Goal: Task Accomplishment & Management: Manage account settings

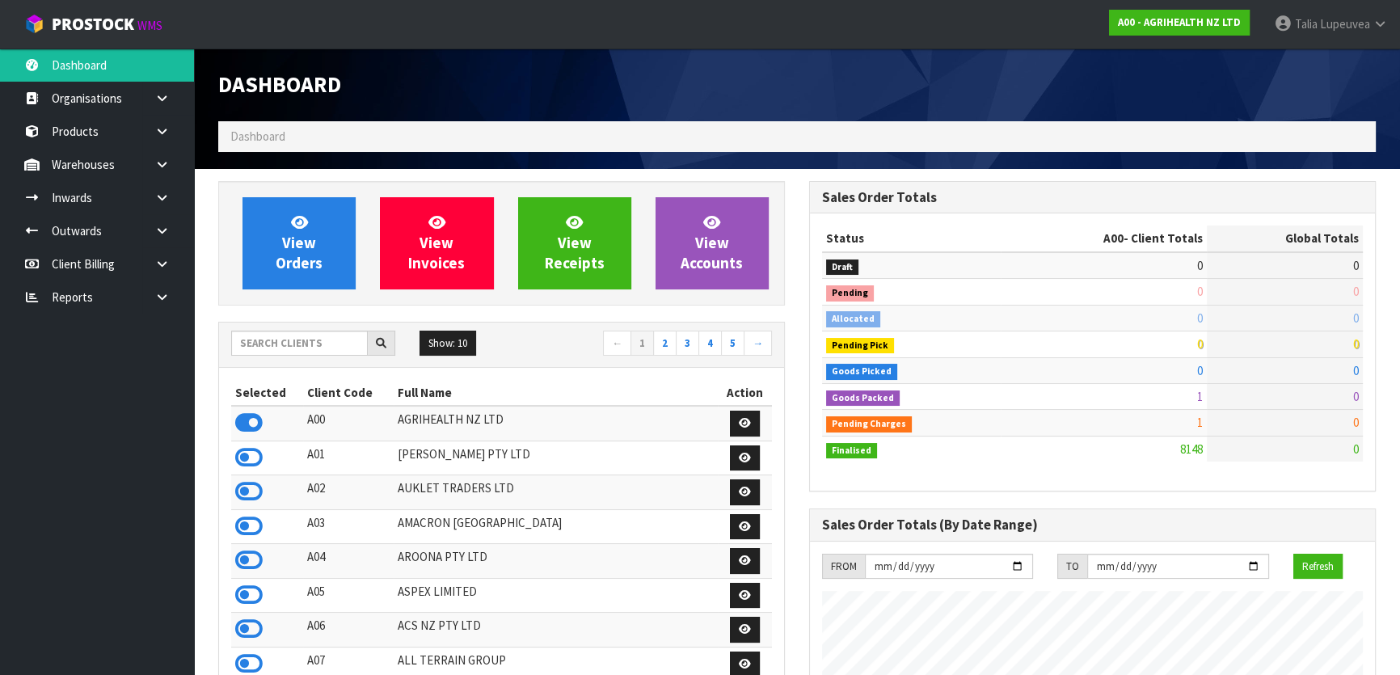
scroll to position [1222, 590]
click at [331, 343] on input "text" at bounding box center [299, 343] width 137 height 25
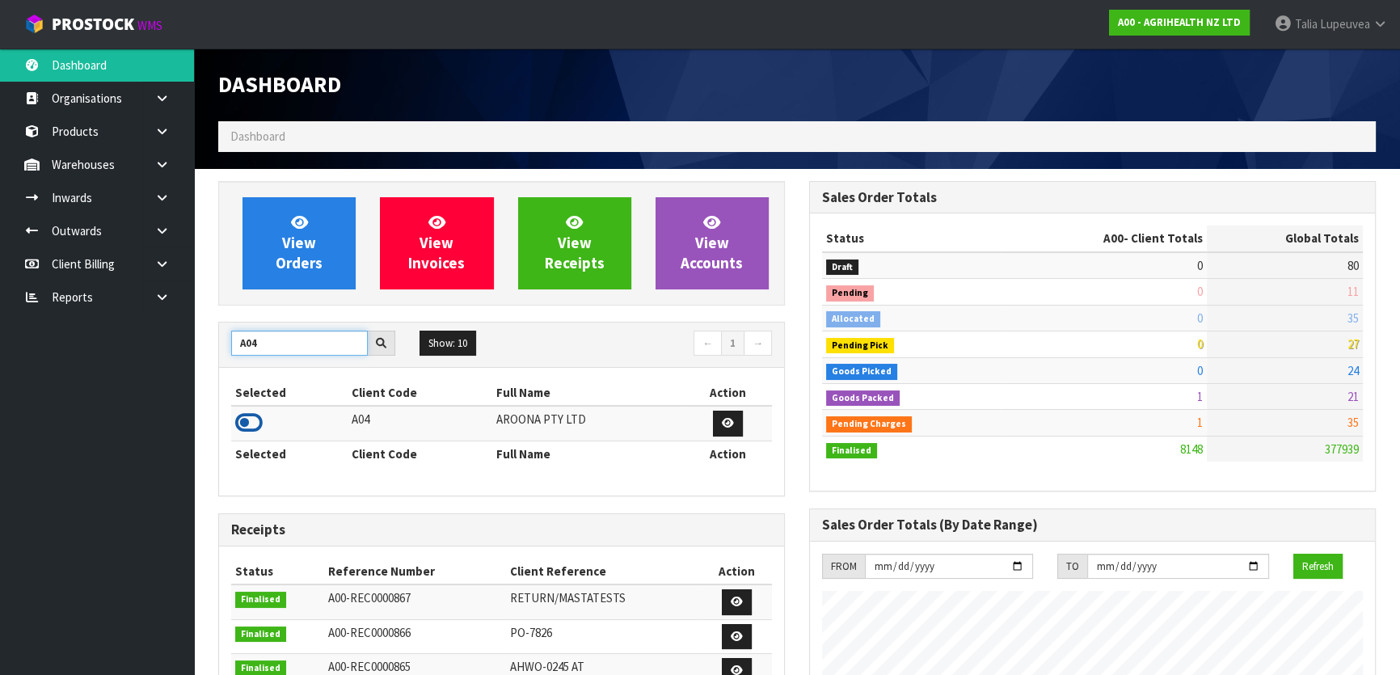
type input "A04"
click at [246, 428] on icon at bounding box center [248, 423] width 27 height 24
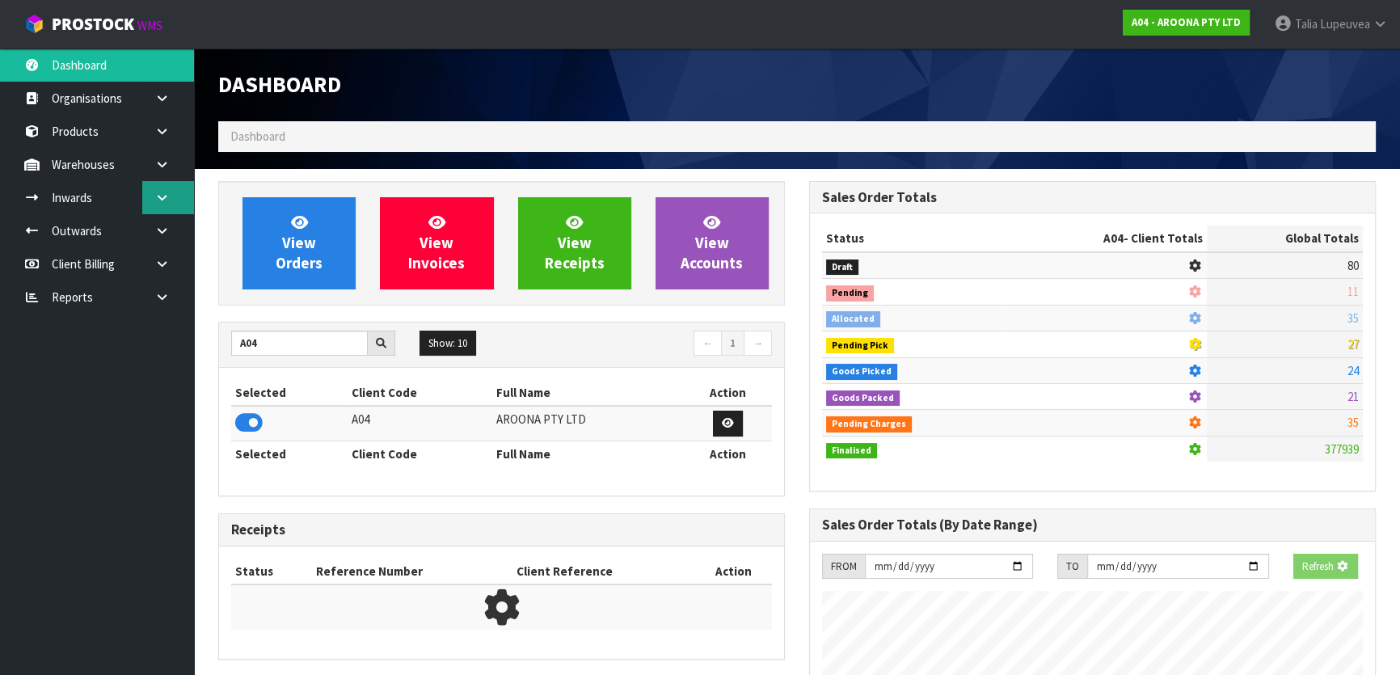
scroll to position [1039, 590]
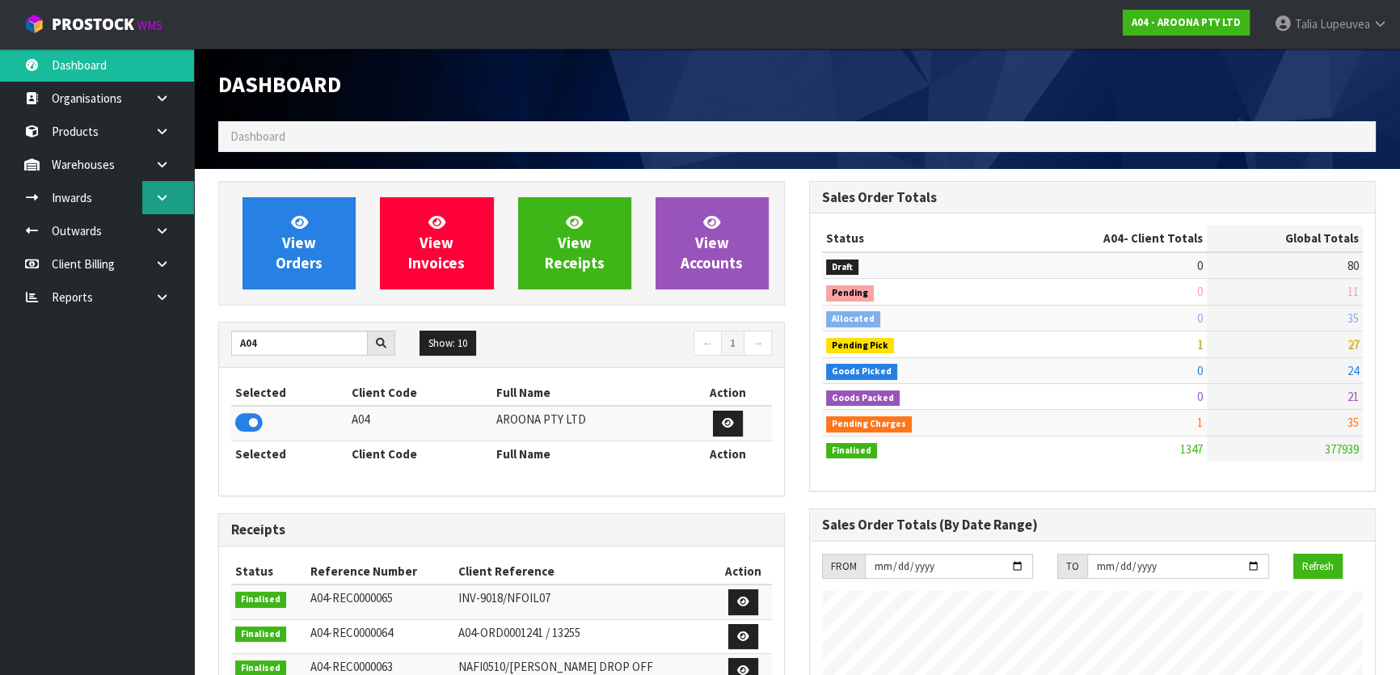
click at [181, 201] on link at bounding box center [168, 197] width 52 height 33
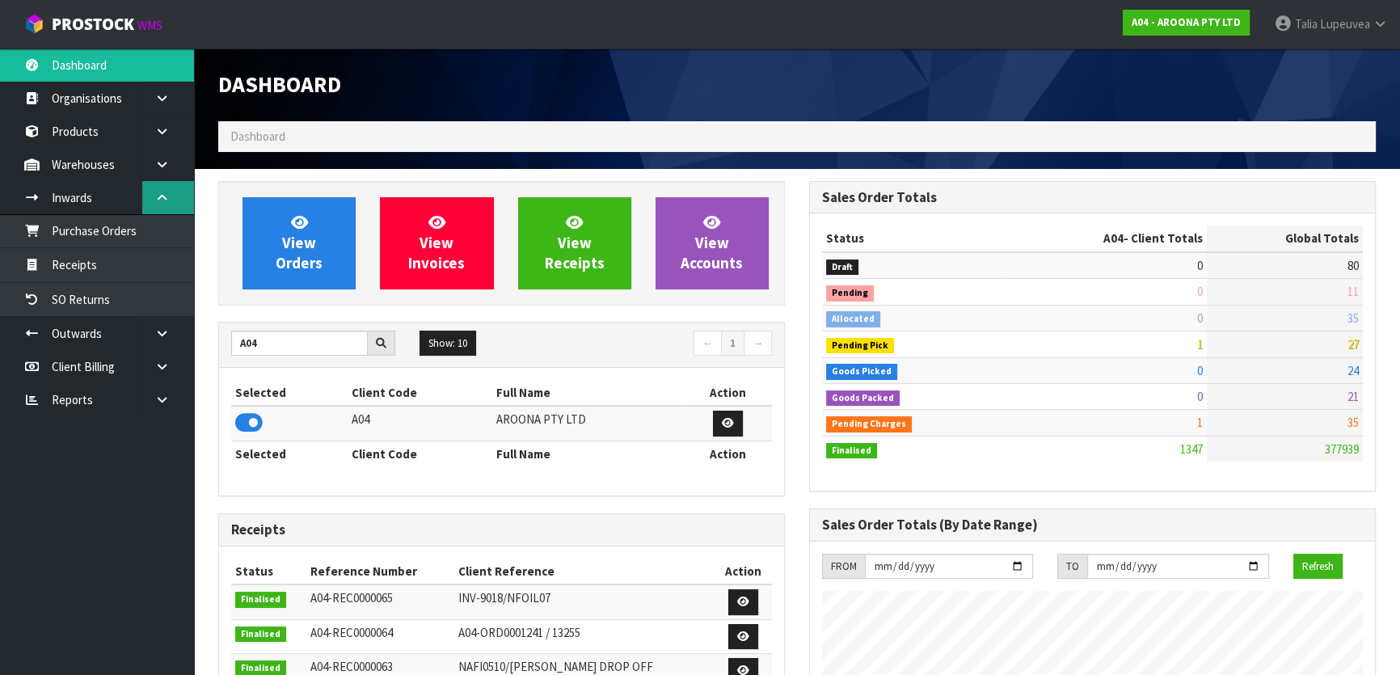
click at [166, 195] on icon at bounding box center [161, 198] width 15 height 12
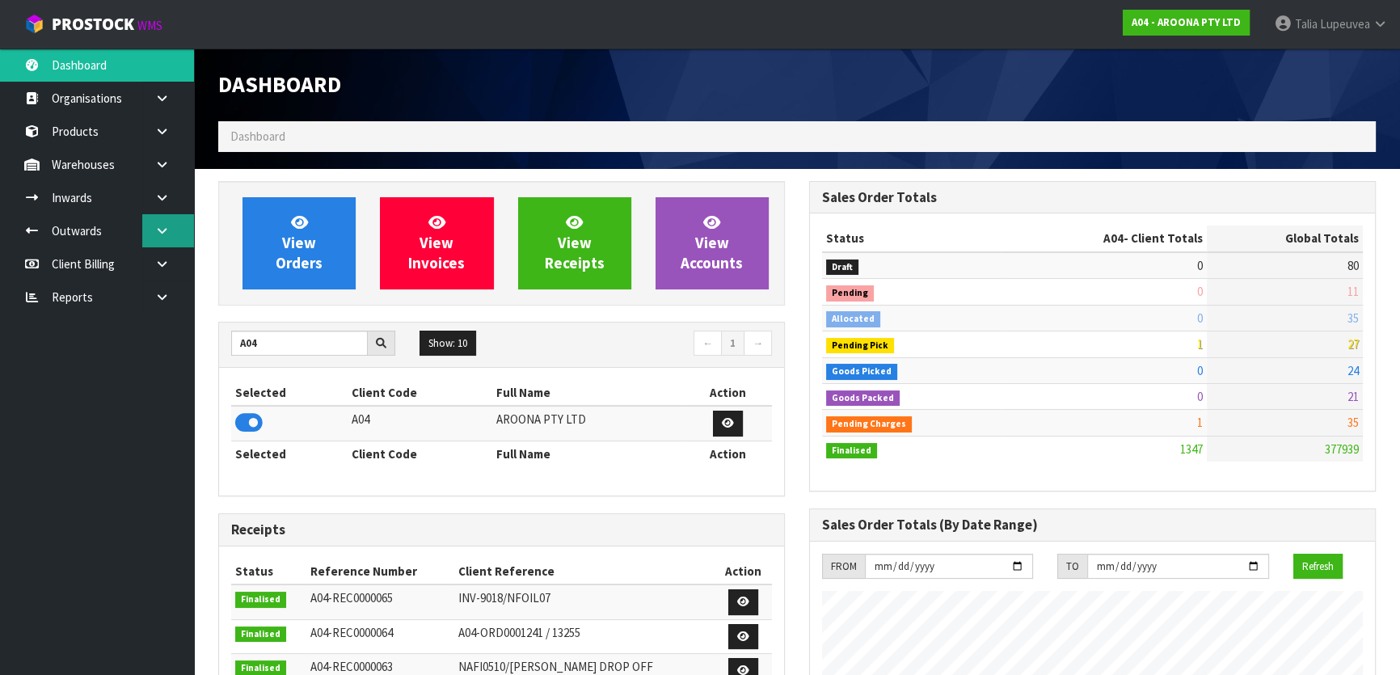
click at [162, 221] on link at bounding box center [168, 230] width 52 height 33
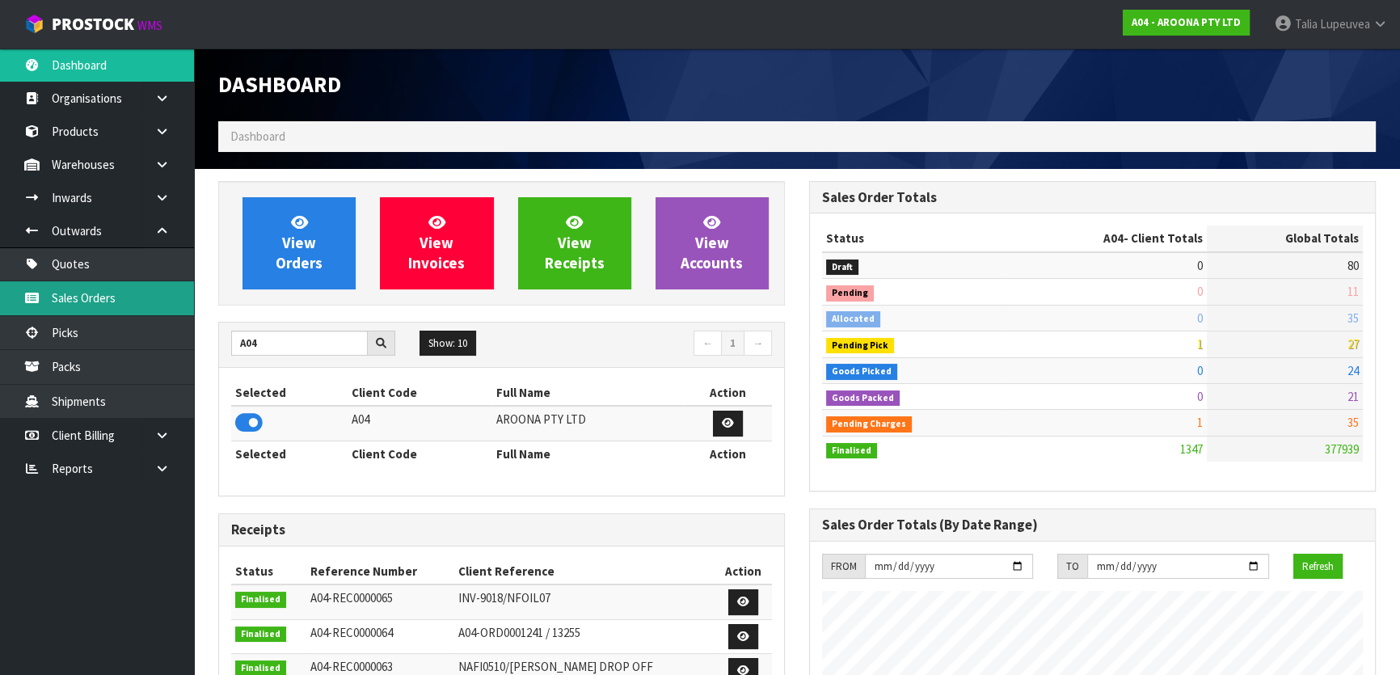
click at [167, 300] on link "Sales Orders" at bounding box center [97, 297] width 194 height 33
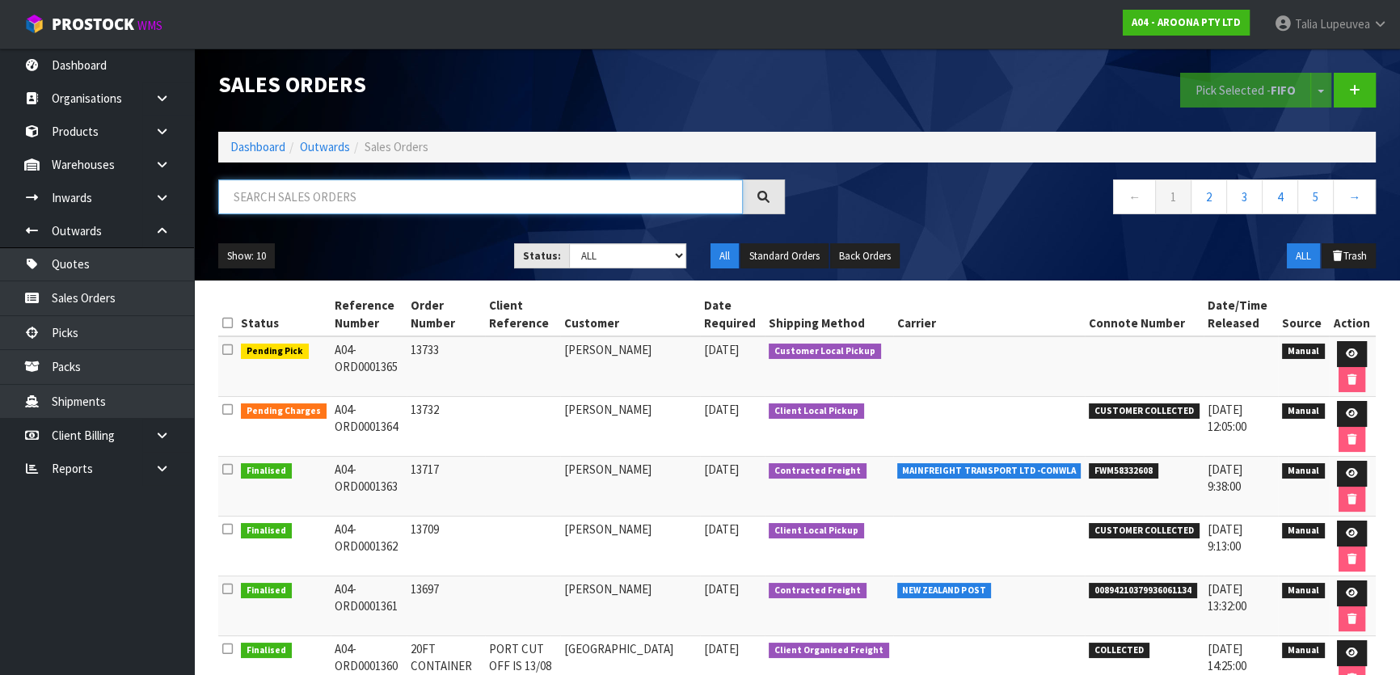
click at [307, 200] on input "text" at bounding box center [480, 196] width 525 height 35
type input "JOB-0408798"
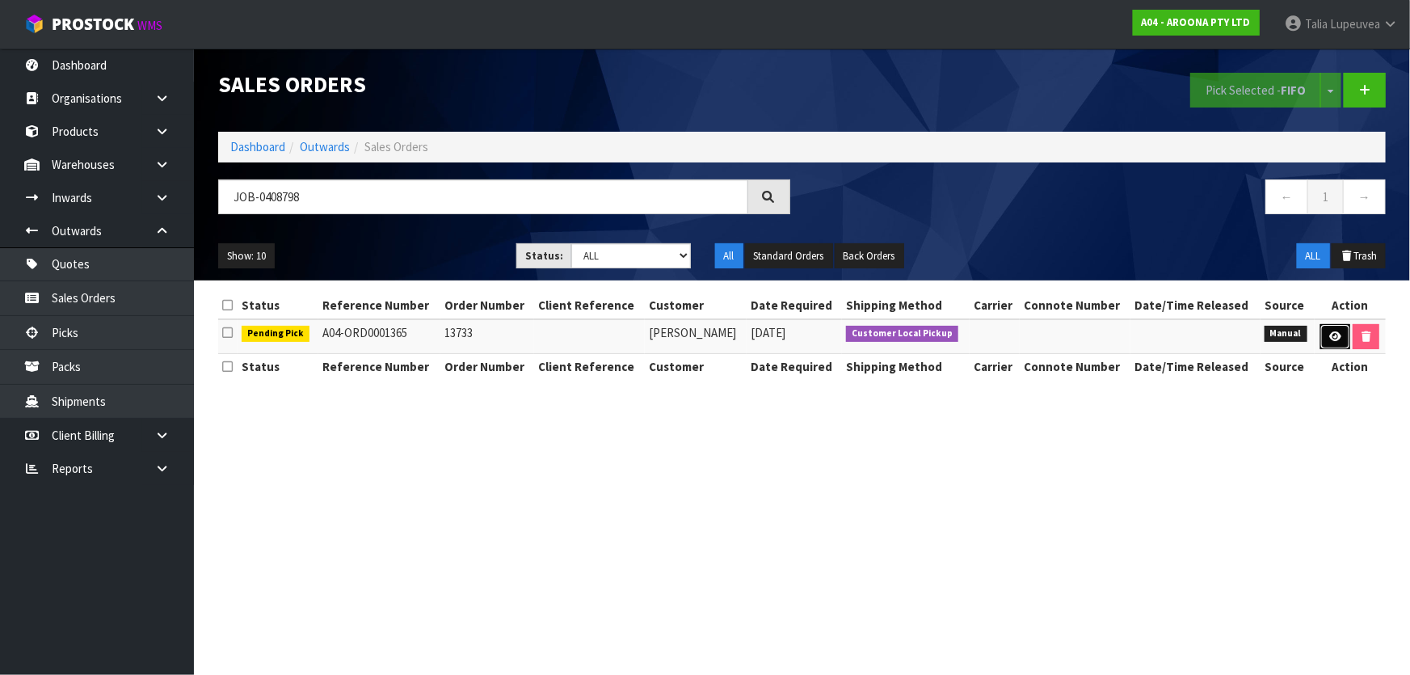
click at [1340, 339] on link at bounding box center [1336, 337] width 30 height 26
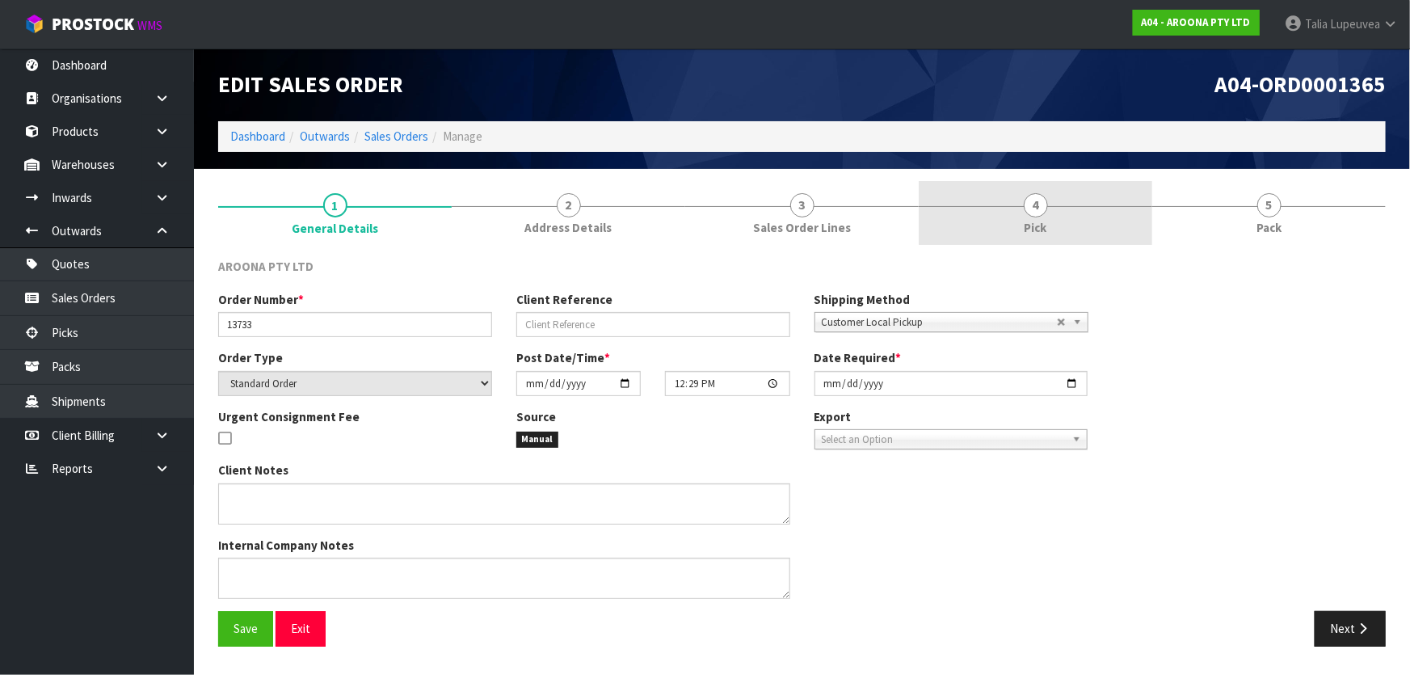
click at [1074, 204] on link "4 Pick" at bounding box center [1036, 213] width 234 height 64
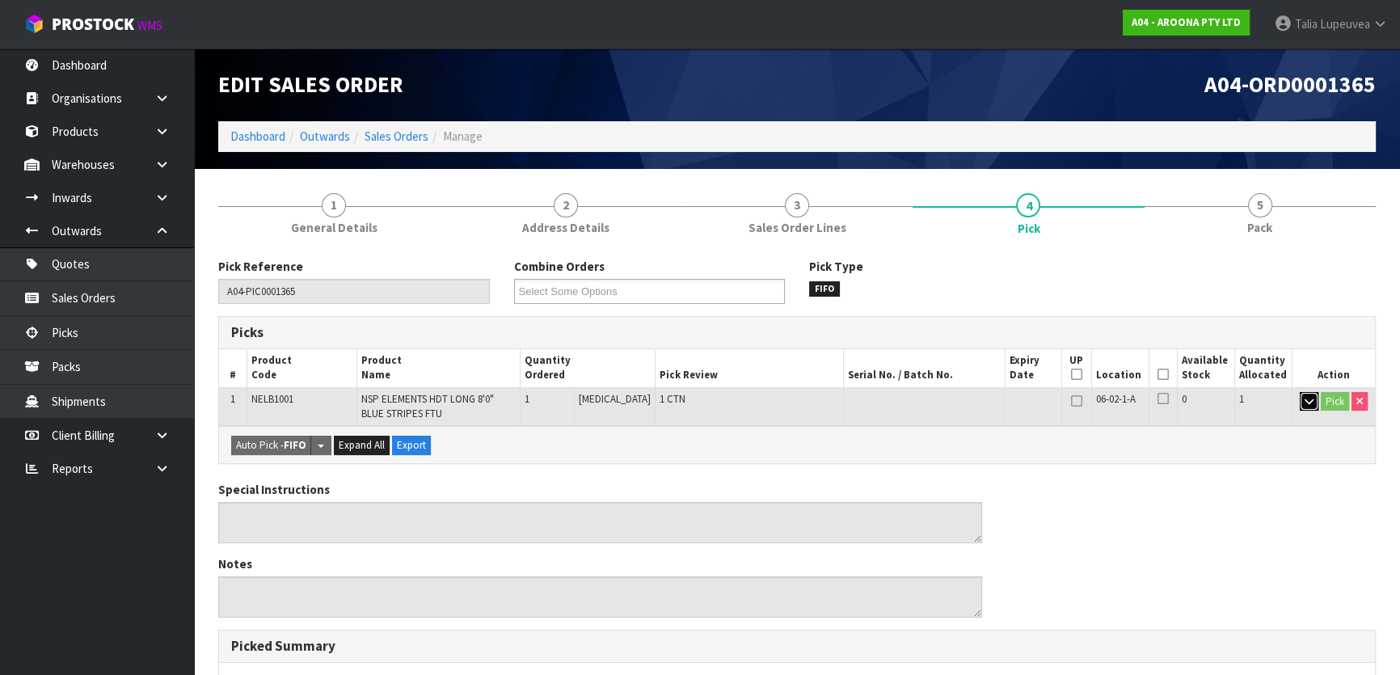
click at [1301, 395] on button "button" at bounding box center [1309, 401] width 19 height 19
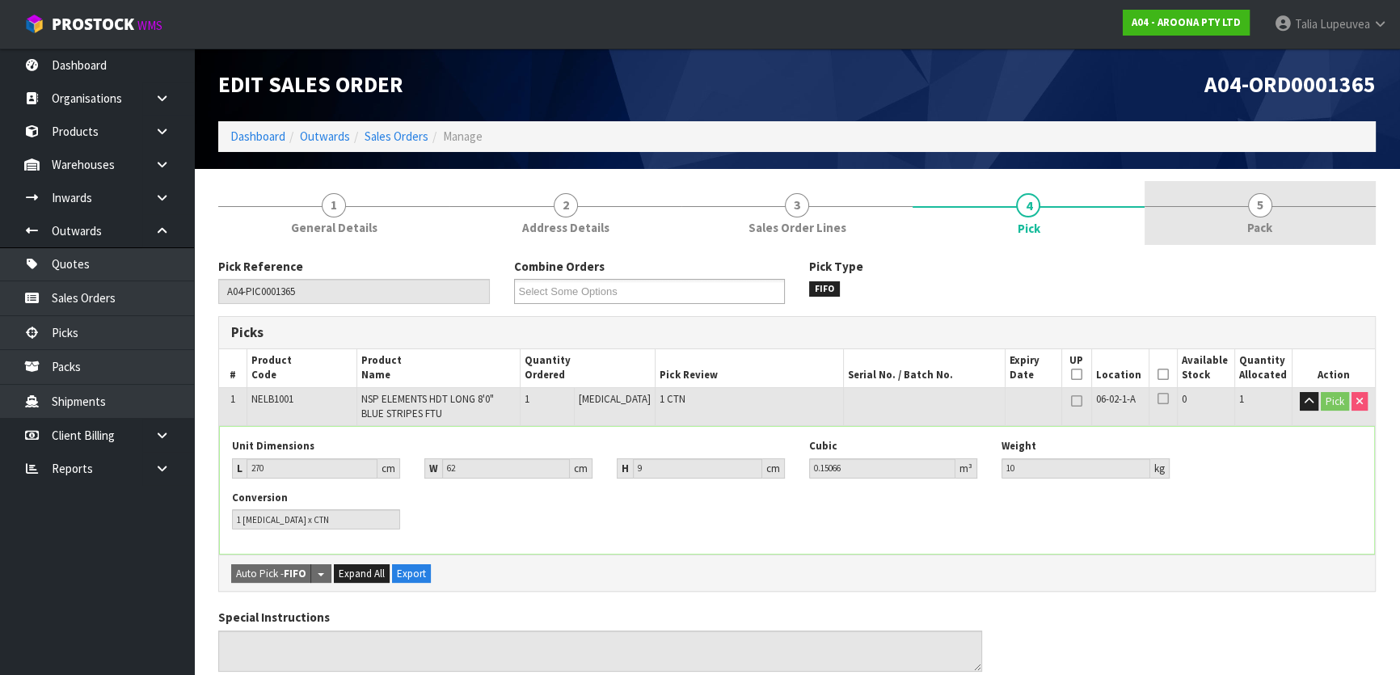
click at [1288, 237] on link "5 Pack" at bounding box center [1260, 213] width 231 height 64
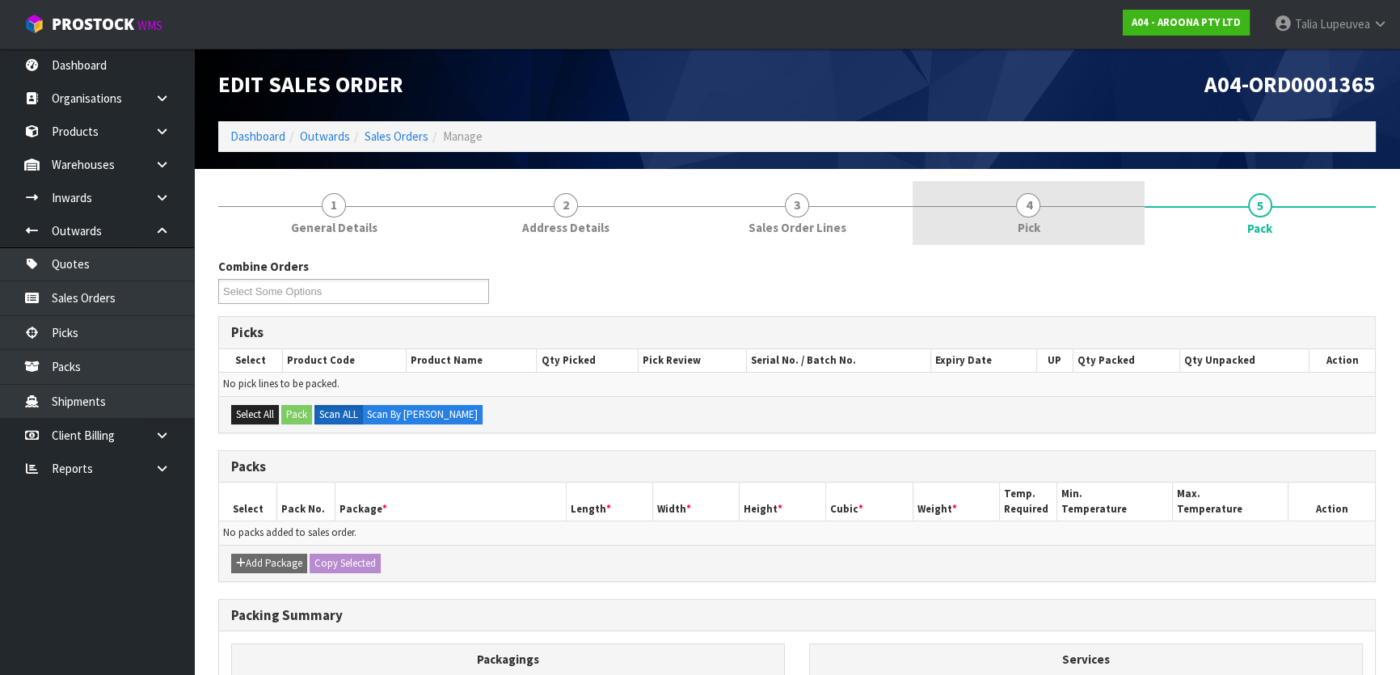
click at [1053, 230] on link "4 Pick" at bounding box center [1028, 213] width 231 height 64
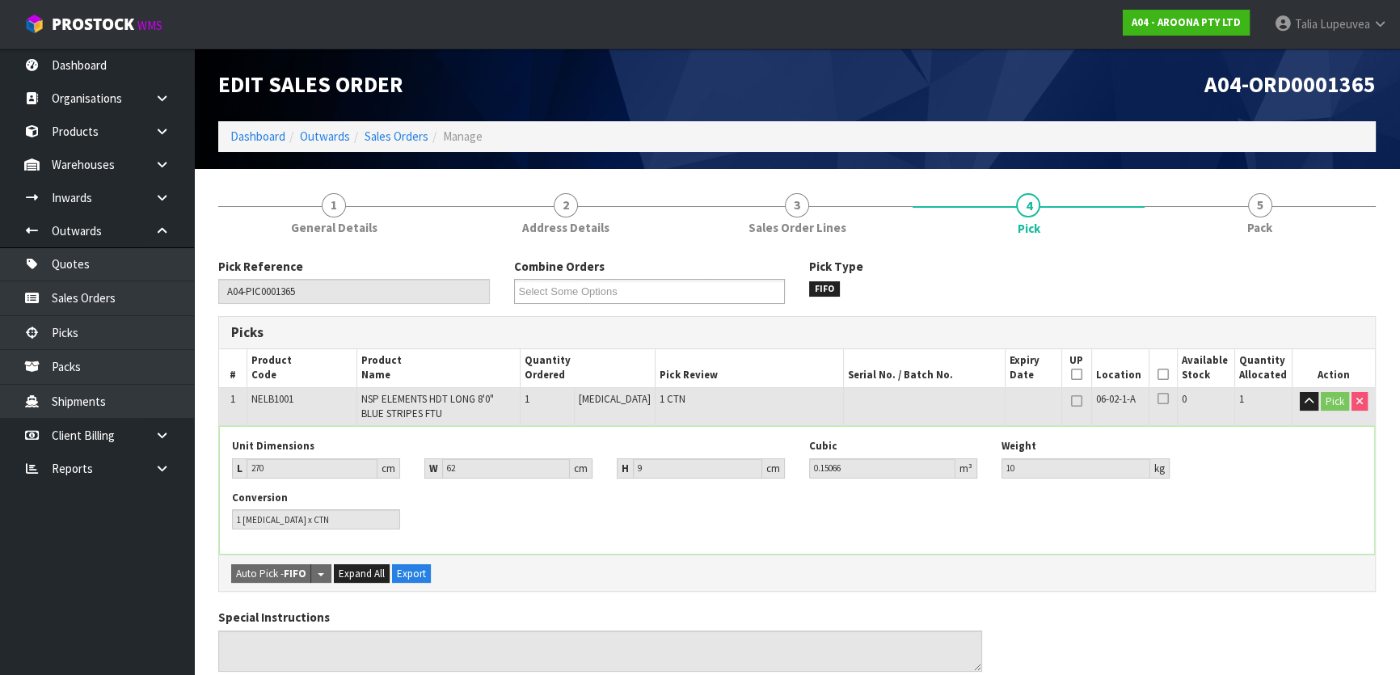
click at [1164, 371] on th "Picked" at bounding box center [1163, 368] width 28 height 38
click at [1161, 375] on icon at bounding box center [1162, 374] width 11 height 1
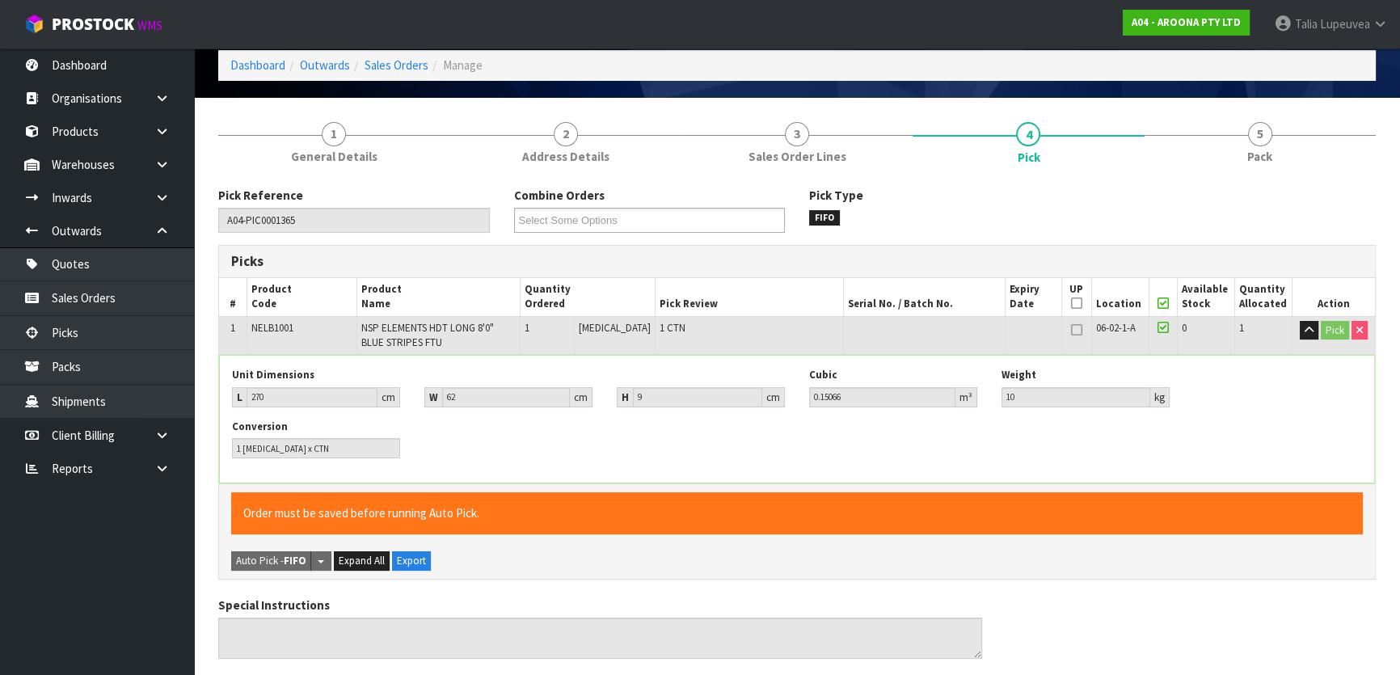
scroll to position [584, 0]
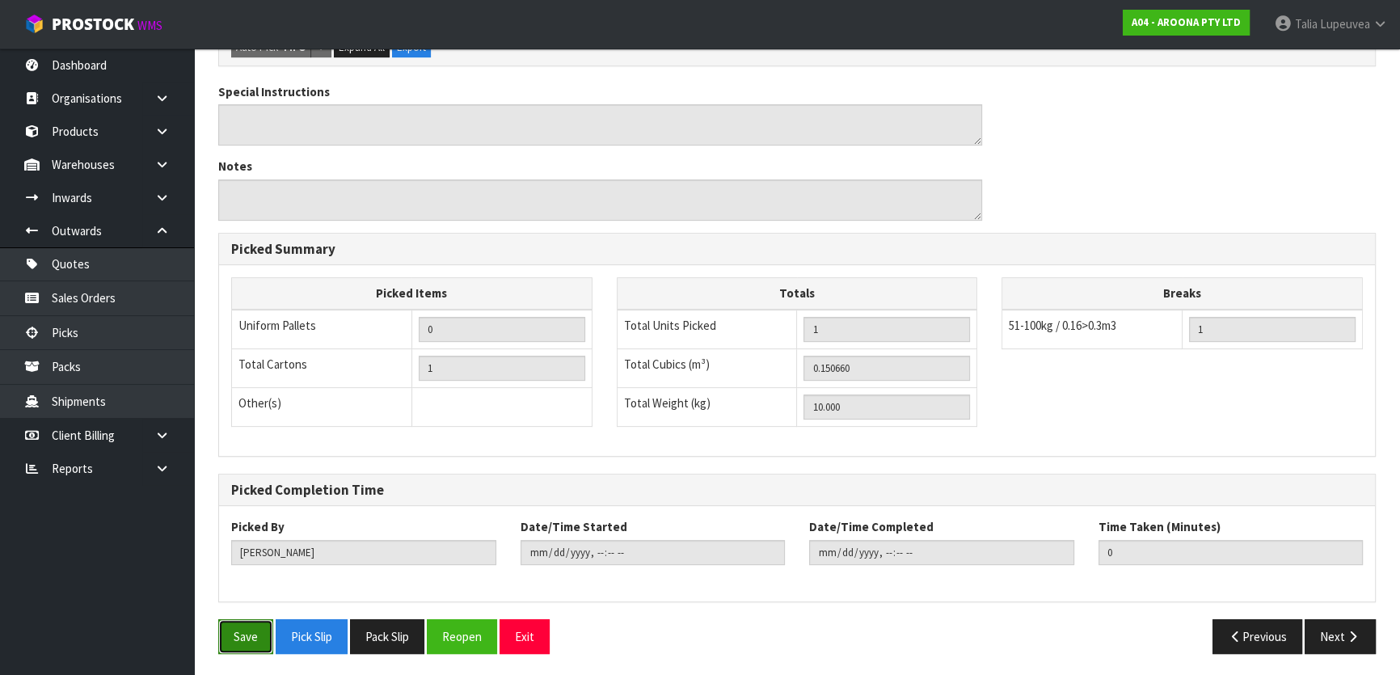
click at [248, 625] on button "Save" at bounding box center [245, 636] width 55 height 35
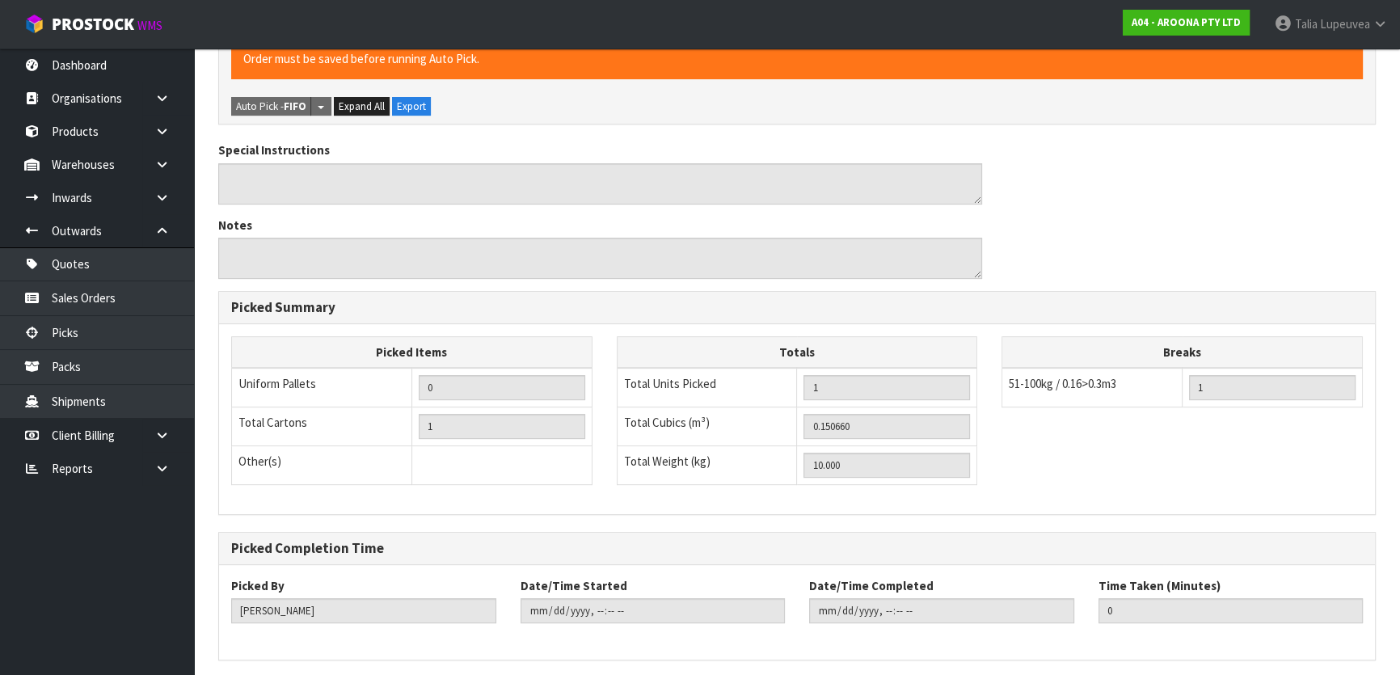
scroll to position [0, 0]
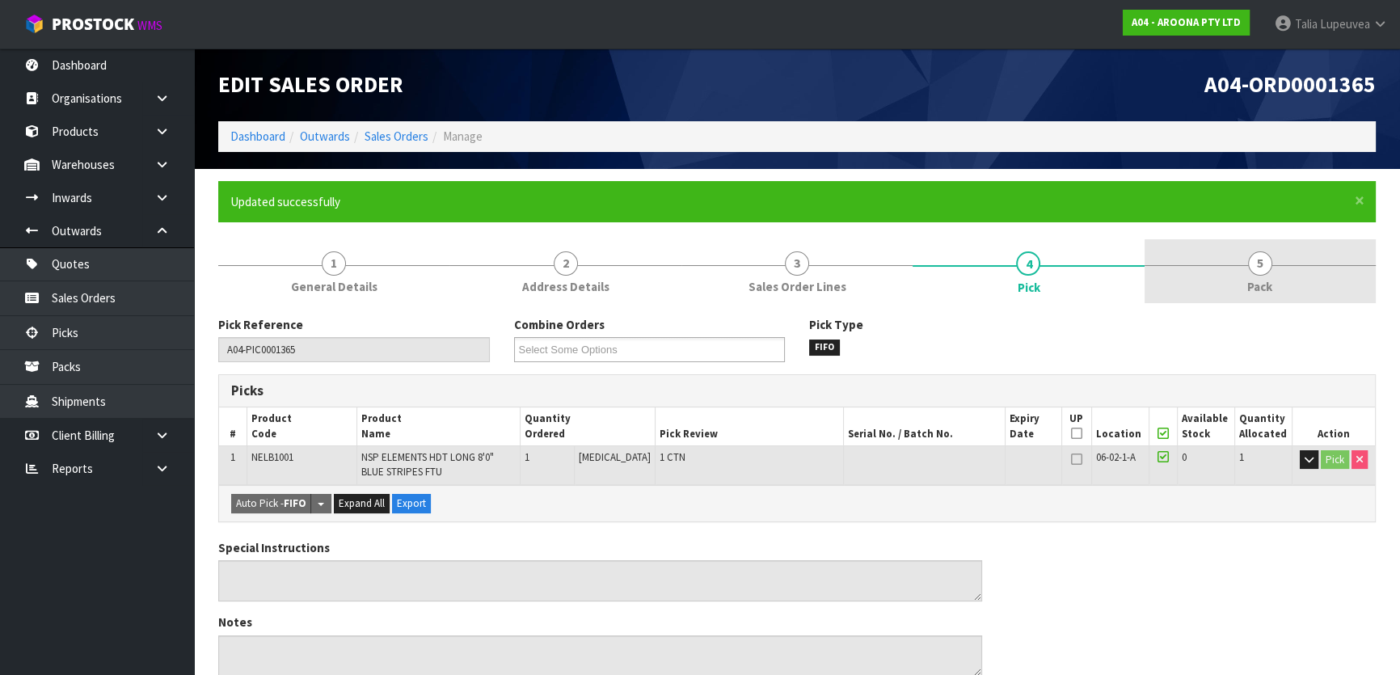
click at [1202, 261] on link "5 Pack" at bounding box center [1260, 271] width 231 height 64
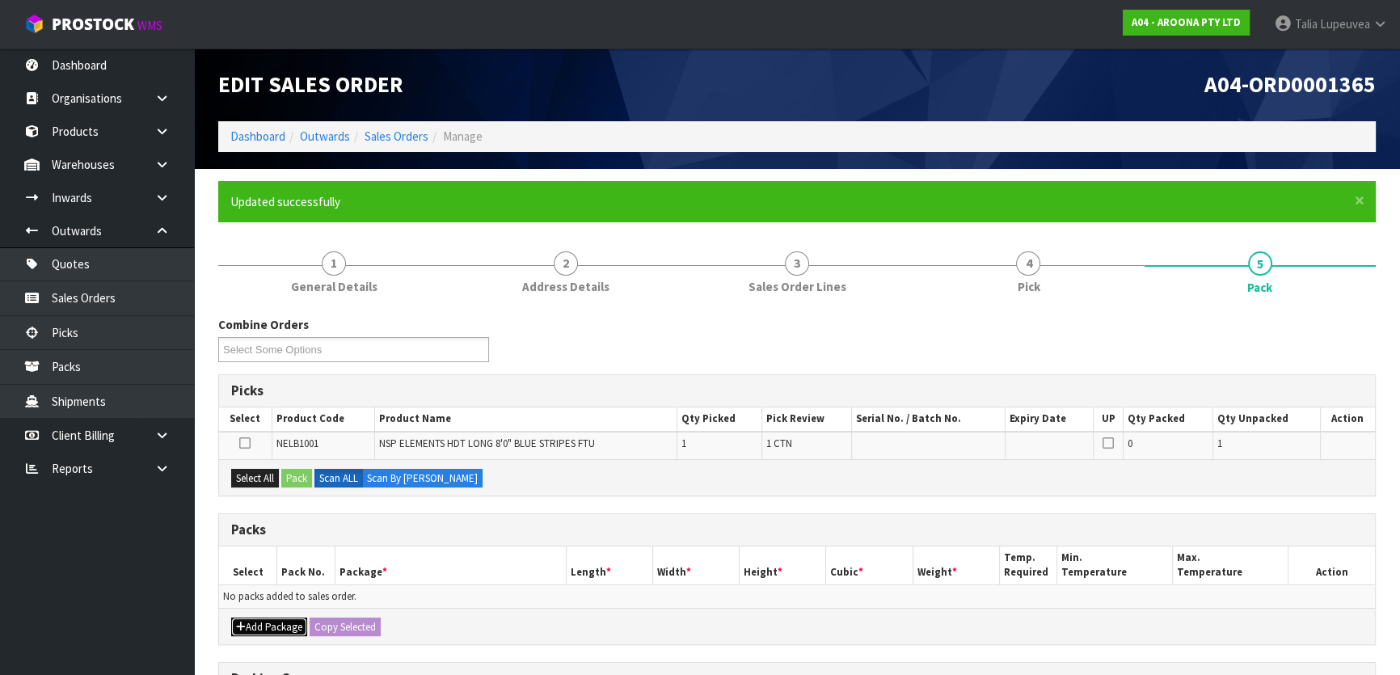
click at [259, 618] on button "Add Package" at bounding box center [269, 627] width 76 height 19
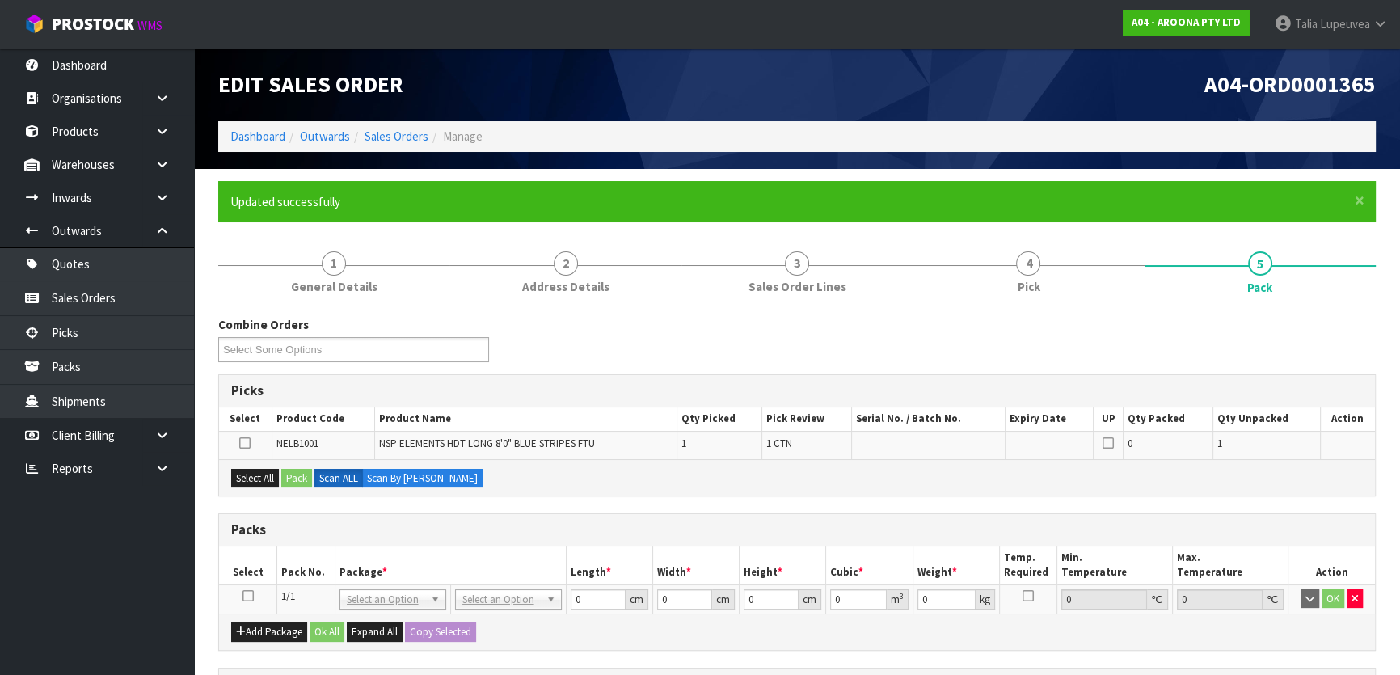
click at [247, 597] on icon at bounding box center [247, 596] width 11 height 1
click at [249, 478] on button "Select All" at bounding box center [255, 478] width 48 height 19
click at [293, 485] on button "Pack" at bounding box center [296, 478] width 31 height 19
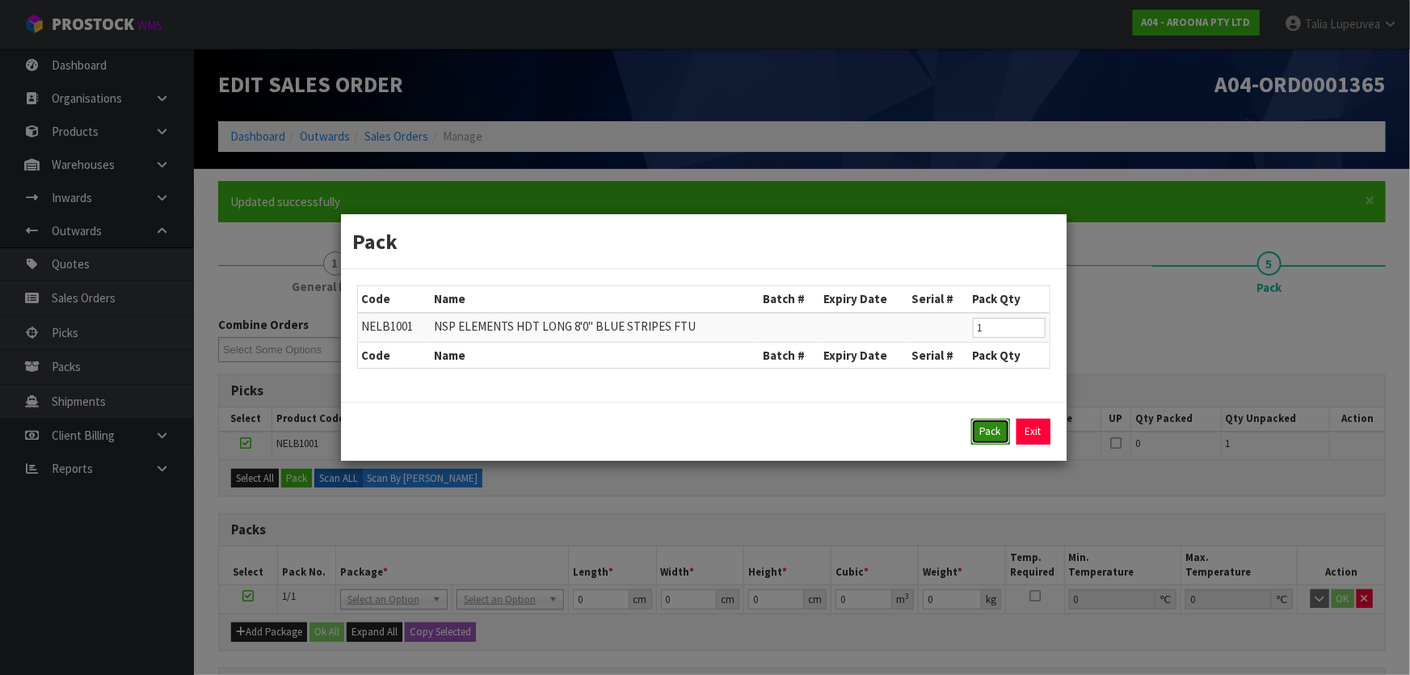
click at [983, 423] on button "Pack" at bounding box center [991, 432] width 39 height 26
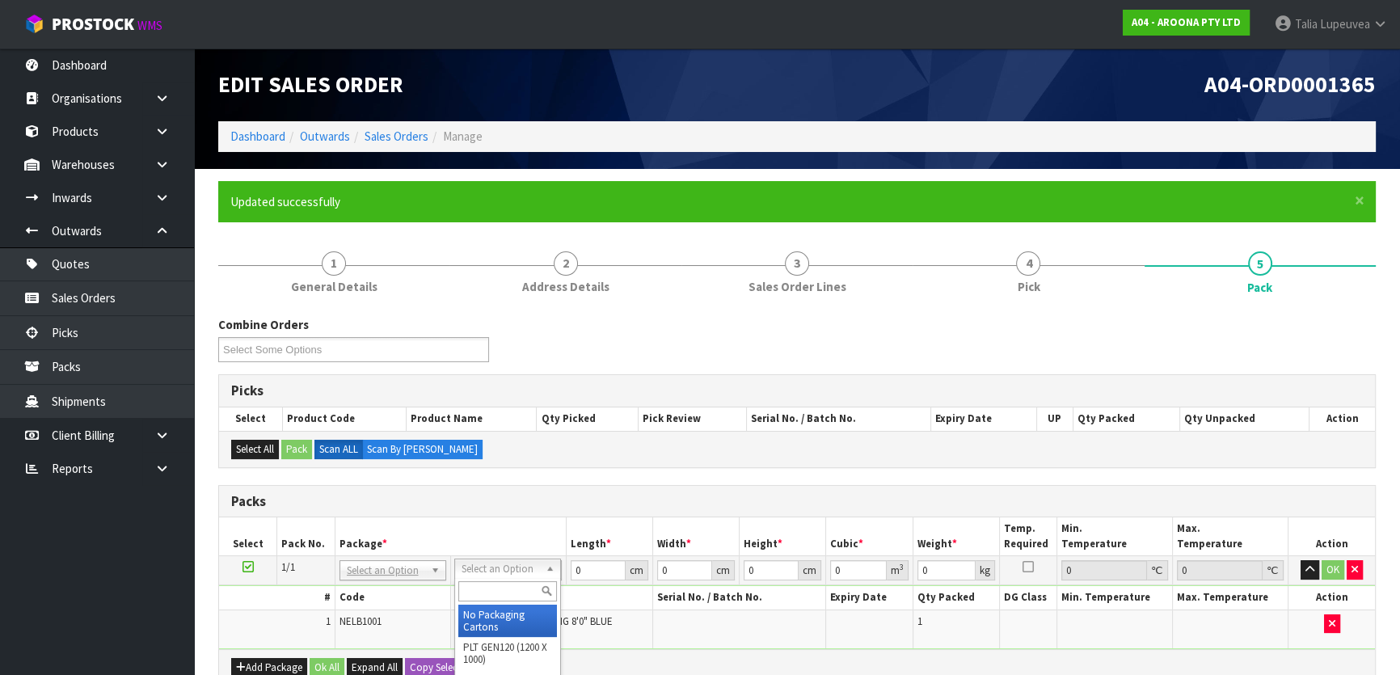
drag, startPoint x: 498, startPoint y: 621, endPoint x: 580, endPoint y: 588, distance: 88.9
drag, startPoint x: 582, startPoint y: 569, endPoint x: 546, endPoint y: 565, distance: 36.6
click at [546, 565] on tr "1/1 NONE 007-001 007-002 007-004 007-009 007-013 007-014 007-015 007-017 007-01…" at bounding box center [797, 570] width 1156 height 29
type input "270"
type input "62"
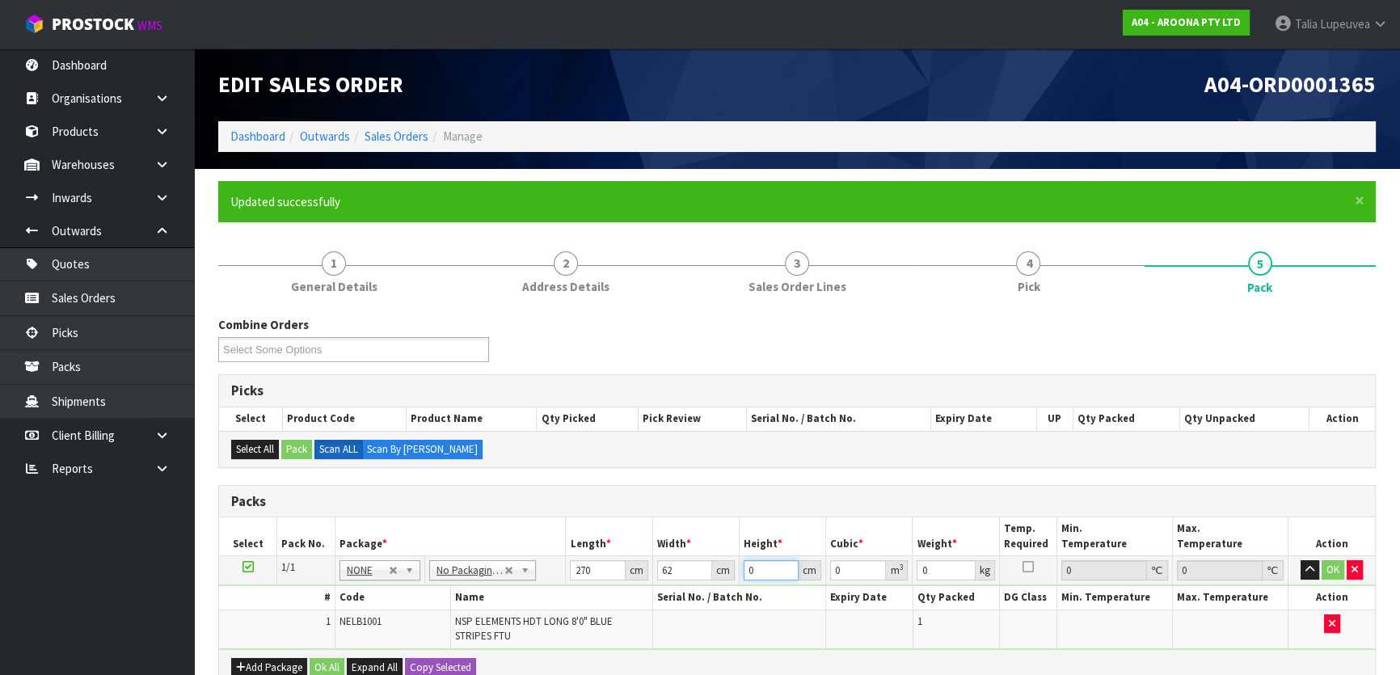
type input "9"
type input "0.15066"
type input "9"
type input "10"
click at [1338, 562] on button "OK" at bounding box center [1333, 569] width 23 height 19
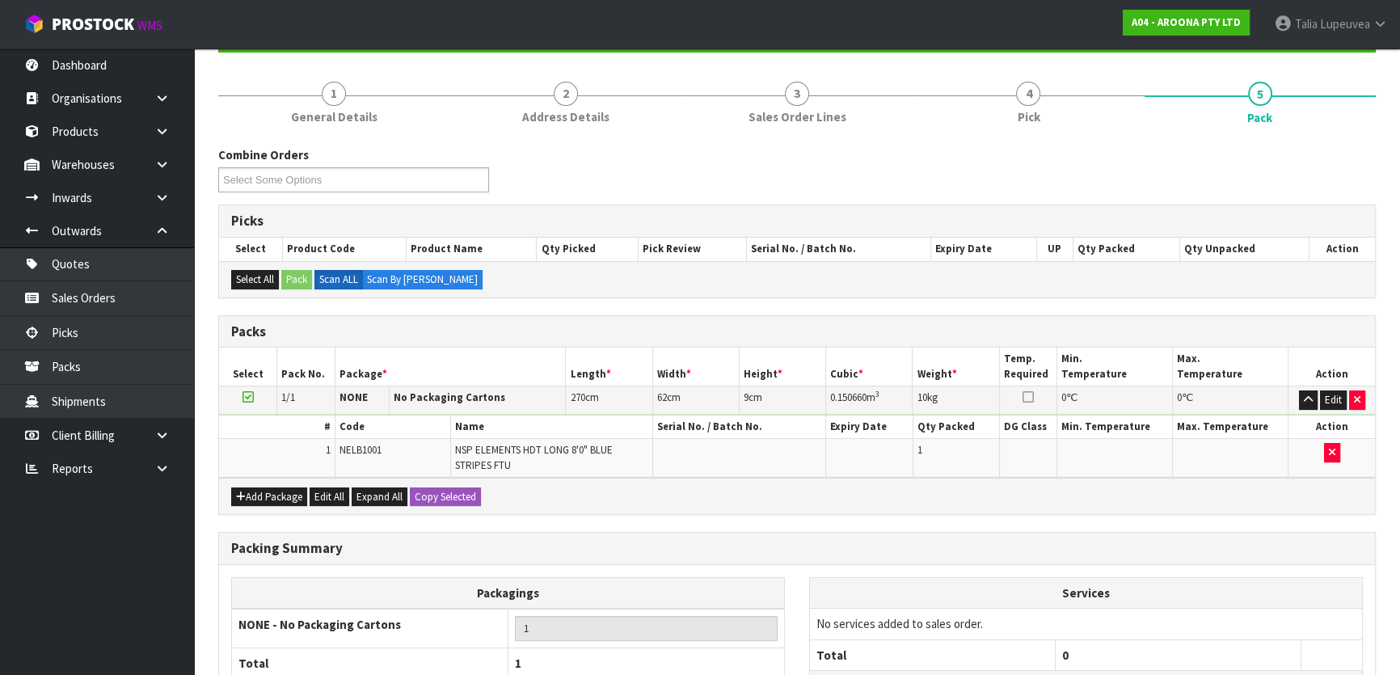
scroll to position [313, 0]
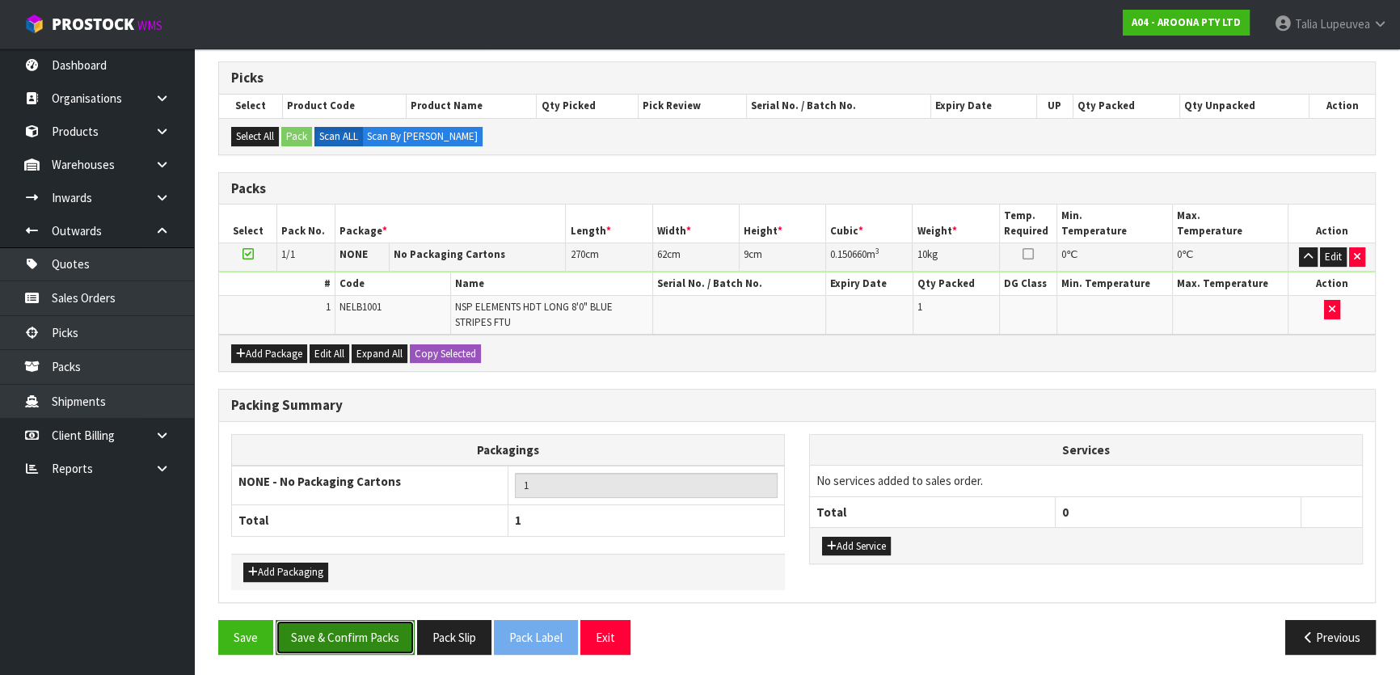
click at [379, 634] on button "Save & Confirm Packs" at bounding box center [345, 637] width 139 height 35
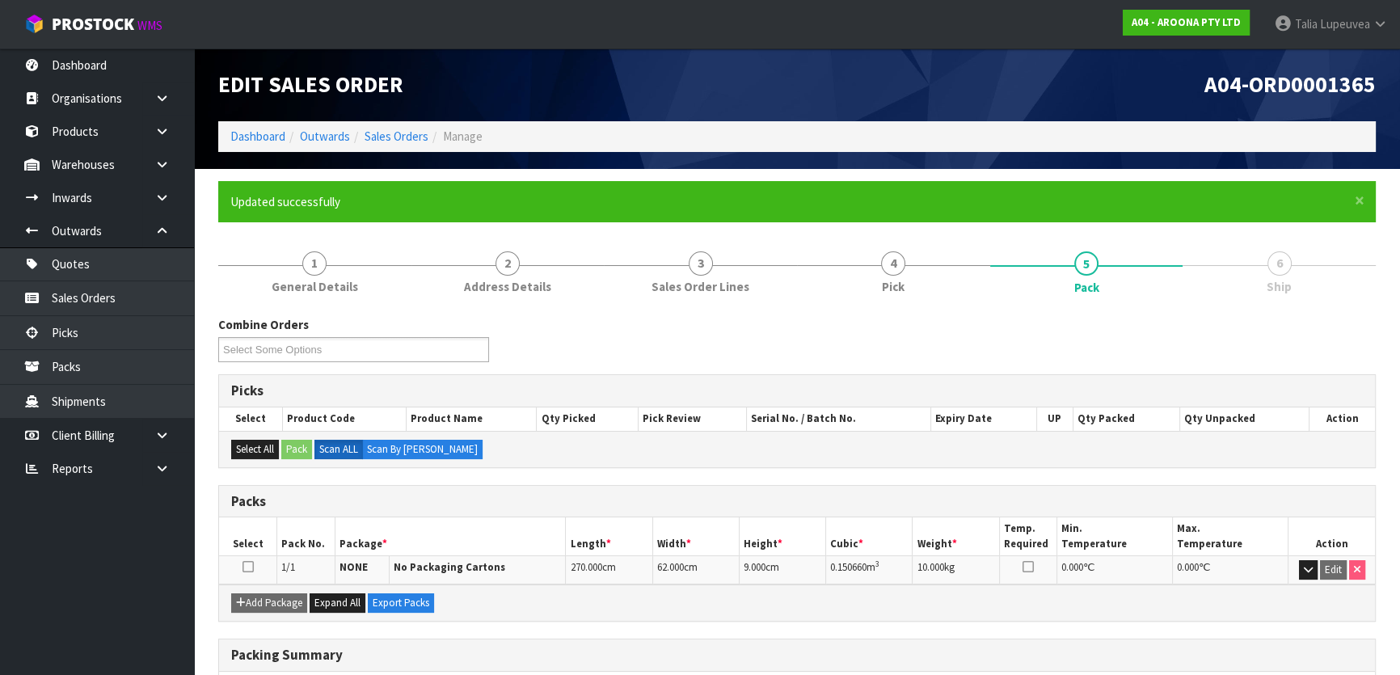
scroll to position [213, 0]
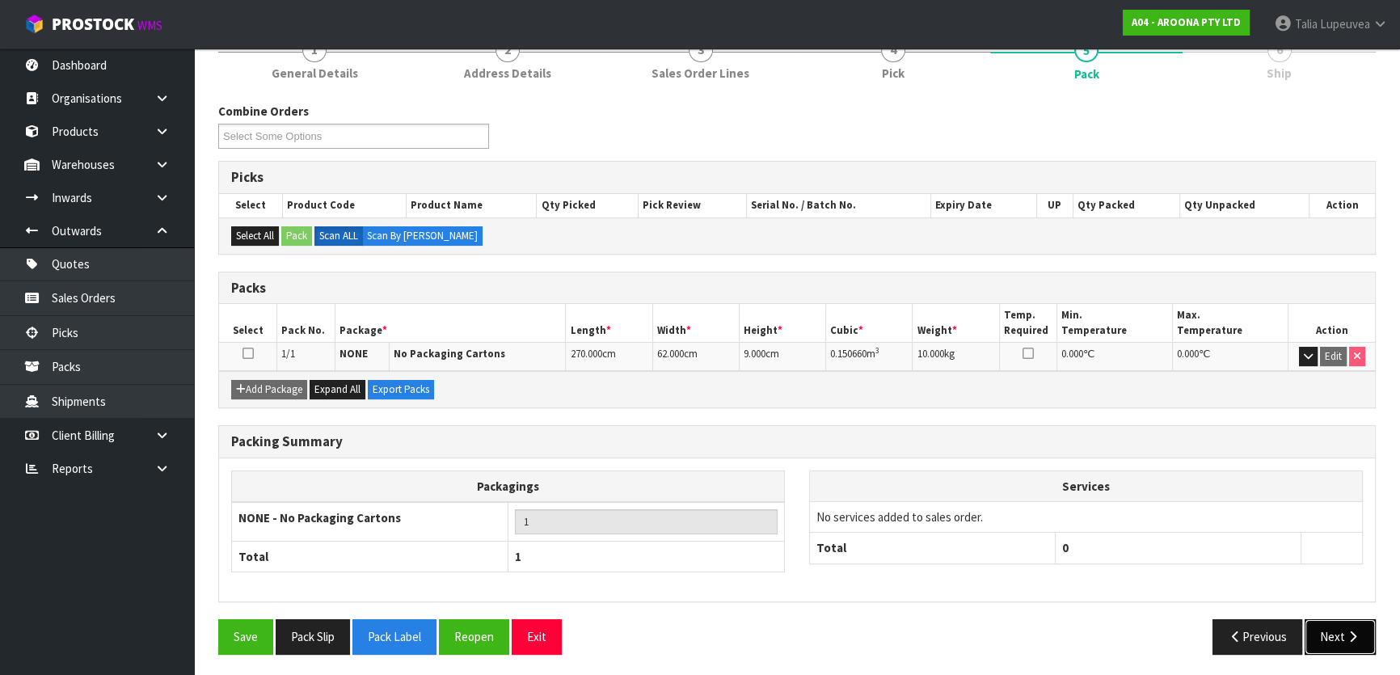
click at [1318, 623] on button "Next" at bounding box center [1340, 636] width 71 height 35
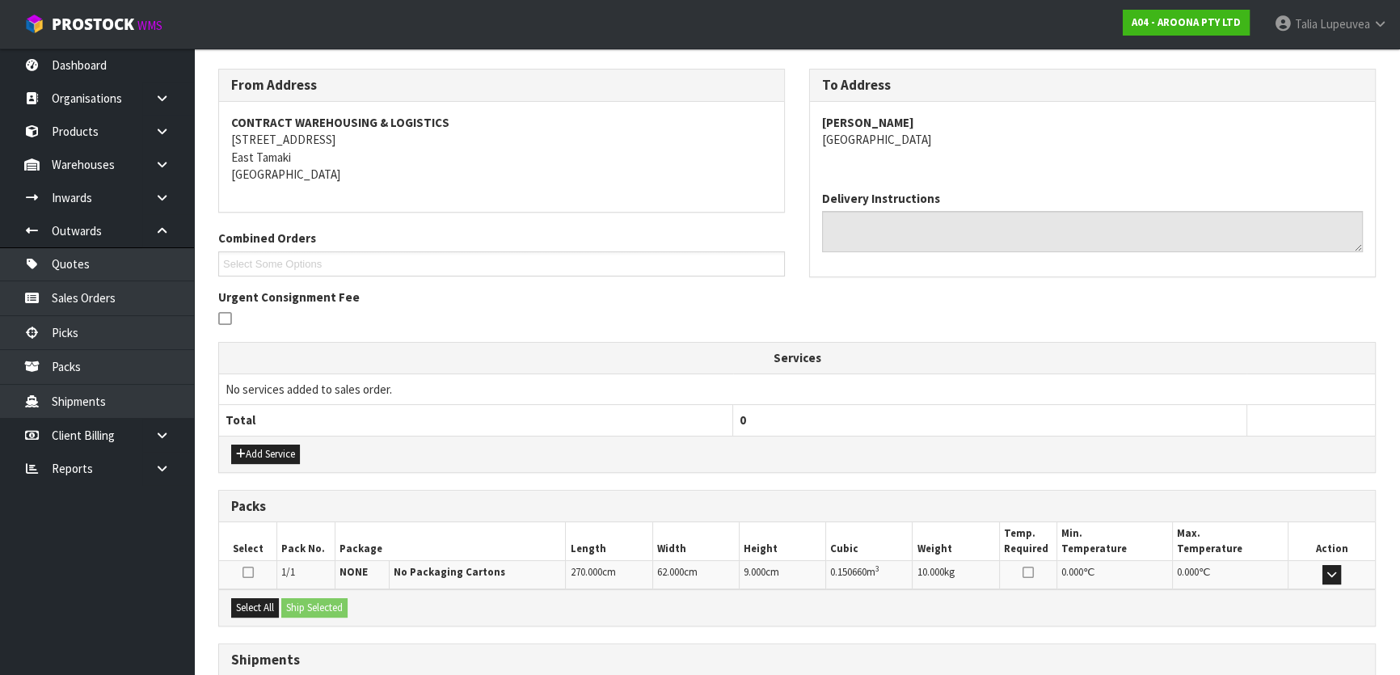
scroll to position [369, 0]
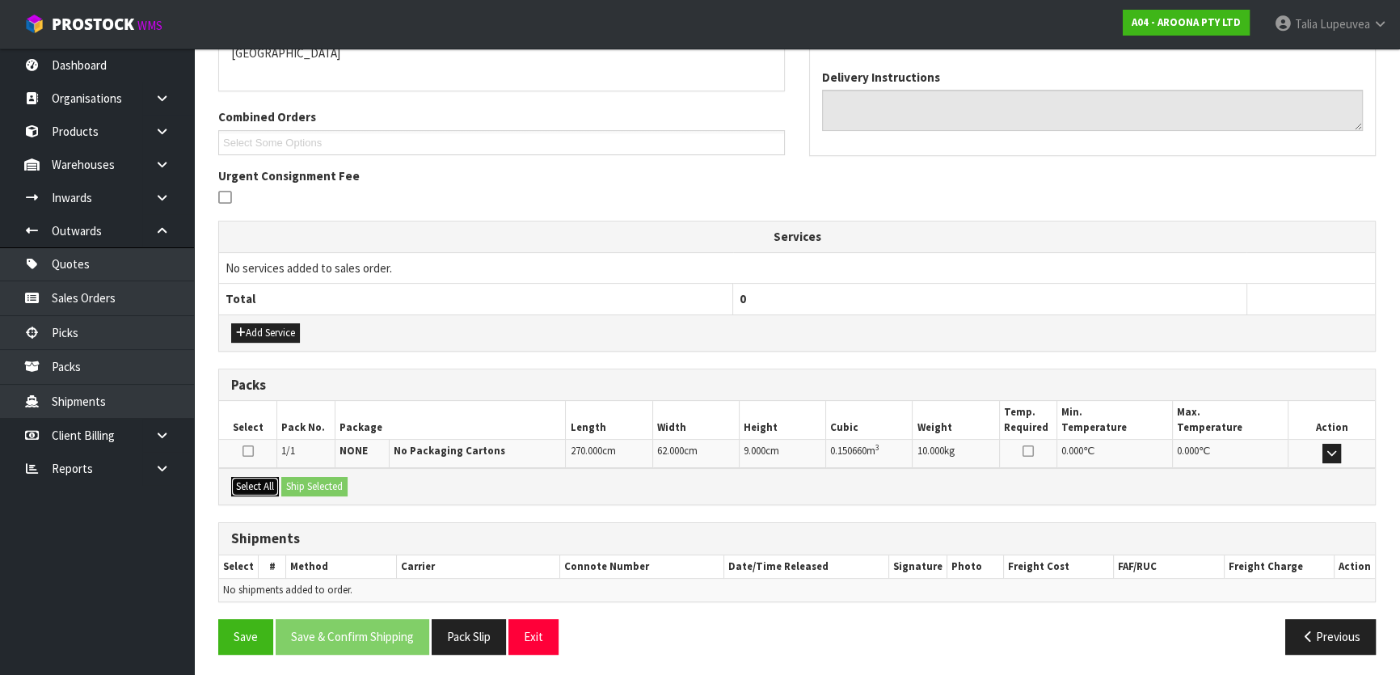
click at [245, 477] on button "Select All" at bounding box center [255, 486] width 48 height 19
click at [302, 481] on button "Ship Selected" at bounding box center [314, 486] width 66 height 19
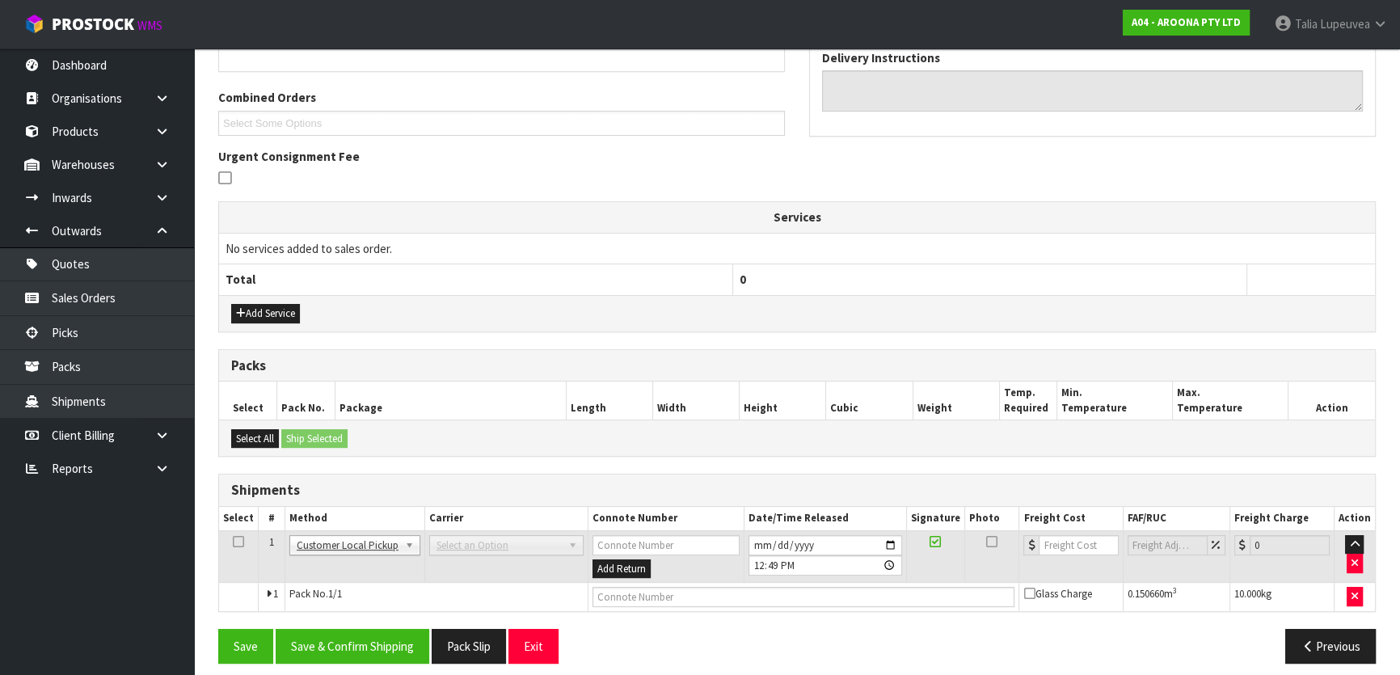
scroll to position [398, 0]
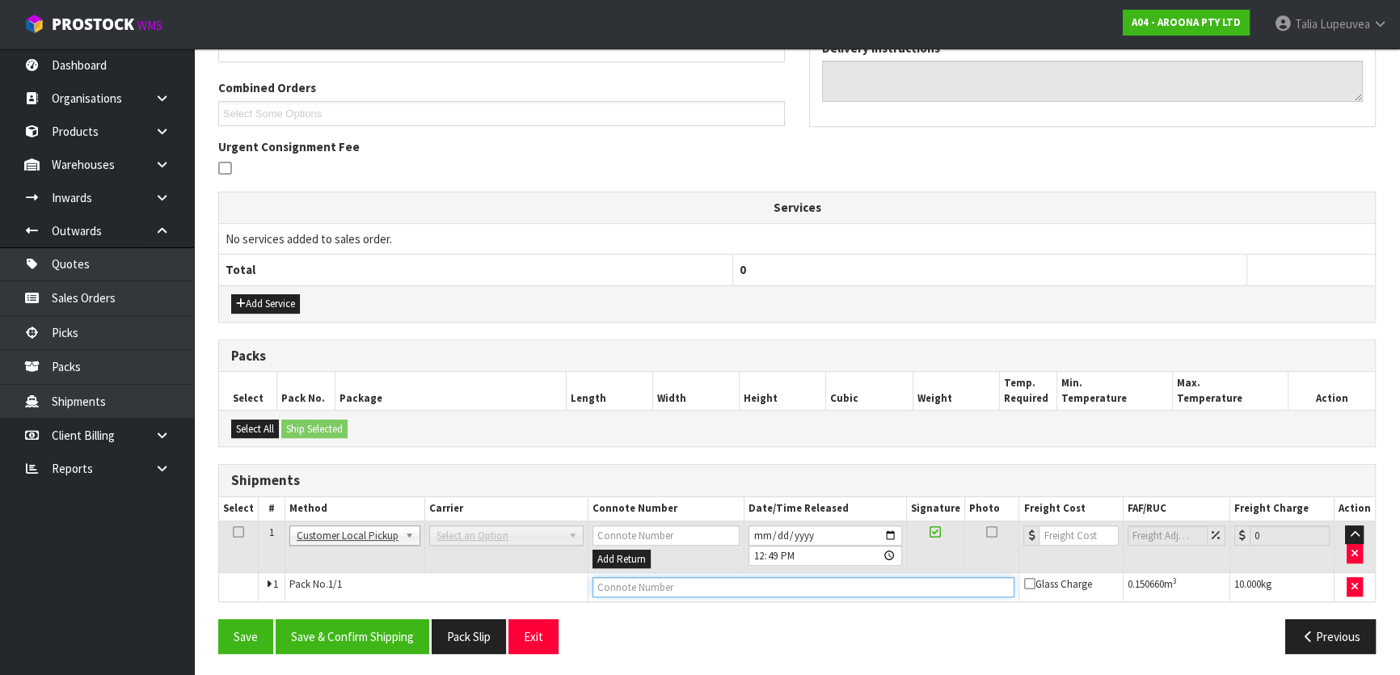
click at [652, 585] on input "text" at bounding box center [803, 587] width 423 height 20
type input "CUSTOMER COLLECTED"
click at [394, 619] on button "Save & Confirm Shipping" at bounding box center [353, 636] width 154 height 35
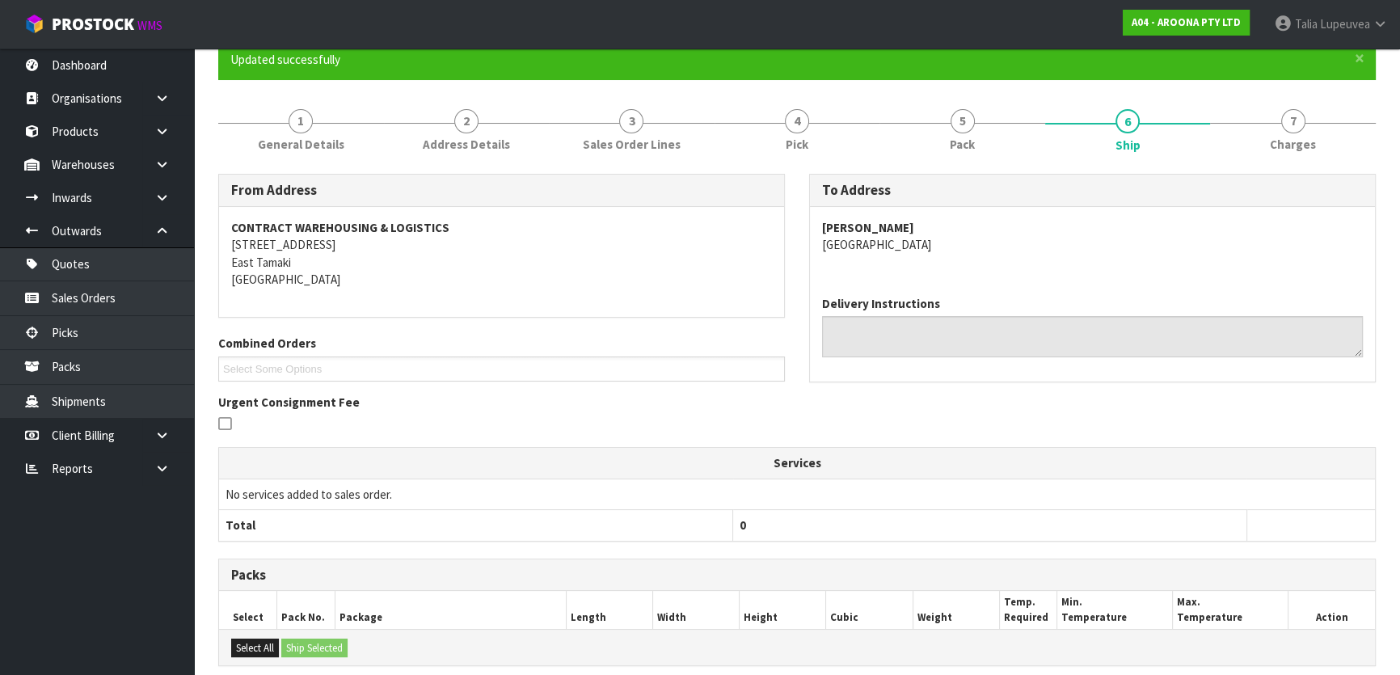
scroll to position [0, 0]
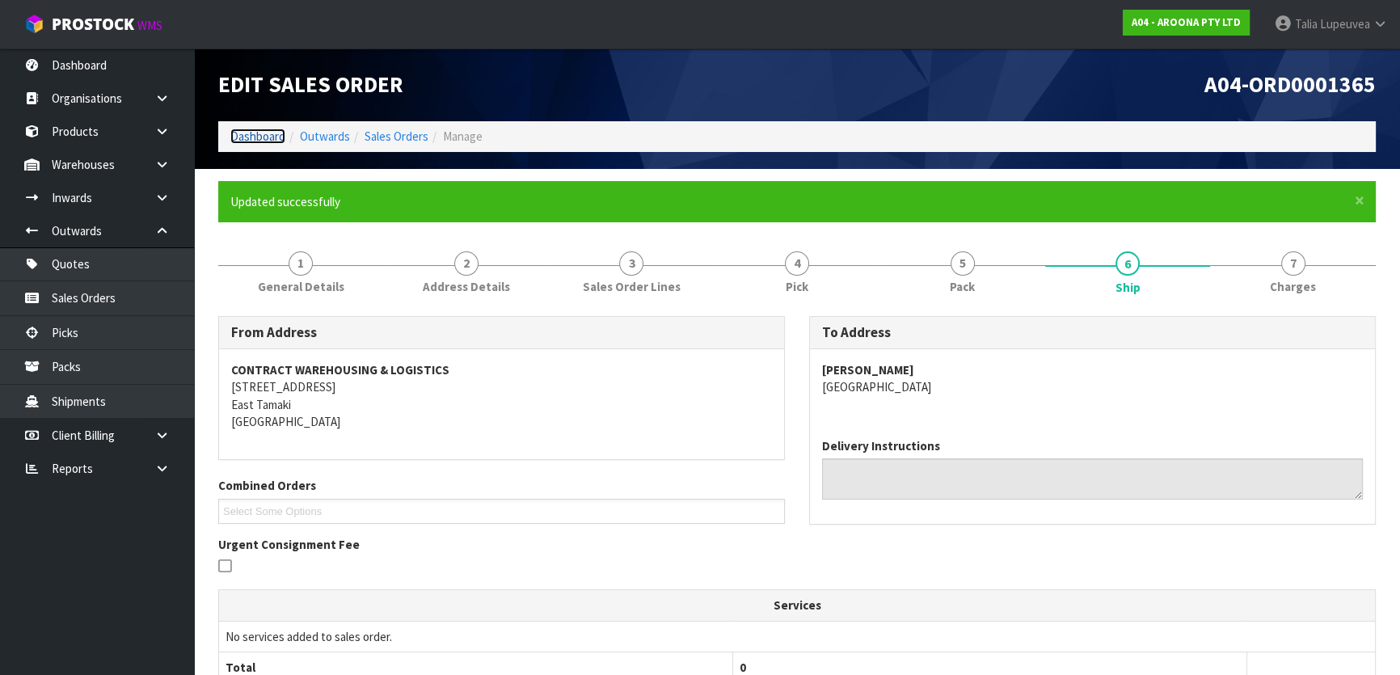
click at [265, 134] on link "Dashboard" at bounding box center [257, 136] width 55 height 15
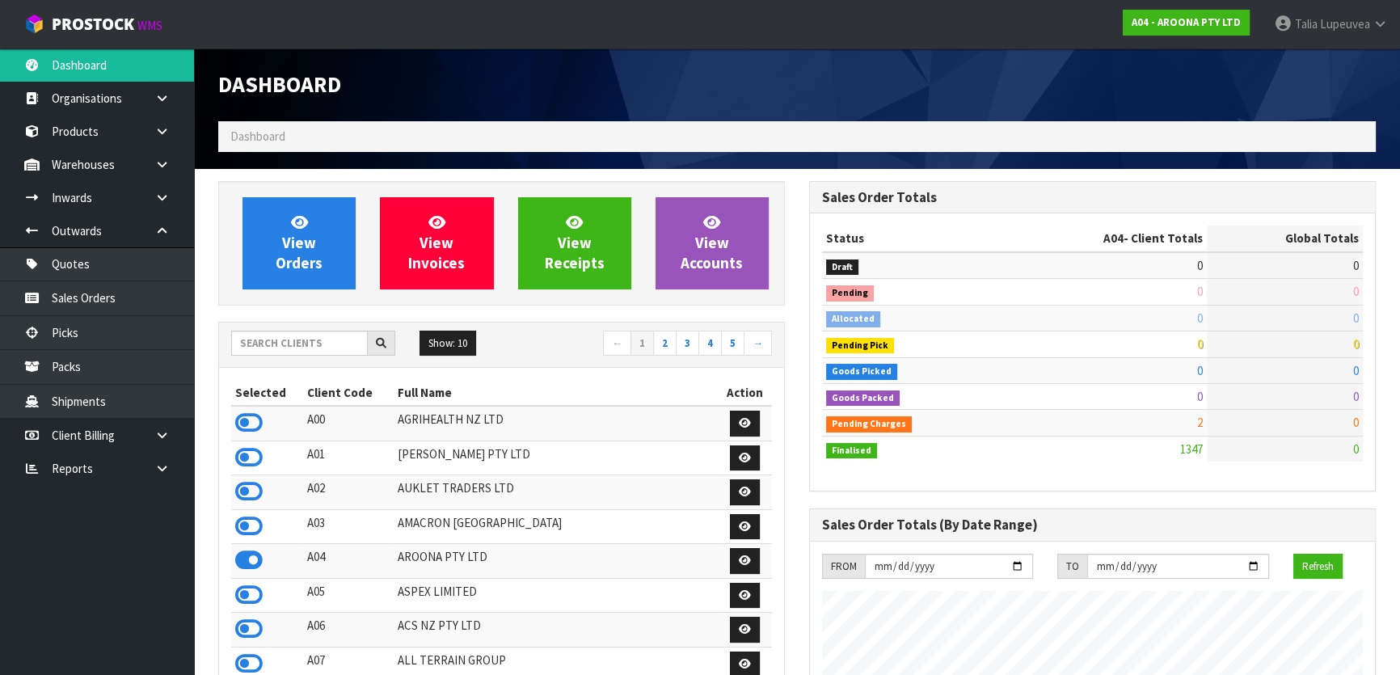
scroll to position [1039, 590]
click at [320, 339] on input "text" at bounding box center [299, 343] width 137 height 25
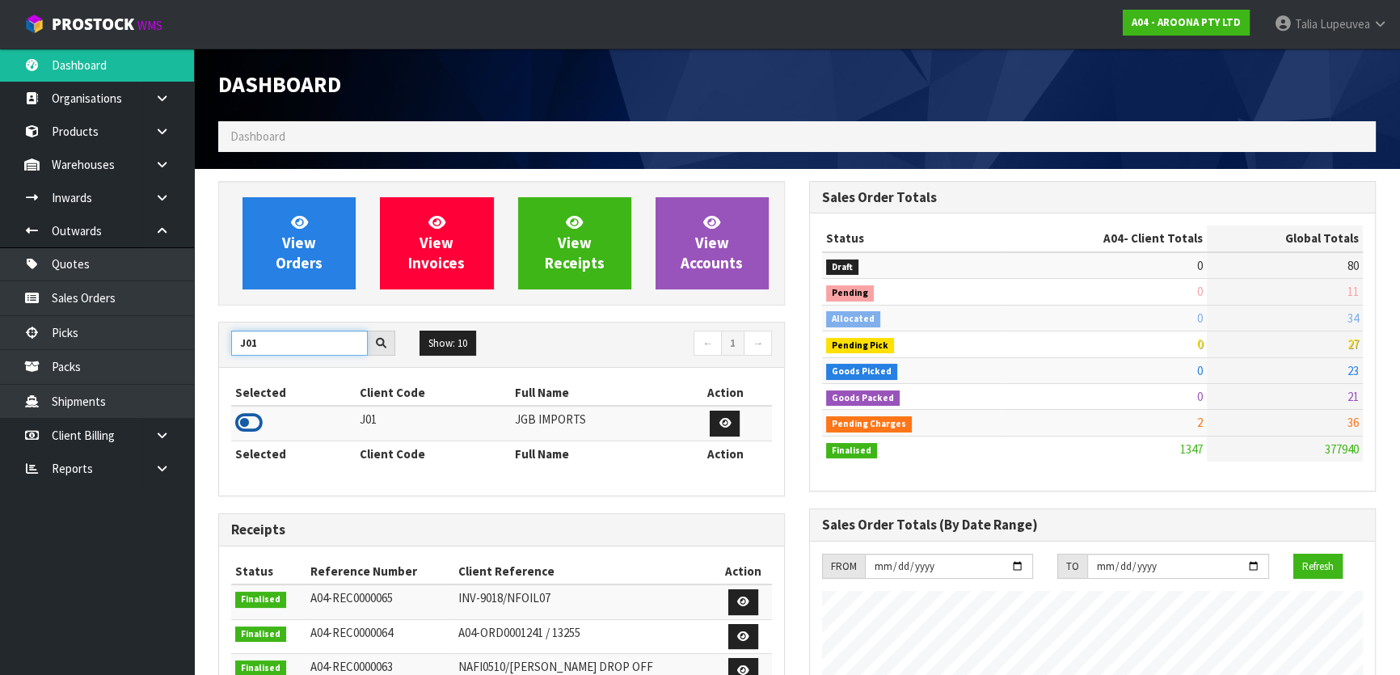
type input "J01"
click at [244, 422] on icon at bounding box center [248, 423] width 27 height 24
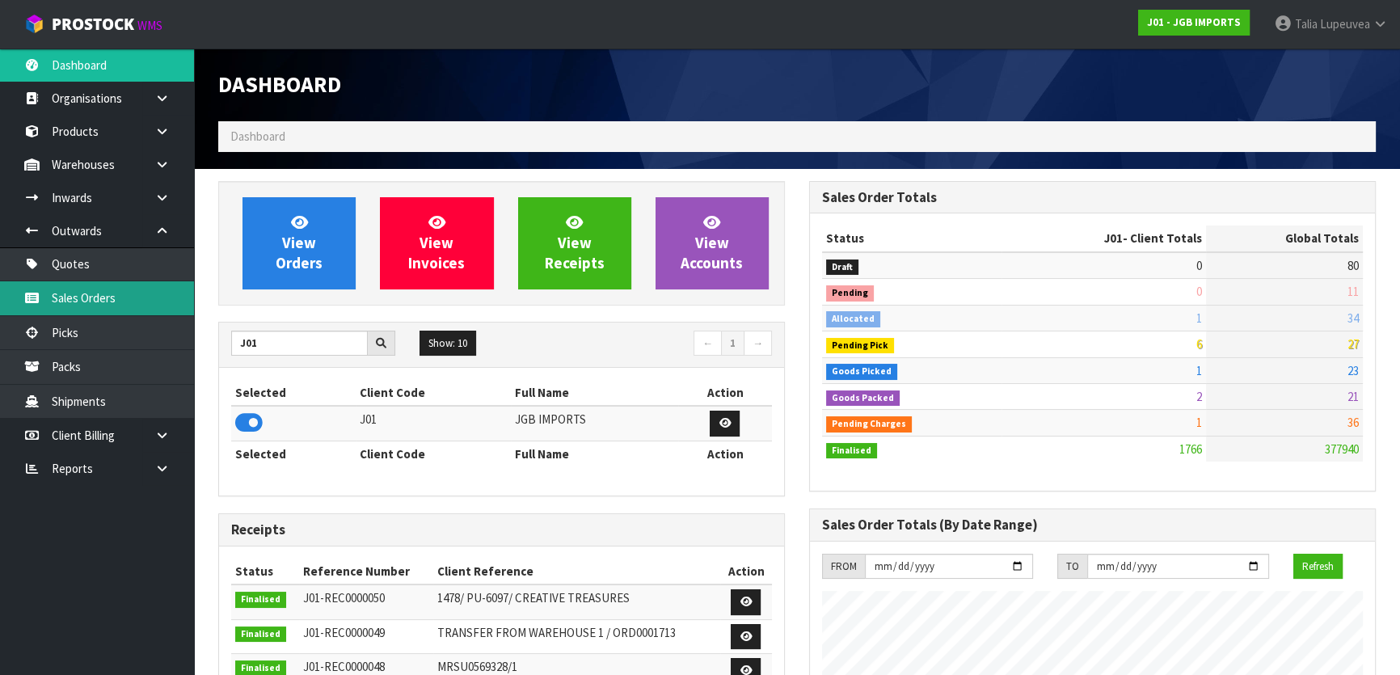
scroll to position [1222, 590]
click at [116, 293] on link "Sales Orders" at bounding box center [97, 297] width 194 height 33
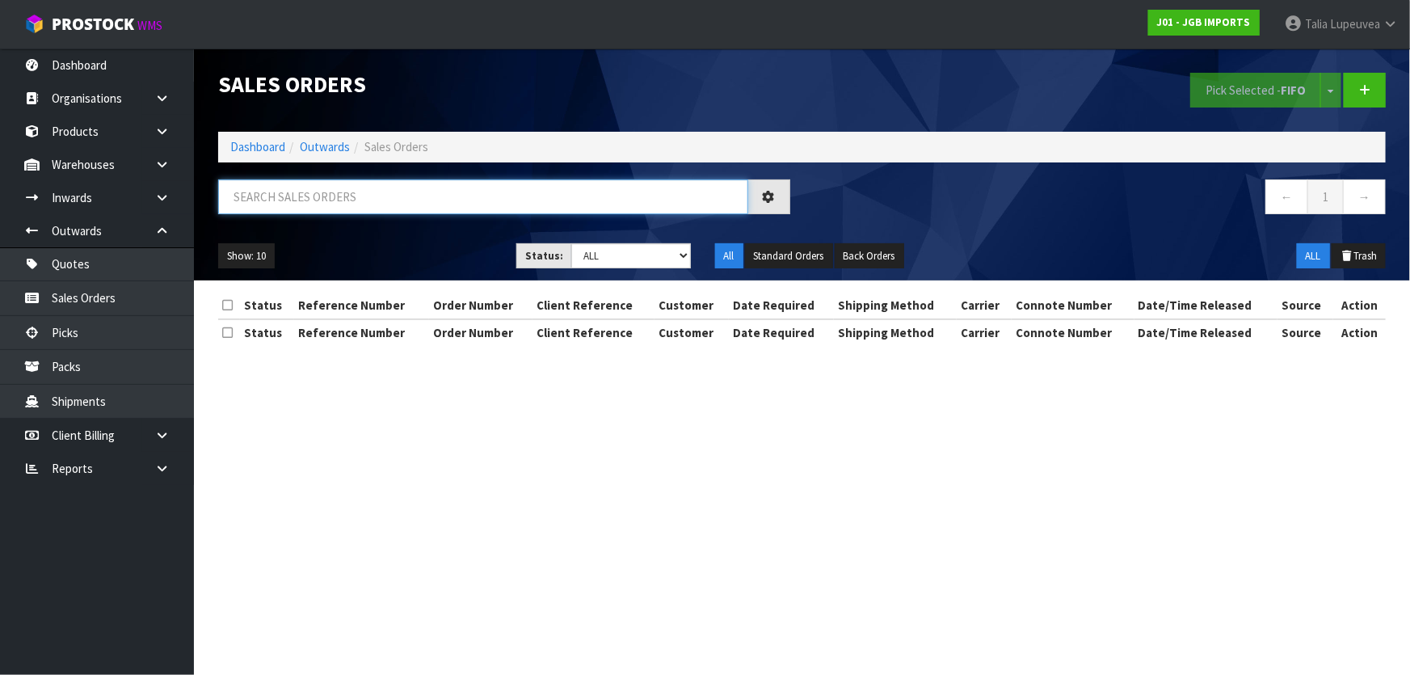
click at [308, 196] on input "text" at bounding box center [483, 196] width 530 height 35
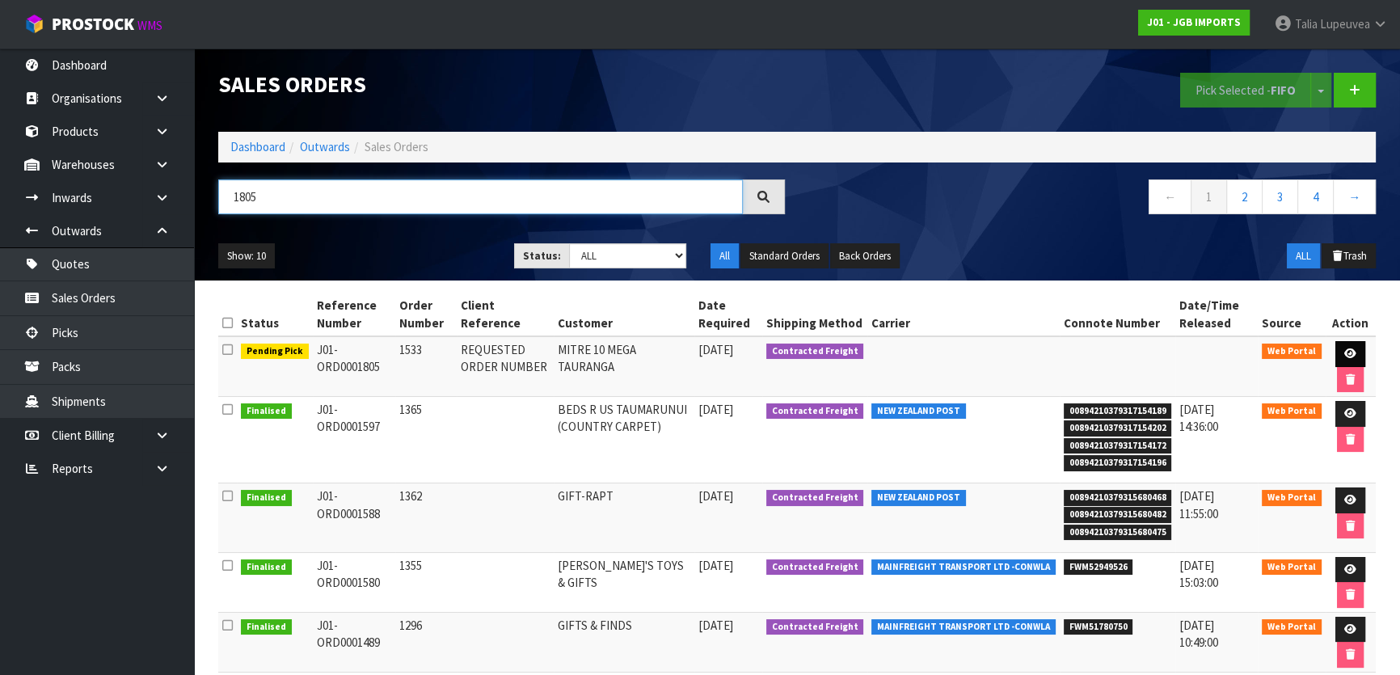
type input "1805"
click at [1338, 351] on link at bounding box center [1350, 354] width 30 height 26
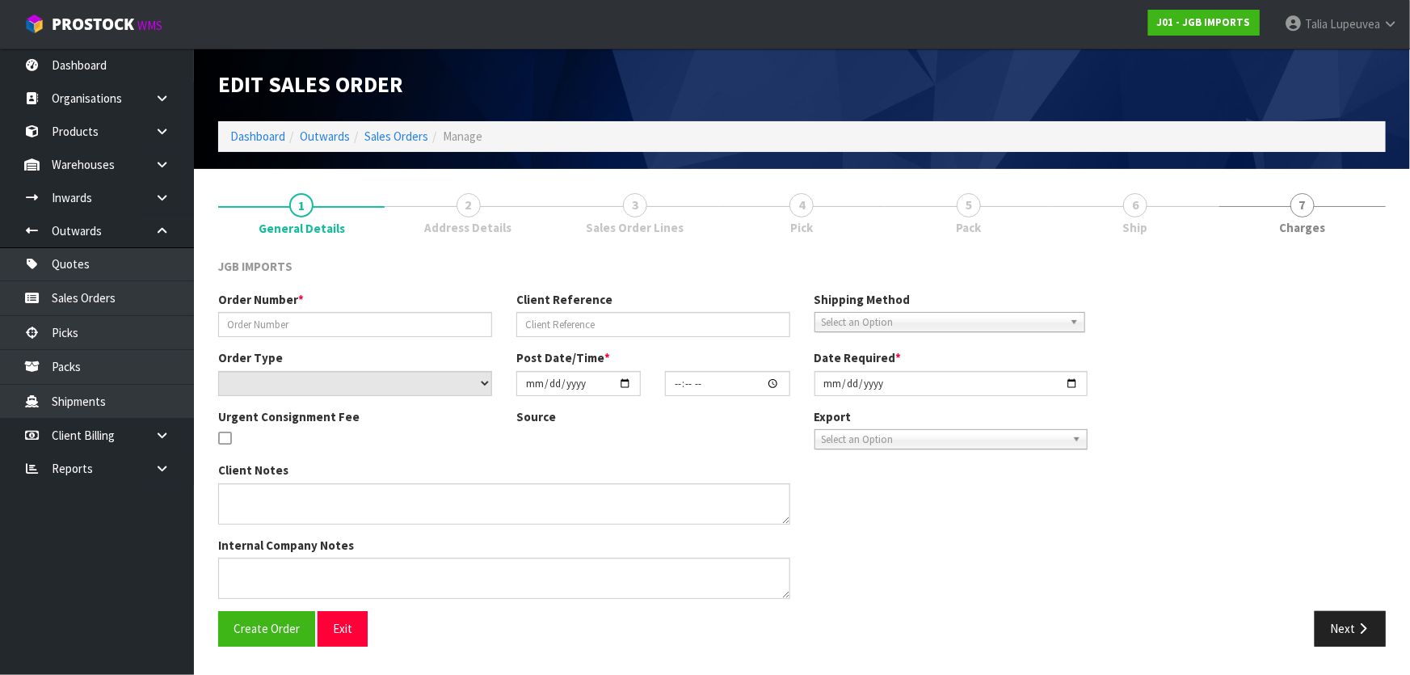
type input "1533"
type input "REQUESTED ORDER NUMBER"
select select "number:0"
type input "[DATE]"
type input "17:53:00.000"
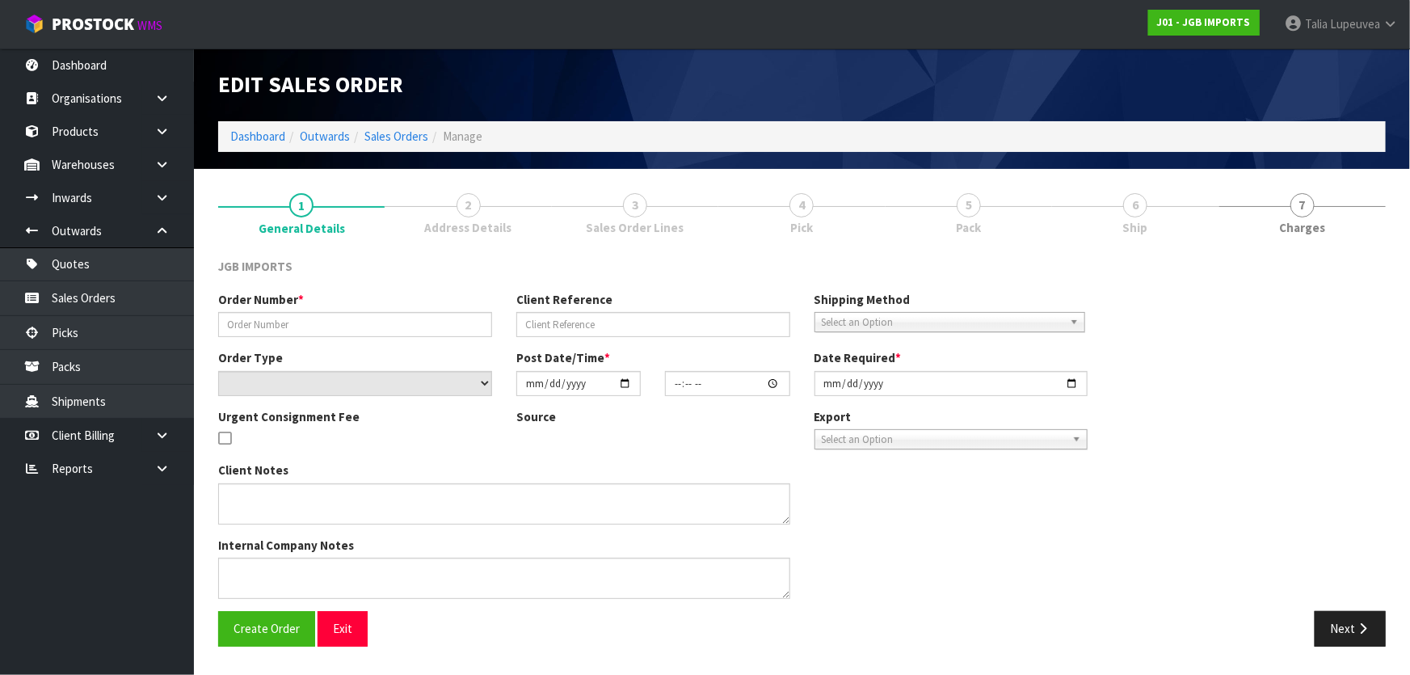
type input "[DATE]"
type textarea "PLEASE EMAIL PRO-FORMA INVOICE REQUESTING ORDER NUMBER BEFORE SENDING TO: [PERS…"
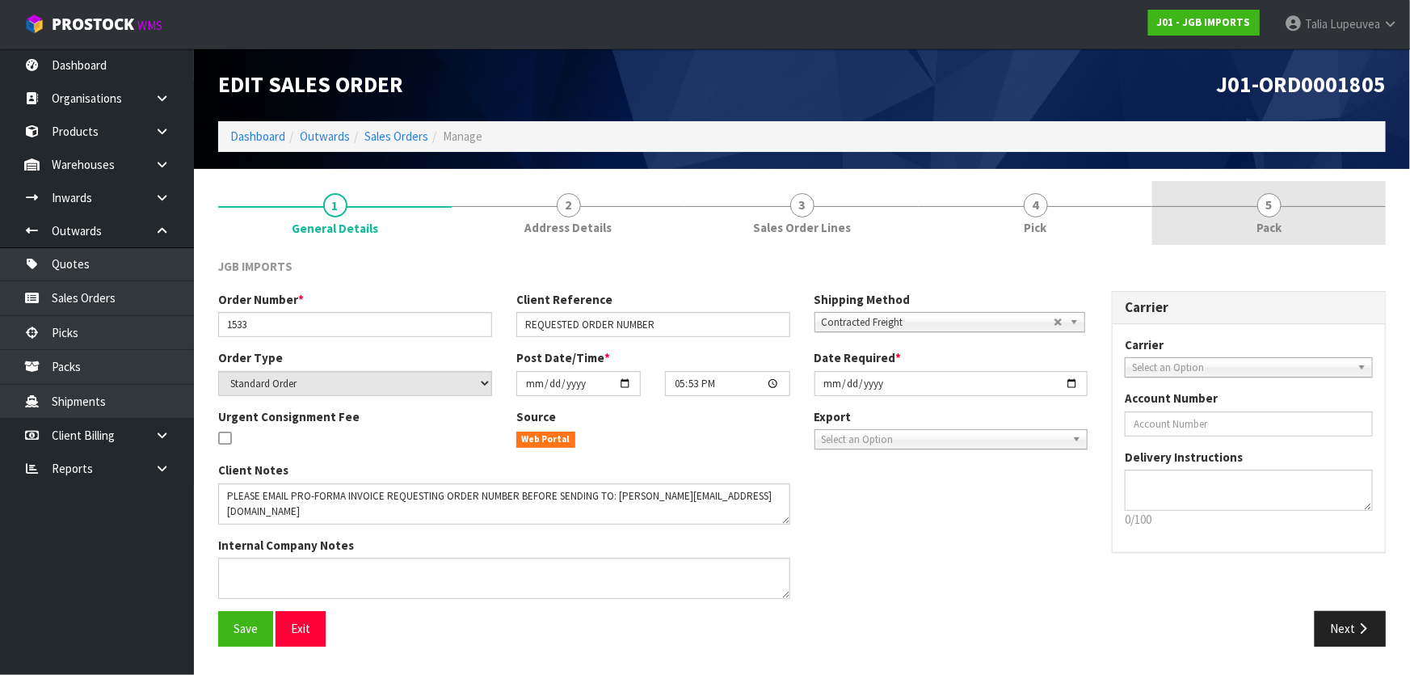
click at [1270, 194] on span "5" at bounding box center [1270, 205] width 24 height 24
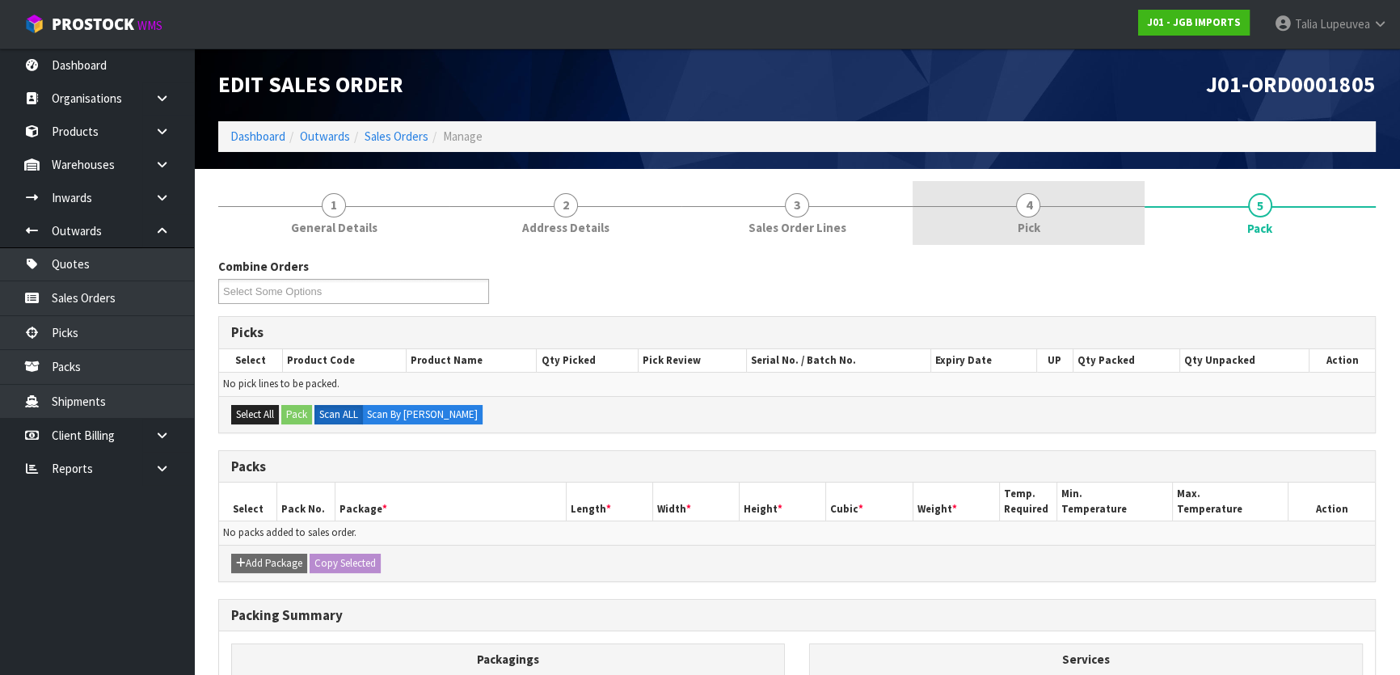
click at [1063, 200] on link "4 Pick" at bounding box center [1028, 213] width 231 height 64
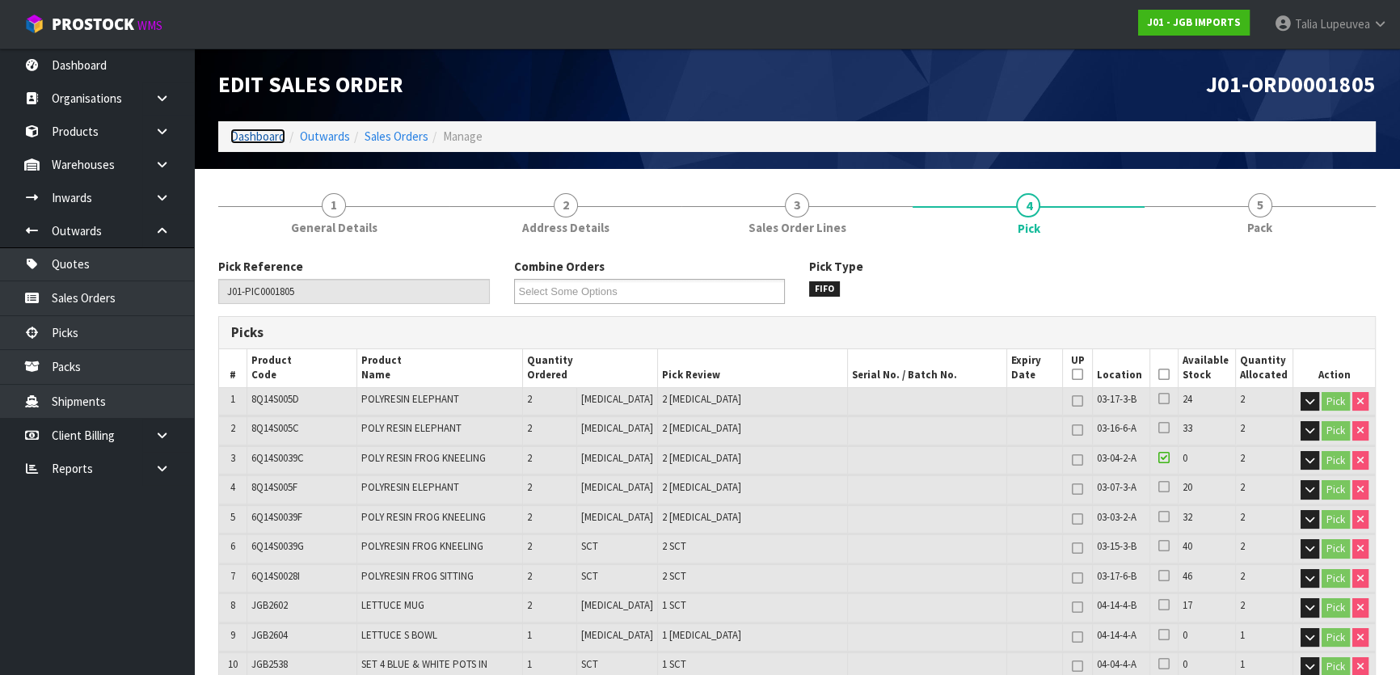
click at [259, 138] on link "Dashboard" at bounding box center [257, 136] width 55 height 15
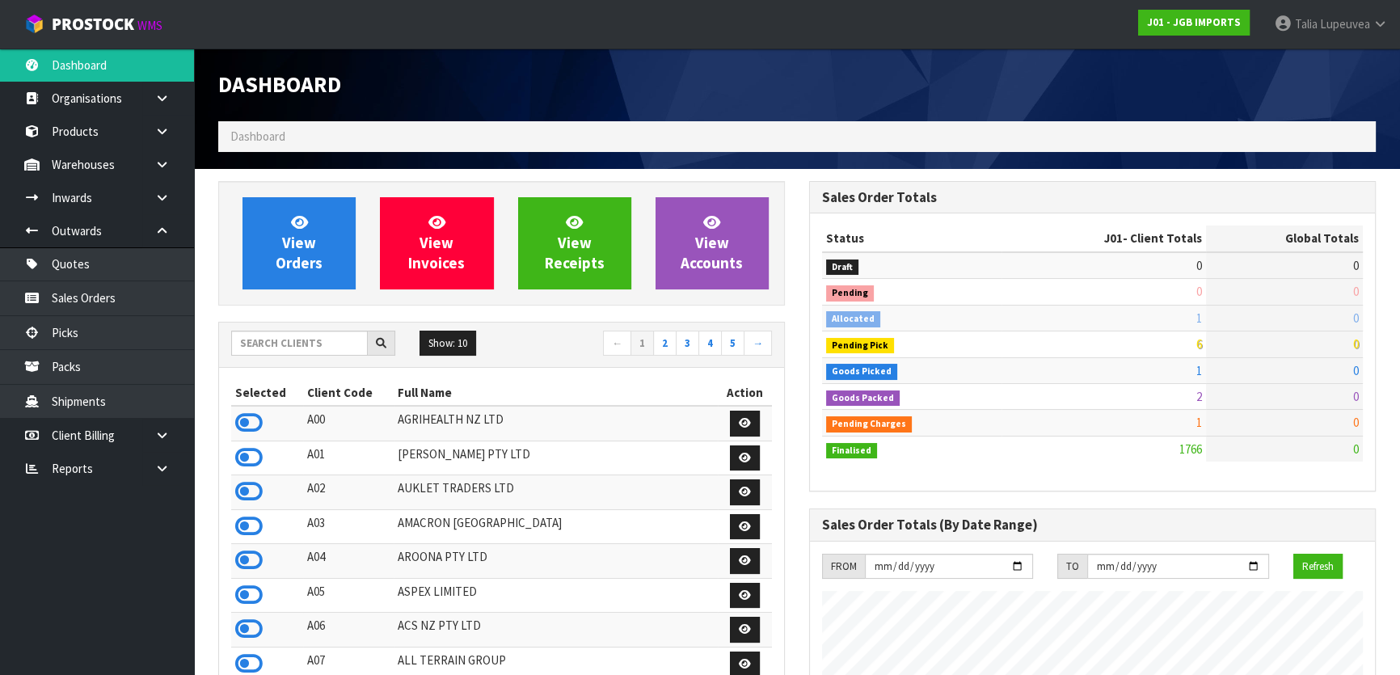
scroll to position [1222, 590]
drag, startPoint x: 318, startPoint y: 347, endPoint x: 302, endPoint y: 362, distance: 21.7
click at [314, 346] on input "text" at bounding box center [299, 343] width 137 height 25
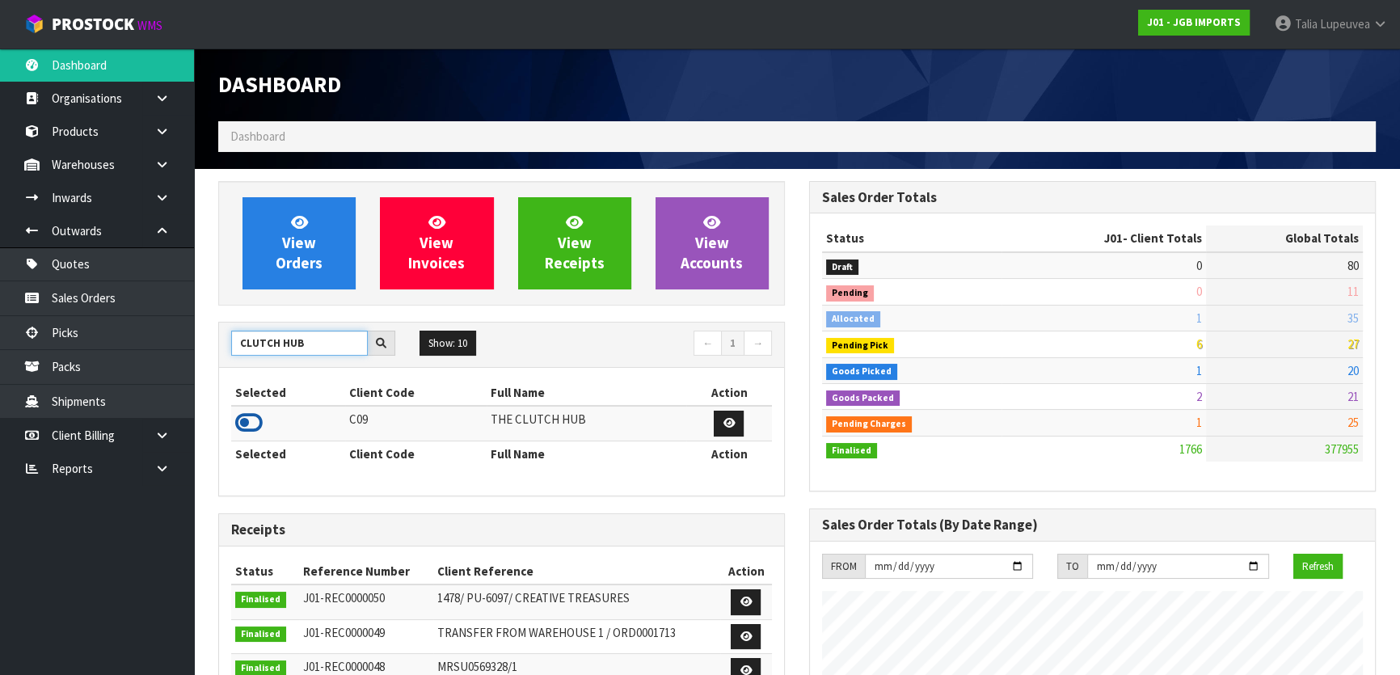
type input "CLUTCH HUB"
drag, startPoint x: 240, startPoint y: 423, endPoint x: 243, endPoint y: 407, distance: 15.7
click at [241, 423] on icon at bounding box center [248, 423] width 27 height 24
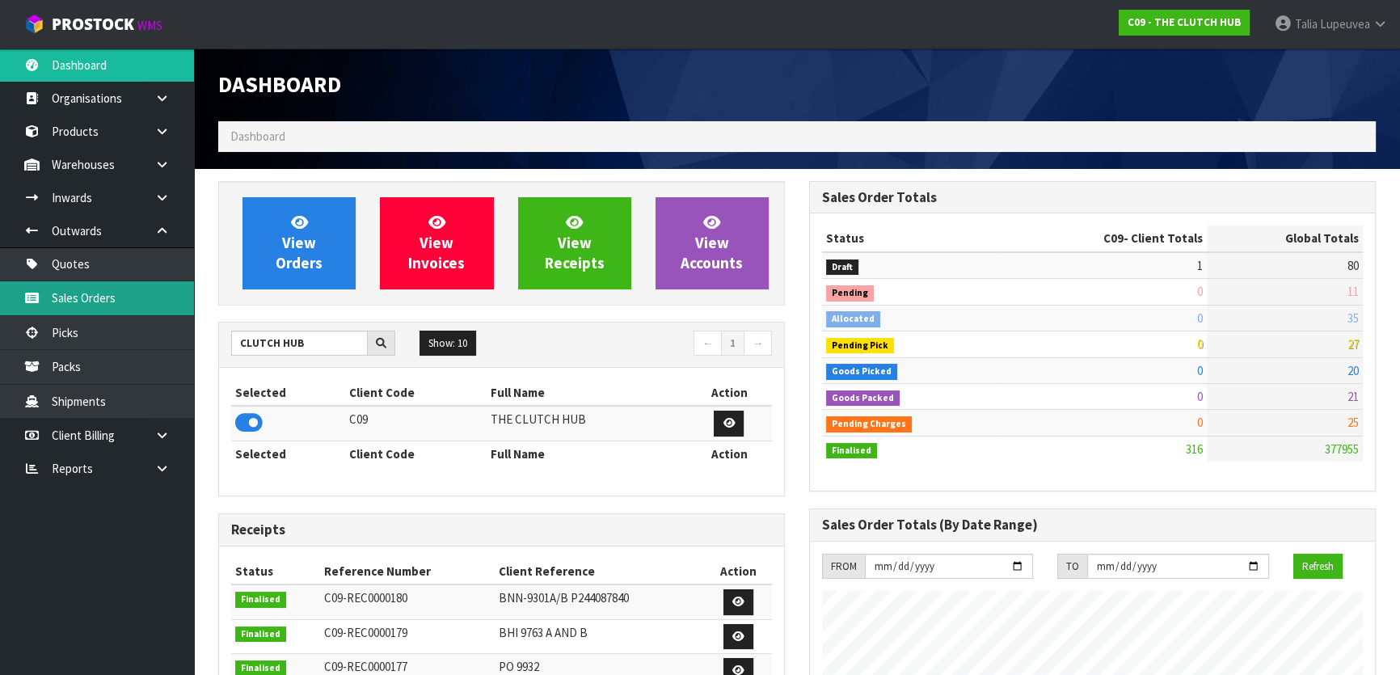
click at [154, 301] on link "Sales Orders" at bounding box center [97, 297] width 194 height 33
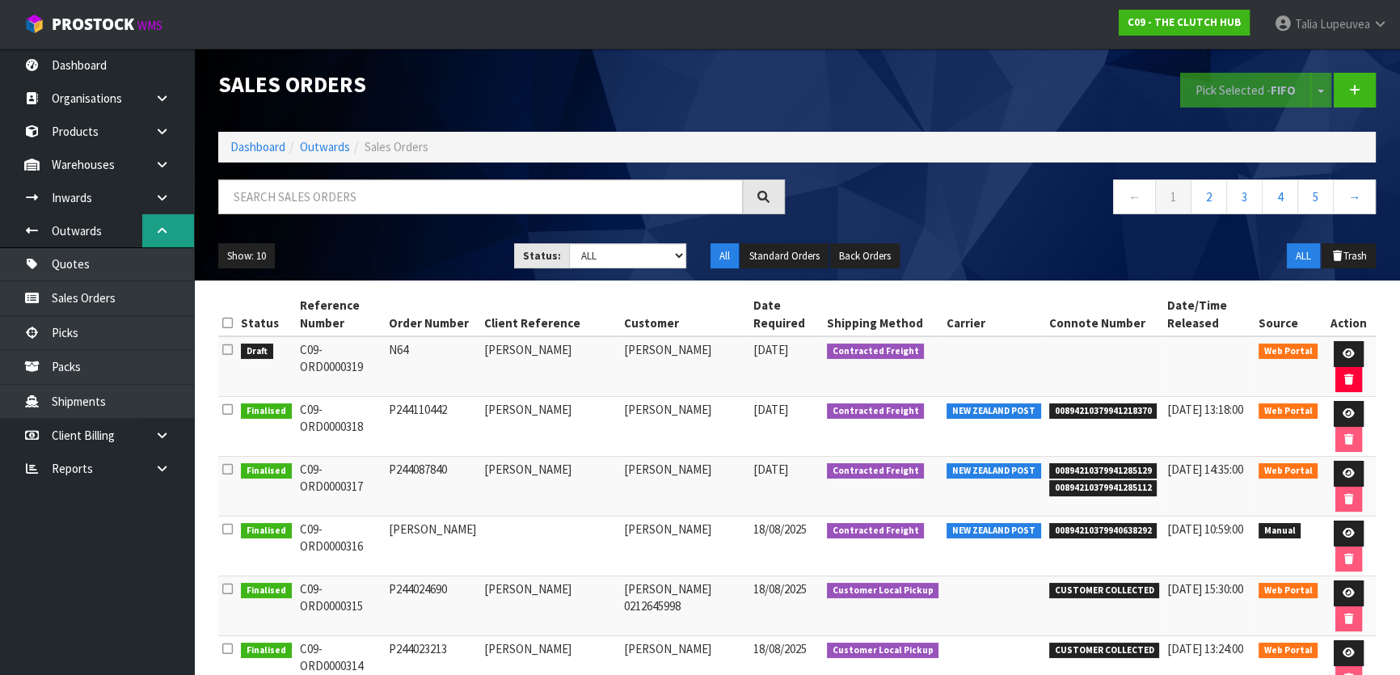
click at [174, 220] on link at bounding box center [168, 230] width 52 height 33
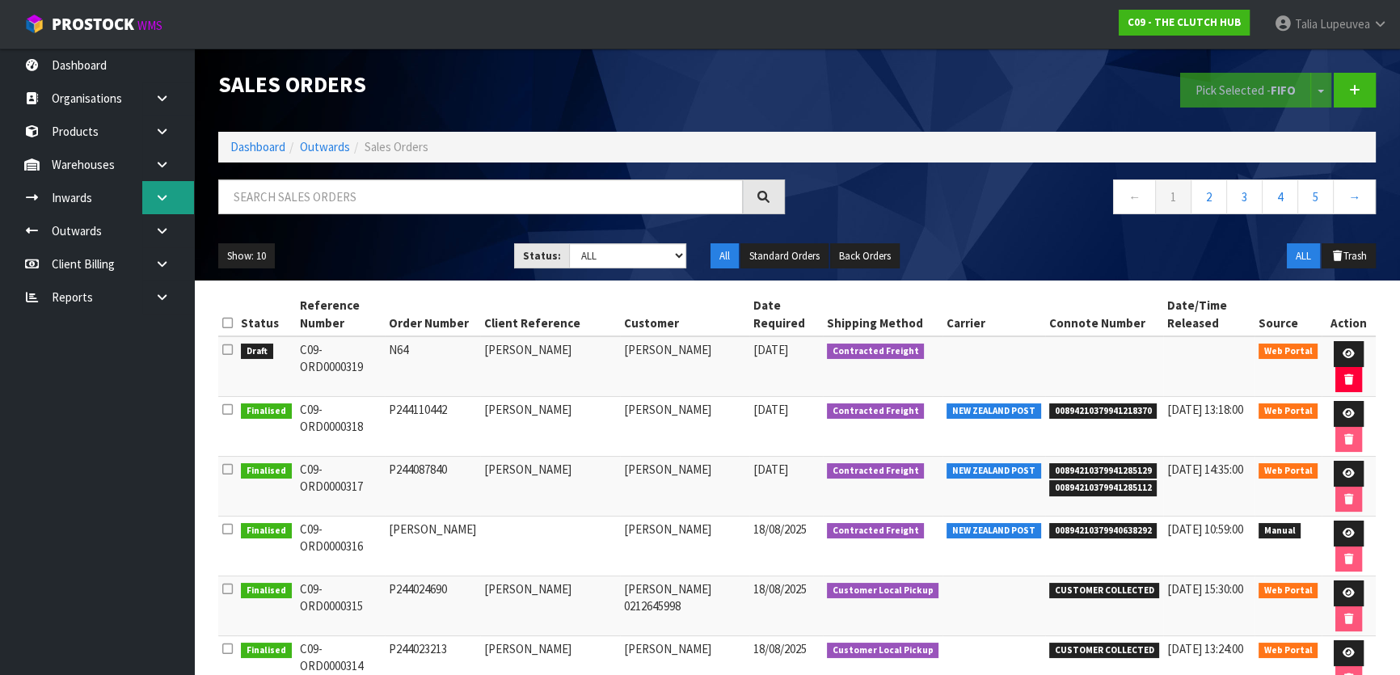
click at [167, 193] on icon at bounding box center [161, 198] width 15 height 12
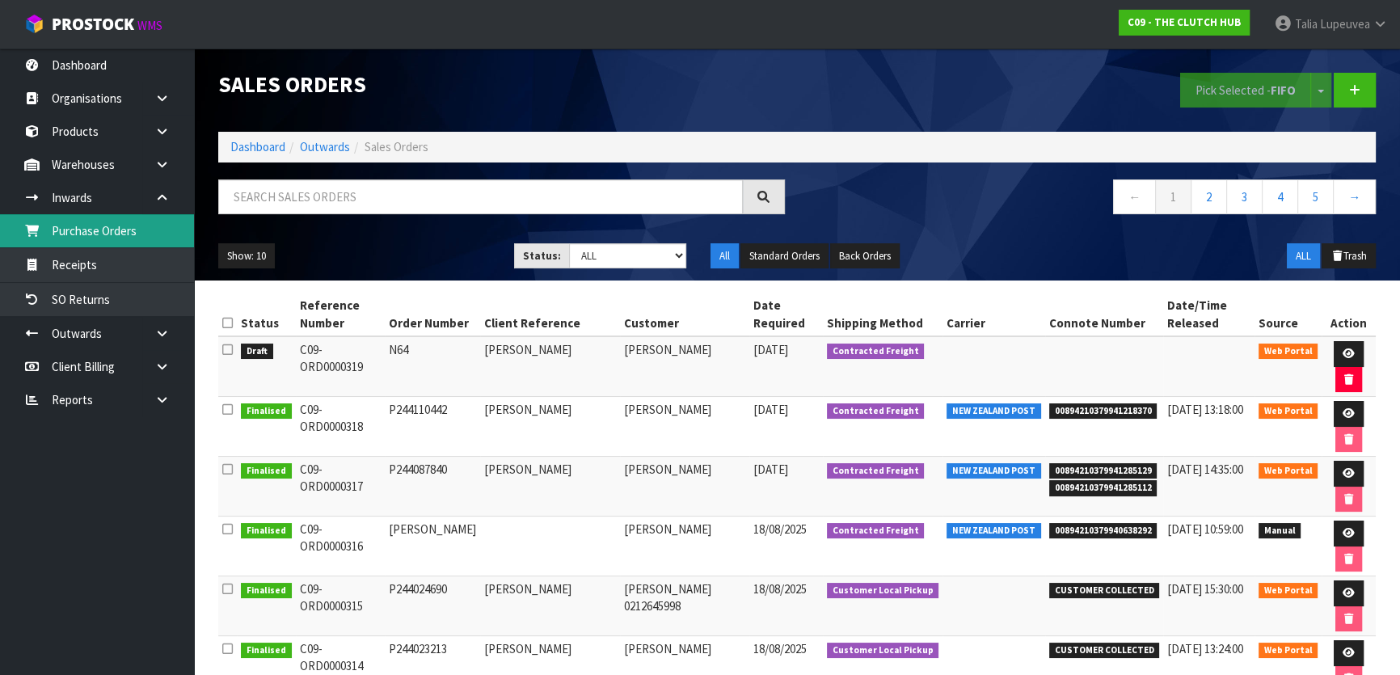
drag, startPoint x: 163, startPoint y: 242, endPoint x: 138, endPoint y: 239, distance: 25.3
click at [162, 242] on link "Purchase Orders" at bounding box center [97, 230] width 194 height 33
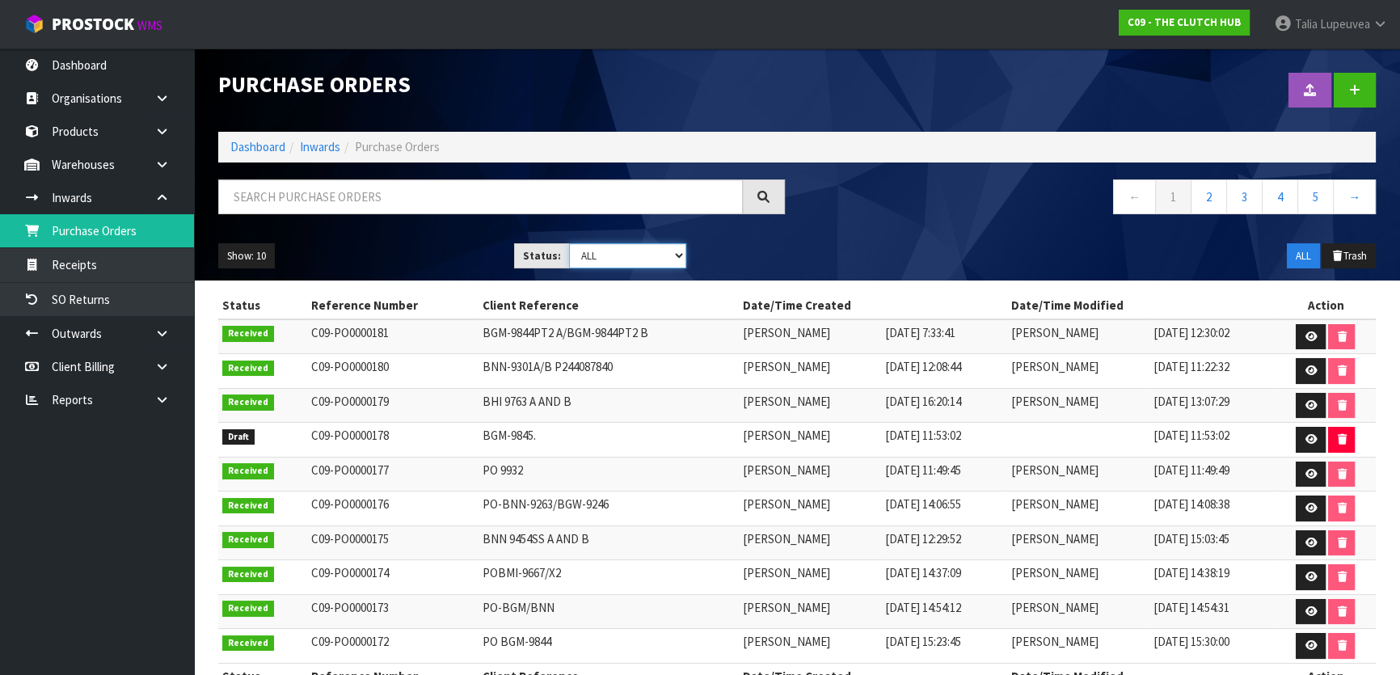
drag, startPoint x: 614, startPoint y: 251, endPoint x: 612, endPoint y: 260, distance: 9.2
click at [613, 256] on select "Draft Pending Received Cancelled ALL" at bounding box center [628, 255] width 118 height 25
select select "string:0"
click at [569, 243] on select "Draft Pending Received Cancelled ALL" at bounding box center [628, 255] width 118 height 25
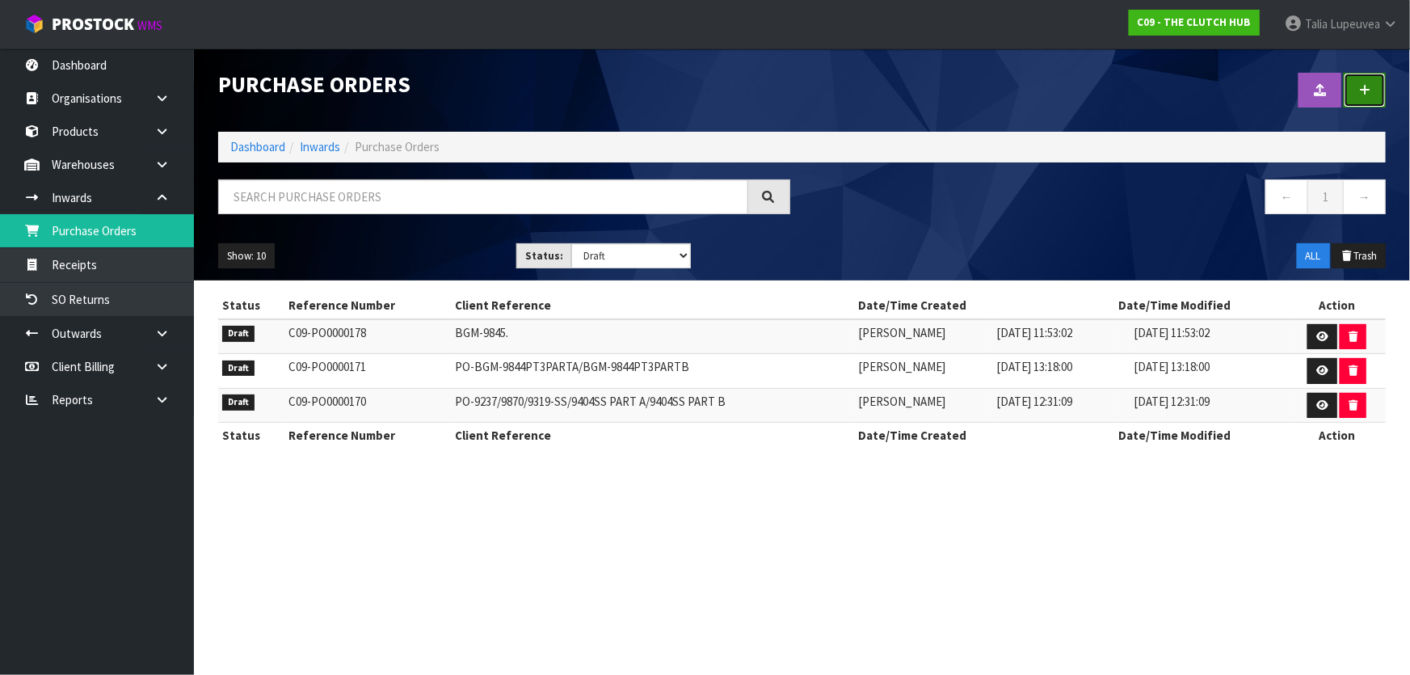
click at [1377, 88] on link at bounding box center [1365, 90] width 42 height 35
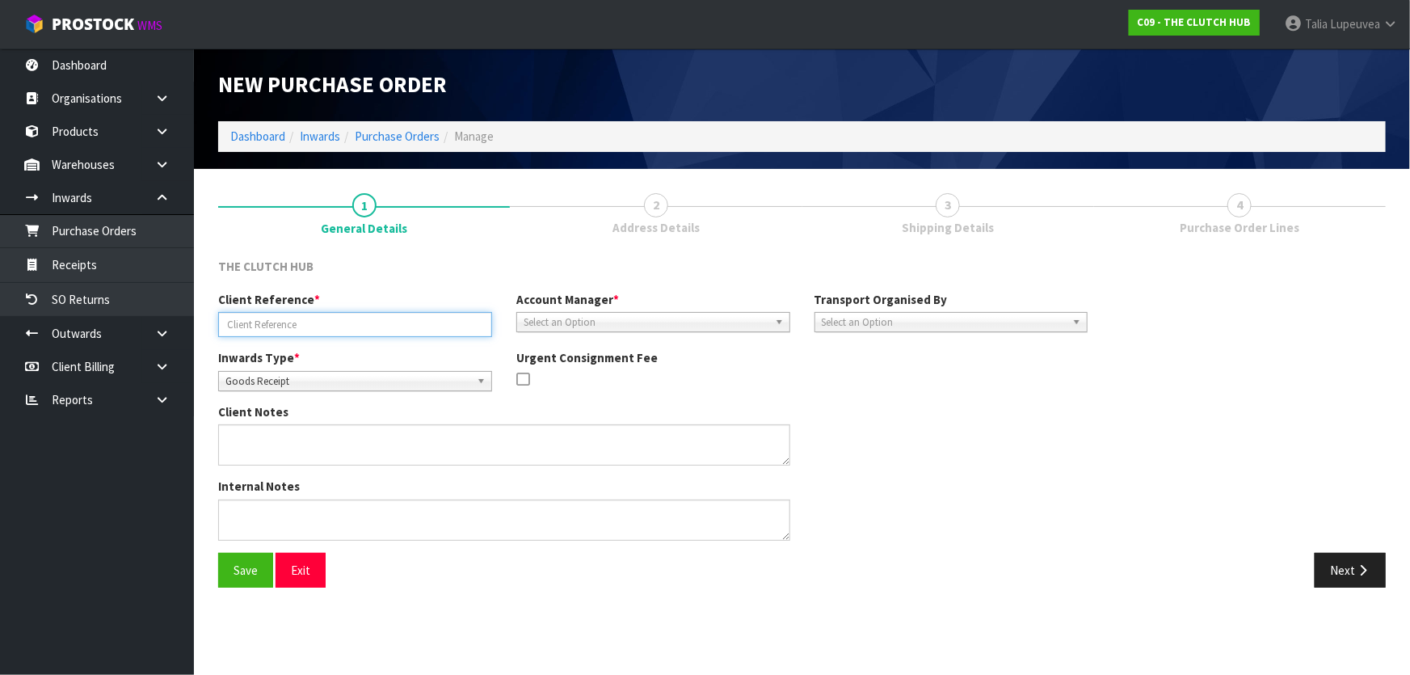
click at [275, 325] on input "text" at bounding box center [355, 324] width 274 height 25
paste input "BGM-9844"
type input "BGM-9844-A/B"
click at [632, 307] on div "Account Manager * [PERSON_NAME] [PERSON_NAME] [PERSON_NAME] [PERSON_NAME] [PERS…" at bounding box center [653, 311] width 298 height 41
click at [630, 316] on span "Select an Option" at bounding box center [646, 322] width 245 height 19
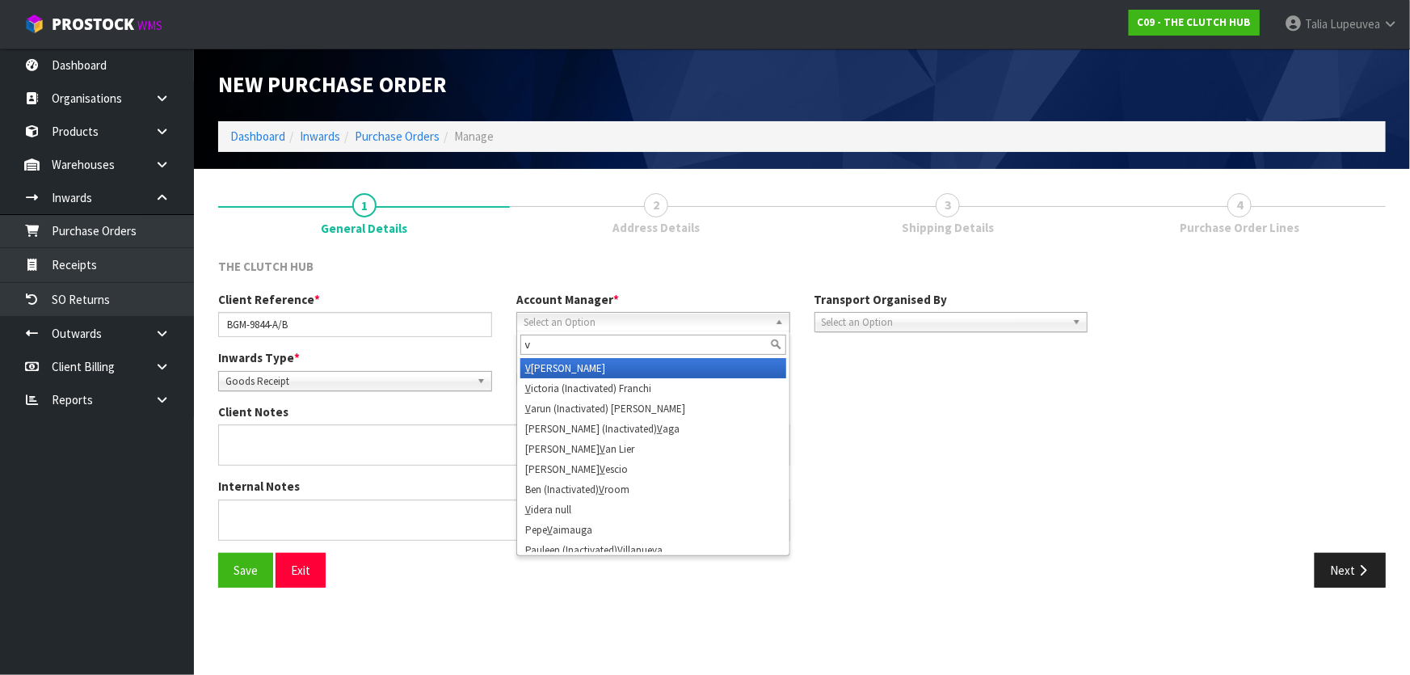
type input "v"
click at [624, 364] on li "V [PERSON_NAME]" at bounding box center [654, 368] width 266 height 20
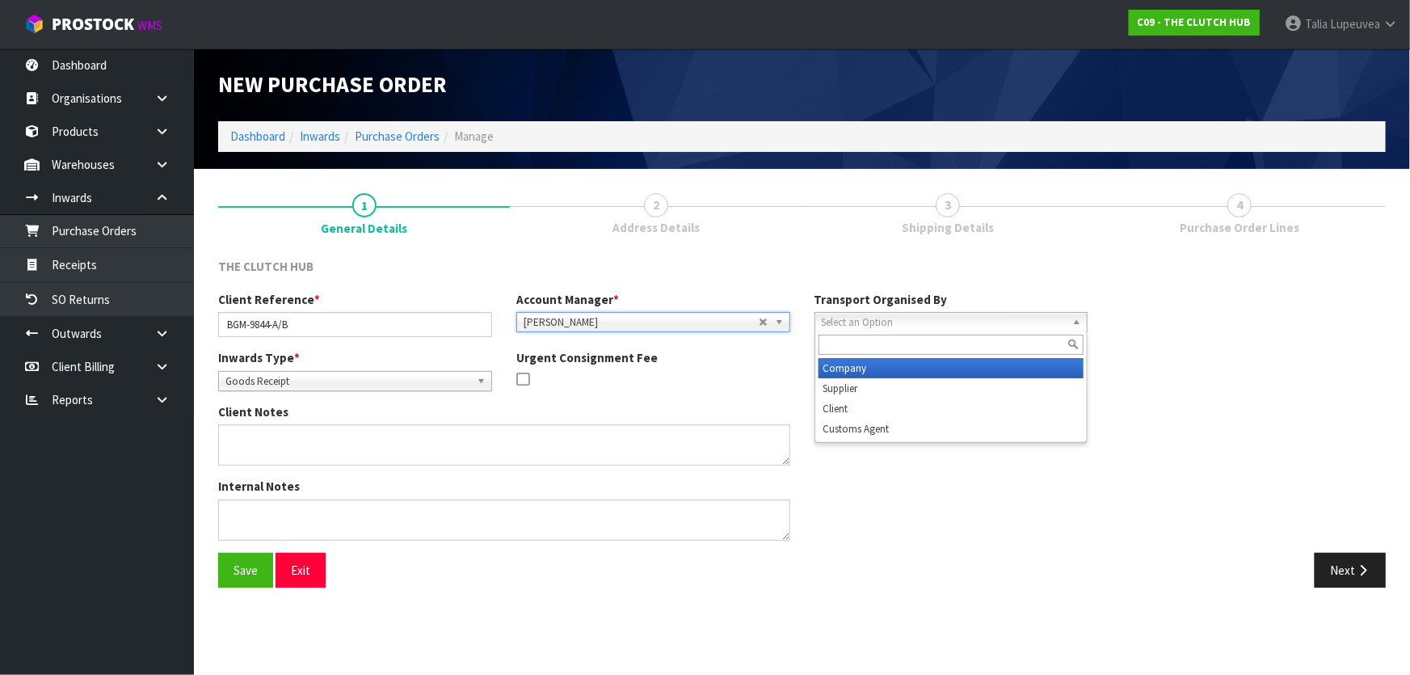
click at [858, 327] on span "Select an Option" at bounding box center [944, 322] width 245 height 19
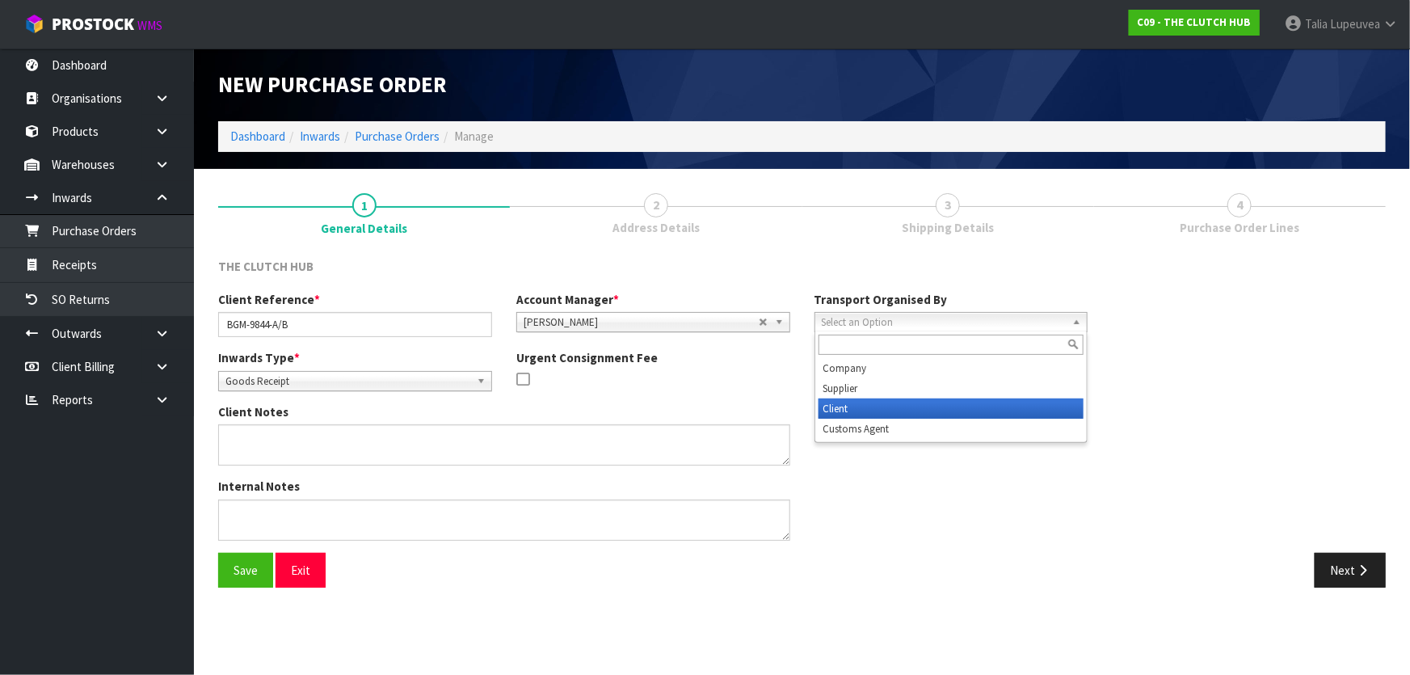
click at [862, 399] on li "Client" at bounding box center [952, 408] width 266 height 20
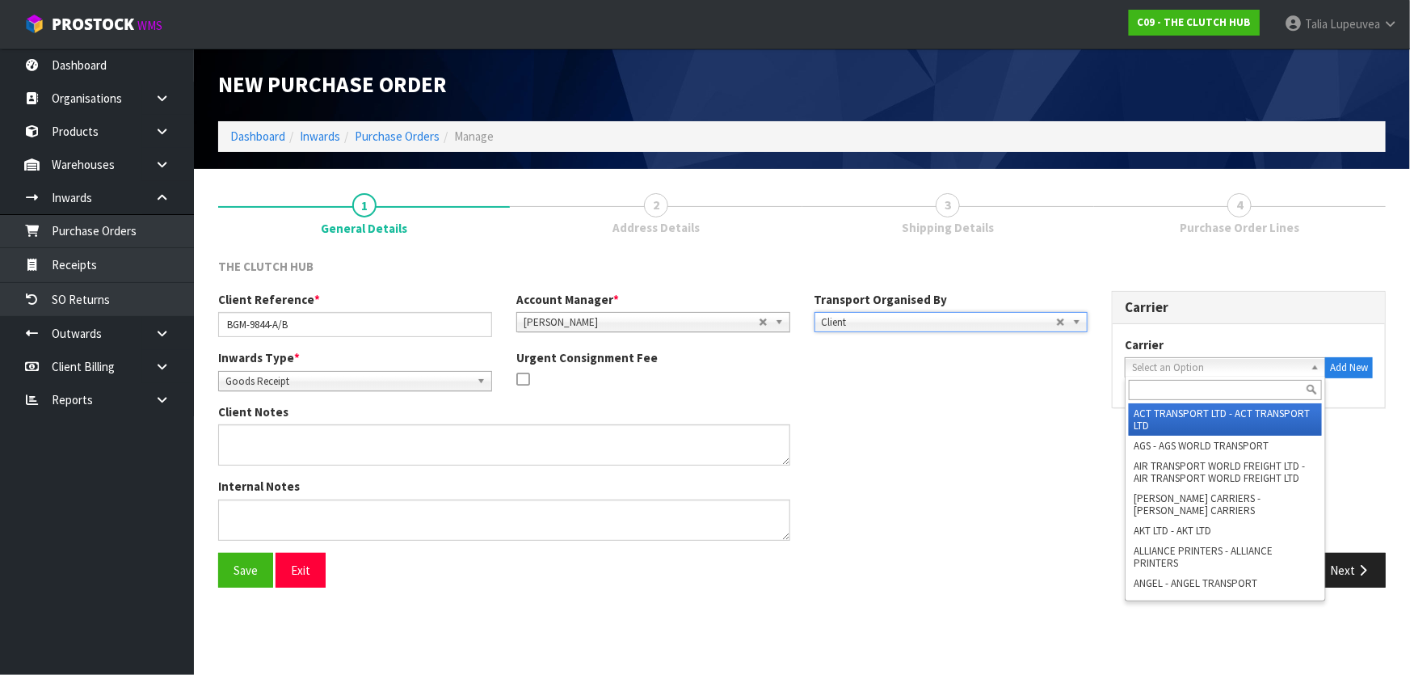
click at [1216, 369] on span "Select an Option" at bounding box center [1218, 367] width 172 height 19
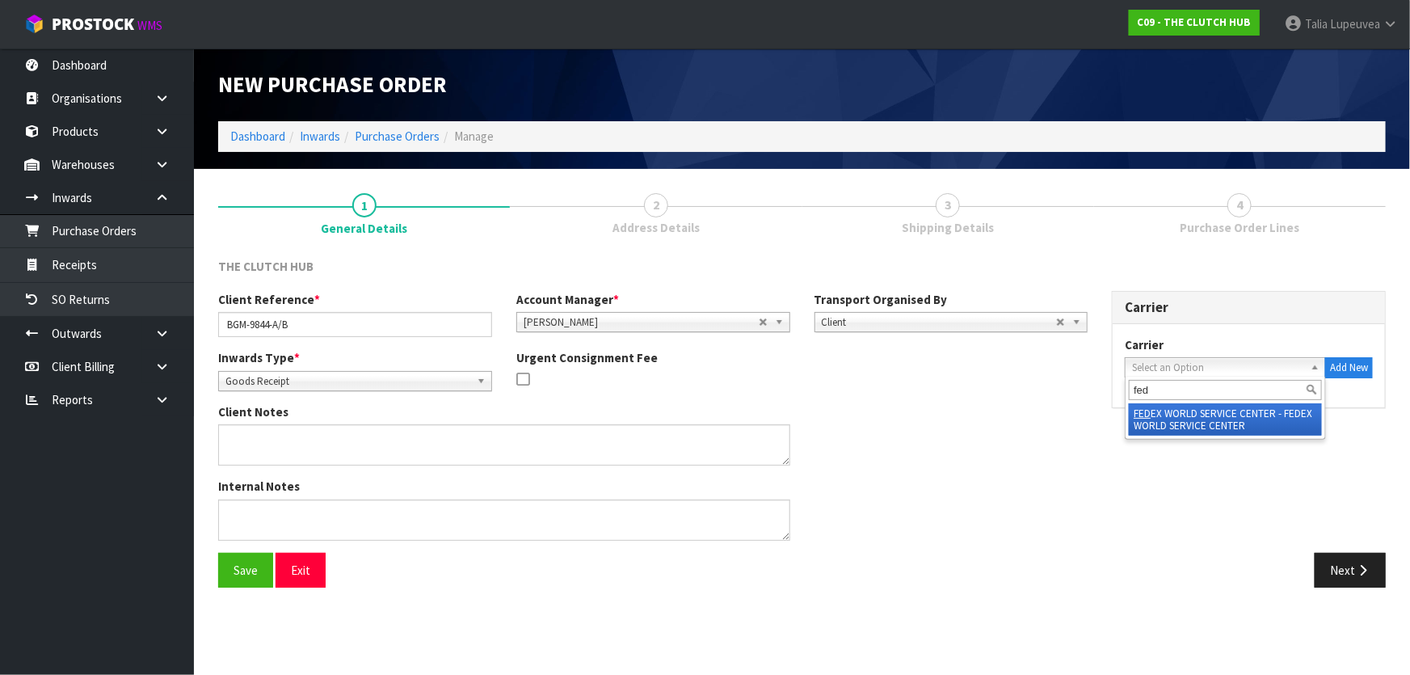
type input "fed"
click at [1208, 407] on li "FED EX WORLD SERVICE CENTER - FEDEX WORLD SERVICE CENTER" at bounding box center [1225, 419] width 193 height 32
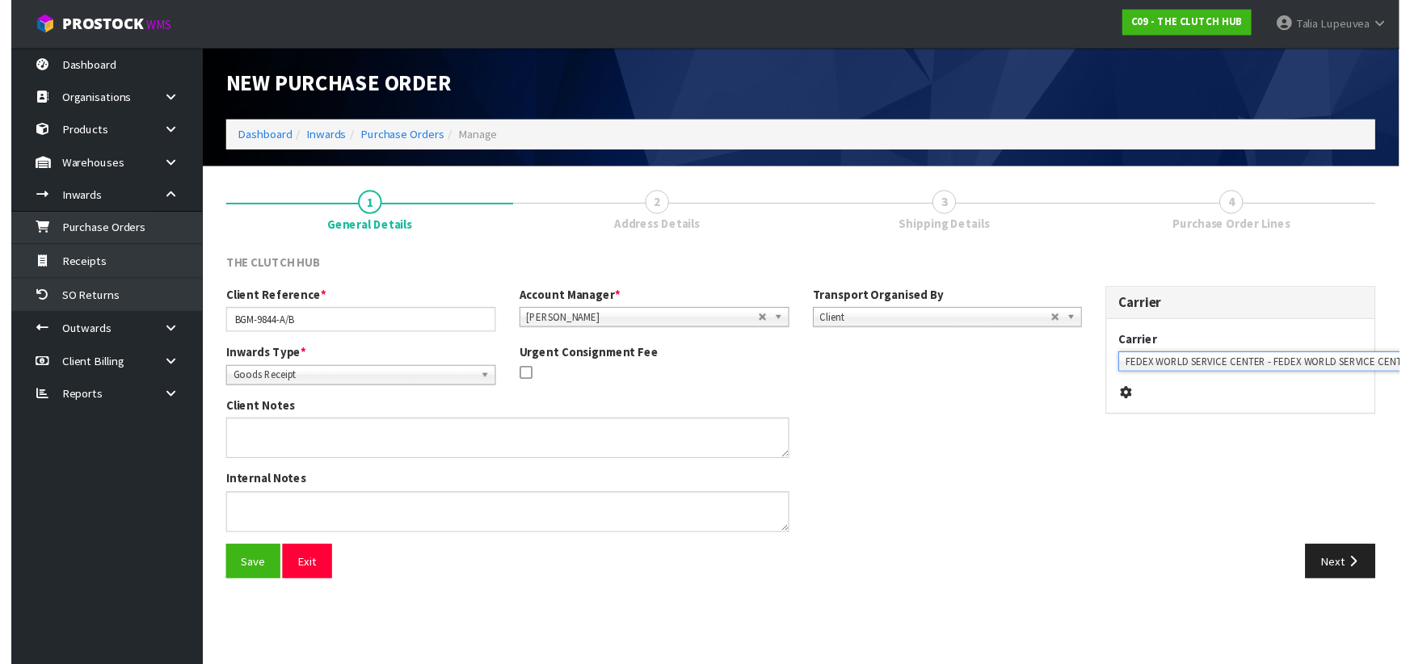
scroll to position [0, 36]
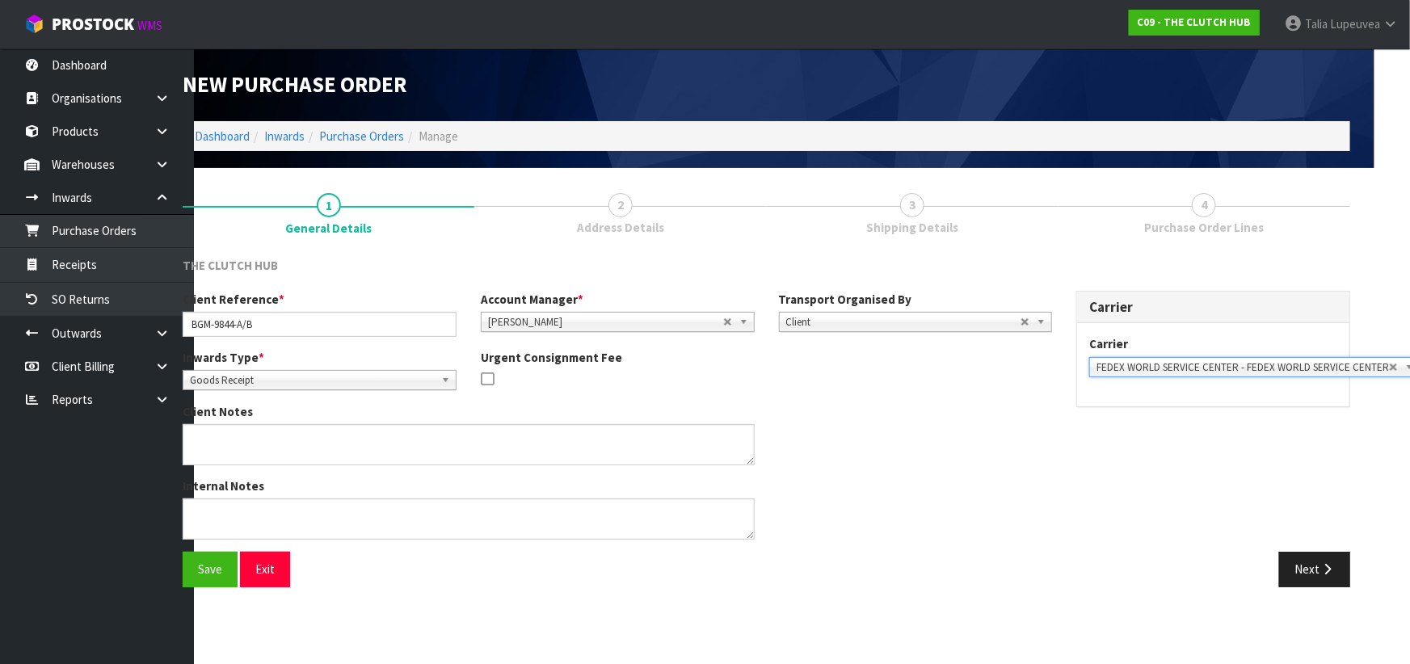
click at [820, 390] on div "Inwards Type * Goods Receipt Goods Returned Goods Receipt Urgent Consignment Fee" at bounding box center [618, 376] width 894 height 54
click at [220, 567] on button "Save" at bounding box center [210, 569] width 55 height 35
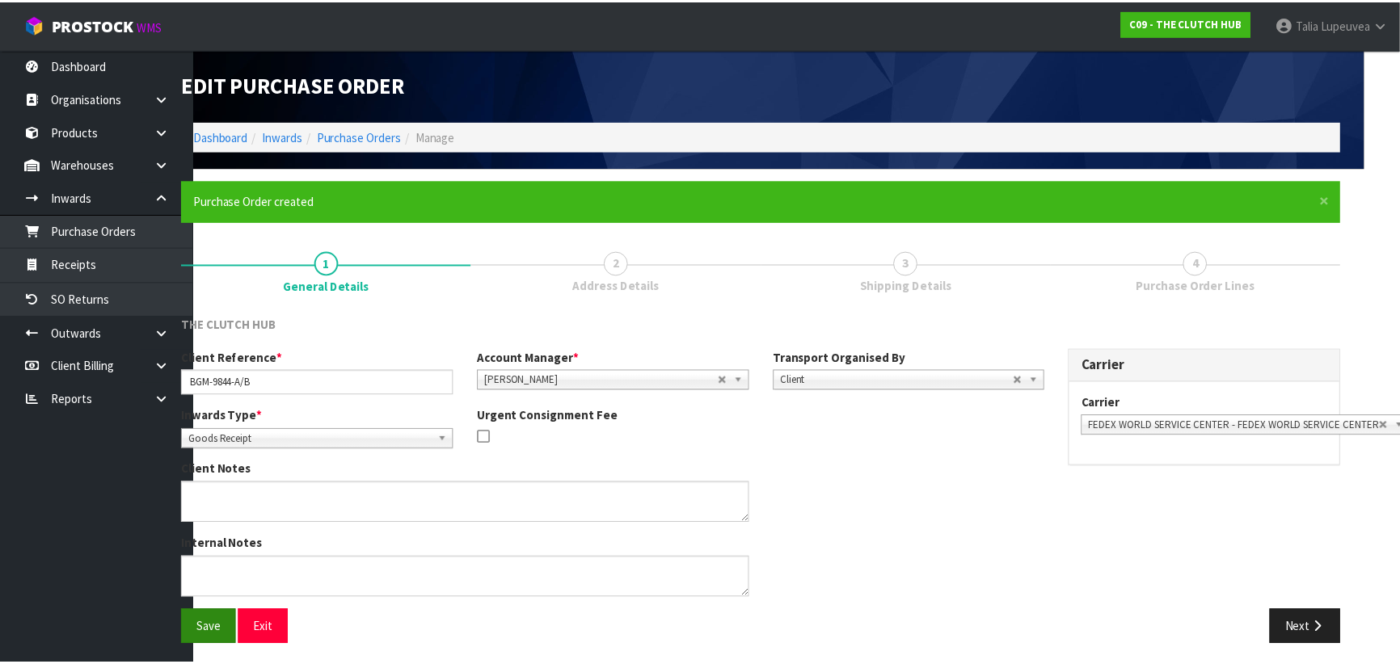
scroll to position [0, 0]
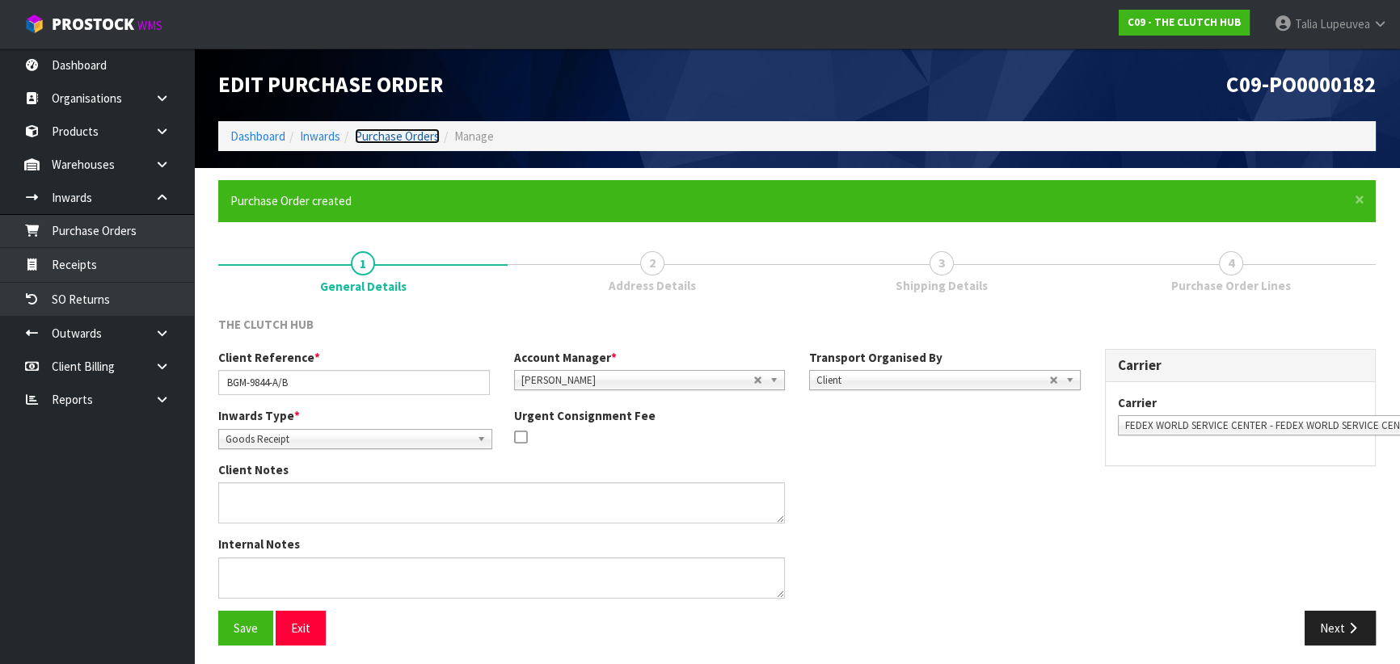
click at [382, 133] on link "Purchase Orders" at bounding box center [397, 136] width 85 height 15
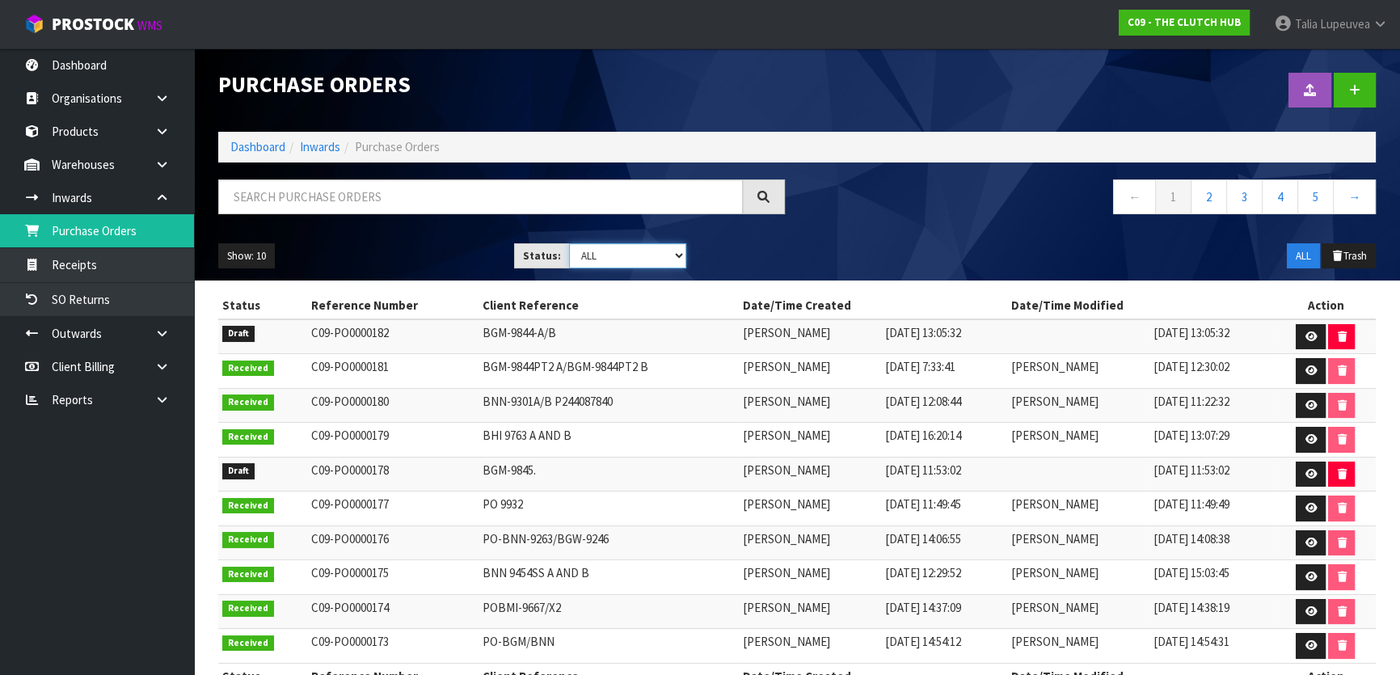
click at [630, 259] on select "Draft Pending Received Cancelled ALL" at bounding box center [628, 255] width 118 height 25
click at [1350, 333] on button "button" at bounding box center [1341, 337] width 27 height 26
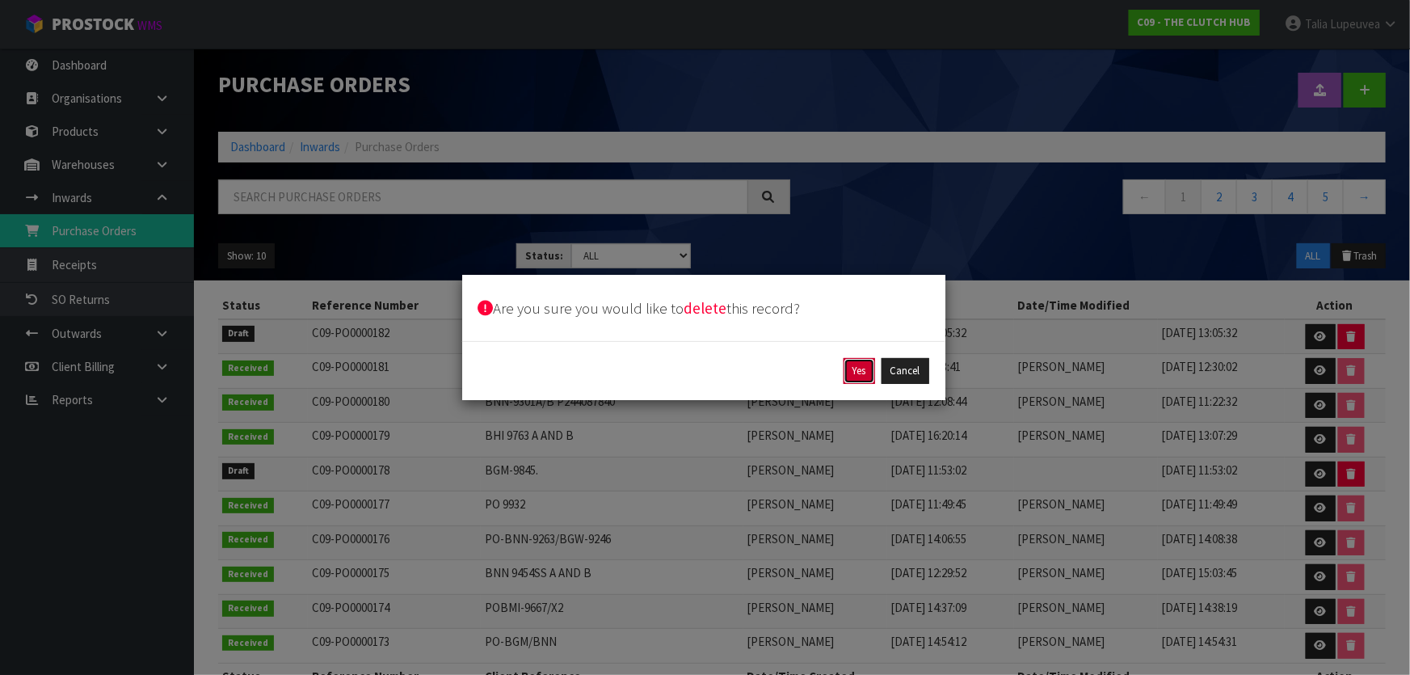
click at [856, 369] on button "Yes" at bounding box center [860, 371] width 32 height 26
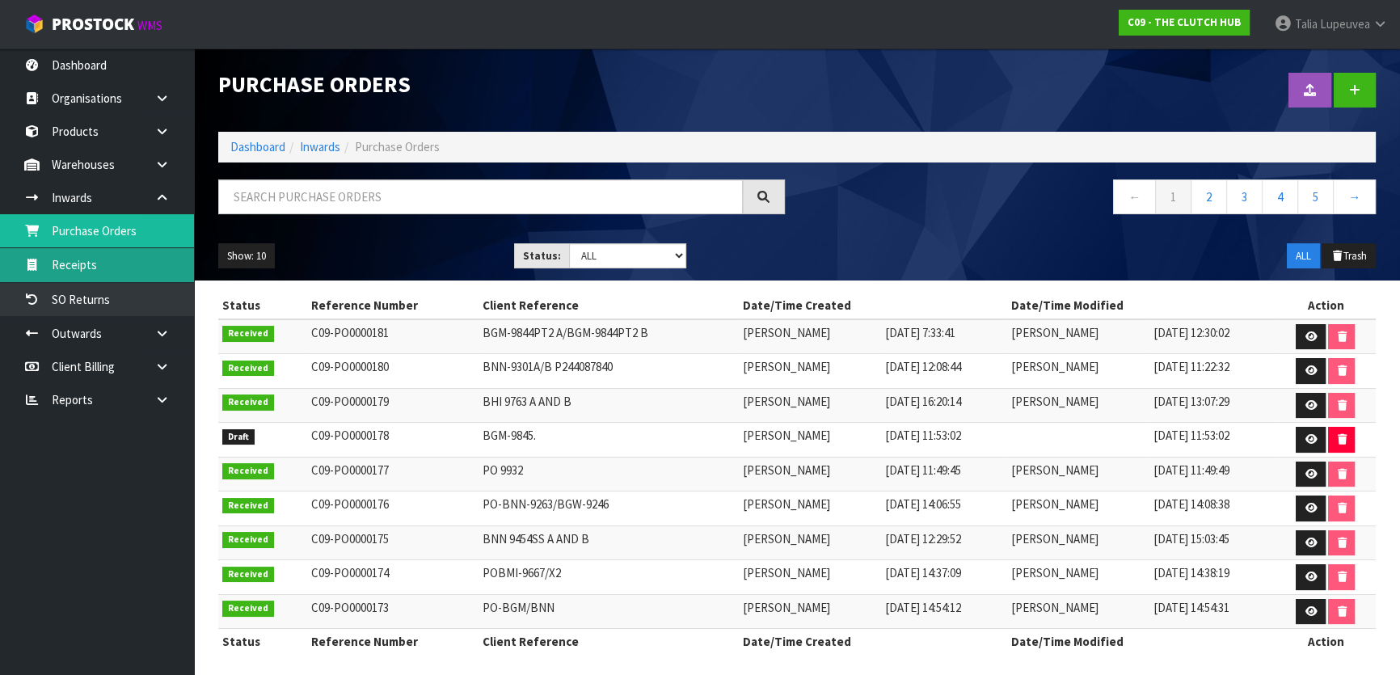
click at [53, 272] on link "Receipts" at bounding box center [97, 264] width 194 height 33
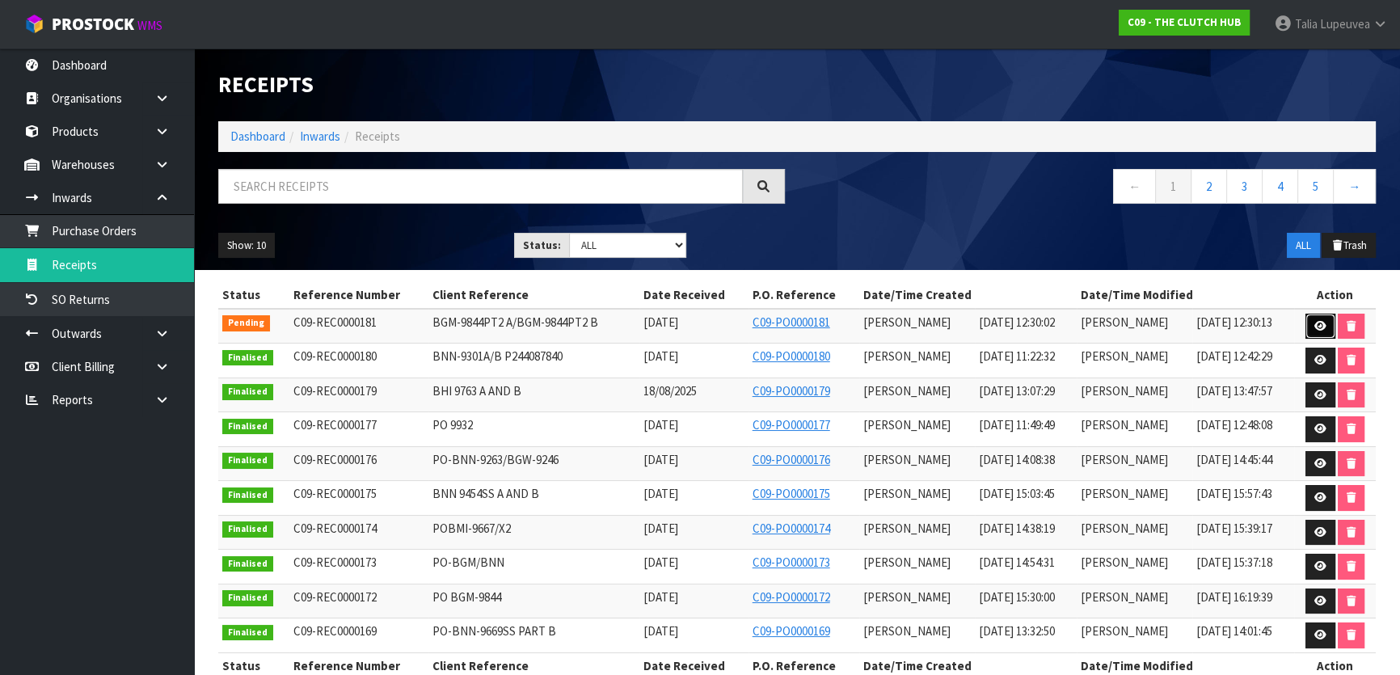
click at [1312, 320] on link at bounding box center [1320, 327] width 30 height 26
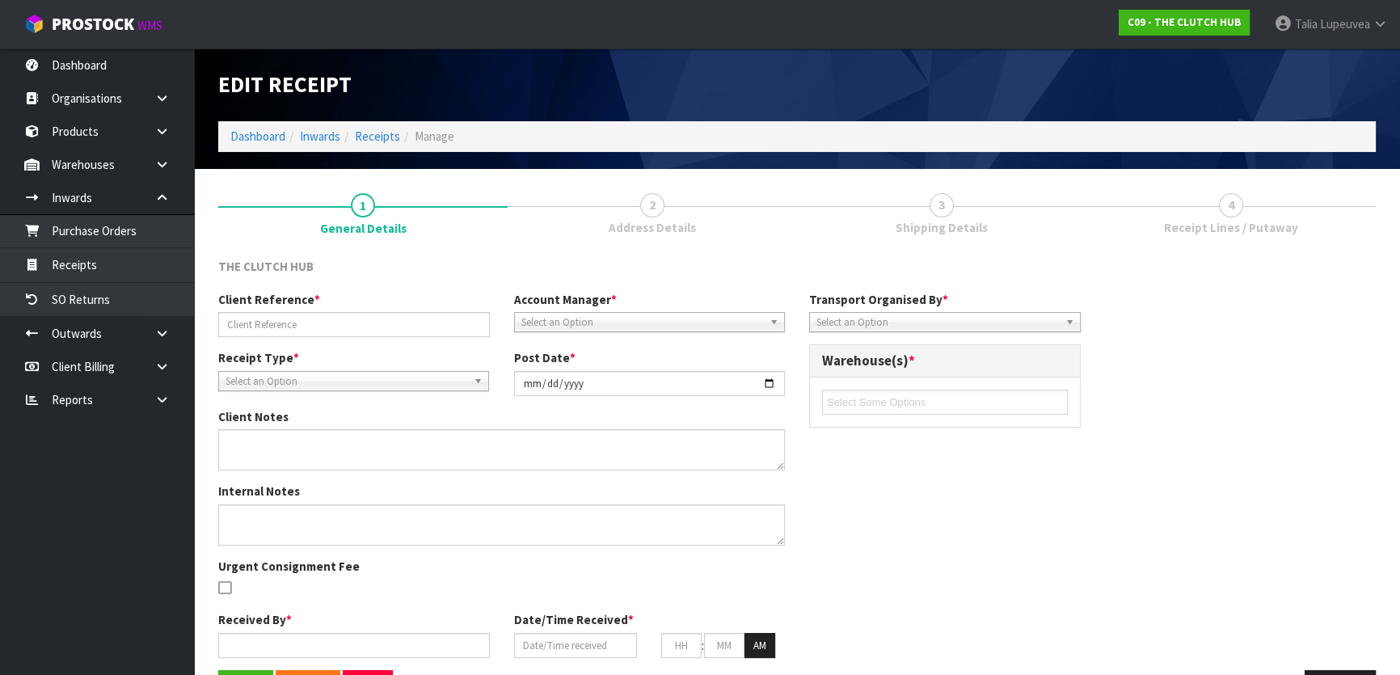
type input "BGM-9844PT2 A/BGM-9844PT2 B"
type input "[DATE]"
type input "[PERSON_NAME]"
type input "[DATE]"
type input "12"
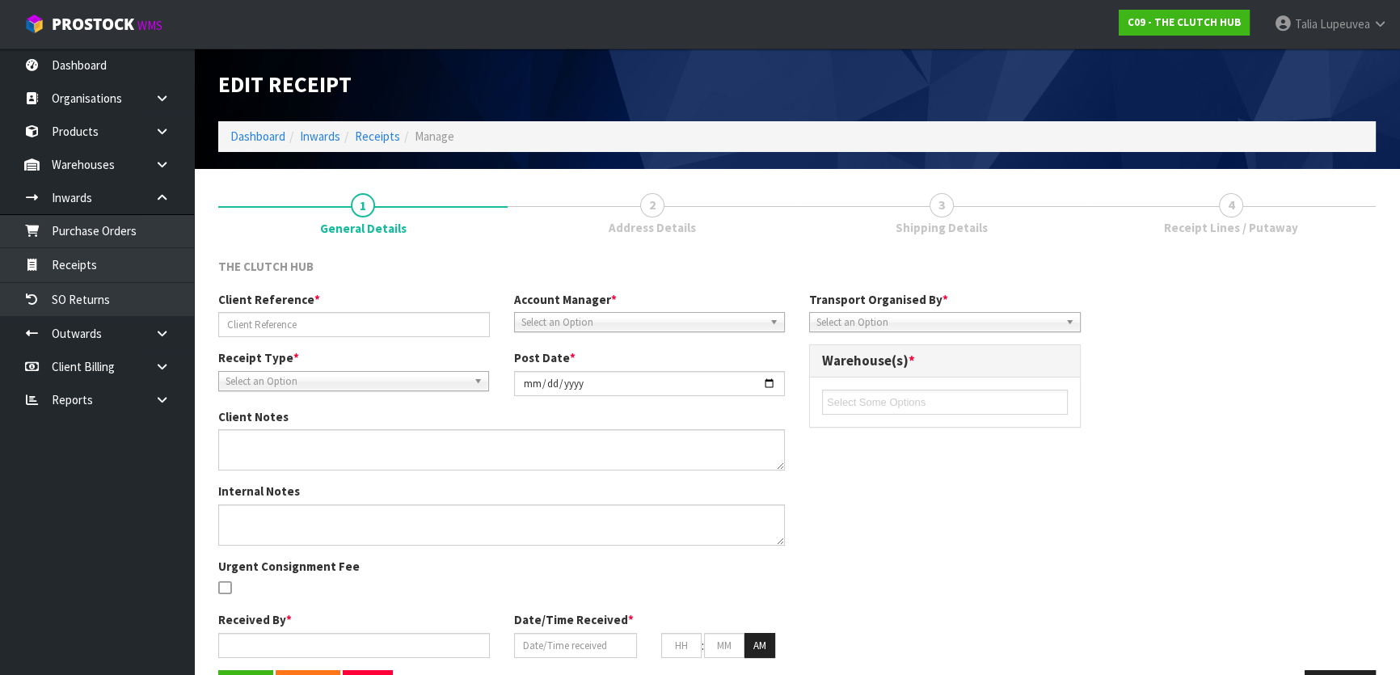
type input "30"
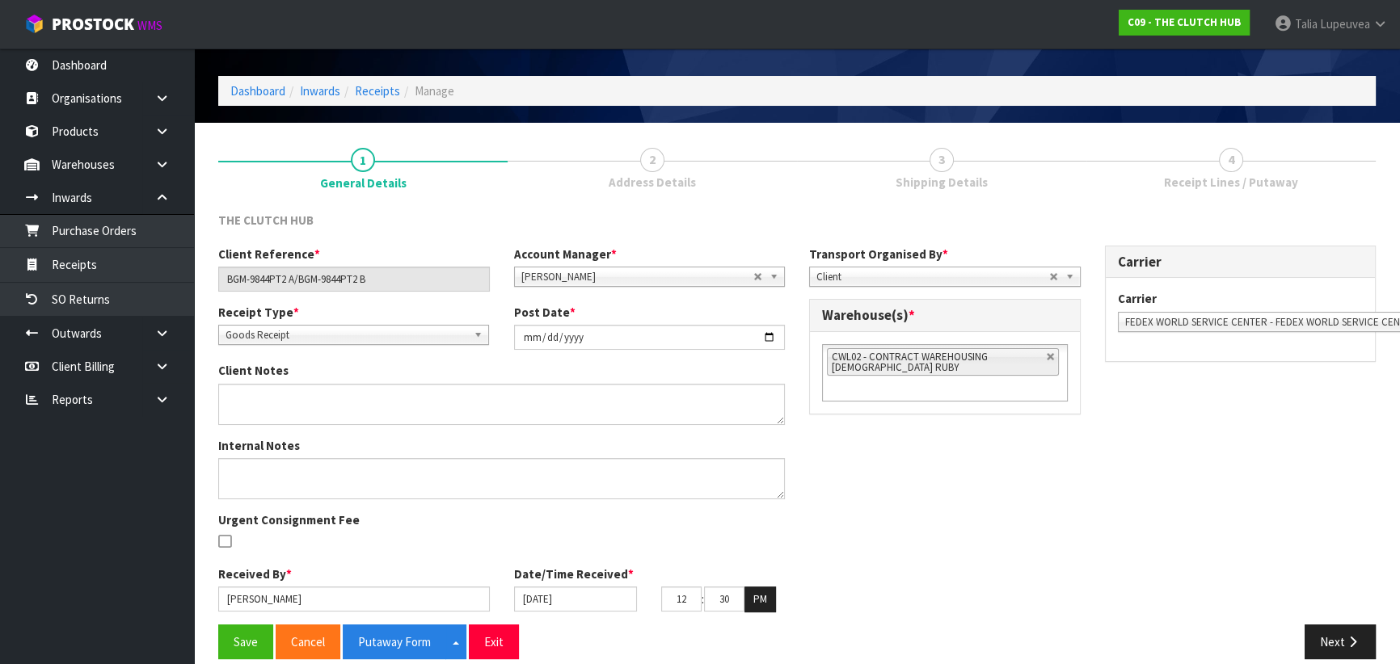
scroll to position [65, 0]
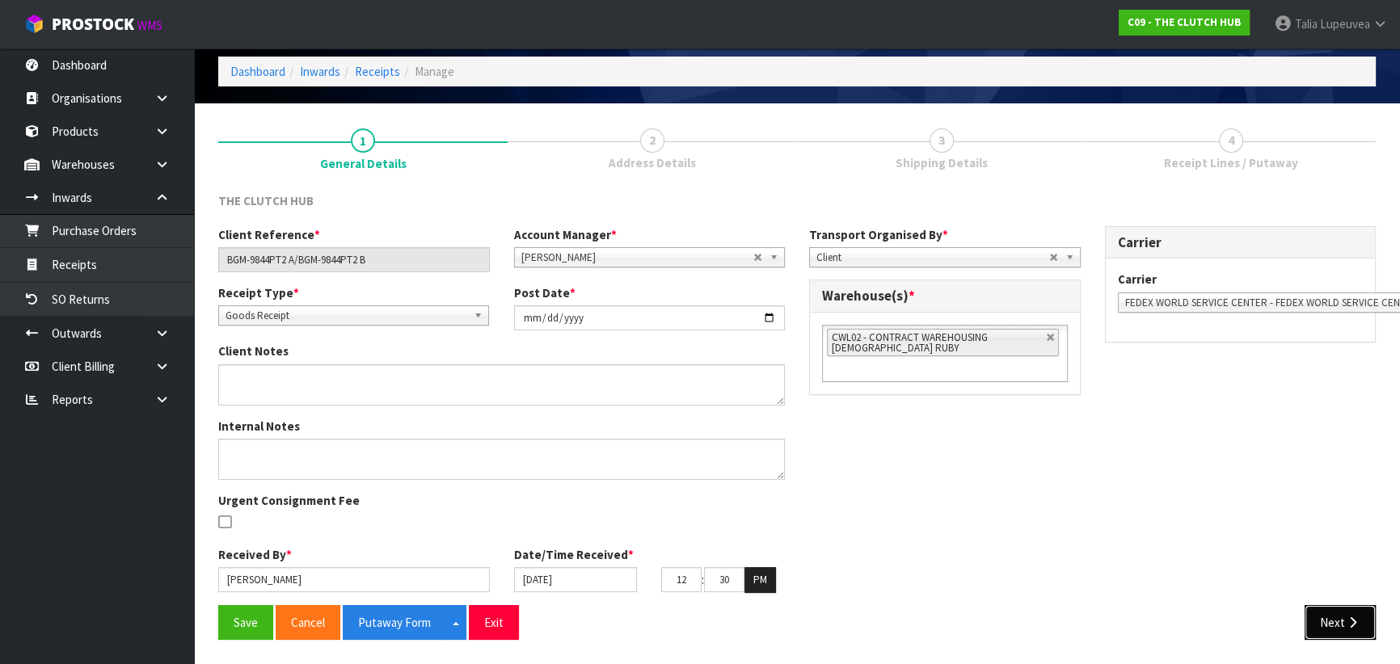
click at [1339, 624] on button "Next" at bounding box center [1340, 622] width 71 height 35
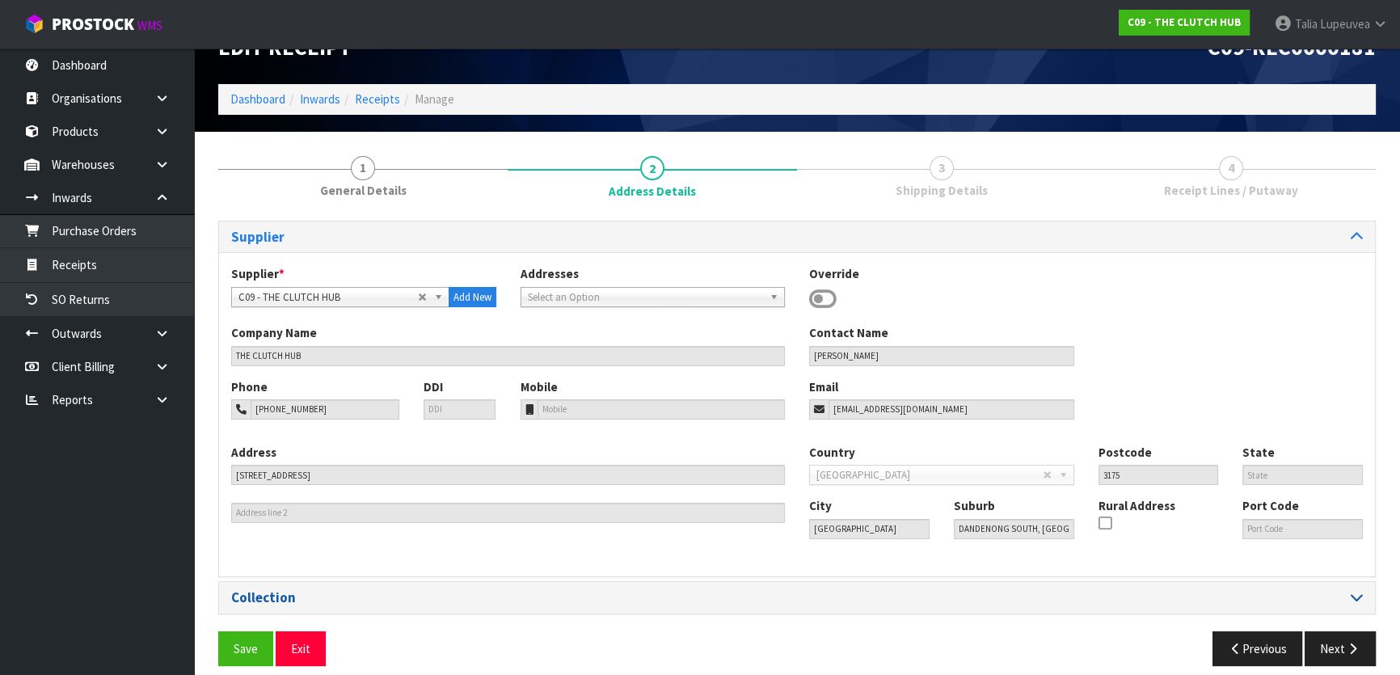
scroll to position [52, 0]
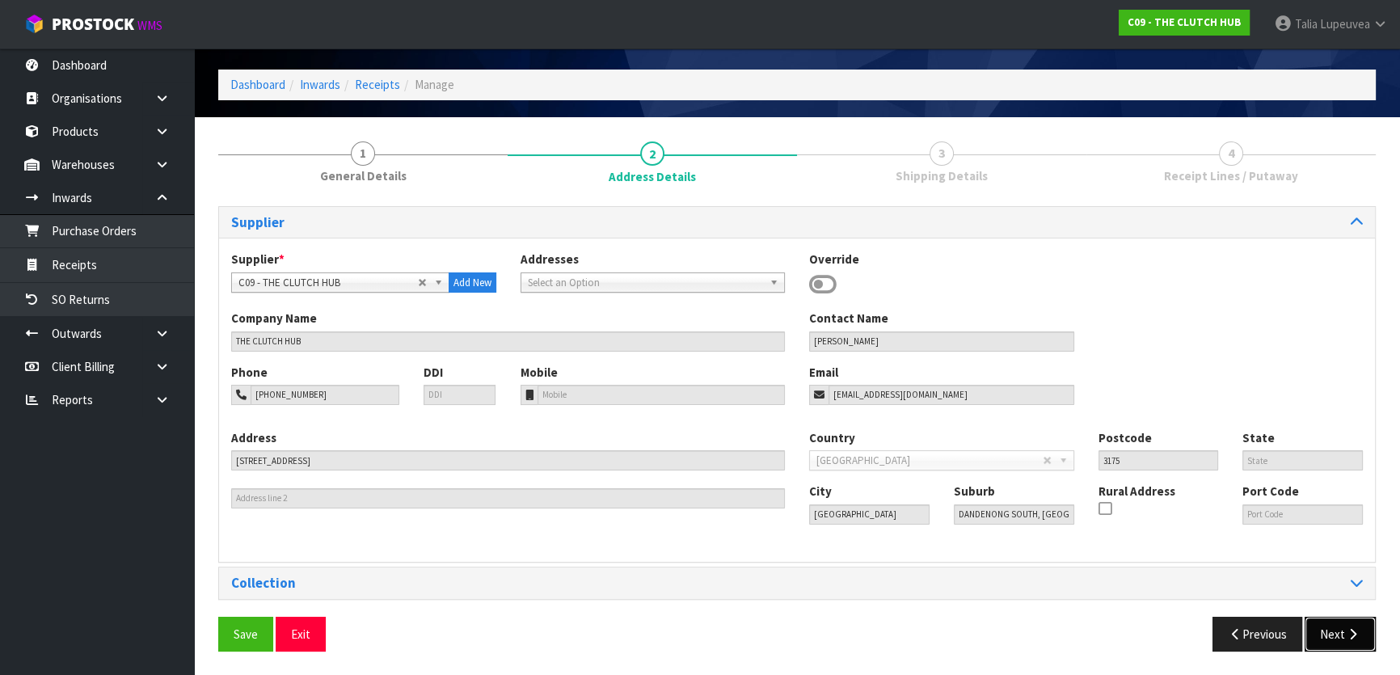
click at [1347, 622] on button "Next" at bounding box center [1340, 634] width 71 height 35
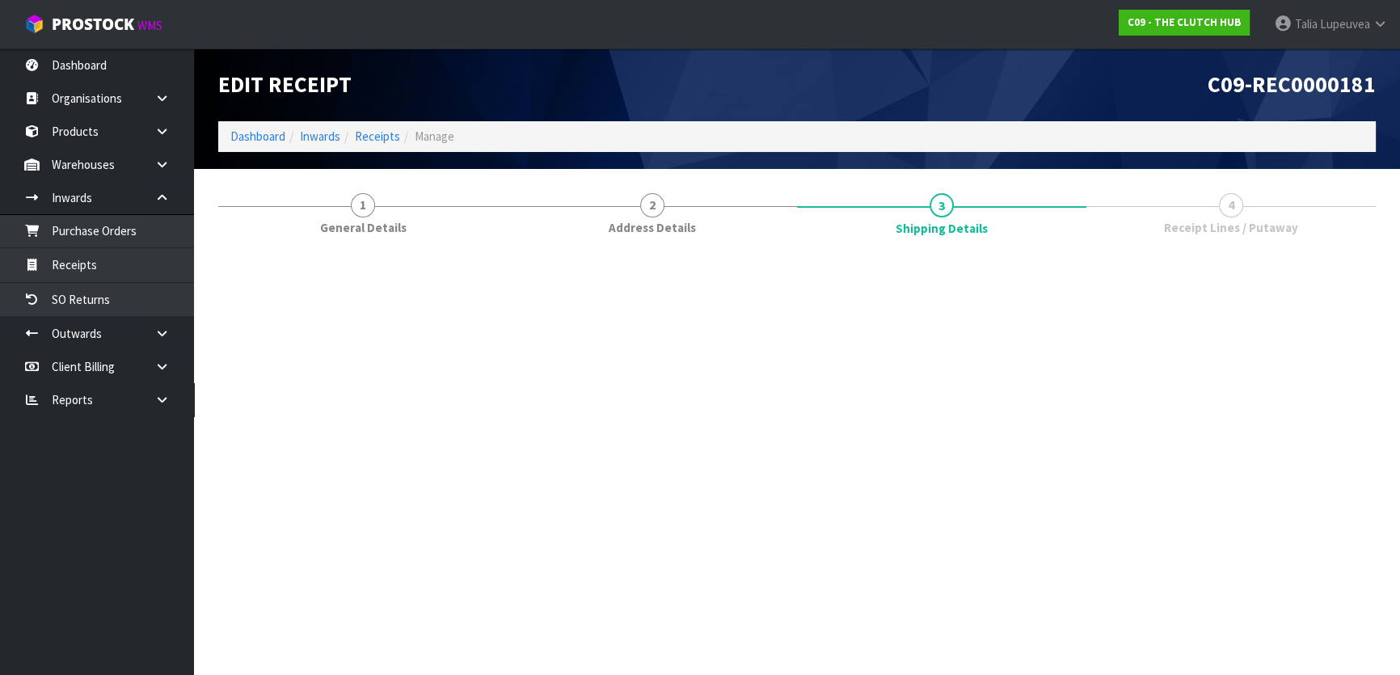
scroll to position [0, 0]
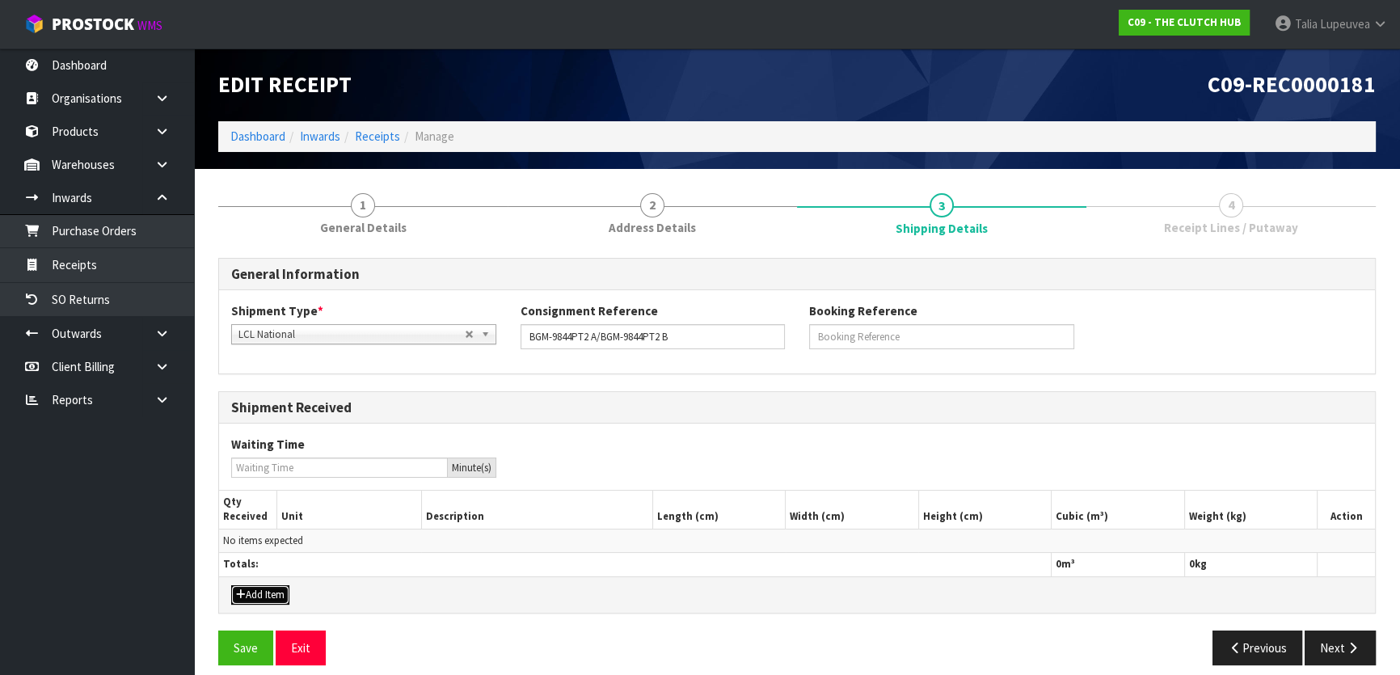
click at [284, 595] on button "Add Item" at bounding box center [260, 594] width 58 height 19
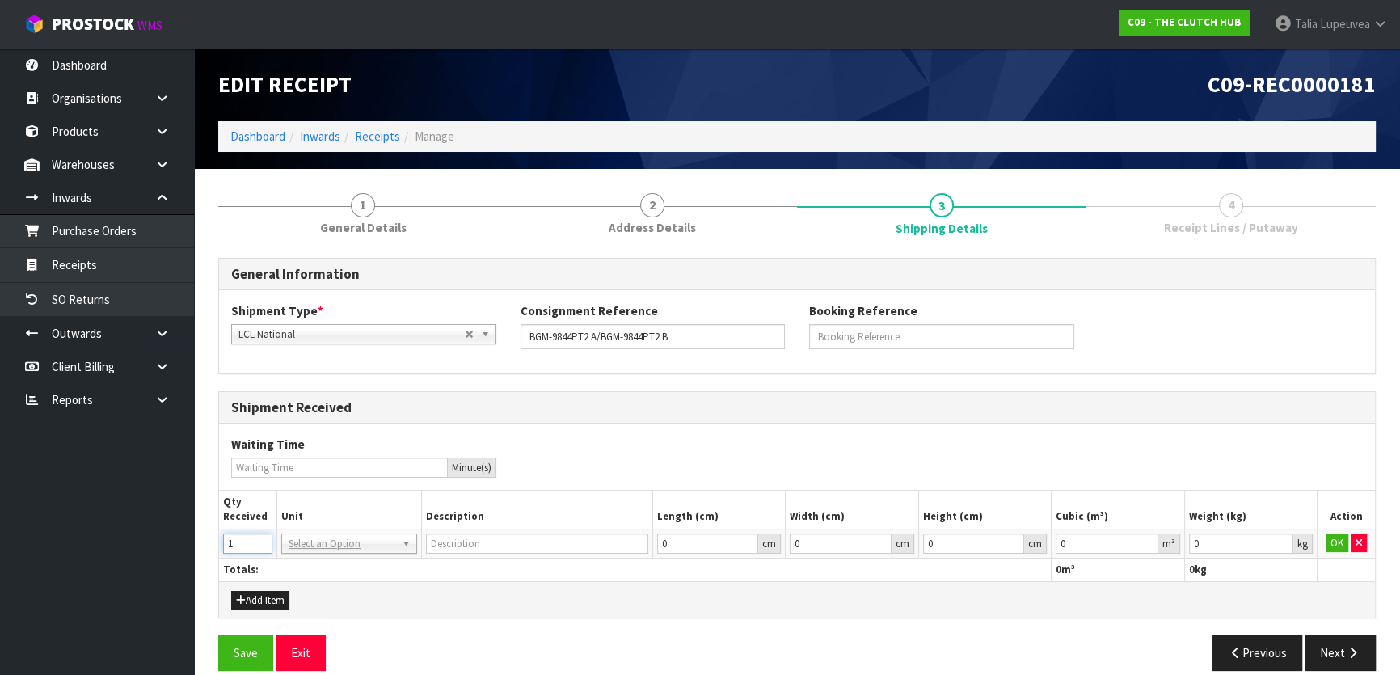
click at [259, 538] on input "1" at bounding box center [247, 543] width 49 height 20
type input "2"
click at [259, 538] on input "2" at bounding box center [247, 543] width 49 height 20
click at [1145, 538] on input "0.000001" at bounding box center [1107, 543] width 102 height 20
click at [1145, 538] on input "0.000002" at bounding box center [1107, 543] width 102 height 20
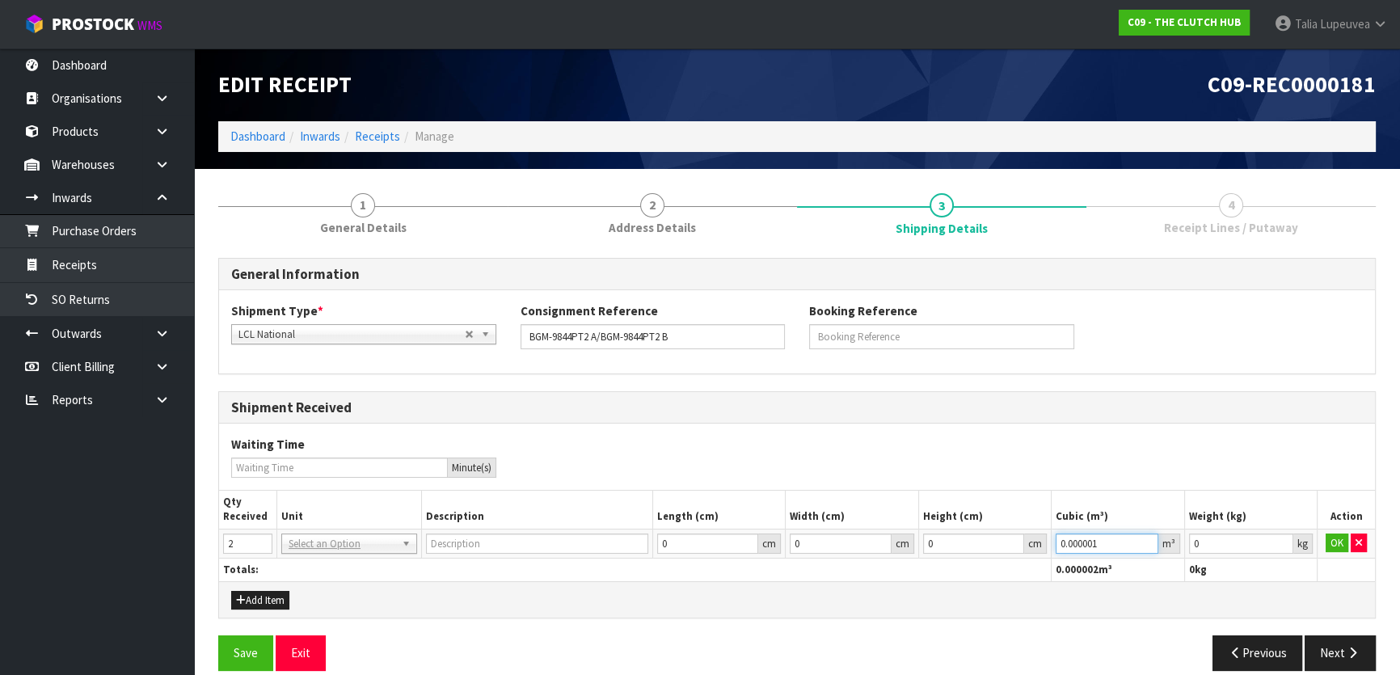
type input "0.000001"
click at [1147, 548] on input "0.000001" at bounding box center [1107, 543] width 102 height 20
type input "0.001"
click at [1285, 540] on input "0.001" at bounding box center [1241, 543] width 104 height 20
click at [1335, 539] on button "OK" at bounding box center [1337, 542] width 23 height 19
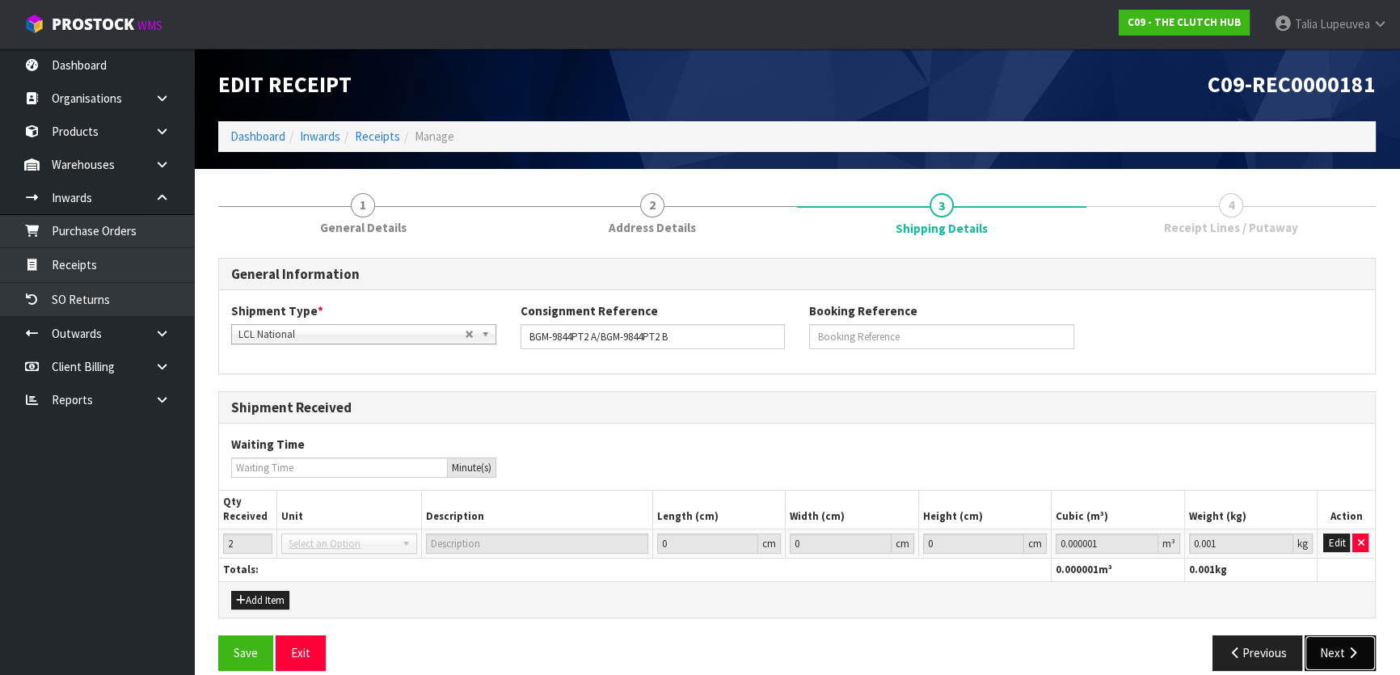
click at [1329, 656] on button "Next" at bounding box center [1340, 652] width 71 height 35
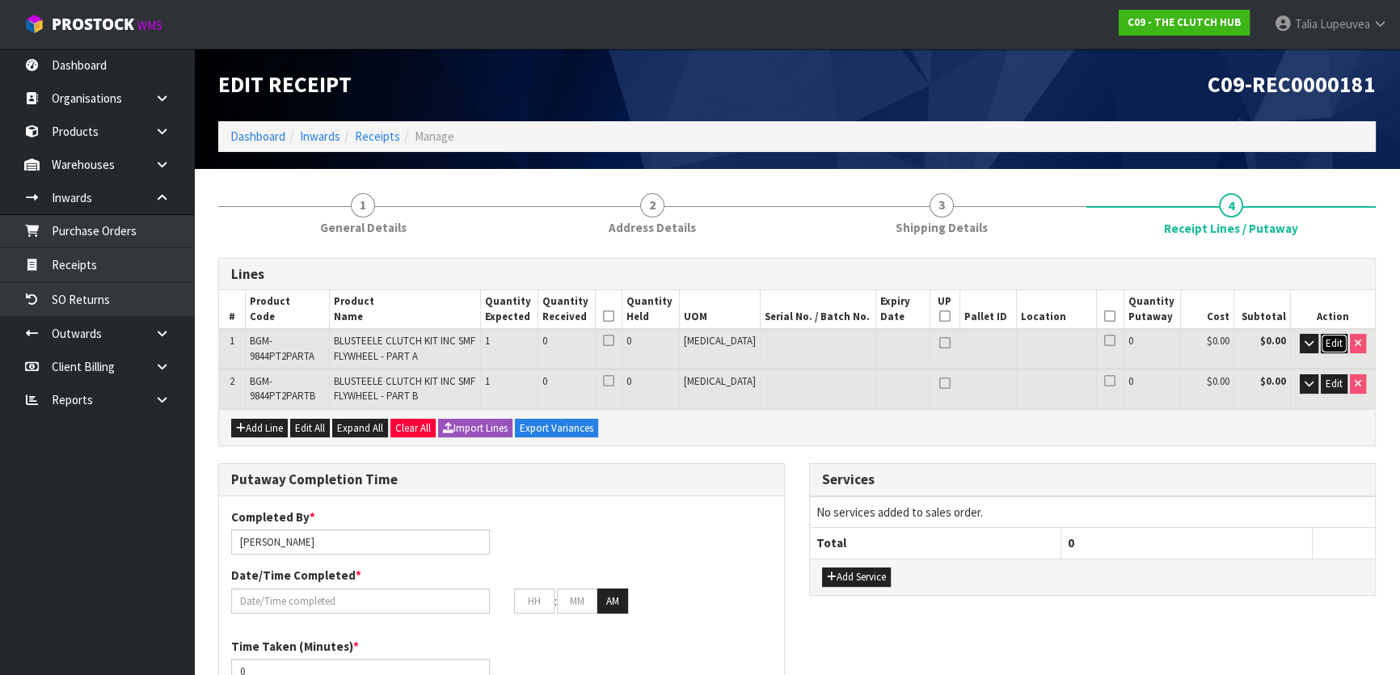
click at [1332, 344] on span "Edit" at bounding box center [1334, 343] width 17 height 14
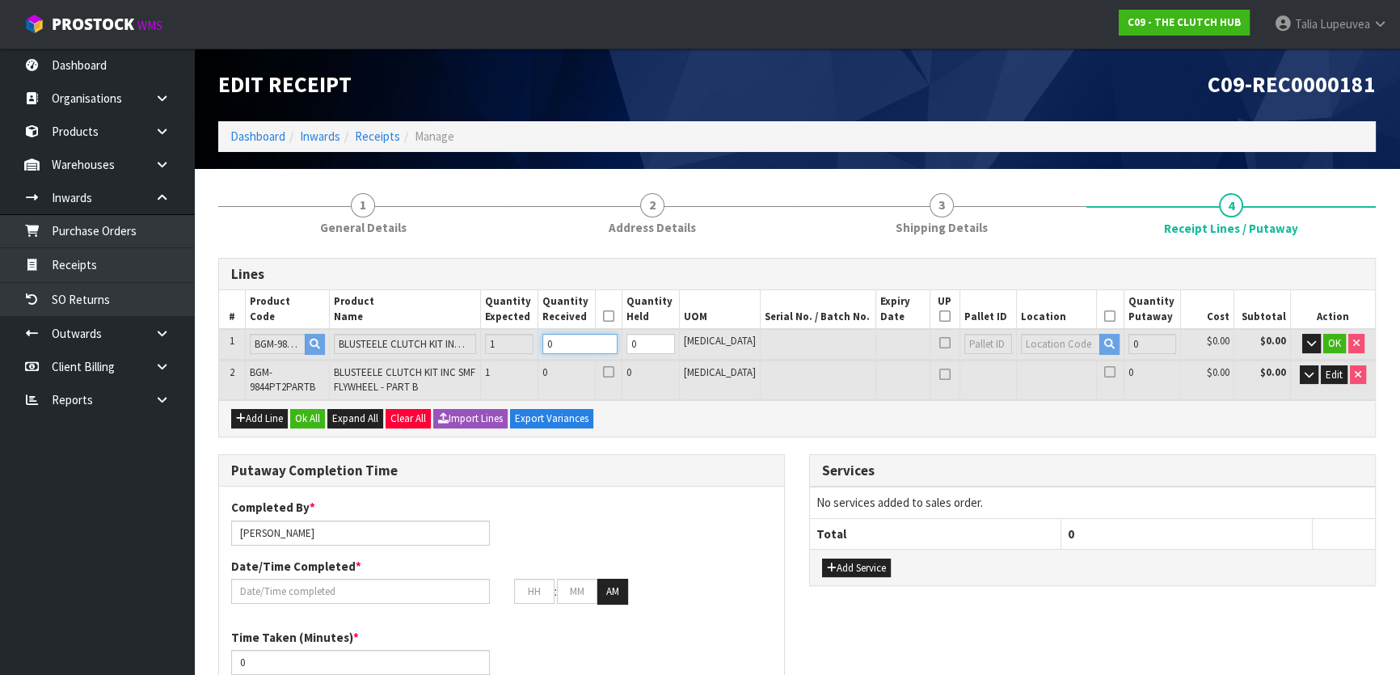
type input "1"
type input "0.0258"
type input "14.5"
type input "1"
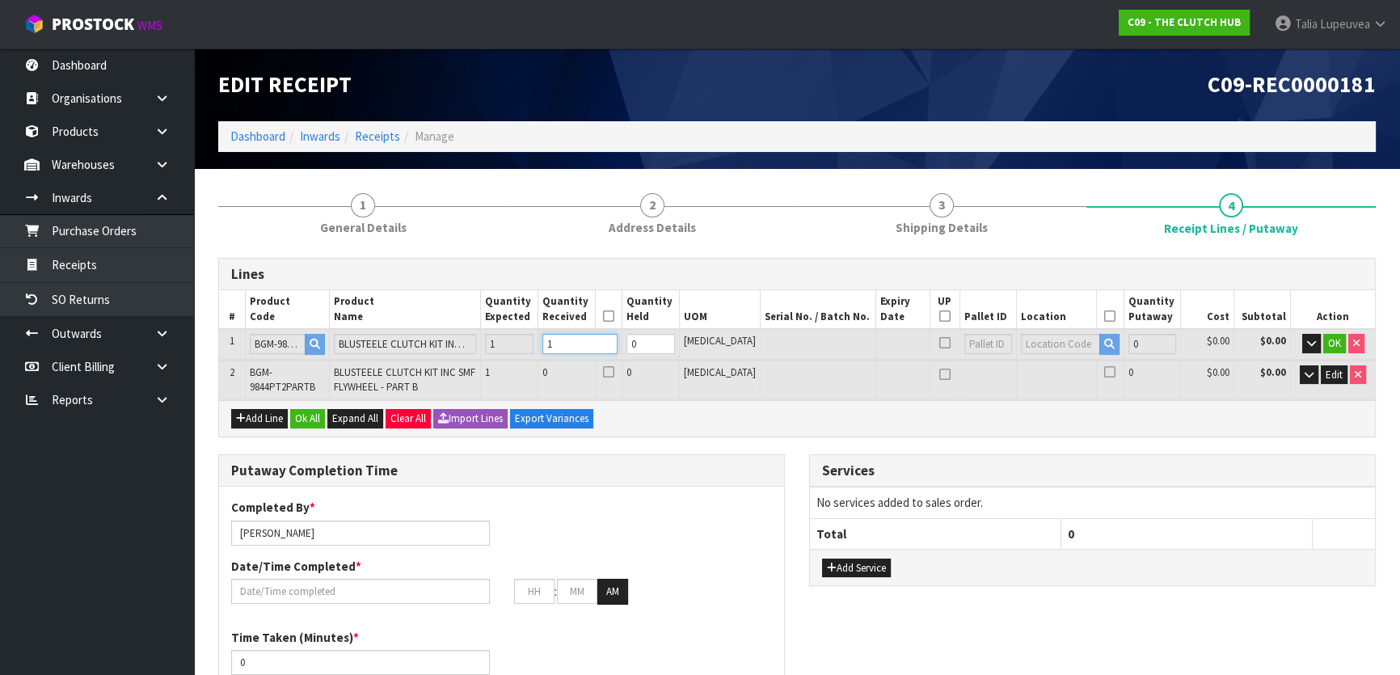
click at [618, 343] on input "1" at bounding box center [579, 344] width 75 height 20
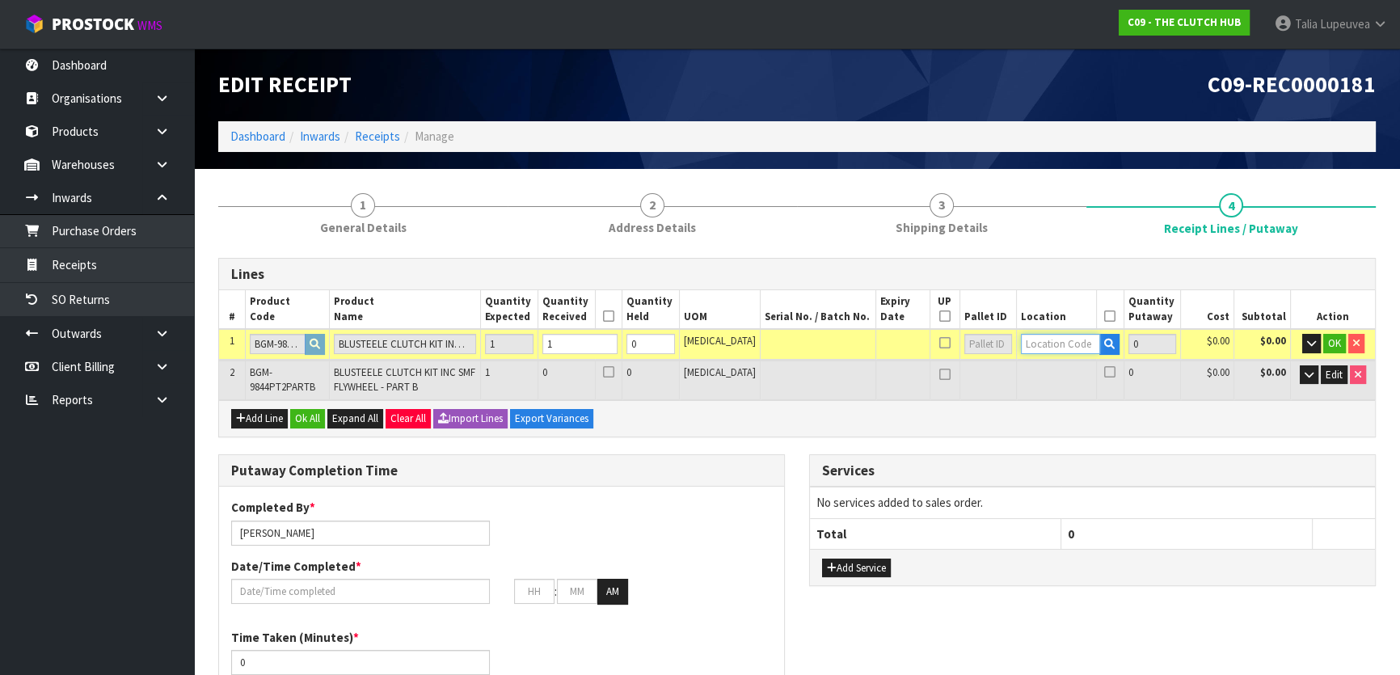
click at [1021, 344] on input "text" at bounding box center [1060, 344] width 79 height 20
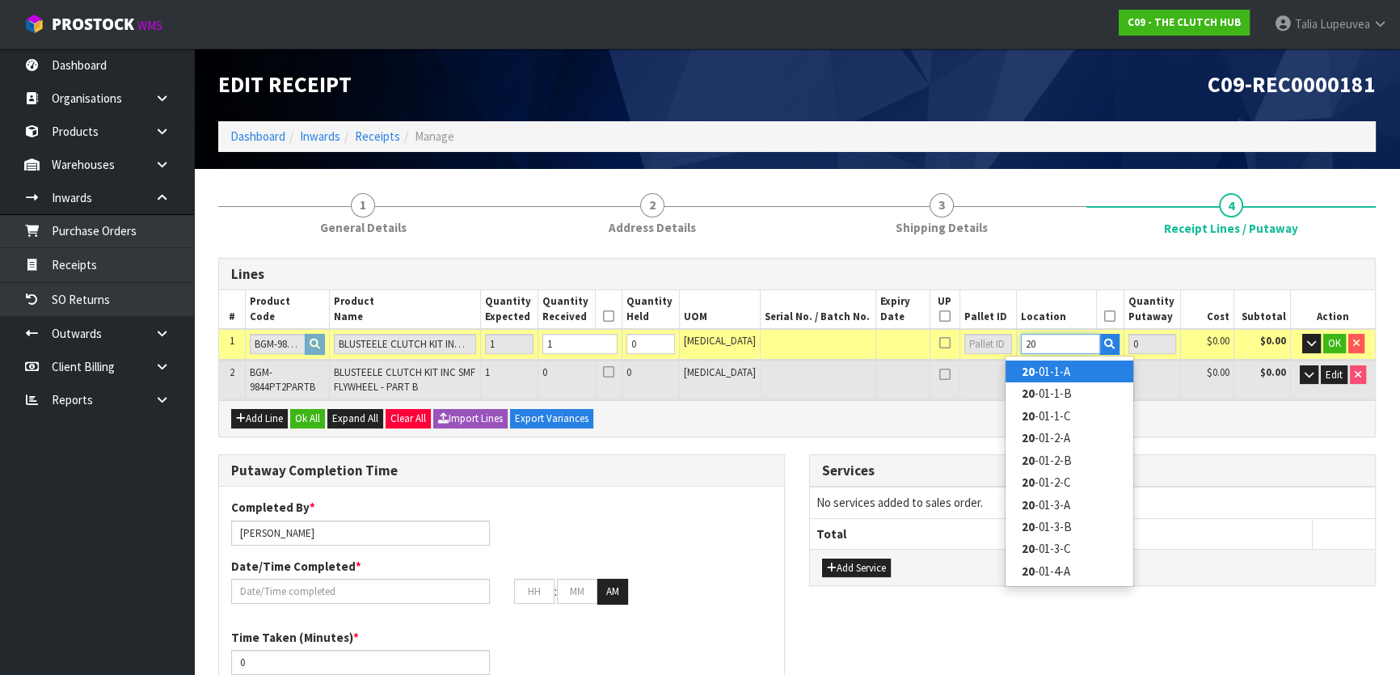
type input "20"
click at [1052, 371] on link "20 -01-1-A" at bounding box center [1070, 371] width 128 height 22
type input "1"
type input "20-01-1-A"
type input "1"
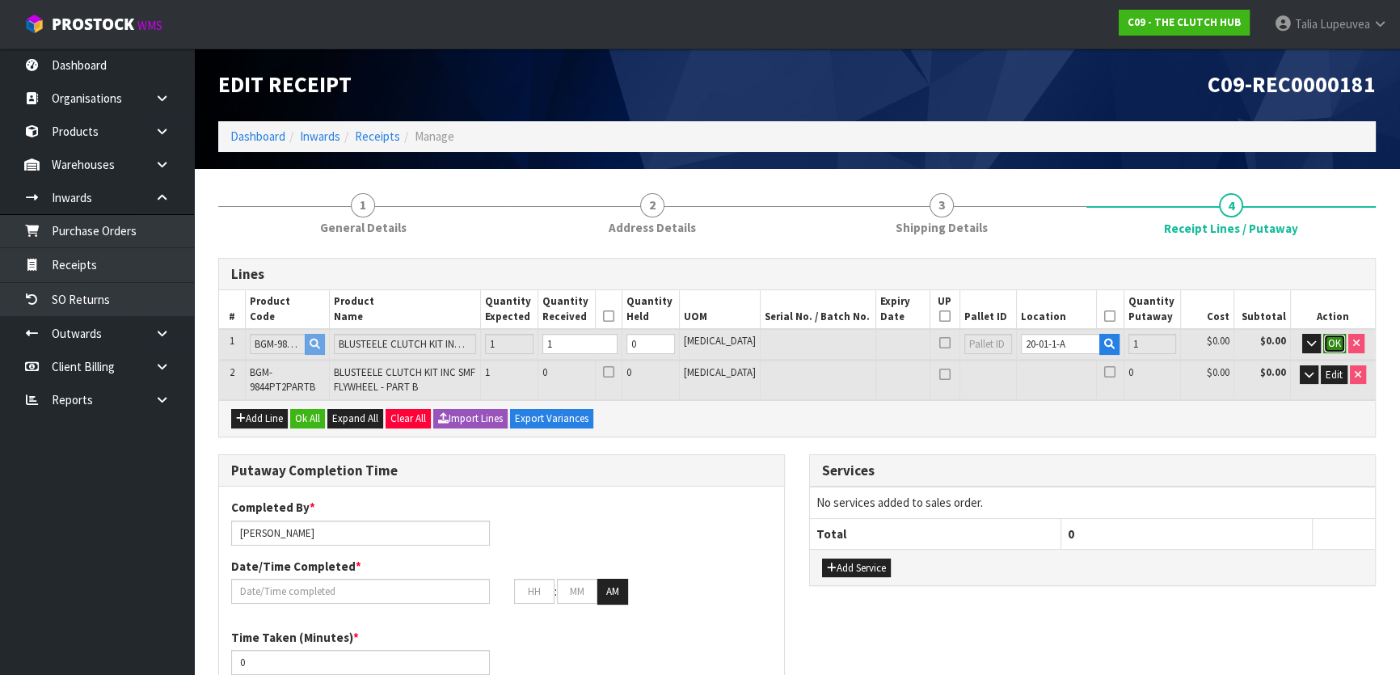
click at [1332, 339] on span "OK" at bounding box center [1334, 343] width 13 height 14
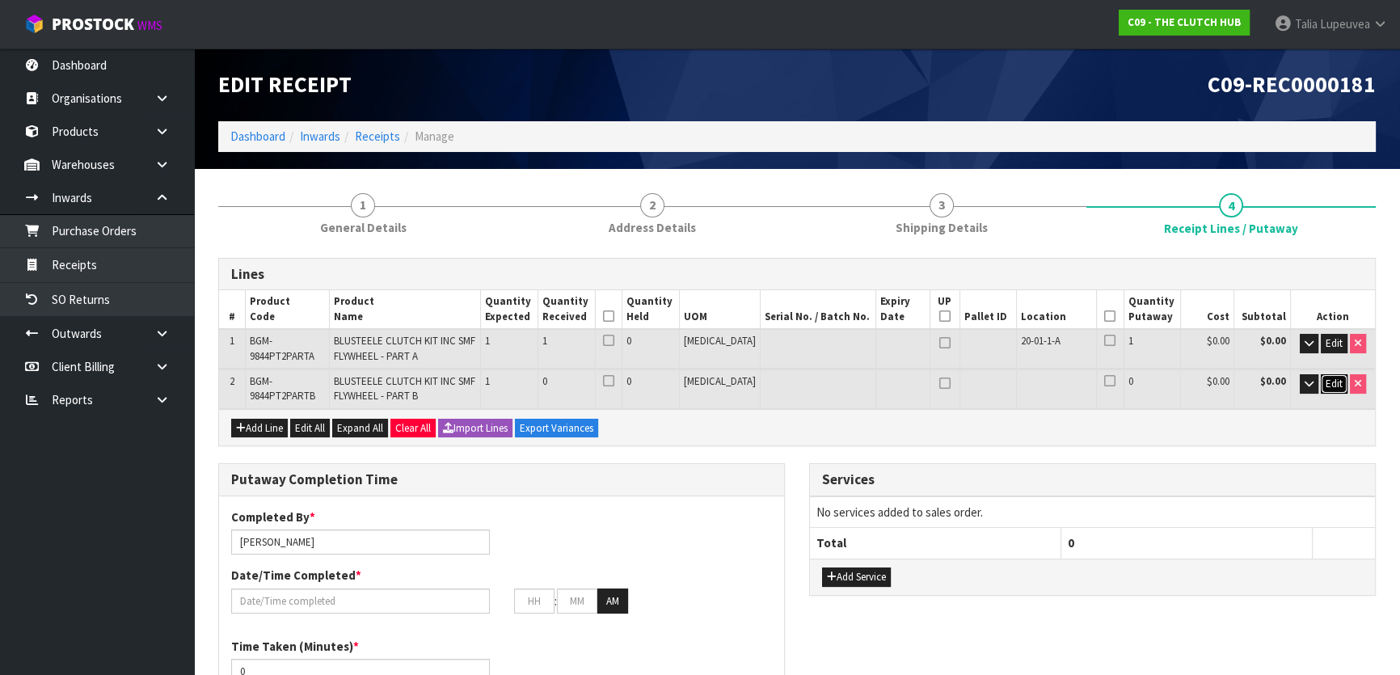
click at [1339, 378] on span "Edit" at bounding box center [1334, 384] width 17 height 14
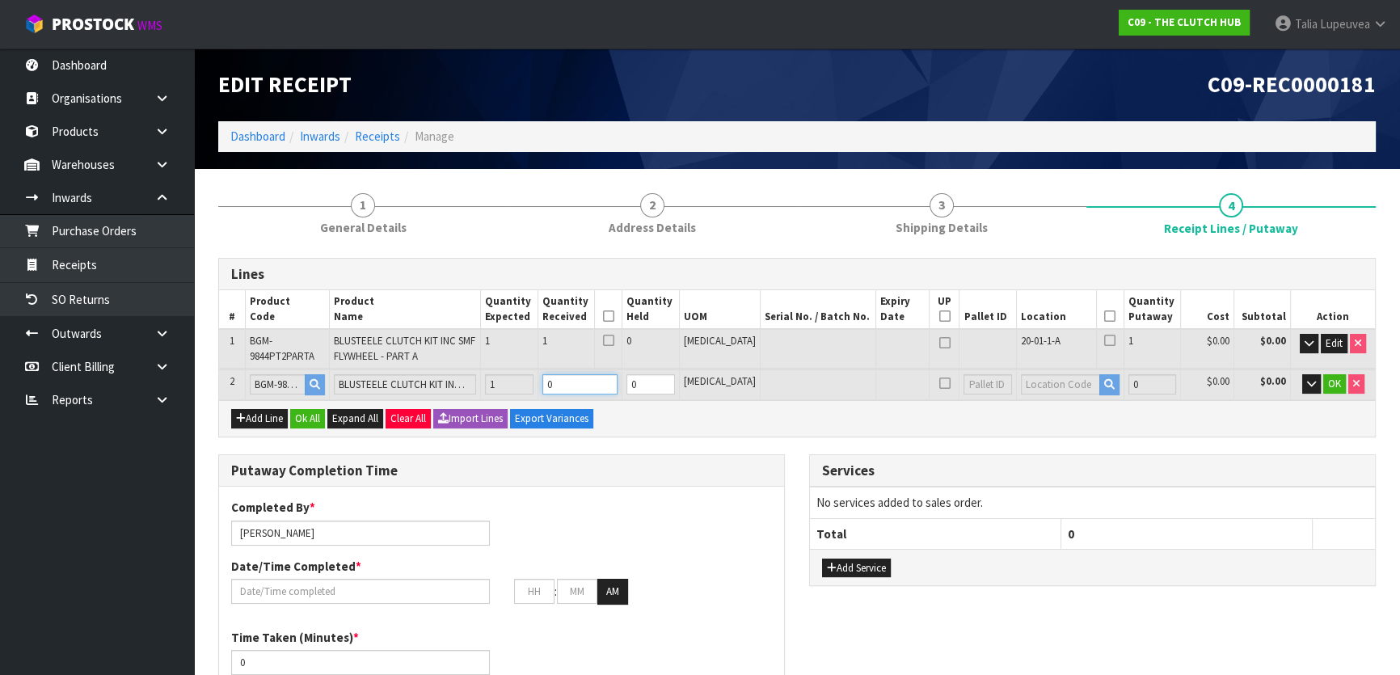
type input "2"
type input "0.034806"
type input "24.75"
type input "1"
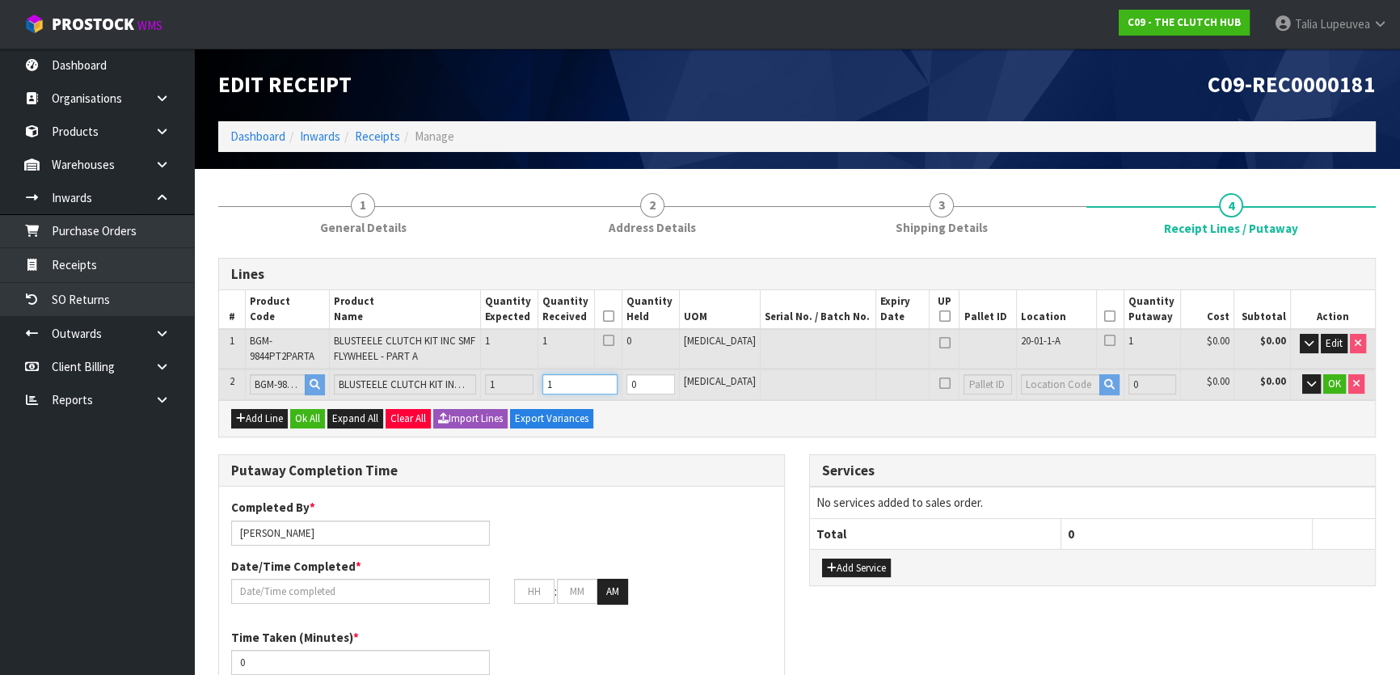
click at [618, 378] on input "1" at bounding box center [579, 384] width 75 height 20
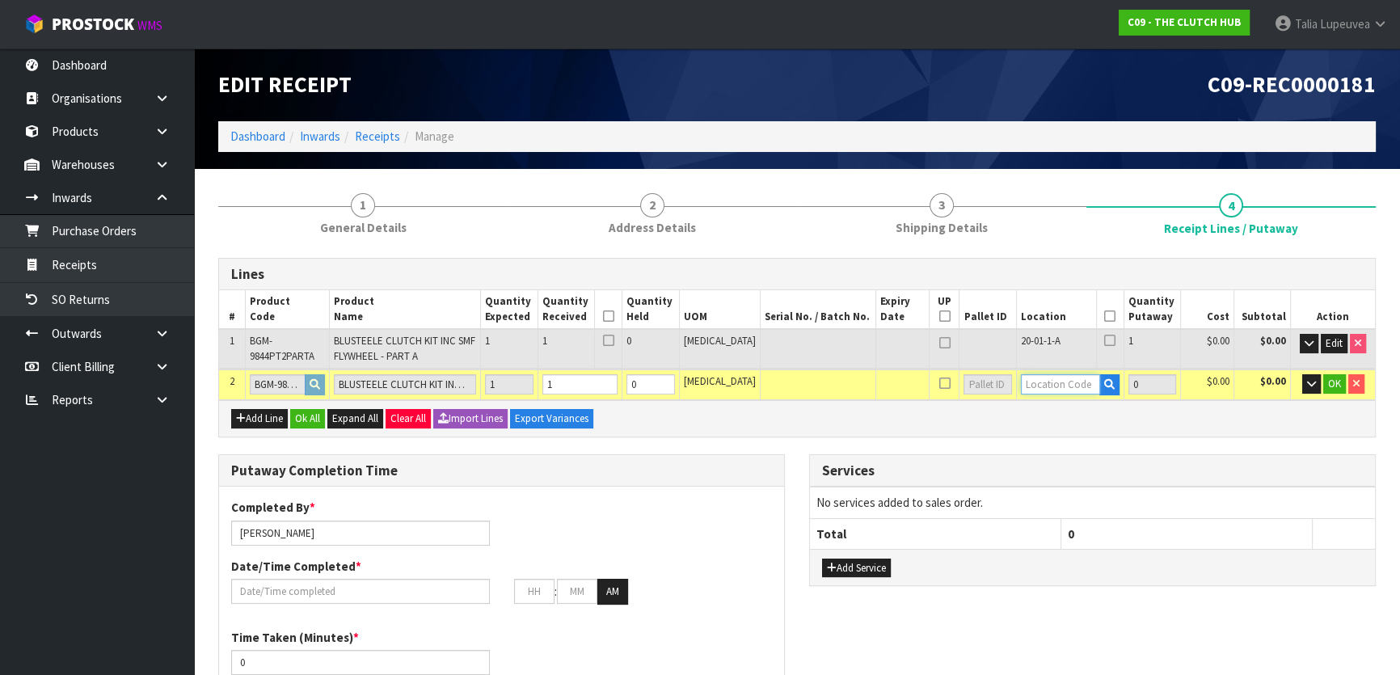
click at [1069, 383] on input "text" at bounding box center [1060, 384] width 79 height 20
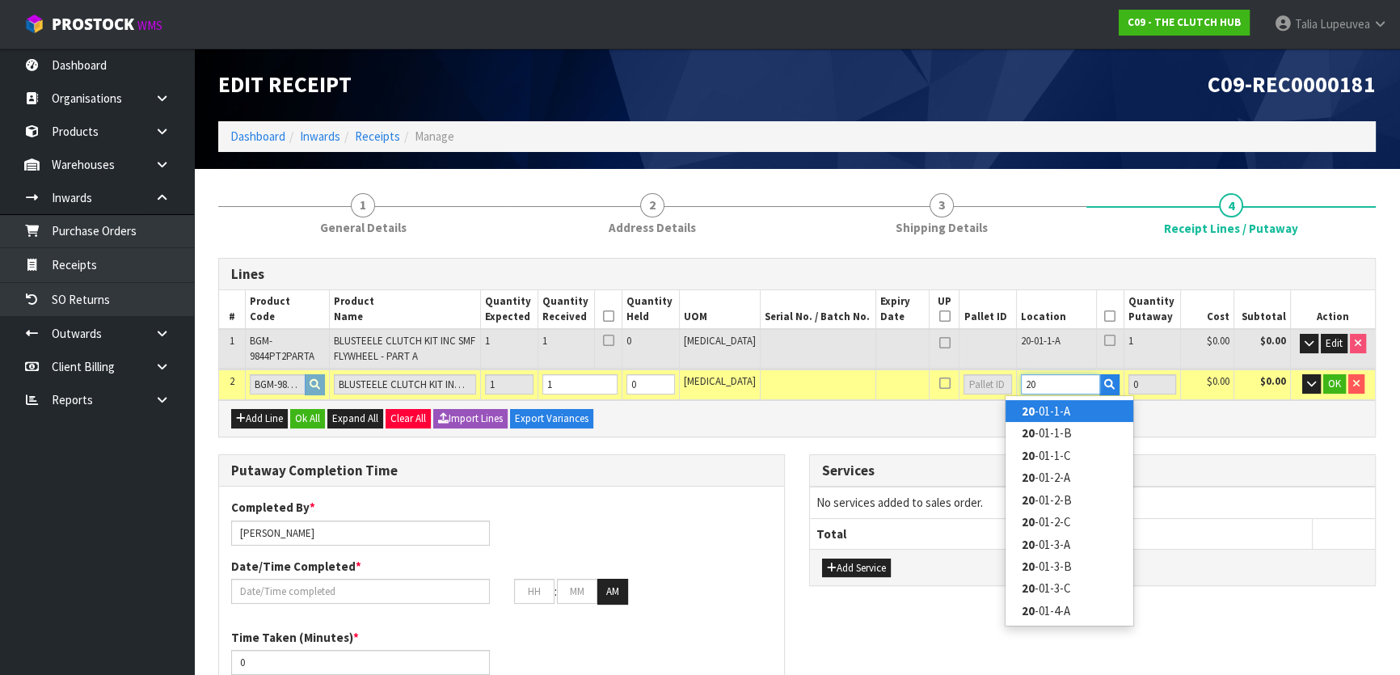
type input "20"
click at [1056, 411] on link "20 -01-1-A" at bounding box center [1070, 411] width 128 height 22
type input "2"
type input "20-01-1-A"
type input "1"
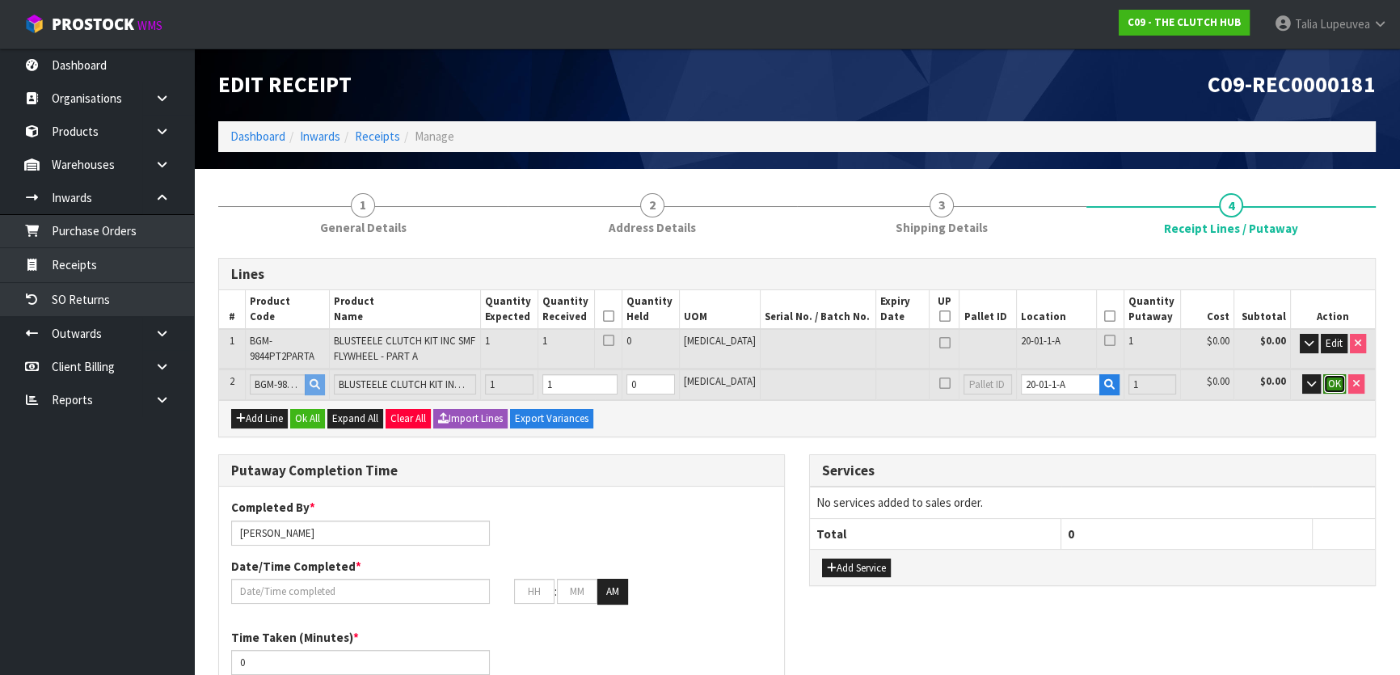
click at [1323, 376] on button "OK" at bounding box center [1334, 383] width 23 height 19
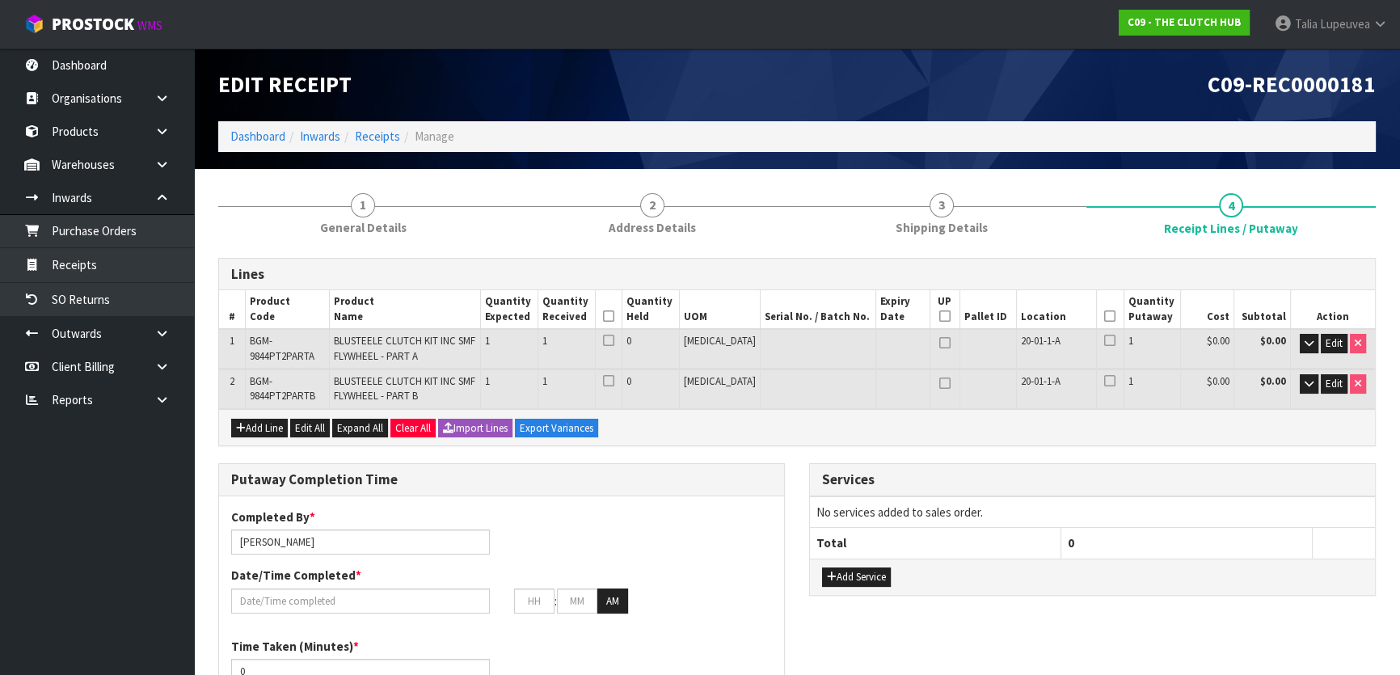
click at [614, 316] on icon at bounding box center [608, 316] width 11 height 1
click at [1104, 316] on icon at bounding box center [1109, 316] width 11 height 1
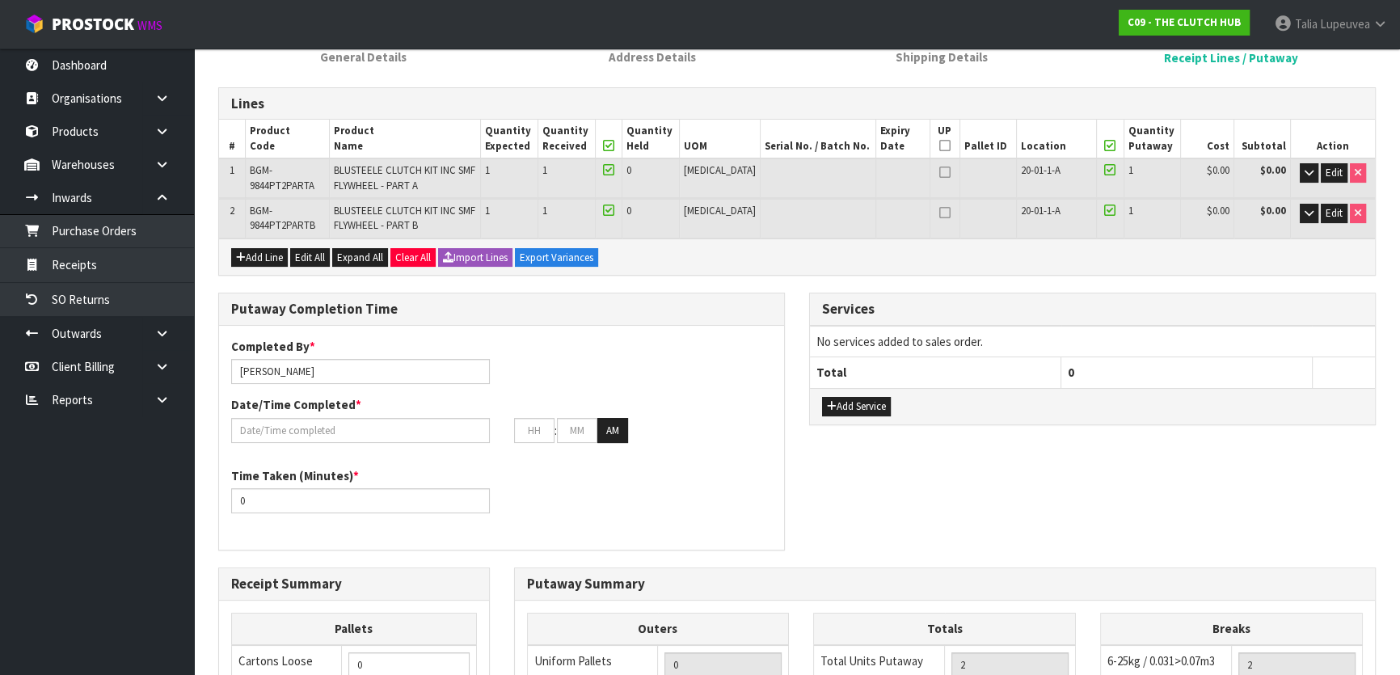
scroll to position [146, 0]
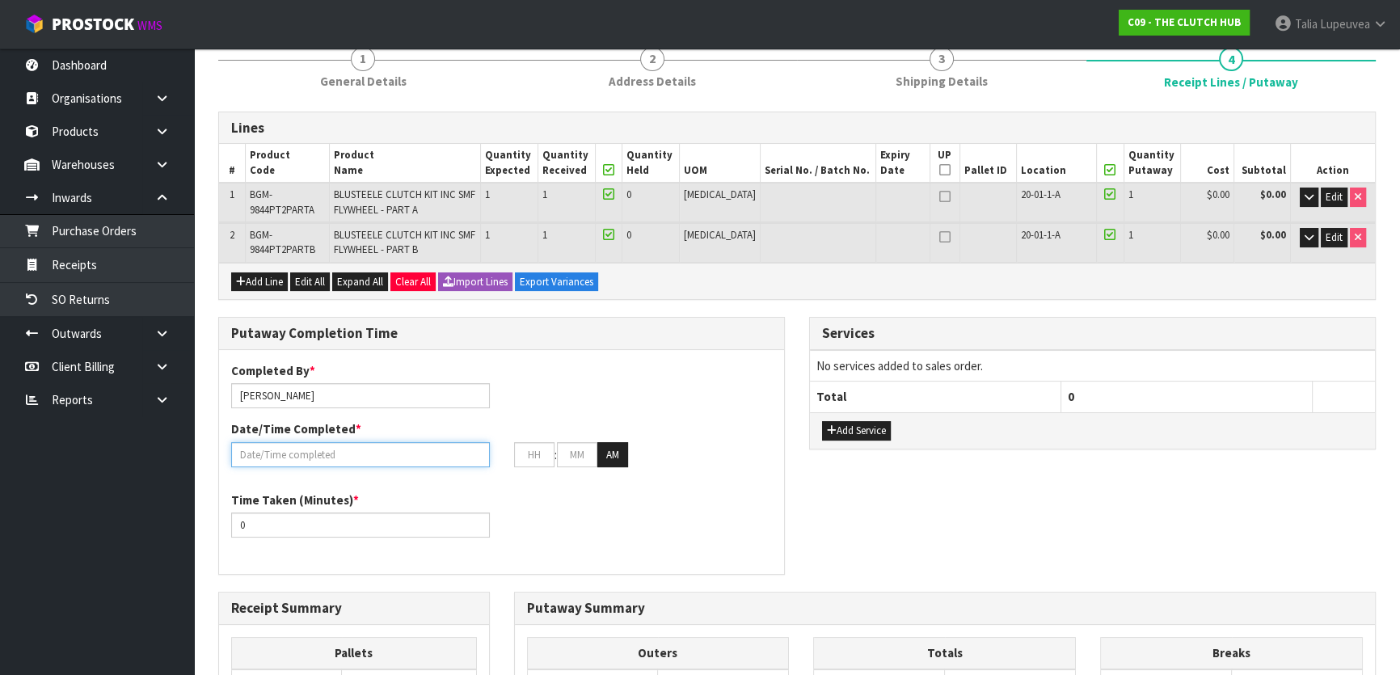
click at [414, 442] on input "text" at bounding box center [360, 454] width 259 height 25
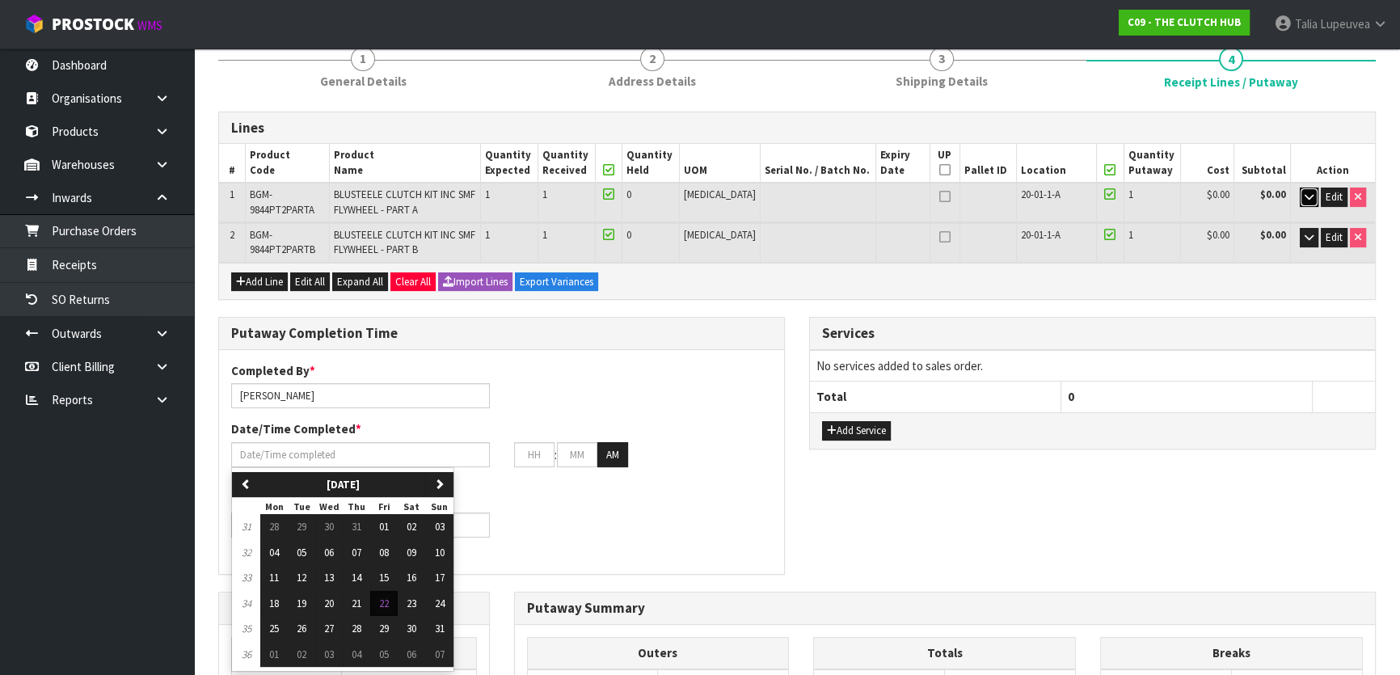
click at [1305, 196] on icon "button" at bounding box center [1309, 197] width 9 height 11
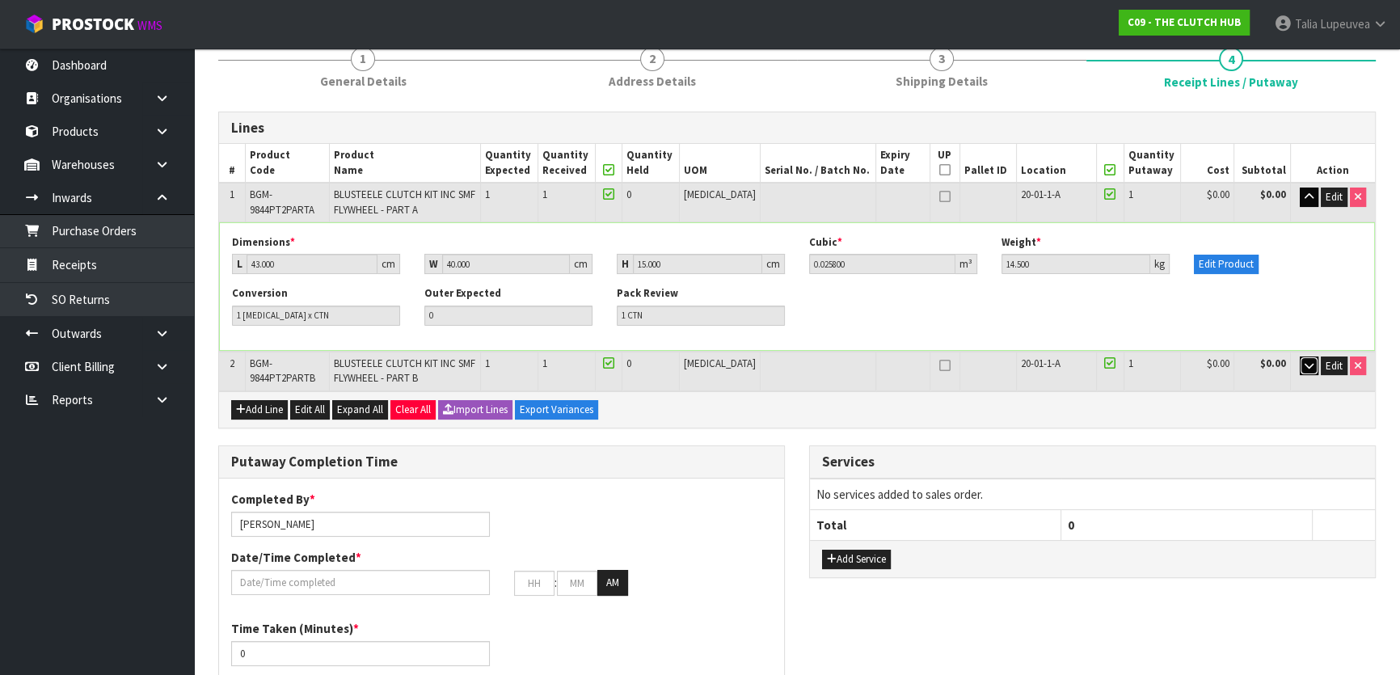
click at [1305, 360] on icon "button" at bounding box center [1309, 365] width 9 height 11
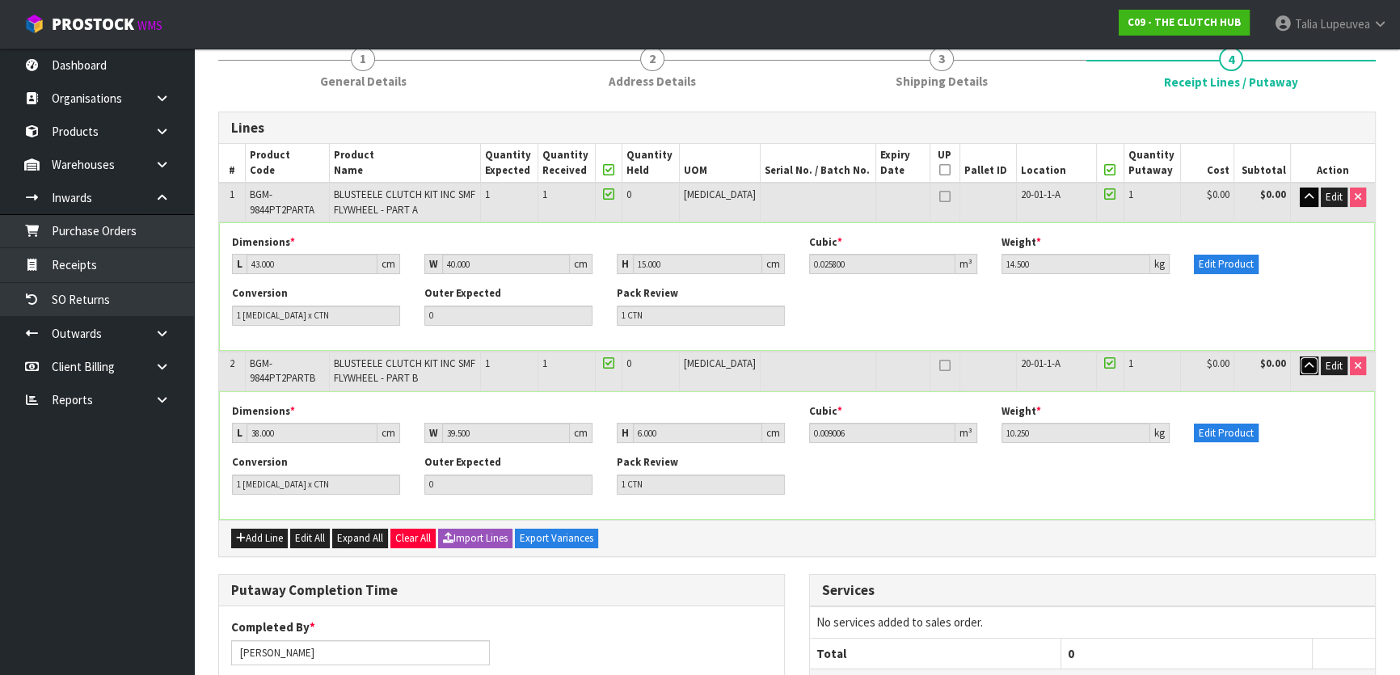
click at [1309, 364] on icon "button" at bounding box center [1309, 365] width 9 height 11
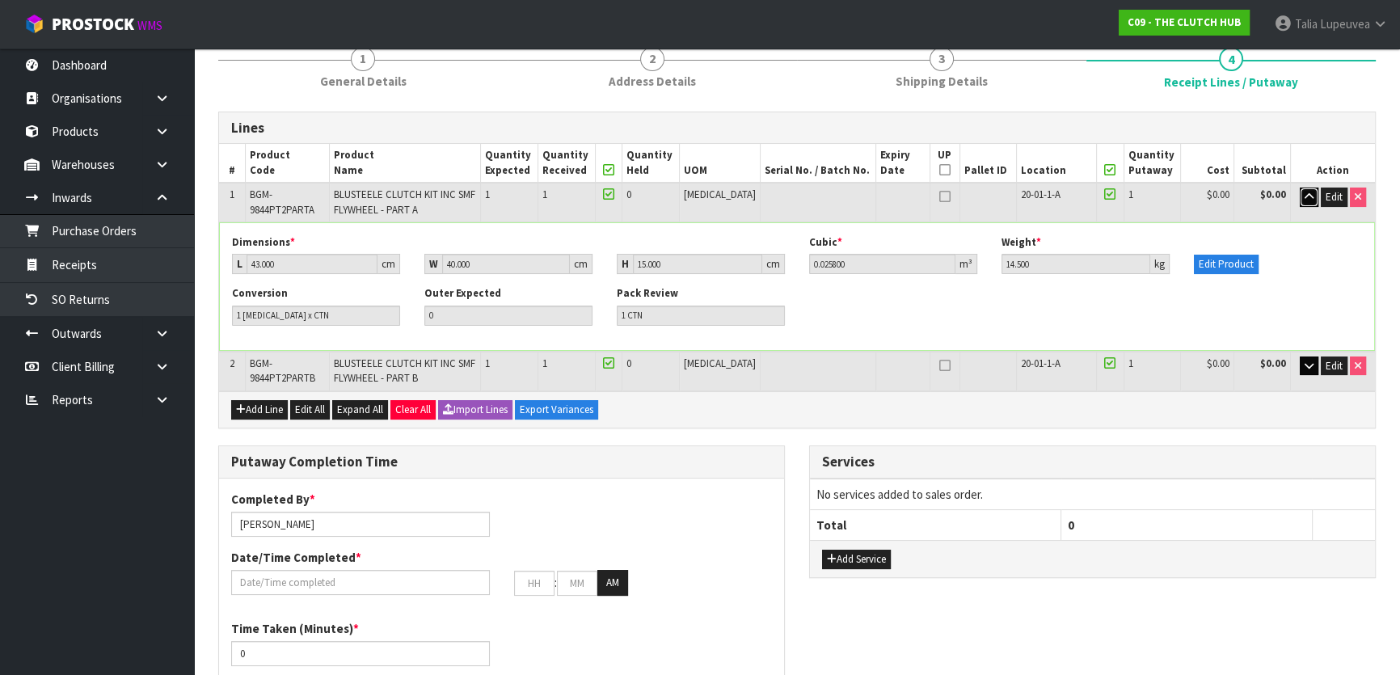
click at [1309, 198] on icon "button" at bounding box center [1309, 197] width 9 height 11
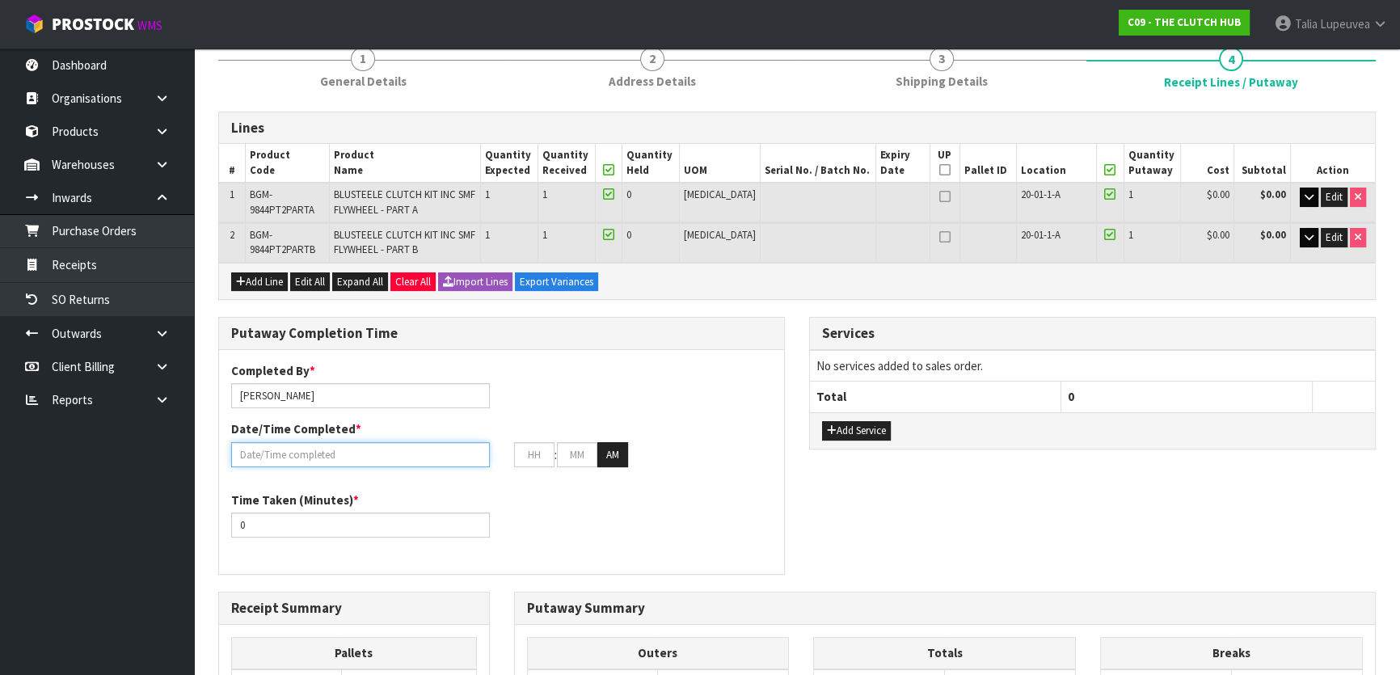
click at [449, 461] on input "text" at bounding box center [360, 454] width 259 height 25
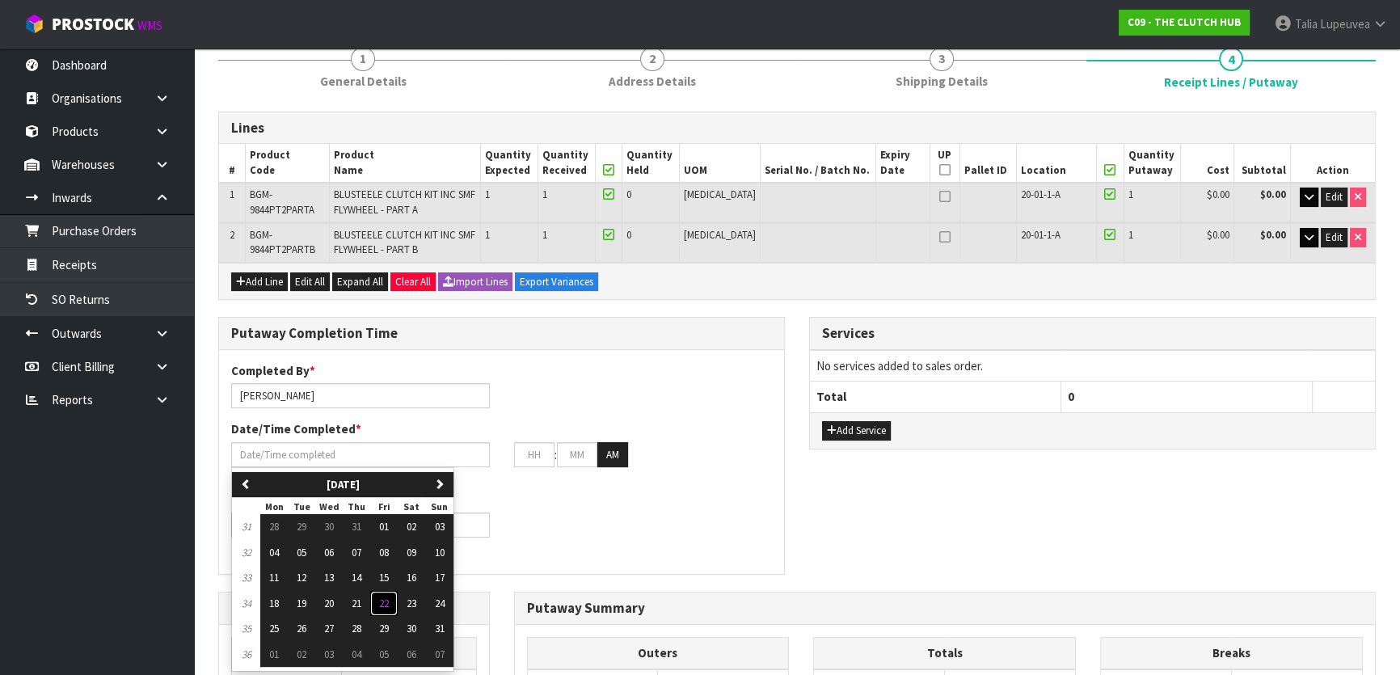
click at [389, 605] on span "22" at bounding box center [384, 604] width 10 height 14
type input "[DATE]"
type input "12"
type input "00"
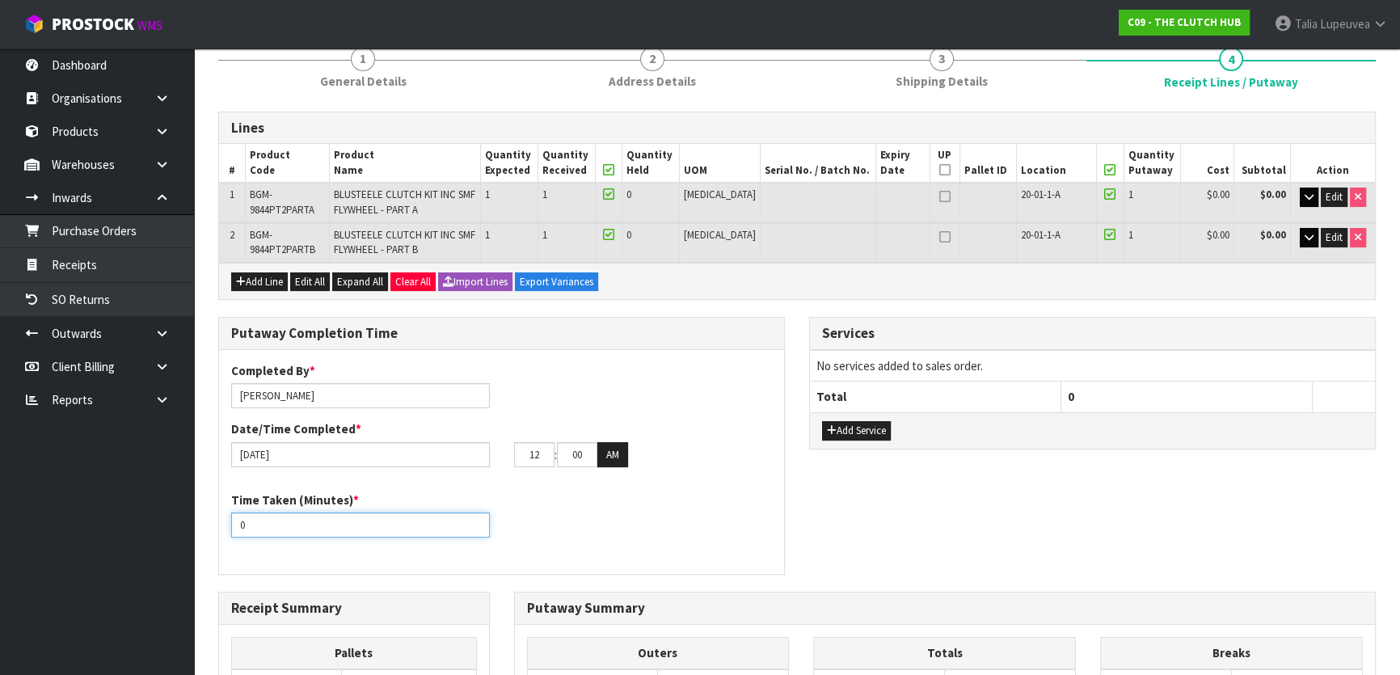
drag, startPoint x: 268, startPoint y: 517, endPoint x: 221, endPoint y: 521, distance: 47.9
click at [221, 521] on div "Time Taken (Minutes) * 0" at bounding box center [360, 514] width 283 height 46
type input "15"
drag, startPoint x: 541, startPoint y: 453, endPoint x: 496, endPoint y: 466, distance: 46.3
click at [497, 466] on div "Completed By * [PERSON_NAME] Date/Time Completed * [DATE] 12 : 00 : 00 AM" at bounding box center [501, 420] width 565 height 117
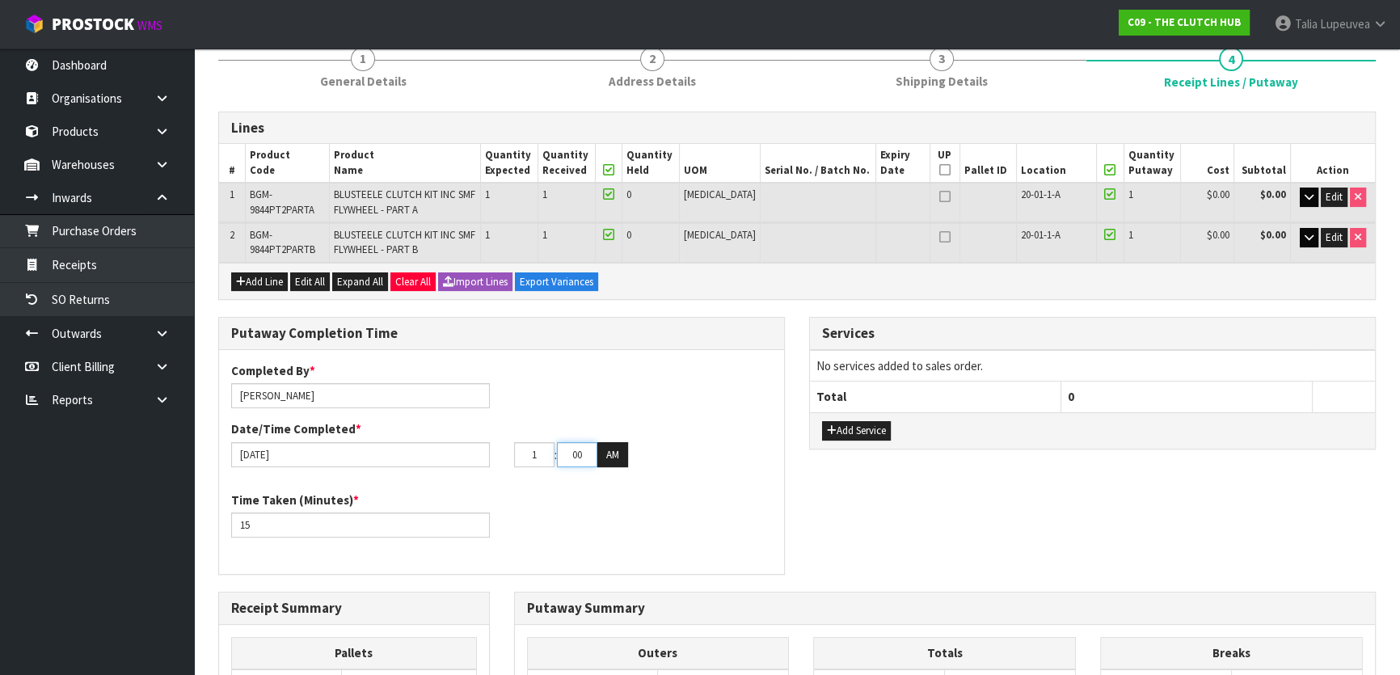
type input "01"
type input "06"
click at [614, 451] on button "AM" at bounding box center [612, 455] width 31 height 26
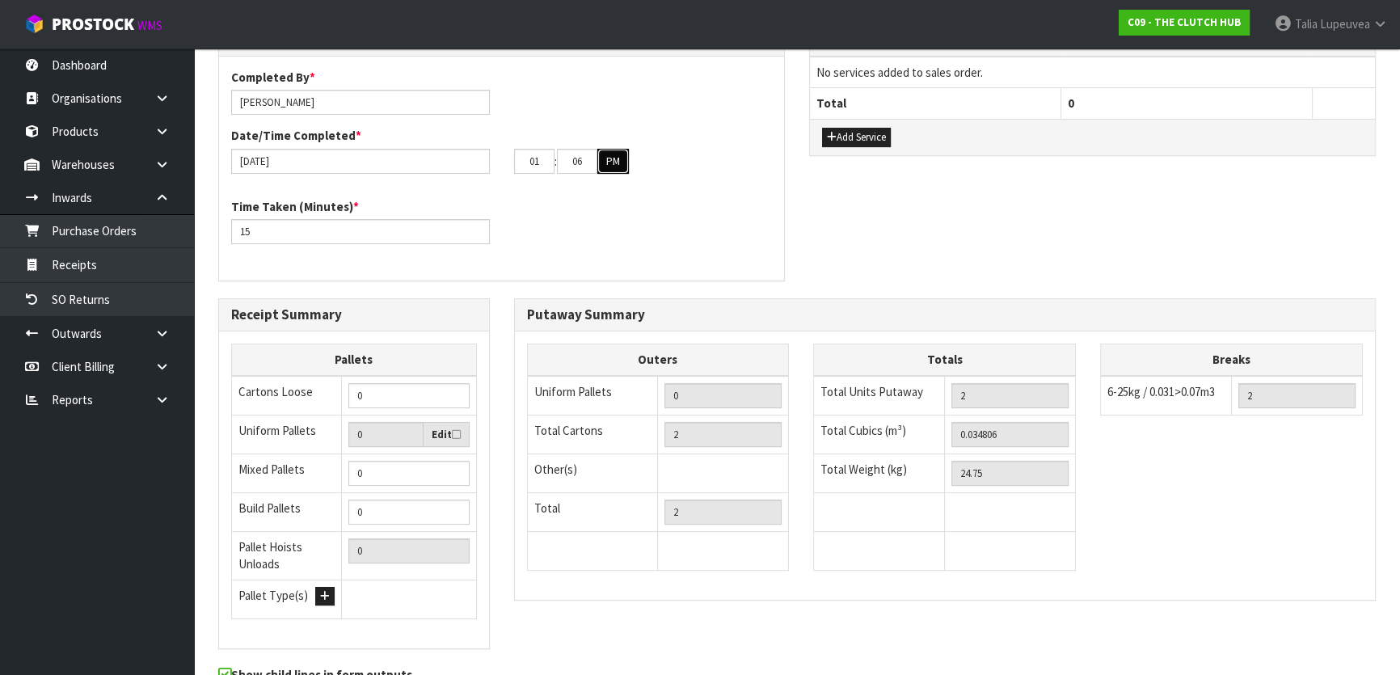
scroll to position [441, 0]
drag, startPoint x: 981, startPoint y: 472, endPoint x: 909, endPoint y: 490, distance: 74.9
click at [909, 490] on tbody "Total Units Putaway 2 Total Cubics (m³) 0.034806 Total Weight (kg) 24.75" at bounding box center [945, 472] width 262 height 195
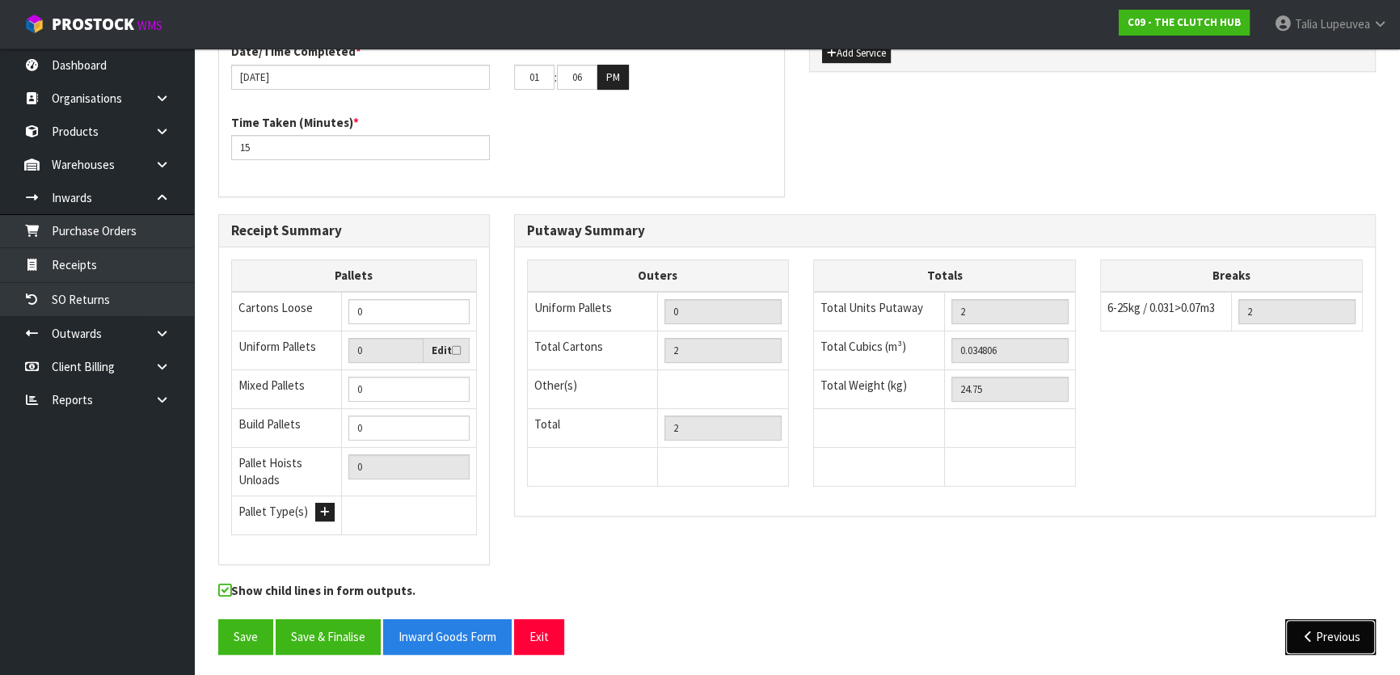
click at [1326, 630] on button "Previous" at bounding box center [1330, 636] width 91 height 35
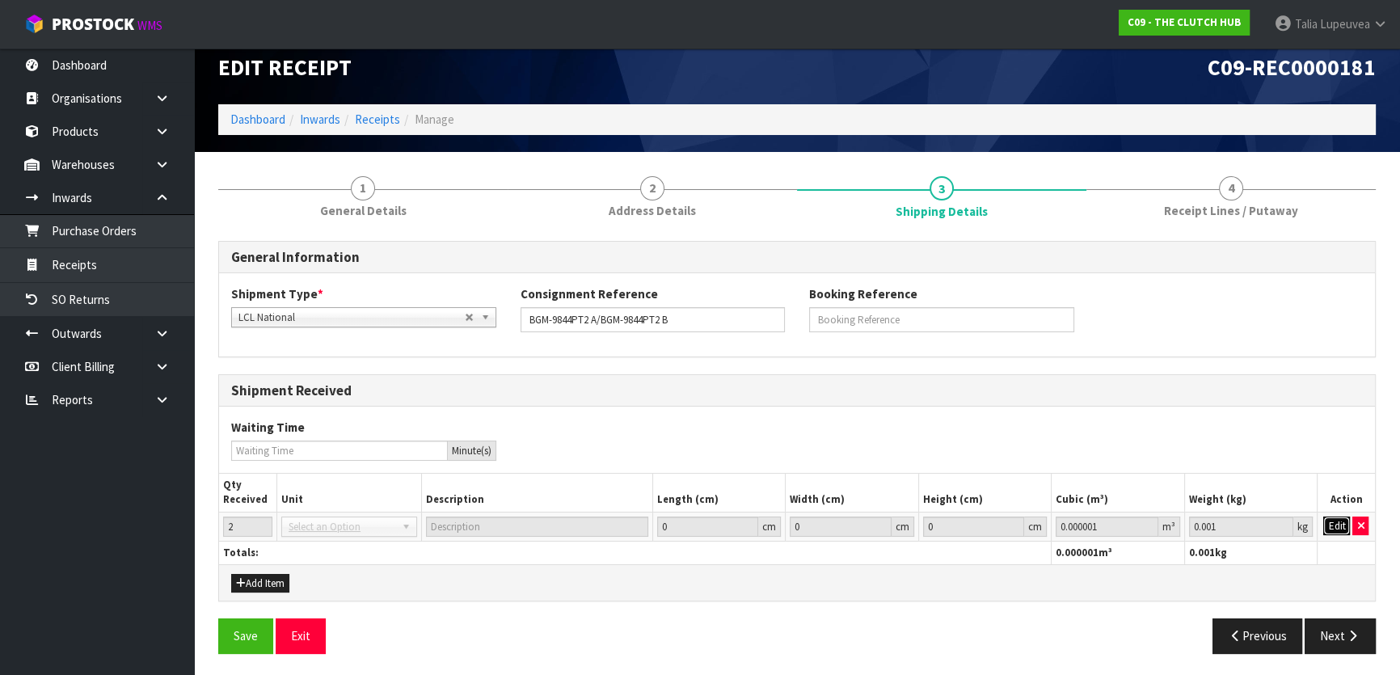
drag, startPoint x: 1334, startPoint y: 525, endPoint x: 1262, endPoint y: 525, distance: 72.7
click at [1334, 525] on button "Edit" at bounding box center [1336, 525] width 27 height 19
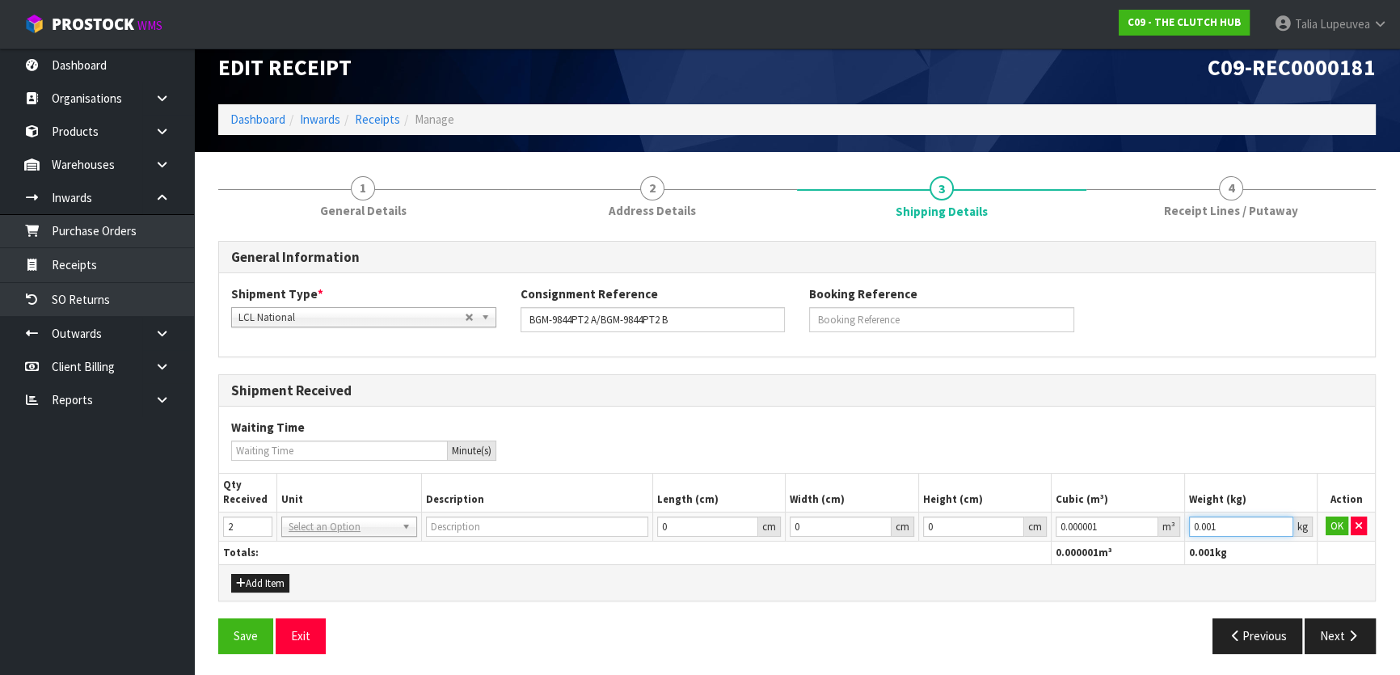
drag, startPoint x: 1226, startPoint y: 525, endPoint x: 1156, endPoint y: 525, distance: 70.3
click at [1156, 525] on tr "2 BAG BAR BSK BIN BTL BOX BDL CAB CGE CTN CSE COI CRA CRT CBE CYL DRM JAR MTR P…" at bounding box center [797, 526] width 1156 height 29
paste input "24.75"
type input "24.75"
click at [1313, 627] on button "Next" at bounding box center [1340, 635] width 71 height 35
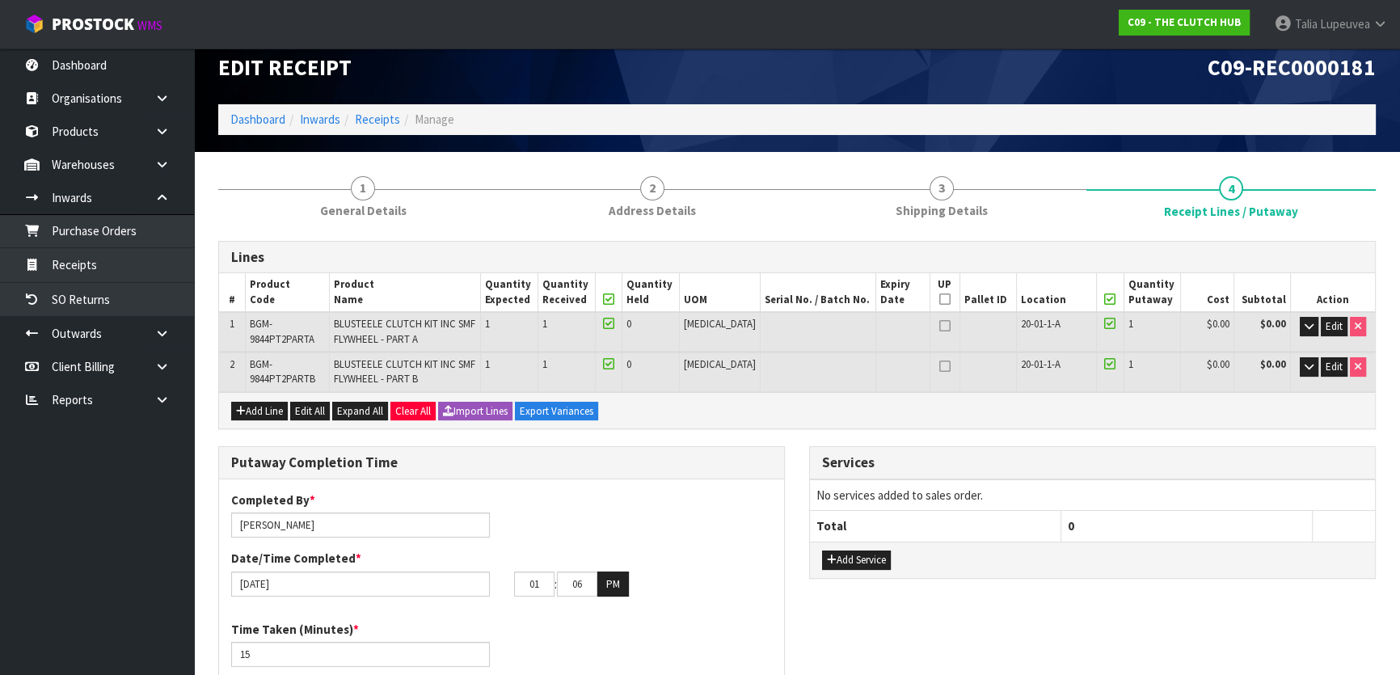
scroll to position [524, 0]
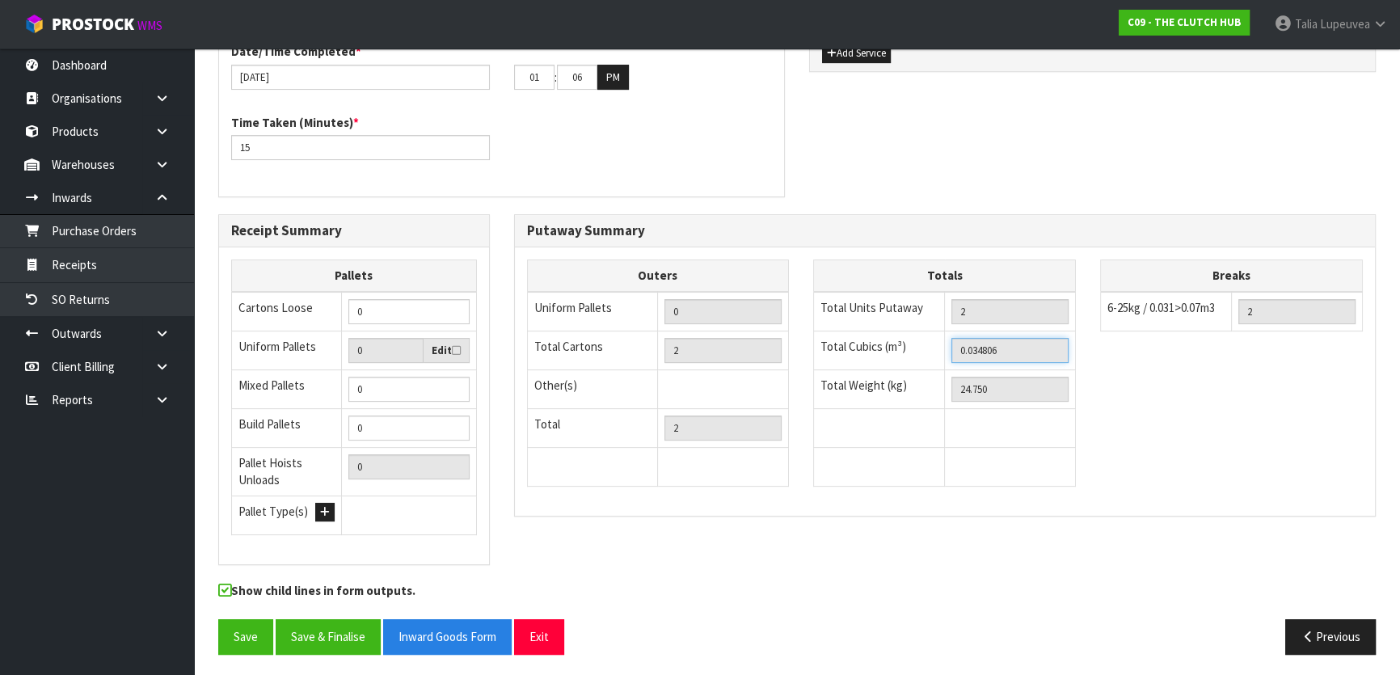
drag, startPoint x: 1001, startPoint y: 348, endPoint x: 909, endPoint y: 373, distance: 96.5
click at [909, 373] on tbody "Total Units Putaway 2 Total Cubics (m³) 0.034806 Total Weight (kg) 24.750" at bounding box center [945, 389] width 262 height 195
click at [1356, 627] on button "Previous" at bounding box center [1330, 636] width 91 height 35
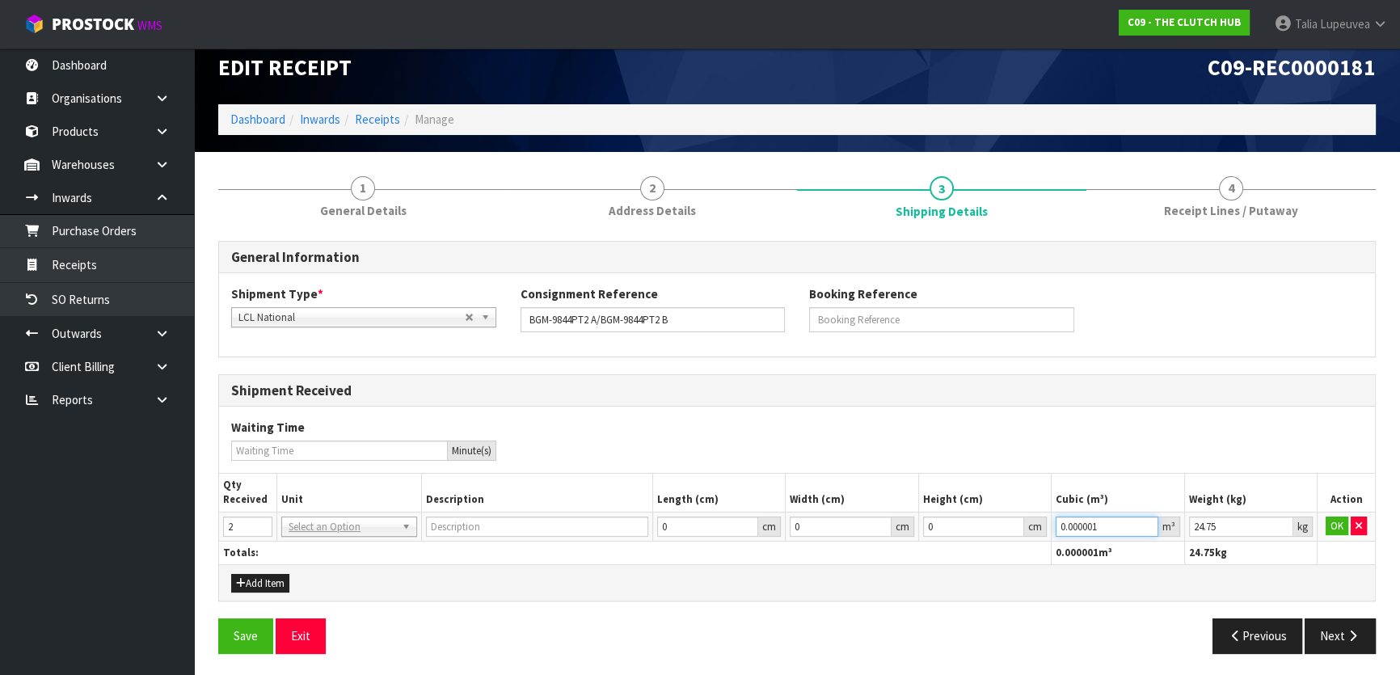
drag, startPoint x: 1102, startPoint y: 526, endPoint x: 1015, endPoint y: 534, distance: 86.9
click at [1015, 535] on tr "2 BAG BAR BSK BIN BTL BOX BDL CAB CGE CTN CSE COI CRA CRT CBE CYL DRM JAR MTR P…" at bounding box center [797, 526] width 1156 height 29
paste input "34806"
type input "0.034806"
click at [1343, 529] on button "OK" at bounding box center [1337, 525] width 23 height 19
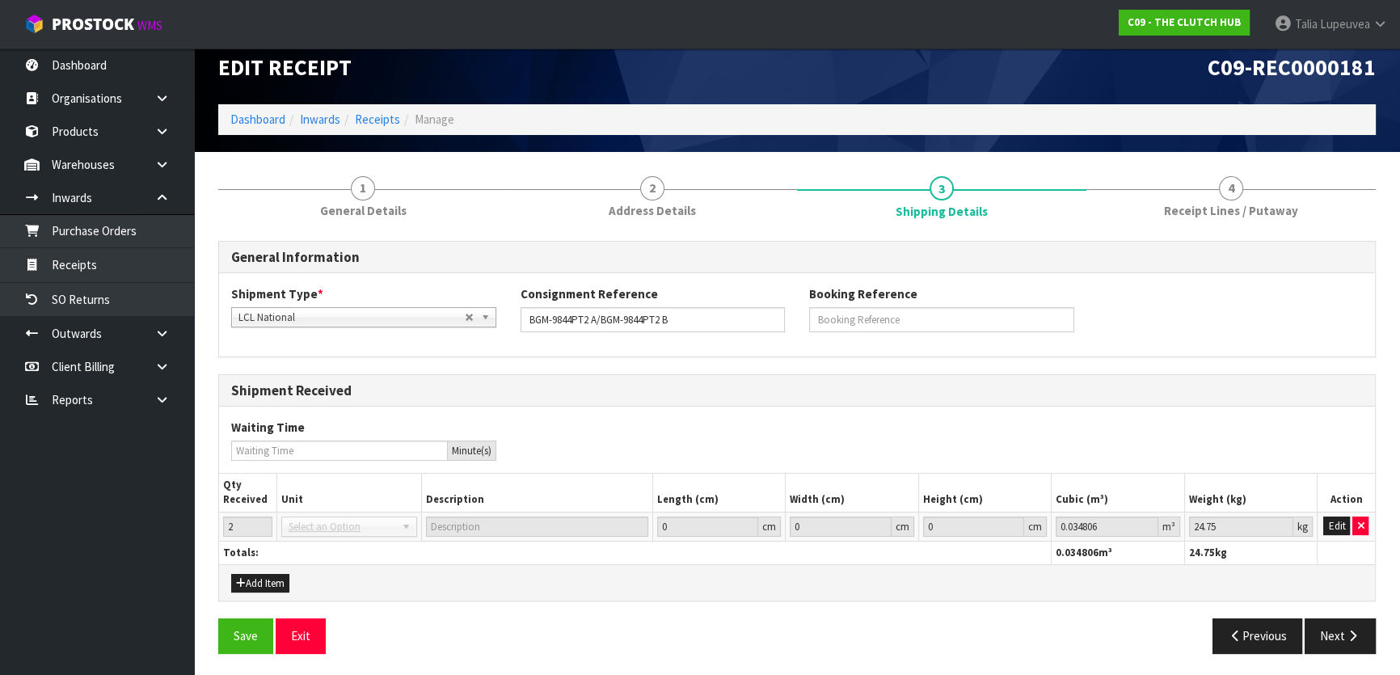
click at [1288, 327] on div "Shipment Type * LCL National LCL International FCL-20ft FCL-40ft LCL National C…" at bounding box center [797, 314] width 1156 height 58
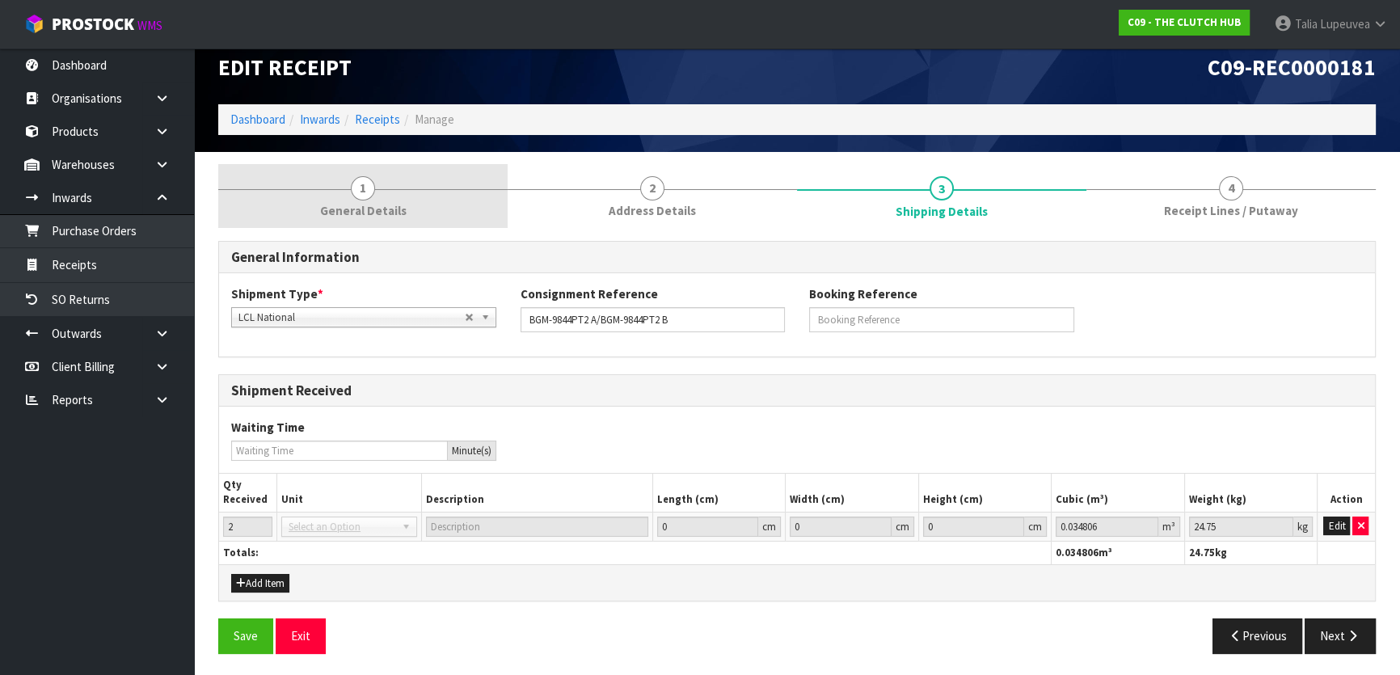
click at [370, 188] on span "1" at bounding box center [363, 188] width 24 height 24
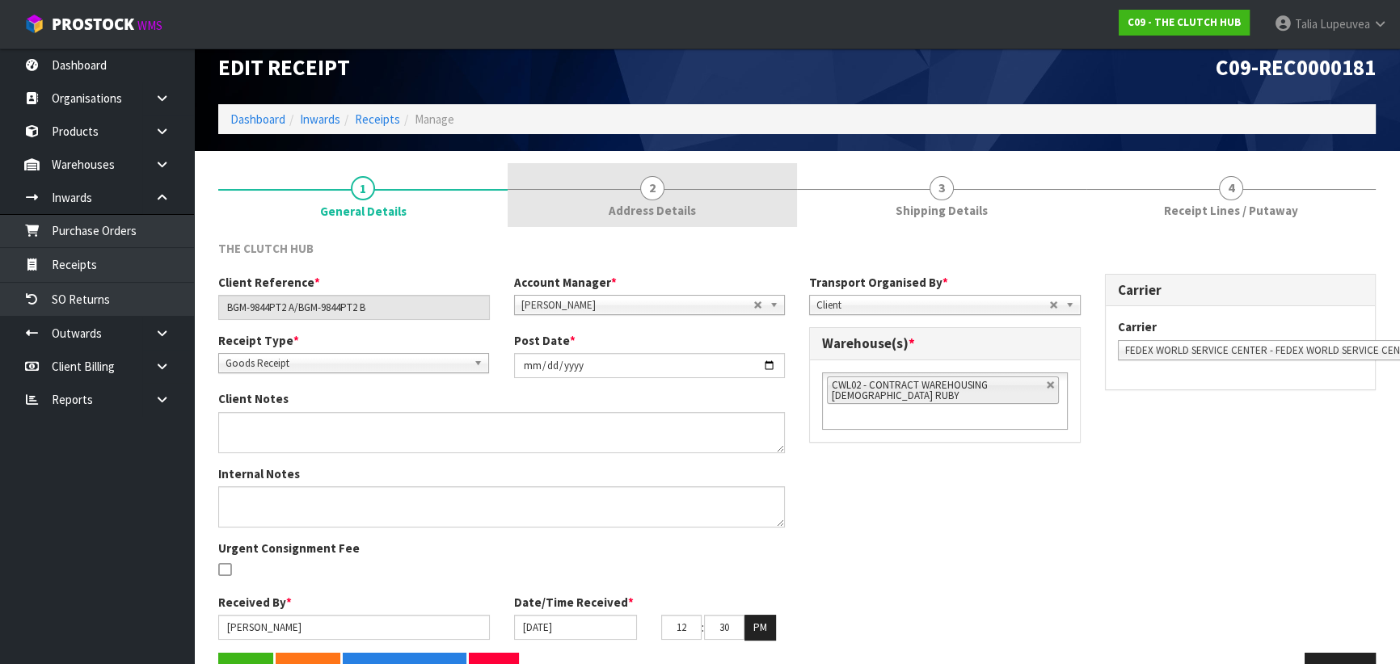
click at [643, 187] on span "2" at bounding box center [652, 188] width 24 height 24
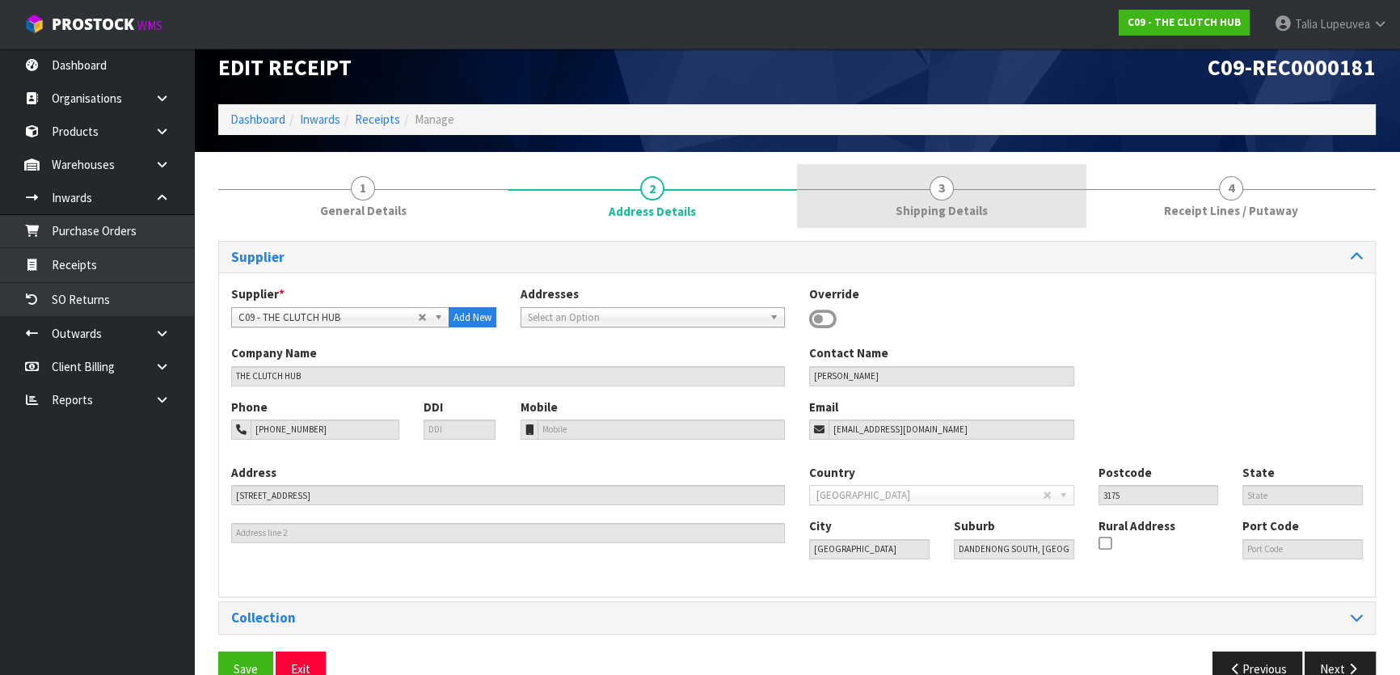
click at [849, 188] on link "3 Shipping Details" at bounding box center [941, 196] width 289 height 64
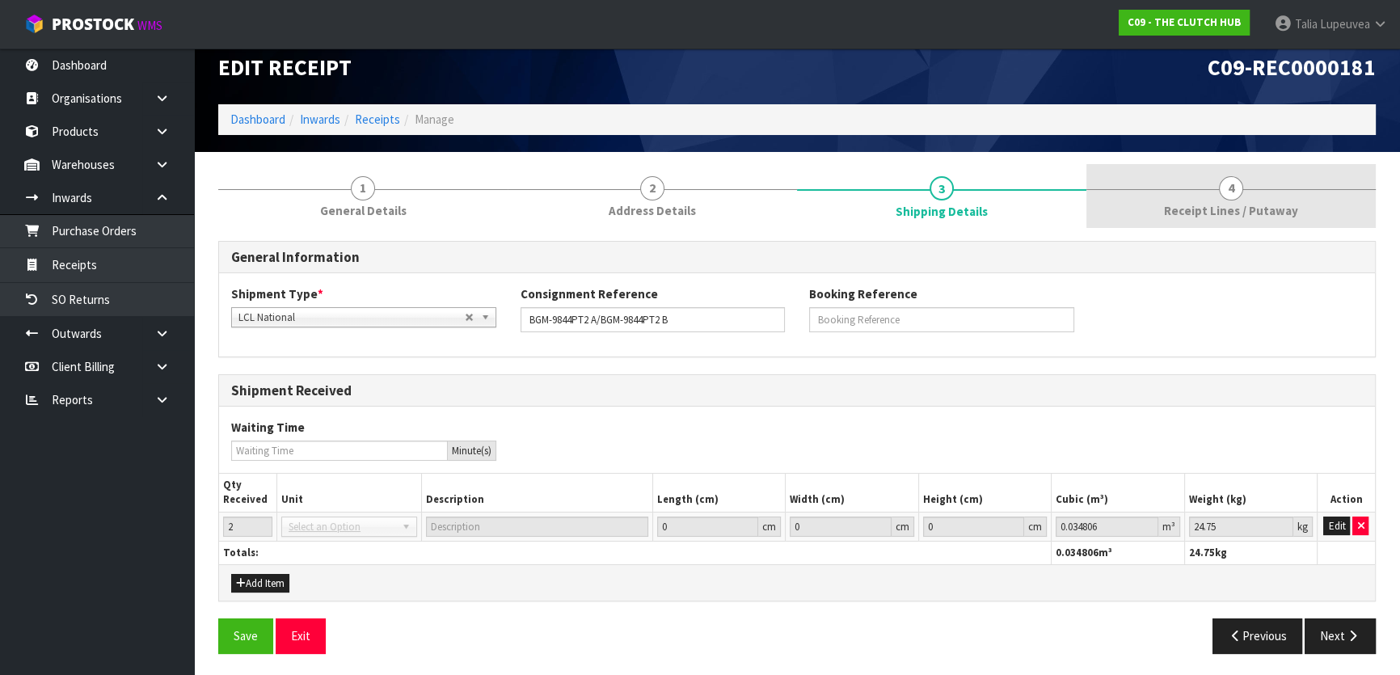
click at [1249, 212] on span "Receipt Lines / Putaway" at bounding box center [1231, 210] width 134 height 17
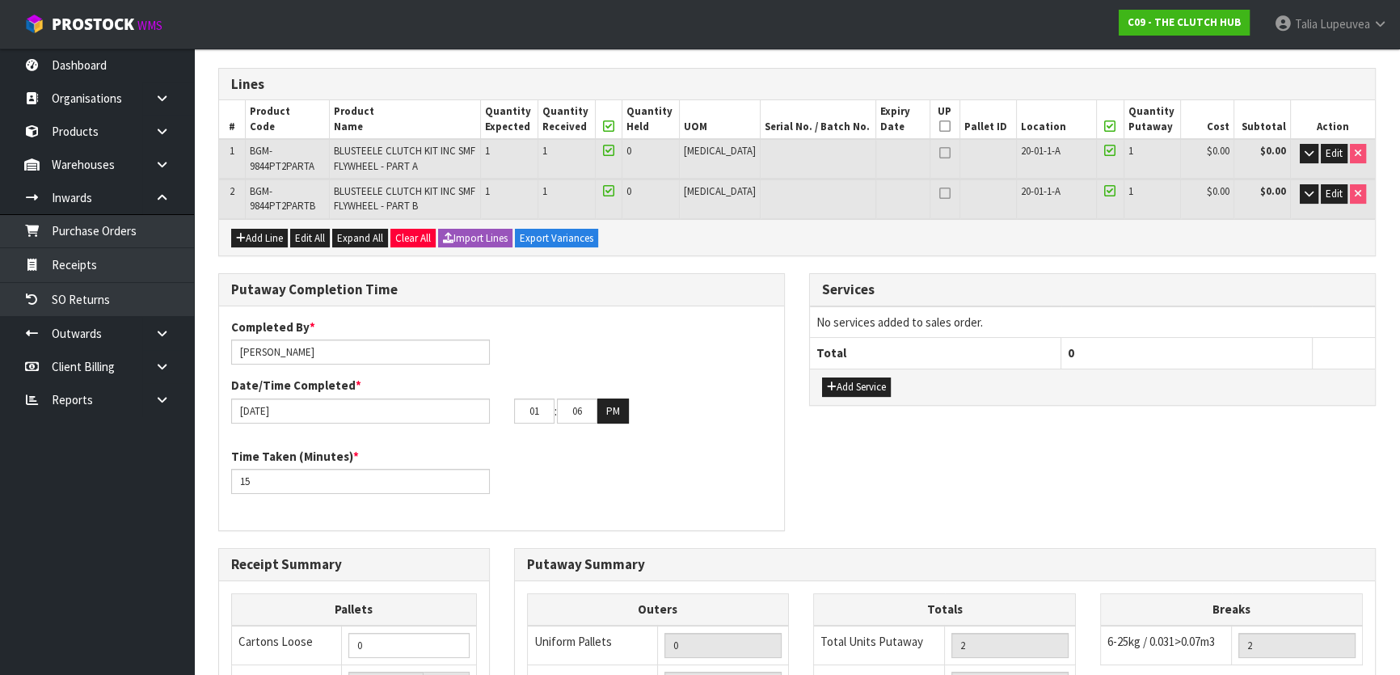
scroll to position [9, 0]
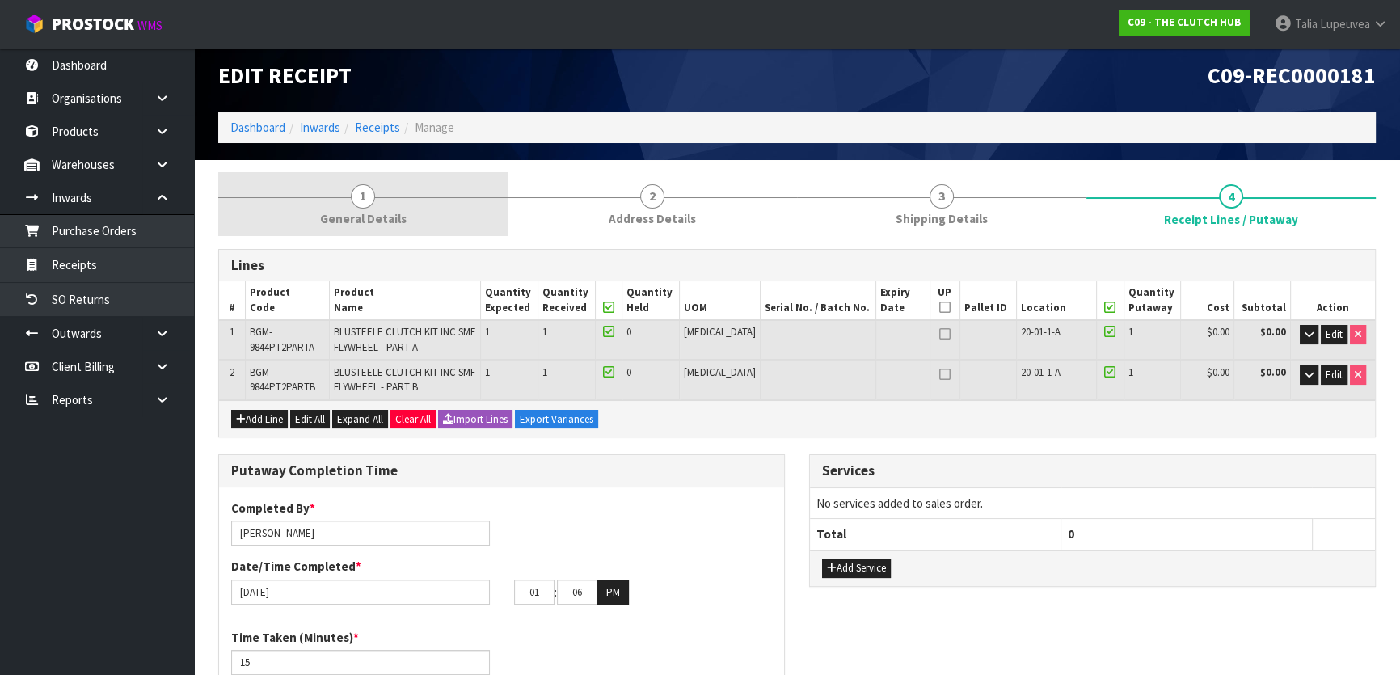
click at [366, 205] on span "1" at bounding box center [363, 196] width 24 height 24
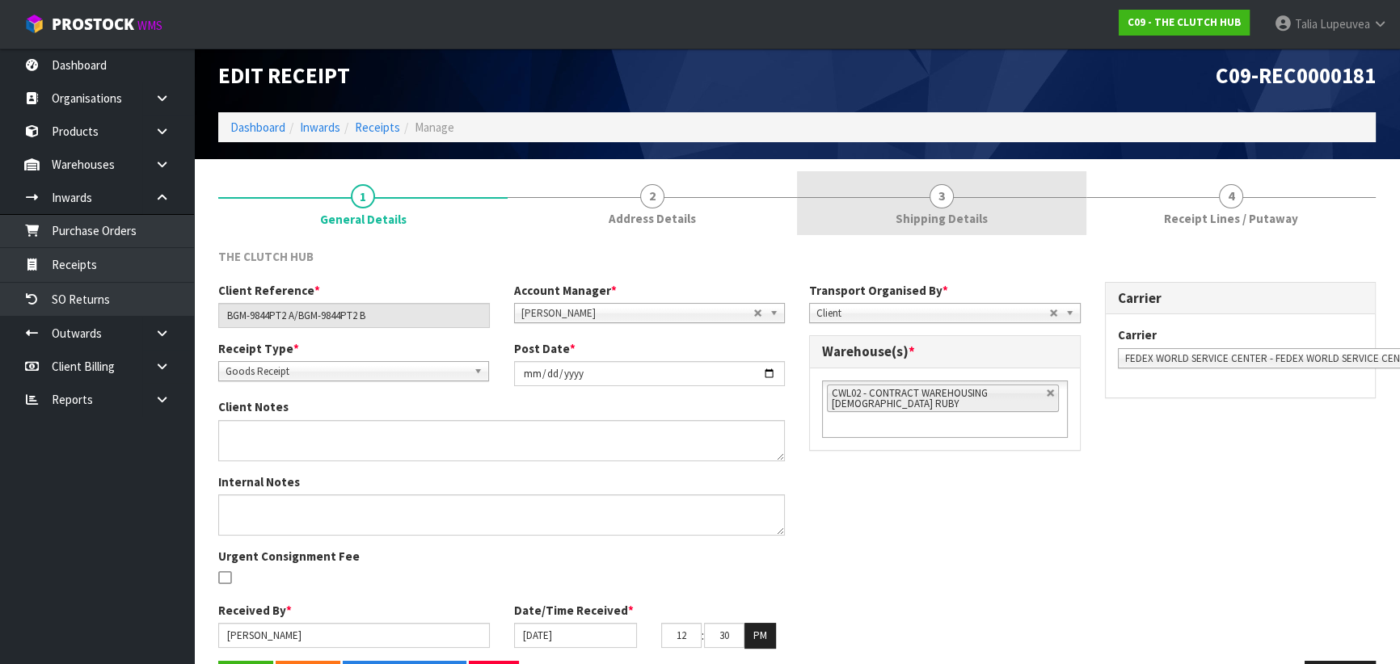
drag, startPoint x: 696, startPoint y: 204, endPoint x: 913, endPoint y: 233, distance: 218.5
click at [700, 204] on link "2 Address Details" at bounding box center [652, 203] width 289 height 64
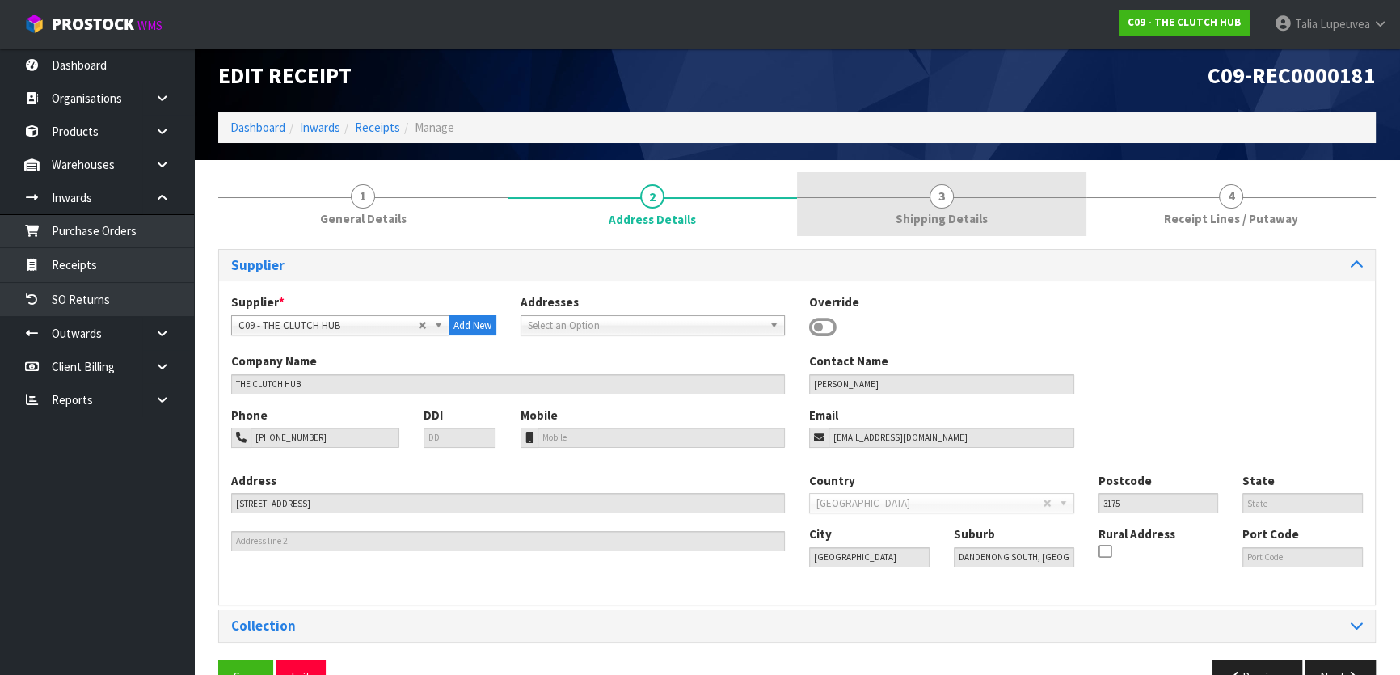
click at [930, 222] on span "Shipping Details" at bounding box center [942, 218] width 92 height 17
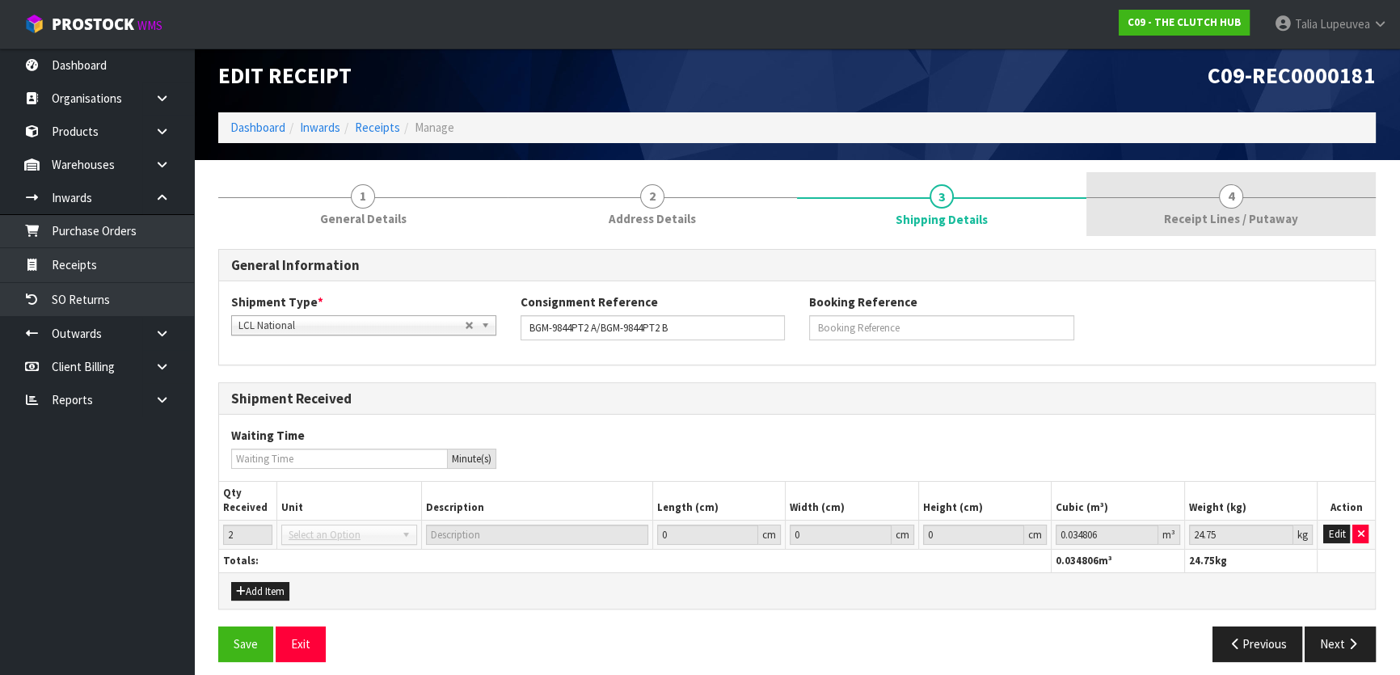
click at [1274, 194] on link "4 Receipt Lines / Putaway" at bounding box center [1230, 204] width 289 height 64
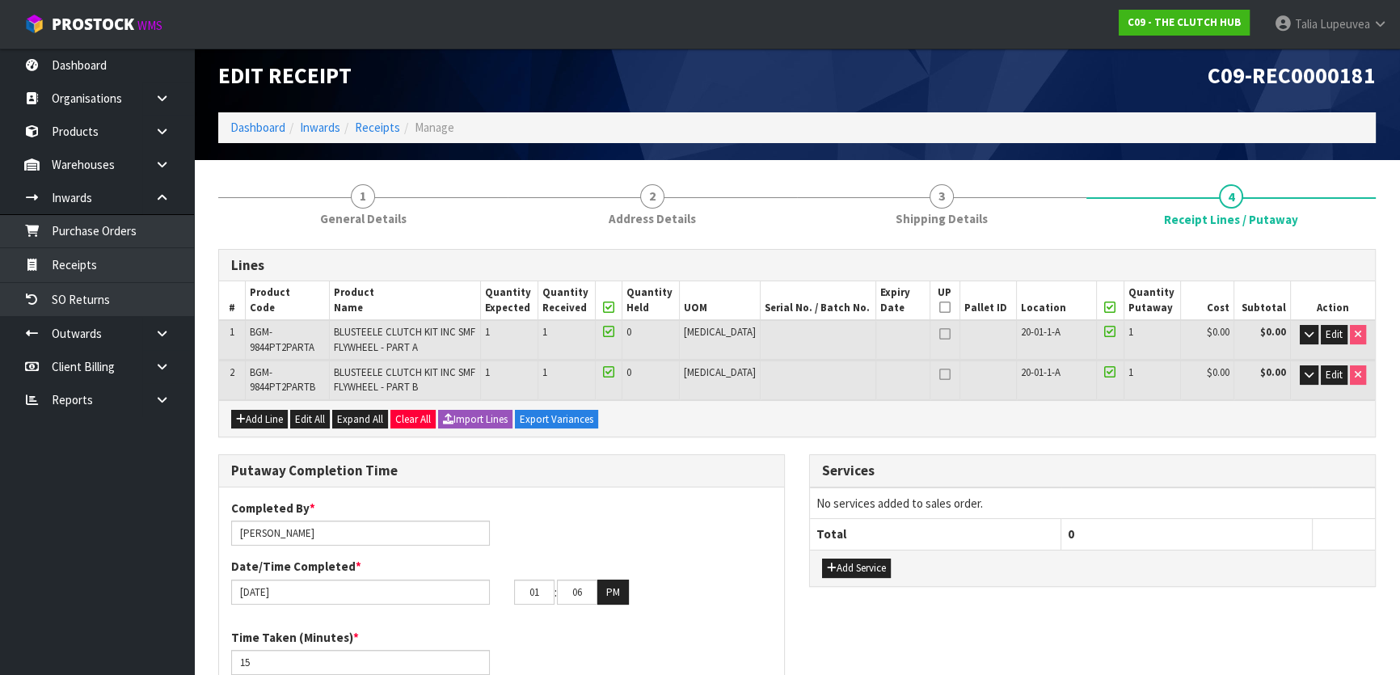
scroll to position [524, 0]
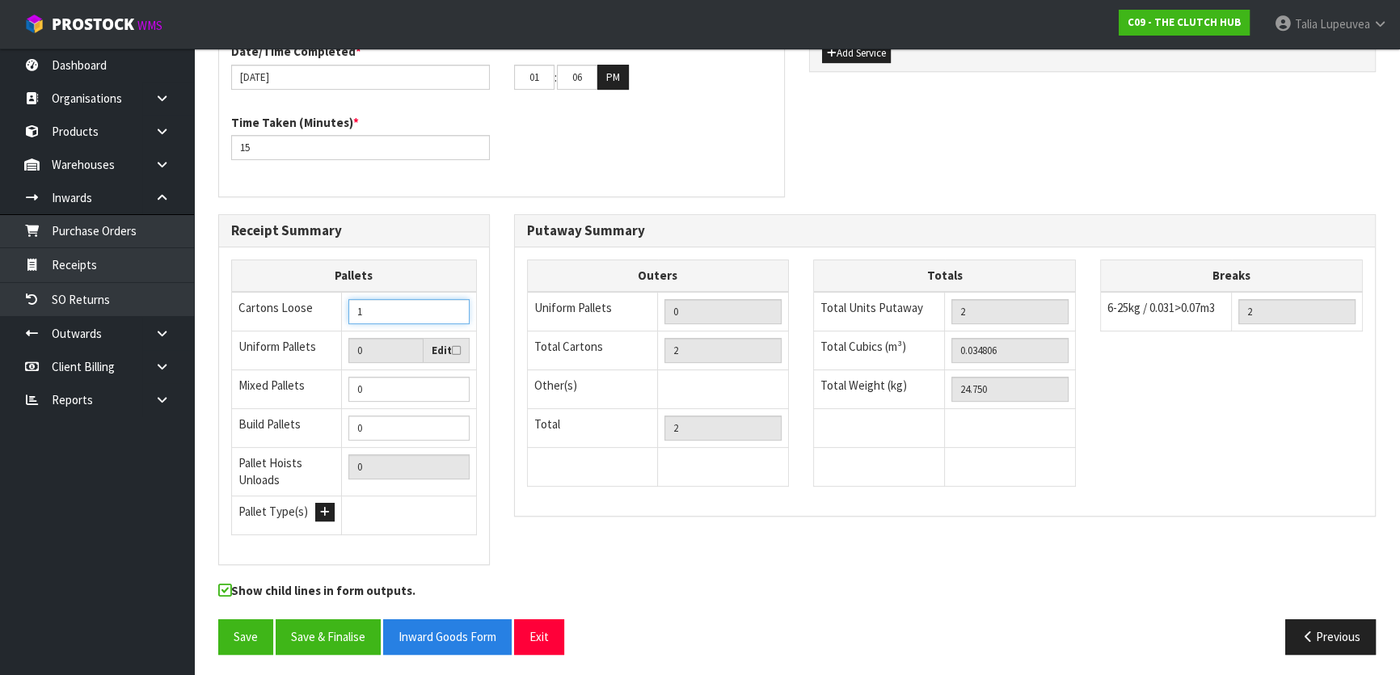
click at [453, 302] on input "1" at bounding box center [408, 311] width 120 height 25
type input "2"
click at [453, 302] on input "2" at bounding box center [408, 311] width 120 height 25
click at [693, 582] on div "Show child lines in form outputs." at bounding box center [501, 594] width 591 height 25
click at [349, 635] on button "Save & Finalise" at bounding box center [328, 636] width 105 height 35
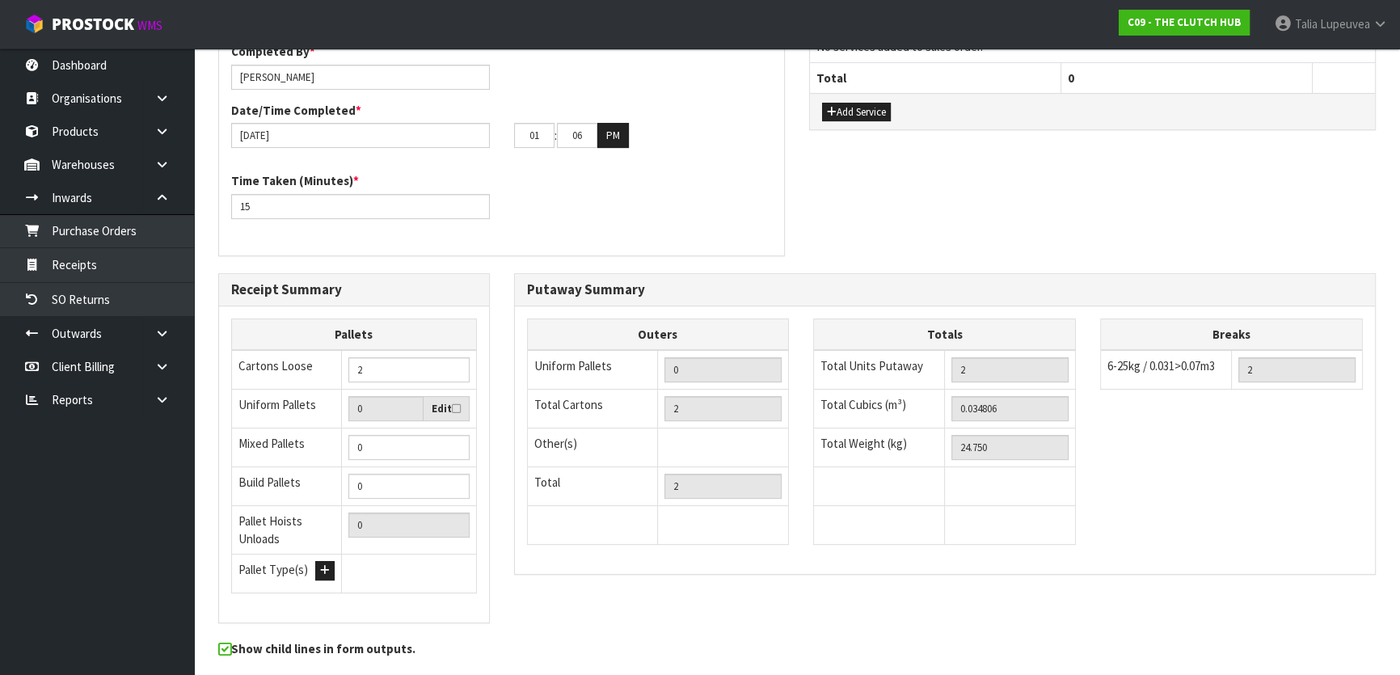
scroll to position [0, 0]
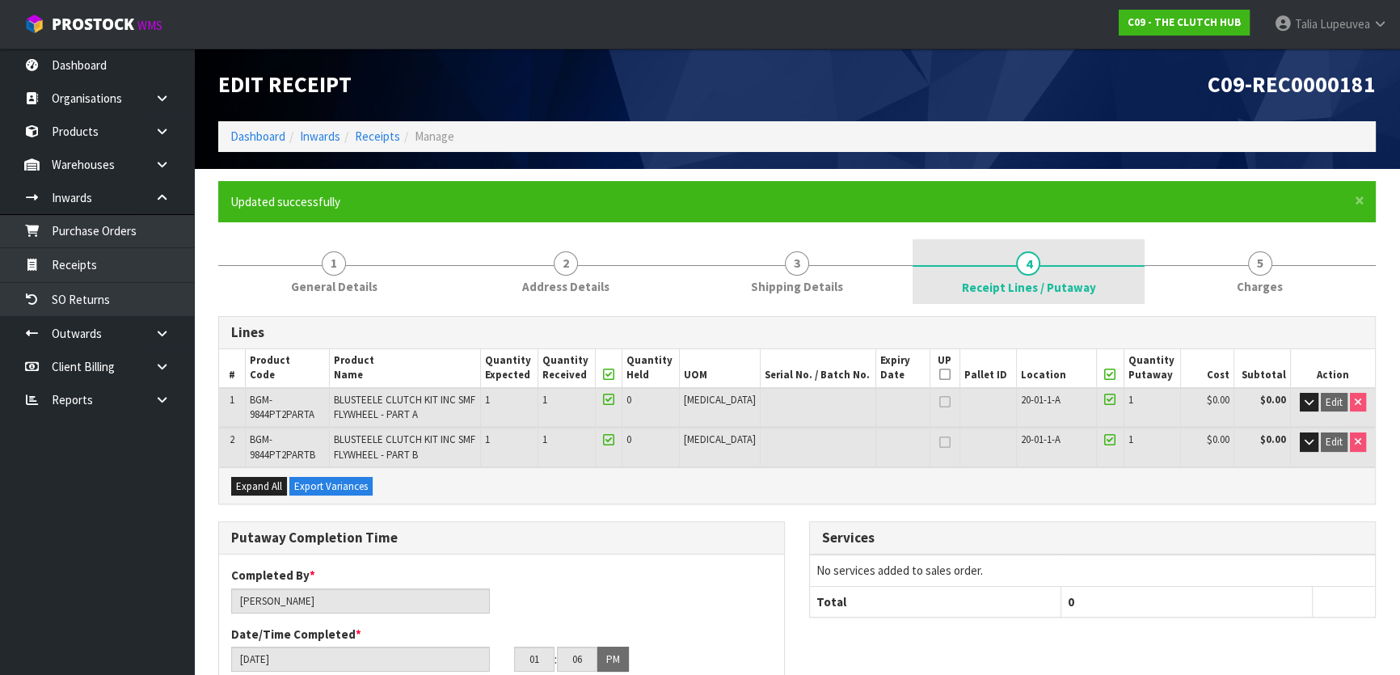
drag, startPoint x: 376, startPoint y: 626, endPoint x: 913, endPoint y: 280, distance: 639.7
click at [913, 280] on link "4 Receipt Lines / Putaway" at bounding box center [1028, 271] width 231 height 65
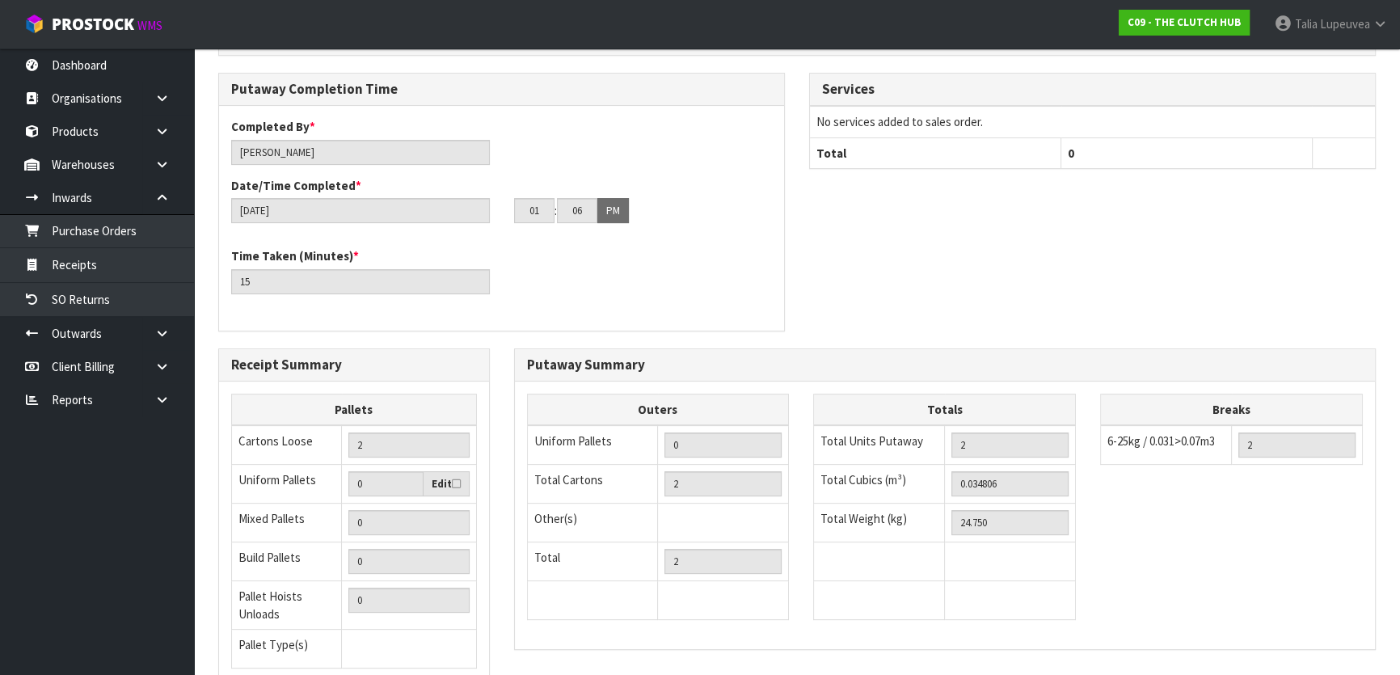
scroll to position [582, 0]
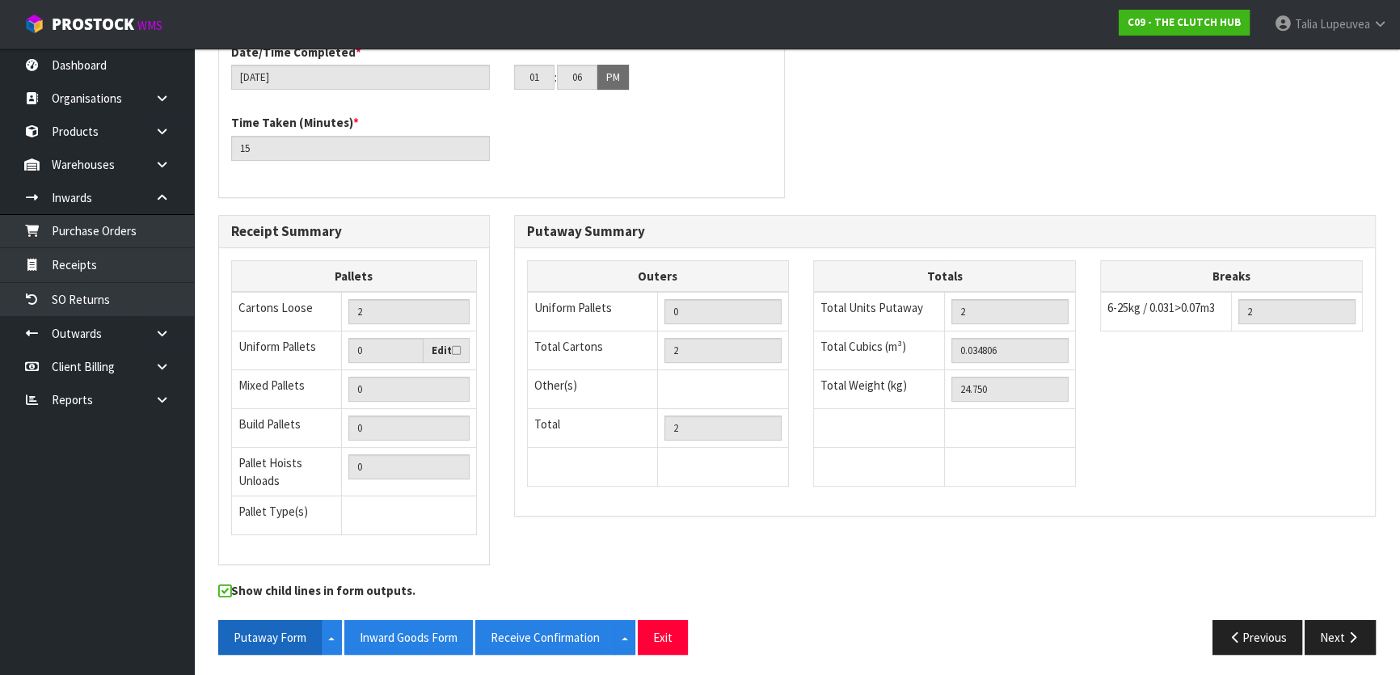
drag, startPoint x: 291, startPoint y: 629, endPoint x: 339, endPoint y: 639, distance: 48.7
click at [291, 629] on button "Putaway Form" at bounding box center [269, 637] width 103 height 35
click at [424, 644] on button "Inward Goods Form" at bounding box center [408, 637] width 129 height 35
click at [554, 640] on button "Receive Confirmation" at bounding box center [545, 637] width 140 height 35
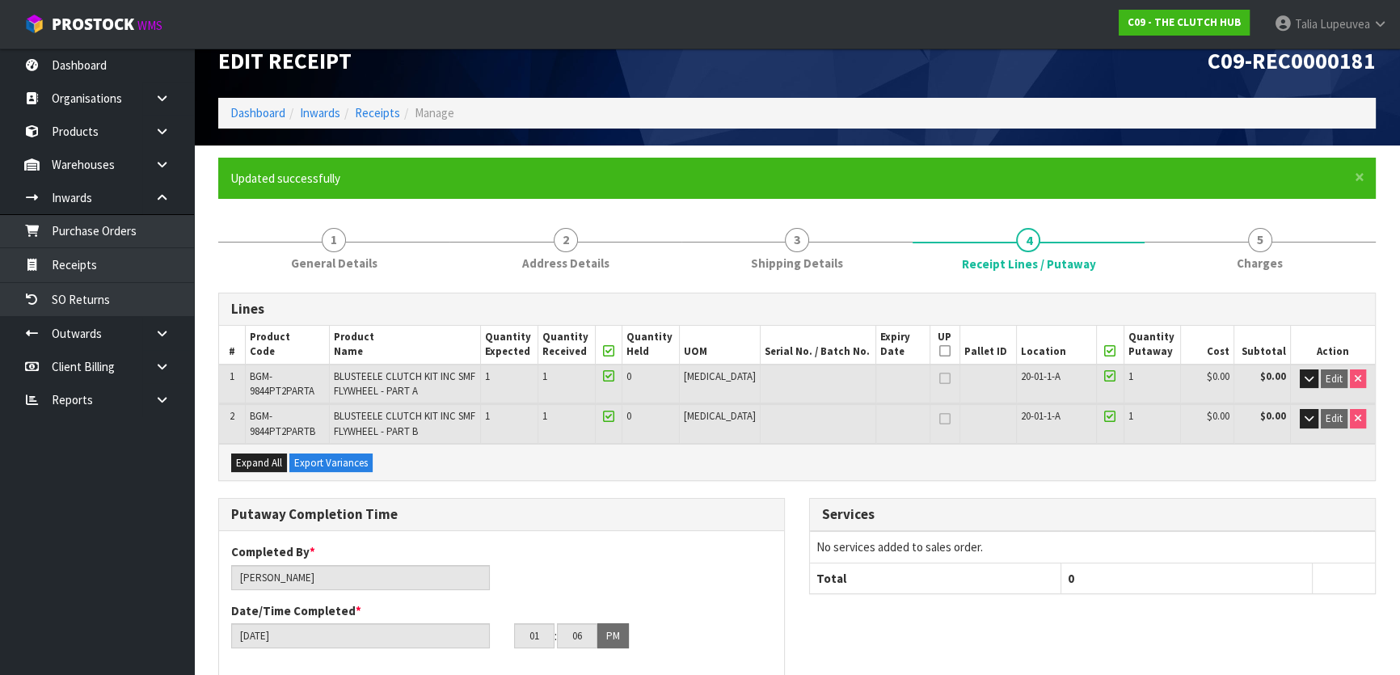
scroll to position [0, 0]
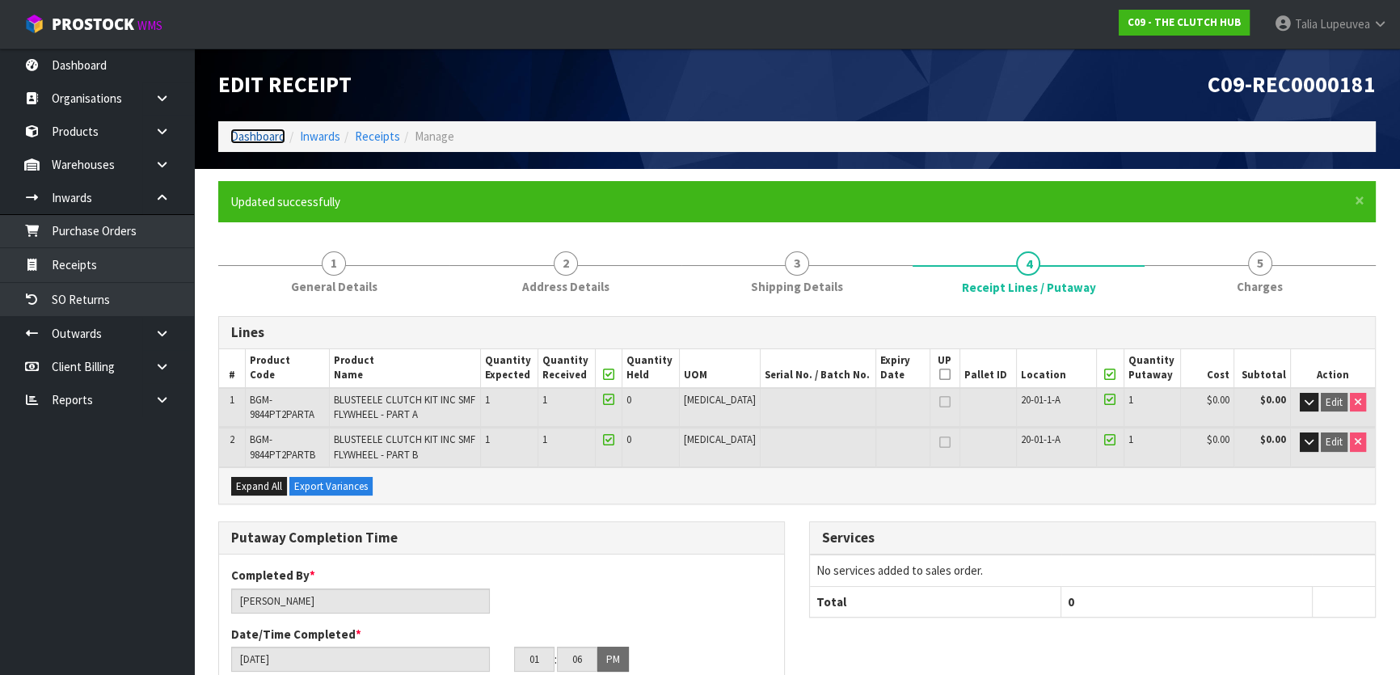
click at [259, 132] on link "Dashboard" at bounding box center [257, 136] width 55 height 15
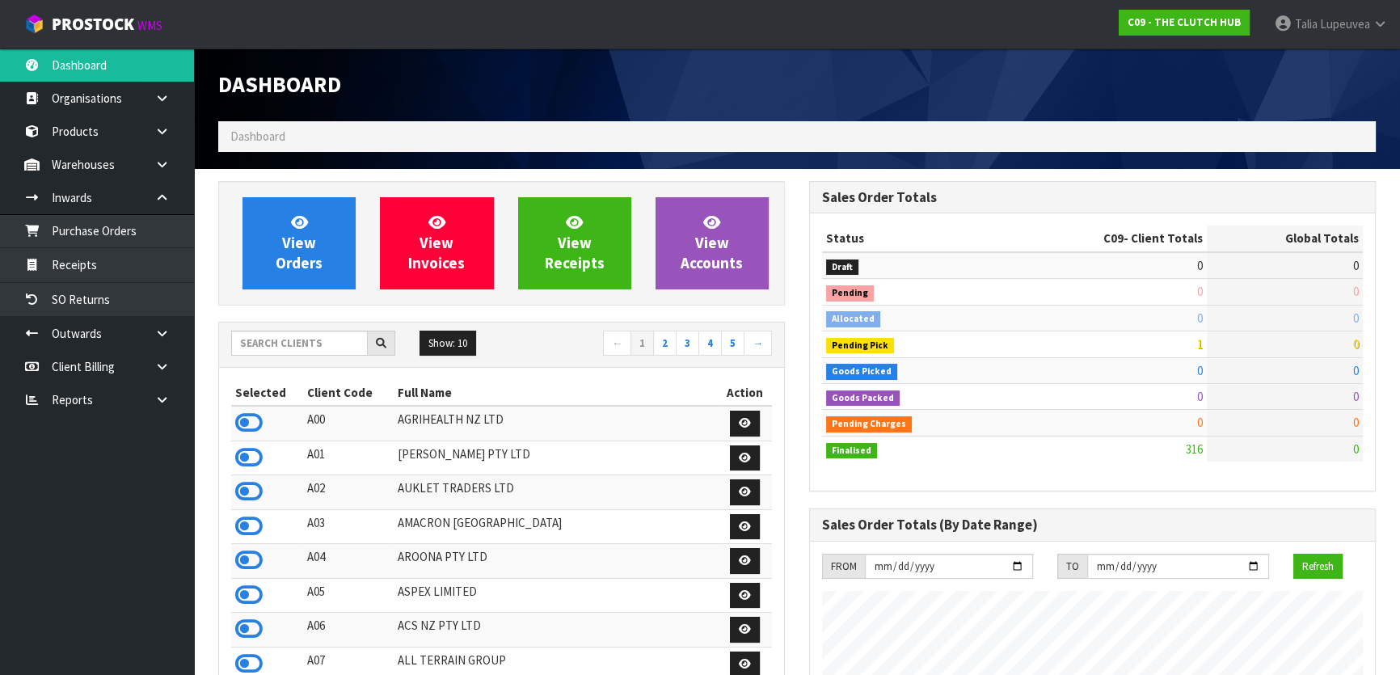
scroll to position [1222, 590]
click at [264, 343] on input "text" at bounding box center [299, 343] width 137 height 25
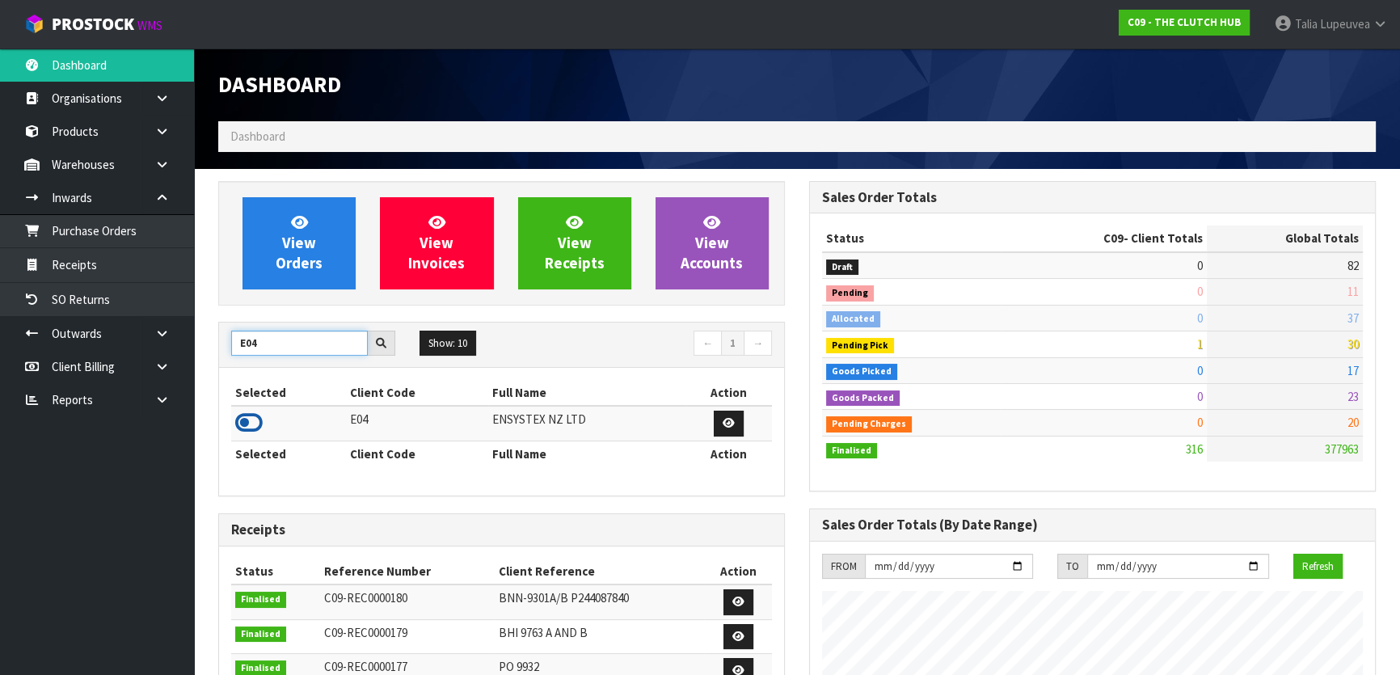
type input "E04"
click at [251, 421] on icon at bounding box center [248, 423] width 27 height 24
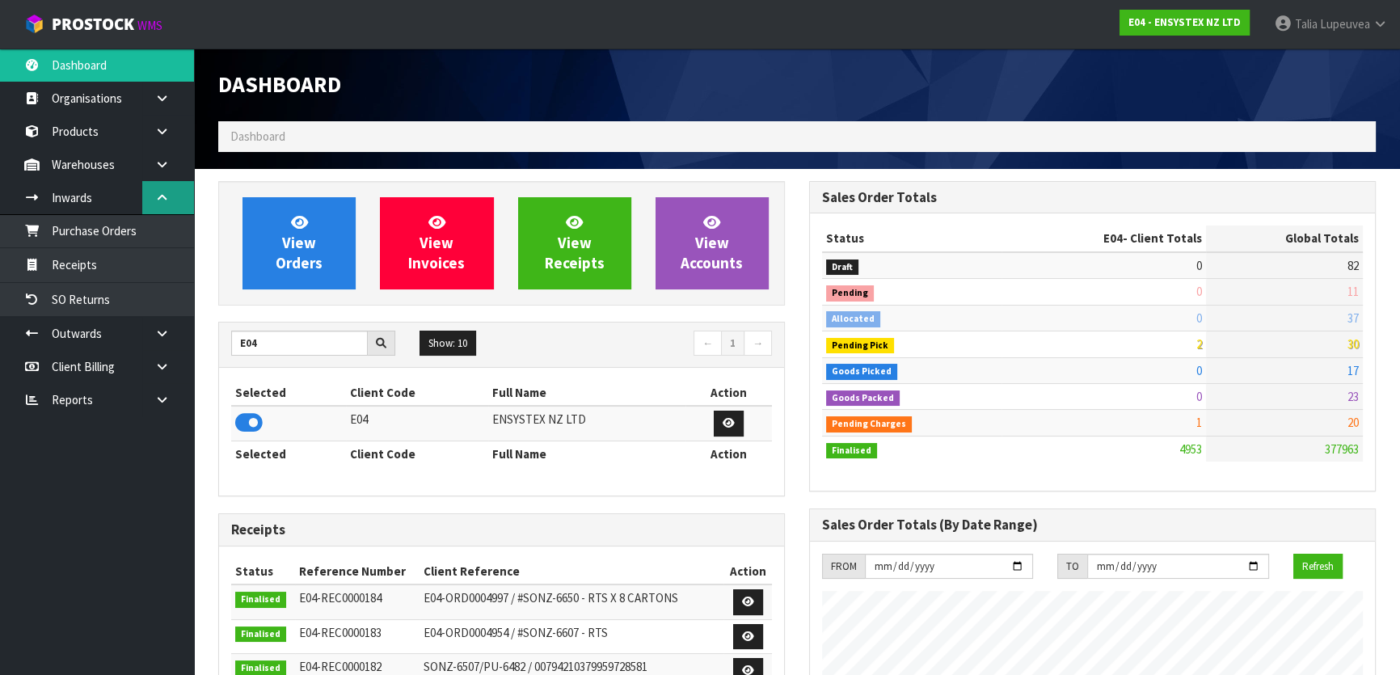
click at [167, 197] on icon at bounding box center [161, 198] width 15 height 12
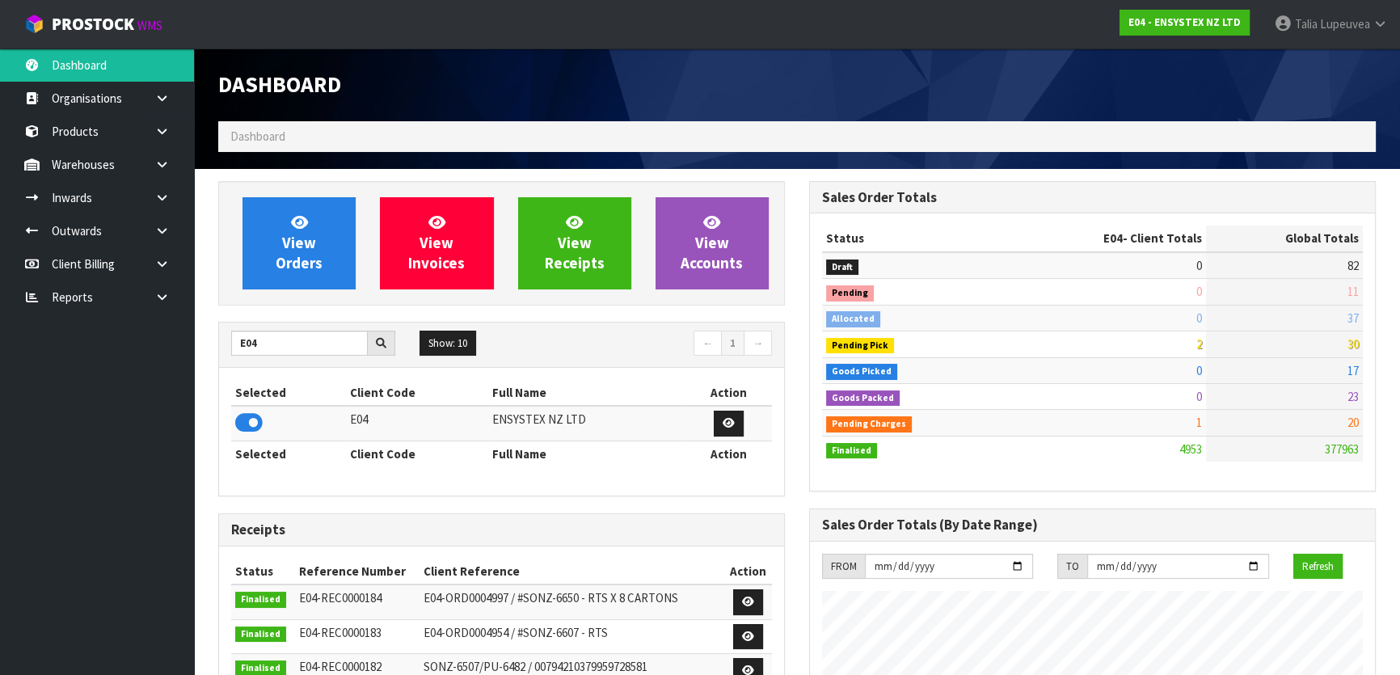
click at [162, 230] on icon at bounding box center [161, 231] width 15 height 12
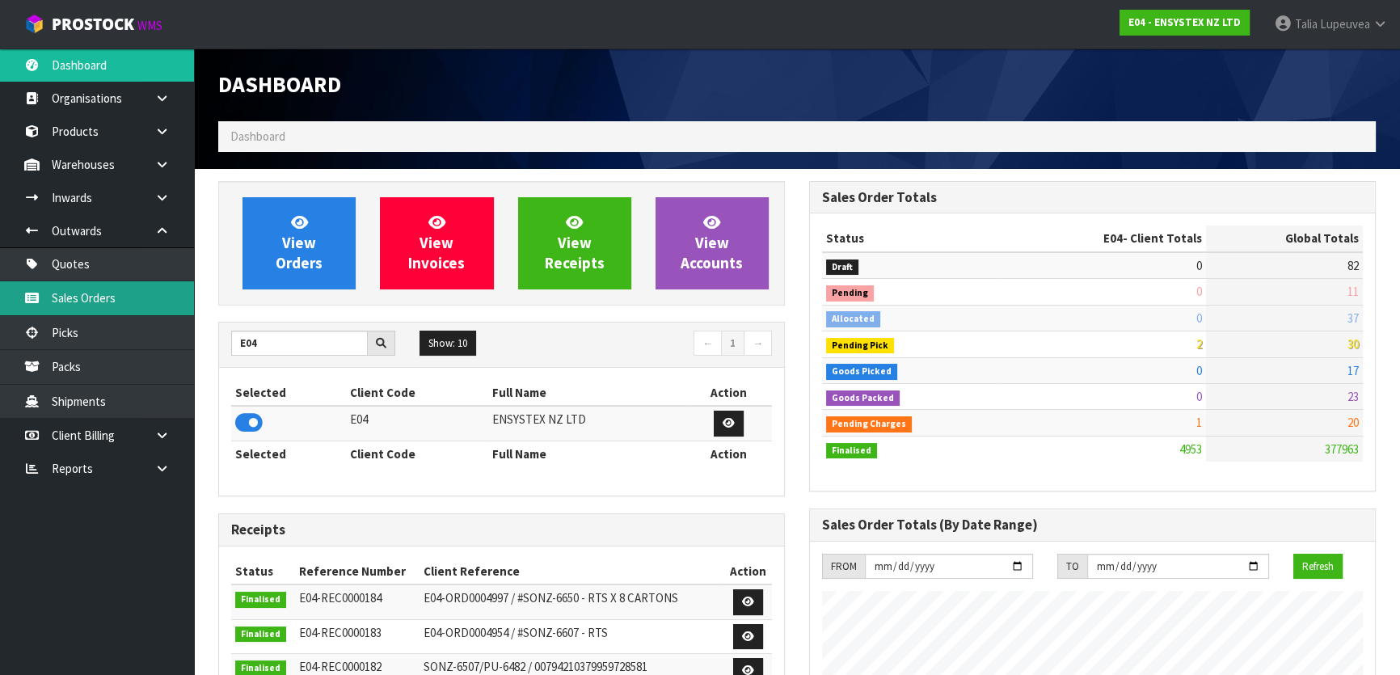
drag, startPoint x: 141, startPoint y: 287, endPoint x: 134, endPoint y: 276, distance: 12.8
click at [141, 287] on link "Sales Orders" at bounding box center [97, 297] width 194 height 33
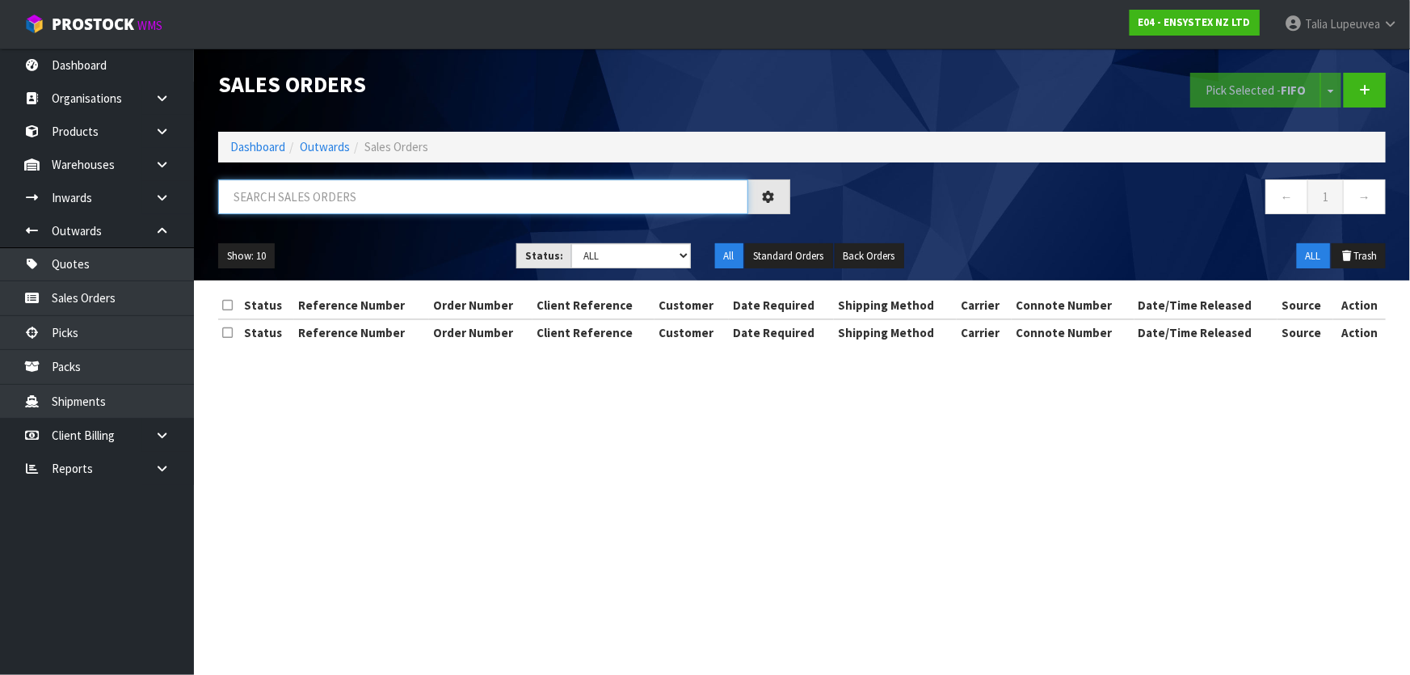
click at [483, 196] on input "text" at bounding box center [483, 196] width 530 height 35
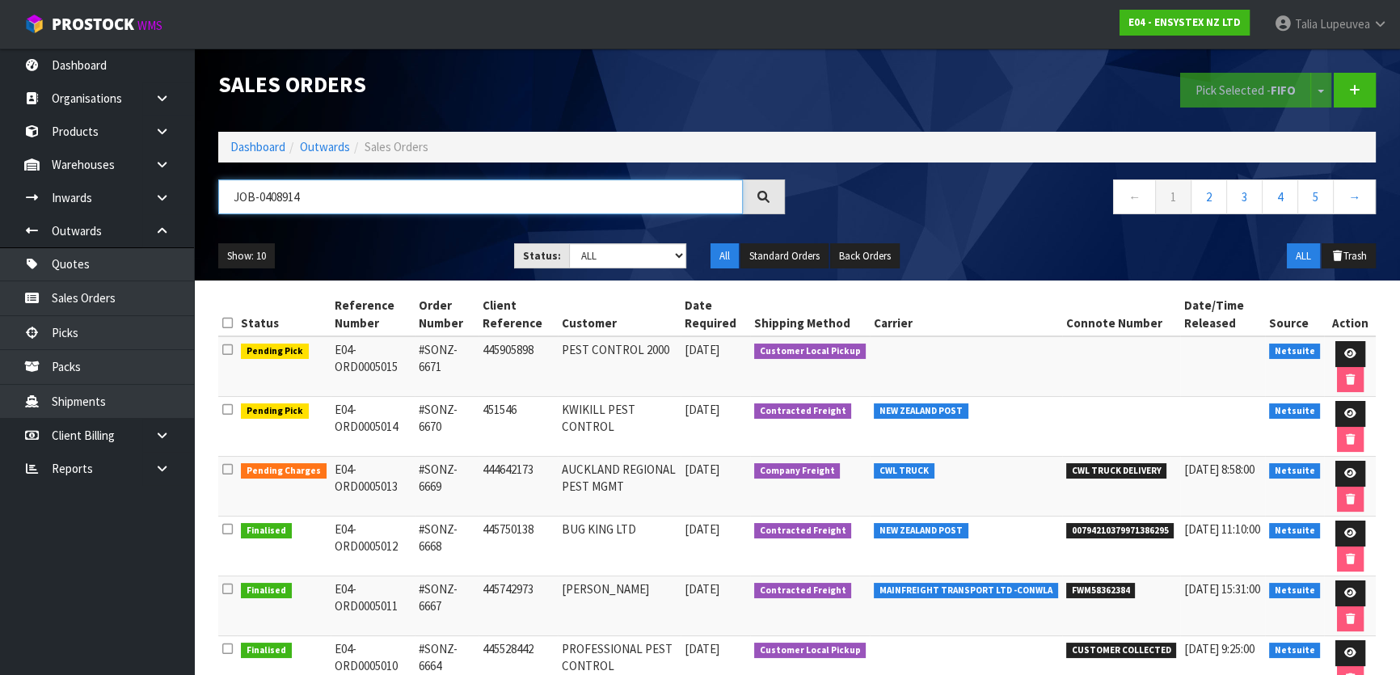
type input "JOB-0408914"
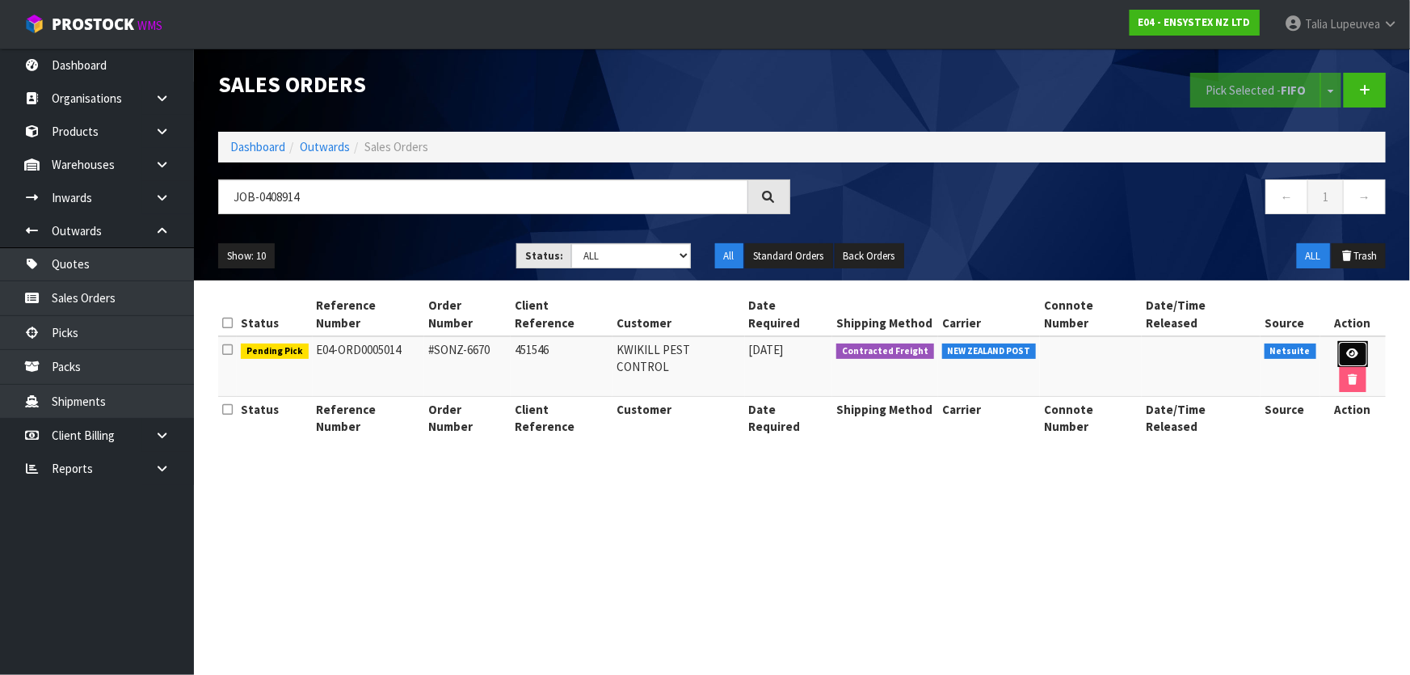
click at [1347, 348] on icon at bounding box center [1353, 353] width 12 height 11
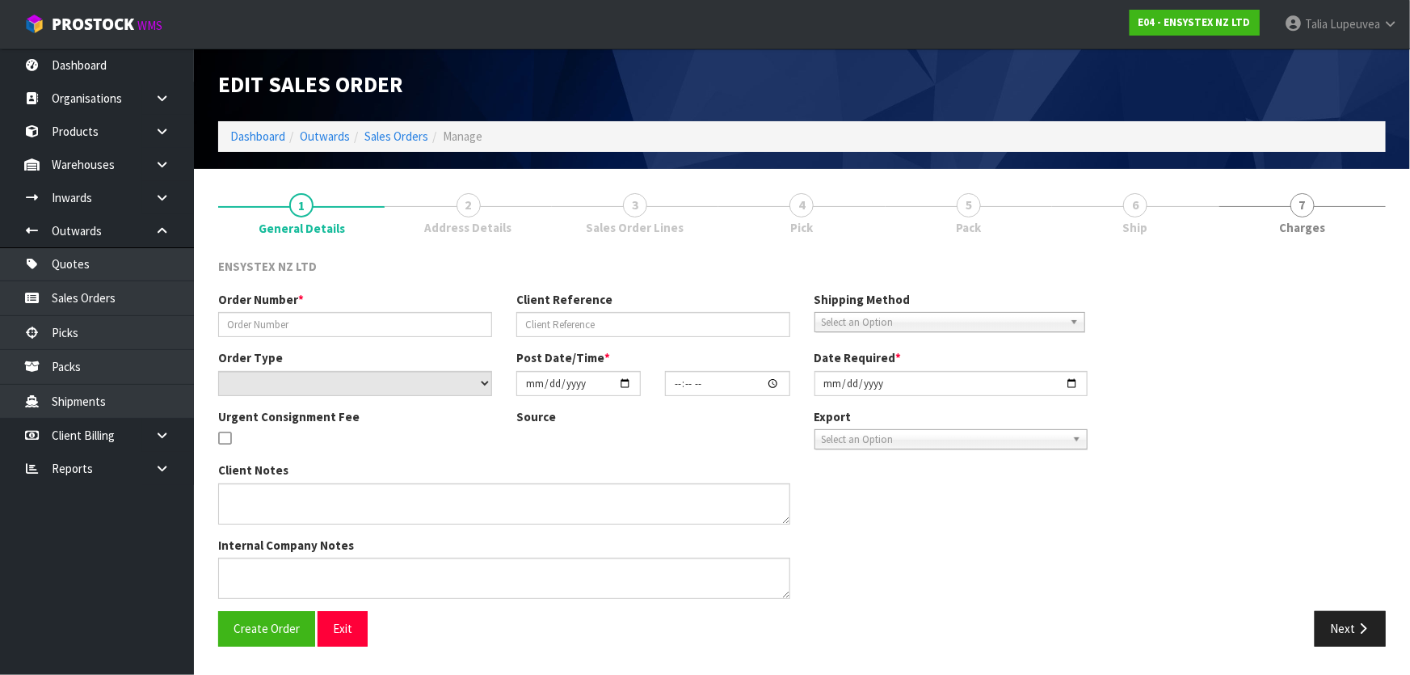
type input "#SONZ-6670"
type input "451546"
select select "number:0"
type input "[DATE]"
type input "10:45:11.000"
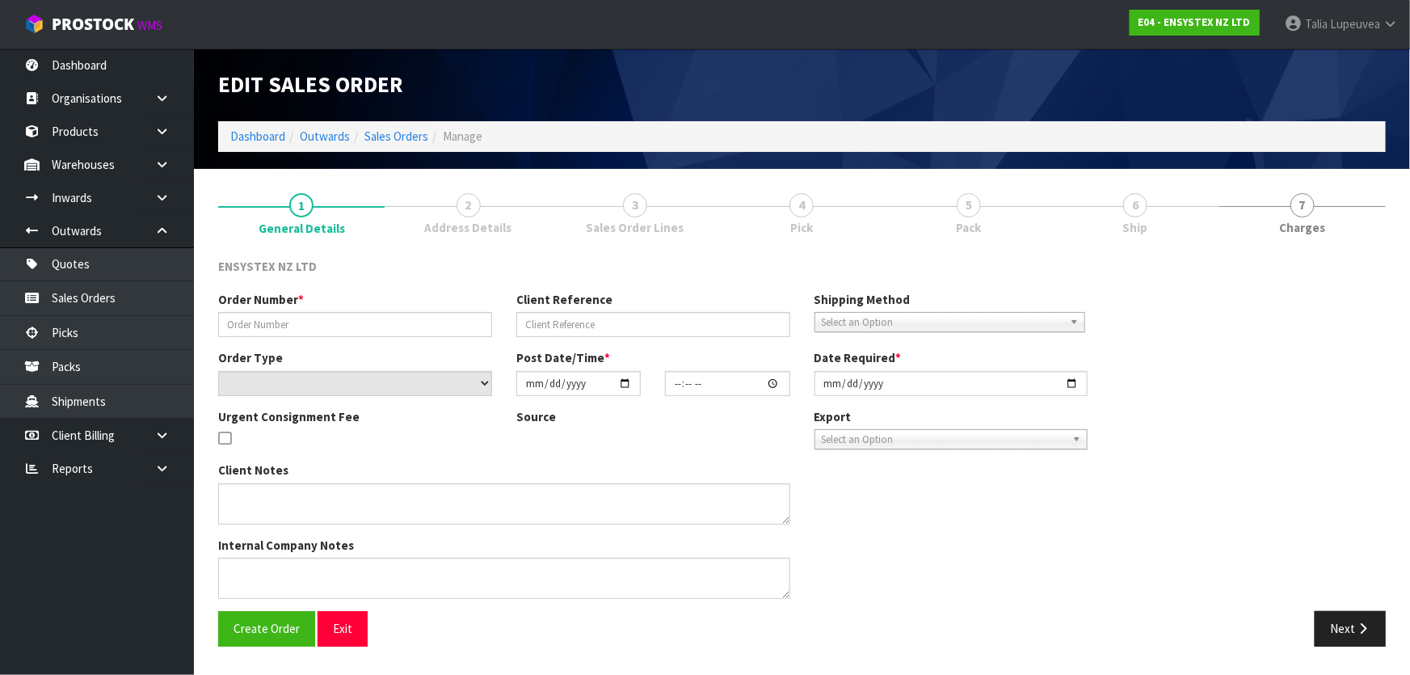
type input "[DATE]"
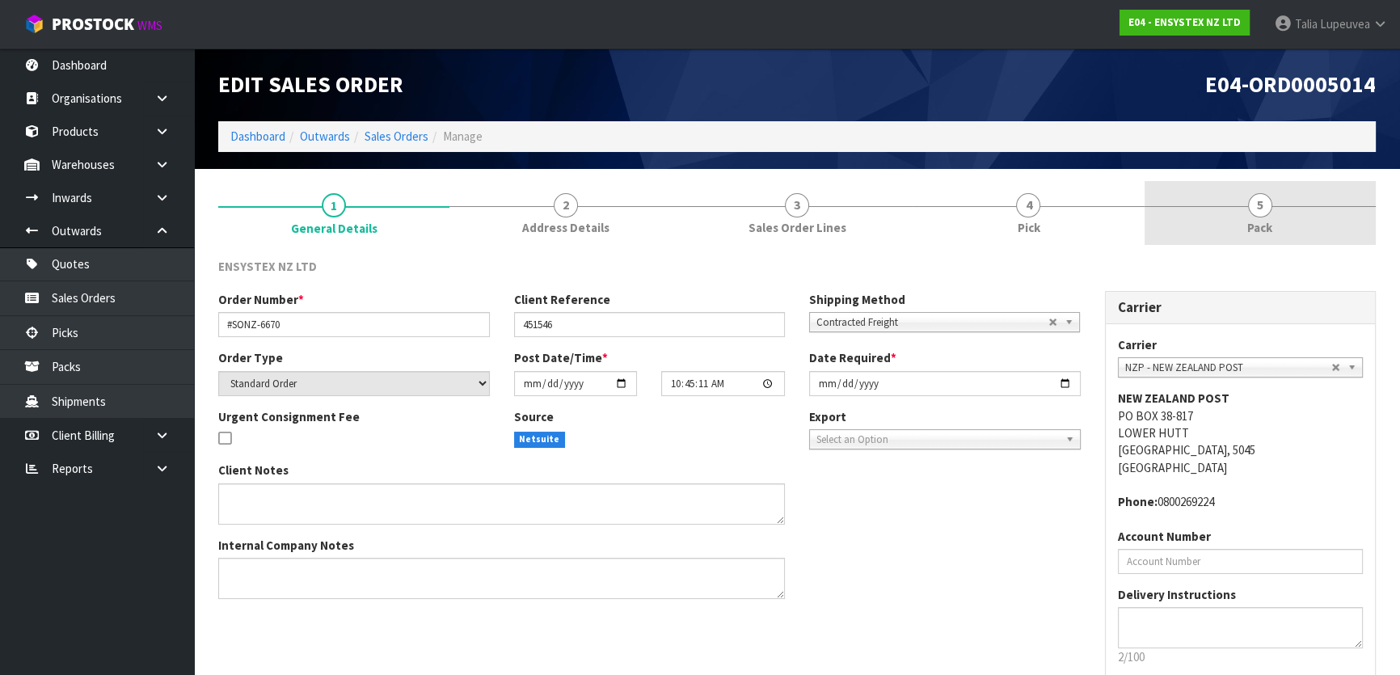
click at [1271, 221] on span "Pack" at bounding box center [1259, 227] width 25 height 17
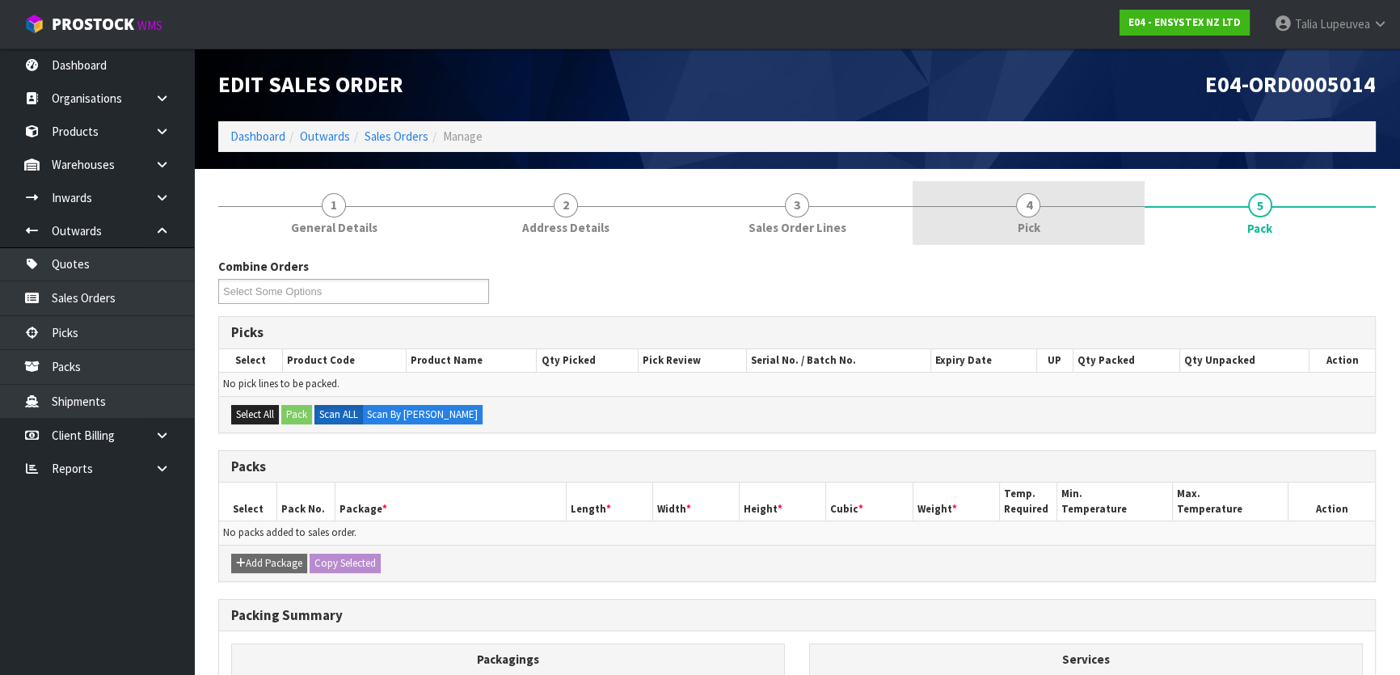
click at [1023, 225] on span "Pick" at bounding box center [1028, 227] width 23 height 17
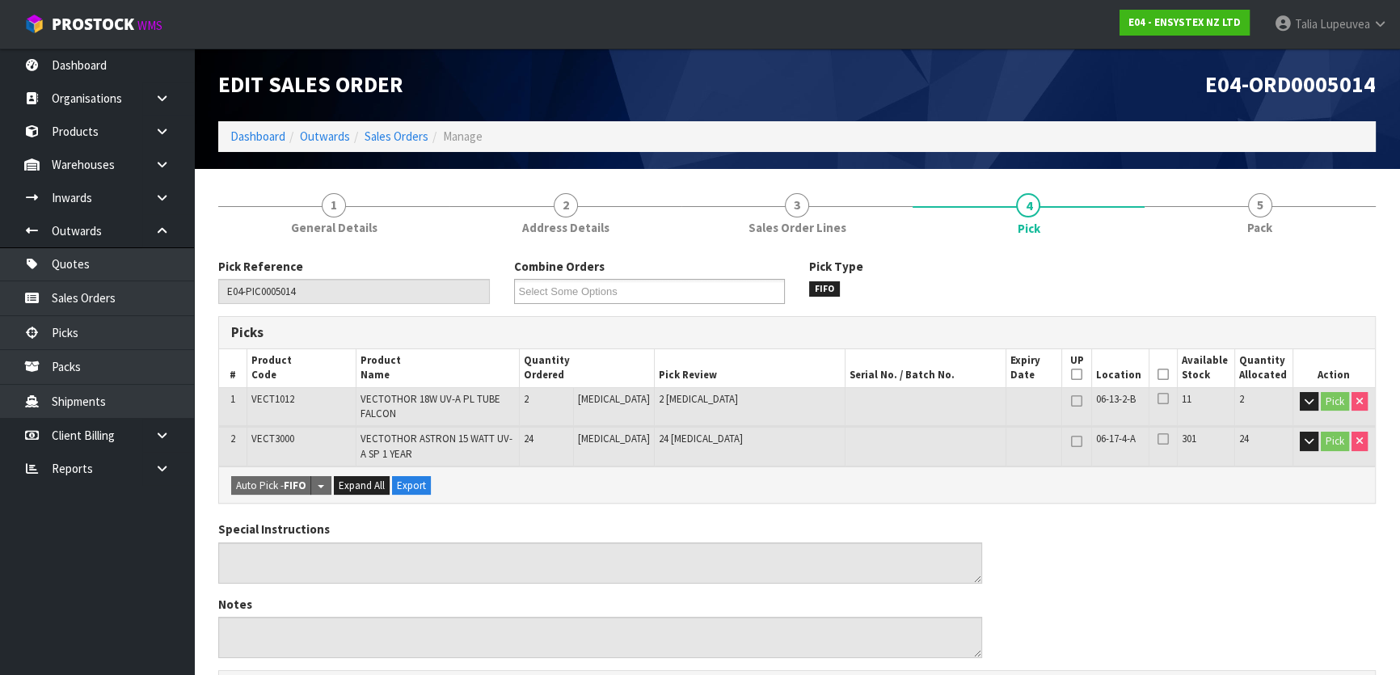
click at [1157, 374] on icon at bounding box center [1162, 374] width 11 height 1
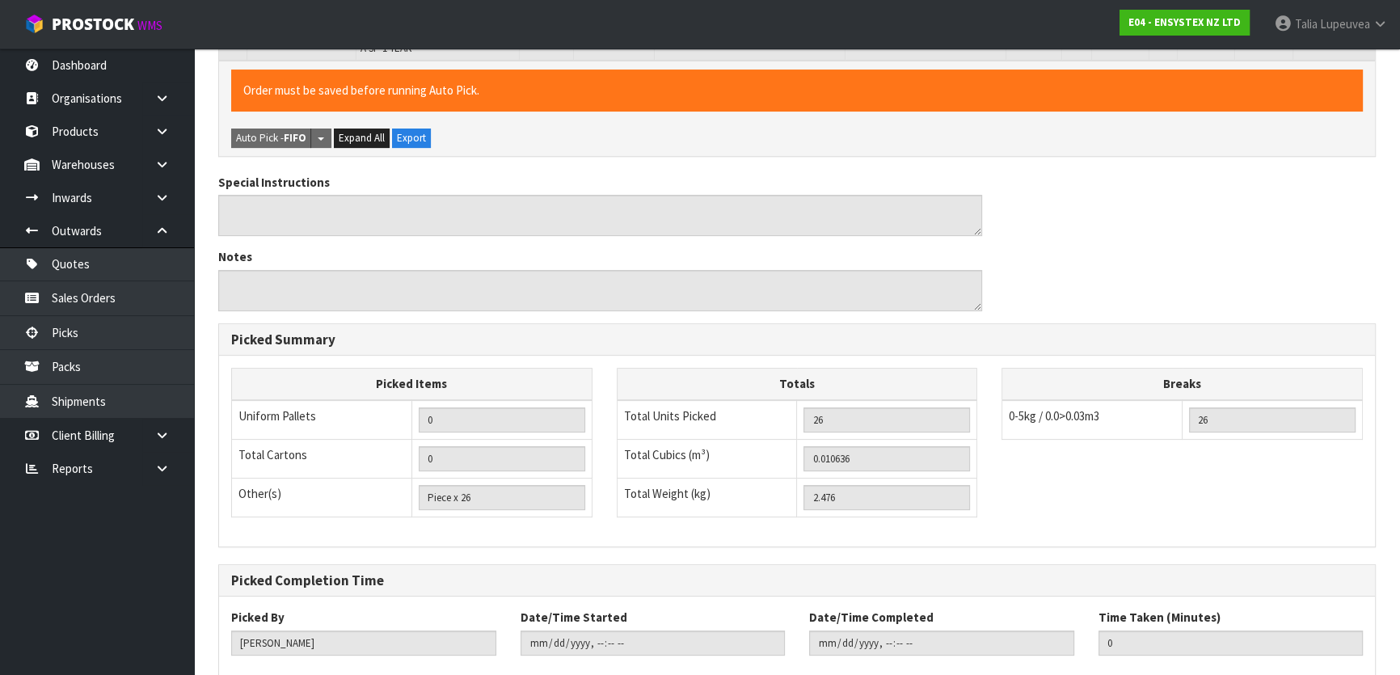
scroll to position [496, 0]
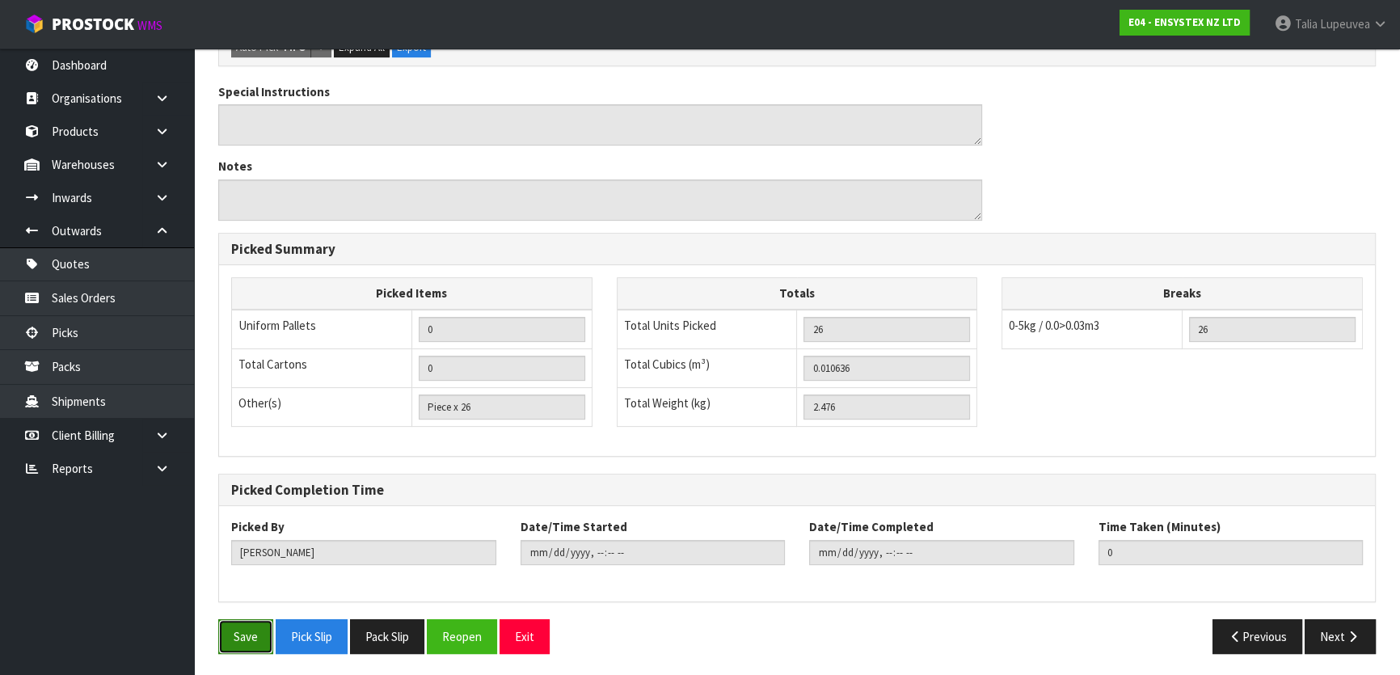
click at [260, 620] on button "Save" at bounding box center [245, 636] width 55 height 35
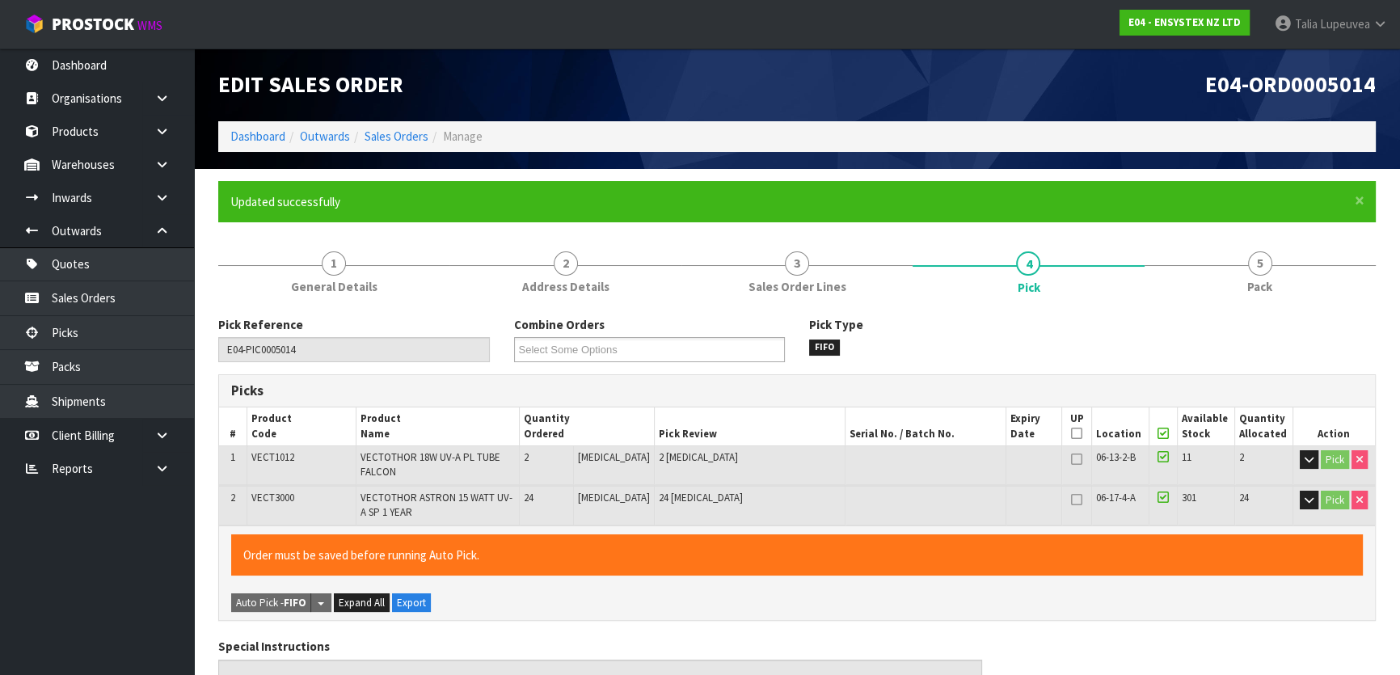
type input "[PERSON_NAME]"
type input "[DATE]T13:21:51"
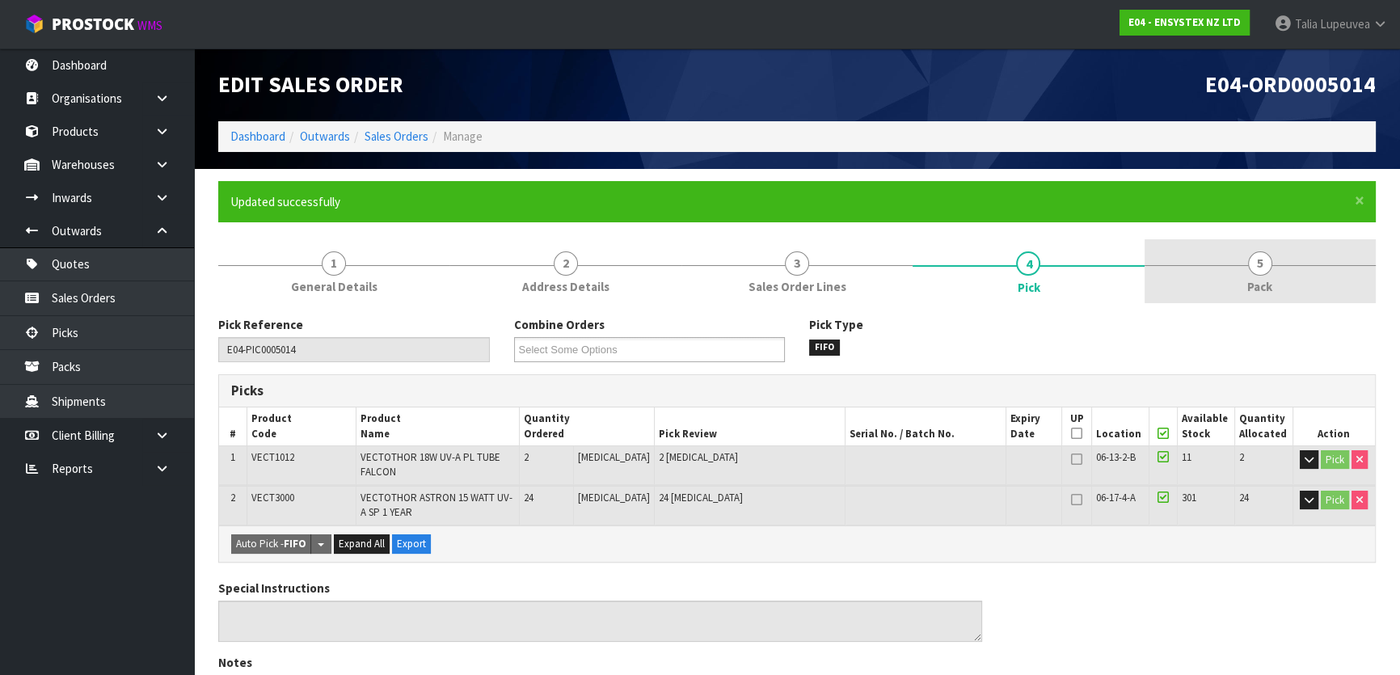
click at [1204, 239] on link "5 Pack" at bounding box center [1260, 271] width 231 height 64
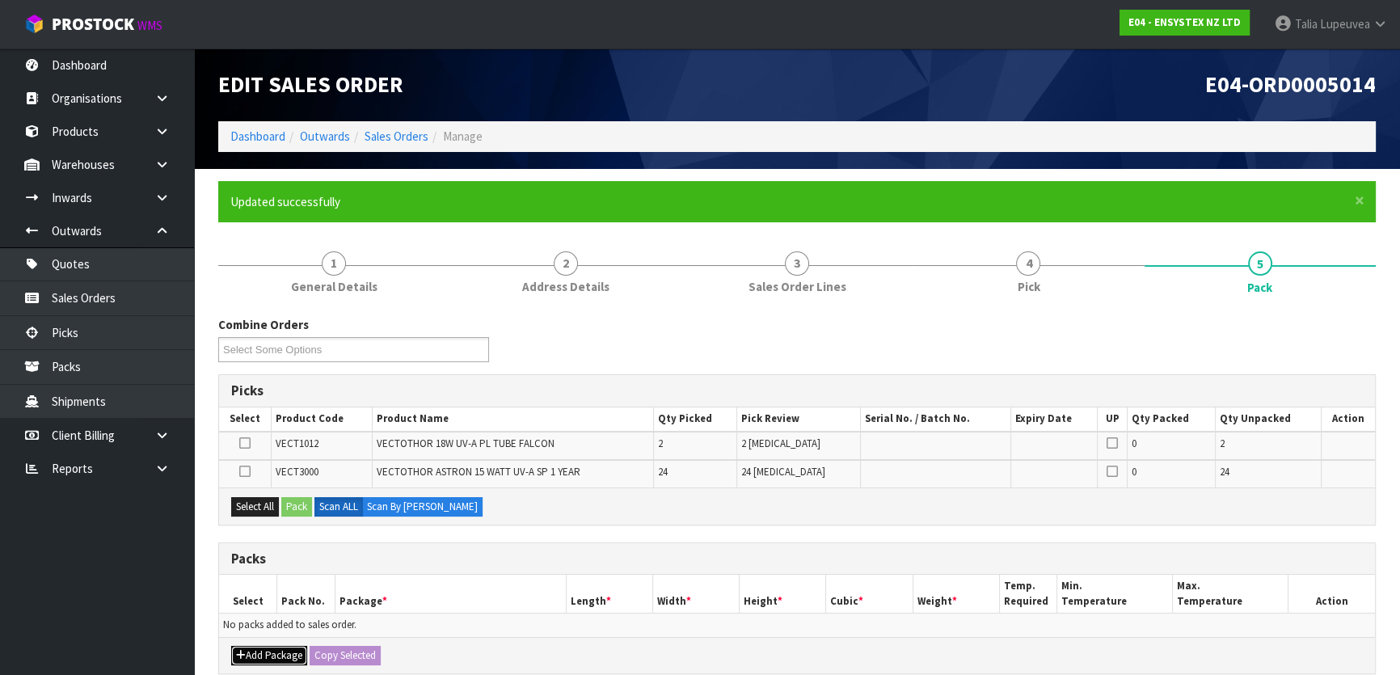
click at [273, 651] on button "Add Package" at bounding box center [269, 655] width 76 height 19
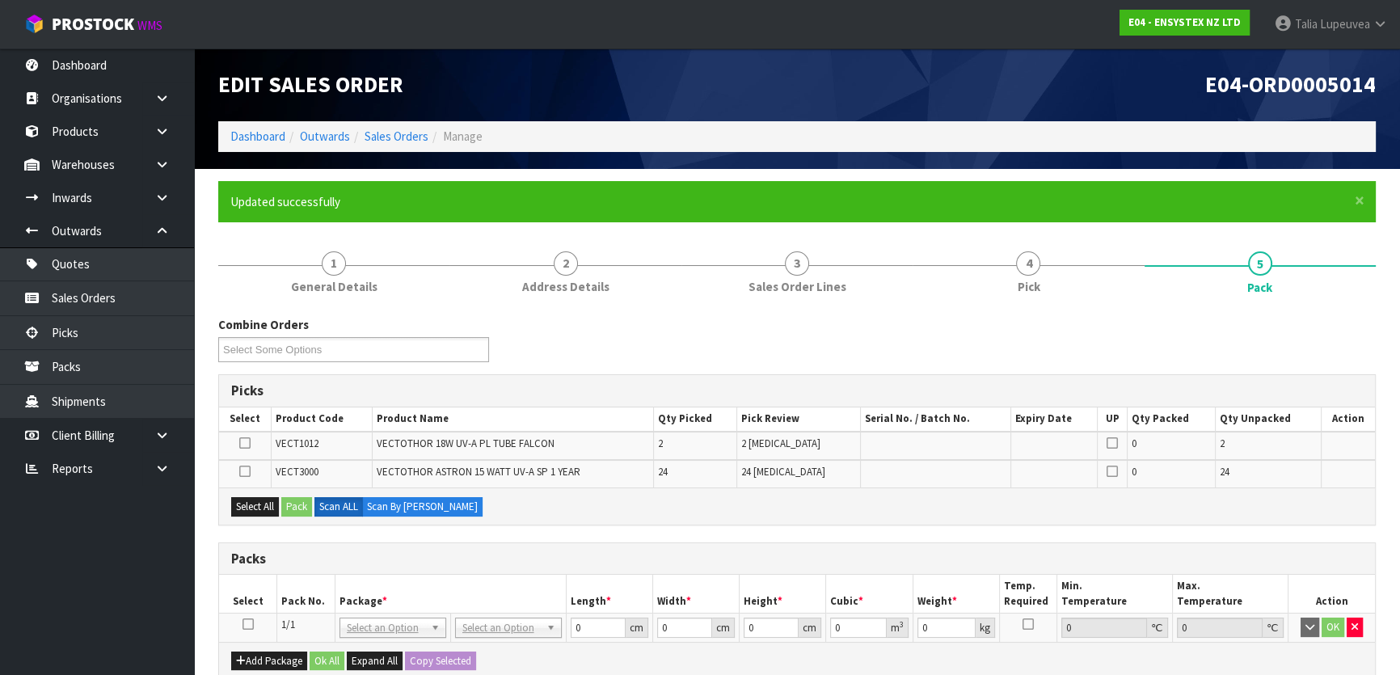
click at [246, 615] on td at bounding box center [248, 627] width 58 height 29
click at [247, 624] on icon at bounding box center [247, 624] width 11 height 1
click at [257, 505] on button "Select All" at bounding box center [255, 506] width 48 height 19
click at [286, 500] on button "Pack" at bounding box center [296, 506] width 31 height 19
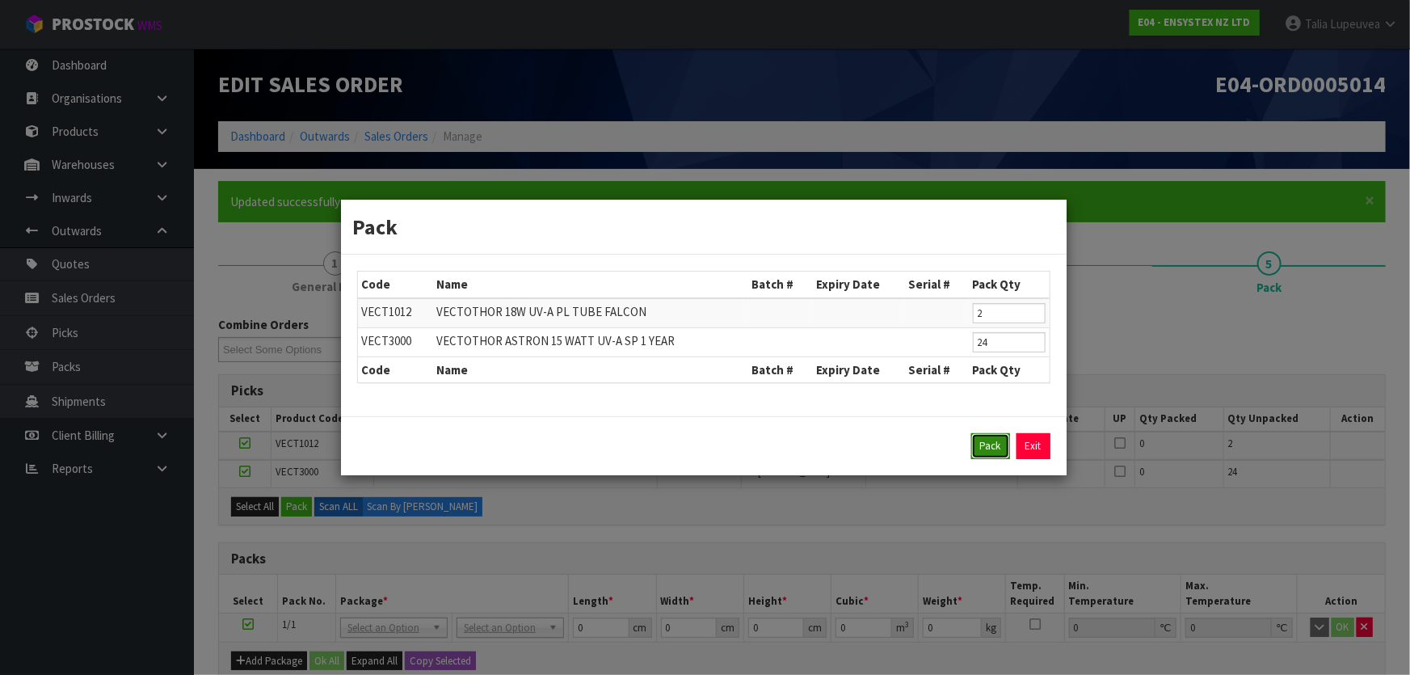
click at [988, 449] on button "Pack" at bounding box center [991, 446] width 39 height 26
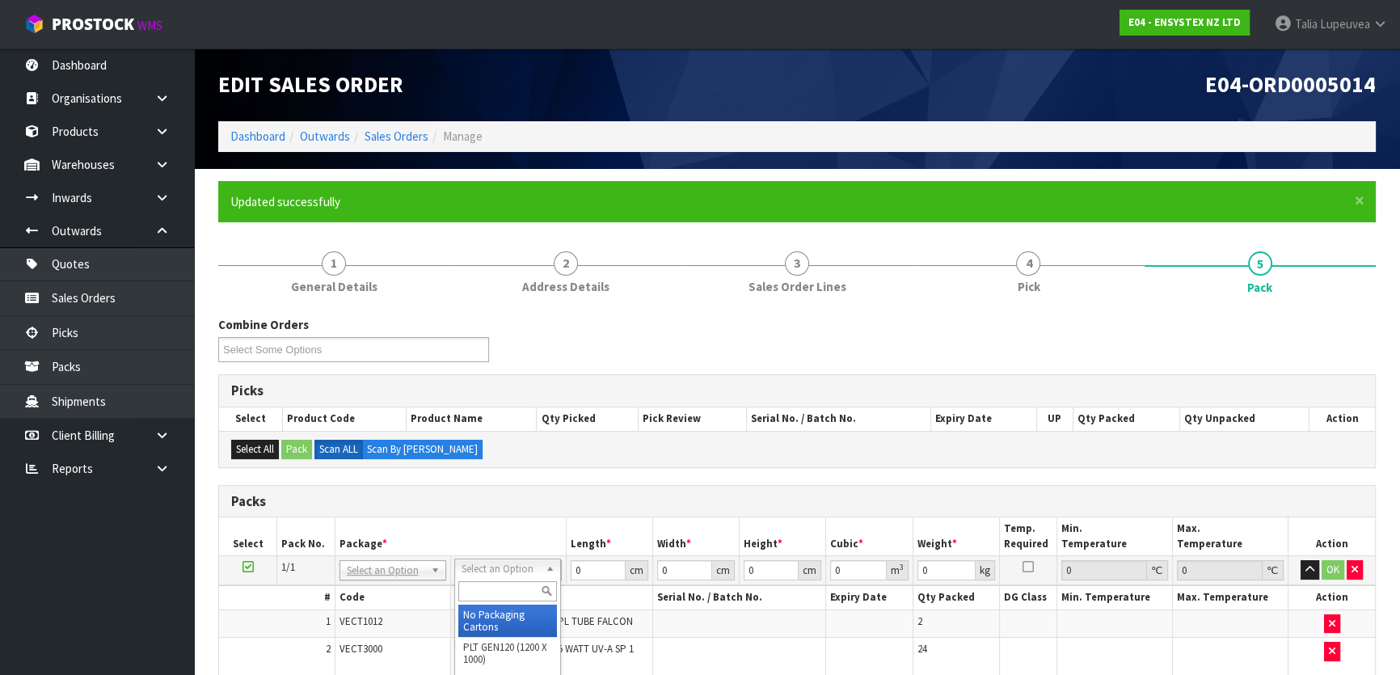
click at [501, 583] on input "text" at bounding box center [507, 591] width 99 height 20
type input "oc"
type input "2.476"
drag, startPoint x: 590, startPoint y: 563, endPoint x: 534, endPoint y: 573, distance: 56.6
click at [534, 573] on tr "1/1 NONE 007-001 007-002 007-004 007-009 007-013 007-014 007-015 007-017 007-01…" at bounding box center [797, 570] width 1156 height 29
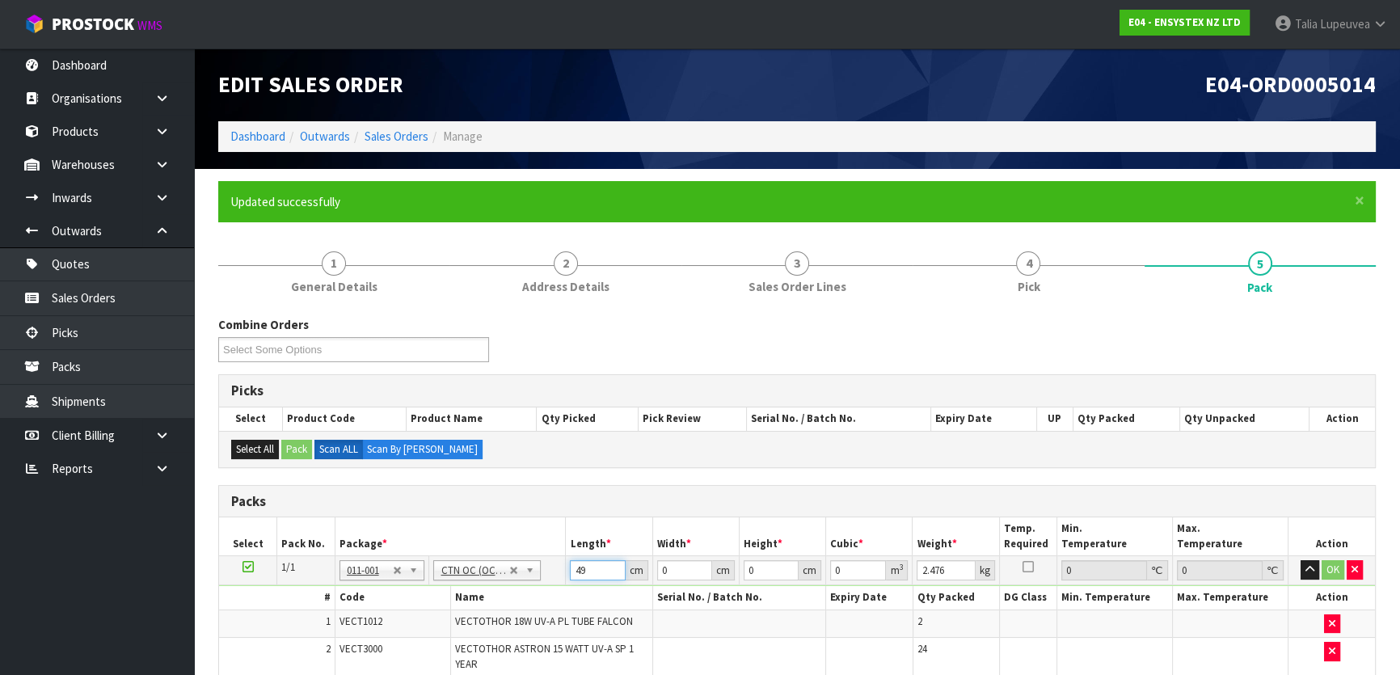
type input "49"
type input "17"
type input "1"
type input "0.000833"
type input "16"
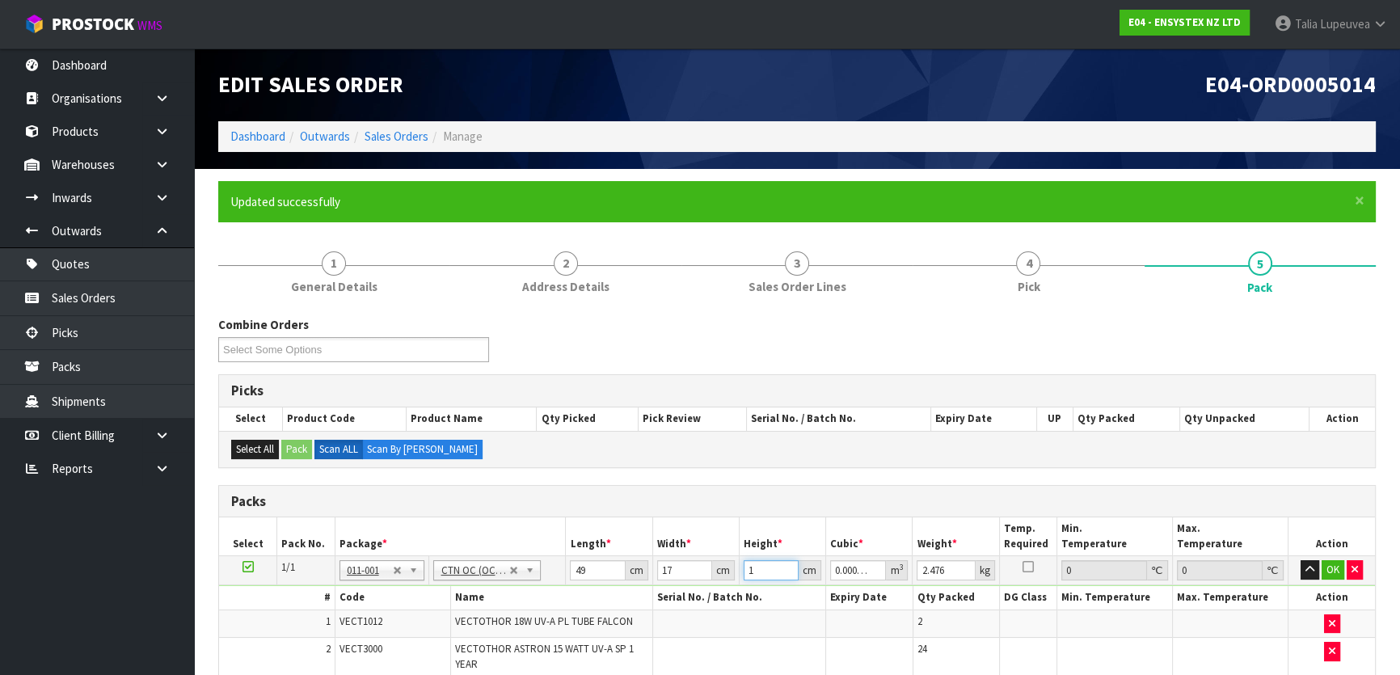
type input "0.013328"
type input "16"
type input "3"
click at [766, 574] on input "16" at bounding box center [771, 570] width 55 height 20
type input "1"
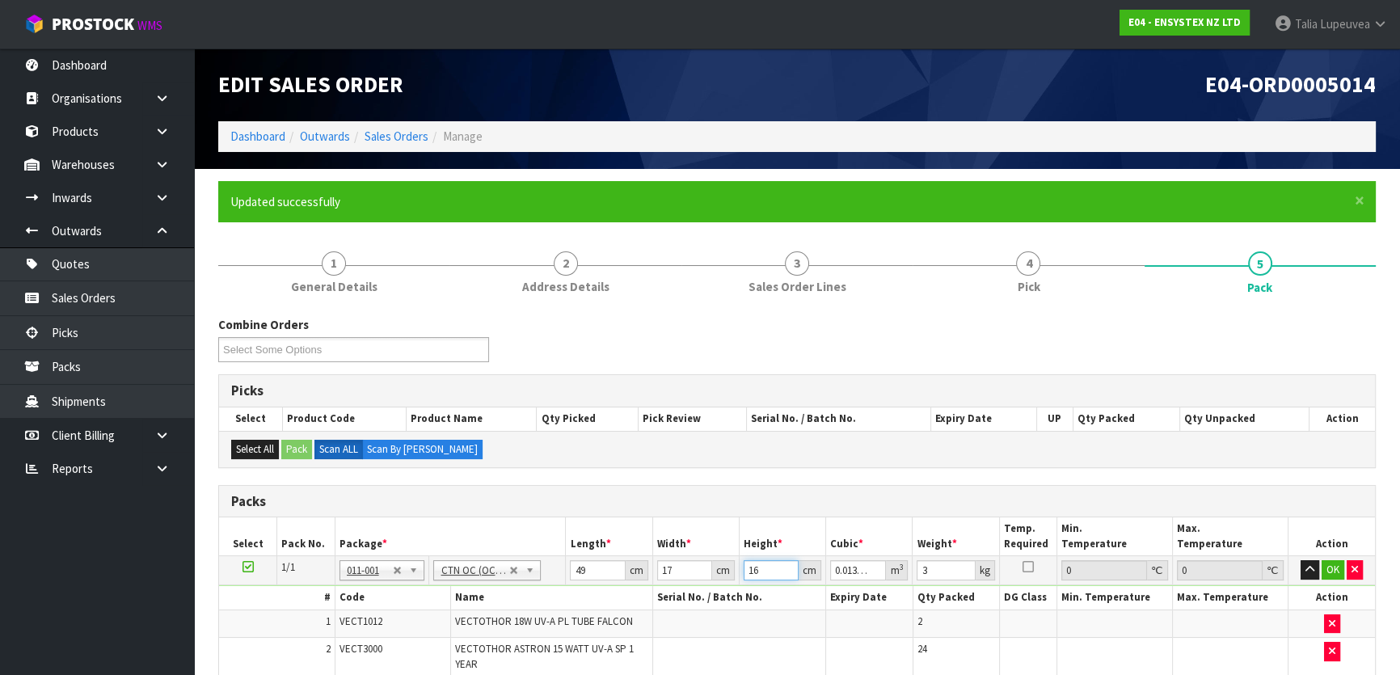
type input "0.000833"
type input "16"
type input "0.013328"
drag, startPoint x: 930, startPoint y: 571, endPoint x: 887, endPoint y: 553, distance: 46.4
click at [892, 558] on tr "1/1 NONE 007-001 007-002 007-004 007-009 007-013 007-014 007-015 007-017 007-01…" at bounding box center [797, 570] width 1156 height 29
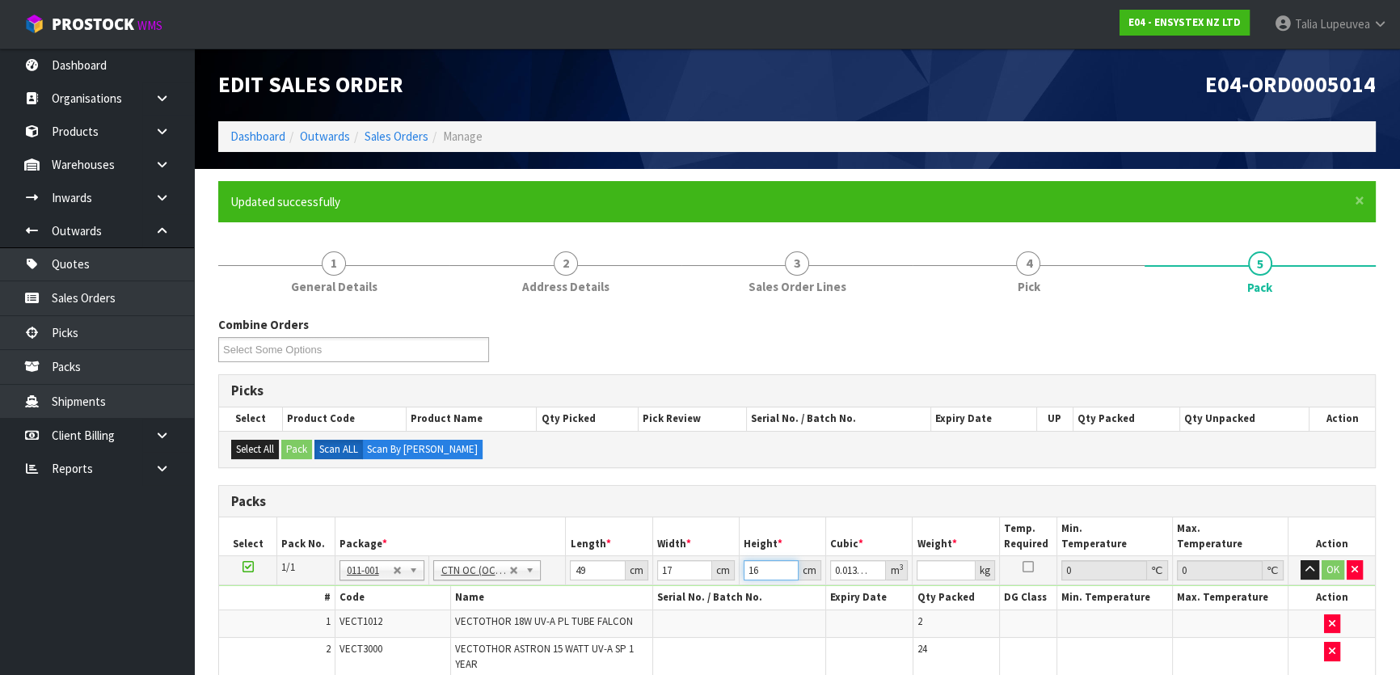
click at [751, 563] on input "16" at bounding box center [771, 570] width 55 height 20
click at [1359, 574] on button "button" at bounding box center [1355, 569] width 16 height 19
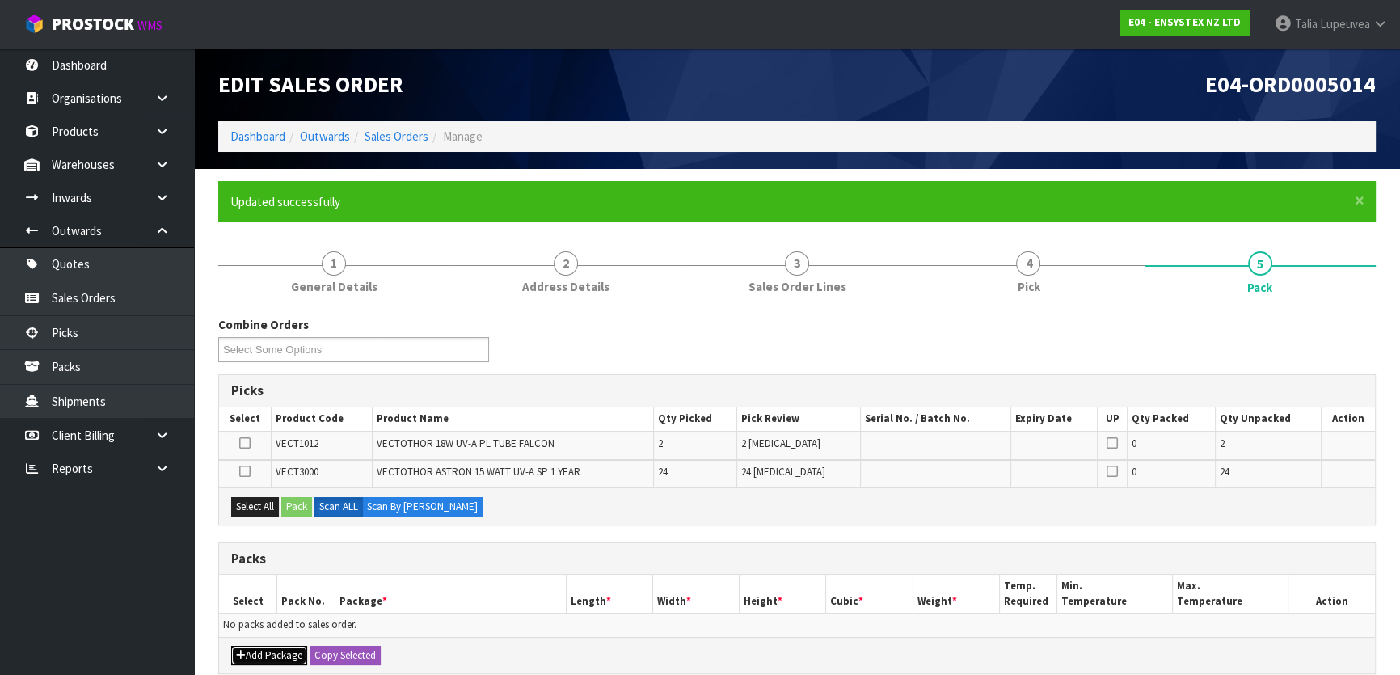
click at [252, 661] on button "Add Package" at bounding box center [269, 655] width 76 height 19
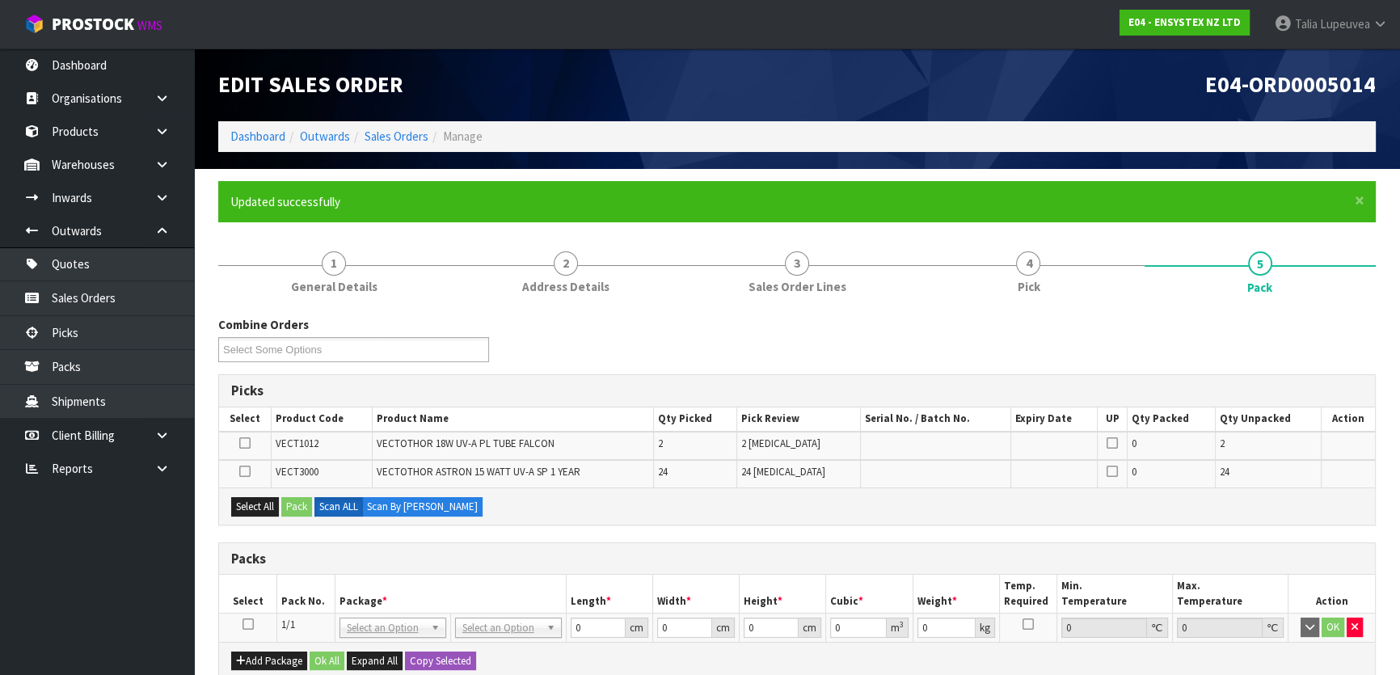
drag, startPoint x: 243, startPoint y: 622, endPoint x: 251, endPoint y: 613, distance: 12.6
click at [243, 624] on icon at bounding box center [247, 624] width 11 height 1
click at [255, 508] on button "Select All" at bounding box center [255, 506] width 48 height 19
click at [289, 508] on button "Pack" at bounding box center [296, 506] width 31 height 19
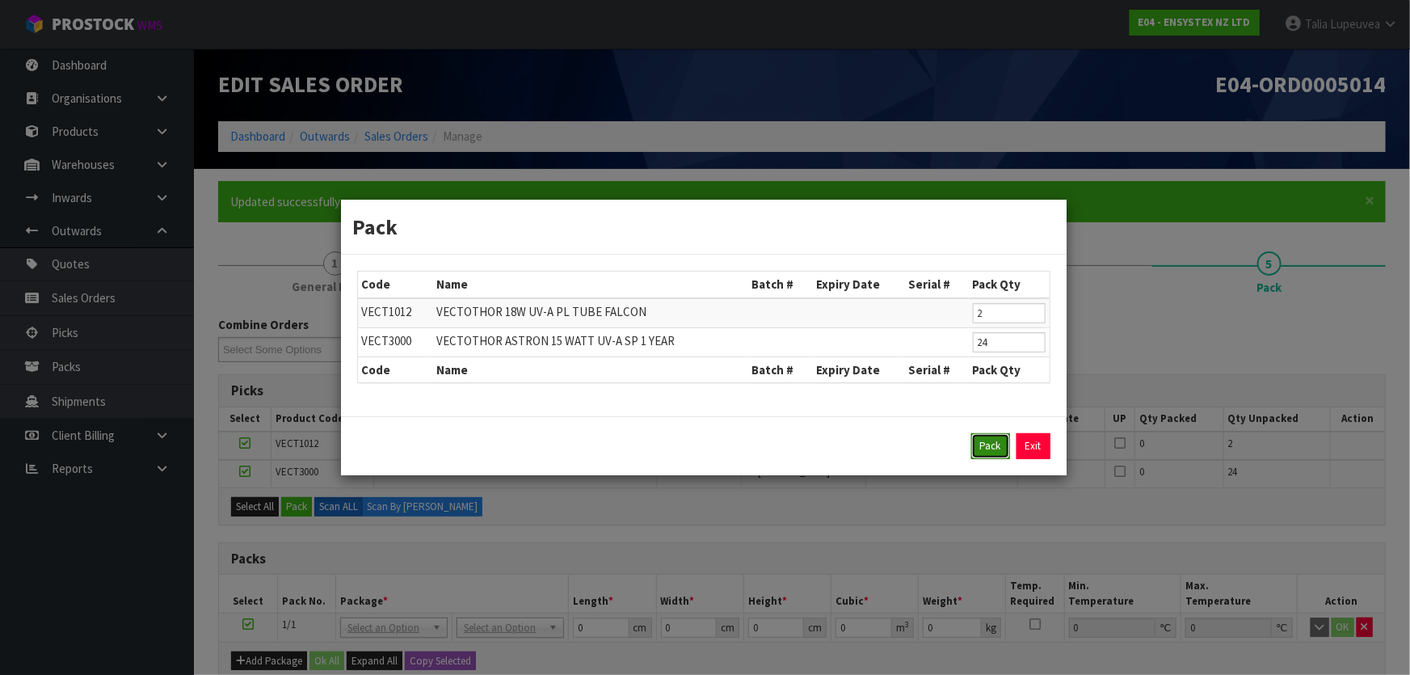
click at [994, 449] on button "Pack" at bounding box center [991, 446] width 39 height 26
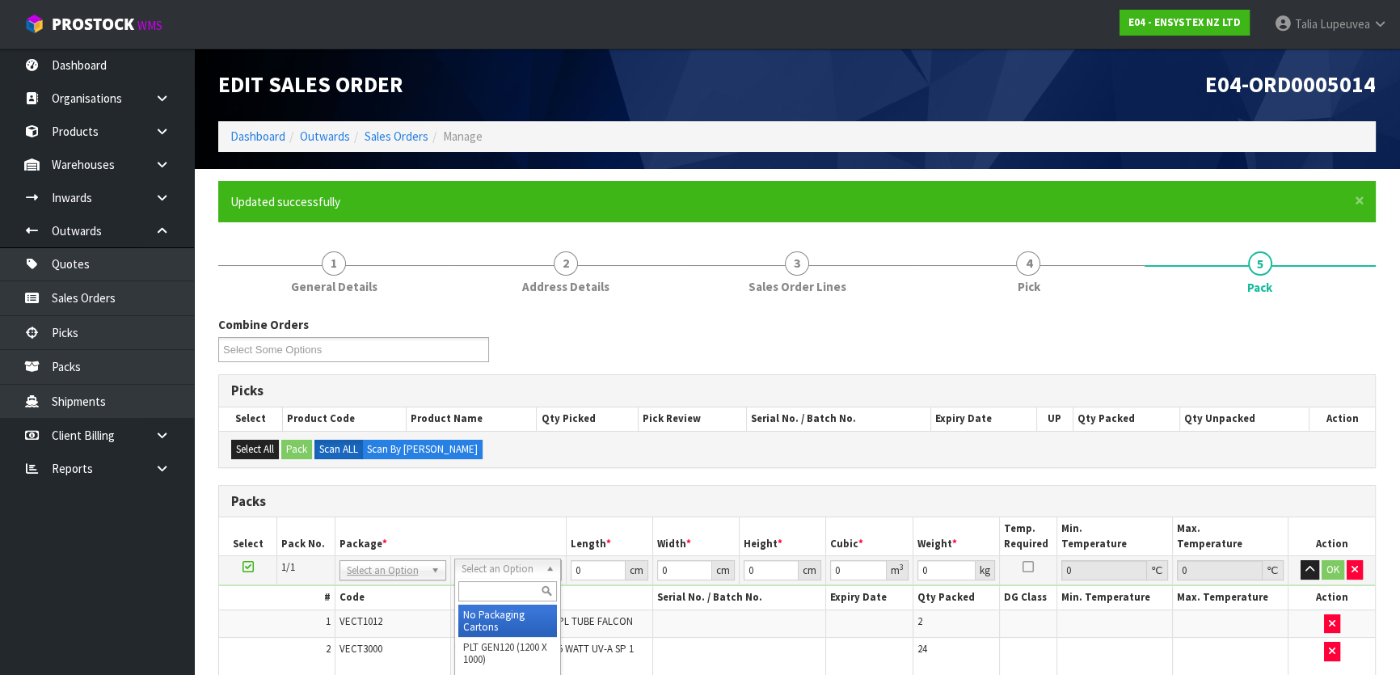
click at [509, 584] on input "text" at bounding box center [507, 591] width 99 height 20
type input "oc"
type input "2.476"
drag, startPoint x: 593, startPoint y: 573, endPoint x: 512, endPoint y: 558, distance: 83.1
click at [512, 558] on tr "1/1 NONE 007-001 007-002 007-004 007-009 007-013 007-014 007-015 007-017 007-01…" at bounding box center [797, 570] width 1156 height 29
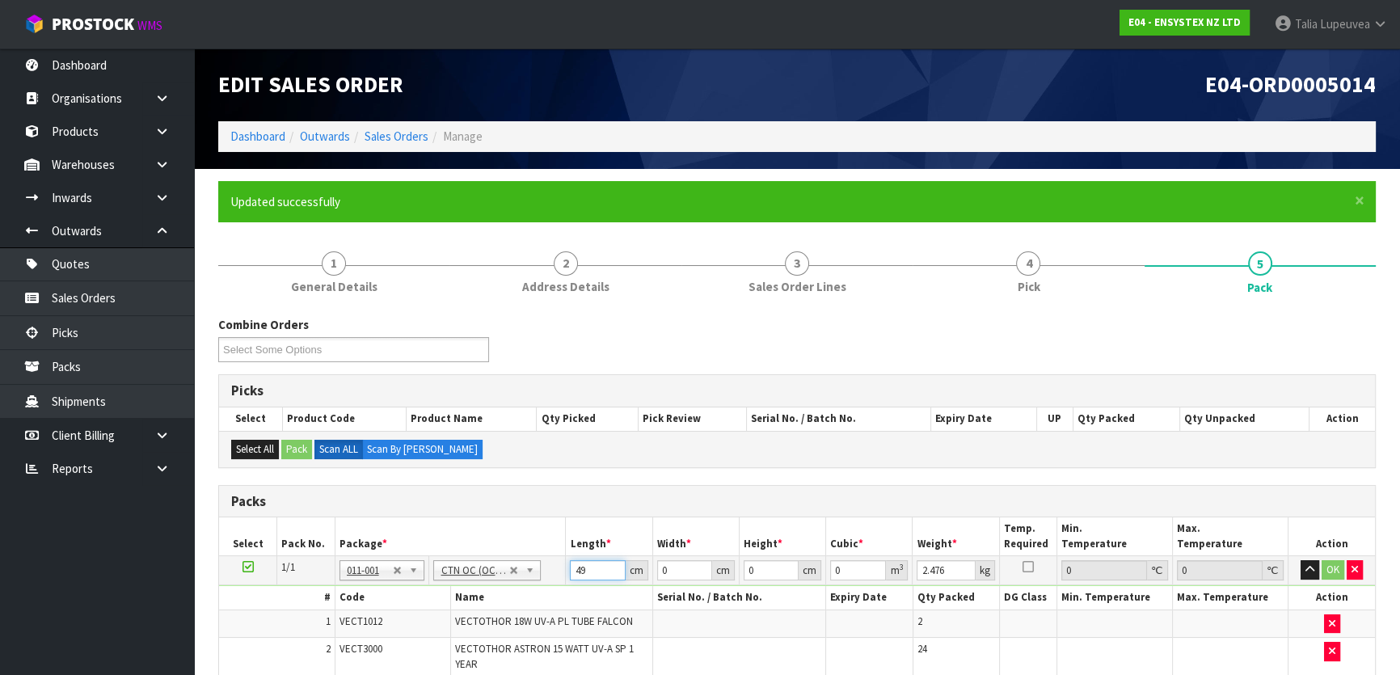
type input "49"
type input "17"
type input "1"
type input "0.000833"
type input "16"
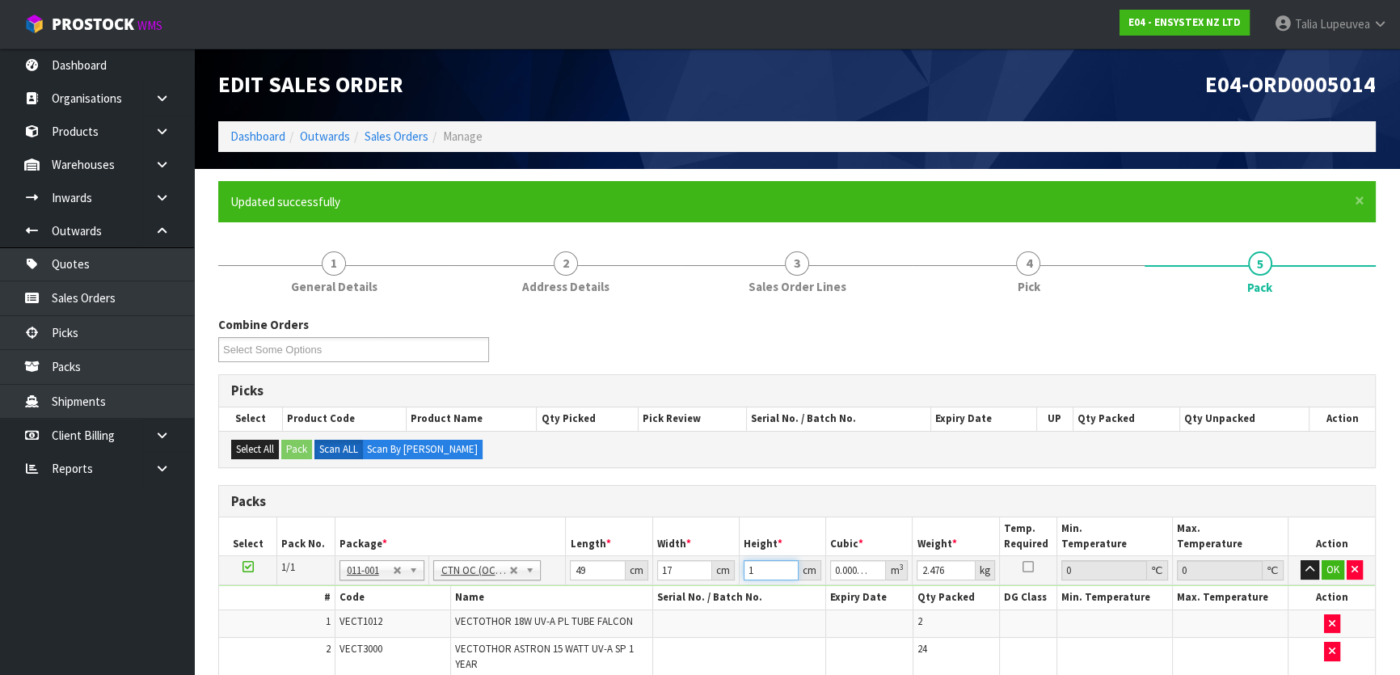
type input "0.013328"
type input "16"
type input "3"
click at [1339, 567] on button "OK" at bounding box center [1333, 569] width 23 height 19
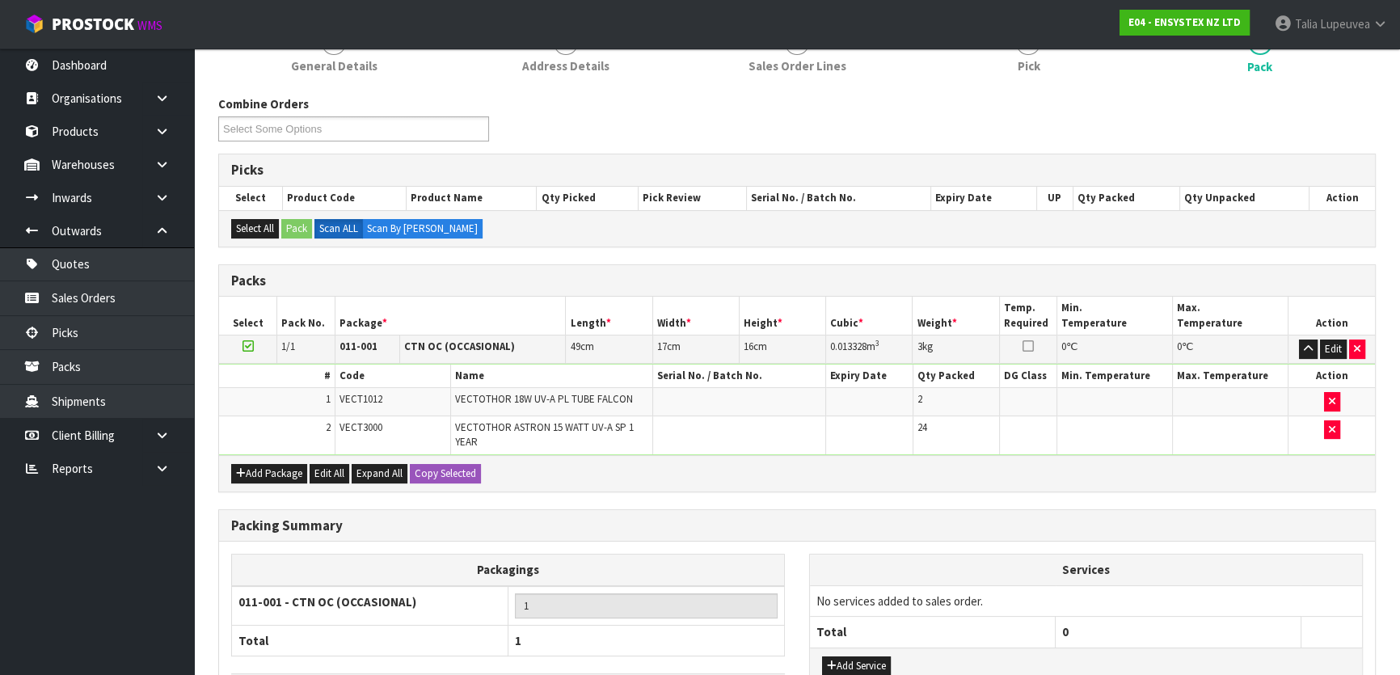
scroll to position [339, 0]
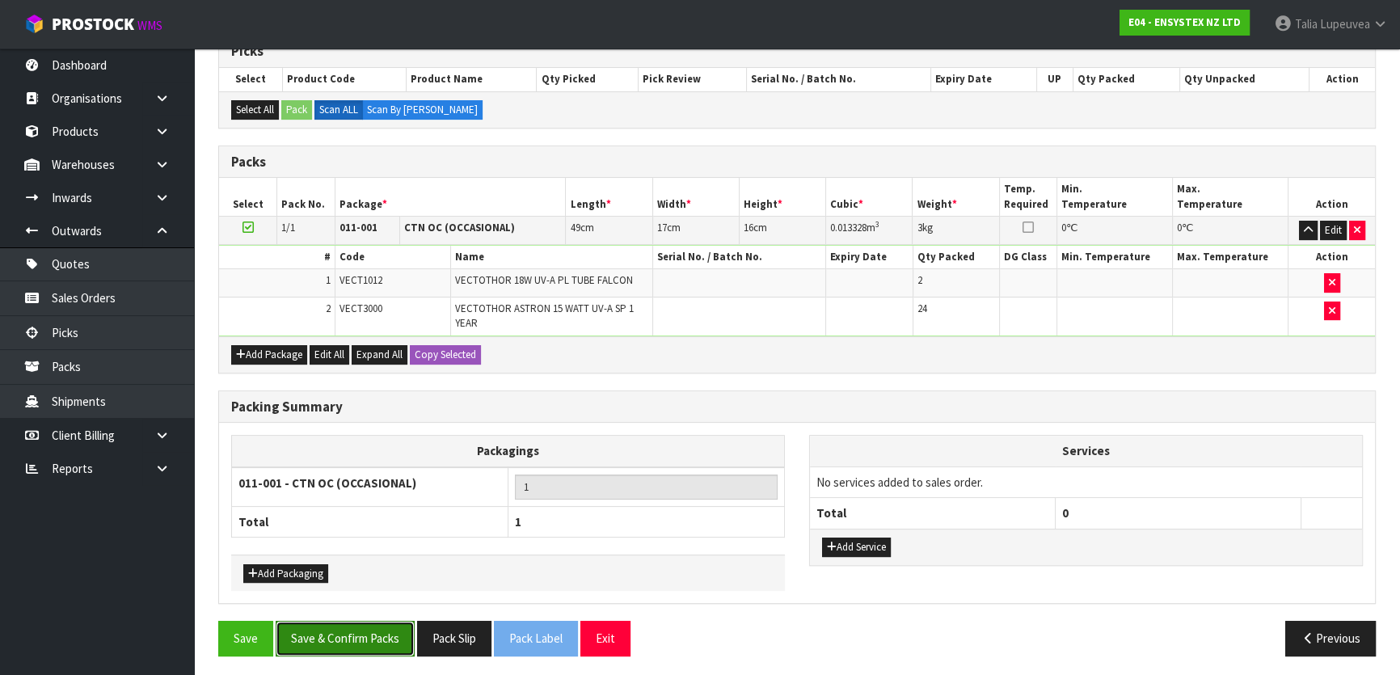
click at [350, 635] on button "Save & Confirm Packs" at bounding box center [345, 638] width 139 height 35
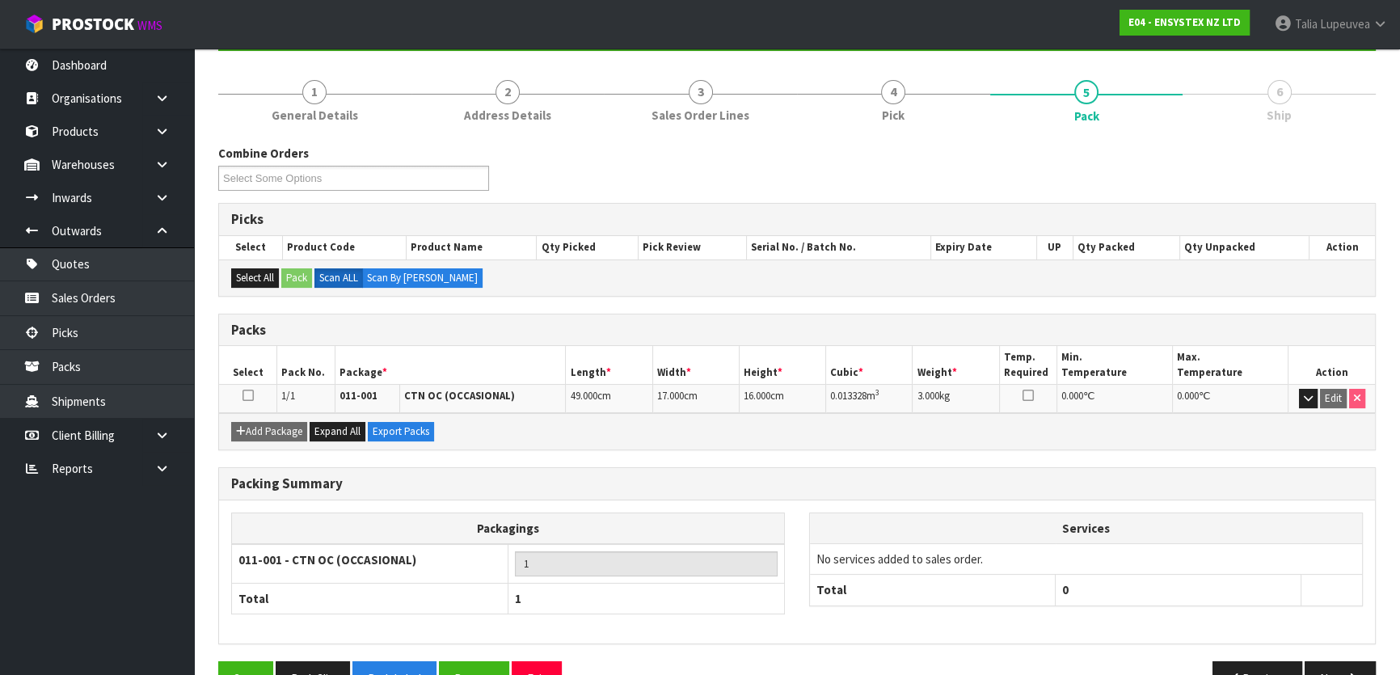
scroll to position [213, 0]
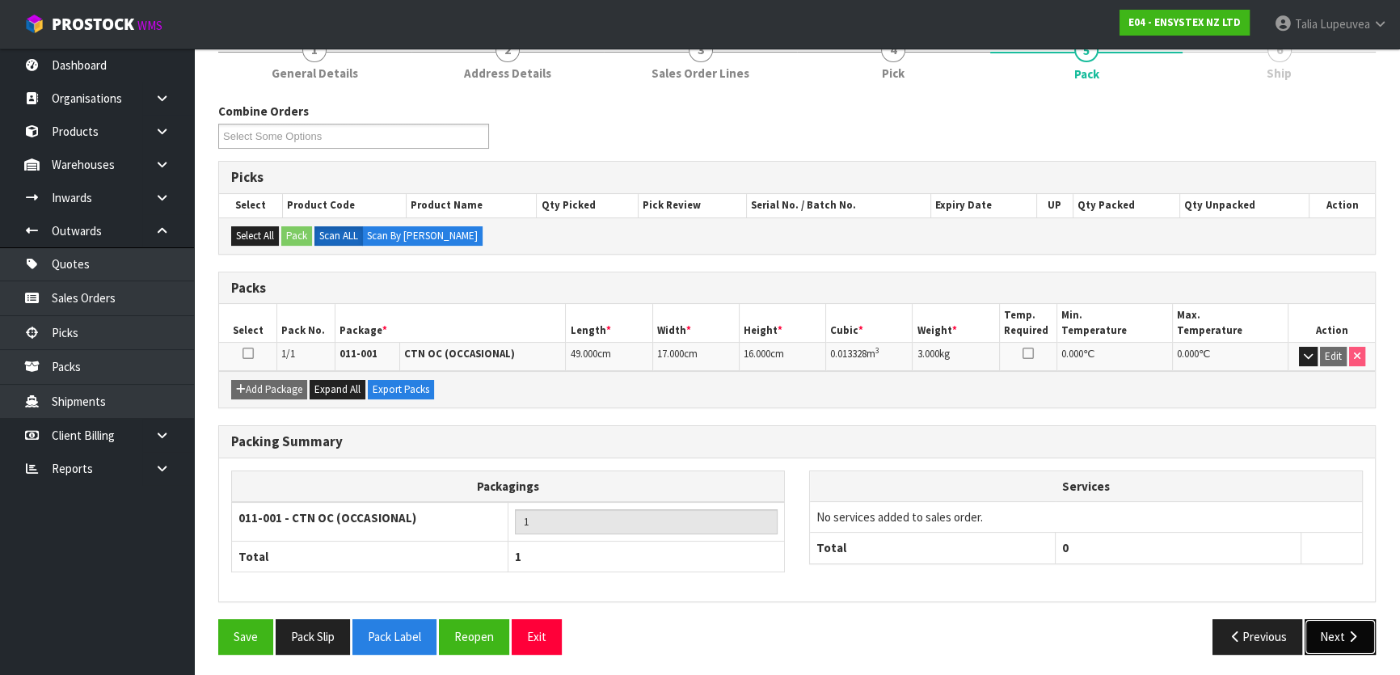
click at [1347, 623] on button "Next" at bounding box center [1340, 636] width 71 height 35
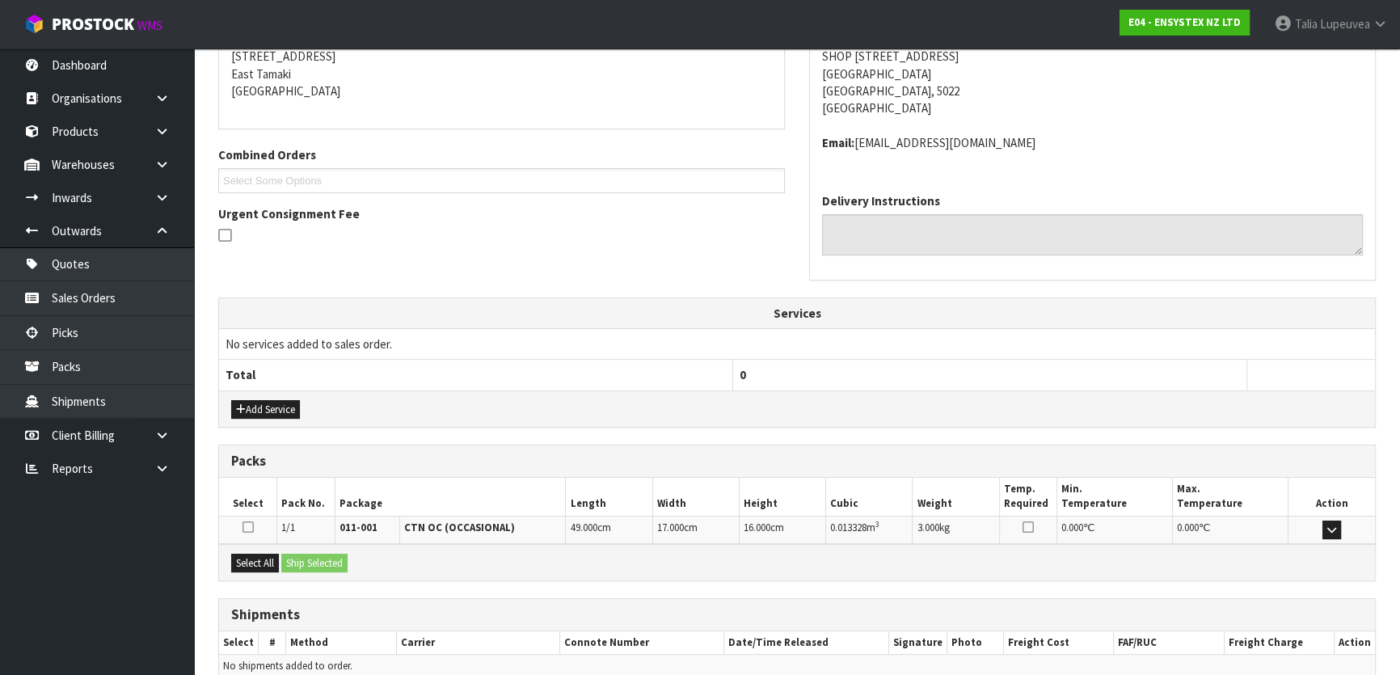
scroll to position [407, 0]
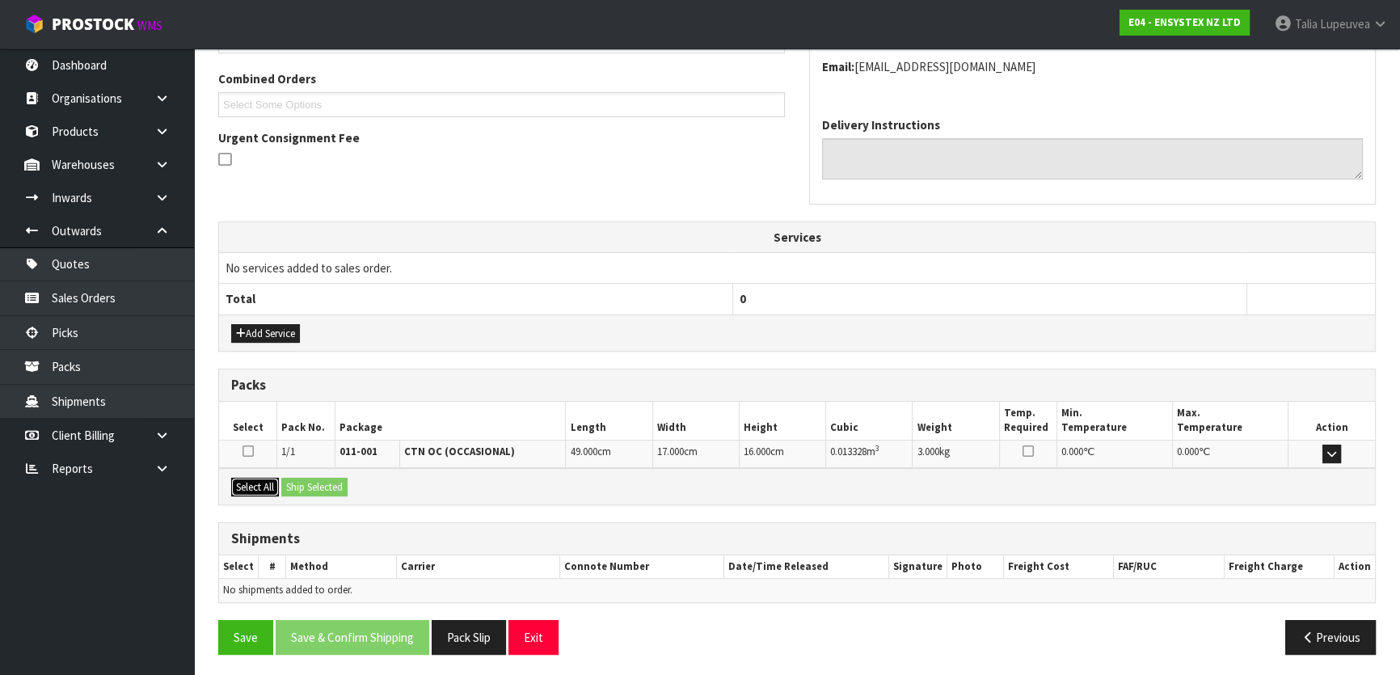
click at [248, 487] on button "Select All" at bounding box center [255, 487] width 48 height 19
click at [323, 483] on button "Ship Selected" at bounding box center [314, 487] width 66 height 19
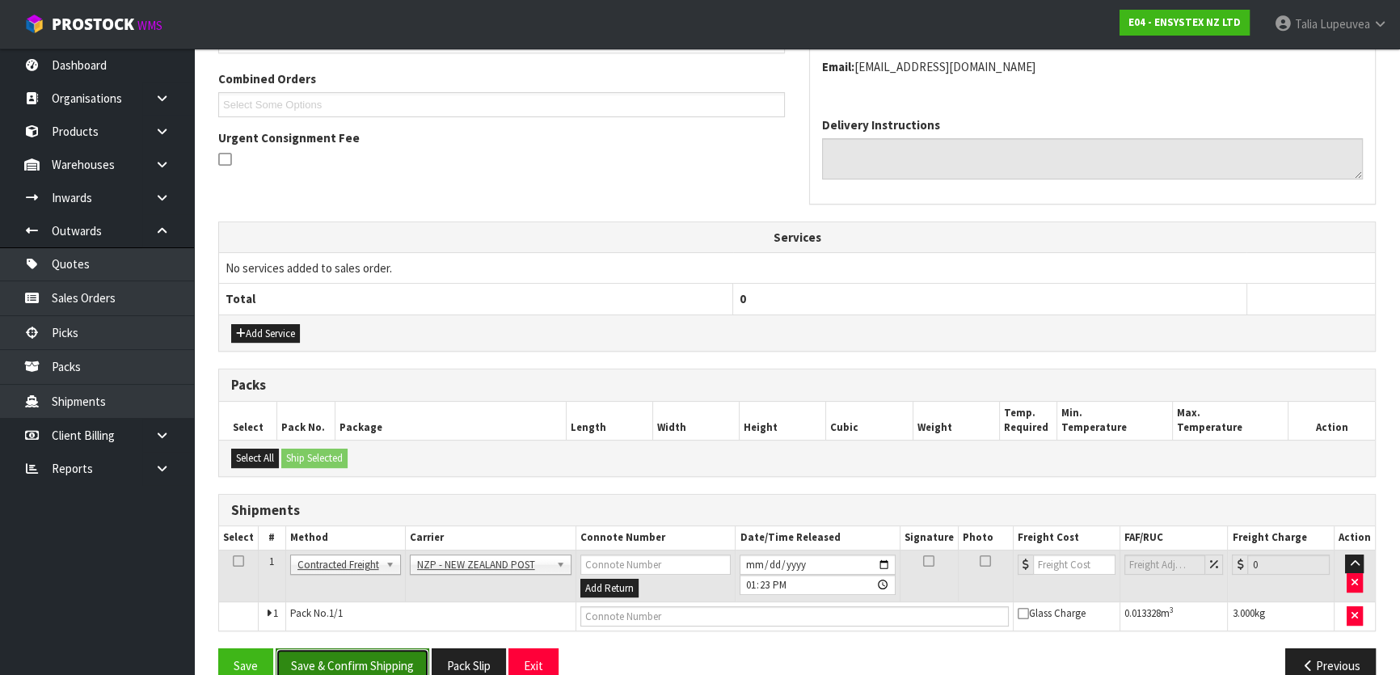
click at [397, 656] on button "Save & Confirm Shipping" at bounding box center [353, 665] width 154 height 35
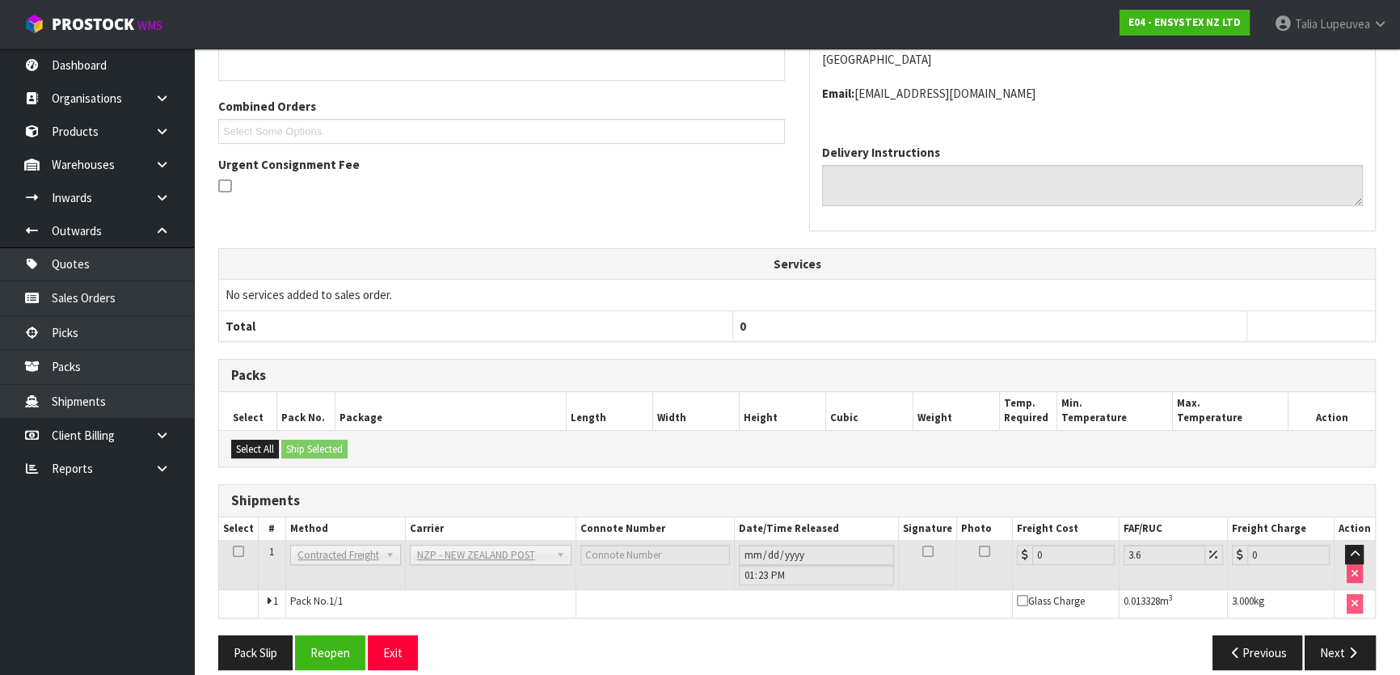
scroll to position [413, 0]
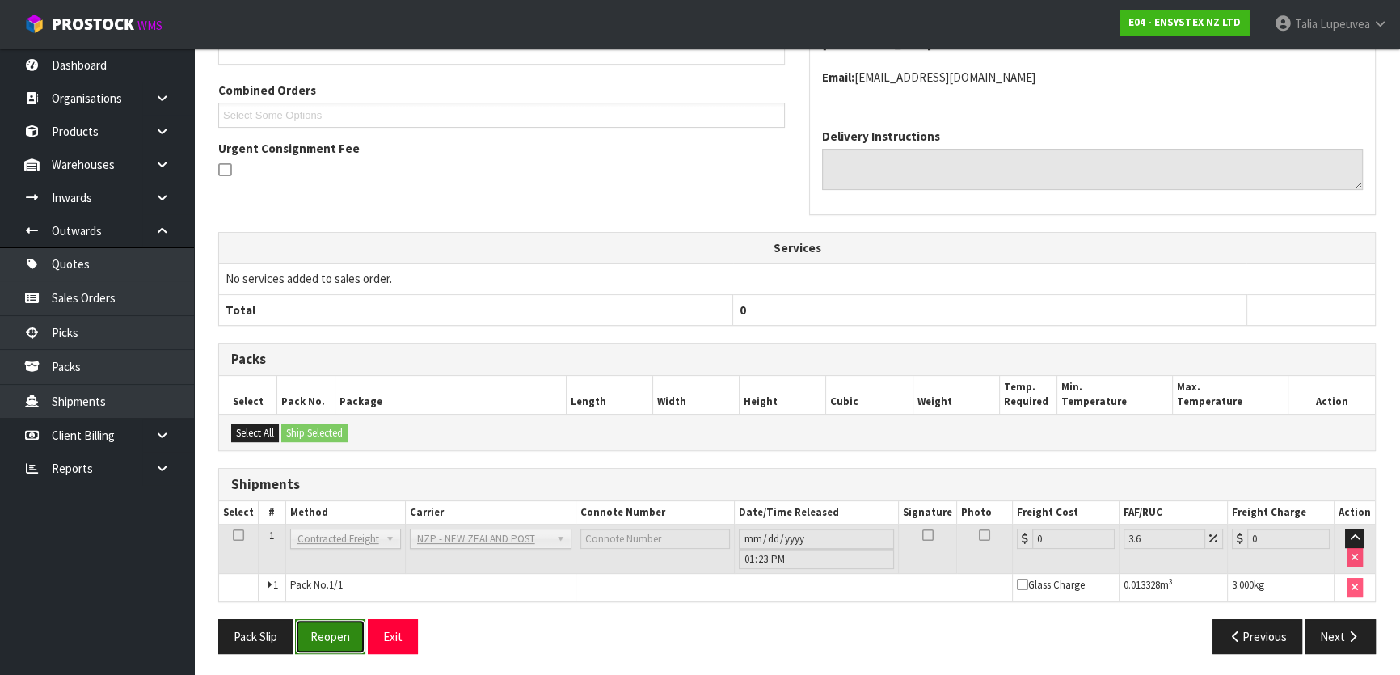
click at [313, 629] on button "Reopen" at bounding box center [330, 636] width 70 height 35
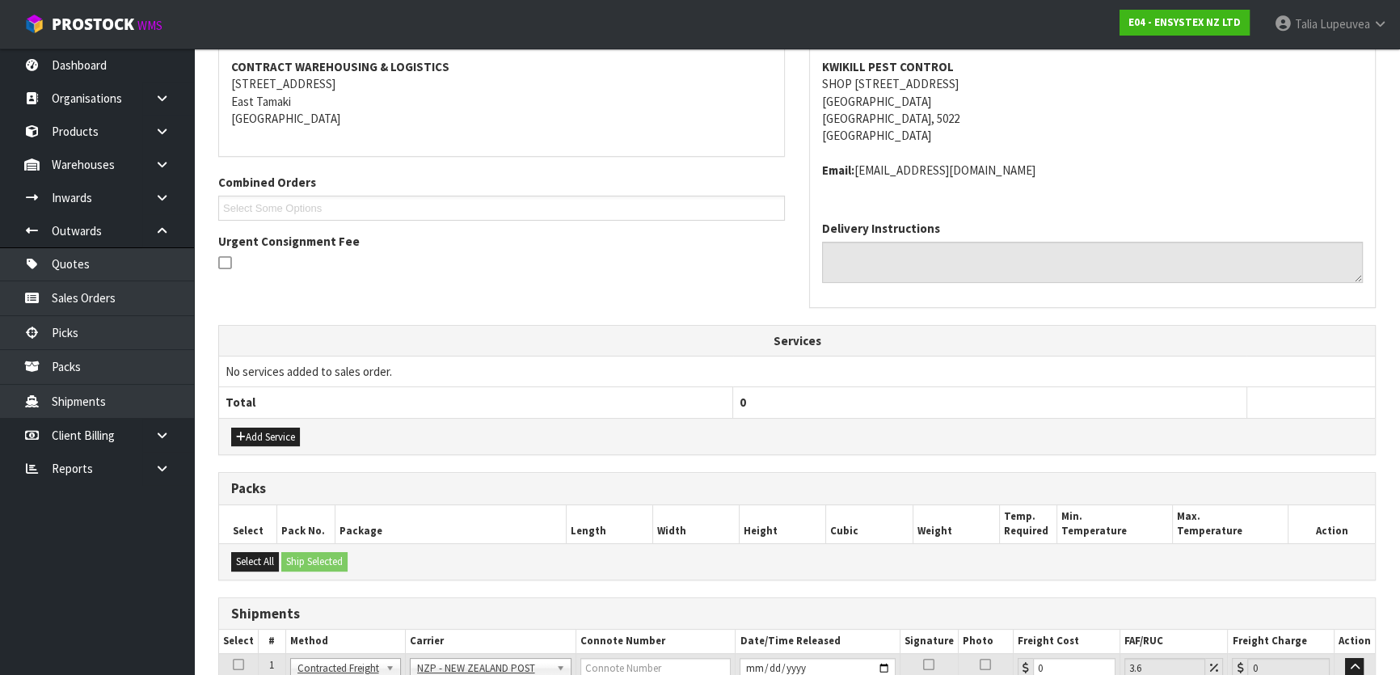
scroll to position [436, 0]
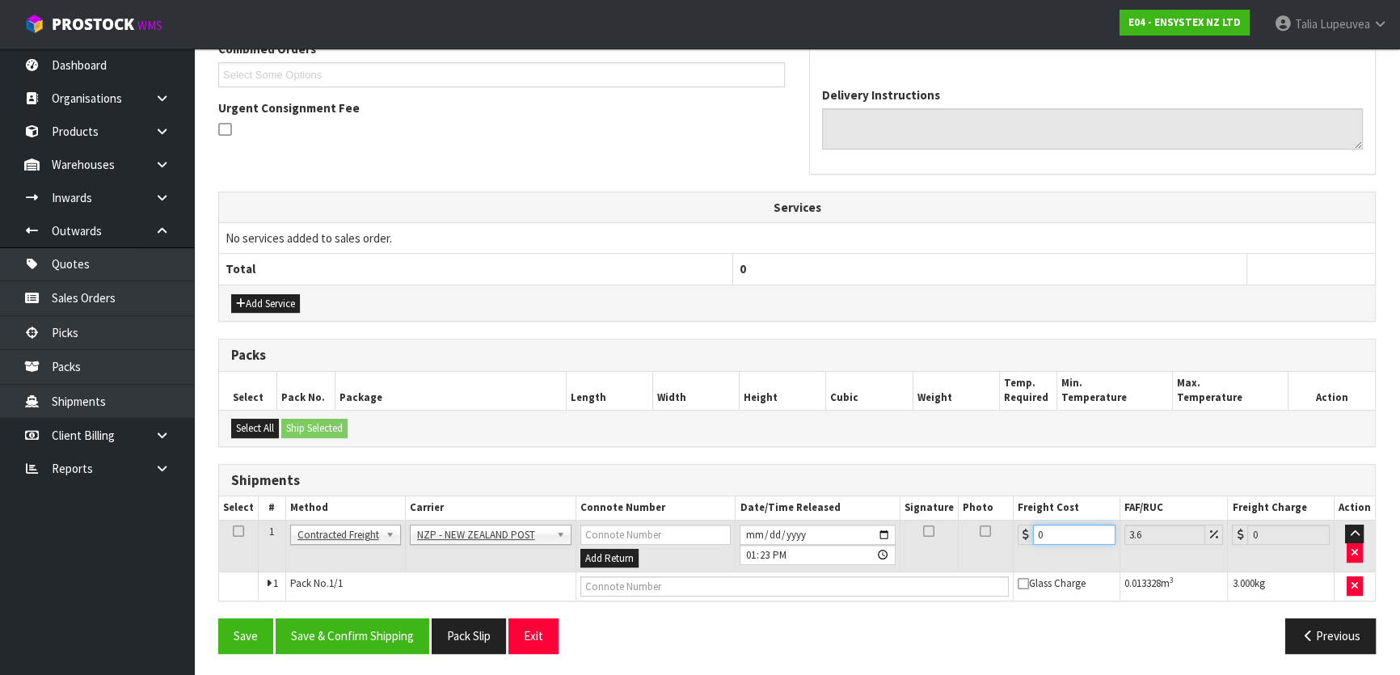
drag, startPoint x: 1058, startPoint y: 539, endPoint x: 1032, endPoint y: 525, distance: 29.7
click at [1033, 525] on input "0" at bounding box center [1074, 535] width 82 height 20
type input "8"
type input "8.29"
type input "8.00"
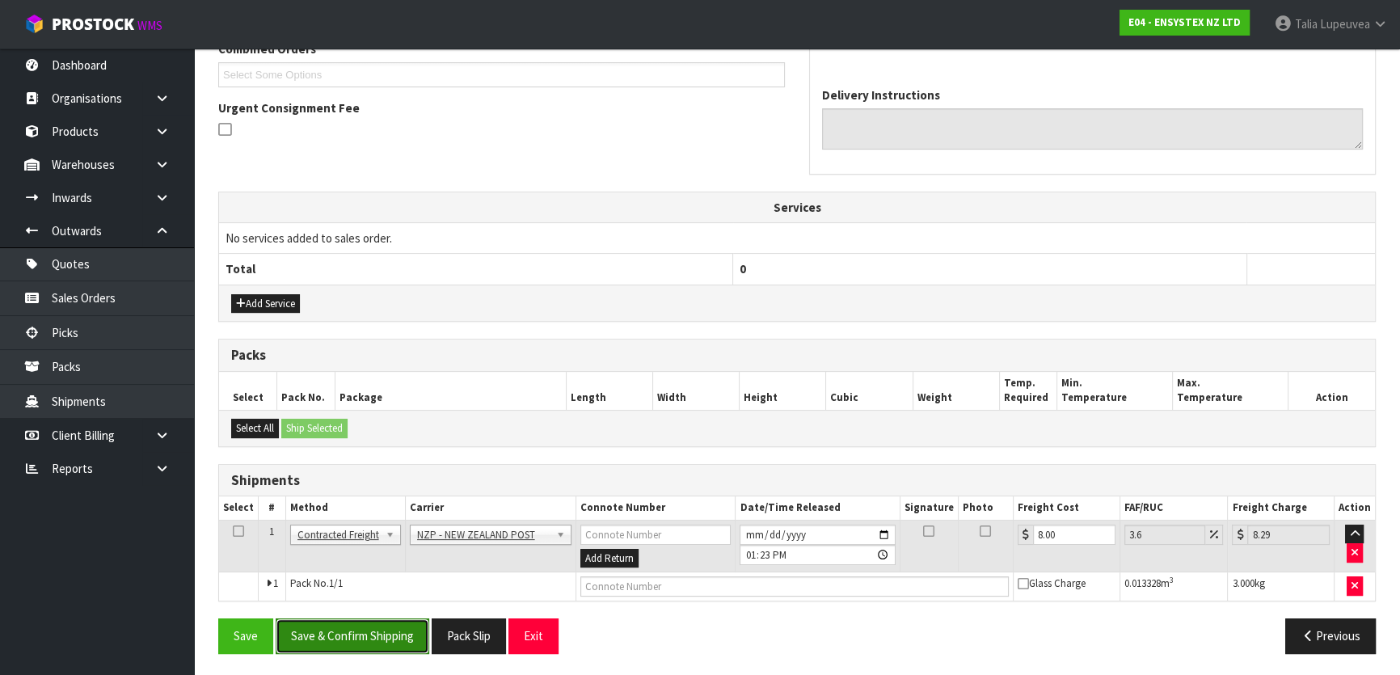
click at [355, 627] on button "Save & Confirm Shipping" at bounding box center [353, 635] width 154 height 35
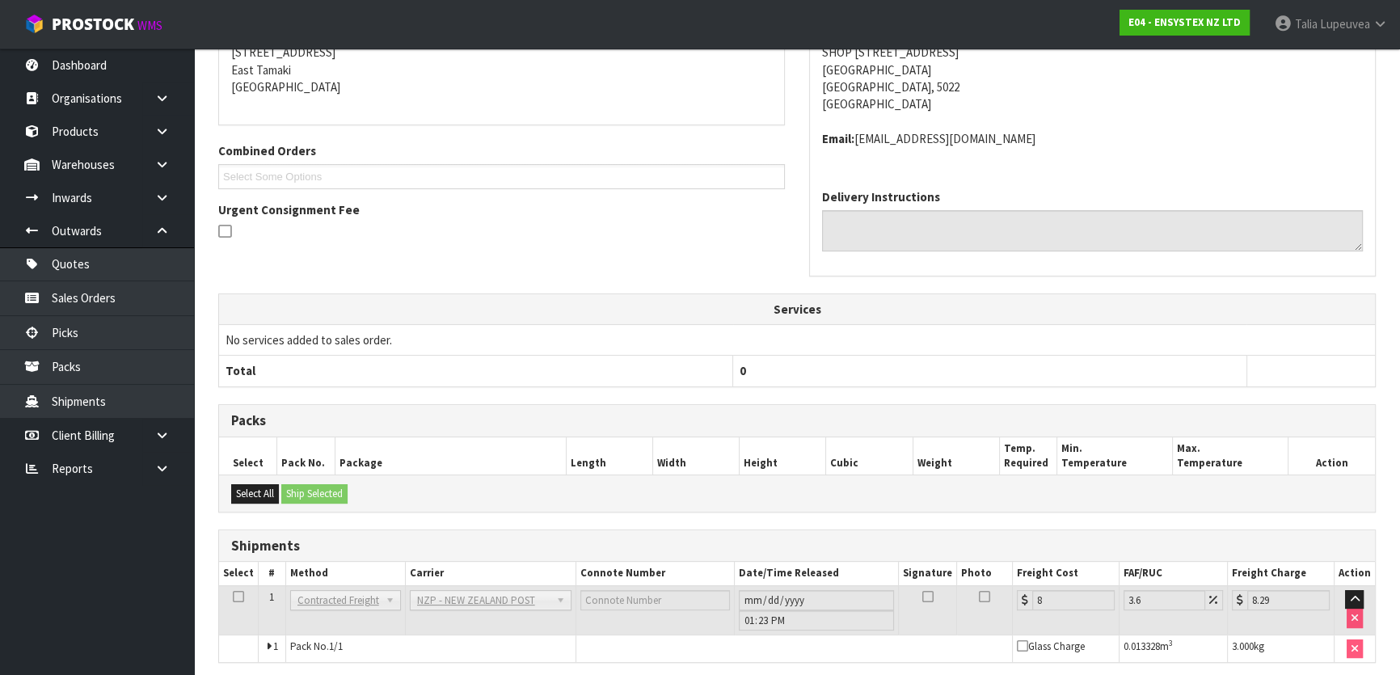
scroll to position [396, 0]
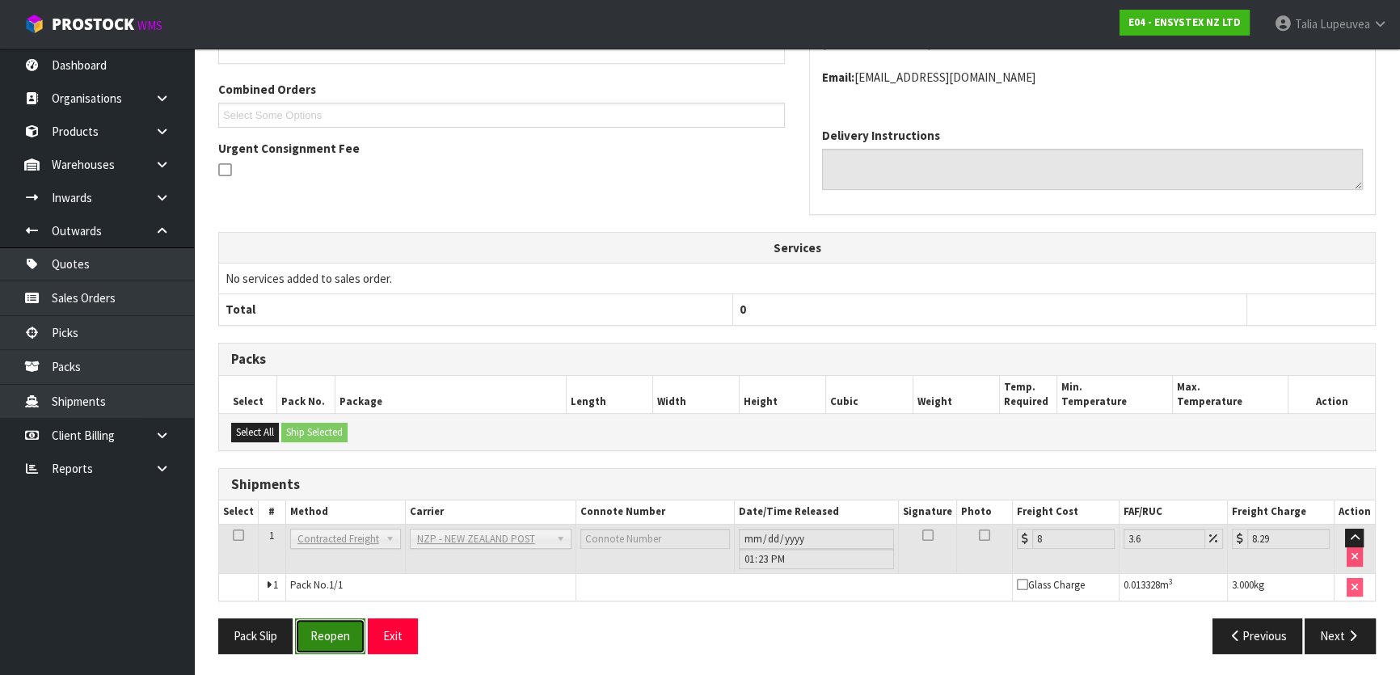
click at [314, 629] on button "Reopen" at bounding box center [330, 635] width 70 height 35
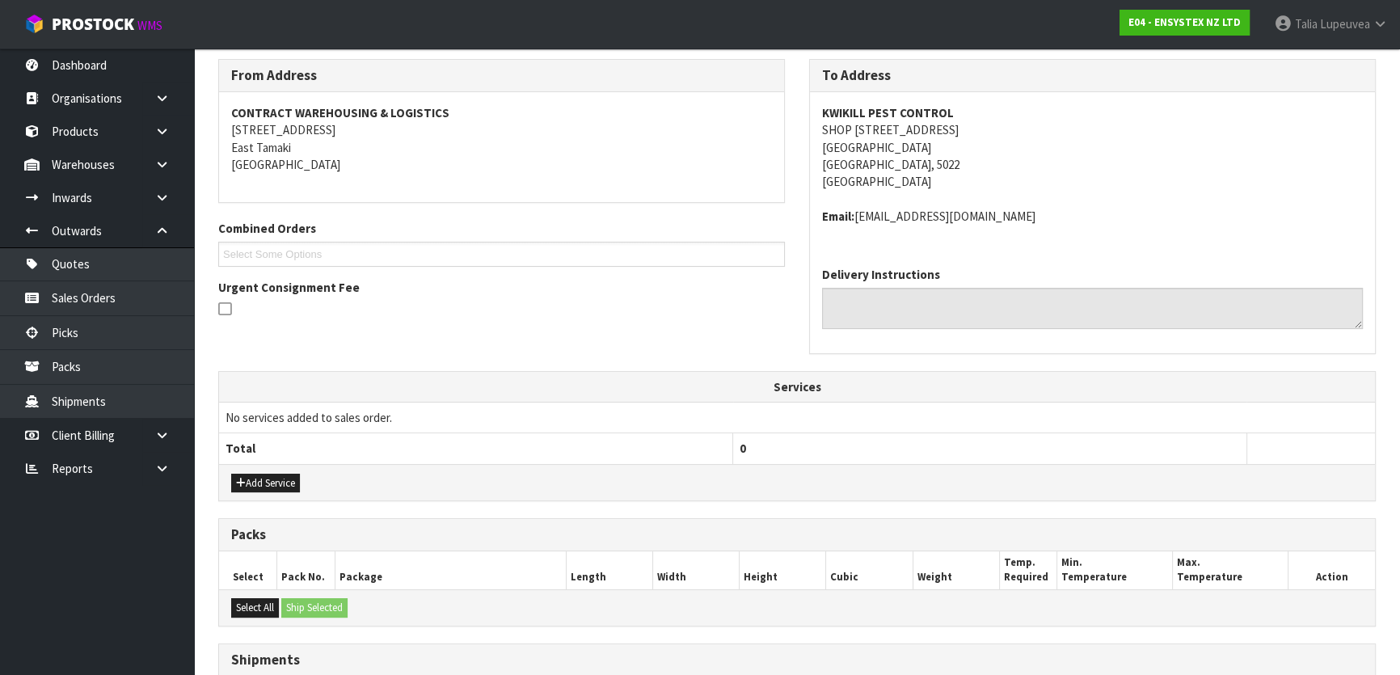
scroll to position [451, 0]
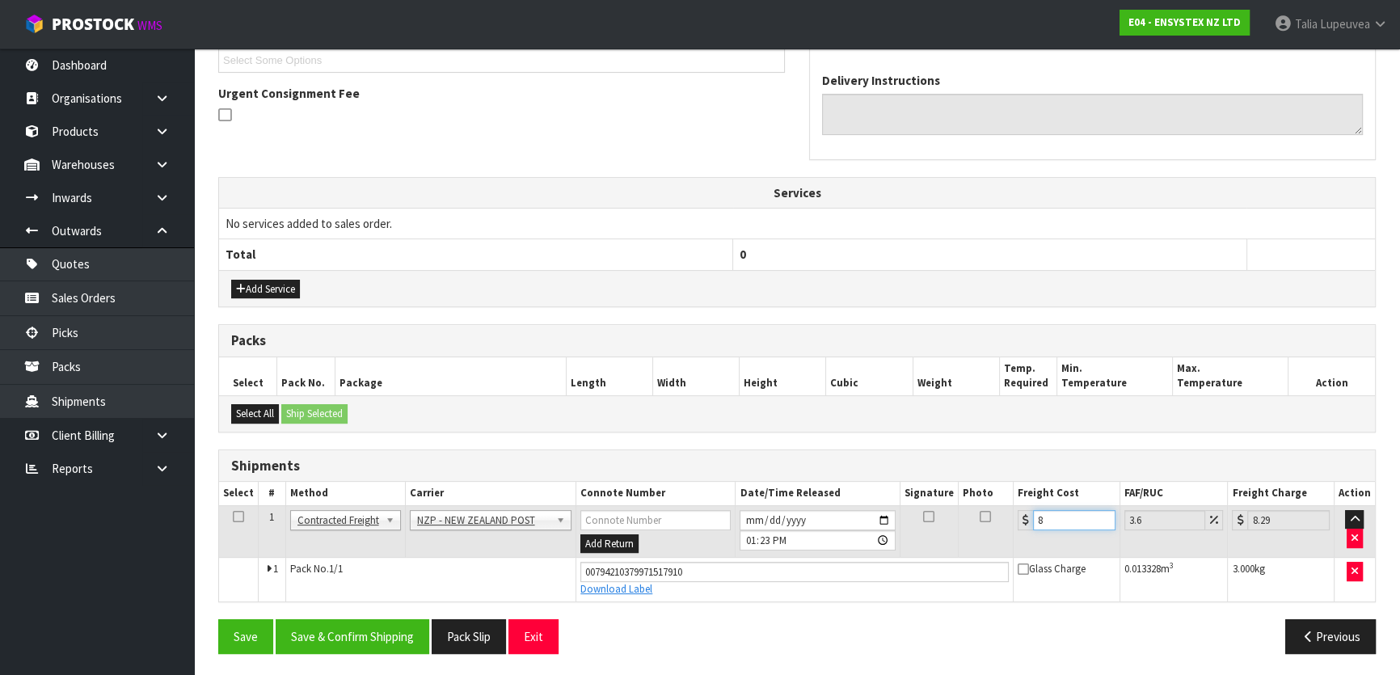
click at [1050, 515] on input "8" at bounding box center [1074, 520] width 82 height 20
type input "8.00"
click at [346, 638] on button "Save & Confirm Shipping" at bounding box center [353, 636] width 154 height 35
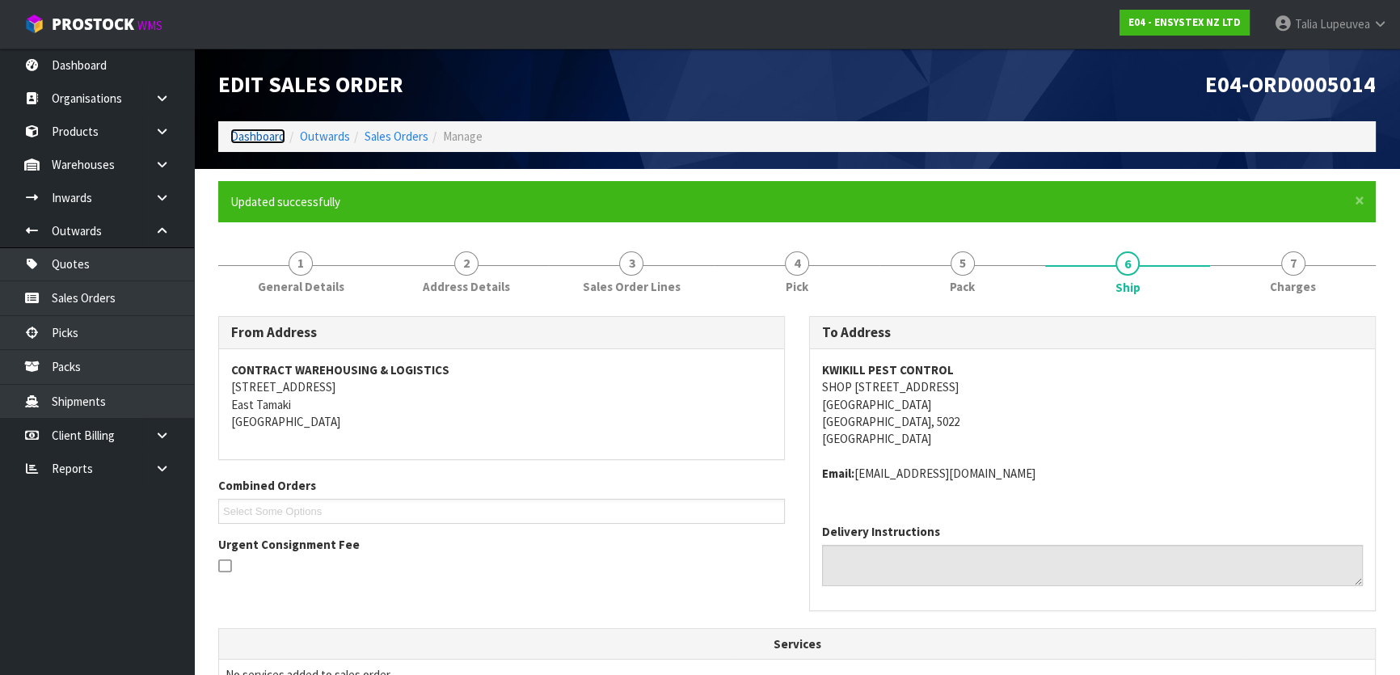
click at [264, 129] on link "Dashboard" at bounding box center [257, 136] width 55 height 15
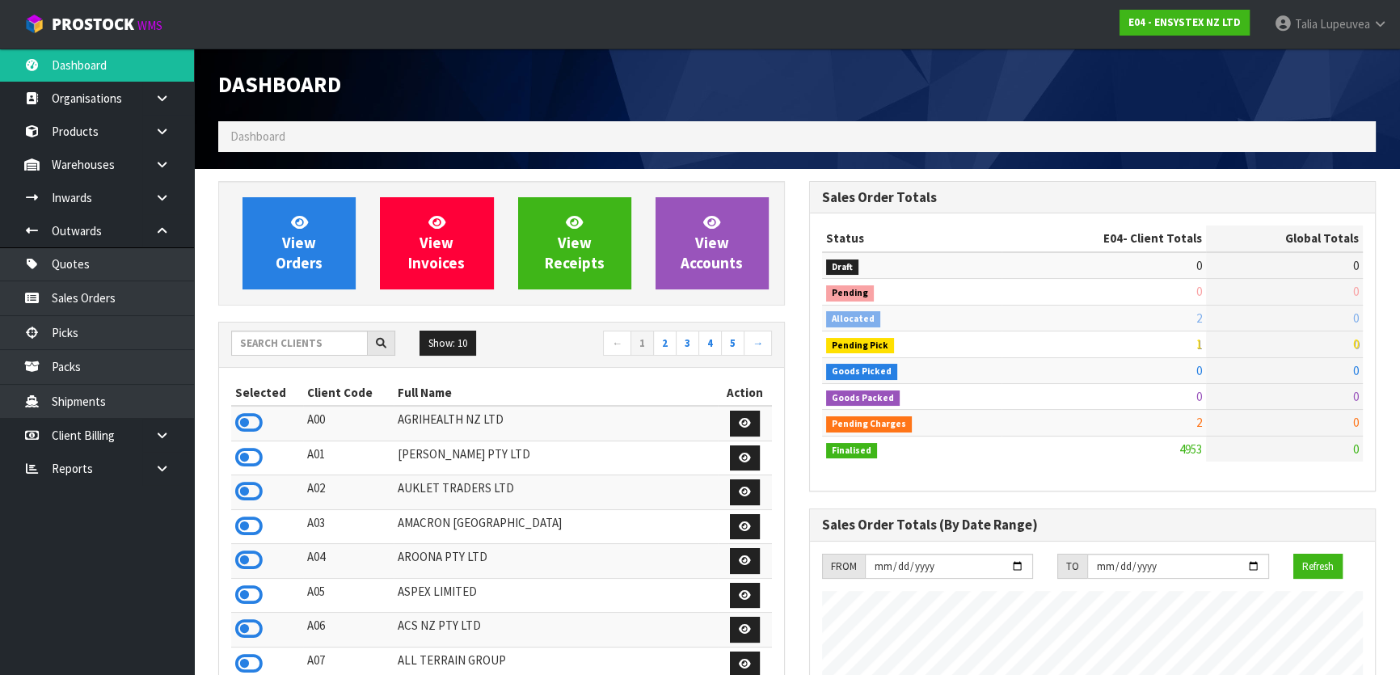
scroll to position [1222, 590]
click at [318, 335] on input "text" at bounding box center [299, 343] width 137 height 25
click at [321, 346] on input "text" at bounding box center [299, 343] width 137 height 25
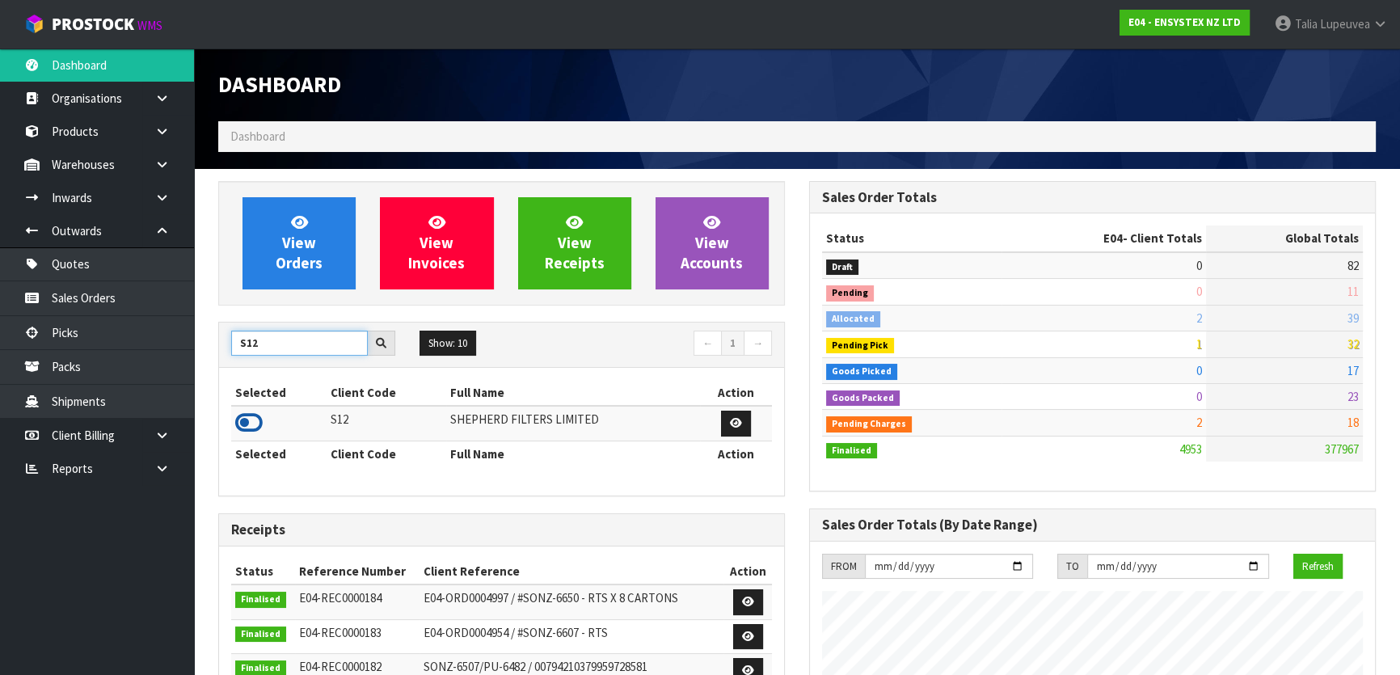
type input "S12"
click at [253, 421] on icon at bounding box center [248, 423] width 27 height 24
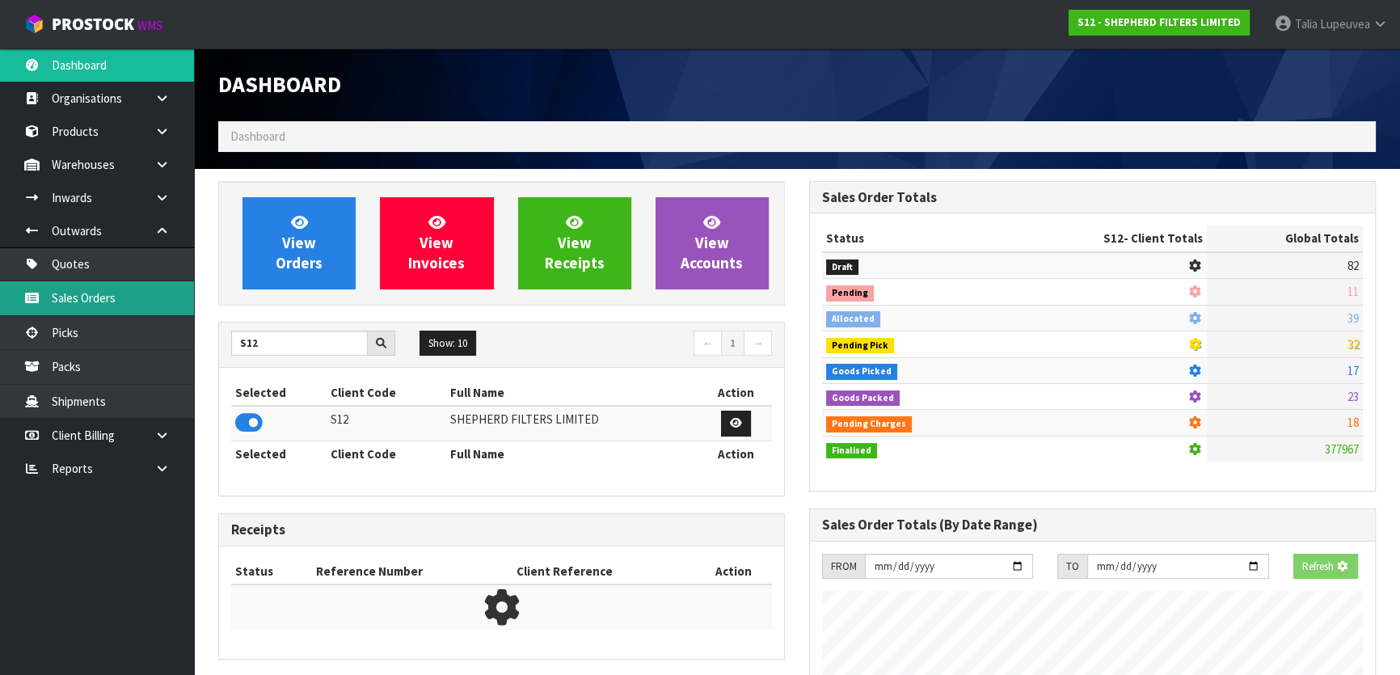
click at [154, 305] on link "Sales Orders" at bounding box center [97, 297] width 194 height 33
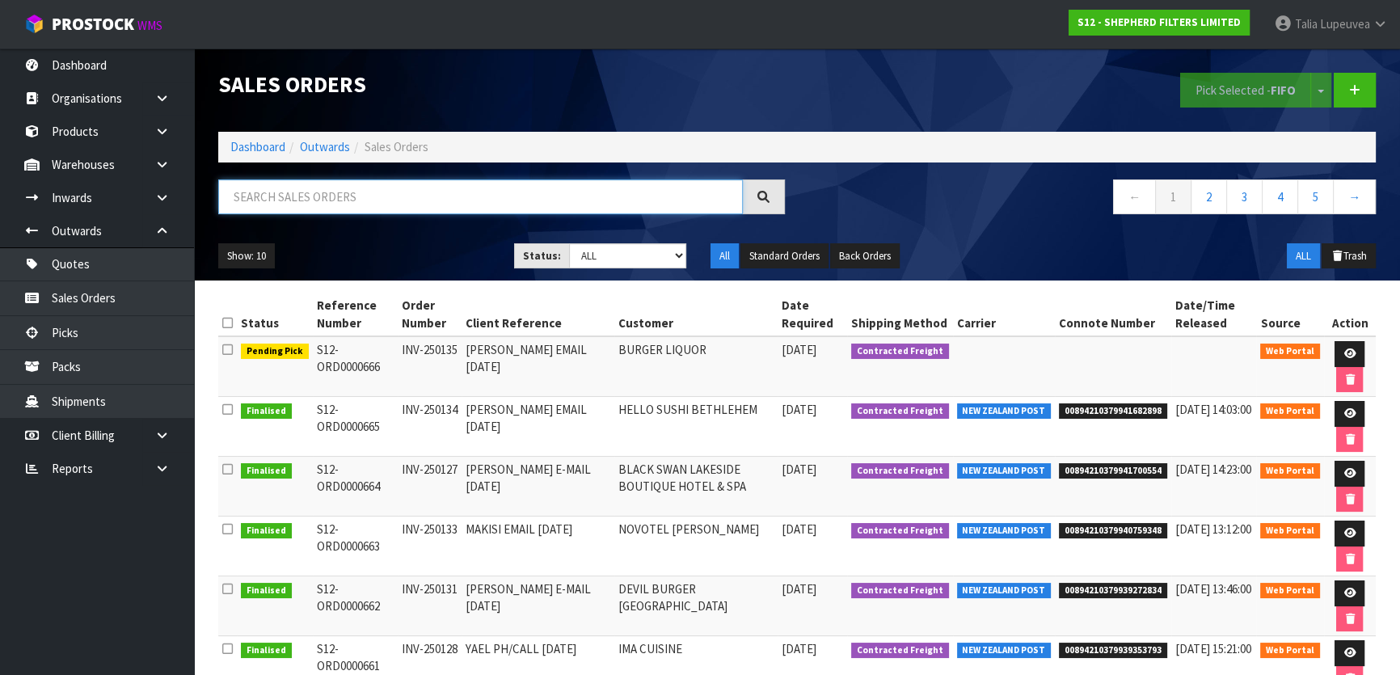
click at [398, 207] on input "text" at bounding box center [480, 196] width 525 height 35
type input "JOB-0408916"
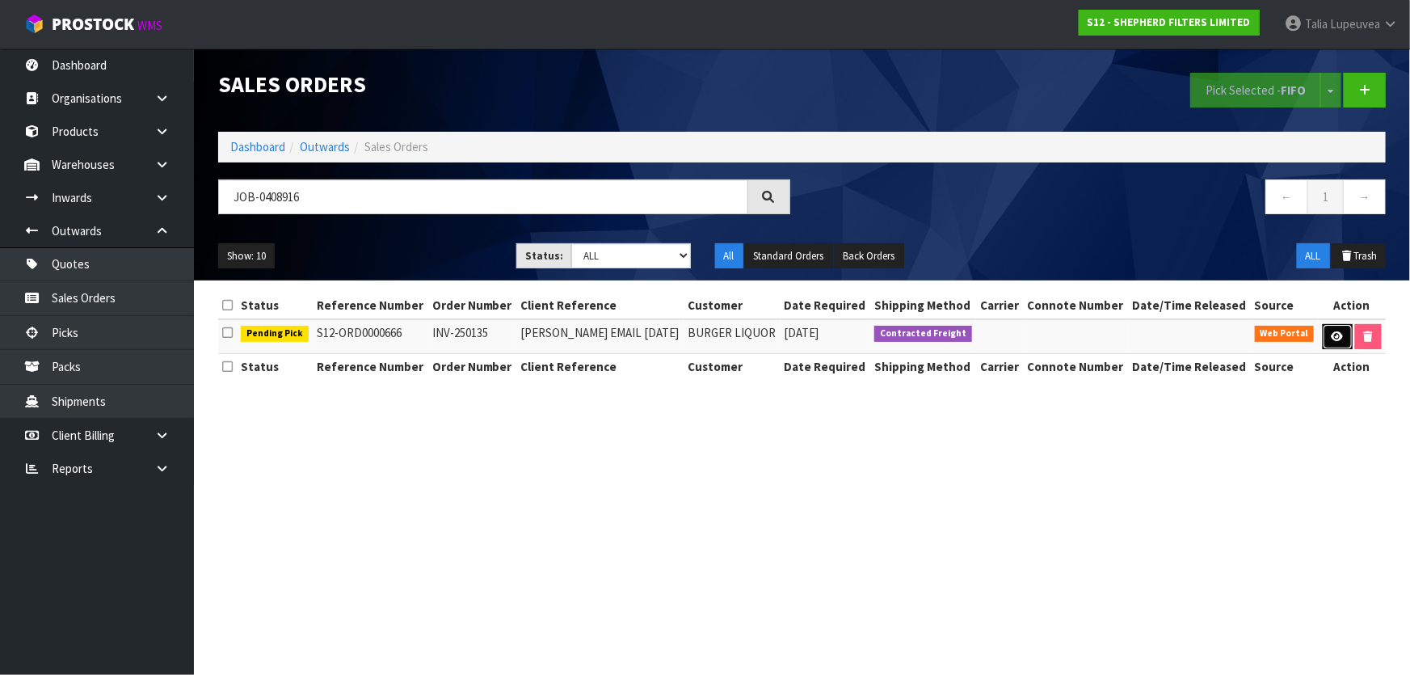
click at [1349, 335] on link at bounding box center [1338, 337] width 30 height 26
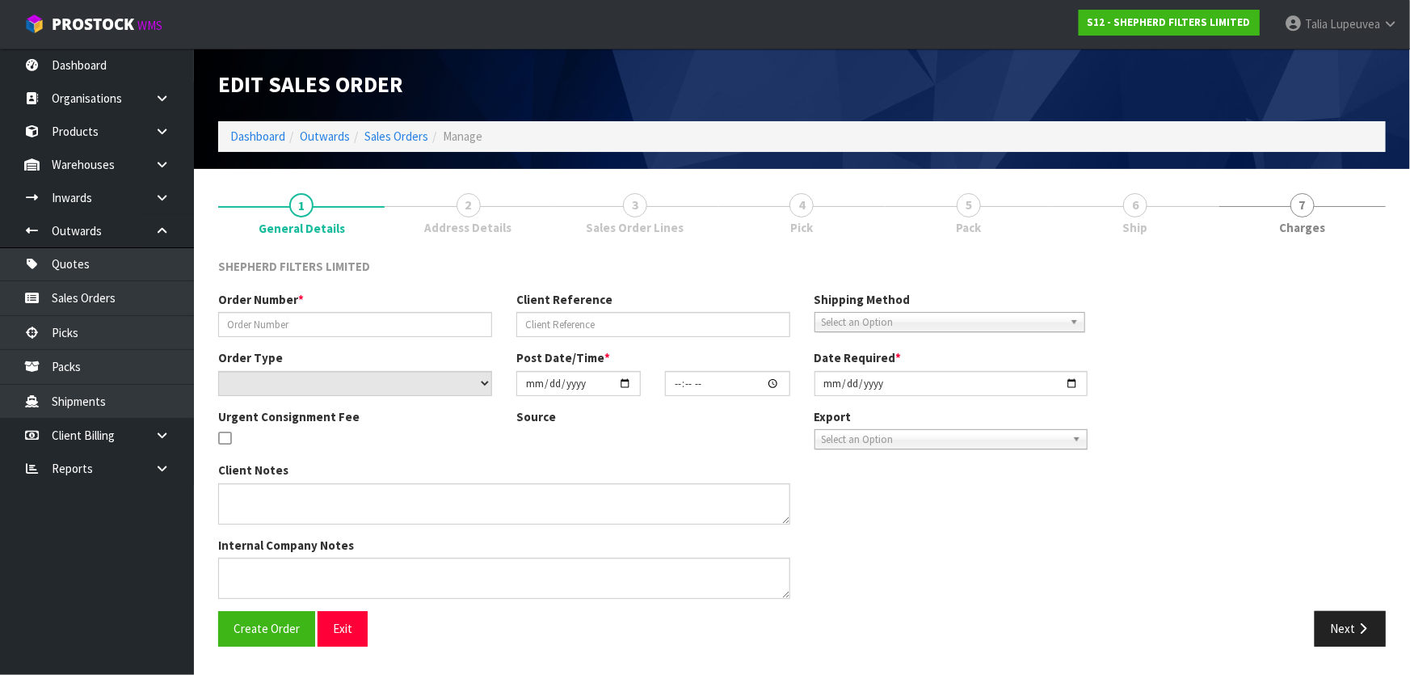
type input "INV-250135"
type input "[PERSON_NAME] EMAIL [DATE]"
select select "number:0"
type input "[DATE]"
type input "16:58:00.000"
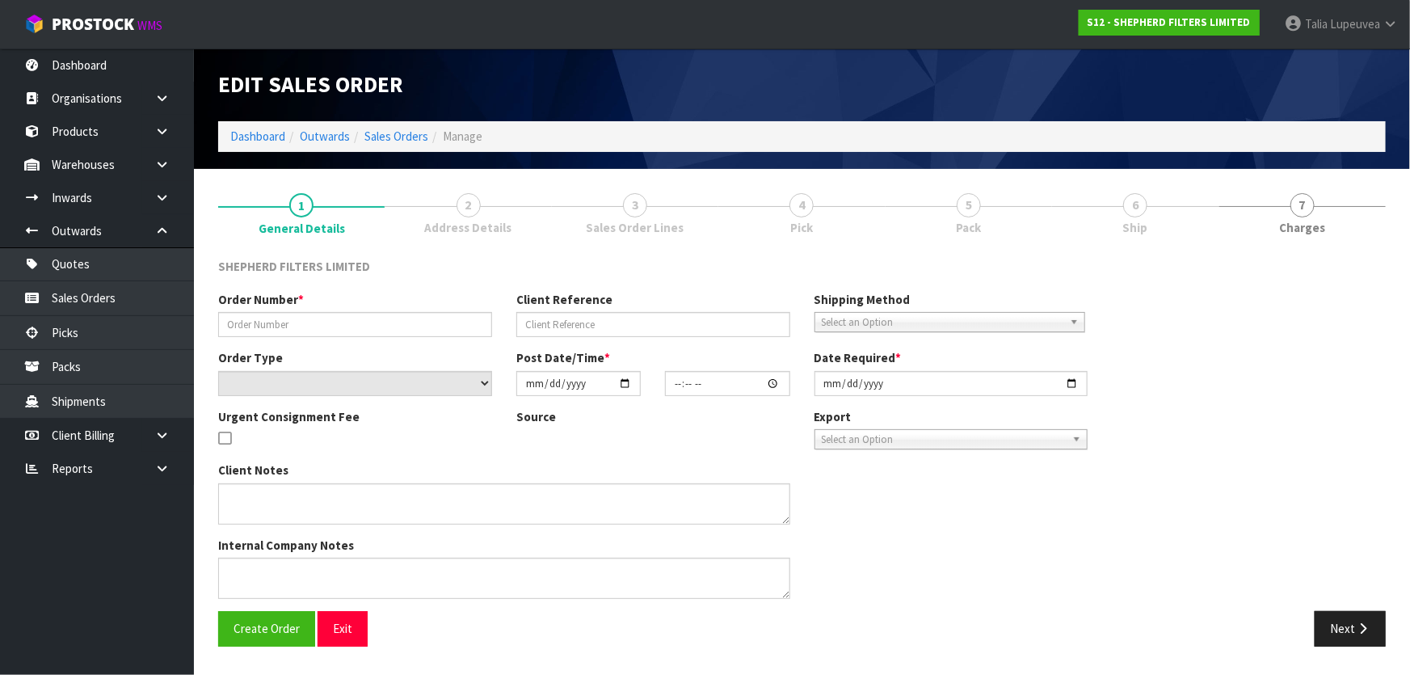
type input "[DATE]"
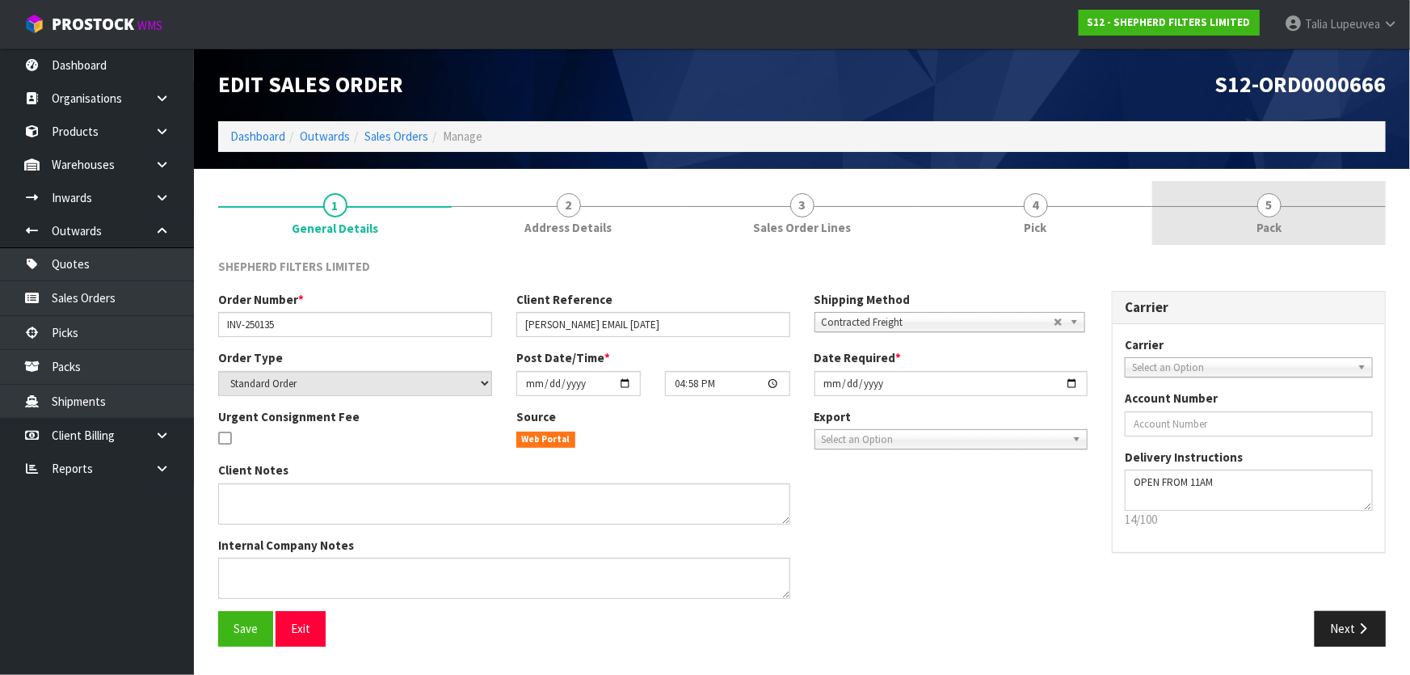
click at [1259, 208] on span "5" at bounding box center [1270, 205] width 24 height 24
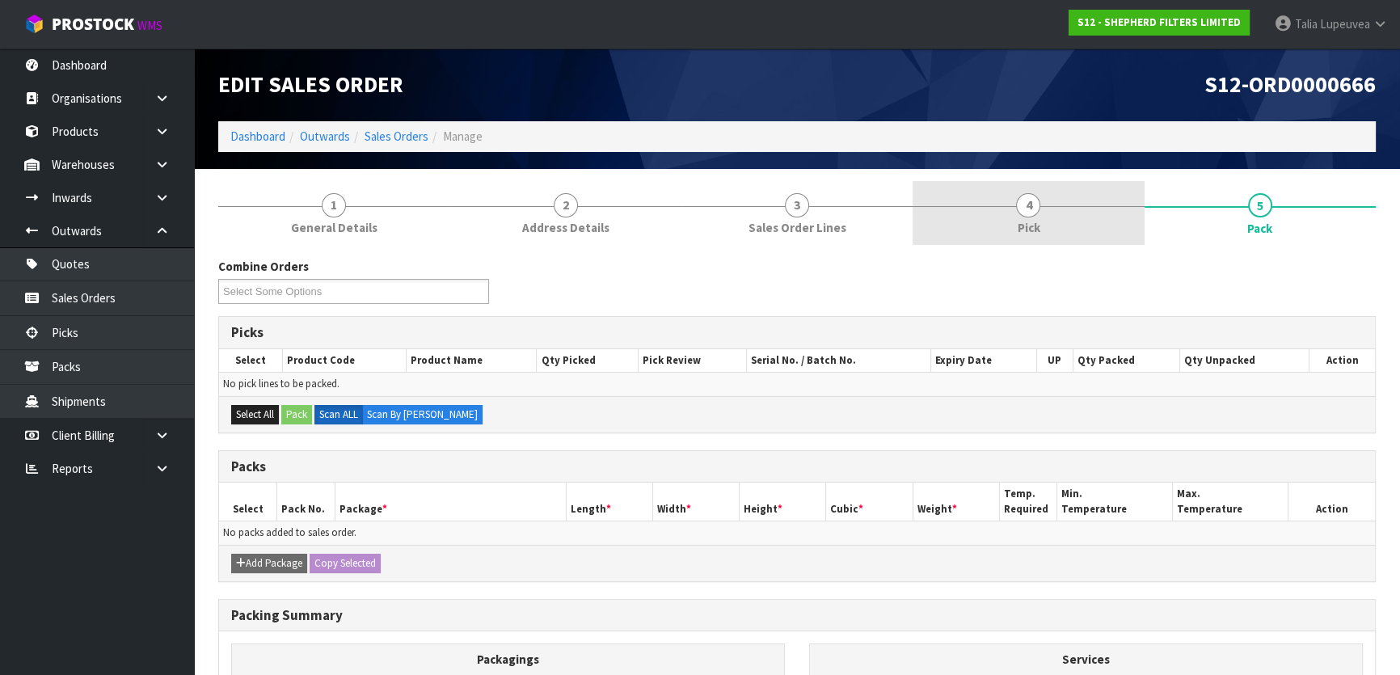
click at [1099, 201] on link "4 Pick" at bounding box center [1028, 213] width 231 height 64
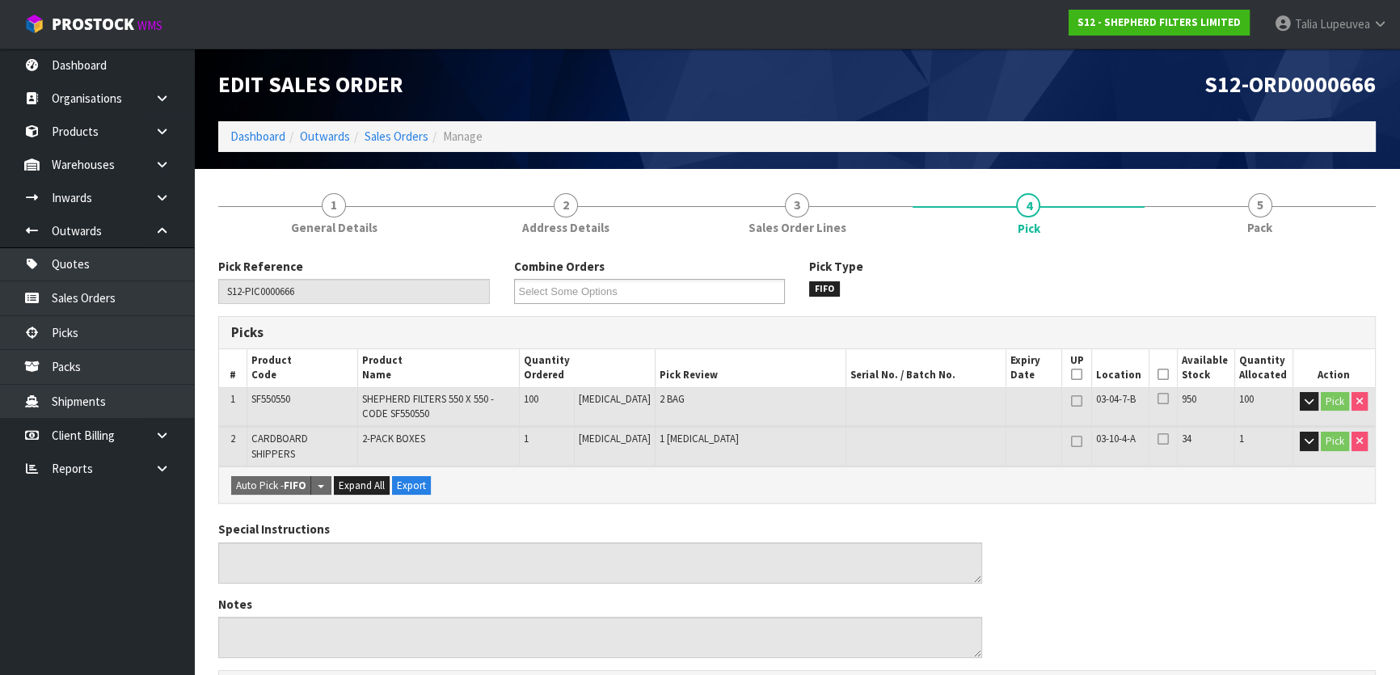
click at [1157, 374] on icon at bounding box center [1162, 374] width 11 height 1
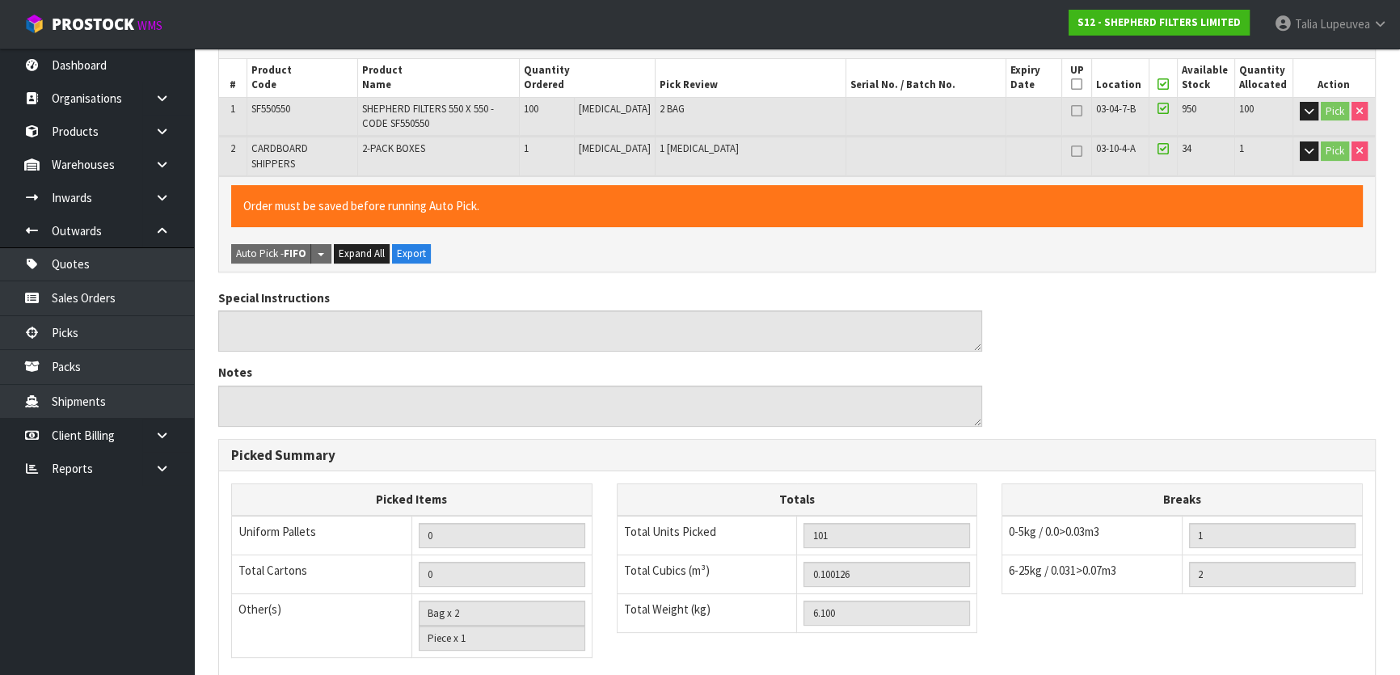
scroll to position [510, 0]
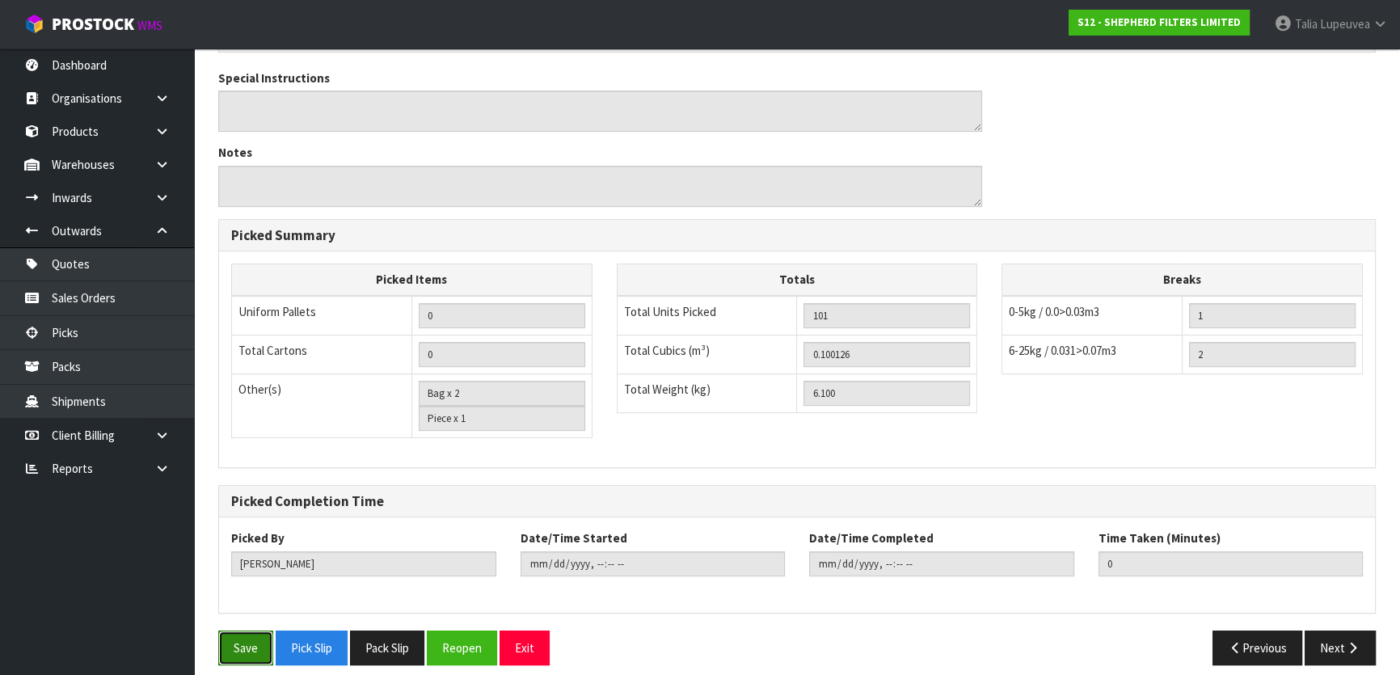
click at [259, 635] on button "Save" at bounding box center [245, 647] width 55 height 35
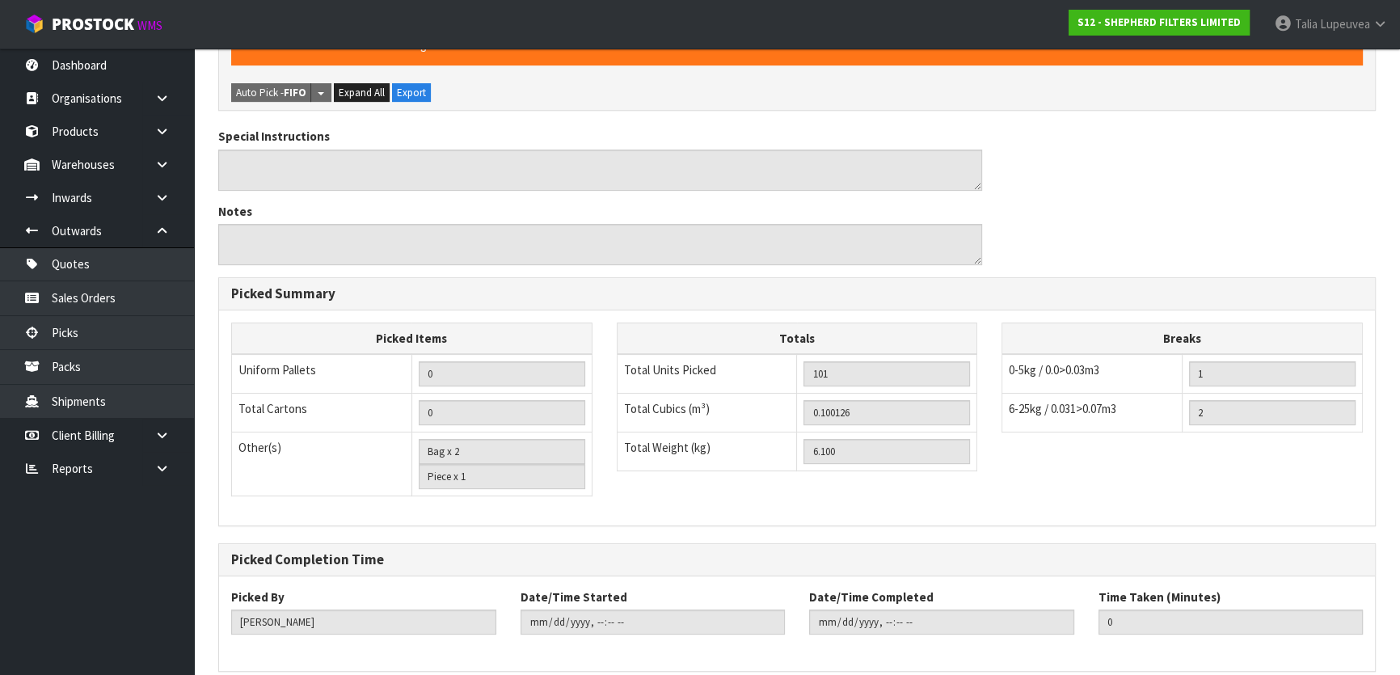
scroll to position [0, 0]
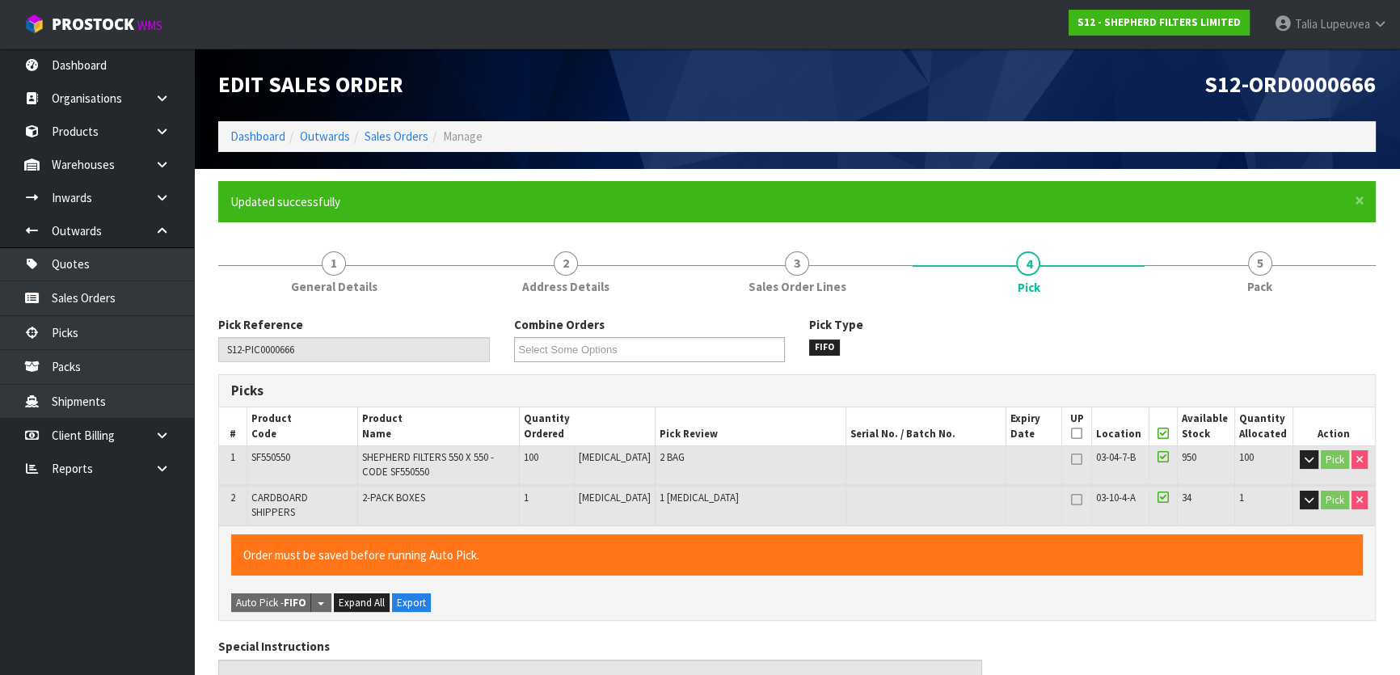
type input "[PERSON_NAME]"
type input "[DATE]T13:33:05"
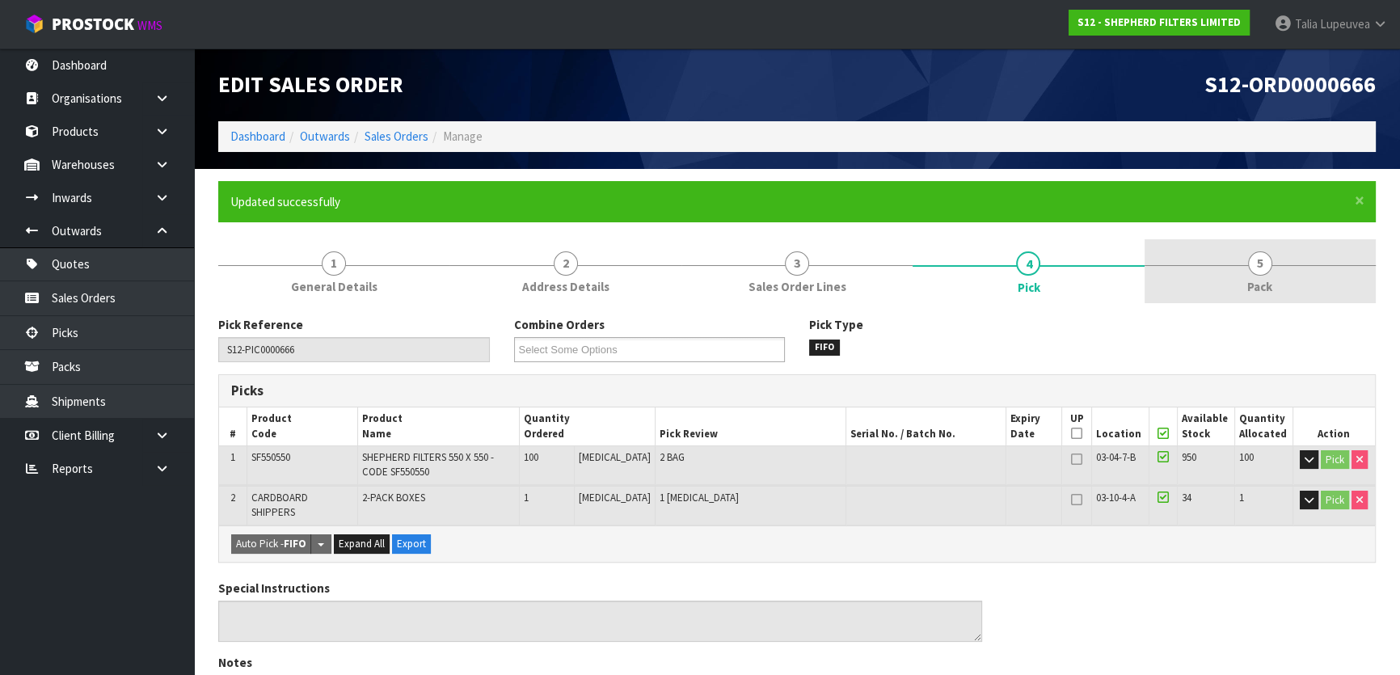
click at [1269, 253] on link "5 Pack" at bounding box center [1260, 271] width 231 height 64
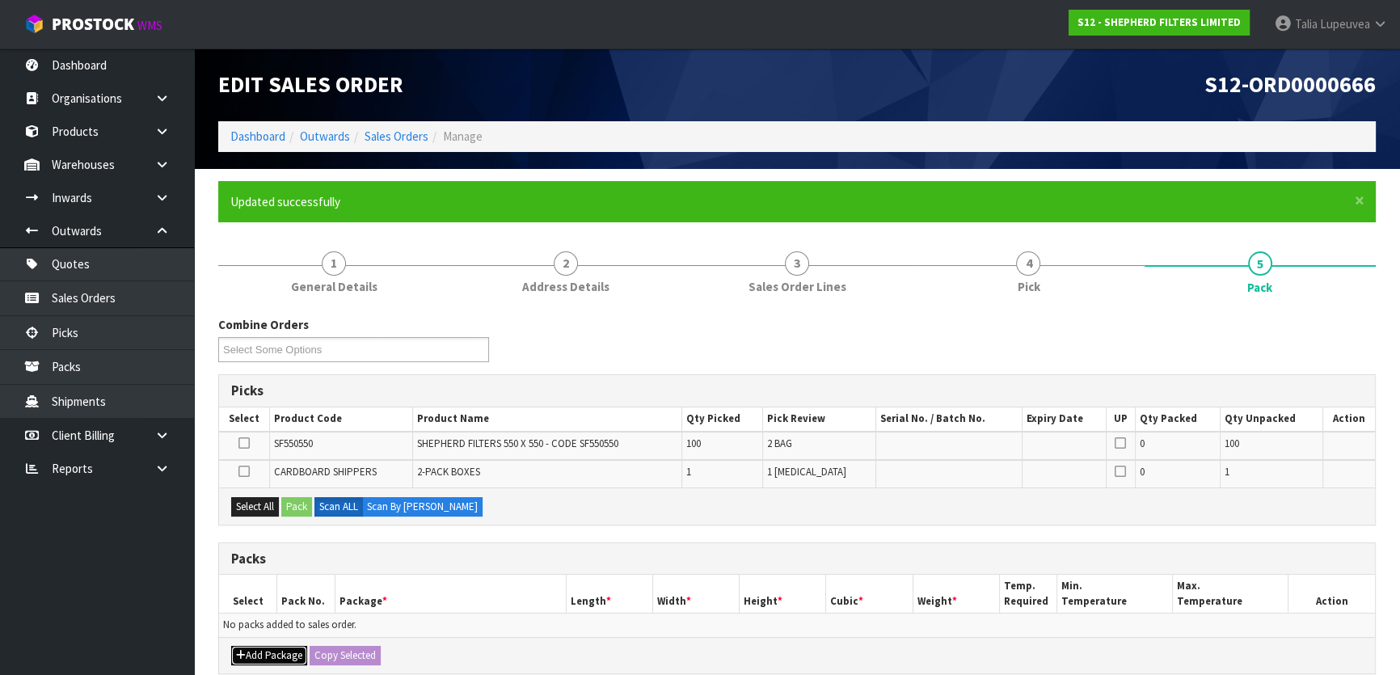
click at [243, 650] on icon "button" at bounding box center [241, 655] width 10 height 11
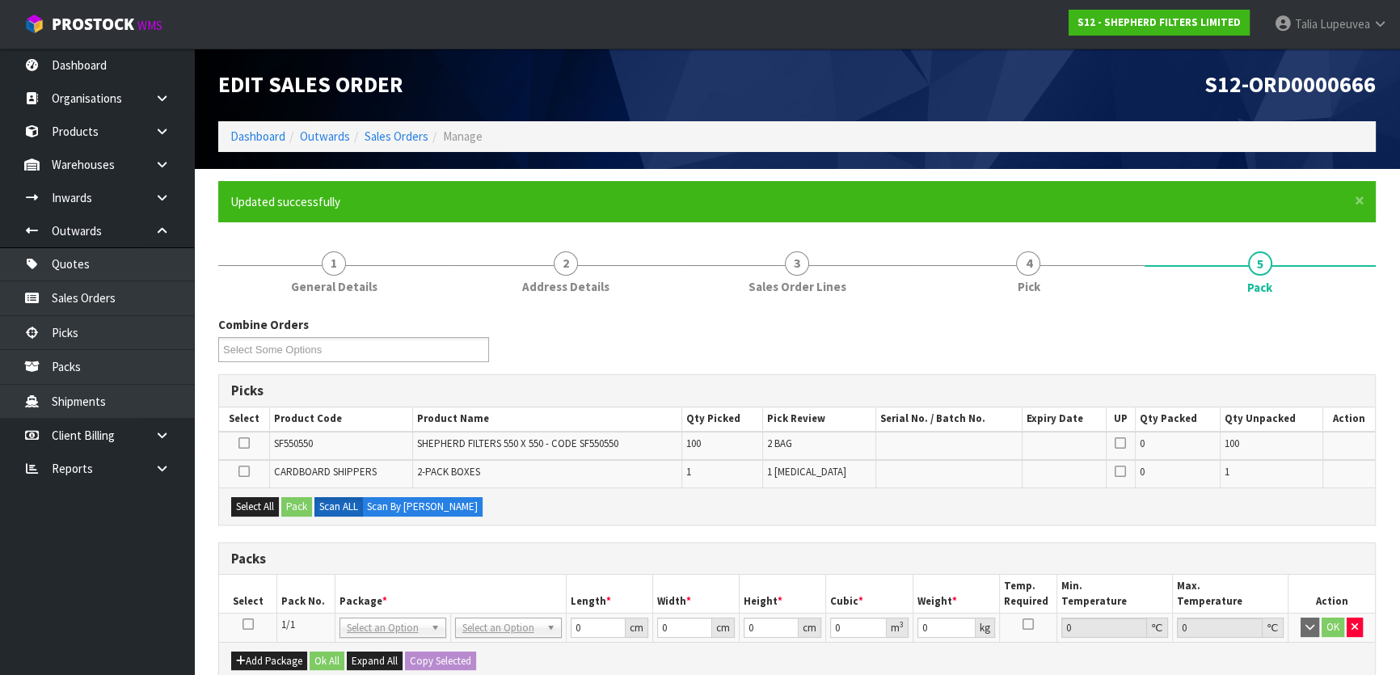
click at [247, 624] on icon at bounding box center [247, 624] width 11 height 1
click at [263, 500] on button "Select All" at bounding box center [255, 506] width 48 height 19
click at [322, 508] on label "Scan ALL" at bounding box center [338, 506] width 48 height 19
click at [300, 509] on button "Pack" at bounding box center [296, 506] width 31 height 19
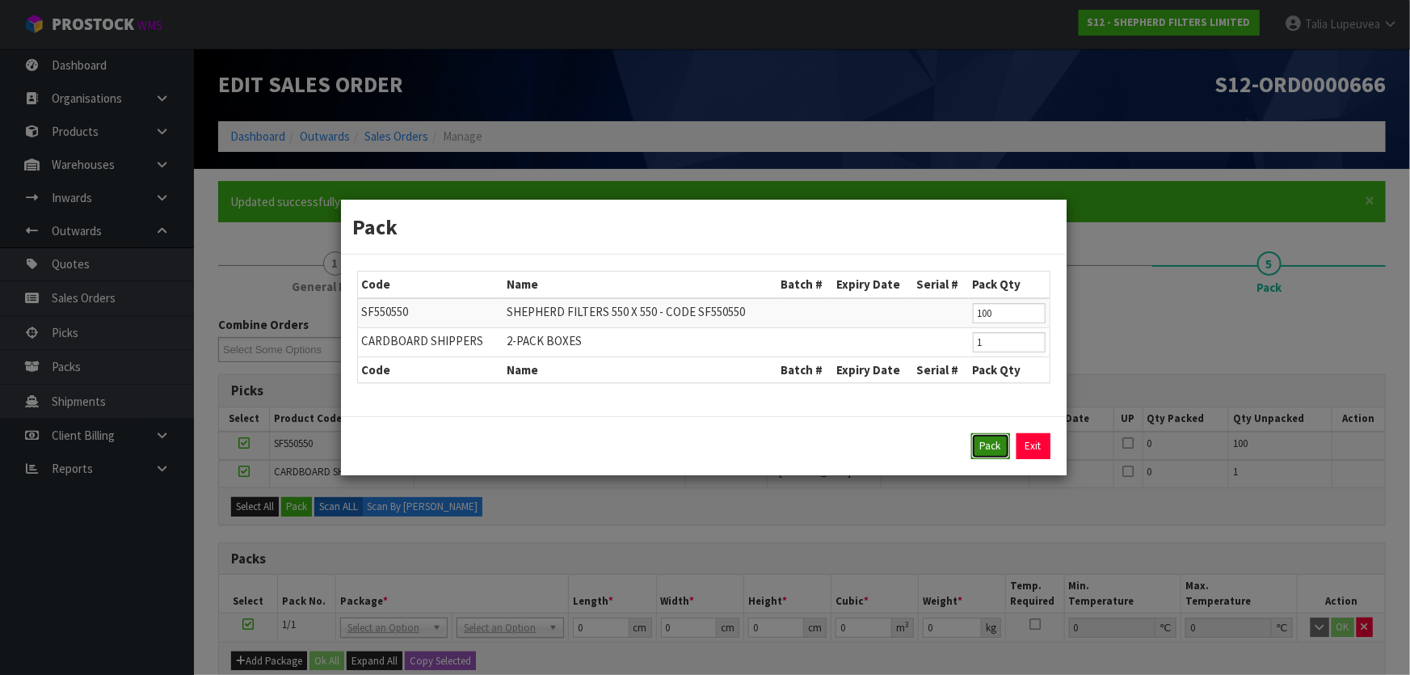
click at [983, 447] on button "Pack" at bounding box center [991, 446] width 39 height 26
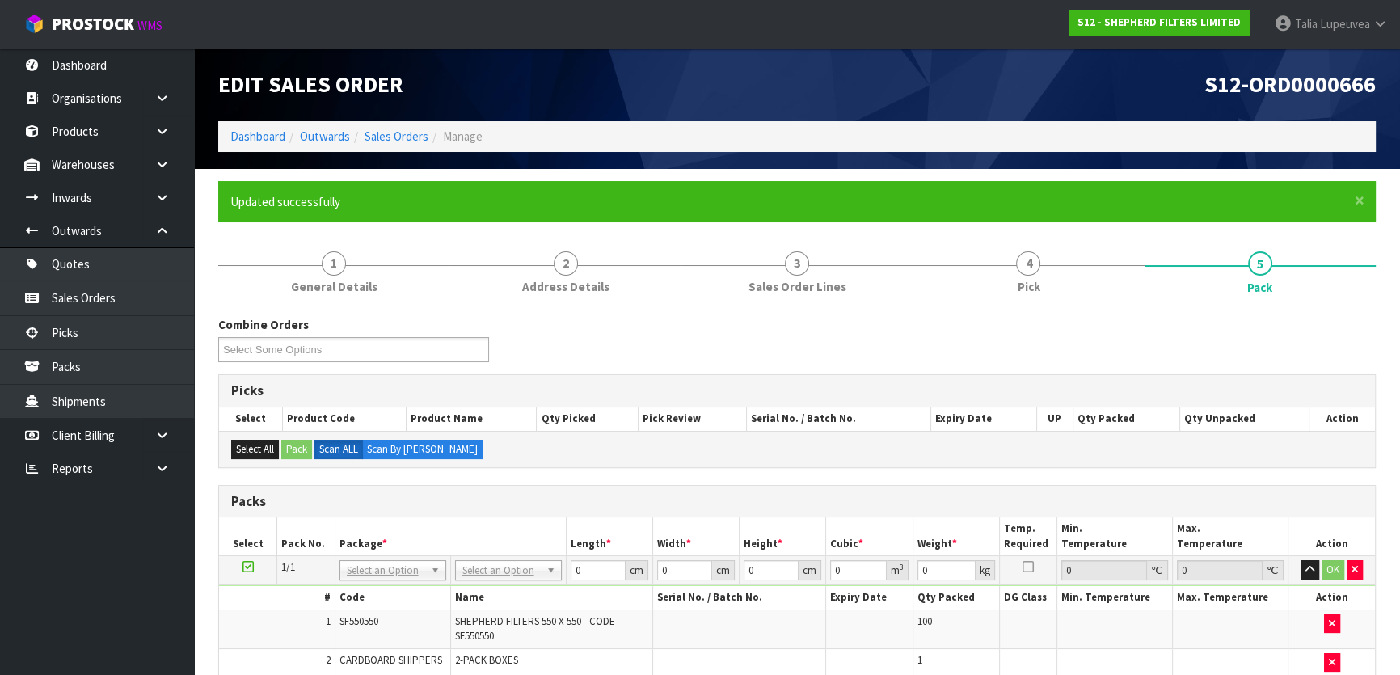
drag, startPoint x: 947, startPoint y: 440, endPoint x: 473, endPoint y: 563, distance: 490.1
click at [511, 590] on input "text" at bounding box center [507, 591] width 99 height 20
type input "cl"
type input "6.1"
drag, startPoint x: 589, startPoint y: 573, endPoint x: 556, endPoint y: 575, distance: 33.2
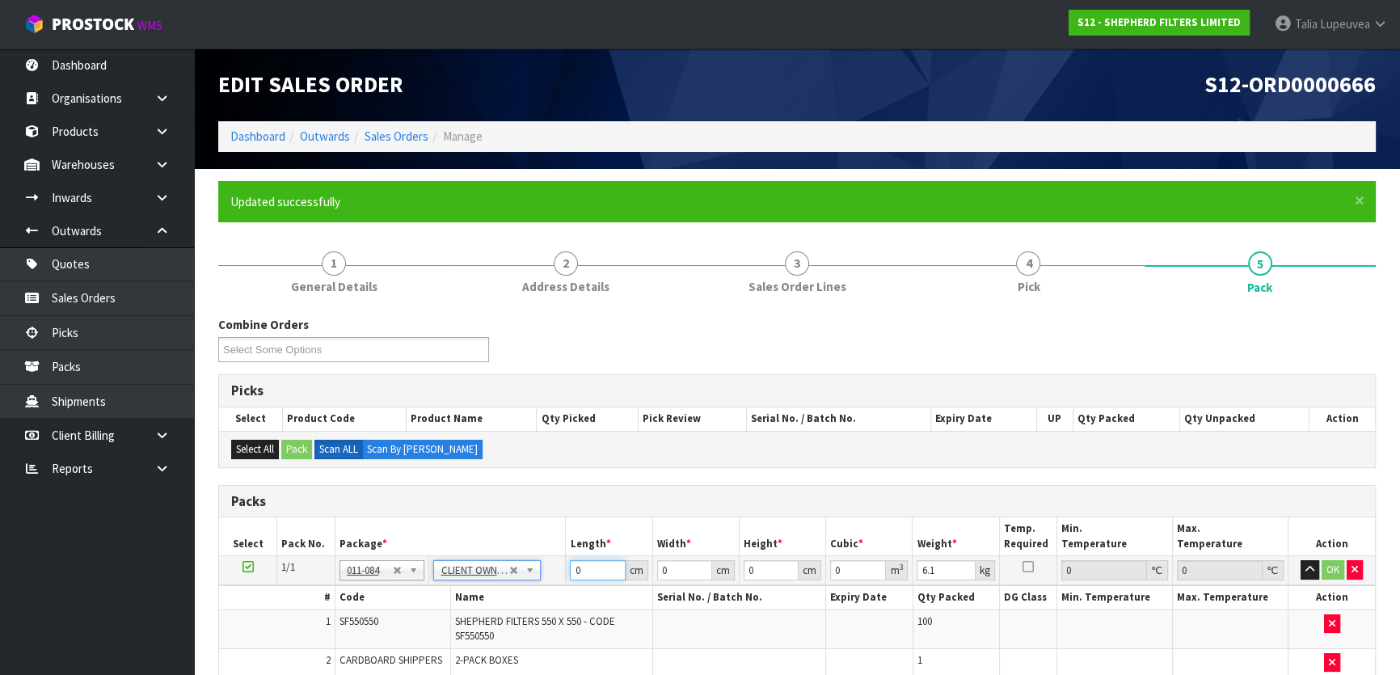
click at [556, 575] on tr "1/1 NONE 007-001 007-002 007-004 007-009 007-013 007-014 007-015 007-017 007-01…" at bounding box center [797, 570] width 1156 height 29
type input "57"
type input "58"
type input "2"
type input "0.006612"
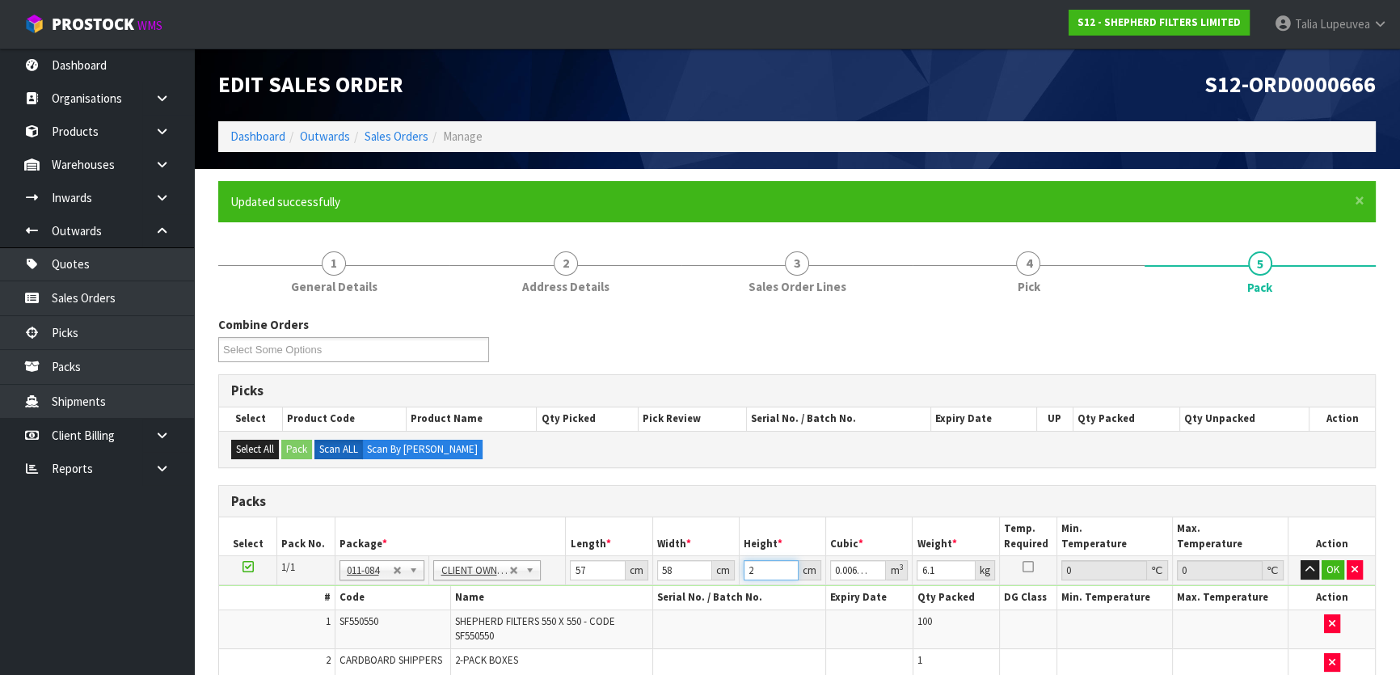
type input "27"
type input "0.089262"
type input "27"
type input "7"
click at [1334, 567] on button "OK" at bounding box center [1333, 569] width 23 height 19
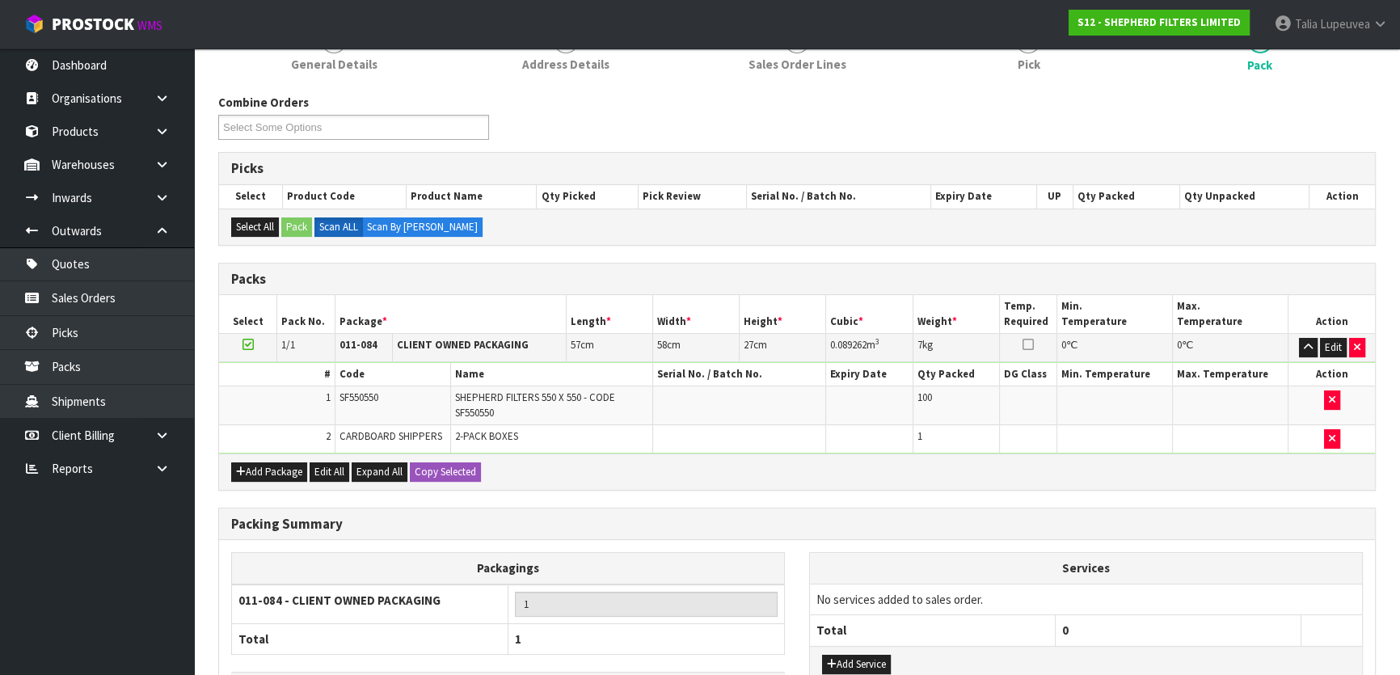
scroll to position [339, 0]
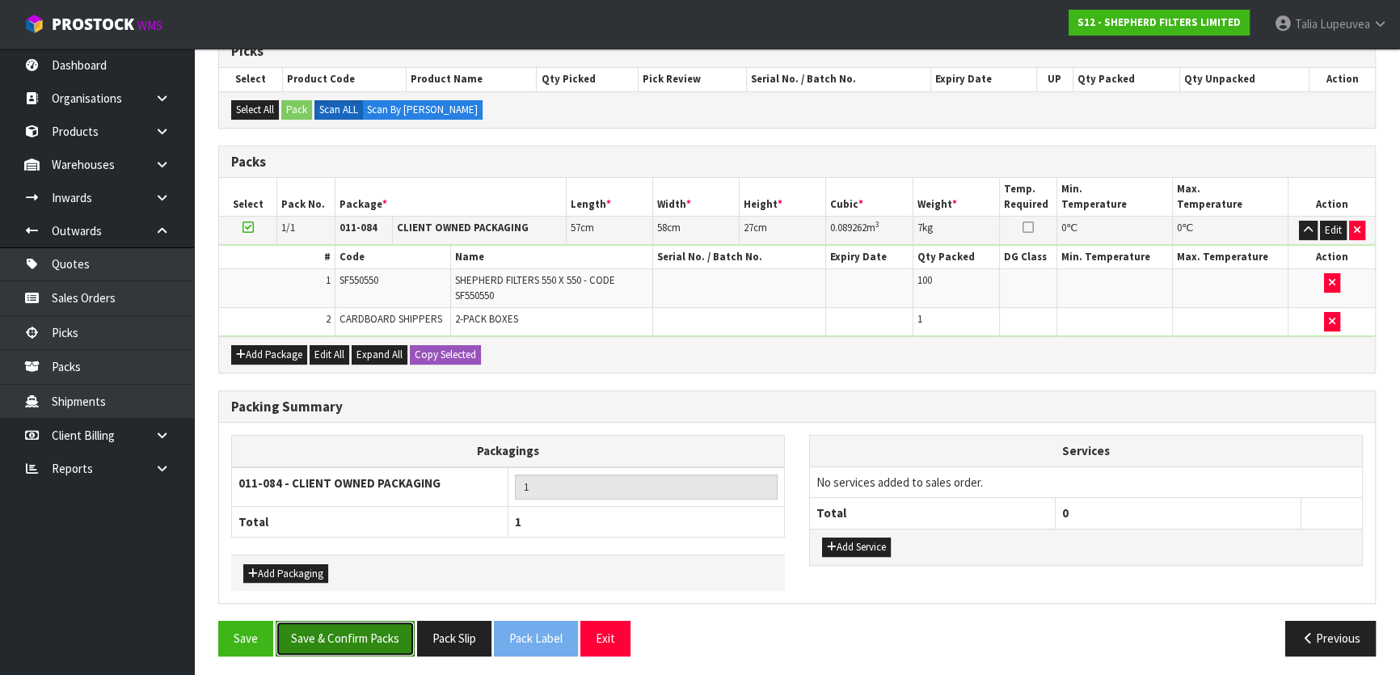
click at [373, 629] on button "Save & Confirm Packs" at bounding box center [345, 638] width 139 height 35
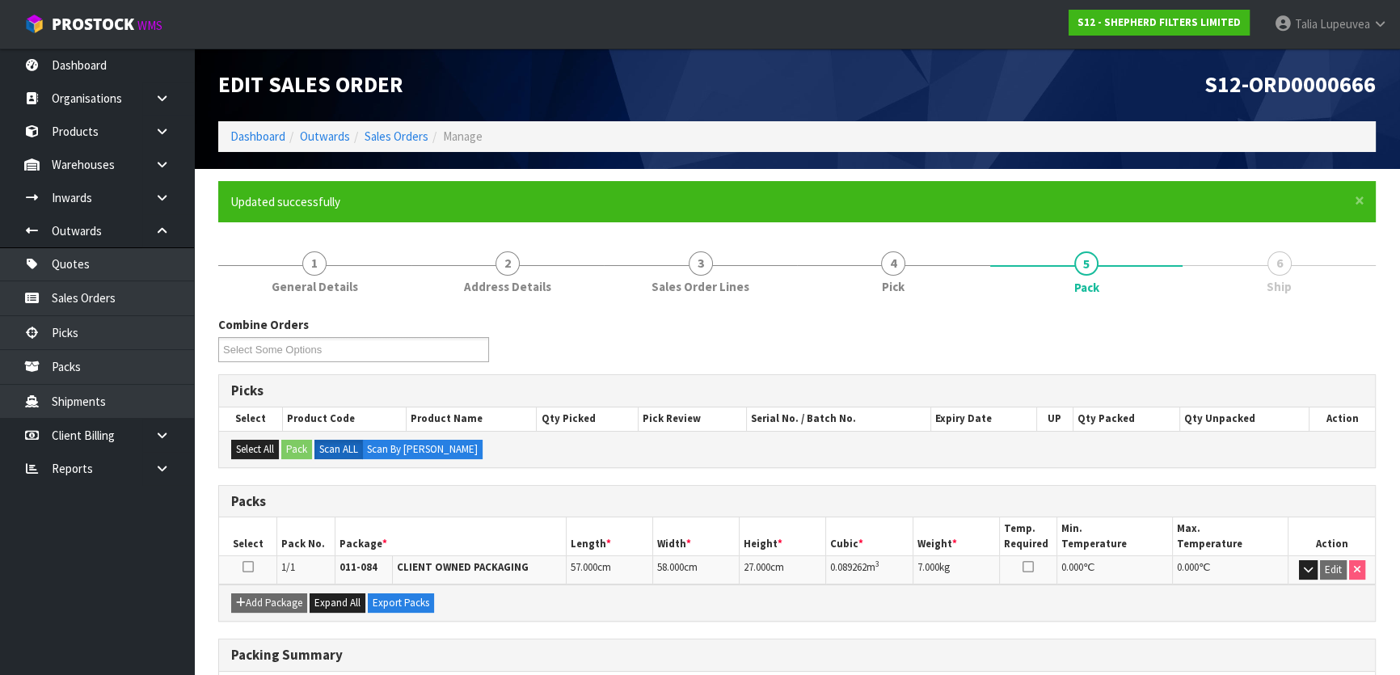
scroll to position [213, 0]
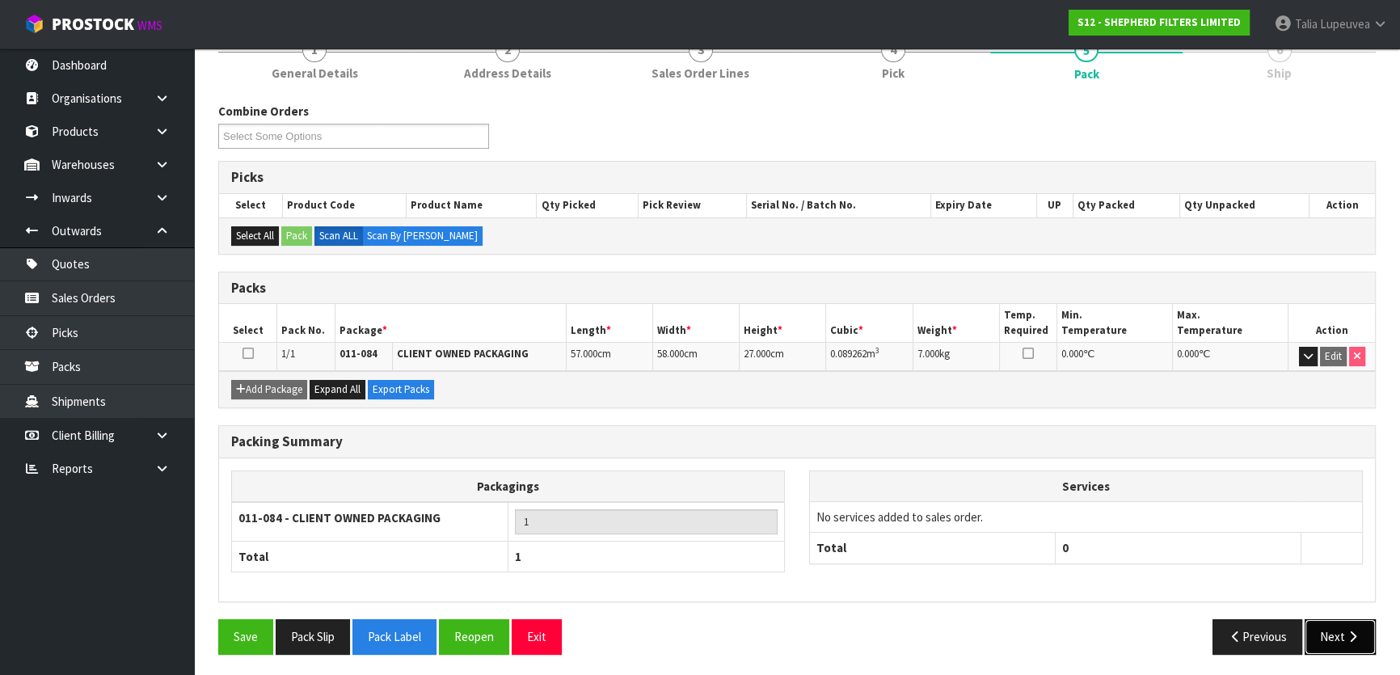
click at [1334, 626] on button "Next" at bounding box center [1340, 636] width 71 height 35
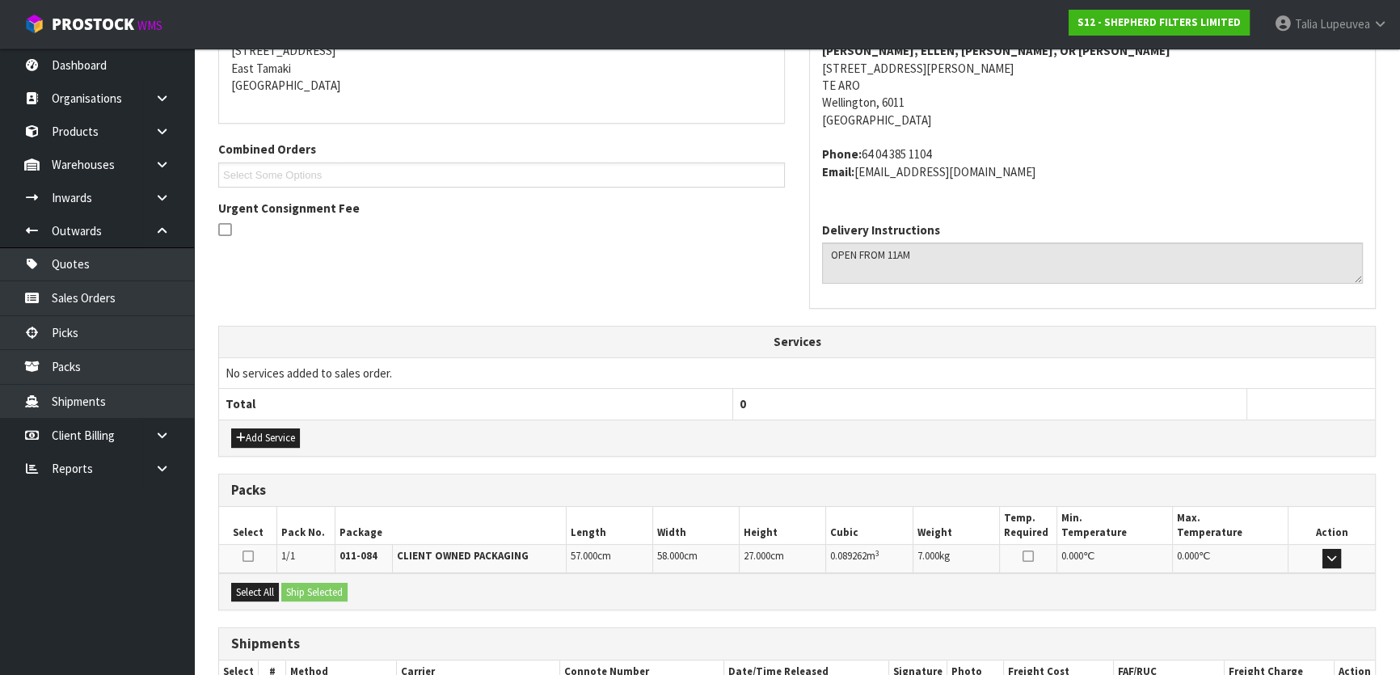
scroll to position [442, 0]
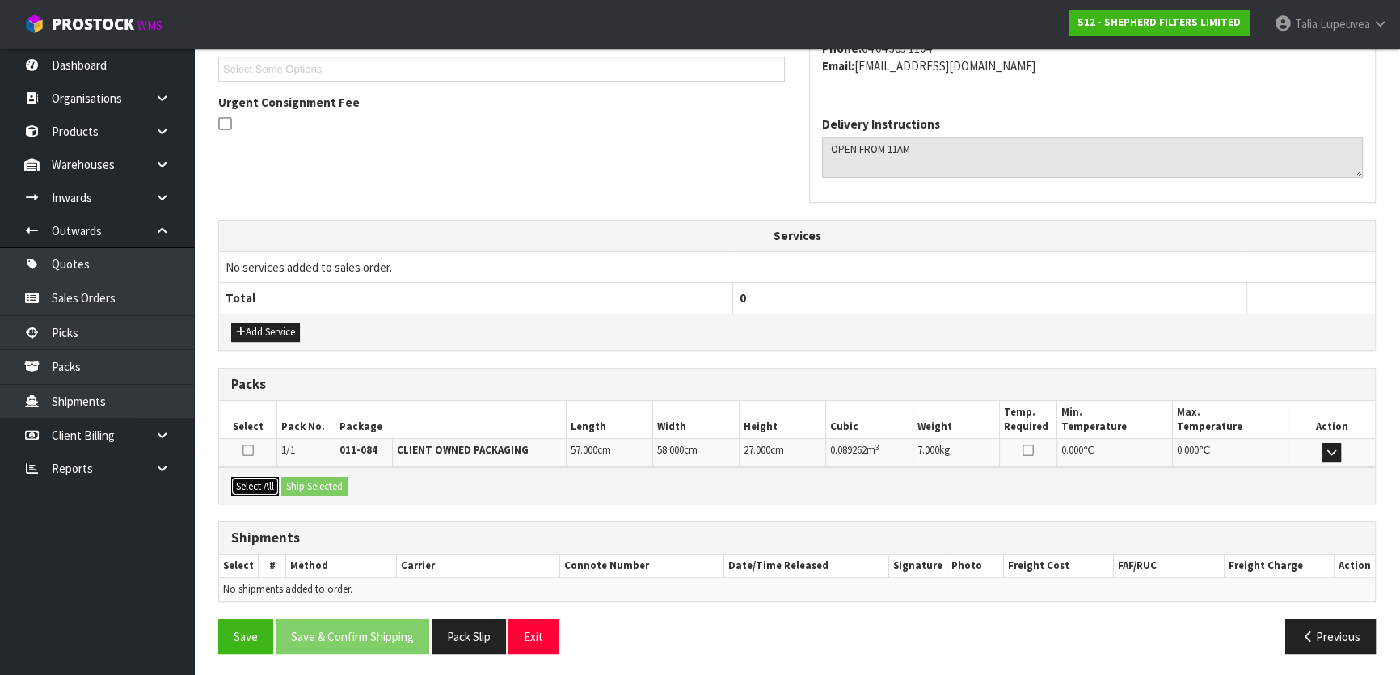
click at [256, 479] on button "Select All" at bounding box center [255, 486] width 48 height 19
click at [289, 484] on button "Ship Selected" at bounding box center [314, 486] width 66 height 19
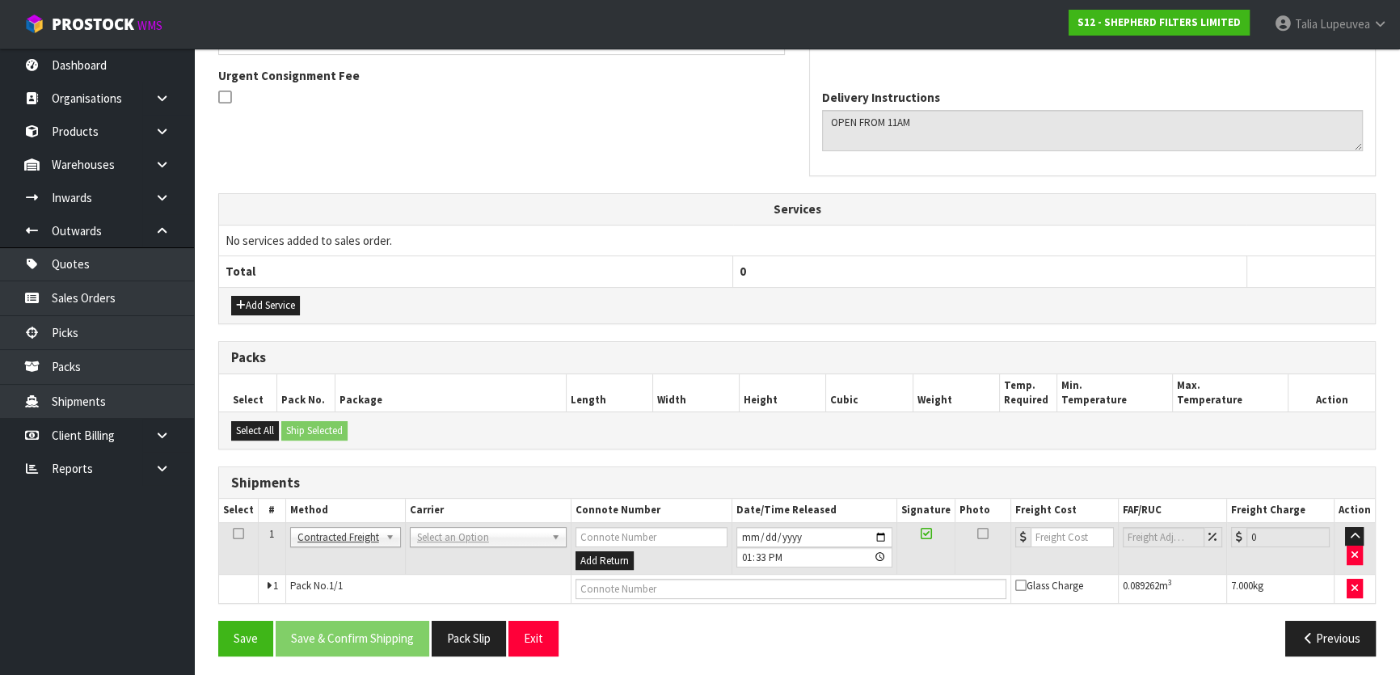
scroll to position [470, 0]
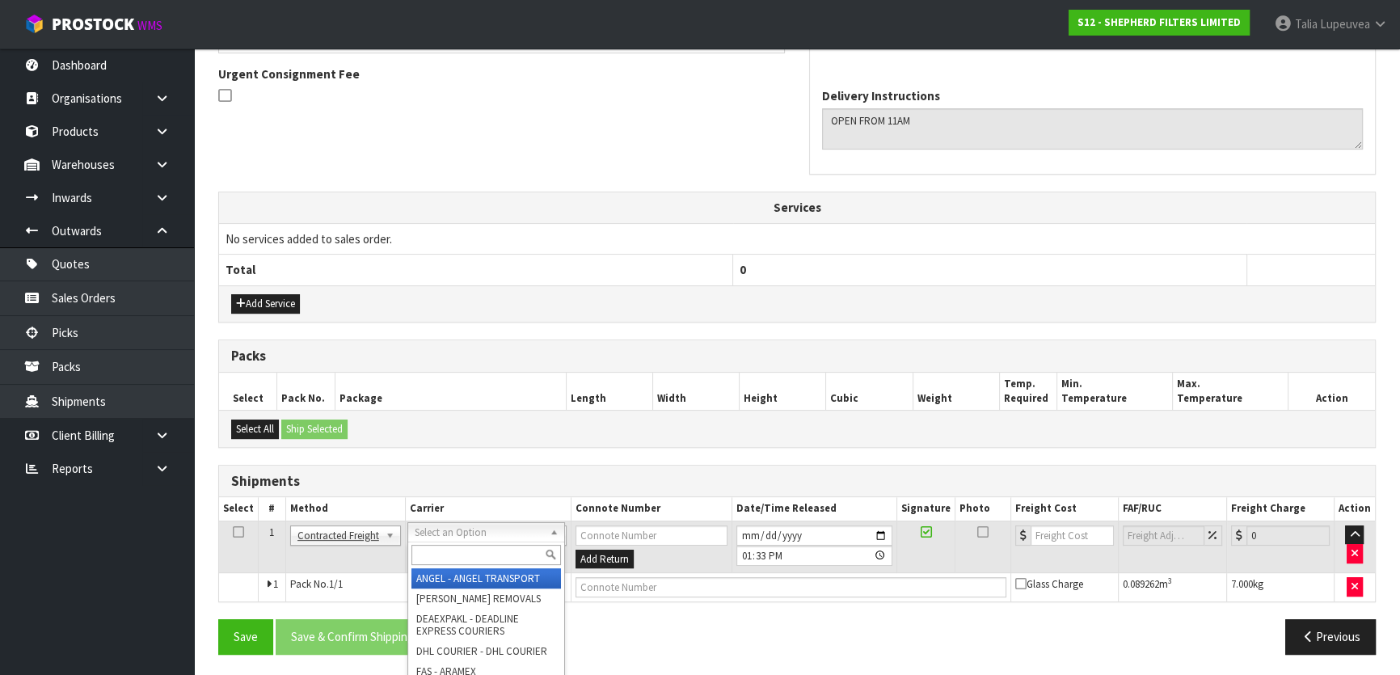
click at [447, 554] on input "text" at bounding box center [486, 555] width 150 height 20
type input "nzp"
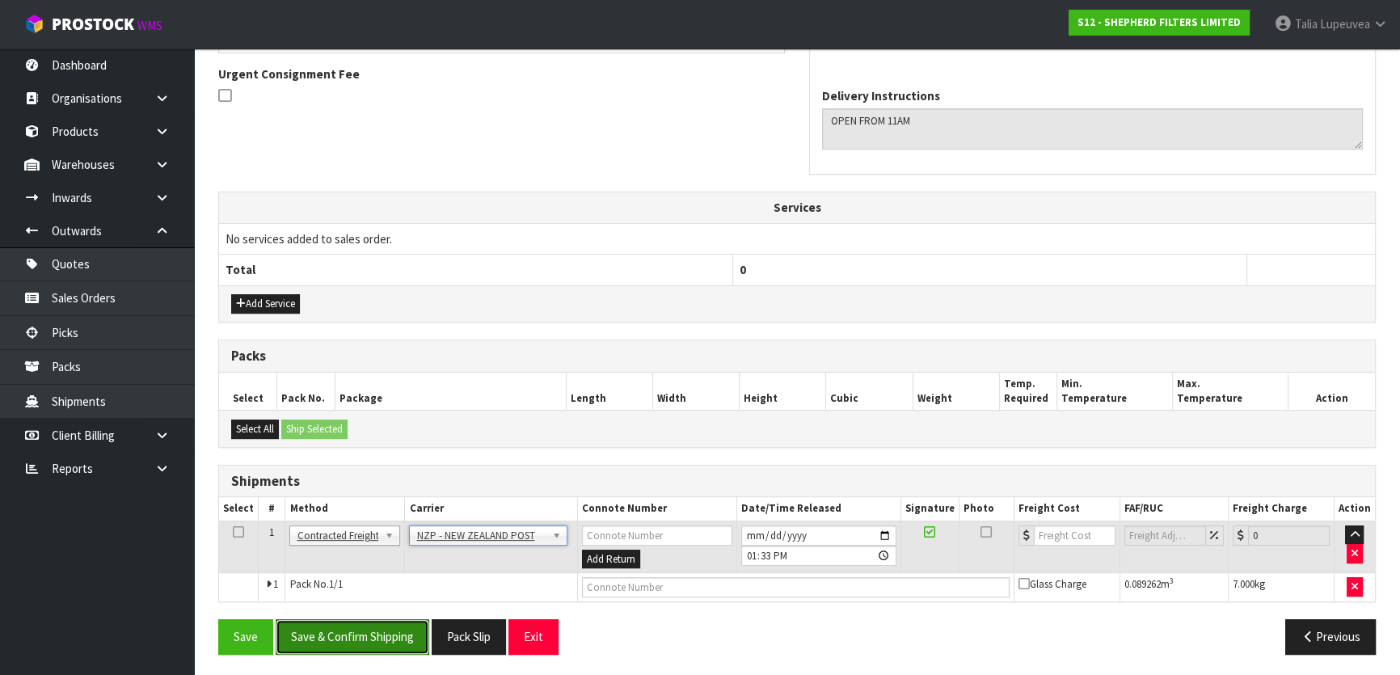
click at [347, 634] on button "Save & Confirm Shipping" at bounding box center [353, 636] width 154 height 35
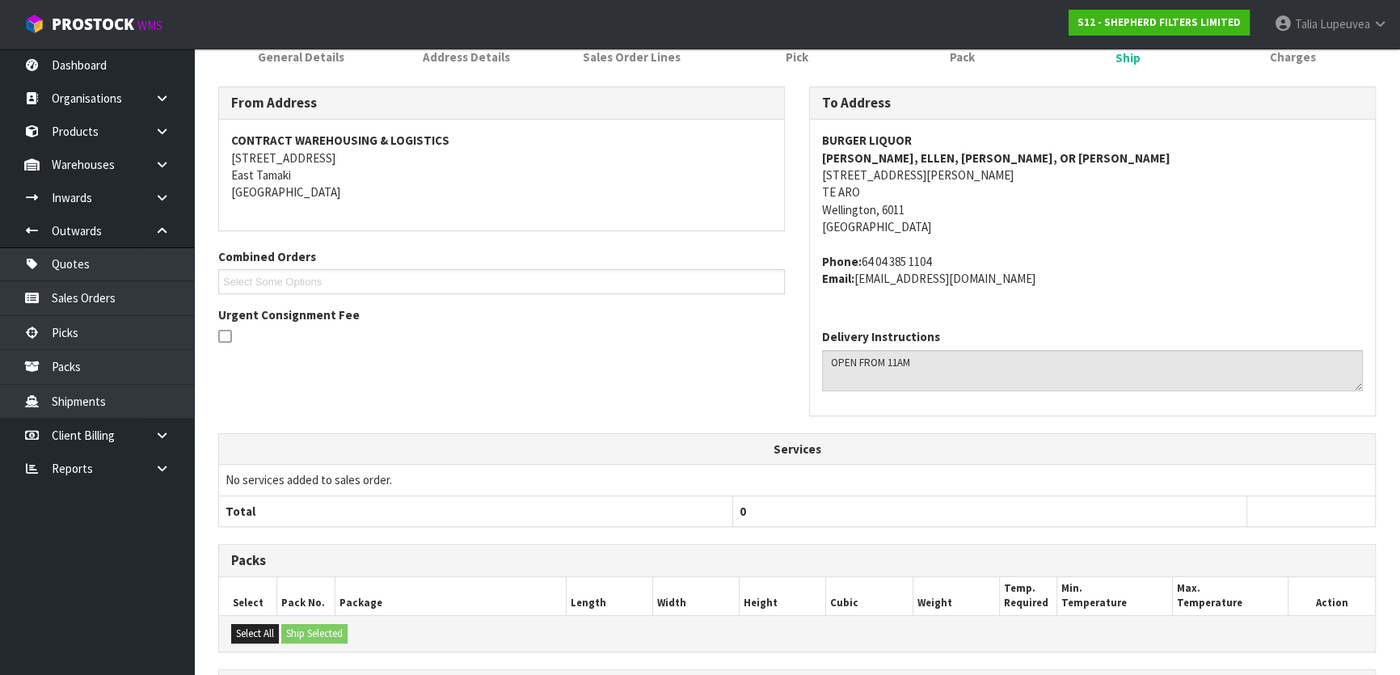
scroll to position [448, 0]
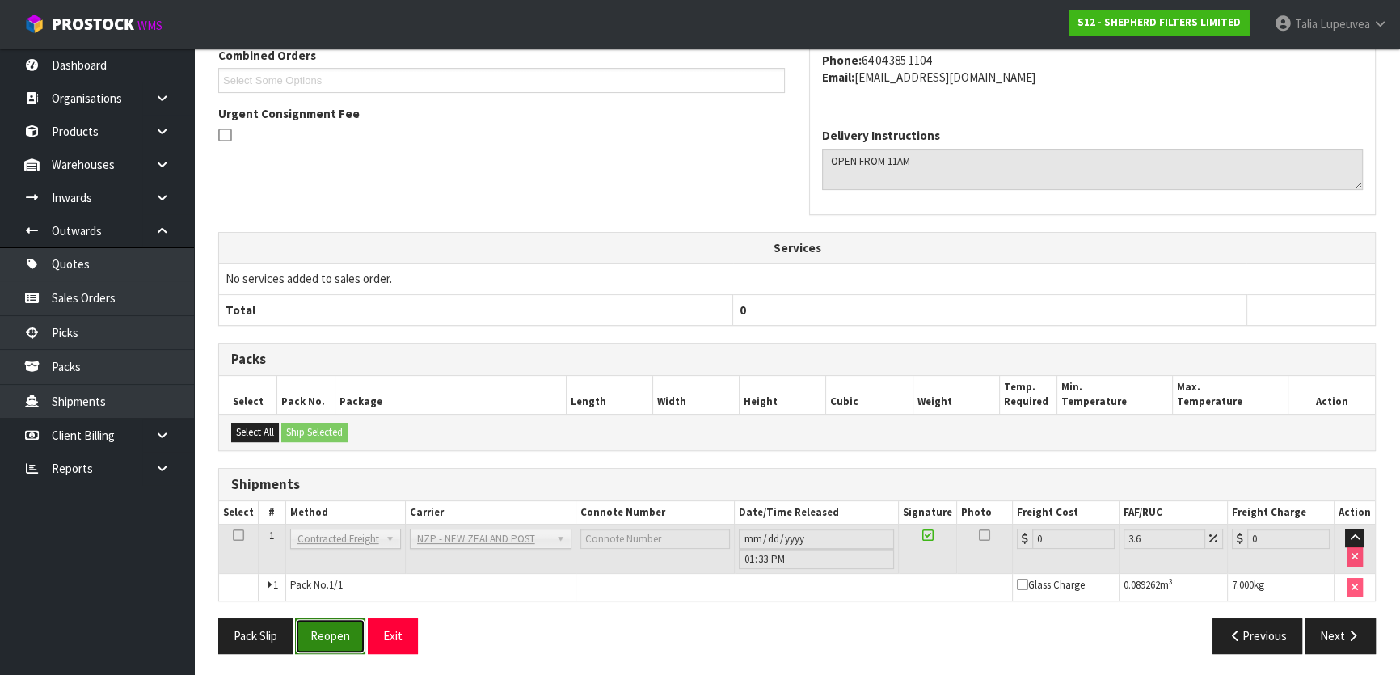
click at [343, 622] on button "Reopen" at bounding box center [330, 635] width 70 height 35
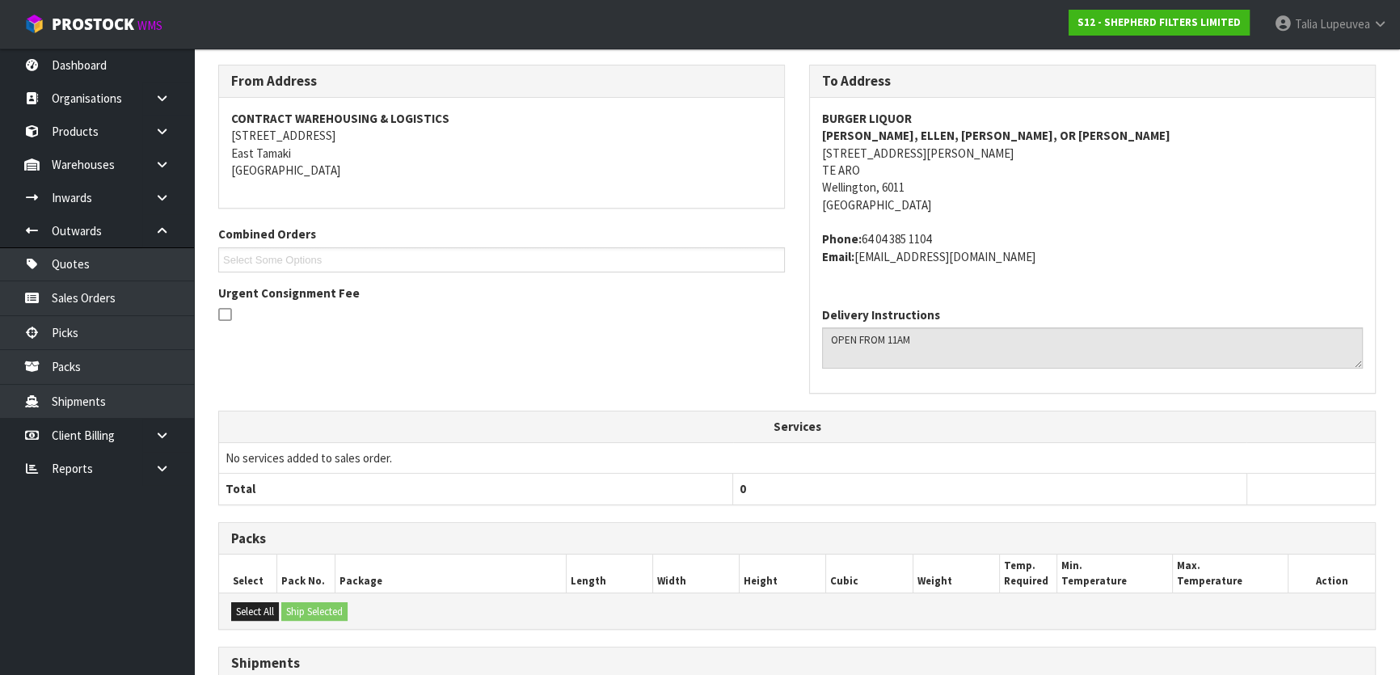
scroll to position [430, 0]
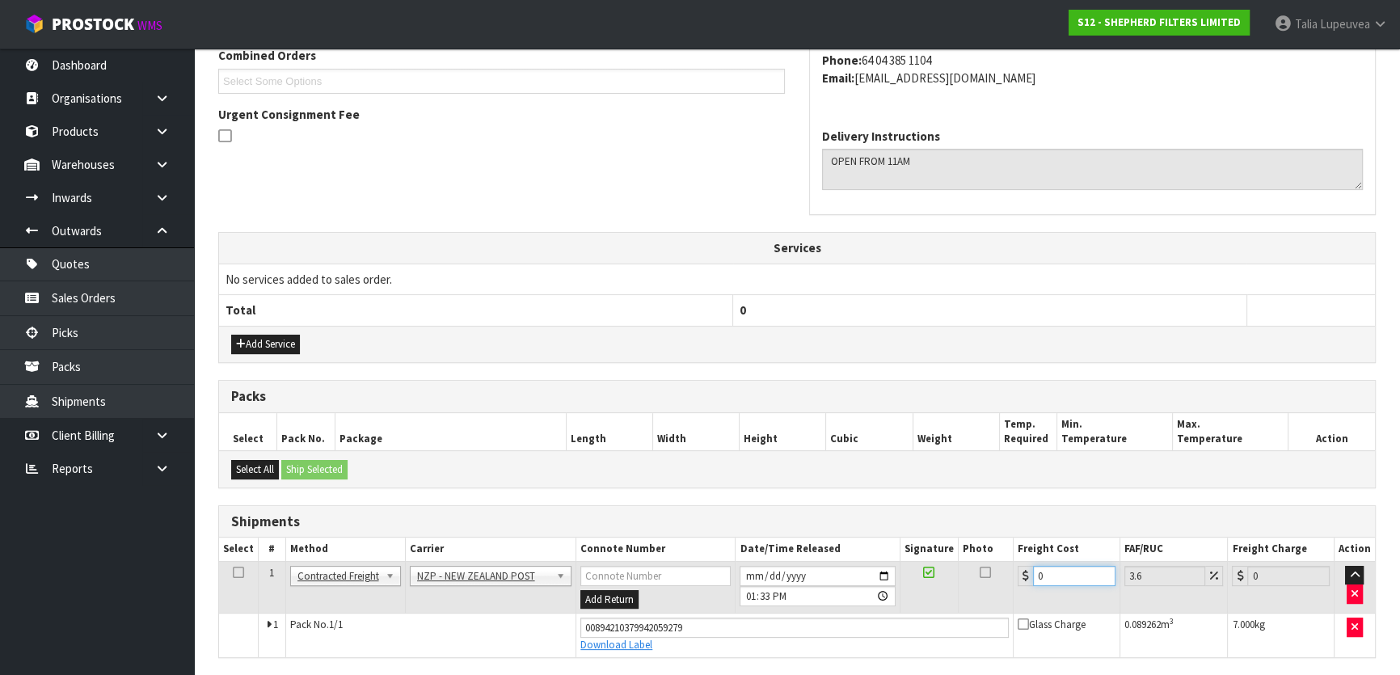
drag, startPoint x: 1048, startPoint y: 572, endPoint x: 1017, endPoint y: 604, distance: 44.6
click at [1017, 604] on td "0" at bounding box center [1067, 587] width 107 height 53
type input "1"
type input "1.04"
type input "14"
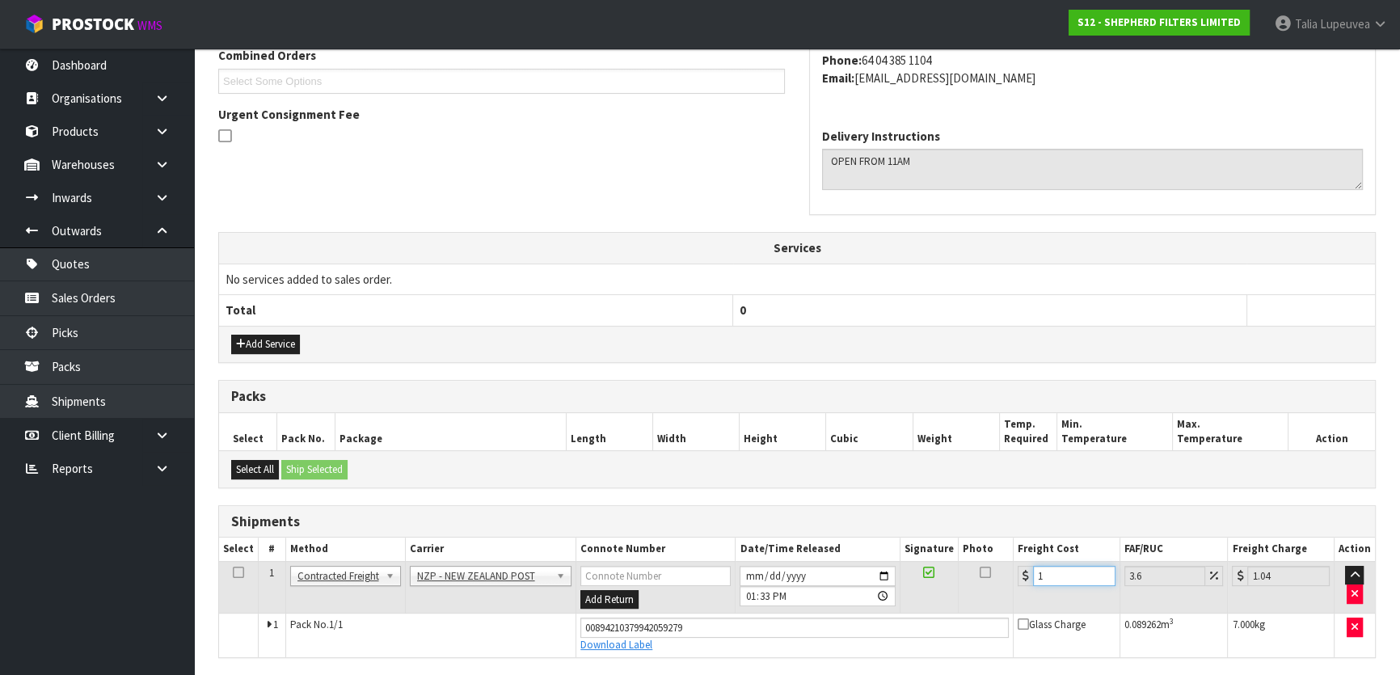
type input "14.5"
type input "14.9"
type input "15.44"
type input "14.95"
type input "15.49"
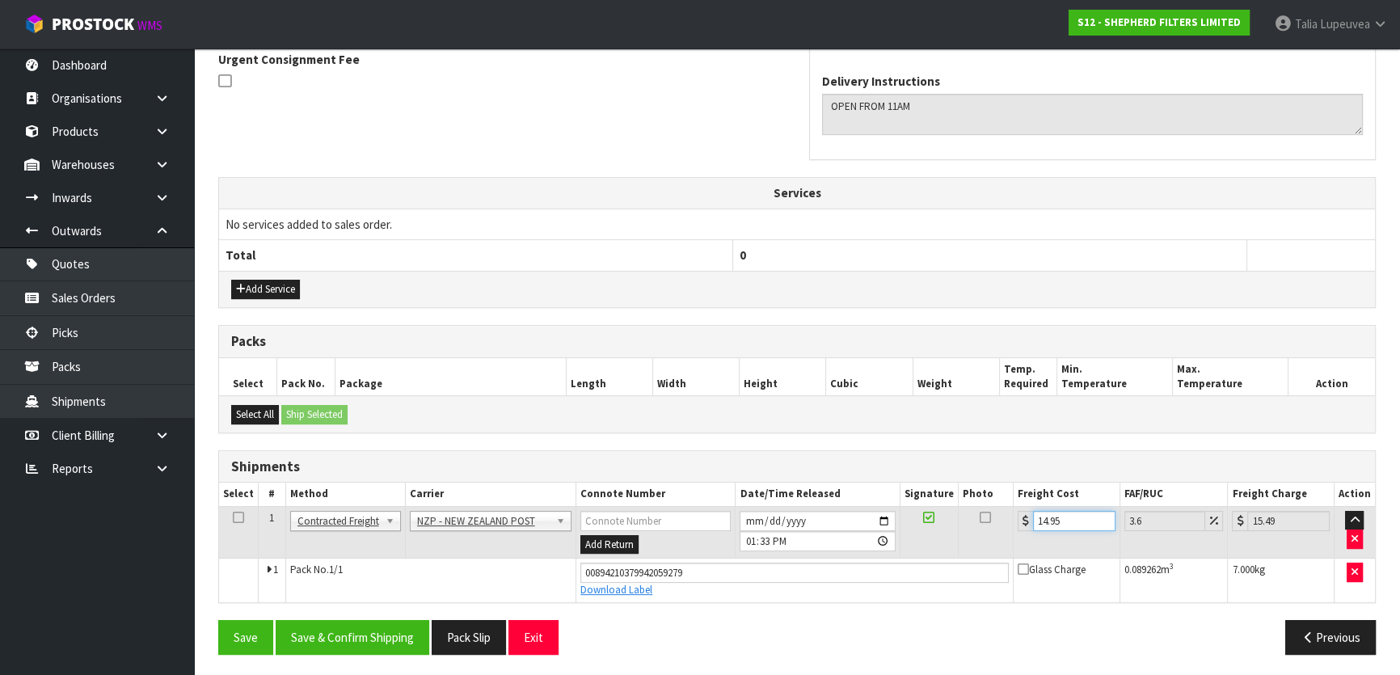
scroll to position [485, 0]
type input "14.95"
click at [346, 639] on button "Save & Confirm Shipping" at bounding box center [353, 637] width 154 height 35
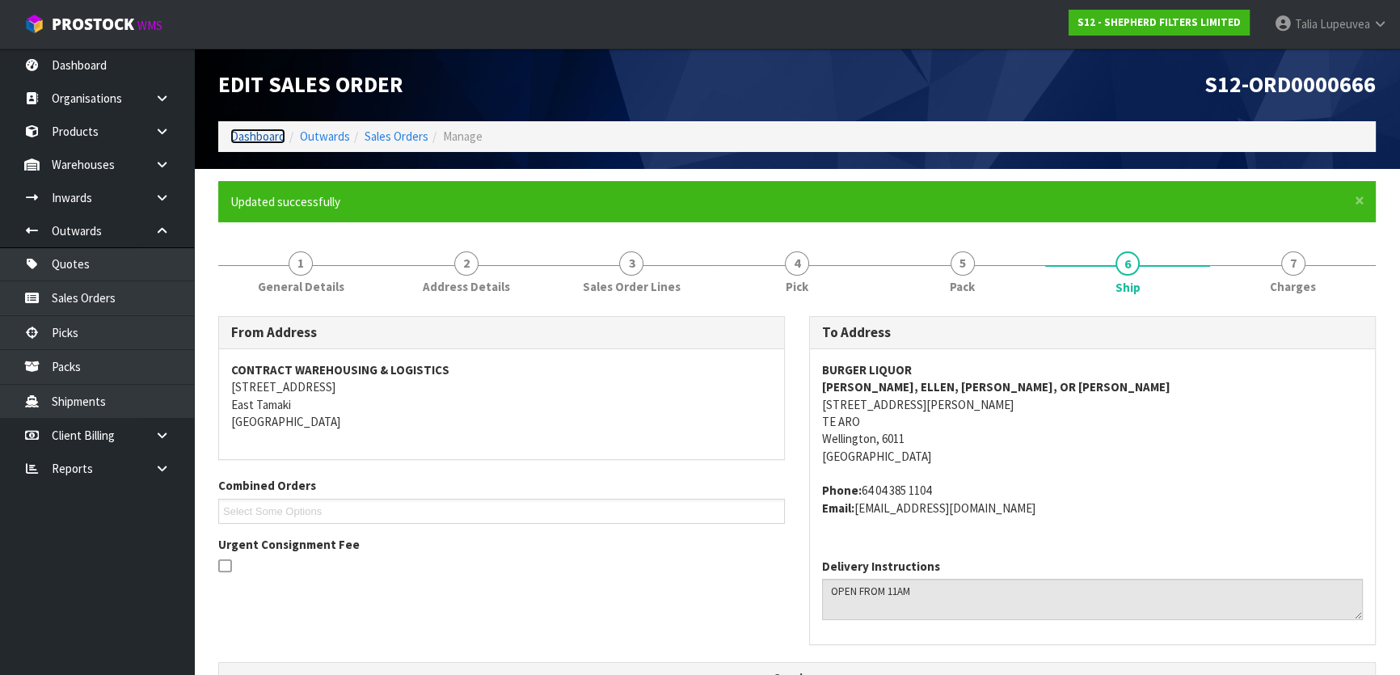
click at [261, 137] on link "Dashboard" at bounding box center [257, 136] width 55 height 15
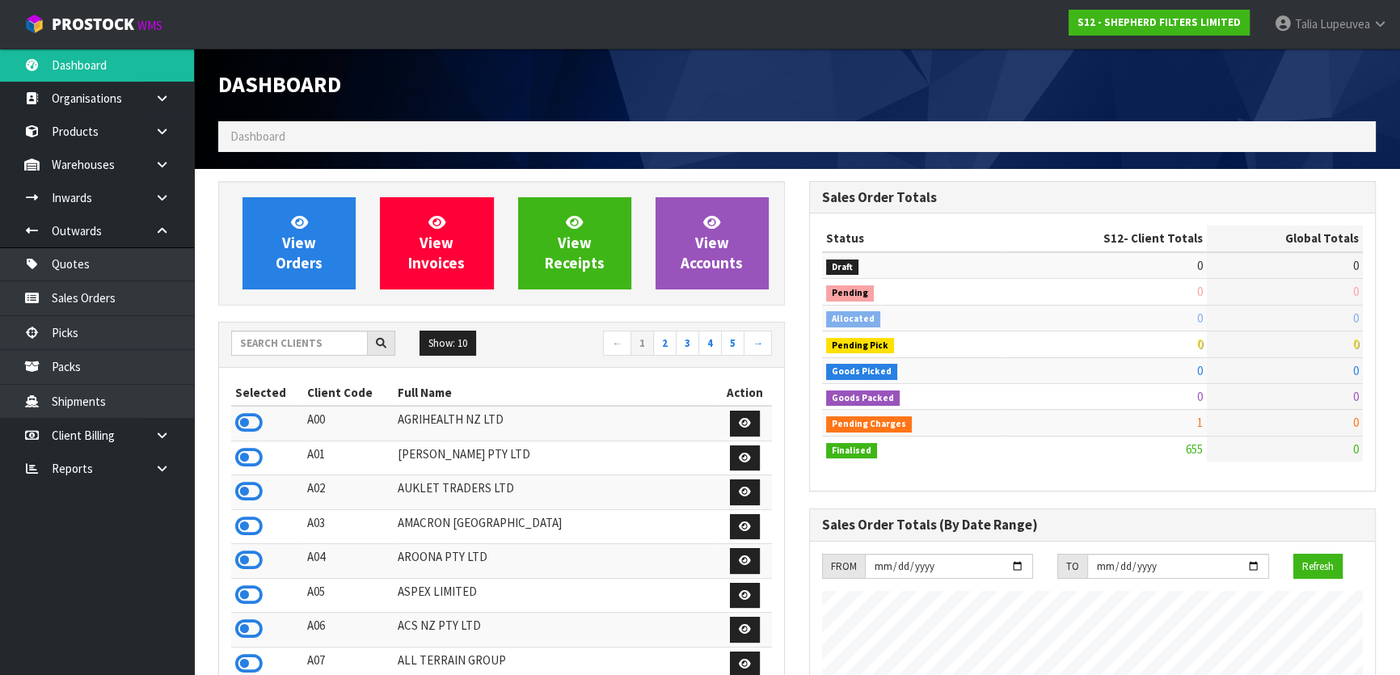
scroll to position [1134, 590]
click at [289, 337] on input "text" at bounding box center [299, 343] width 137 height 25
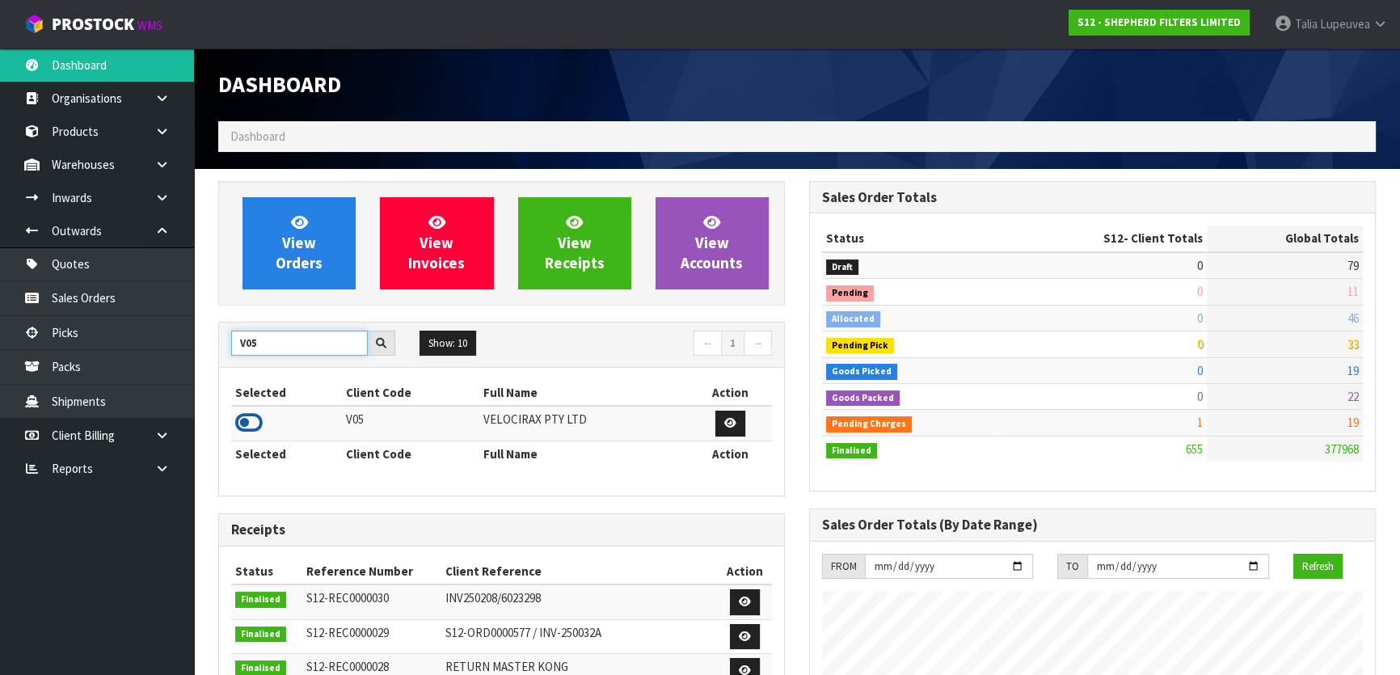
type input "V05"
click at [243, 420] on icon at bounding box center [248, 423] width 27 height 24
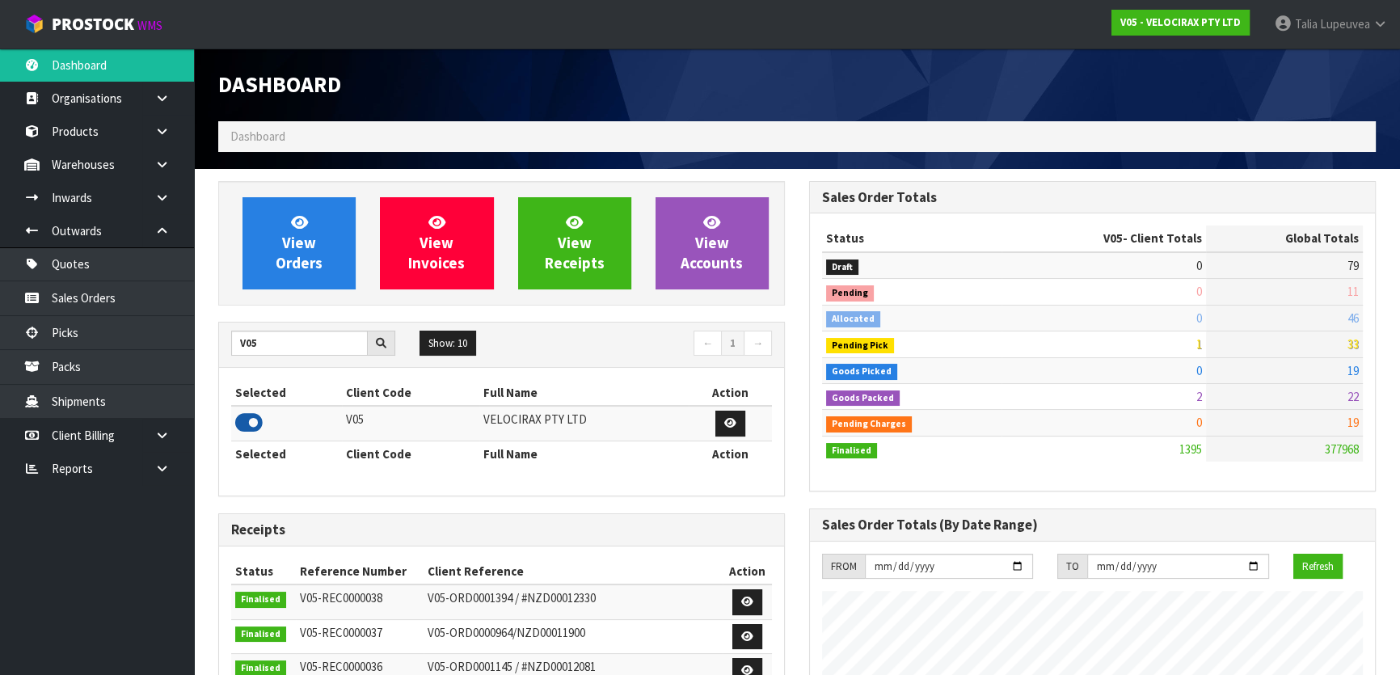
scroll to position [1257, 590]
drag, startPoint x: 247, startPoint y: 412, endPoint x: 196, endPoint y: 353, distance: 77.9
click at [221, 355] on div "V05" at bounding box center [313, 344] width 188 height 26
click at [162, 299] on link "Sales Orders" at bounding box center [97, 297] width 194 height 33
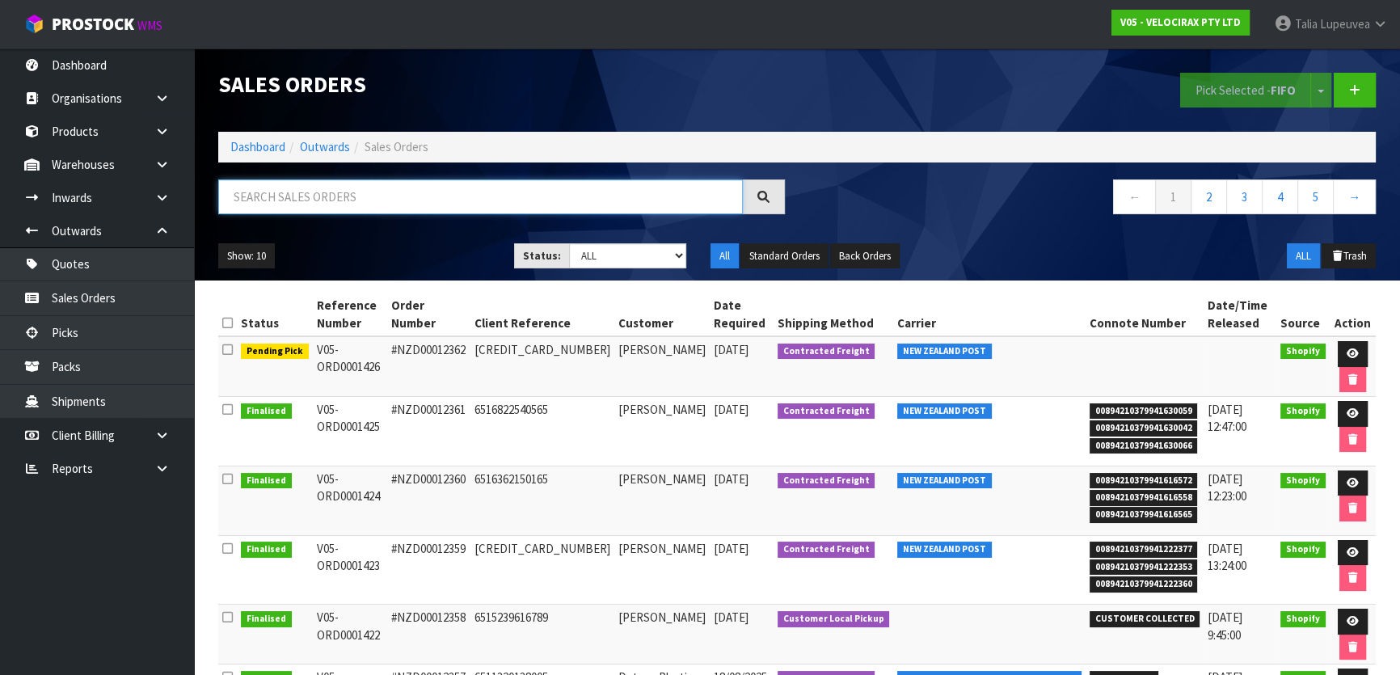
click at [406, 188] on input "text" at bounding box center [480, 196] width 525 height 35
type input "JOB-0407514"
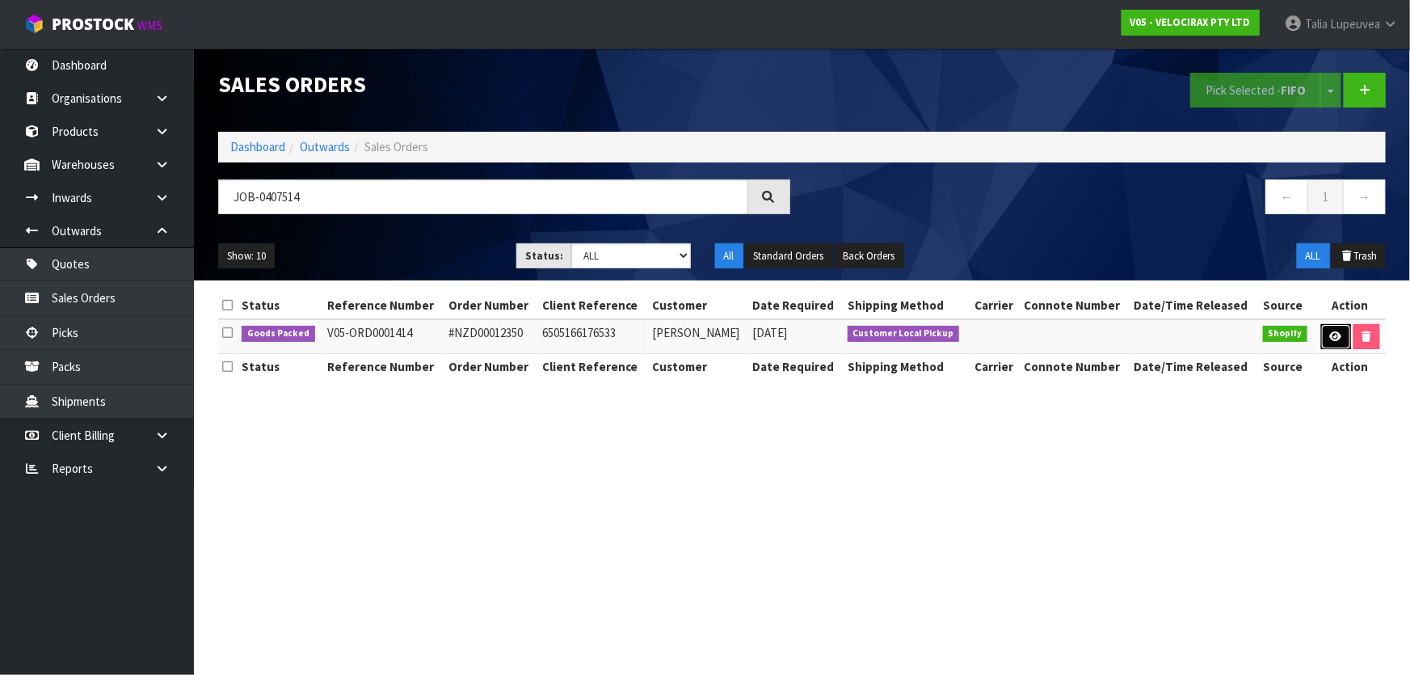
click at [1322, 334] on link at bounding box center [1337, 337] width 30 height 26
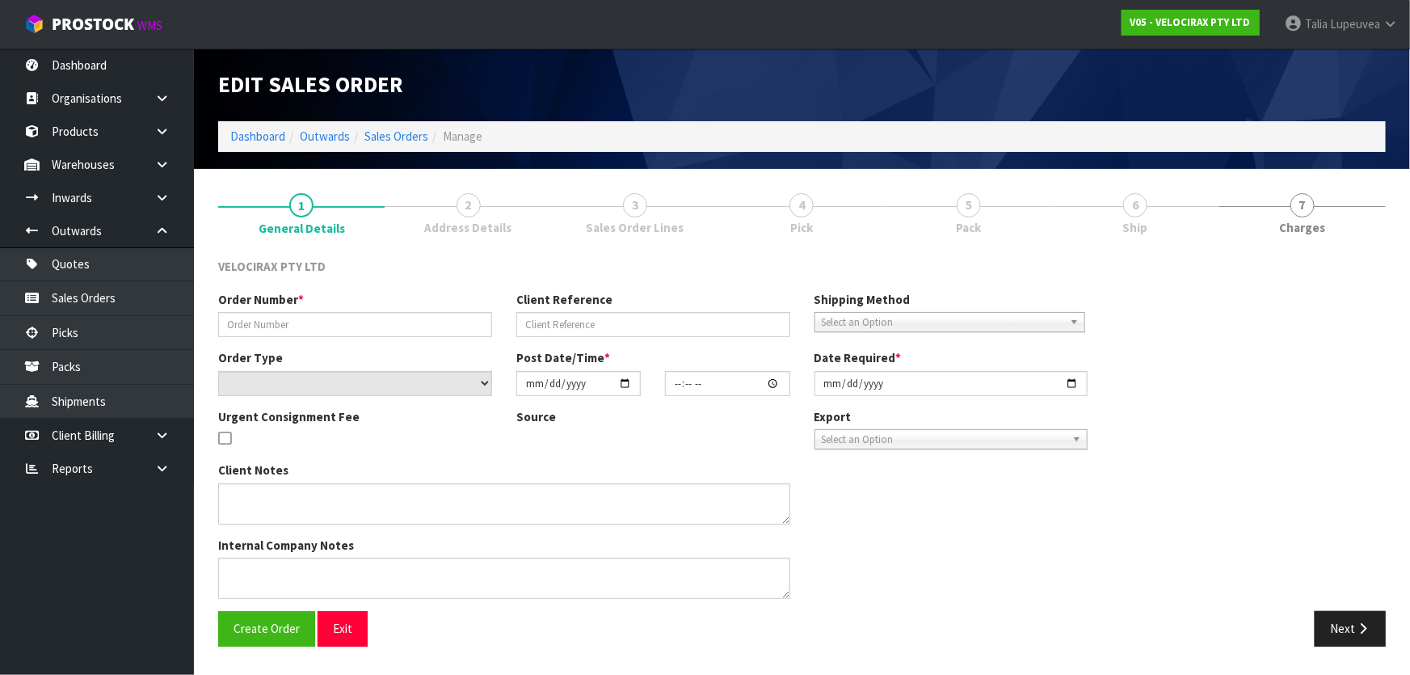
type input "#NZD00012350"
type input "6505166176533"
select select "number:0"
type input "[DATE]"
type input "11:49:43.000"
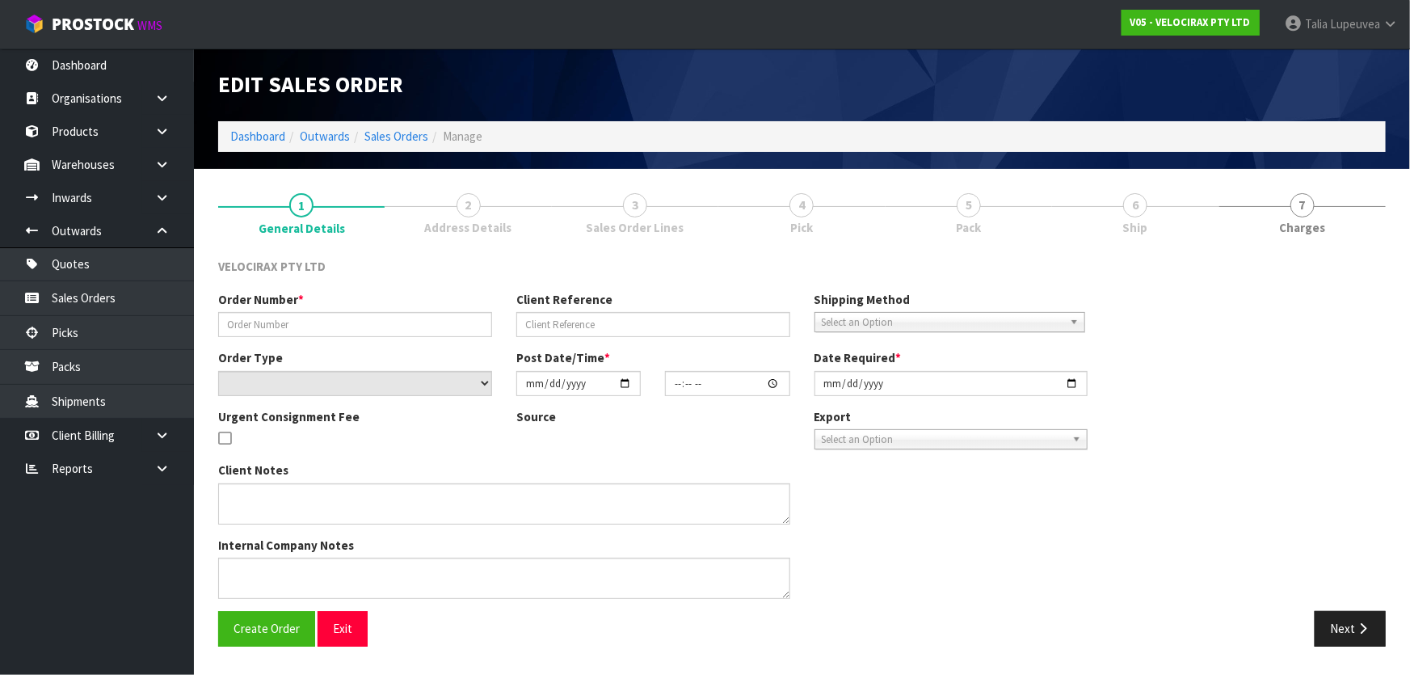
type input "[DATE]"
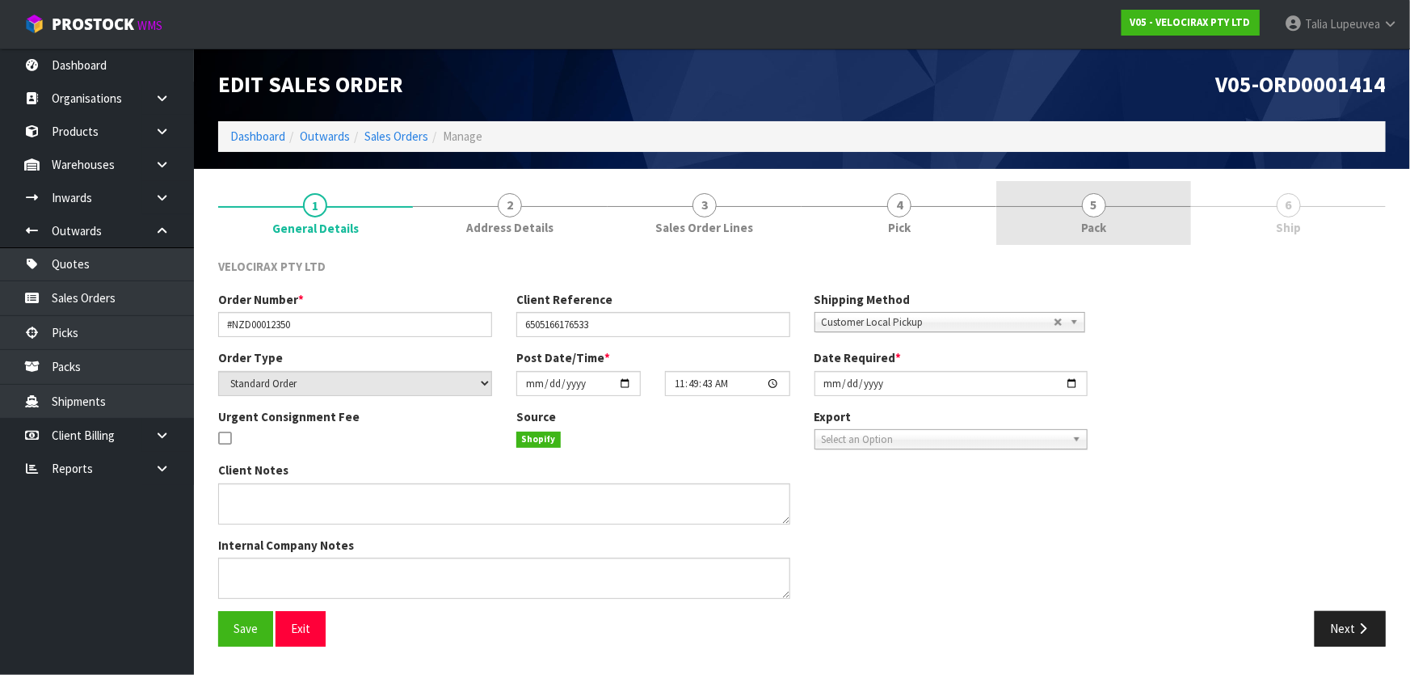
drag, startPoint x: 1127, startPoint y: 215, endPoint x: 1098, endPoint y: 218, distance: 29.3
click at [1126, 215] on link "5 Pack" at bounding box center [1094, 213] width 195 height 64
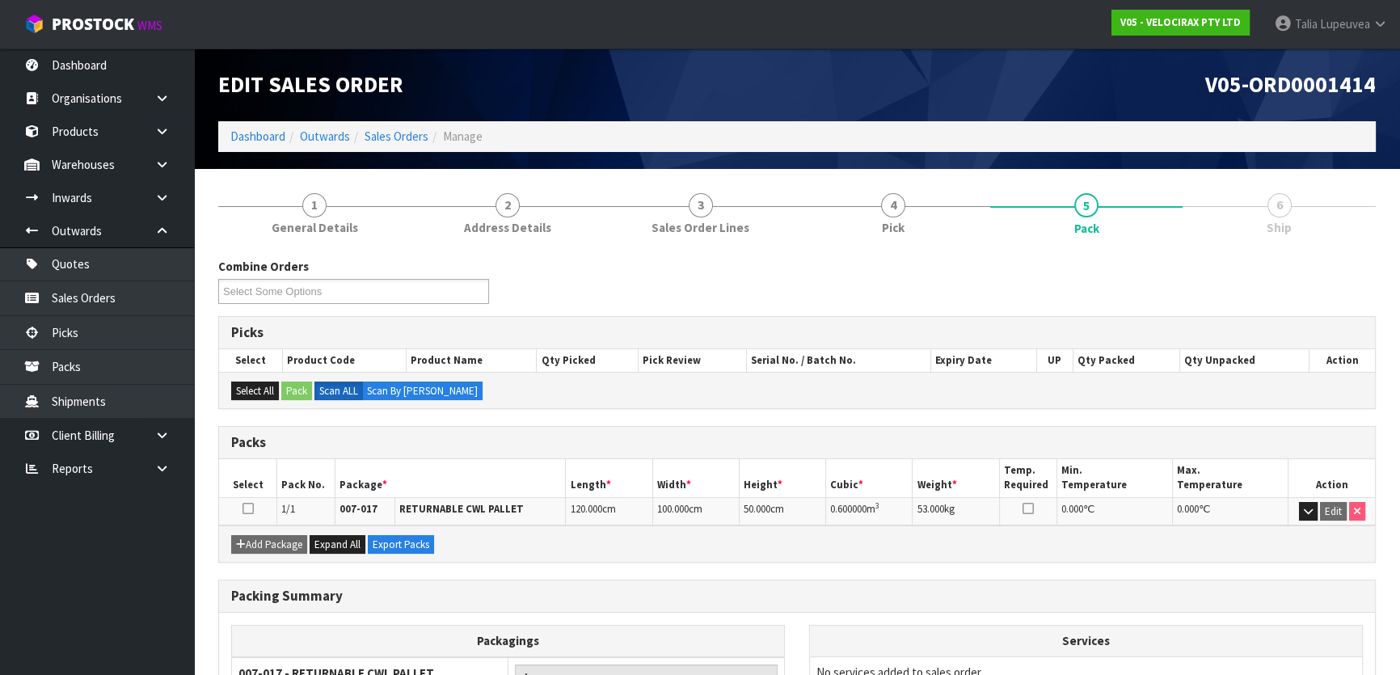
scroll to position [154, 0]
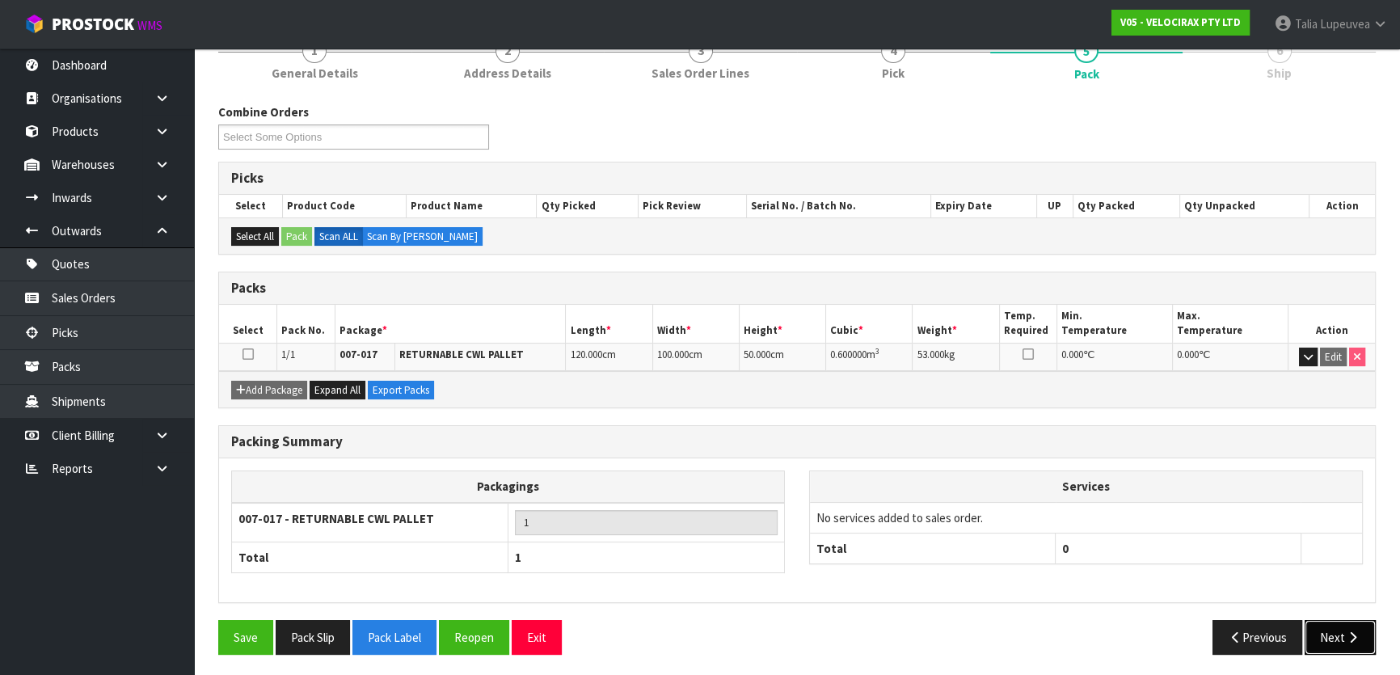
click at [1343, 622] on button "Next" at bounding box center [1340, 637] width 71 height 35
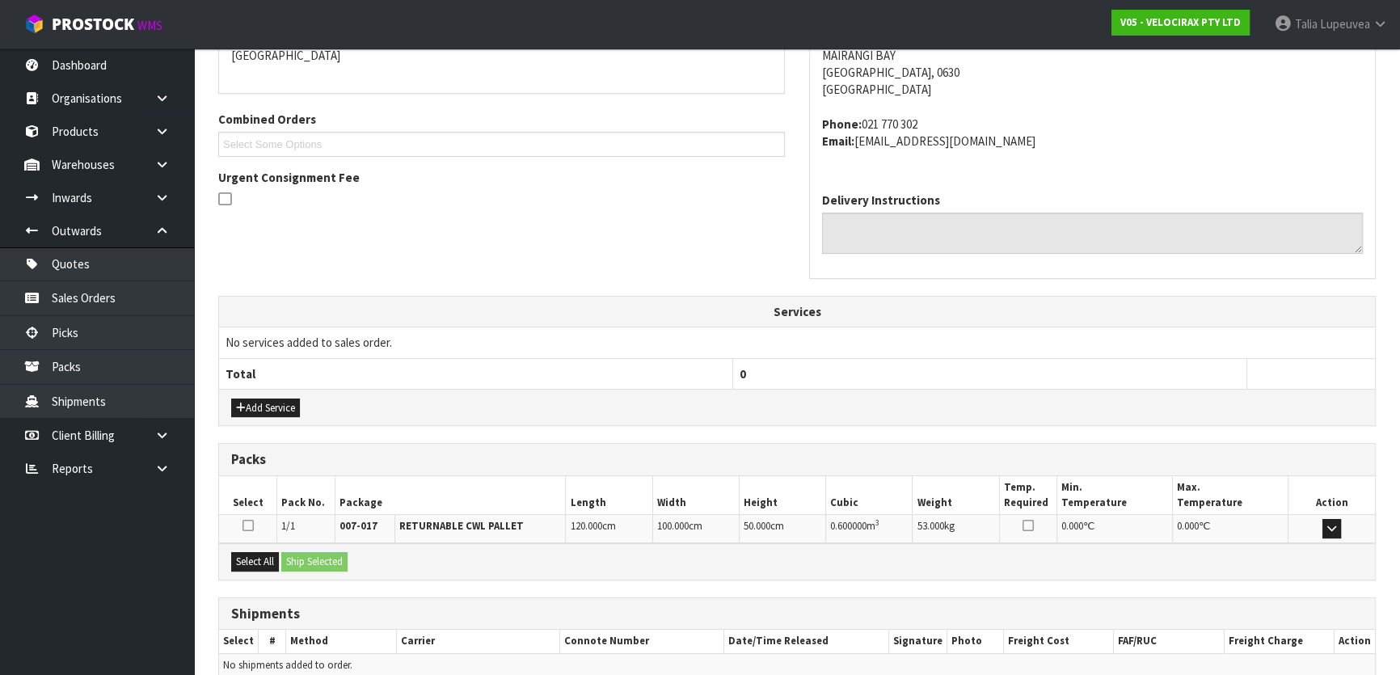
scroll to position [383, 0]
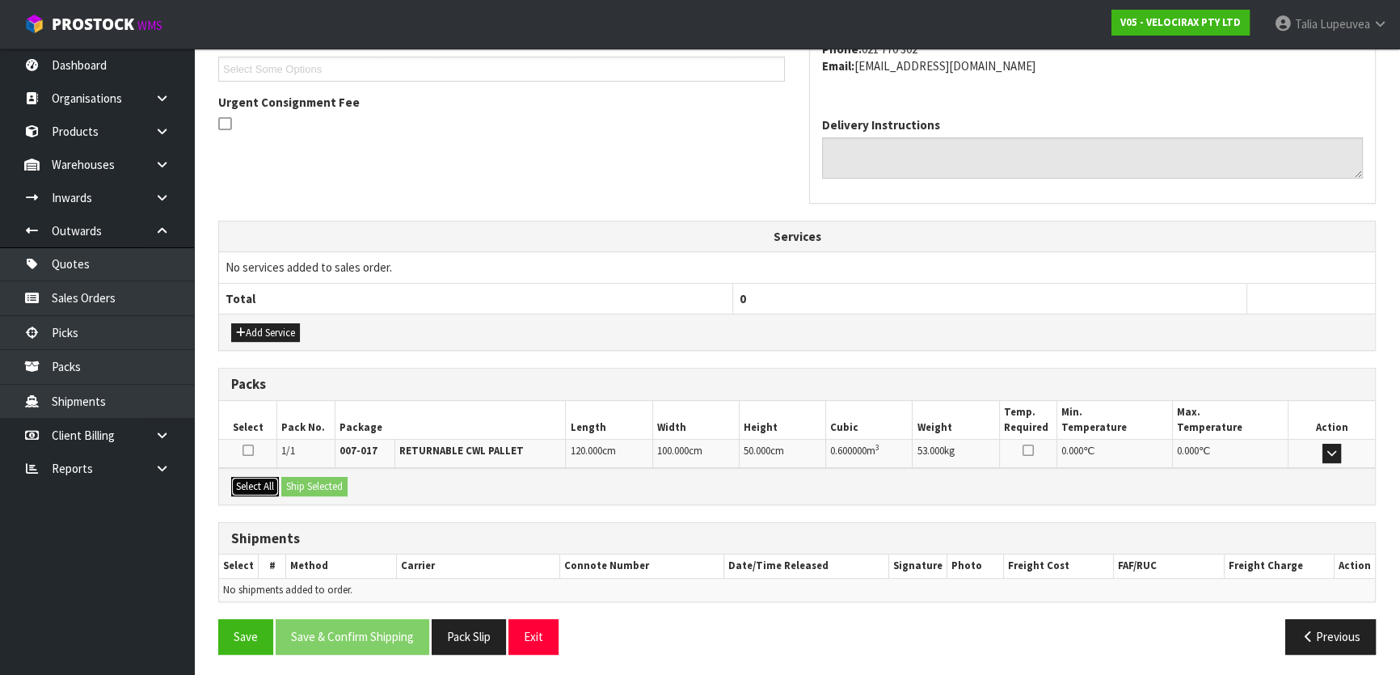
click at [247, 480] on button "Select All" at bounding box center [255, 486] width 48 height 19
click at [299, 482] on button "Ship Selected" at bounding box center [314, 486] width 66 height 19
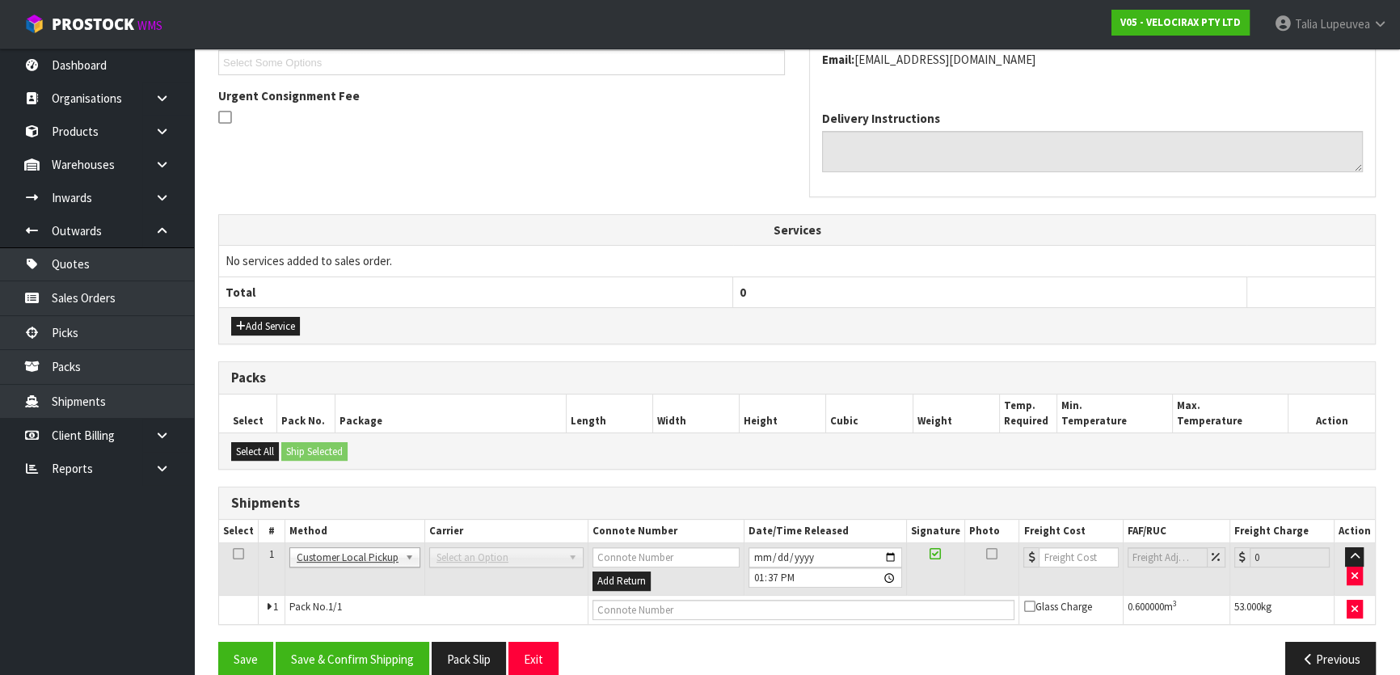
scroll to position [412, 0]
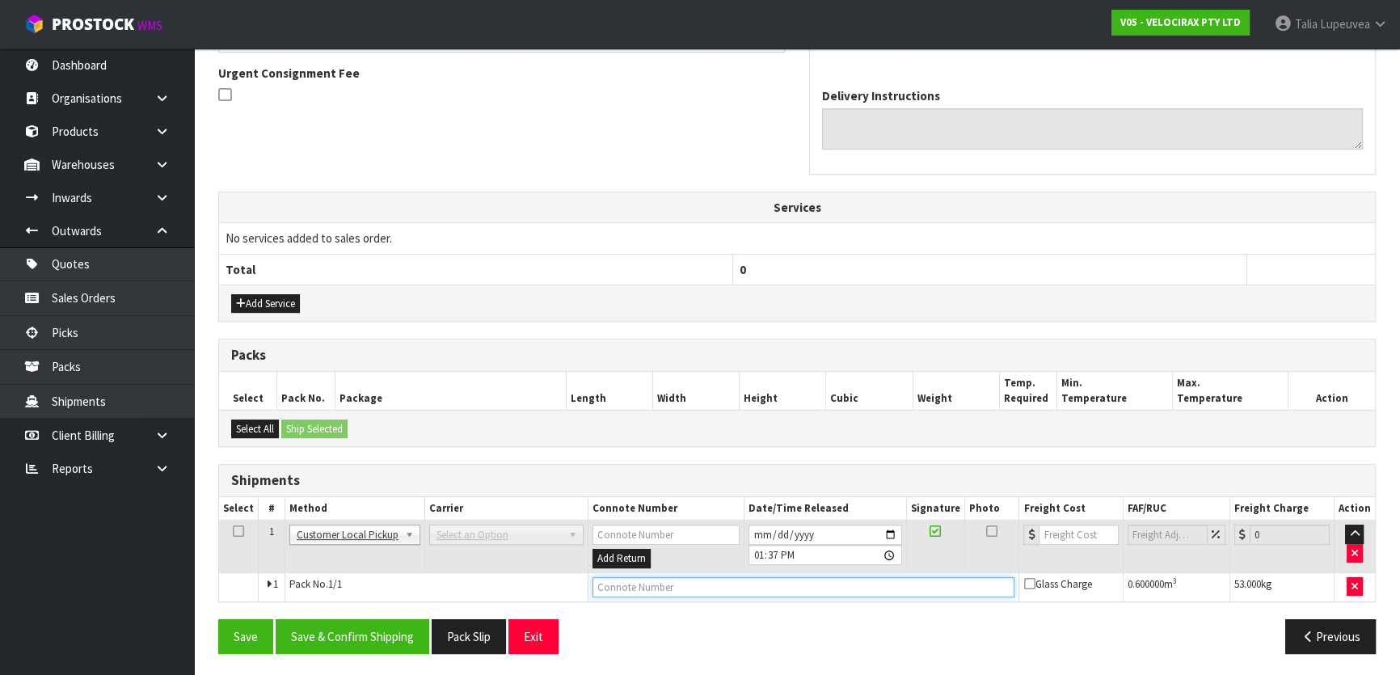
click at [644, 588] on input "text" at bounding box center [803, 587] width 423 height 20
type input "CUSTOMER COLLECTED"
click at [364, 626] on button "Save & Confirm Shipping" at bounding box center [353, 636] width 154 height 35
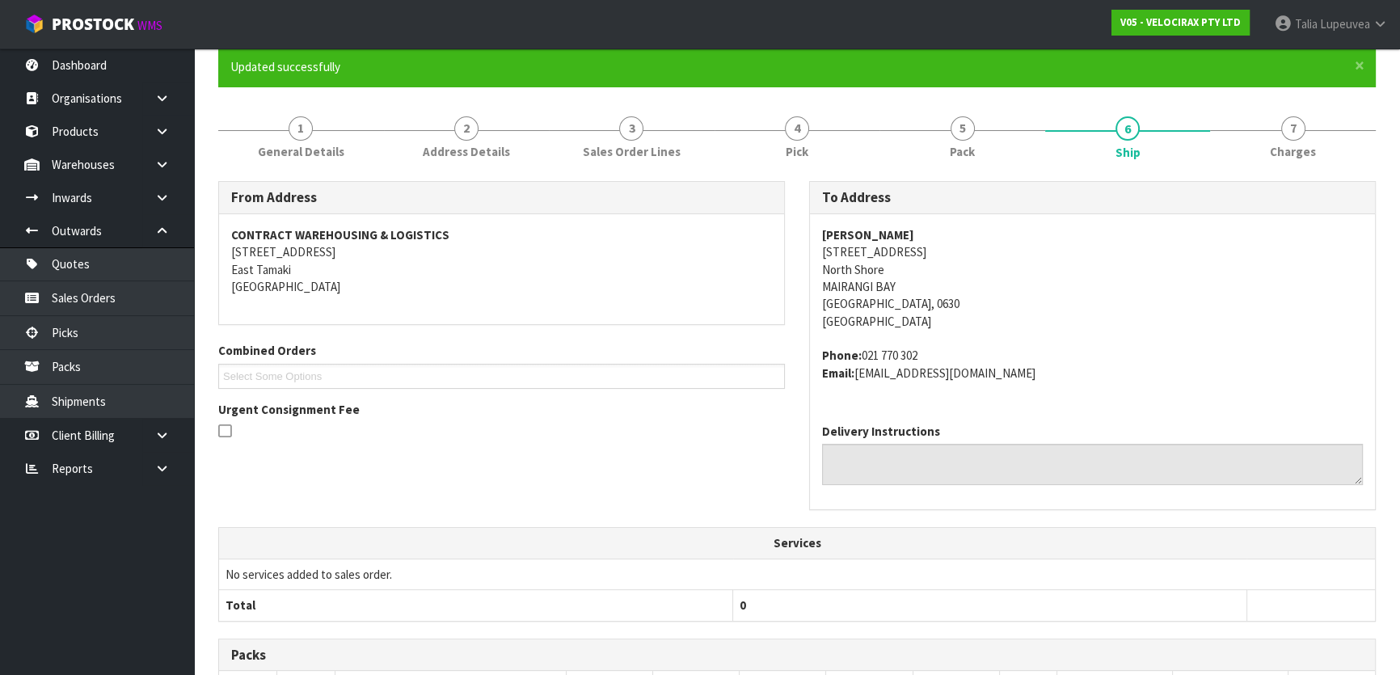
scroll to position [0, 0]
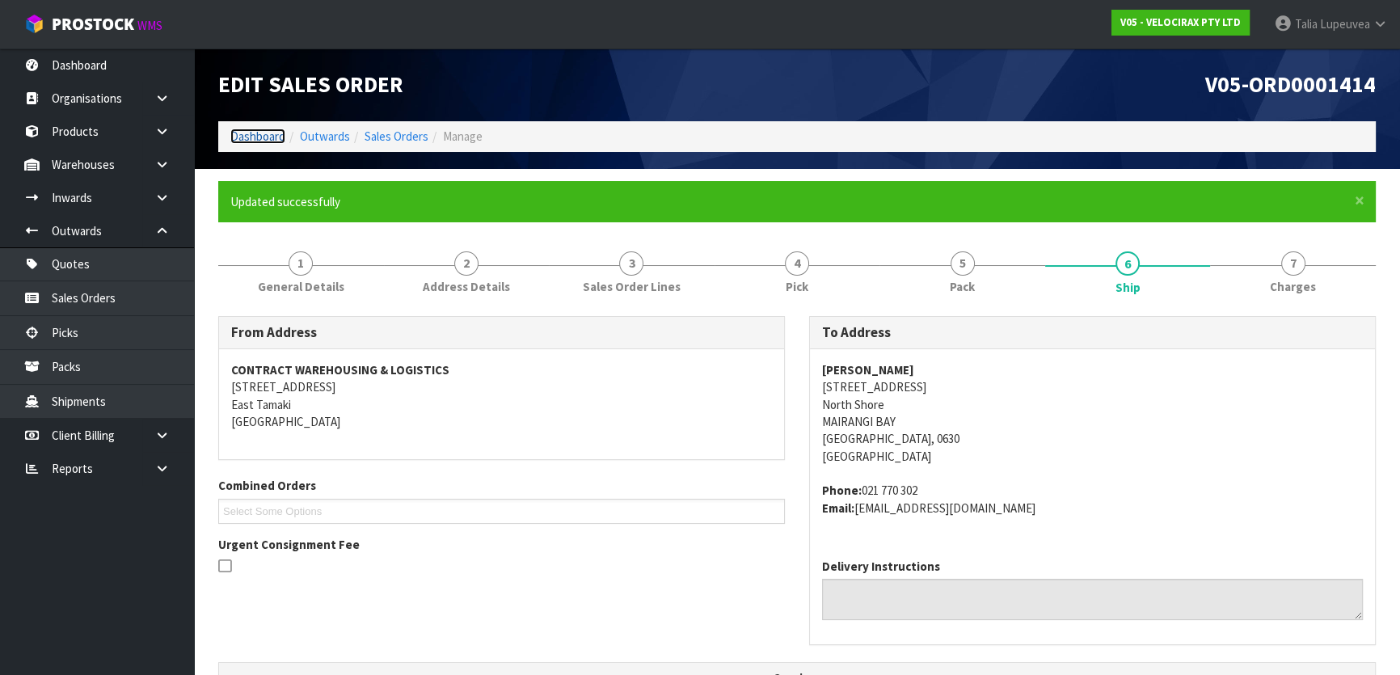
click at [252, 141] on link "Dashboard" at bounding box center [257, 136] width 55 height 15
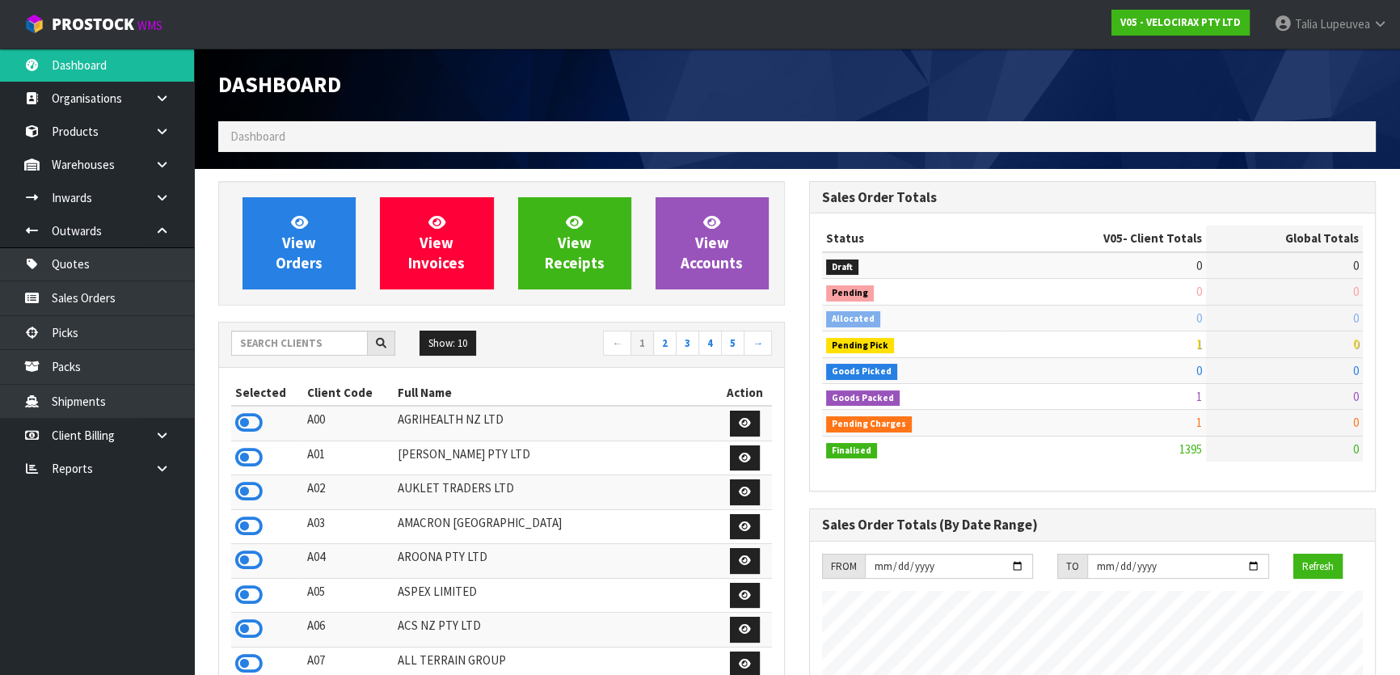
scroll to position [1257, 590]
click at [276, 339] on input "text" at bounding box center [299, 343] width 137 height 25
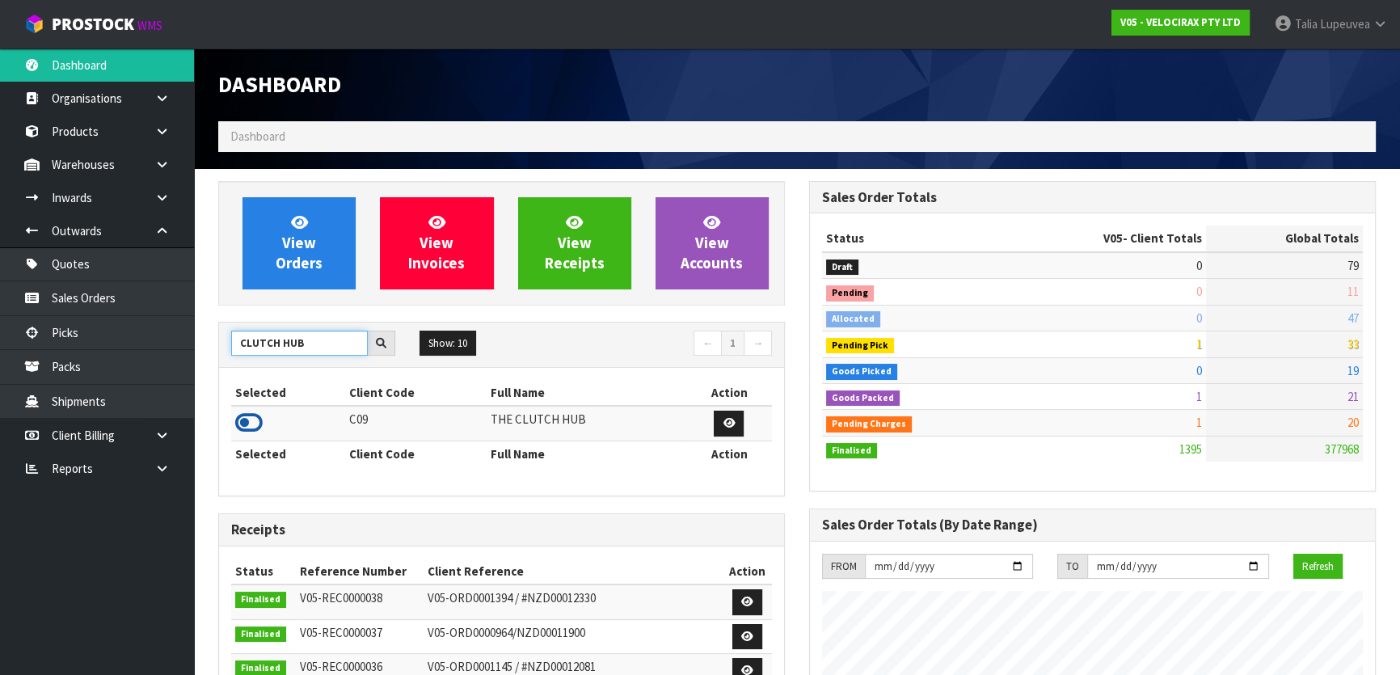
type input "CLUTCH HUB"
click at [251, 427] on icon at bounding box center [248, 423] width 27 height 24
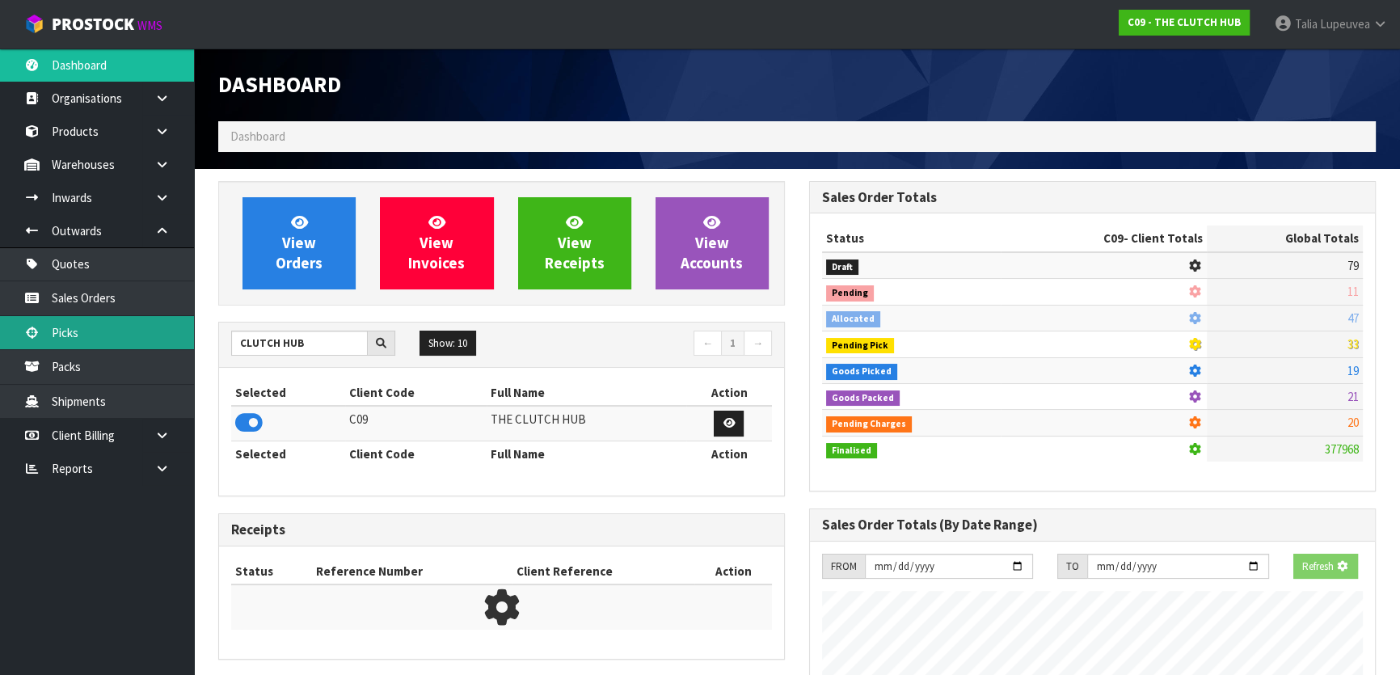
scroll to position [1222, 590]
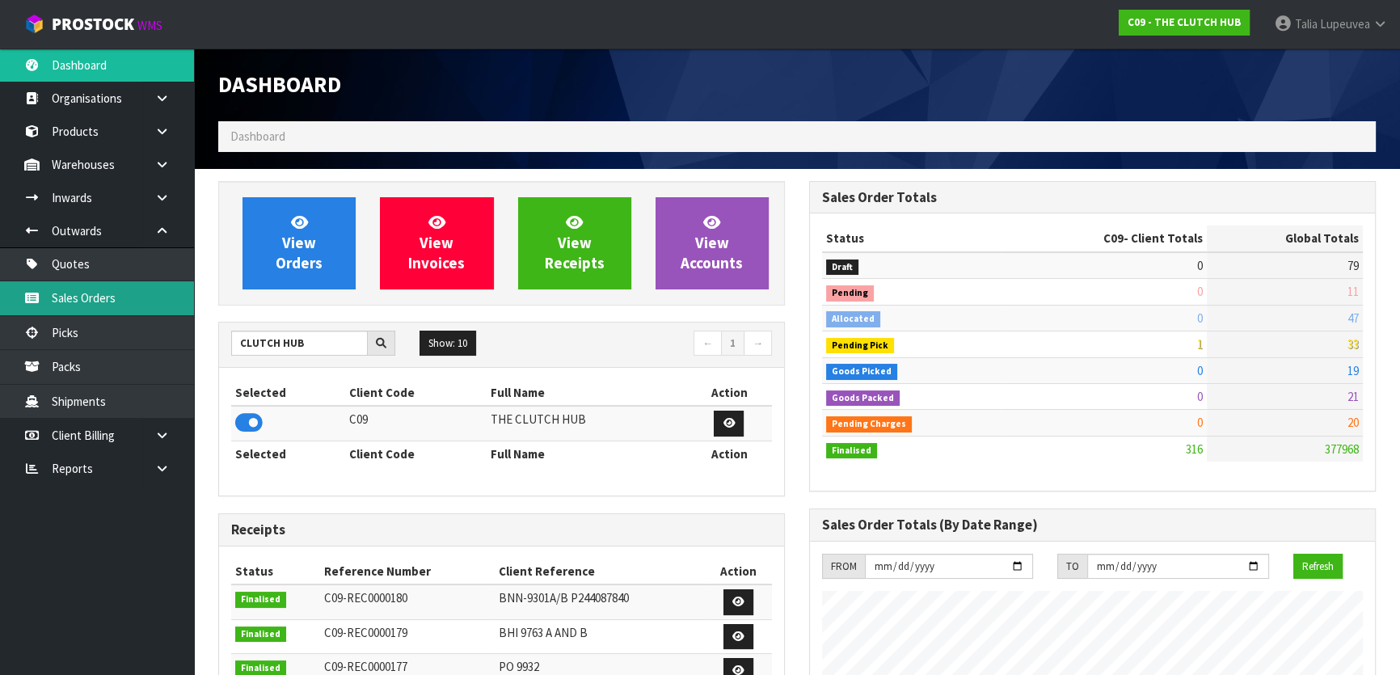
drag, startPoint x: 150, startPoint y: 300, endPoint x: 127, endPoint y: 291, distance: 25.1
click at [148, 300] on link "Sales Orders" at bounding box center [97, 297] width 194 height 33
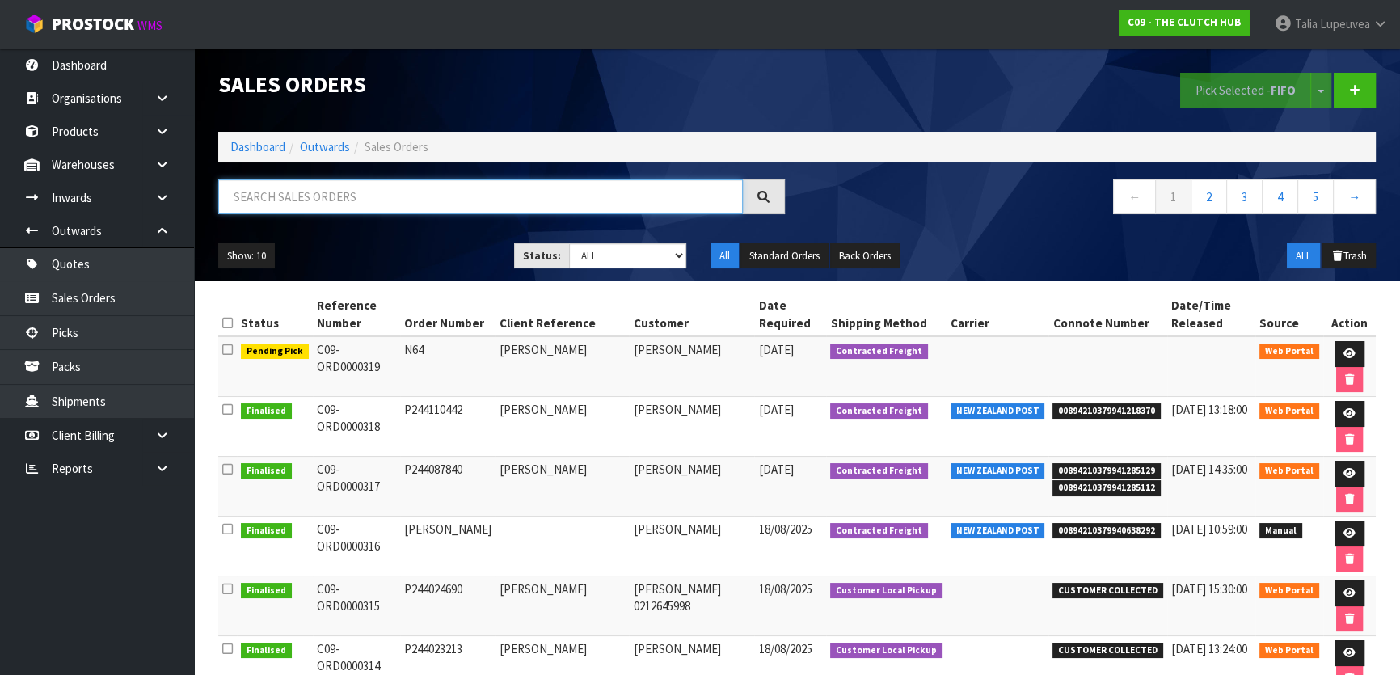
click at [377, 200] on input "text" at bounding box center [480, 196] width 525 height 35
type input "JOB-0408812"
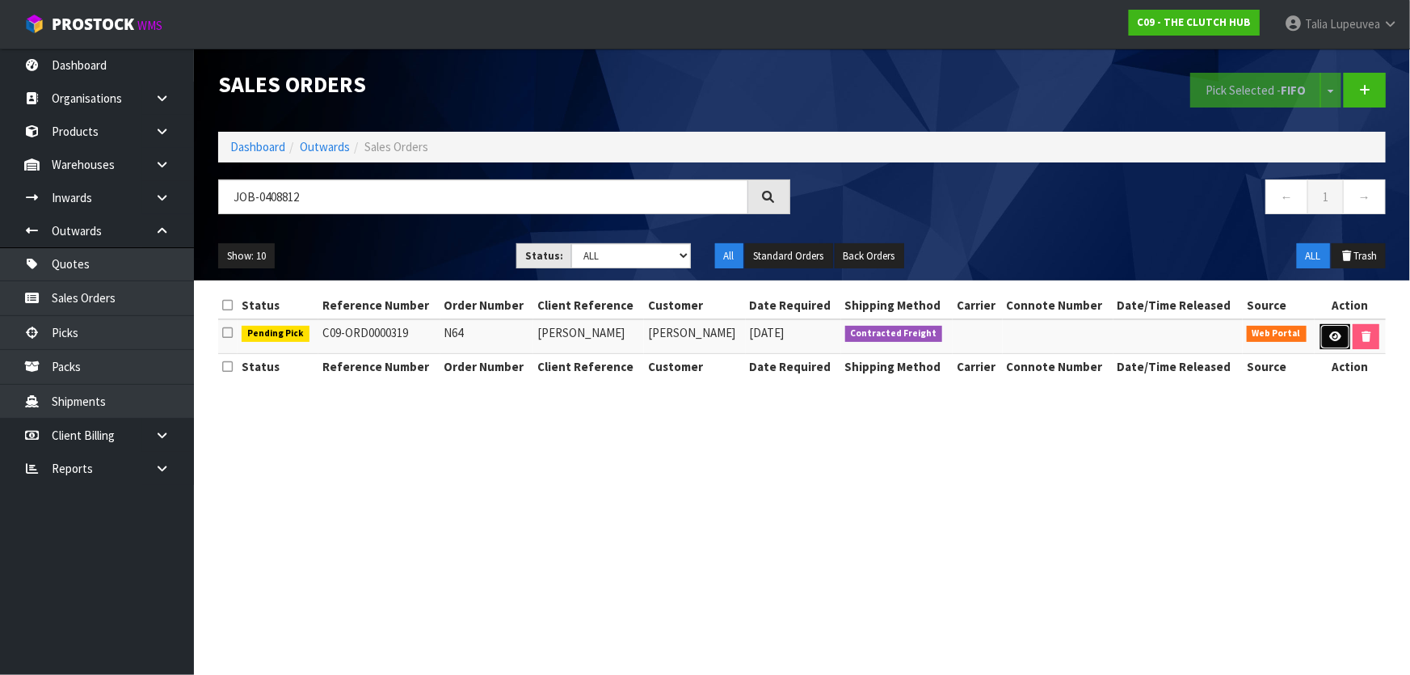
click at [1341, 328] on link at bounding box center [1336, 337] width 30 height 26
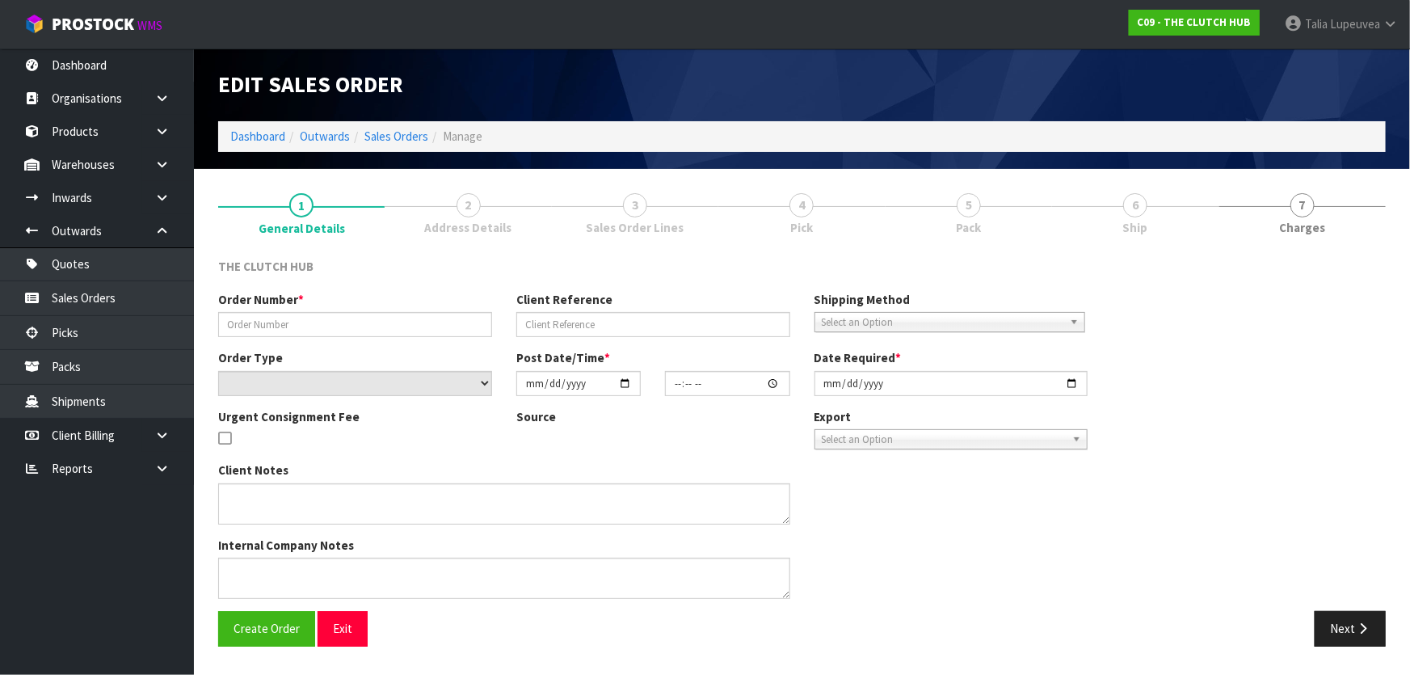
type input "N64"
type input "[PERSON_NAME]"
select select "number:0"
type input "[DATE]"
type input "17:40:00.000"
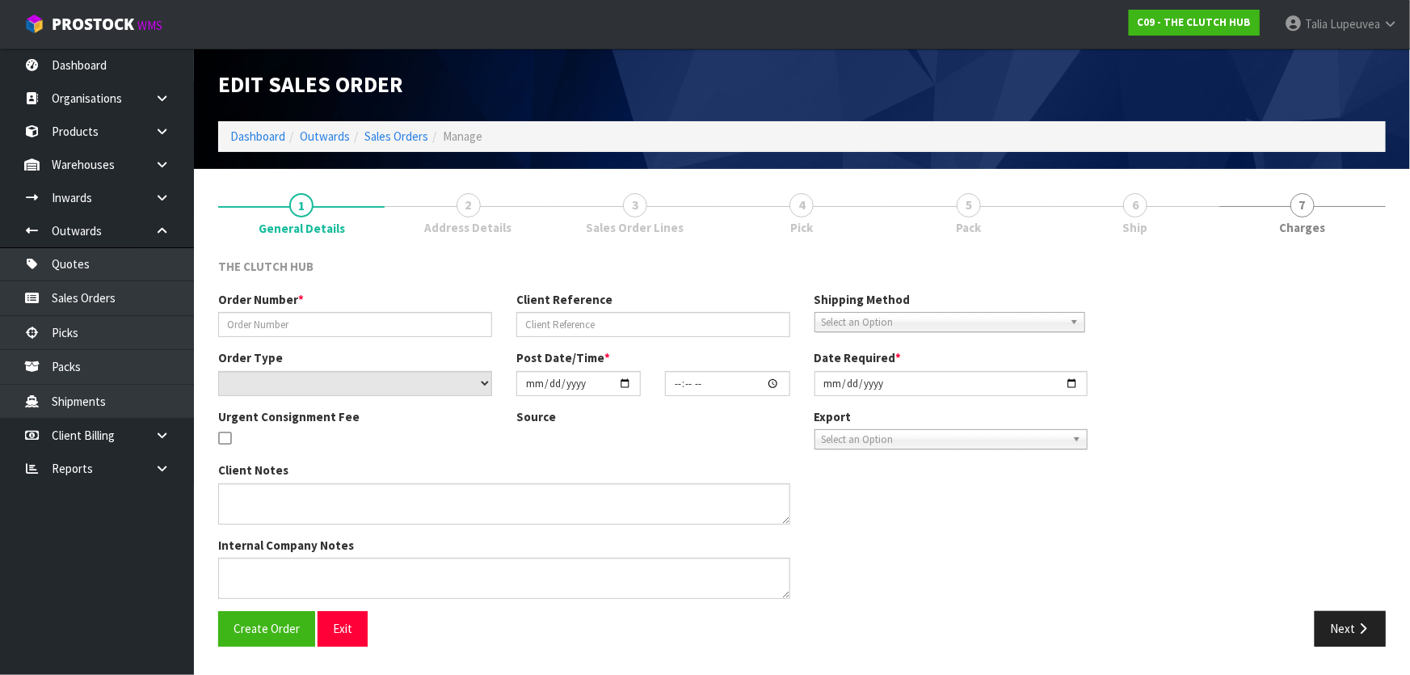
type input "[DATE]"
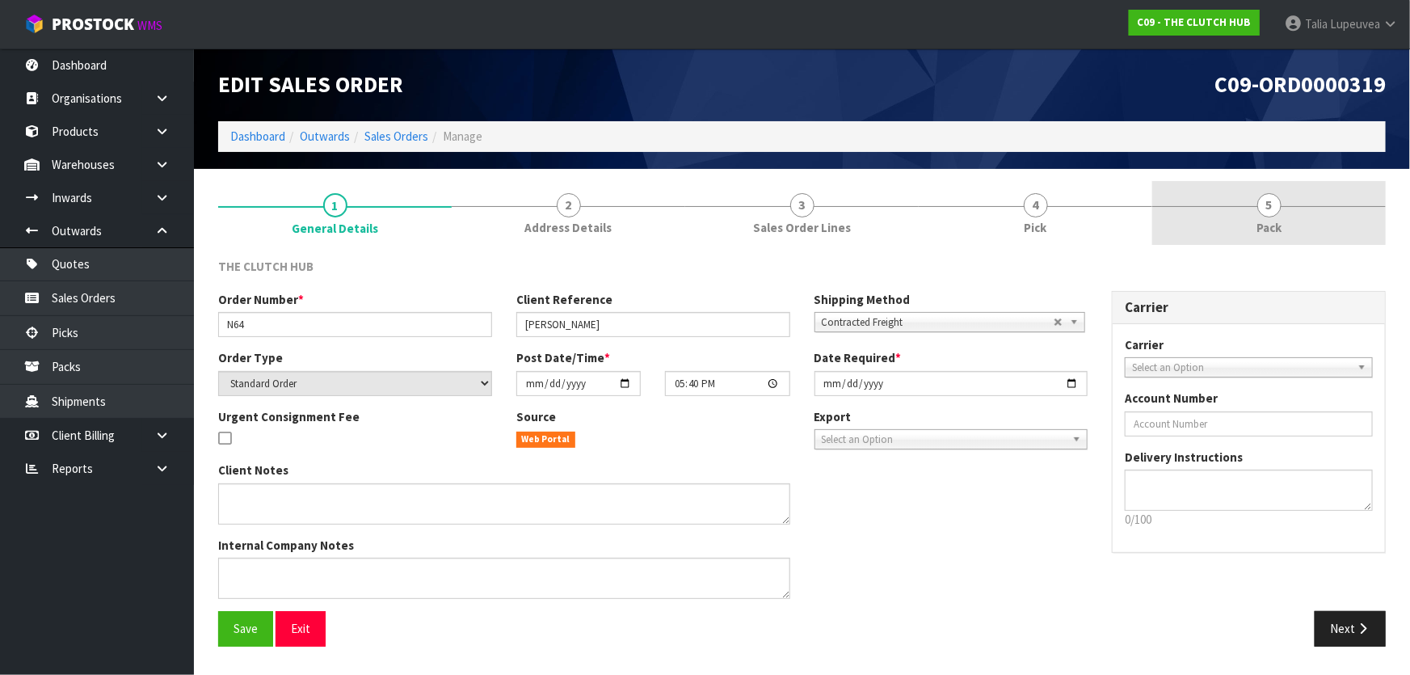
click at [1263, 232] on span "Pack" at bounding box center [1269, 227] width 25 height 17
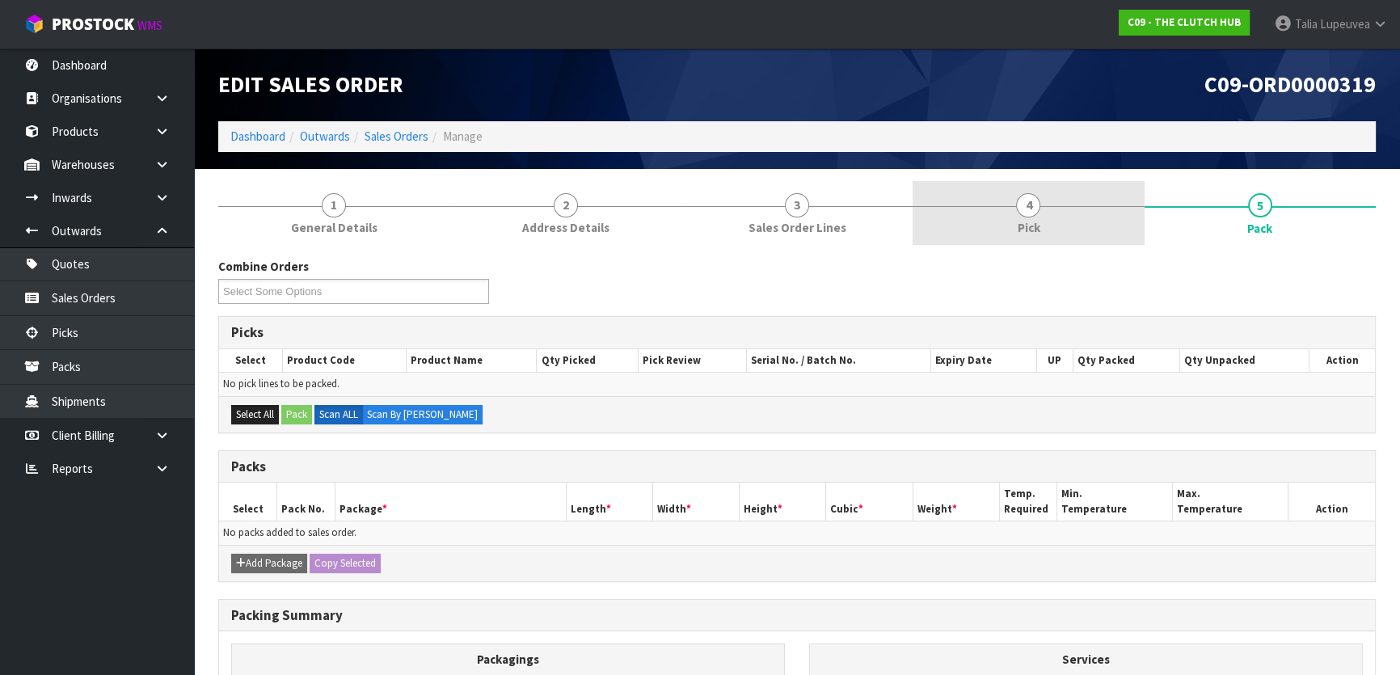
click at [1001, 242] on link "4 Pick" at bounding box center [1028, 213] width 231 height 64
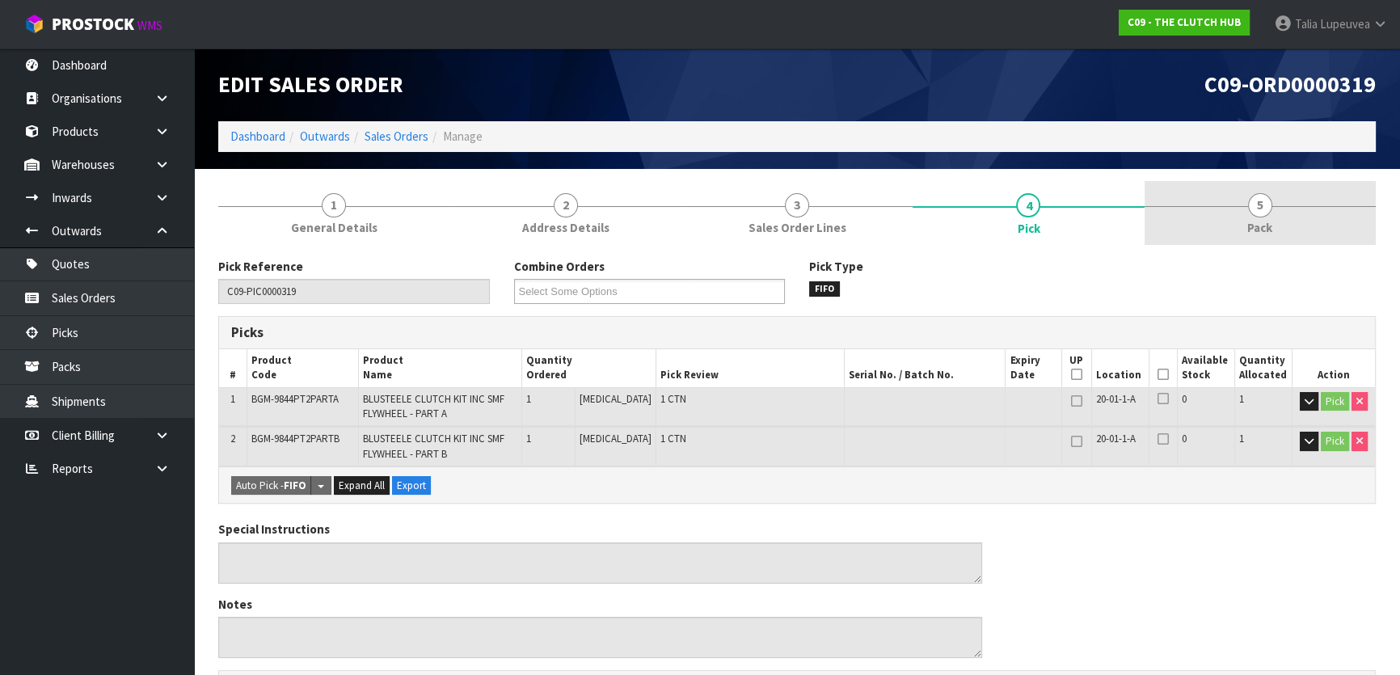
click at [1215, 199] on link "5 Pack" at bounding box center [1260, 213] width 231 height 64
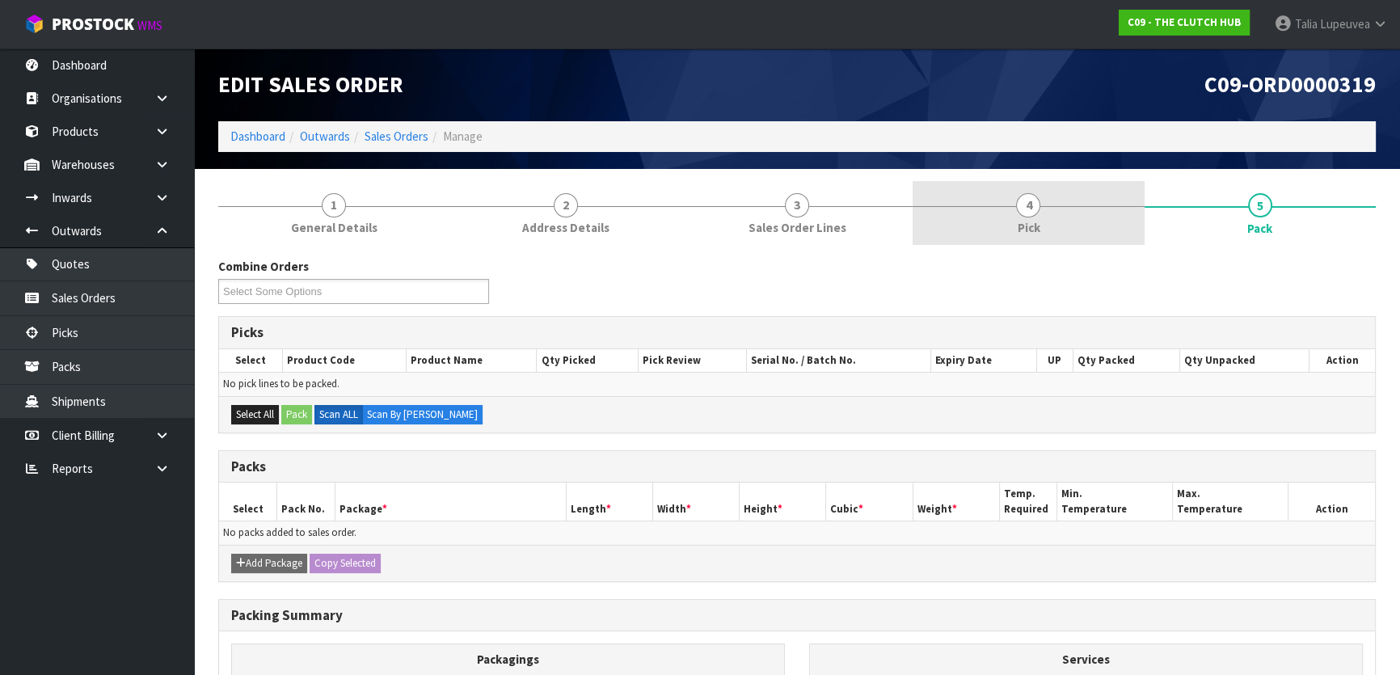
click at [1086, 207] on link "4 Pick" at bounding box center [1028, 213] width 231 height 64
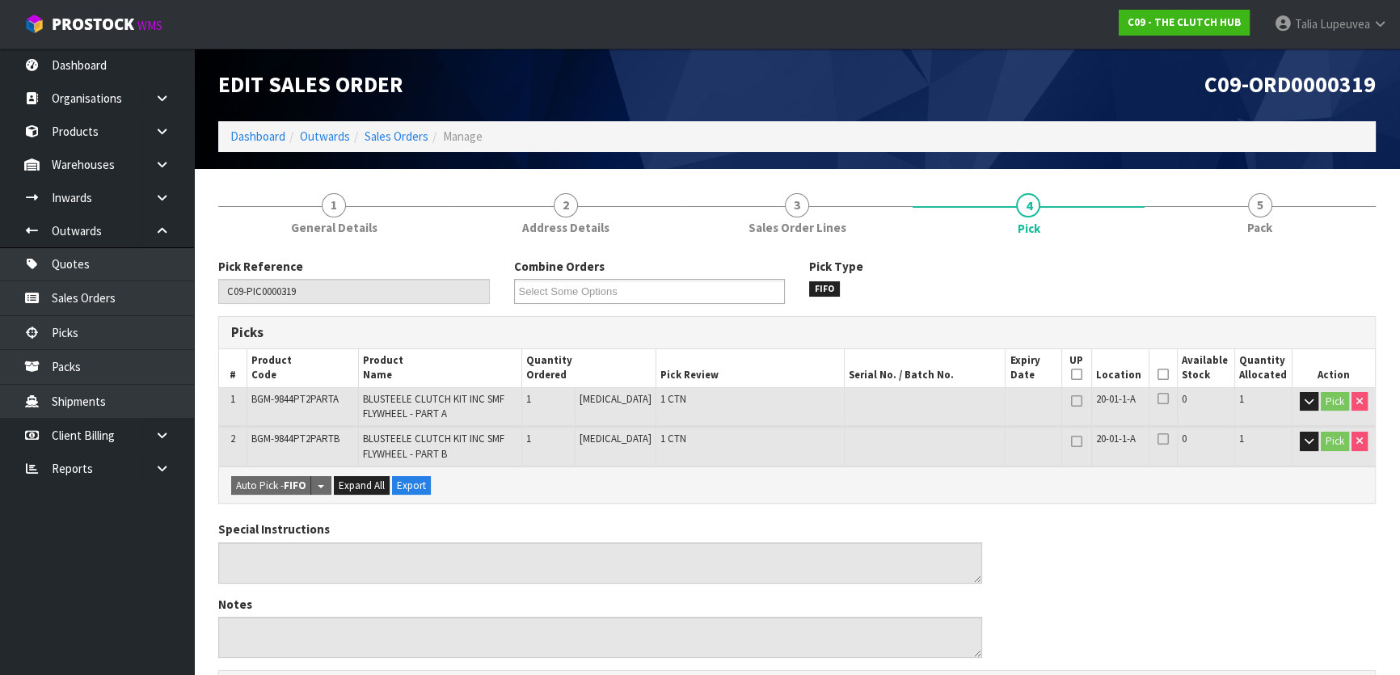
click at [1158, 374] on icon at bounding box center [1162, 374] width 11 height 1
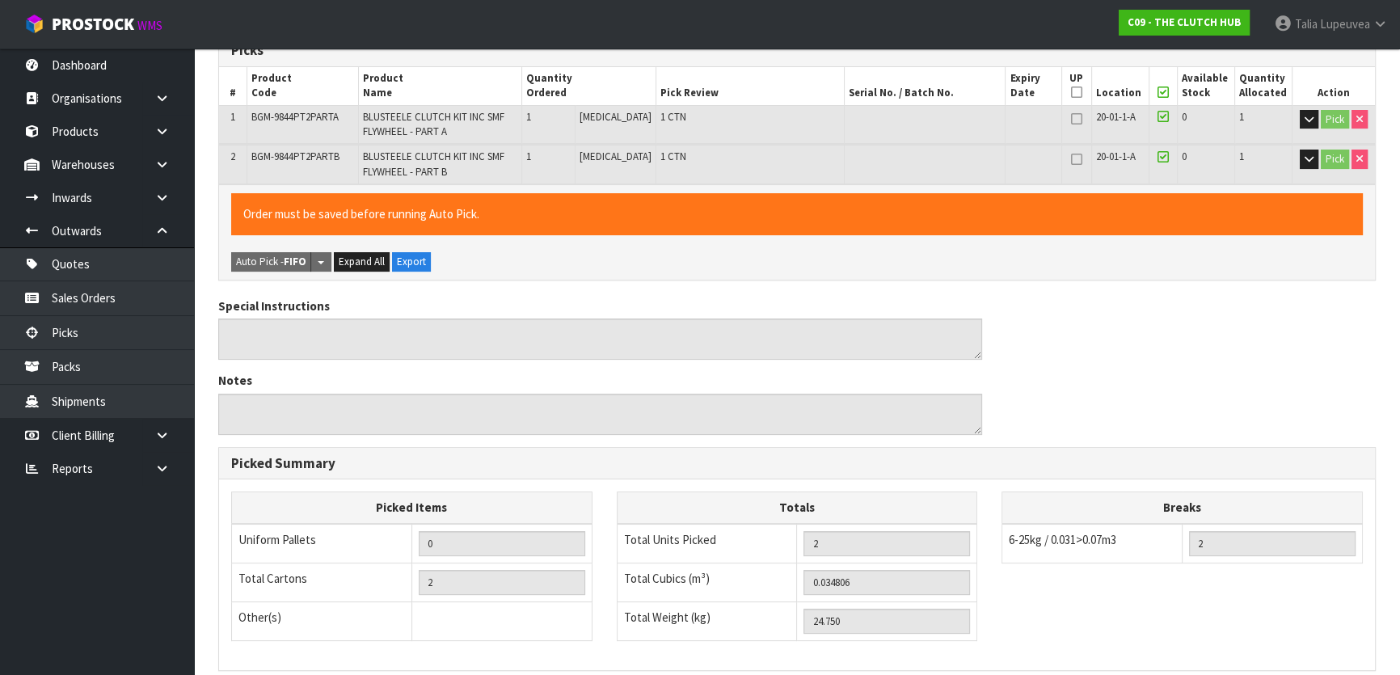
scroll to position [496, 0]
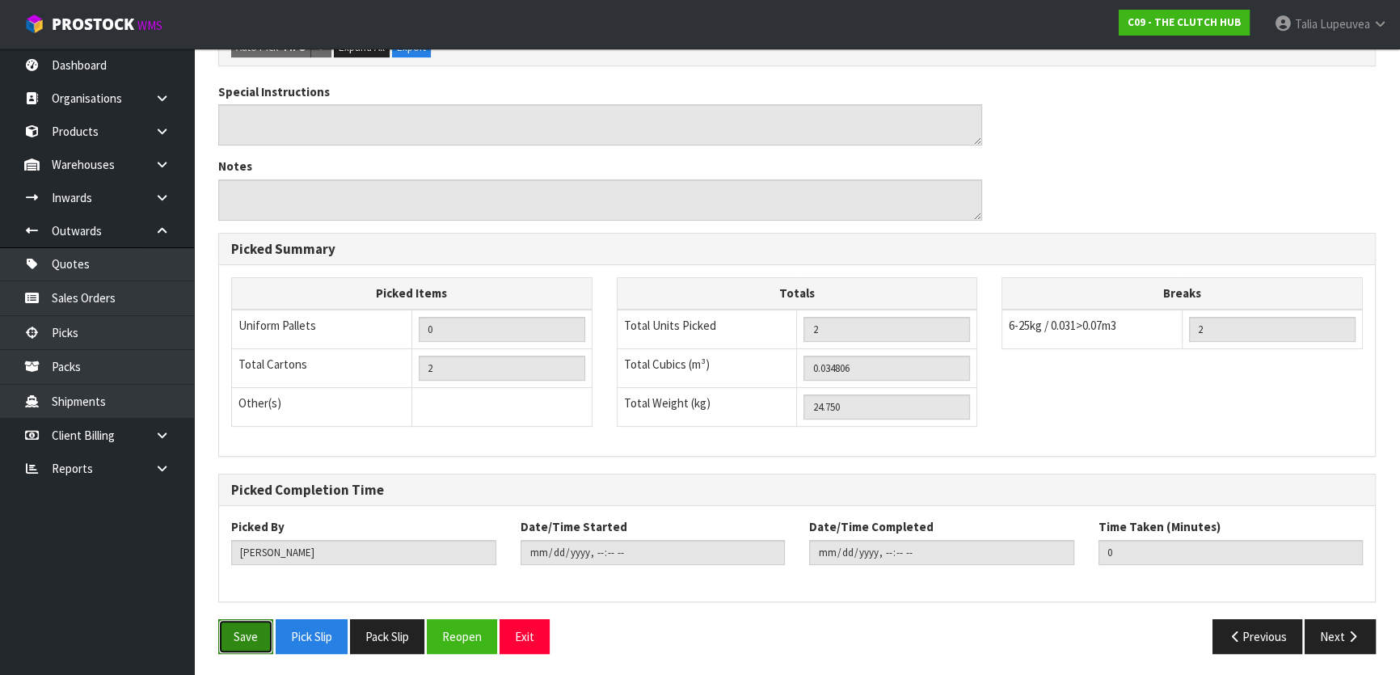
click at [262, 642] on button "Save" at bounding box center [245, 636] width 55 height 35
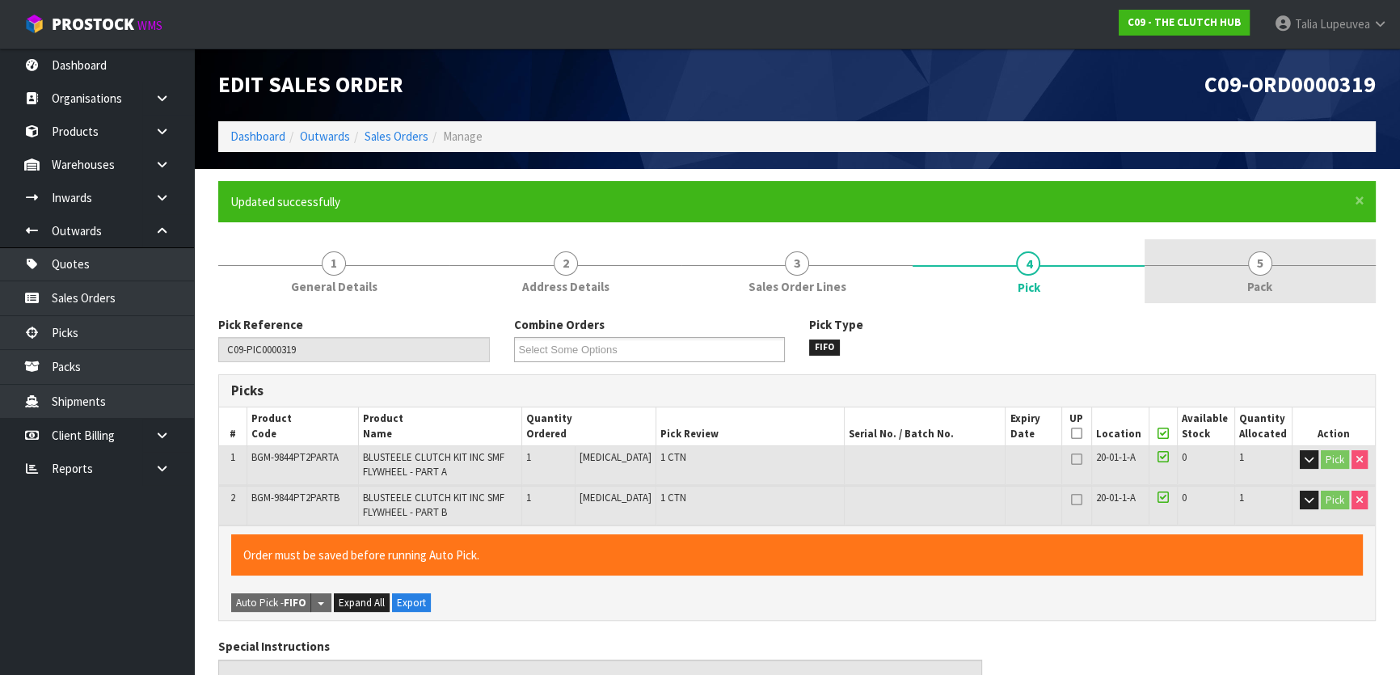
type input "[PERSON_NAME]"
type input "[DATE]T13:38:26"
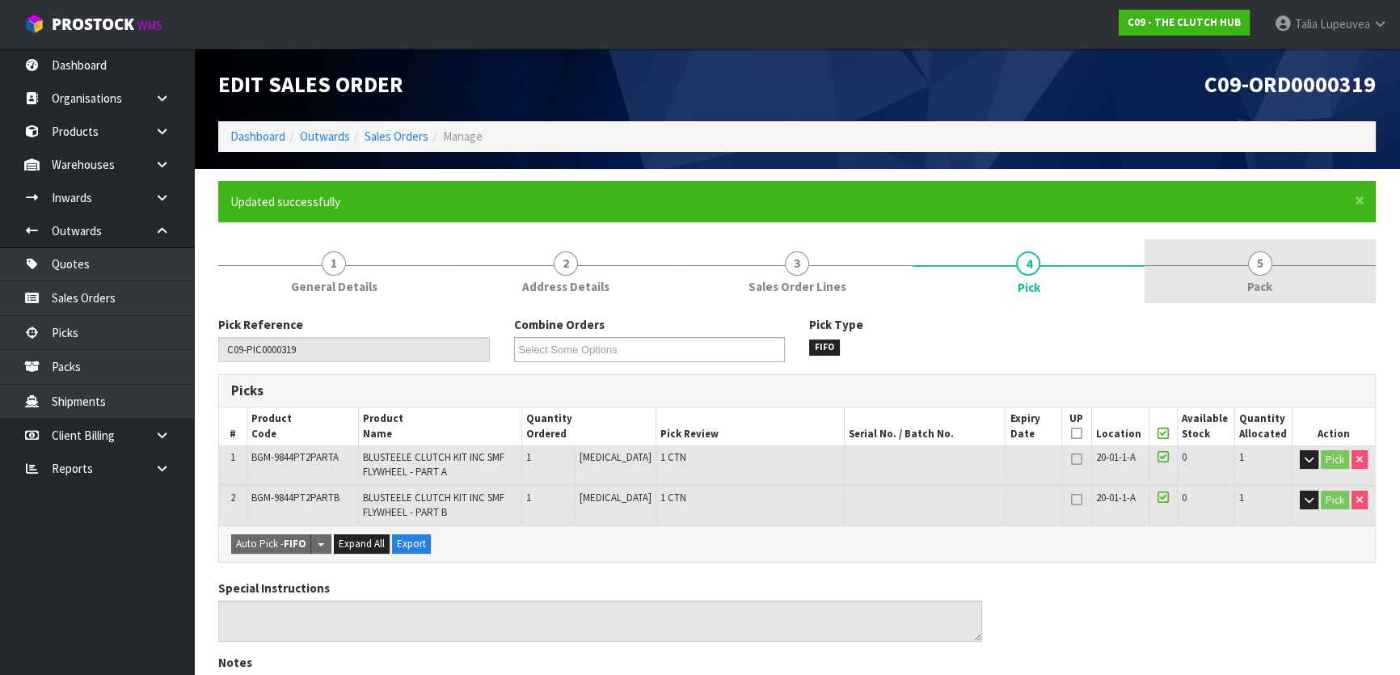
click at [1296, 255] on link "5 Pack" at bounding box center [1260, 271] width 231 height 64
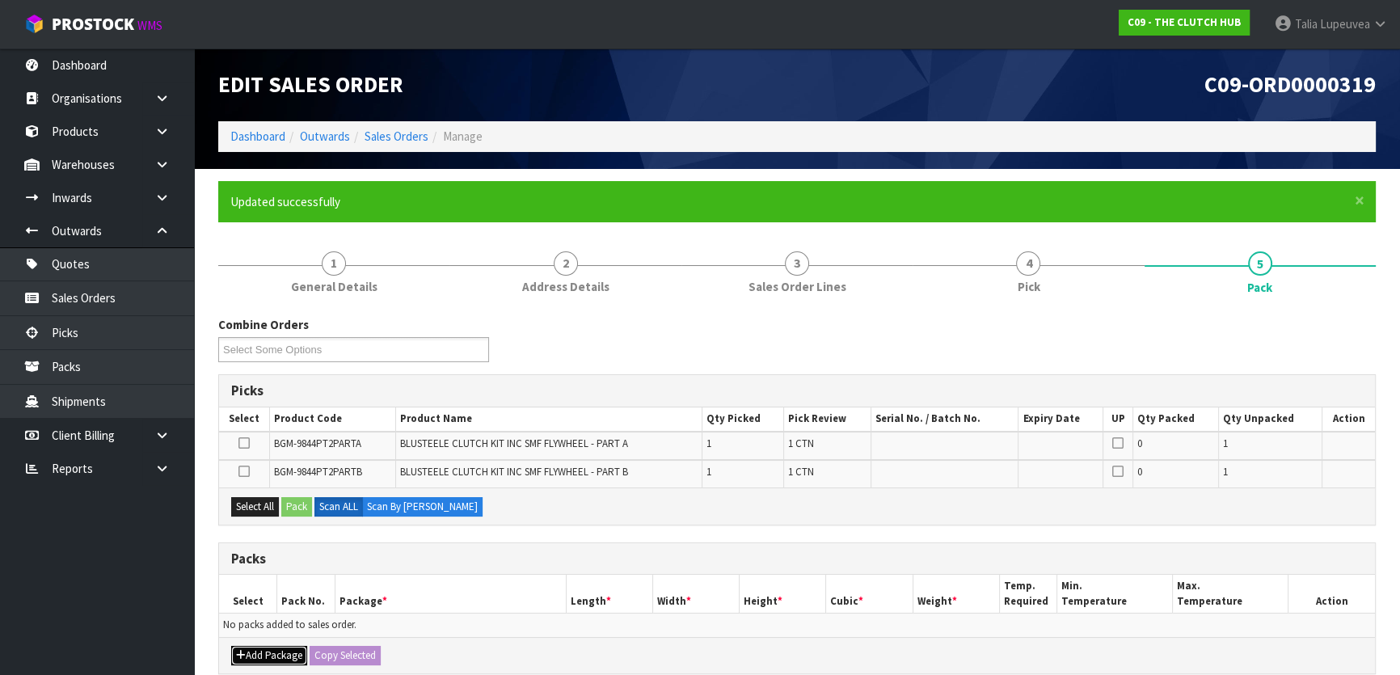
drag, startPoint x: 251, startPoint y: 648, endPoint x: 246, endPoint y: 641, distance: 8.7
click at [250, 649] on button "Add Package" at bounding box center [269, 655] width 76 height 19
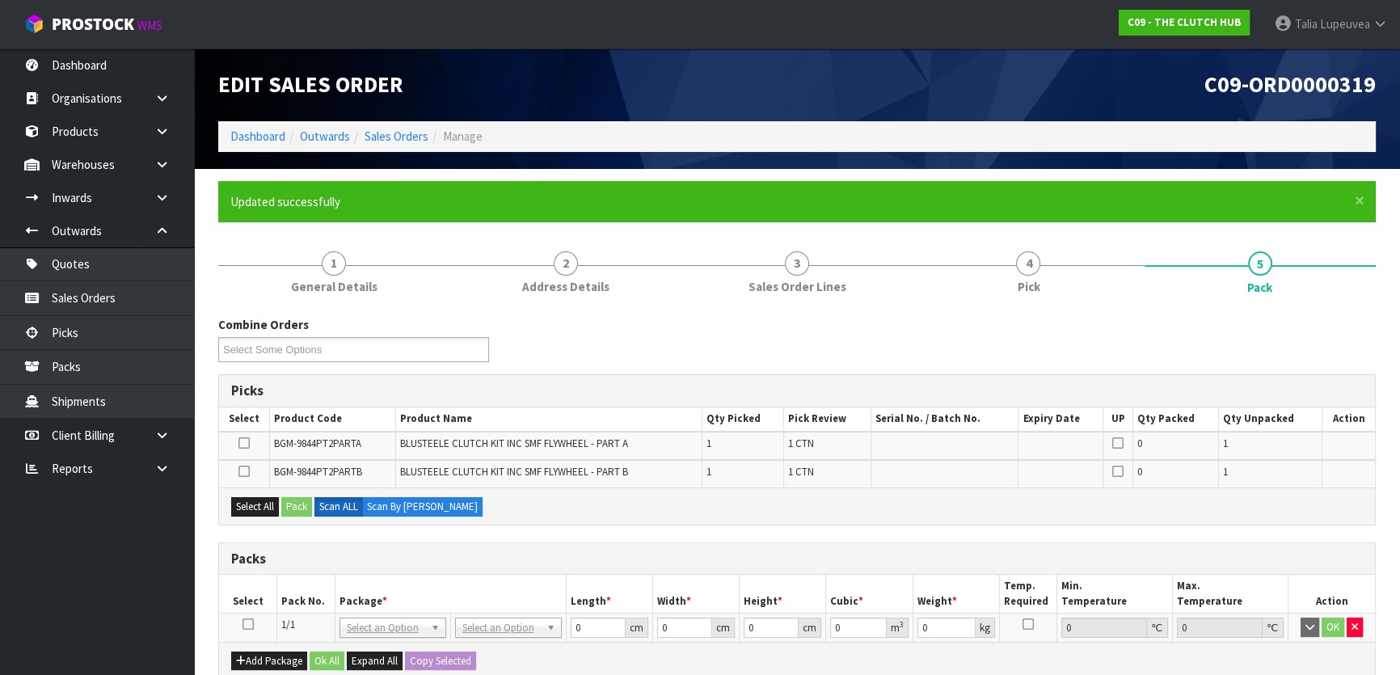
click at [246, 444] on icon at bounding box center [243, 443] width 11 height 1
click at [0, 0] on input "checkbox" at bounding box center [0, 0] width 0 height 0
click at [290, 508] on button "Pack" at bounding box center [296, 506] width 31 height 19
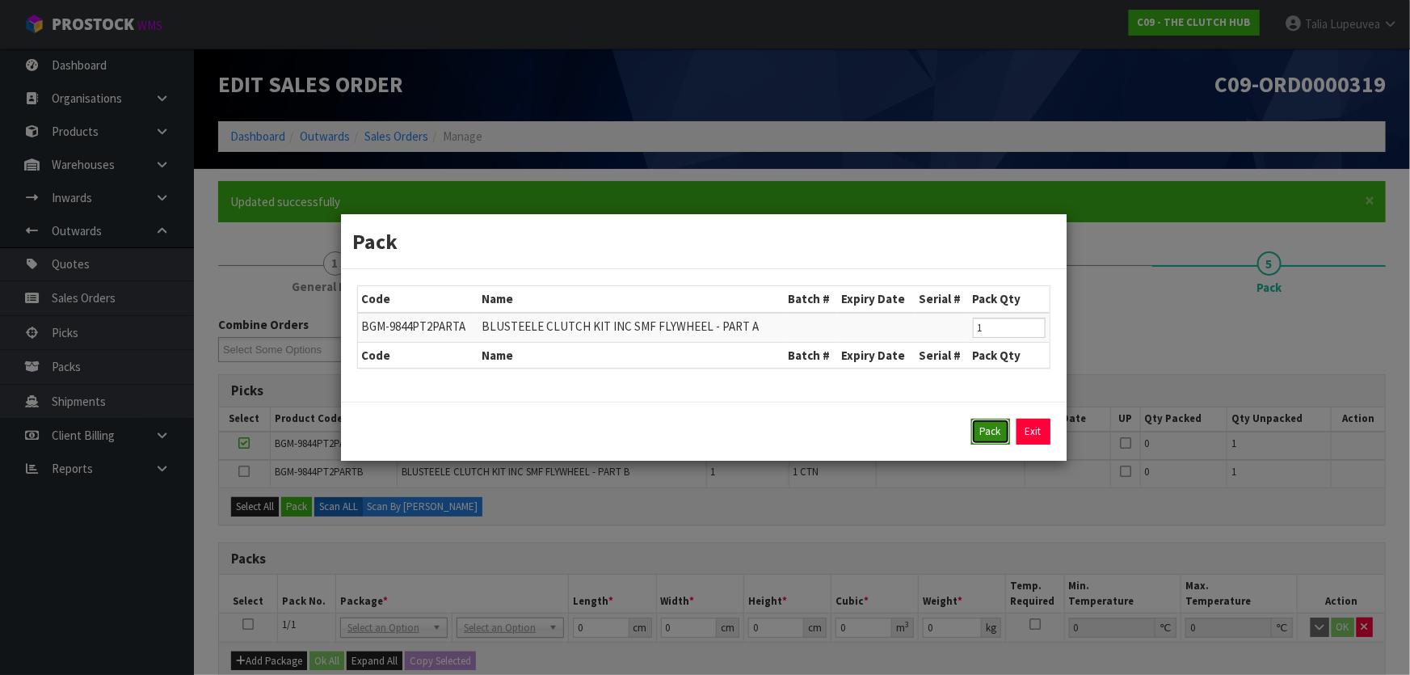
click at [989, 436] on button "Pack" at bounding box center [991, 432] width 39 height 26
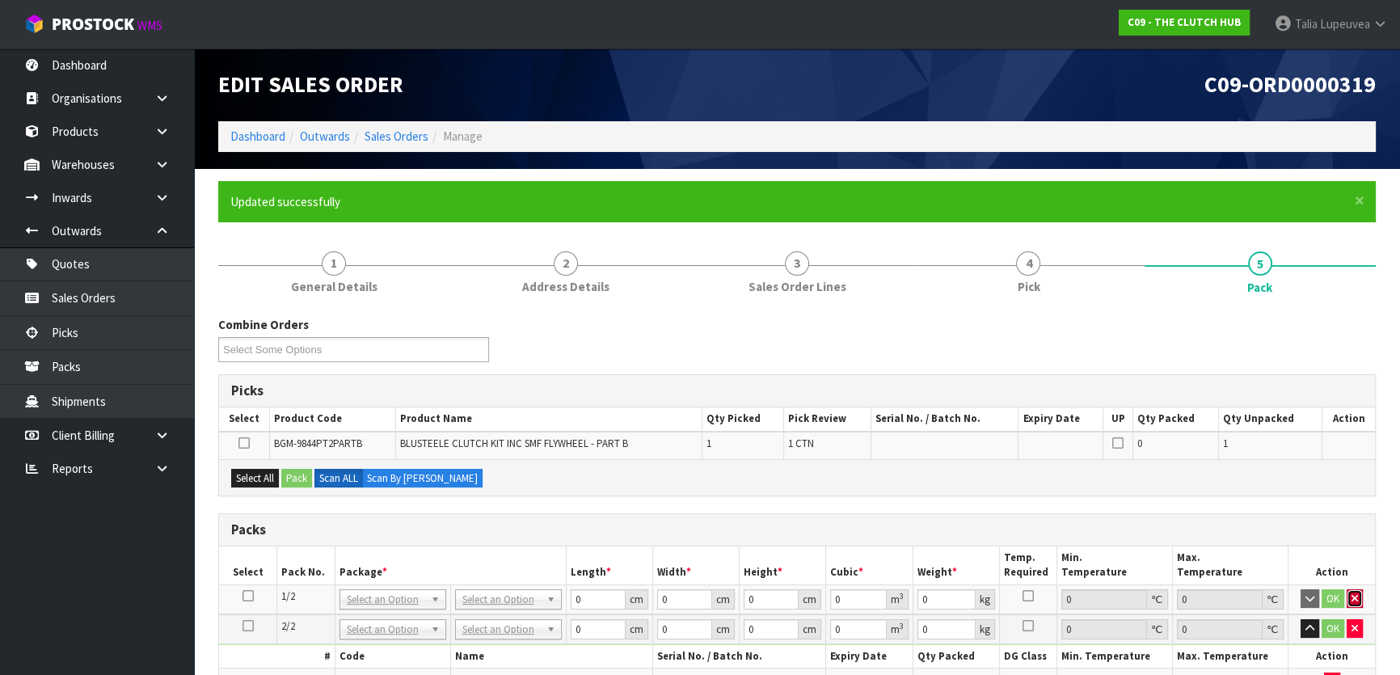
click at [1350, 601] on button "button" at bounding box center [1355, 598] width 16 height 19
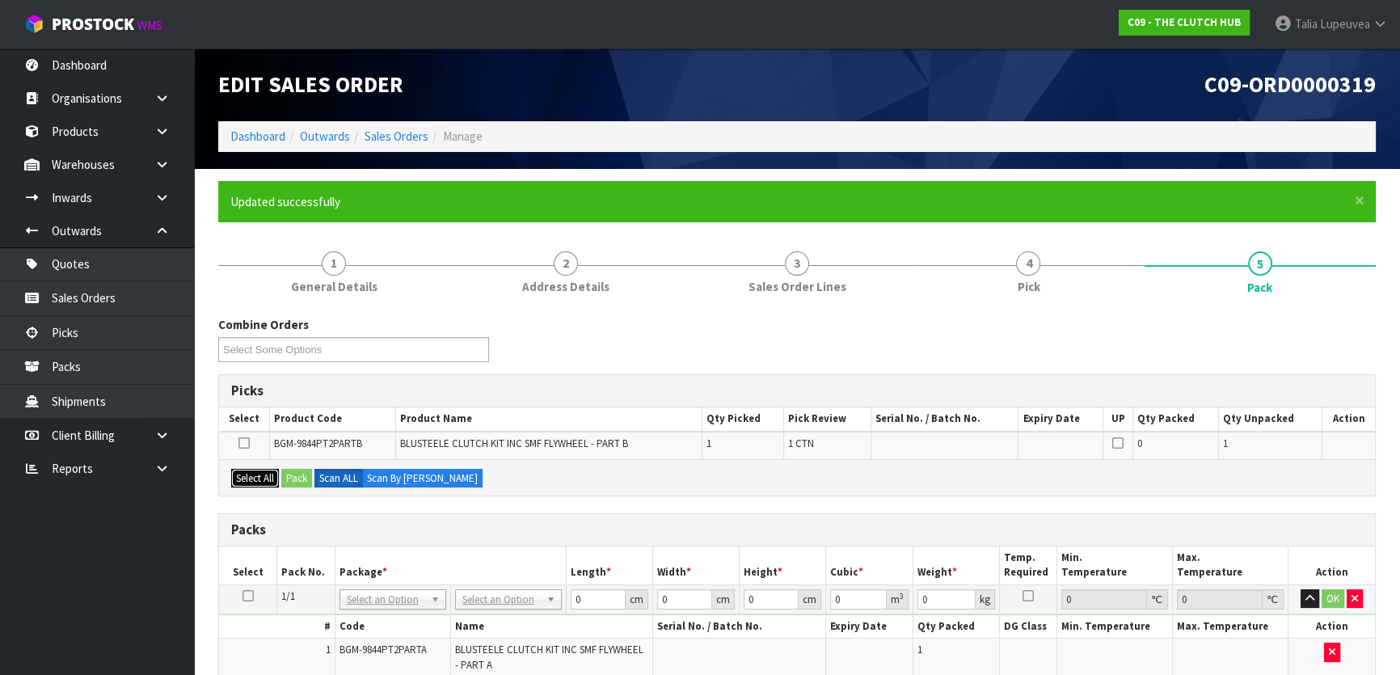
click at [256, 479] on button "Select All" at bounding box center [255, 478] width 48 height 19
click at [292, 479] on button "Pack" at bounding box center [296, 478] width 31 height 19
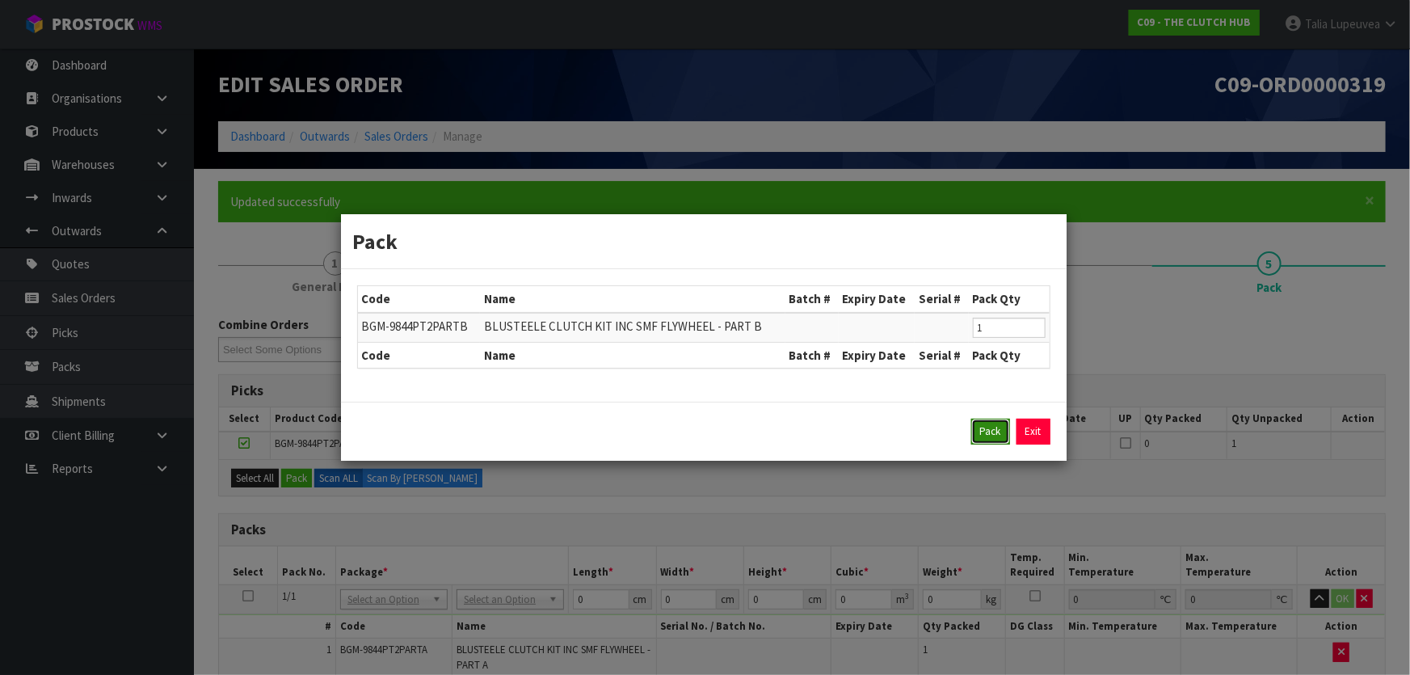
click at [975, 437] on button "Pack" at bounding box center [991, 432] width 39 height 26
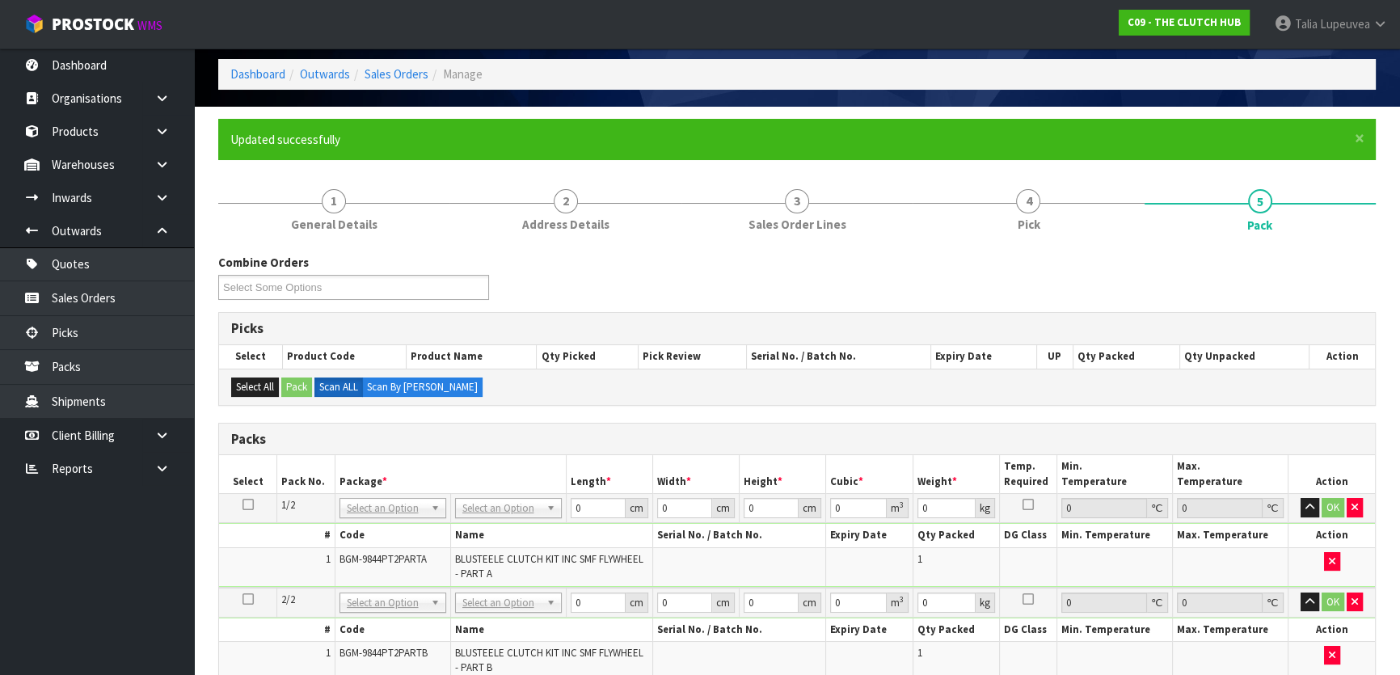
scroll to position [146, 0]
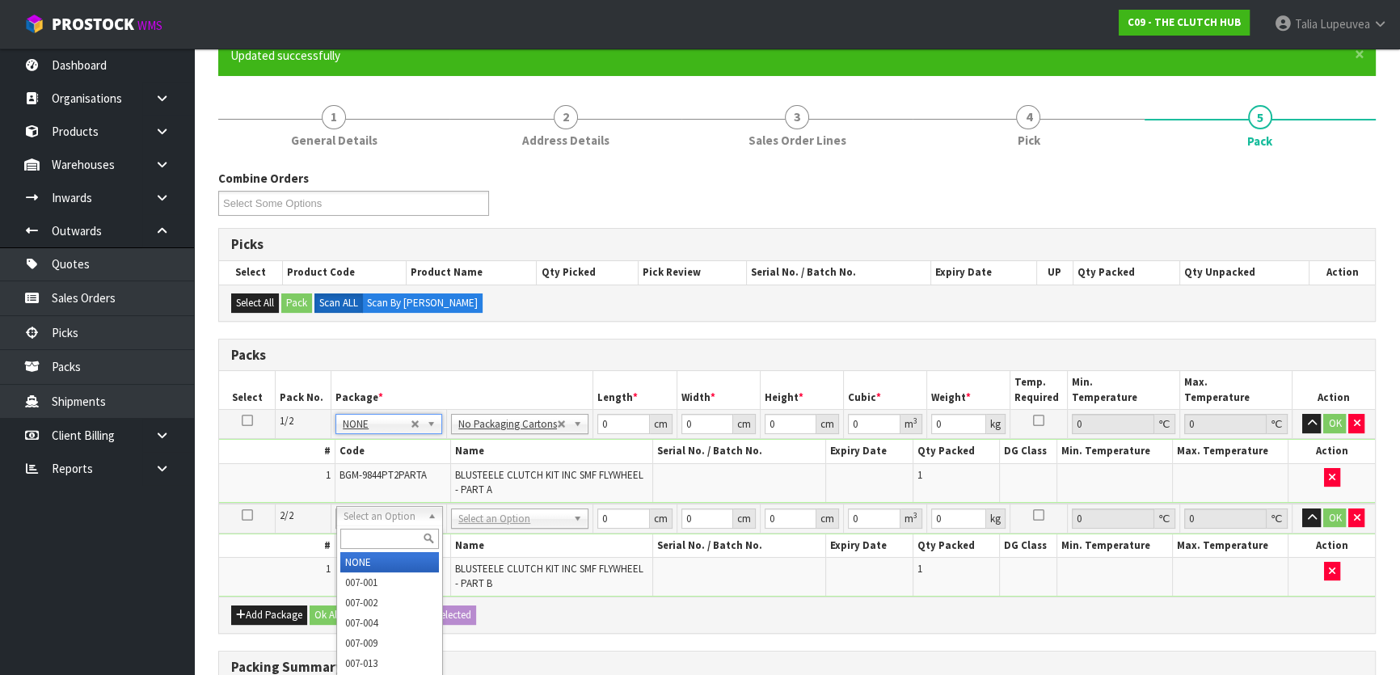
type input "2"
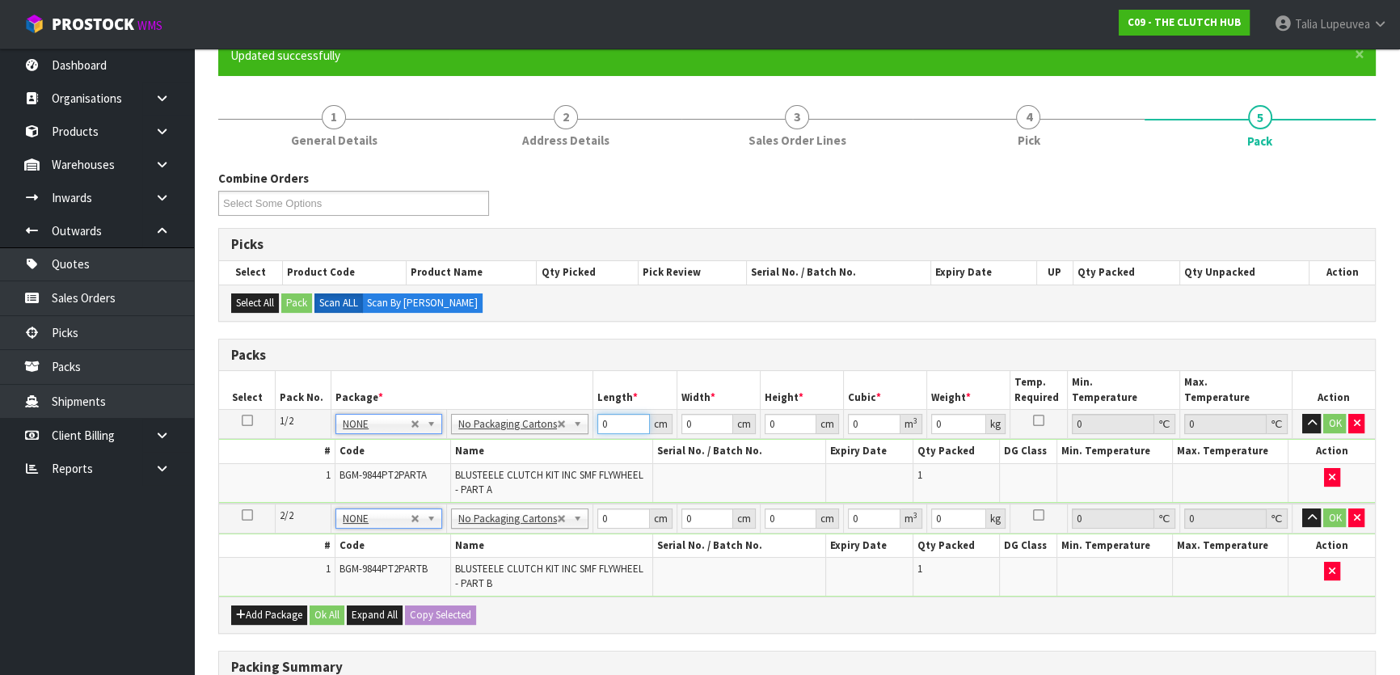
drag, startPoint x: 613, startPoint y: 427, endPoint x: 580, endPoint y: 416, distance: 34.8
click at [577, 415] on tr "1/2 NONE 007-001 007-002 007-004 007-009 007-013 007-014 007-015 007-017 007-01…" at bounding box center [797, 424] width 1156 height 29
type input "40"
type input "1"
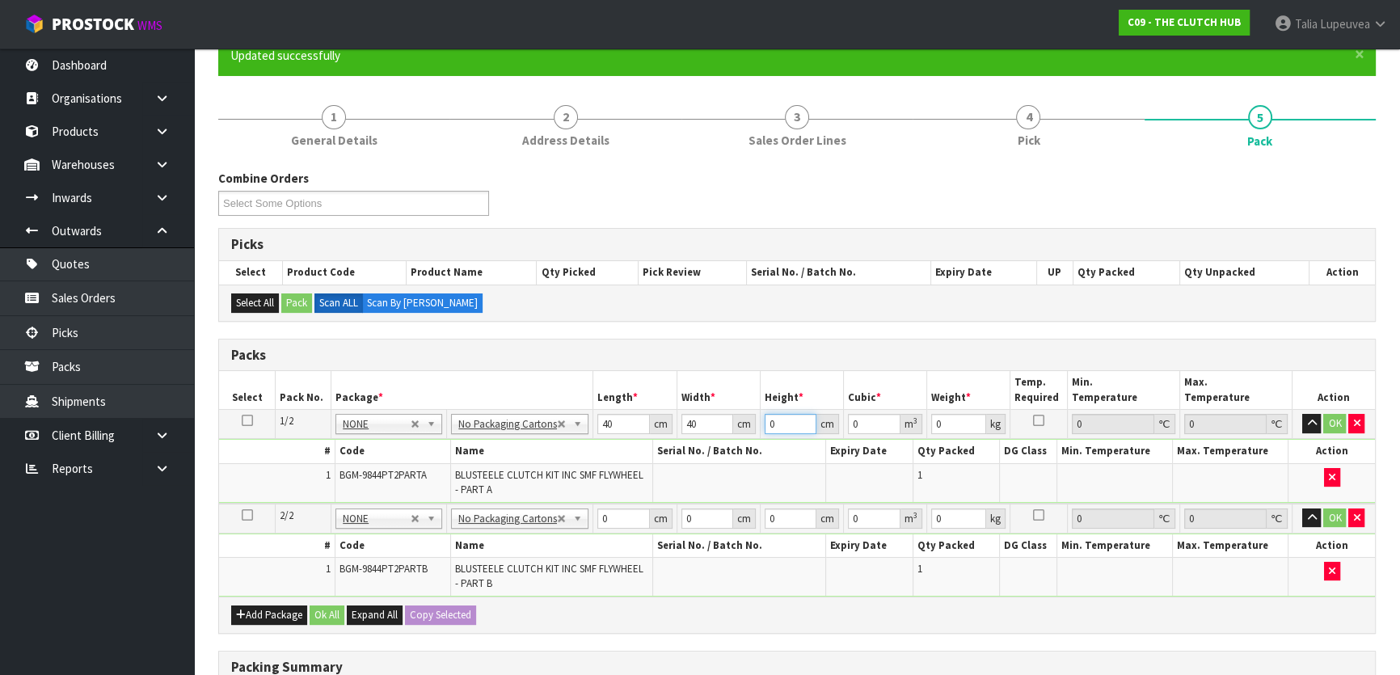
type input "0.0016"
type input "15"
type input "0.024"
type input "15"
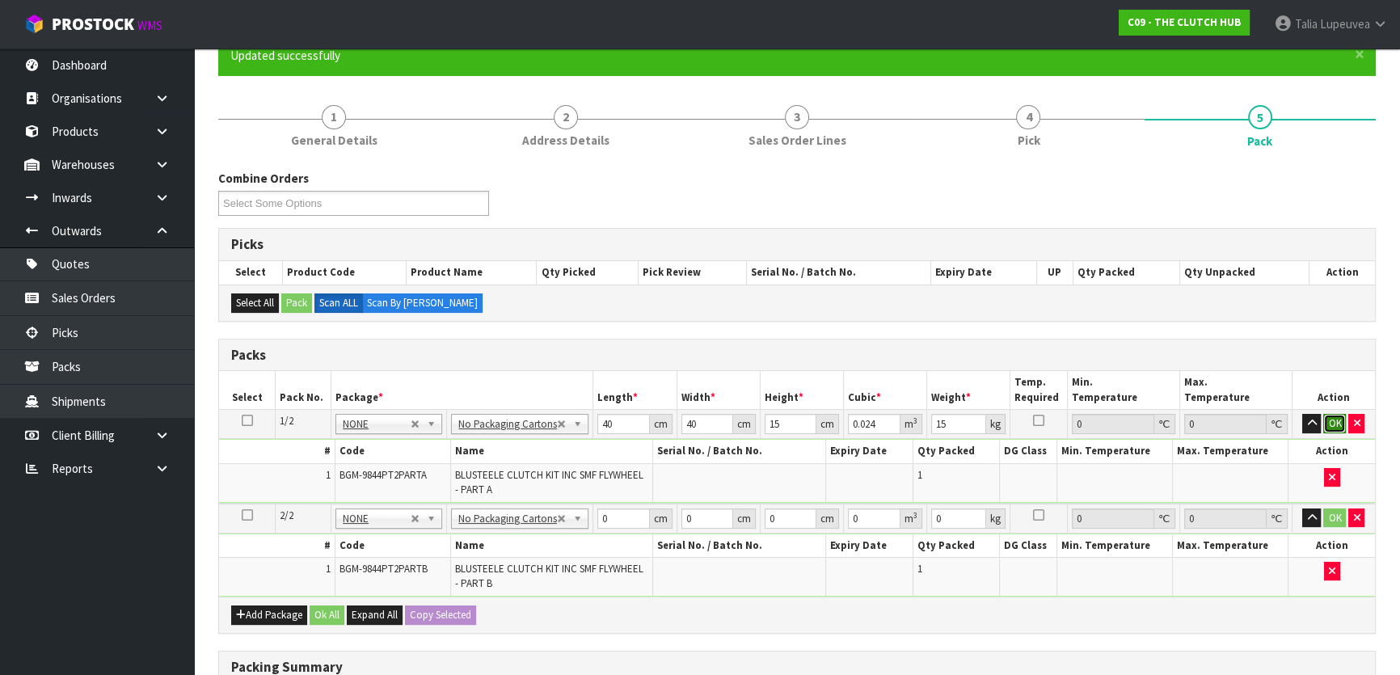
click at [1334, 415] on button "OK" at bounding box center [1334, 423] width 23 height 19
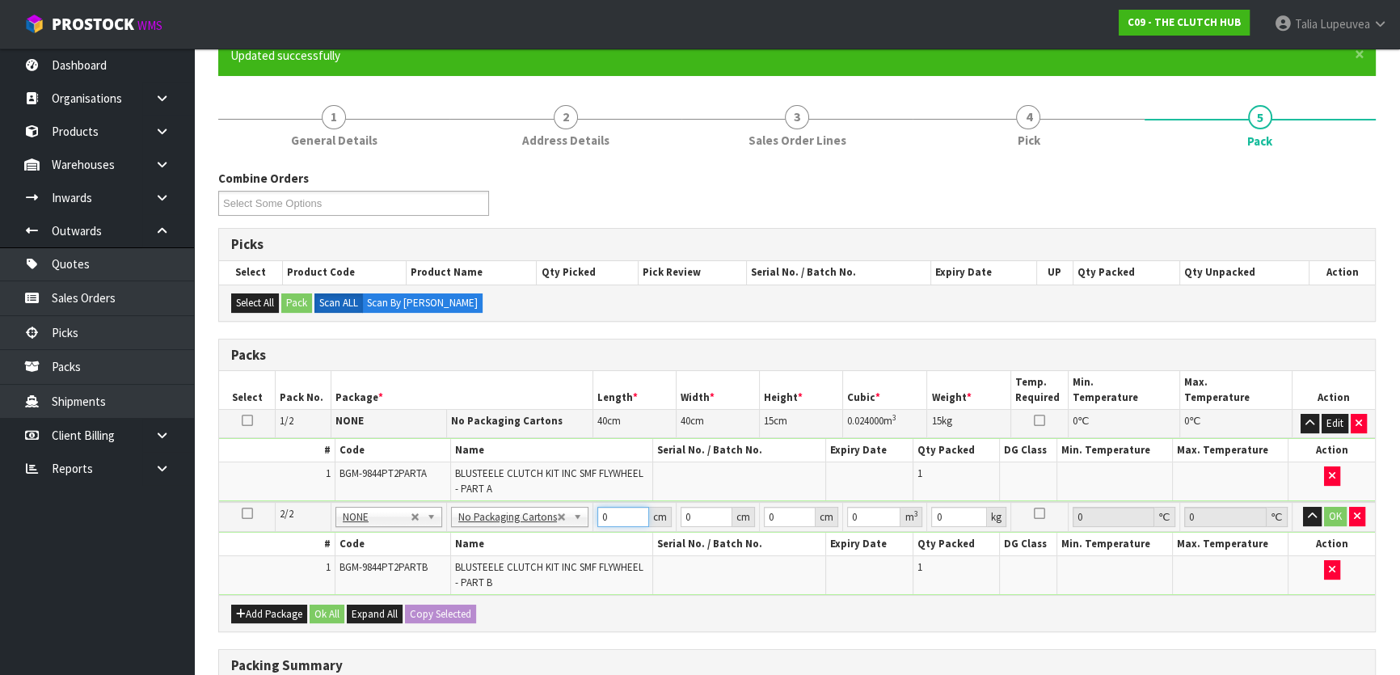
drag, startPoint x: 609, startPoint y: 508, endPoint x: 580, endPoint y: 517, distance: 29.7
click at [582, 517] on tr "2/2 NONE 007-001 007-002 007-004 007-009 007-013 007-014 007-015 007-017 007-01…" at bounding box center [797, 517] width 1156 height 30
type input "40"
type input "1"
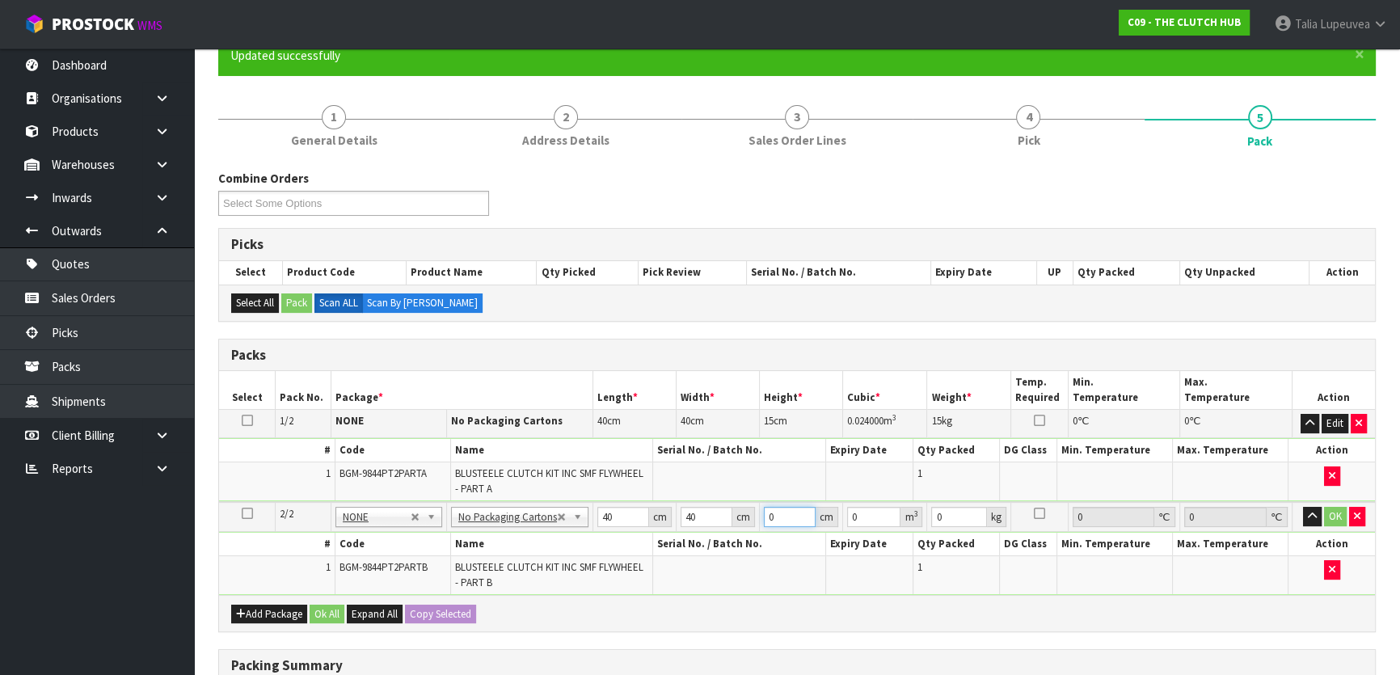
type input "0.0016"
type input "15"
type input "0.024"
type input "15"
type input "11"
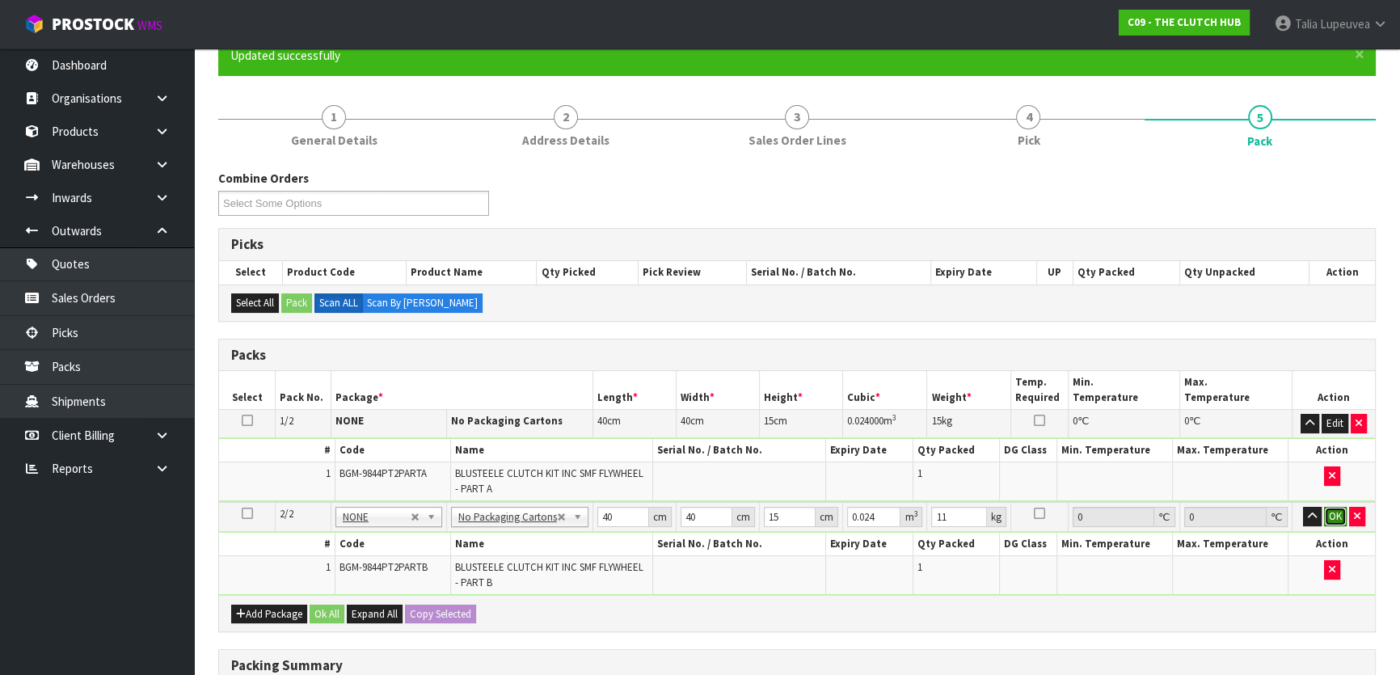
click at [1327, 516] on button "OK" at bounding box center [1335, 516] width 23 height 19
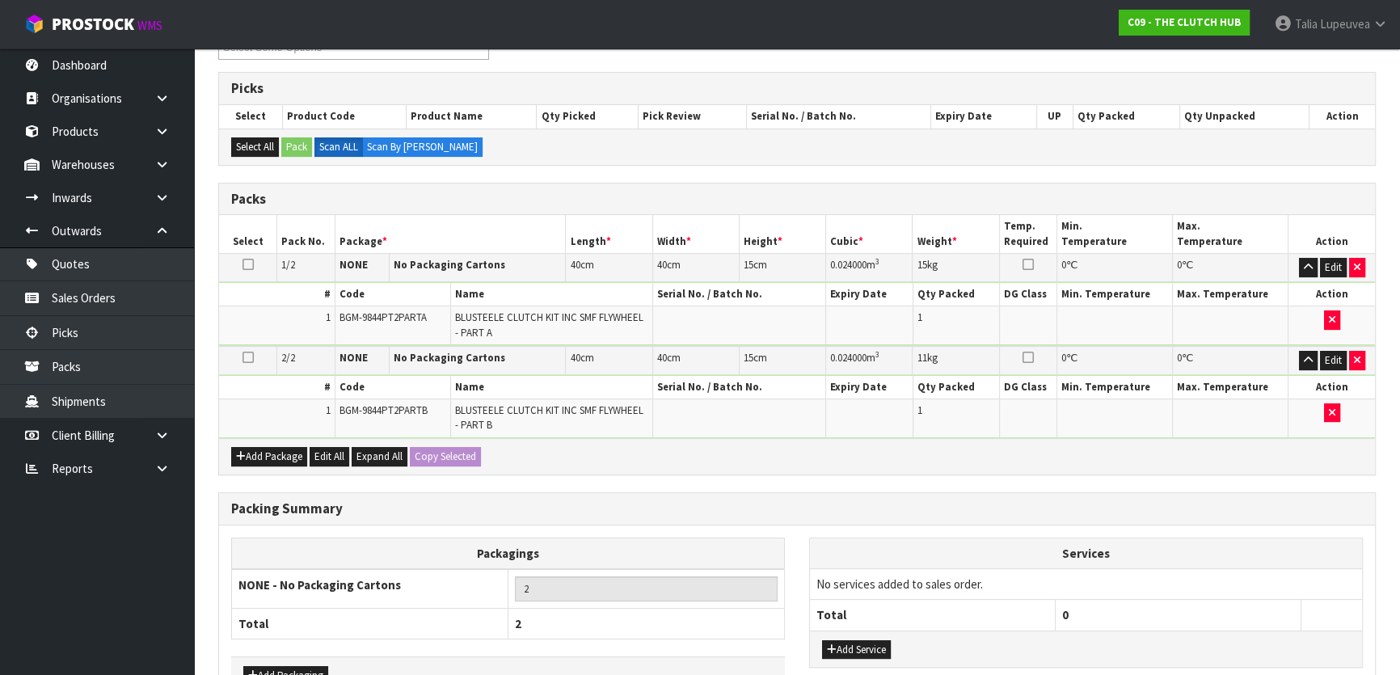
scroll to position [404, 0]
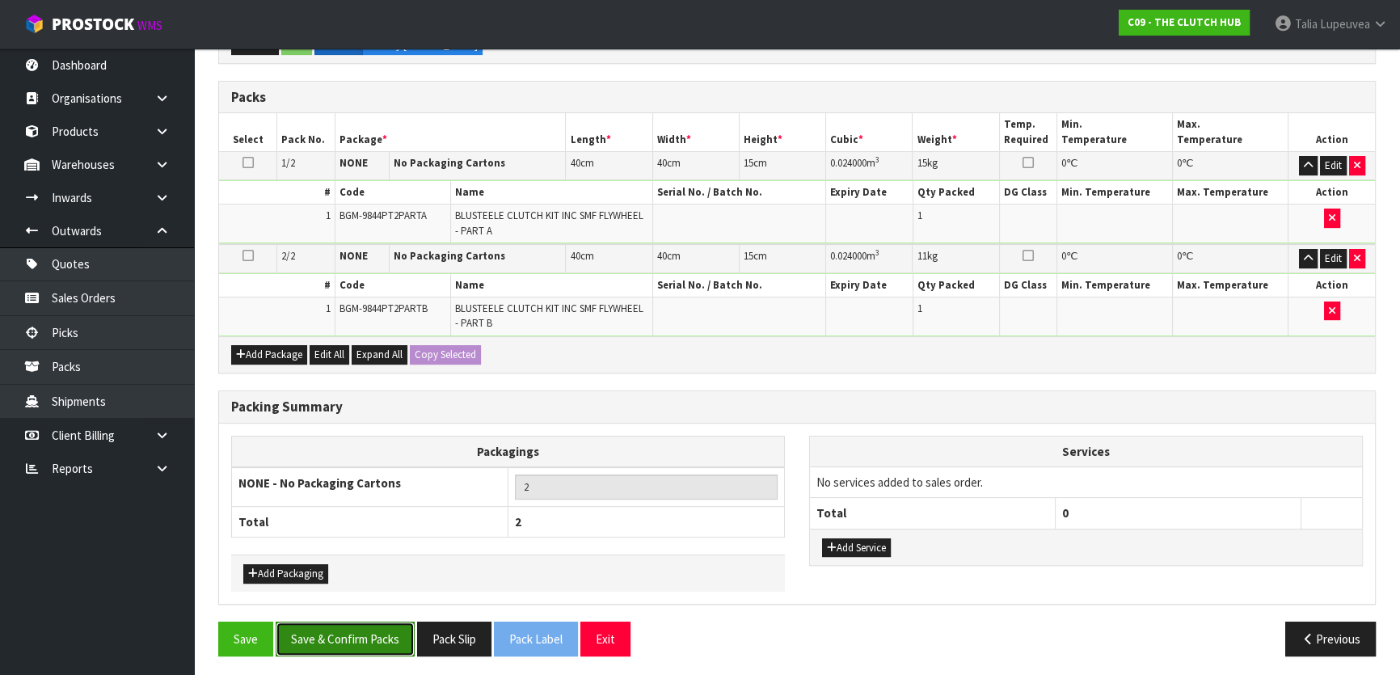
click at [337, 637] on button "Save & Confirm Packs" at bounding box center [345, 639] width 139 height 35
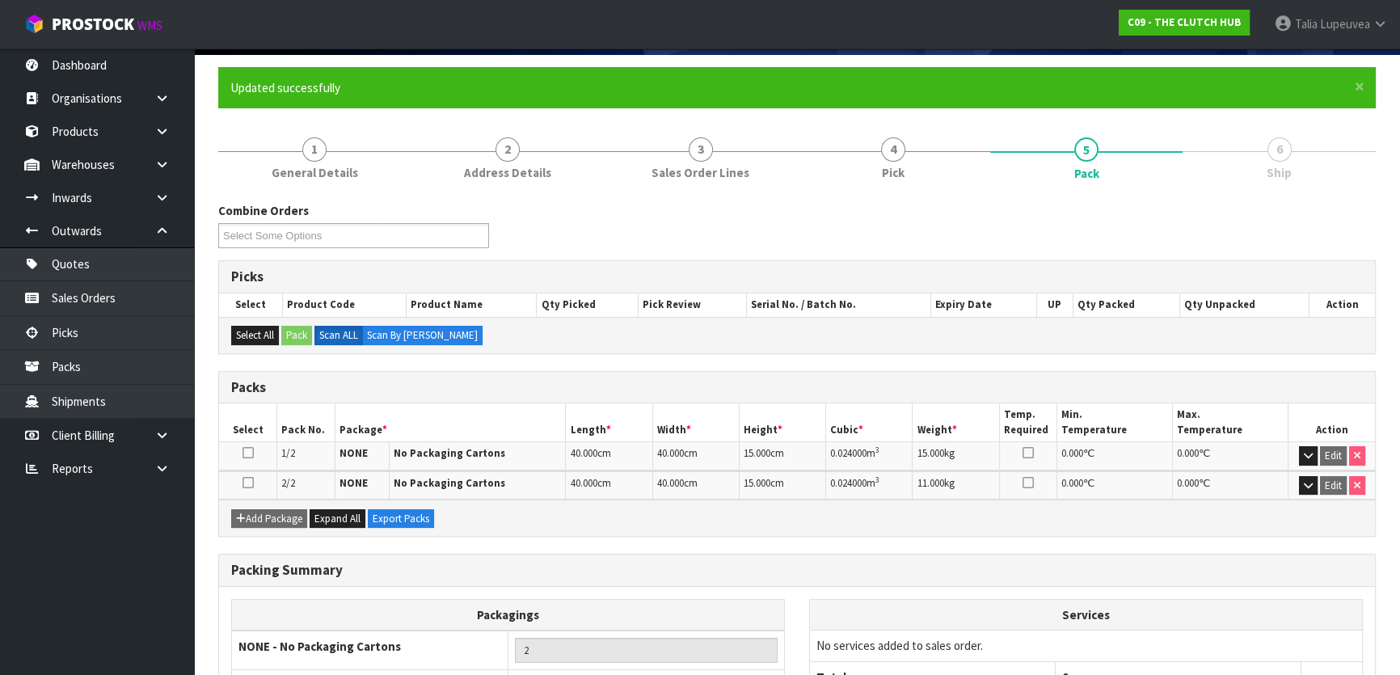
scroll to position [242, 0]
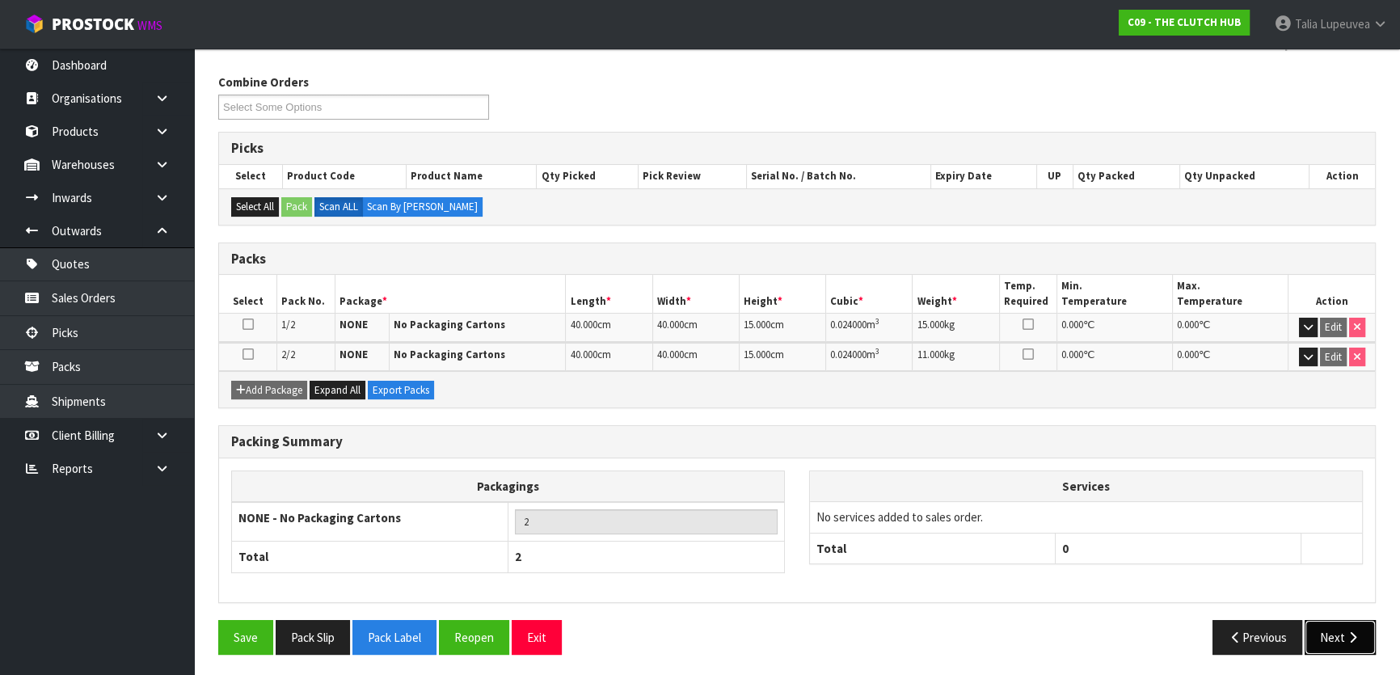
click at [1312, 622] on button "Next" at bounding box center [1340, 637] width 71 height 35
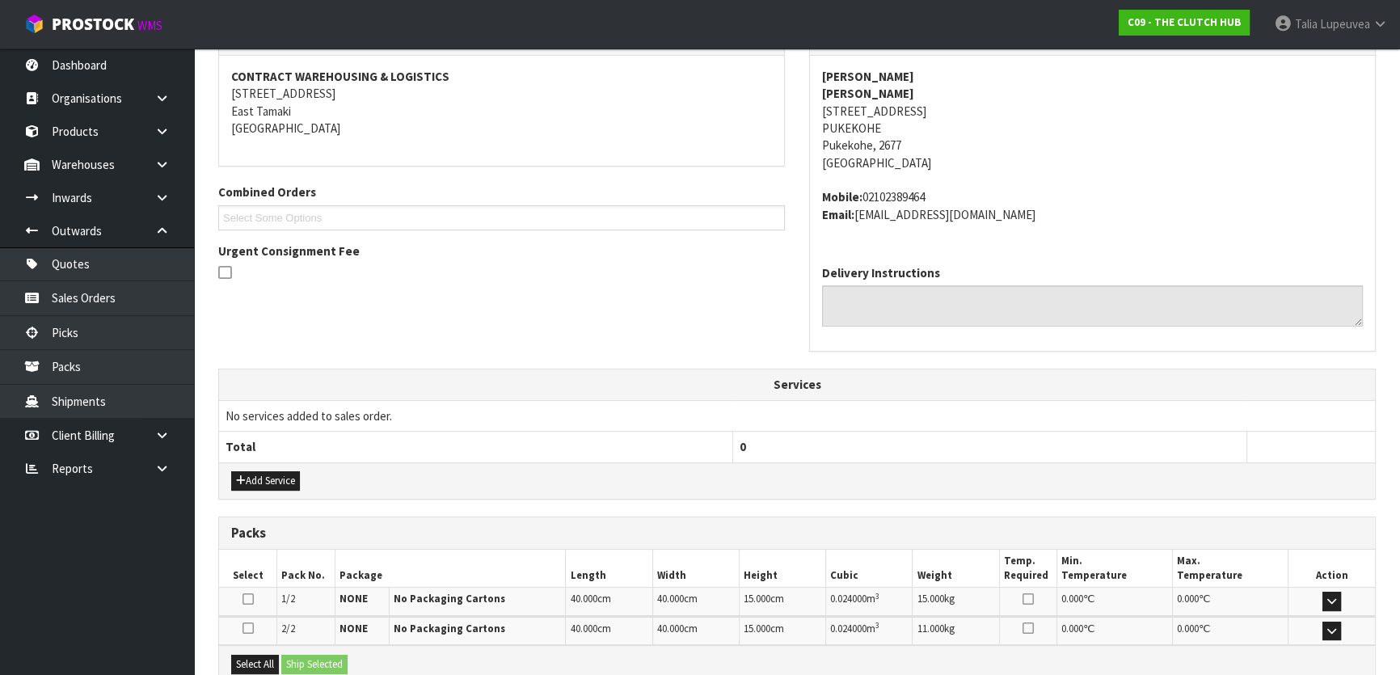
scroll to position [316, 0]
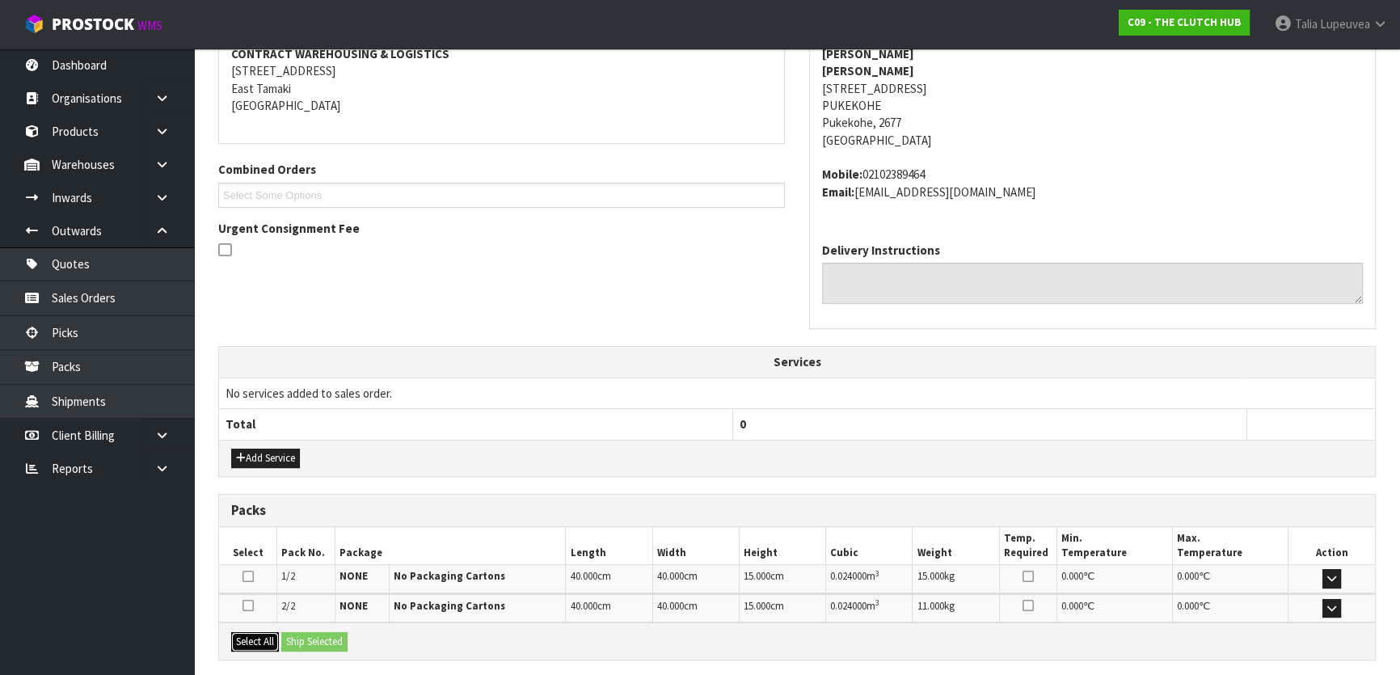
drag, startPoint x: 251, startPoint y: 637, endPoint x: 306, endPoint y: 637, distance: 54.2
click at [252, 637] on button "Select All" at bounding box center [255, 641] width 48 height 19
click at [306, 637] on button "Ship Selected" at bounding box center [314, 641] width 66 height 19
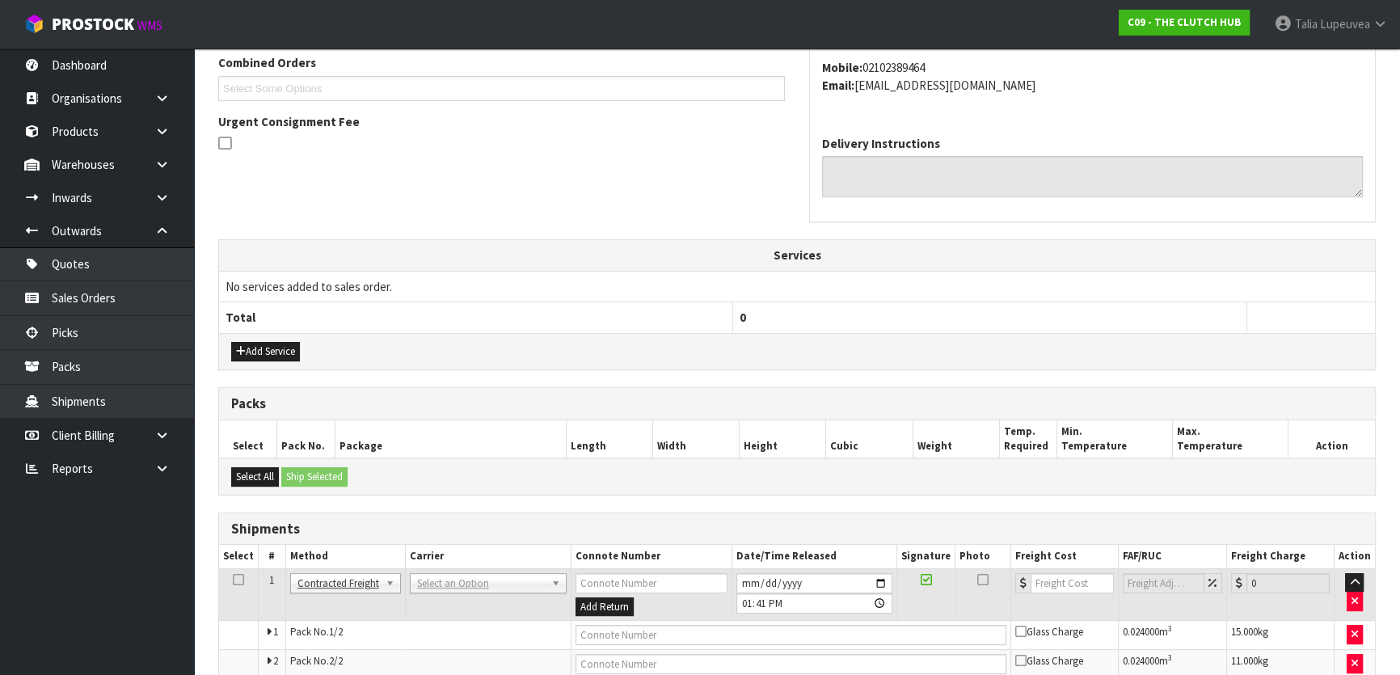
scroll to position [500, 0]
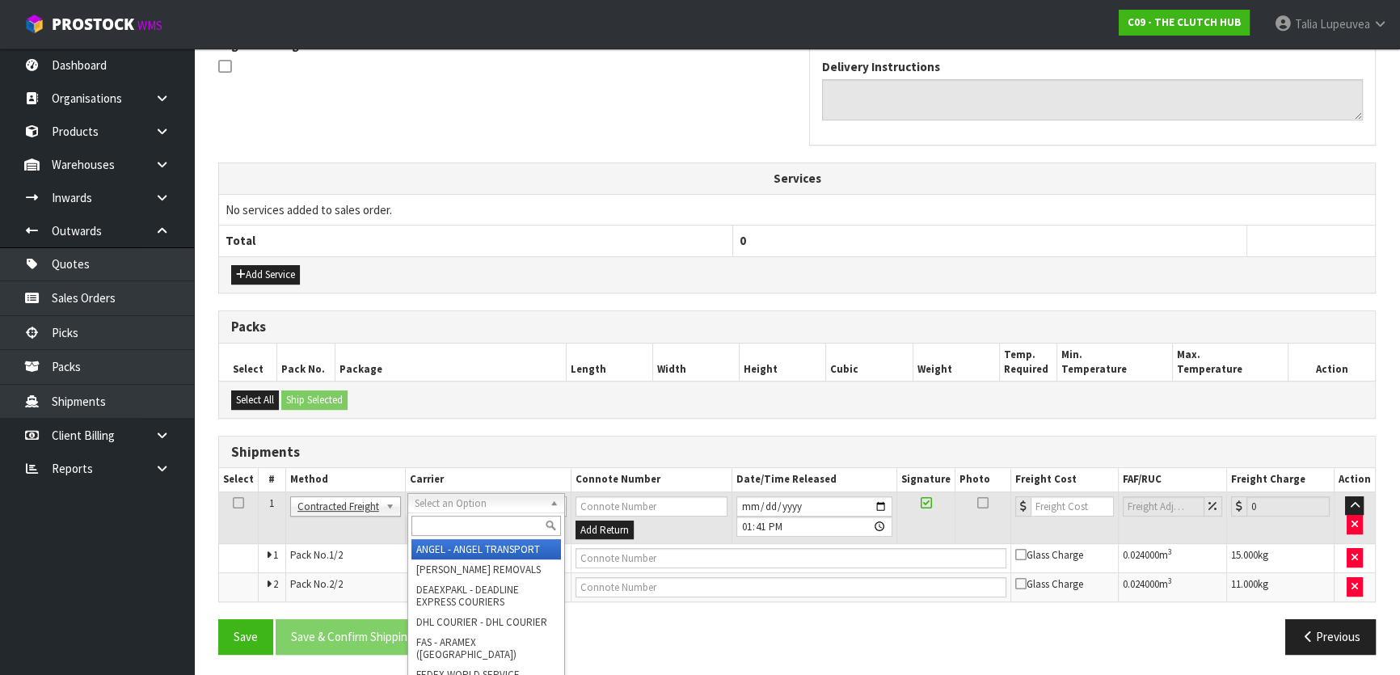
click at [491, 521] on input "text" at bounding box center [486, 526] width 150 height 20
type input "nzp"
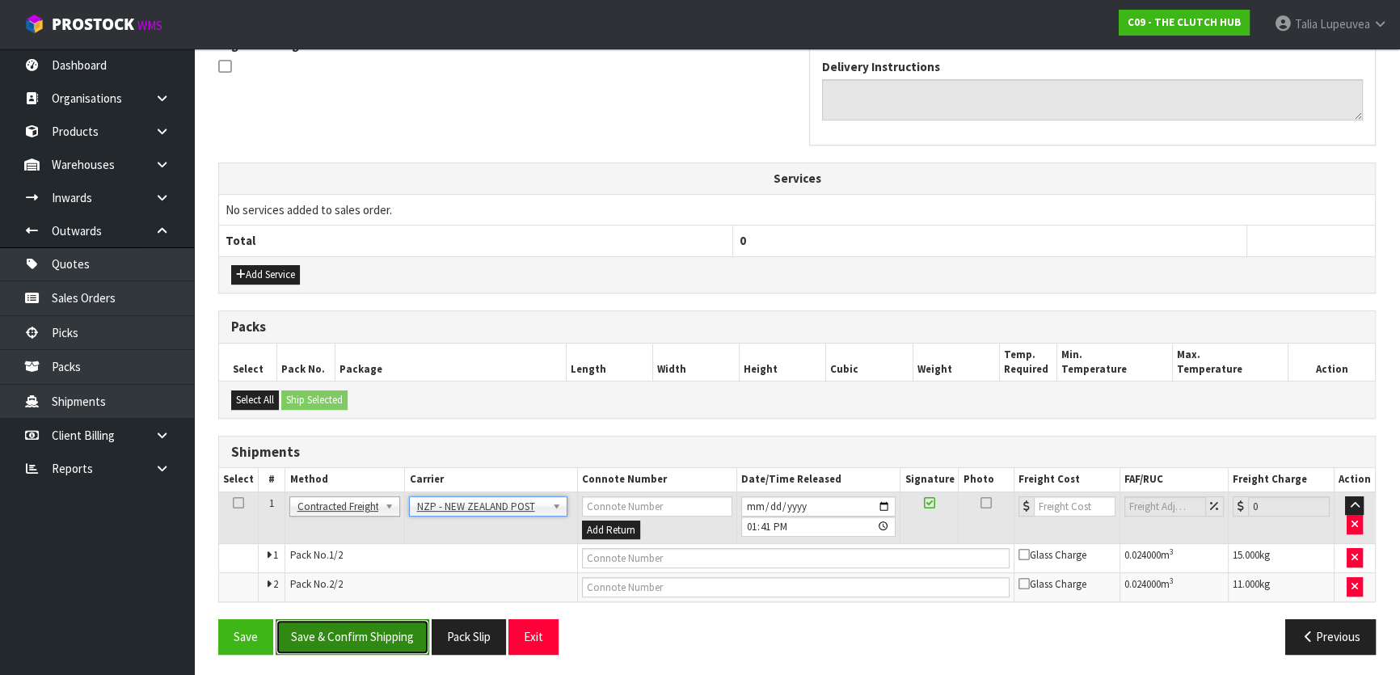
click at [395, 622] on button "Save & Confirm Shipping" at bounding box center [353, 636] width 154 height 35
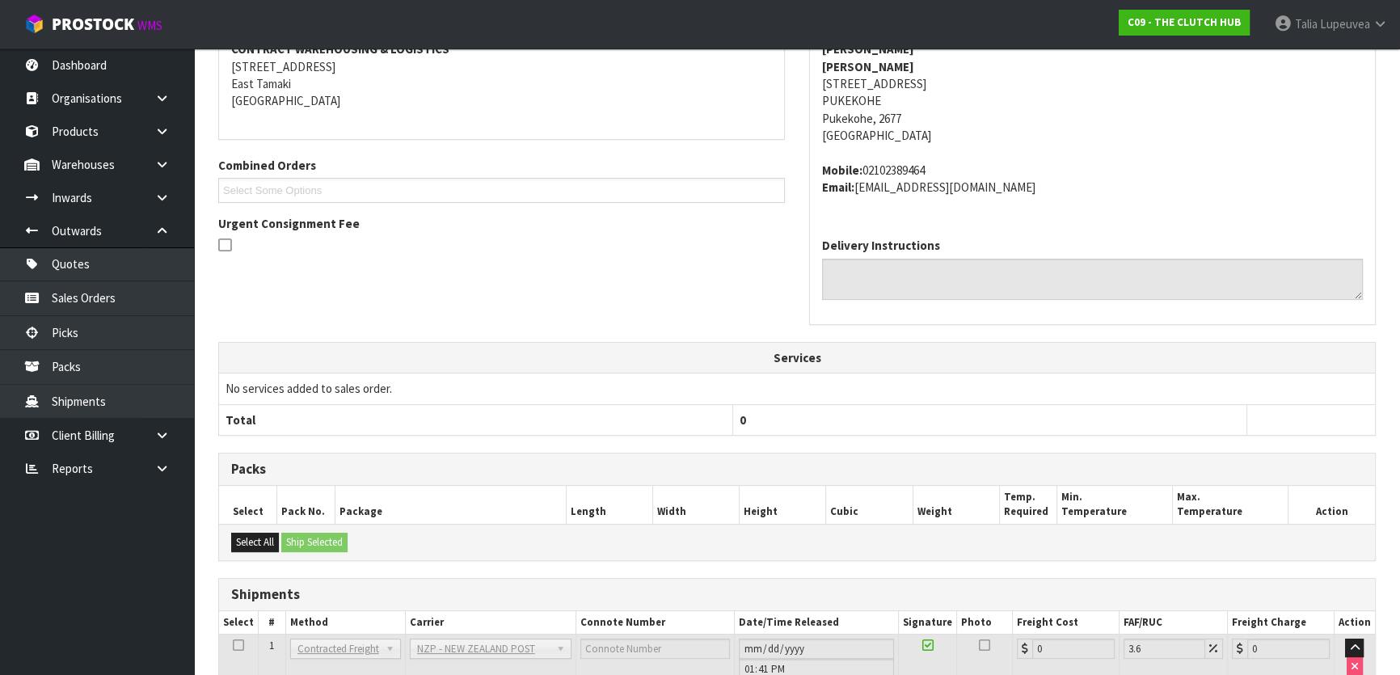
scroll to position [476, 0]
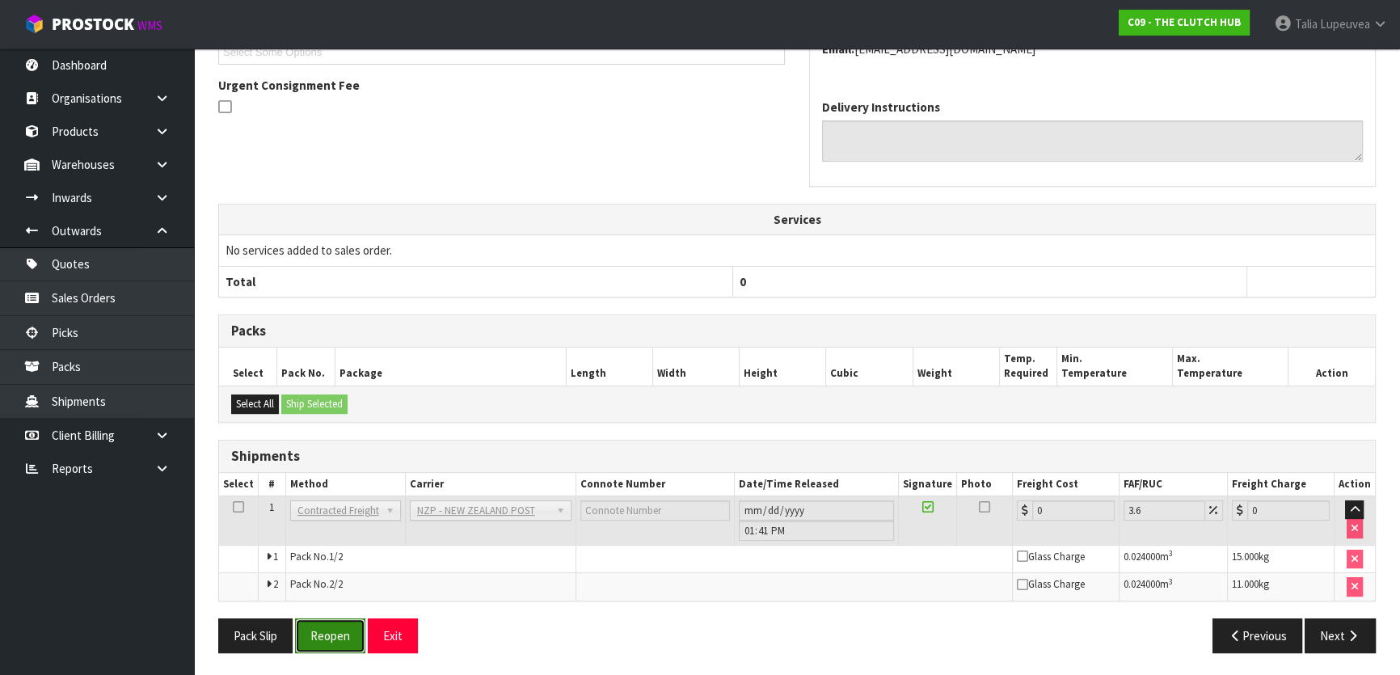
click at [316, 622] on button "Reopen" at bounding box center [330, 635] width 70 height 35
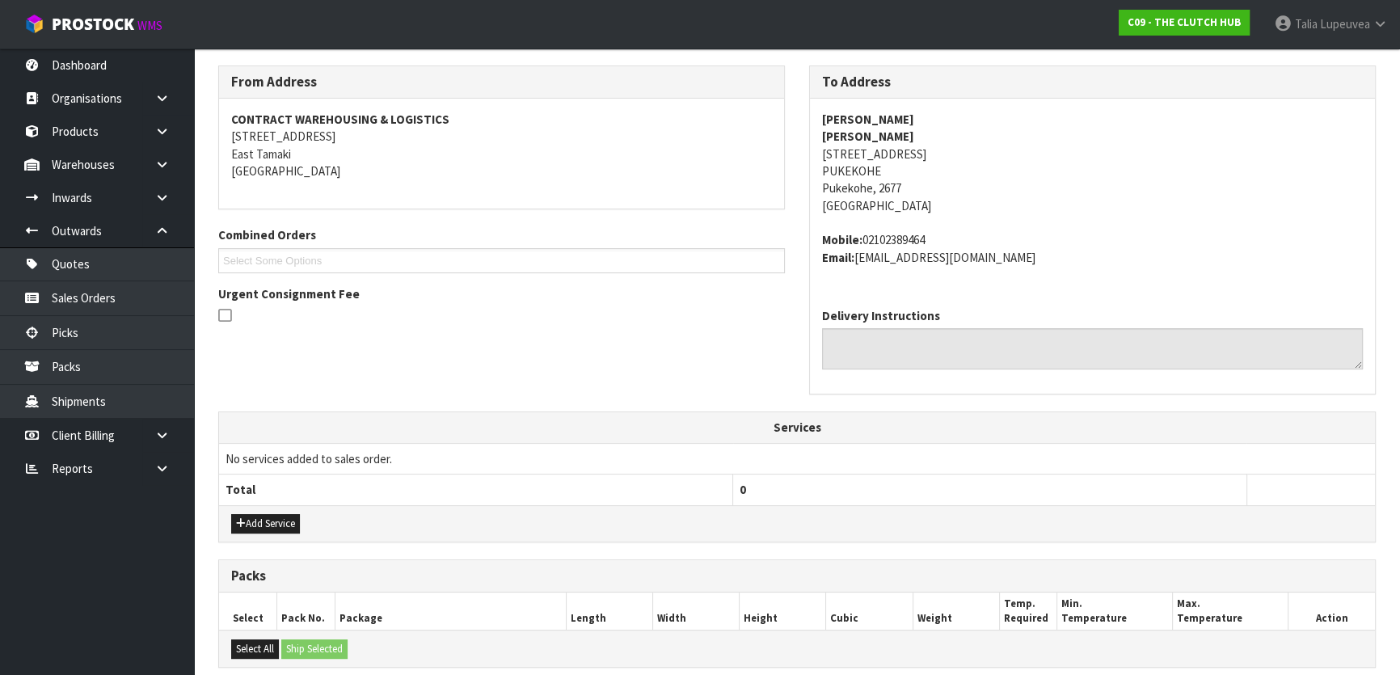
scroll to position [500, 0]
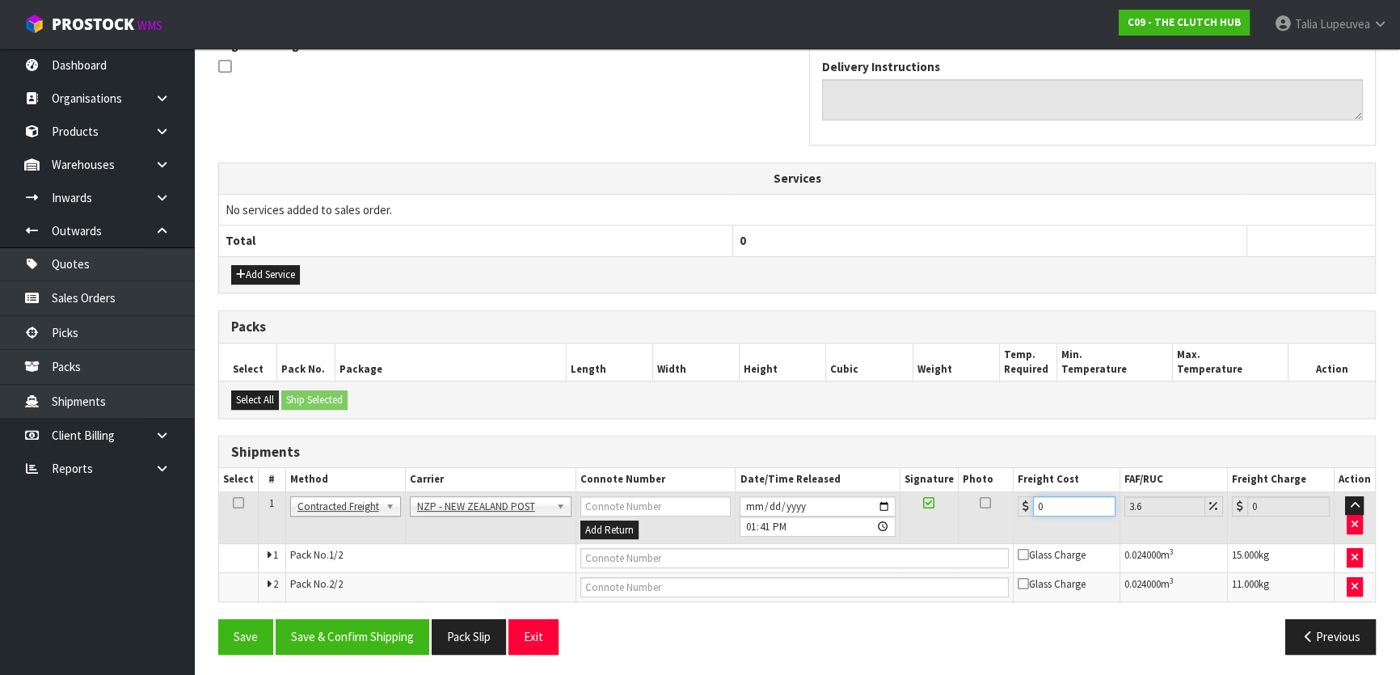
drag, startPoint x: 1056, startPoint y: 505, endPoint x: 1032, endPoint y: 512, distance: 24.3
click at [1033, 512] on input "0" at bounding box center [1074, 506] width 82 height 20
type input "1"
type input "1.04"
type input "17"
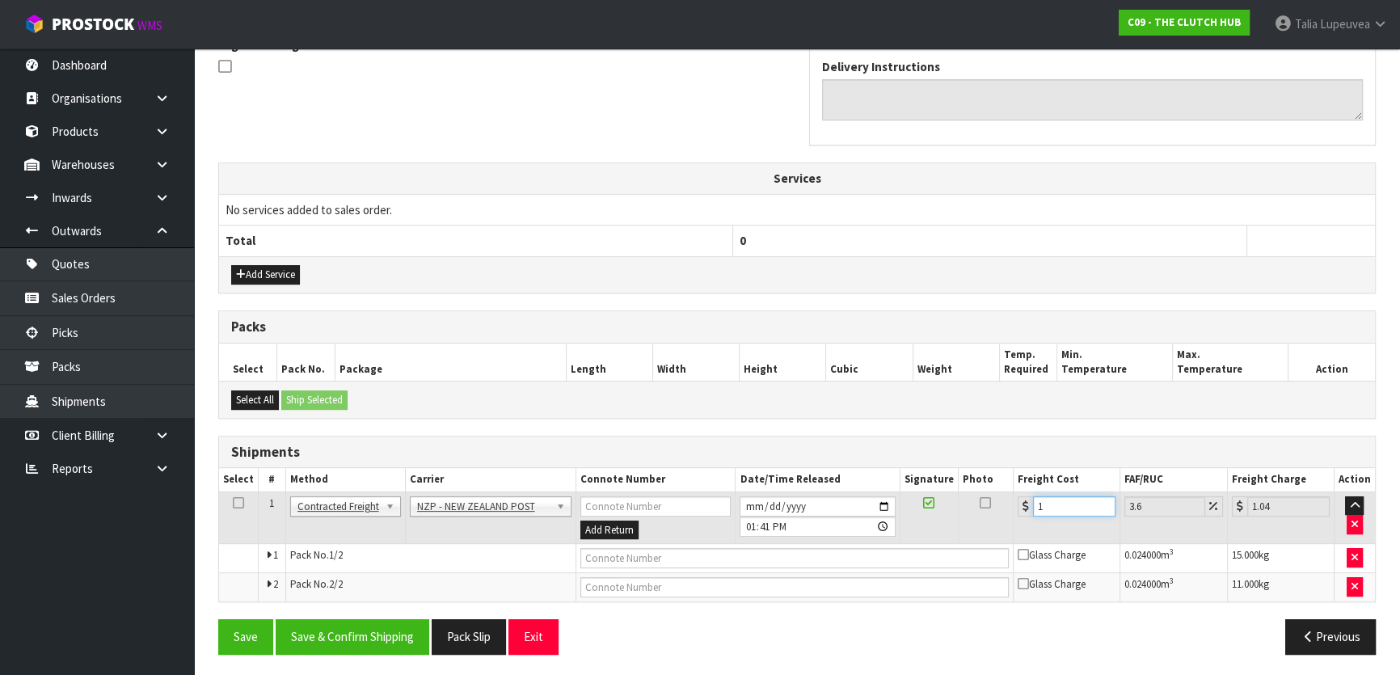
type input "17.61"
type input "17.8"
type input "18.44"
type input "17.84"
type input "18.48"
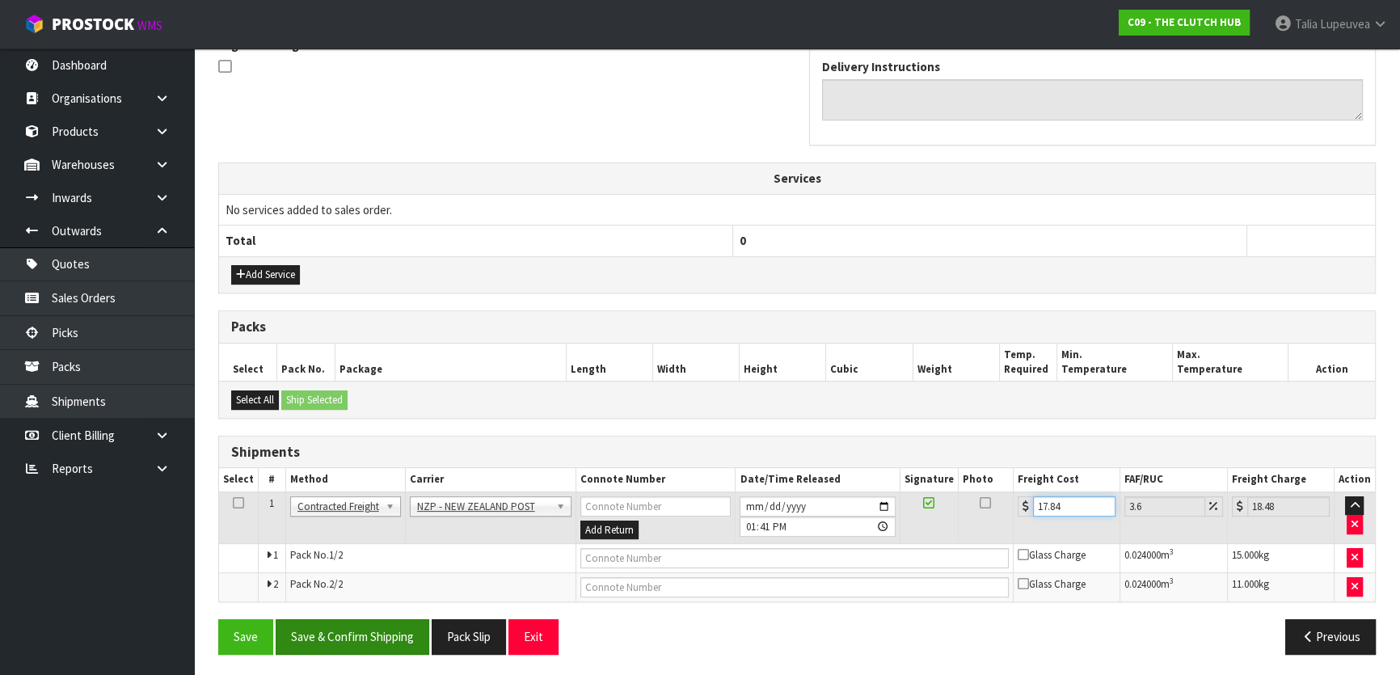
type input "17.84"
click at [404, 629] on button "Save & Confirm Shipping" at bounding box center [353, 636] width 154 height 35
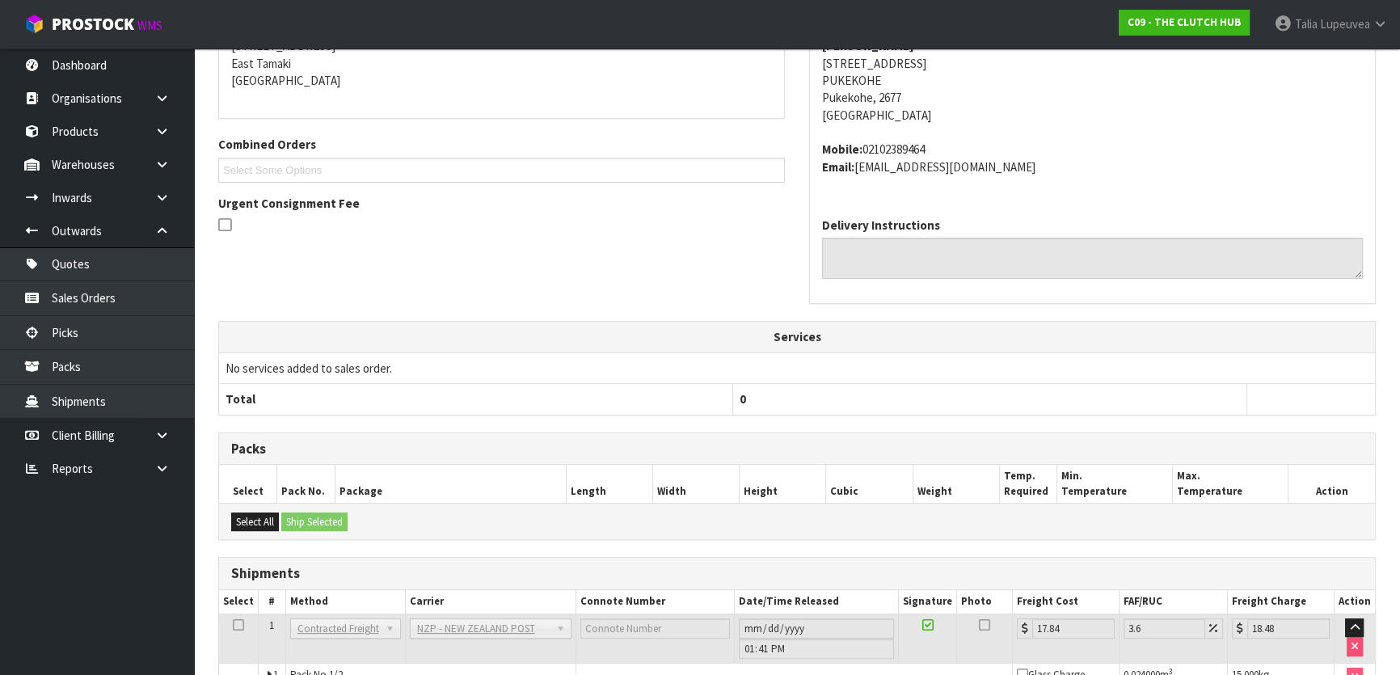
scroll to position [458, 0]
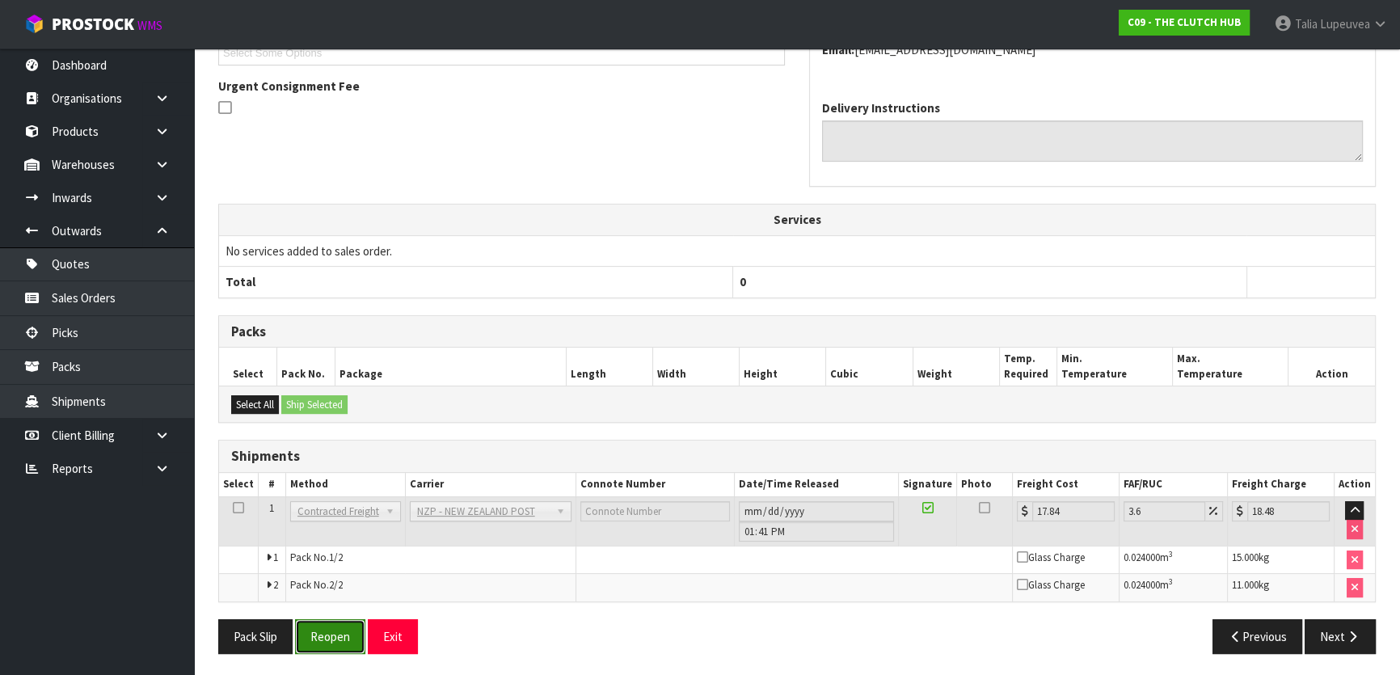
click at [321, 638] on button "Reopen" at bounding box center [330, 636] width 70 height 35
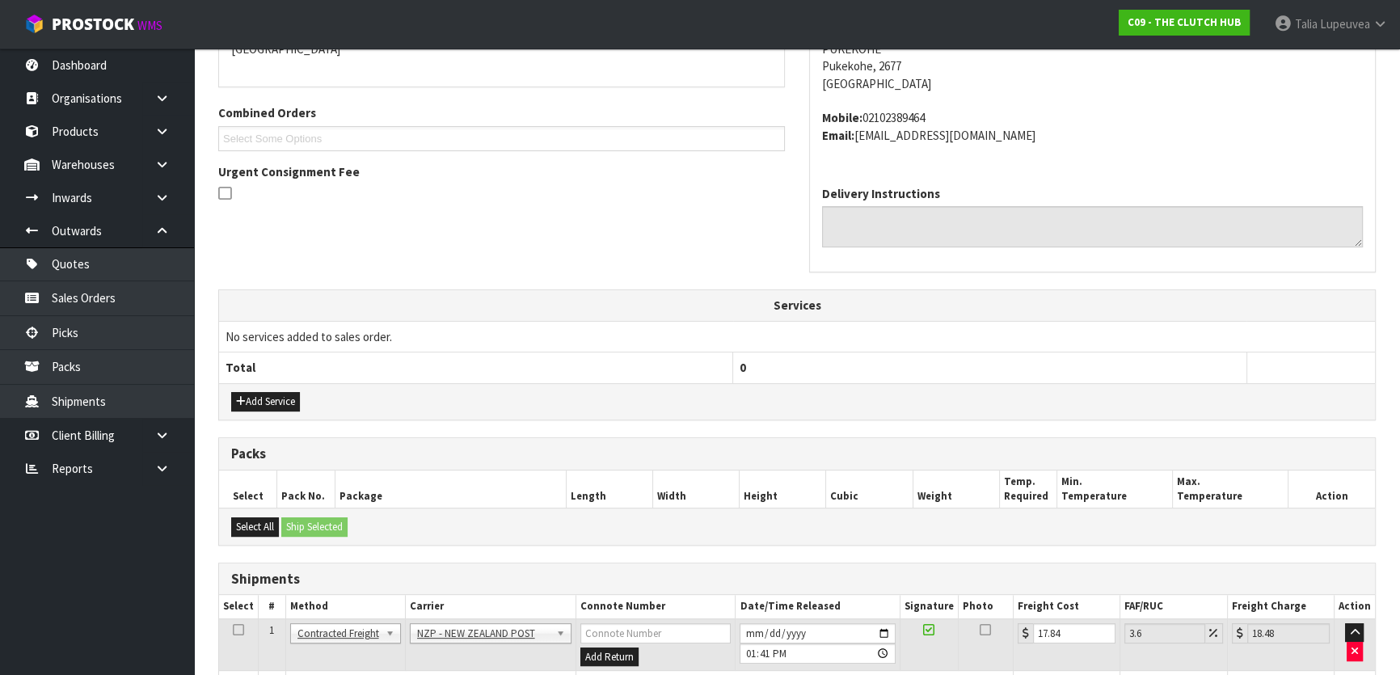
scroll to position [514, 0]
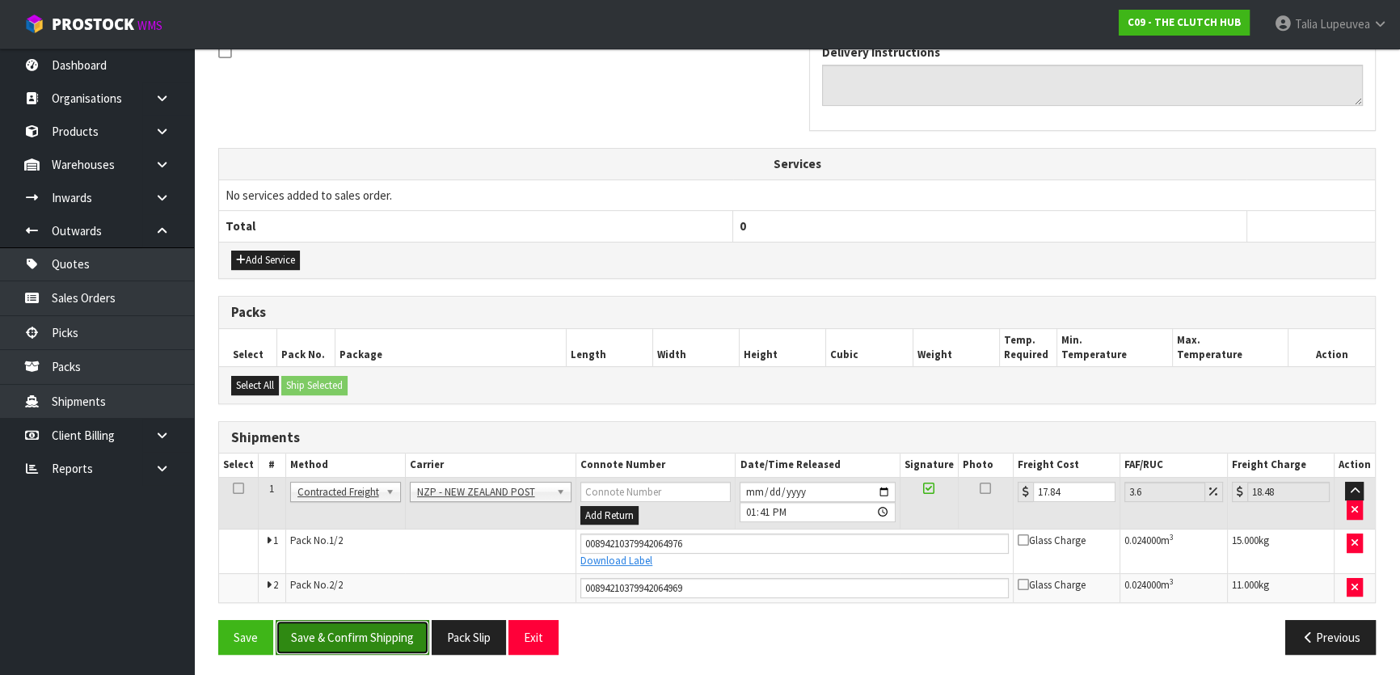
click at [387, 639] on button "Save & Confirm Shipping" at bounding box center [353, 637] width 154 height 35
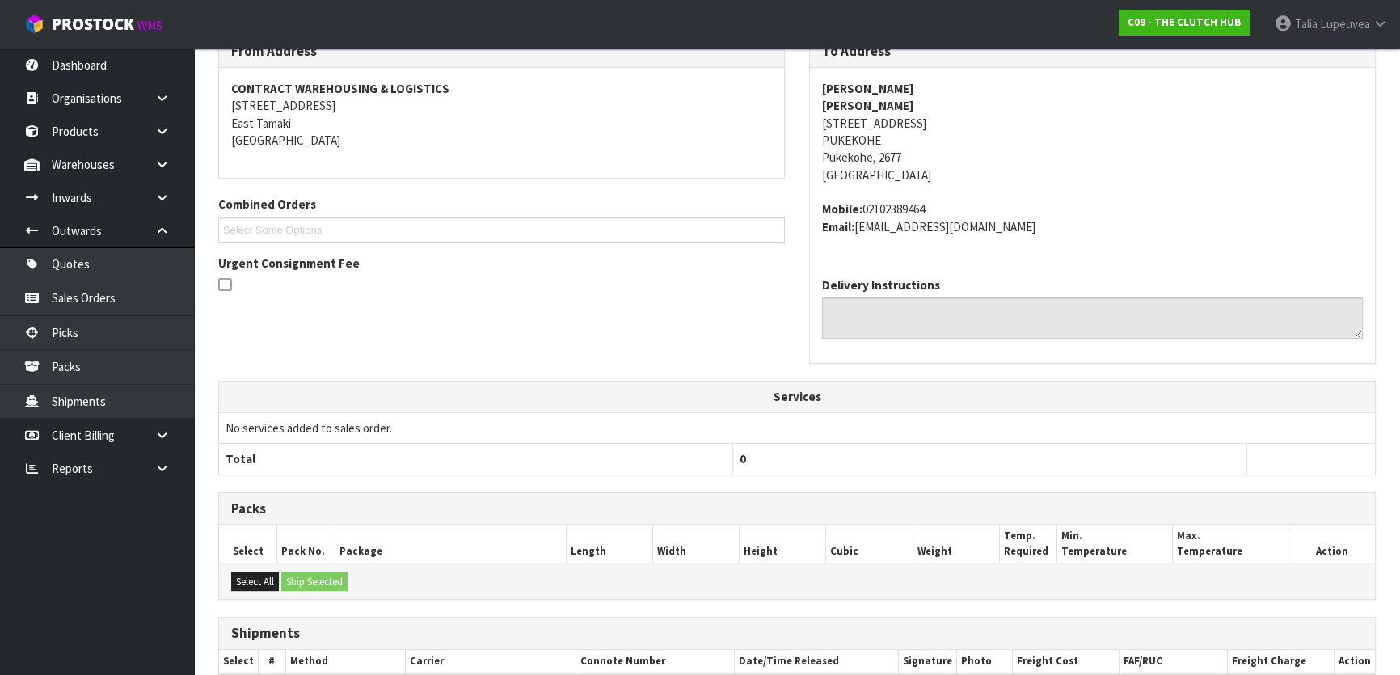
scroll to position [73, 0]
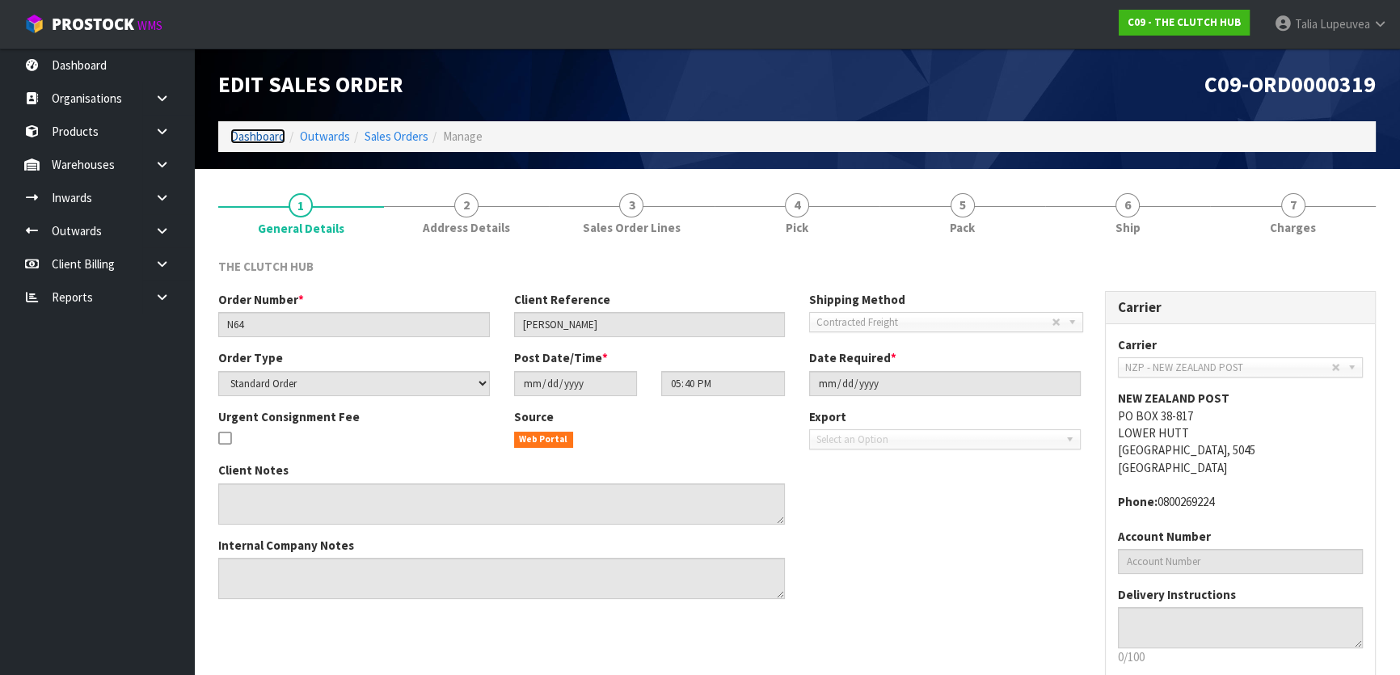
click at [263, 137] on link "Dashboard" at bounding box center [257, 136] width 55 height 15
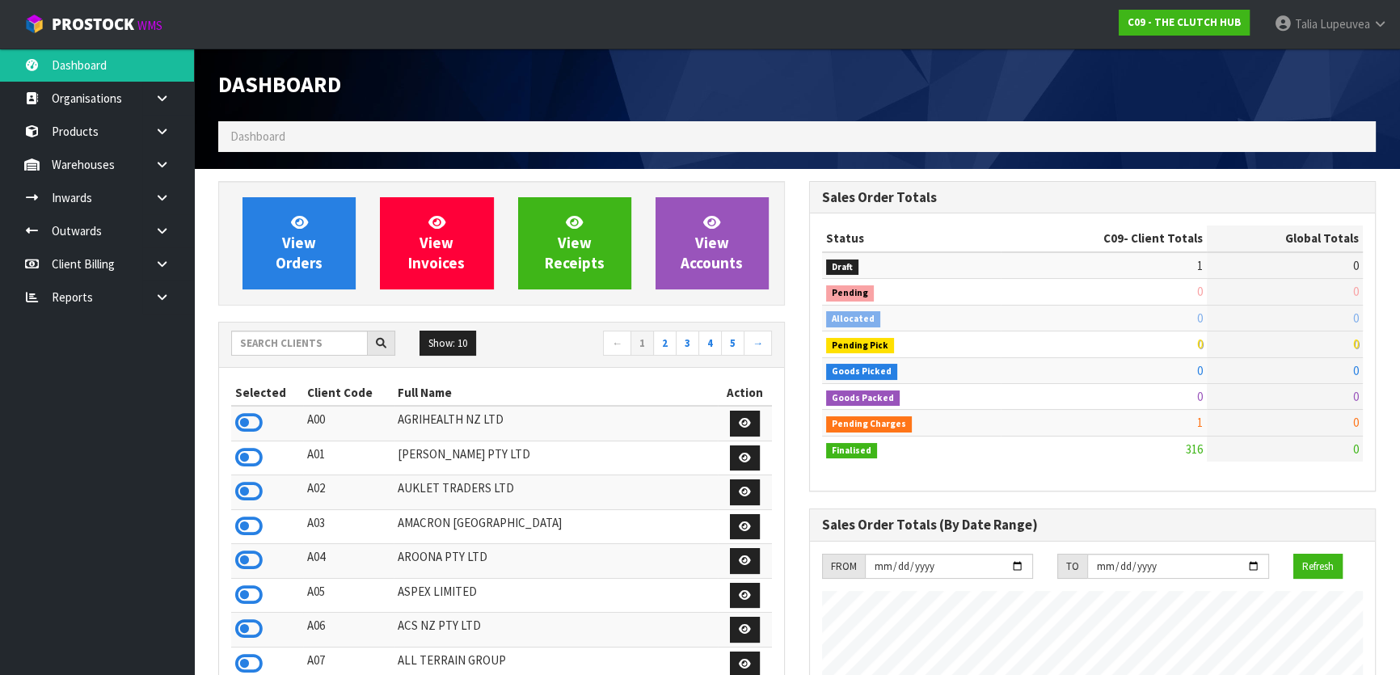
scroll to position [1222, 590]
click at [308, 339] on input "text" at bounding box center [299, 343] width 137 height 25
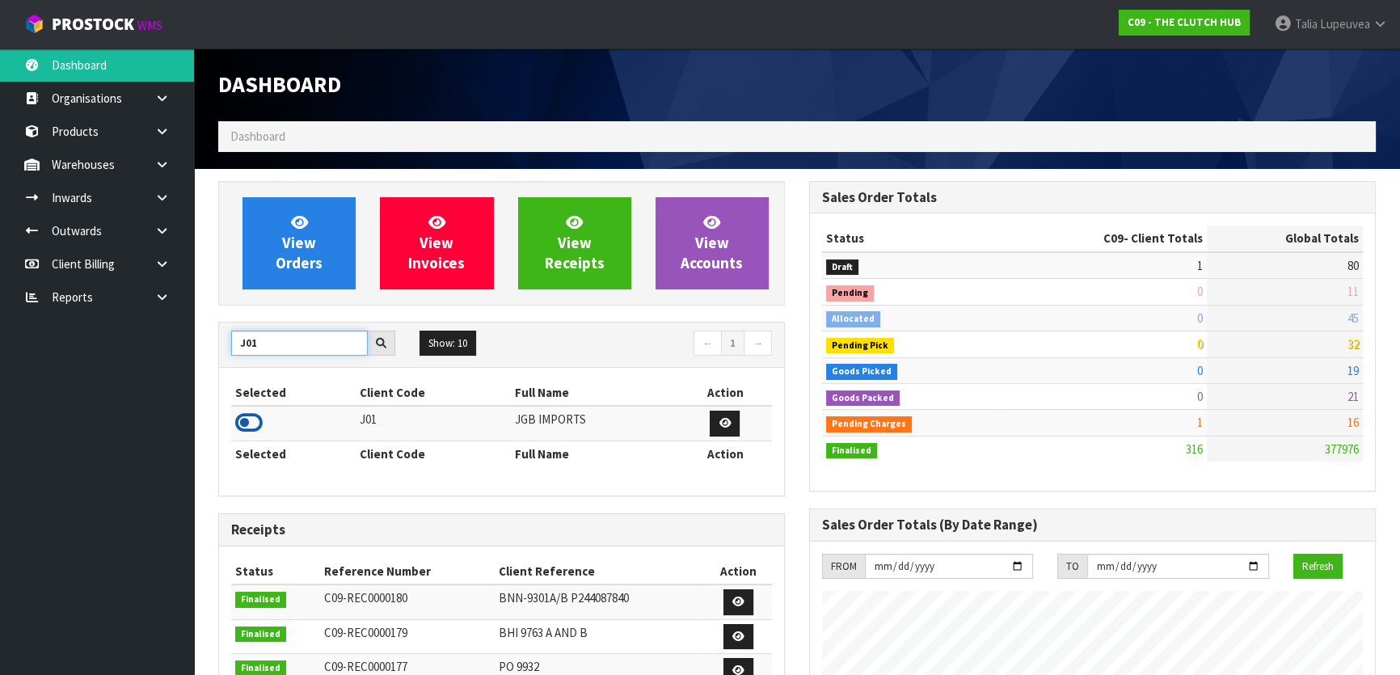
type input "J01"
click at [251, 423] on icon at bounding box center [248, 423] width 27 height 24
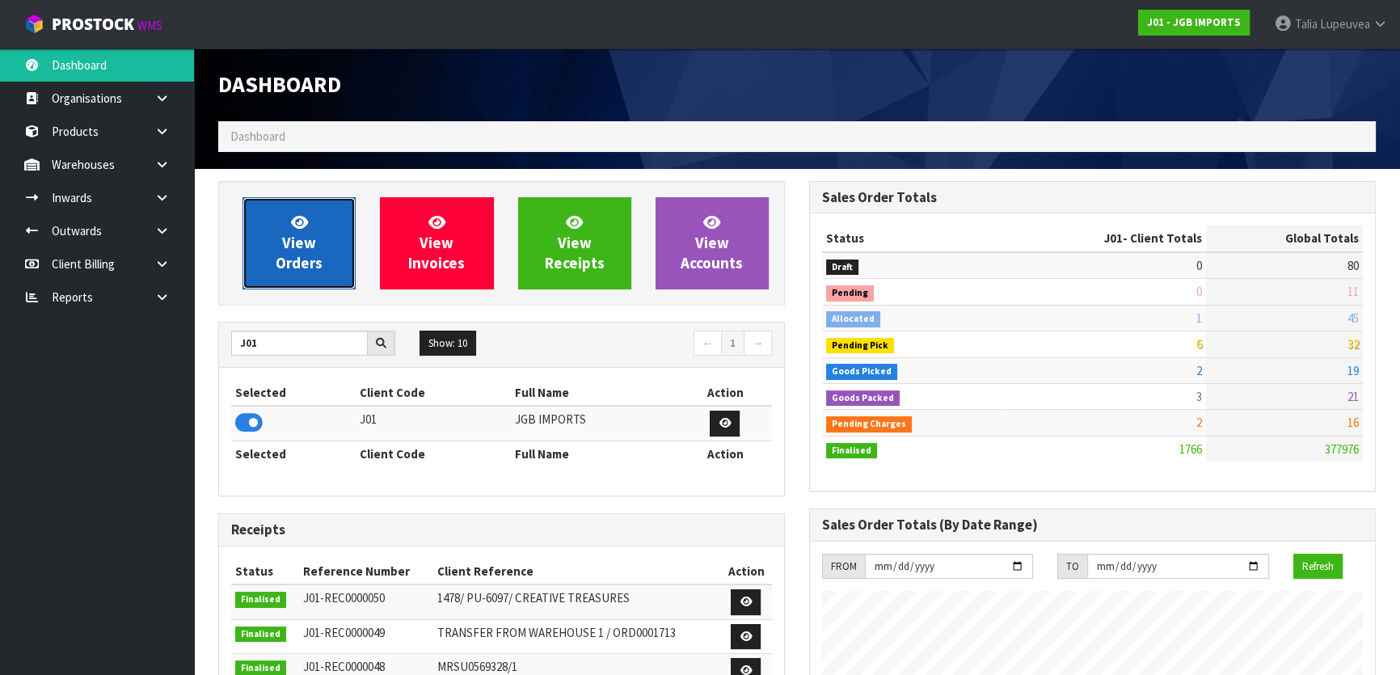
click at [294, 246] on span "View Orders" at bounding box center [299, 243] width 47 height 61
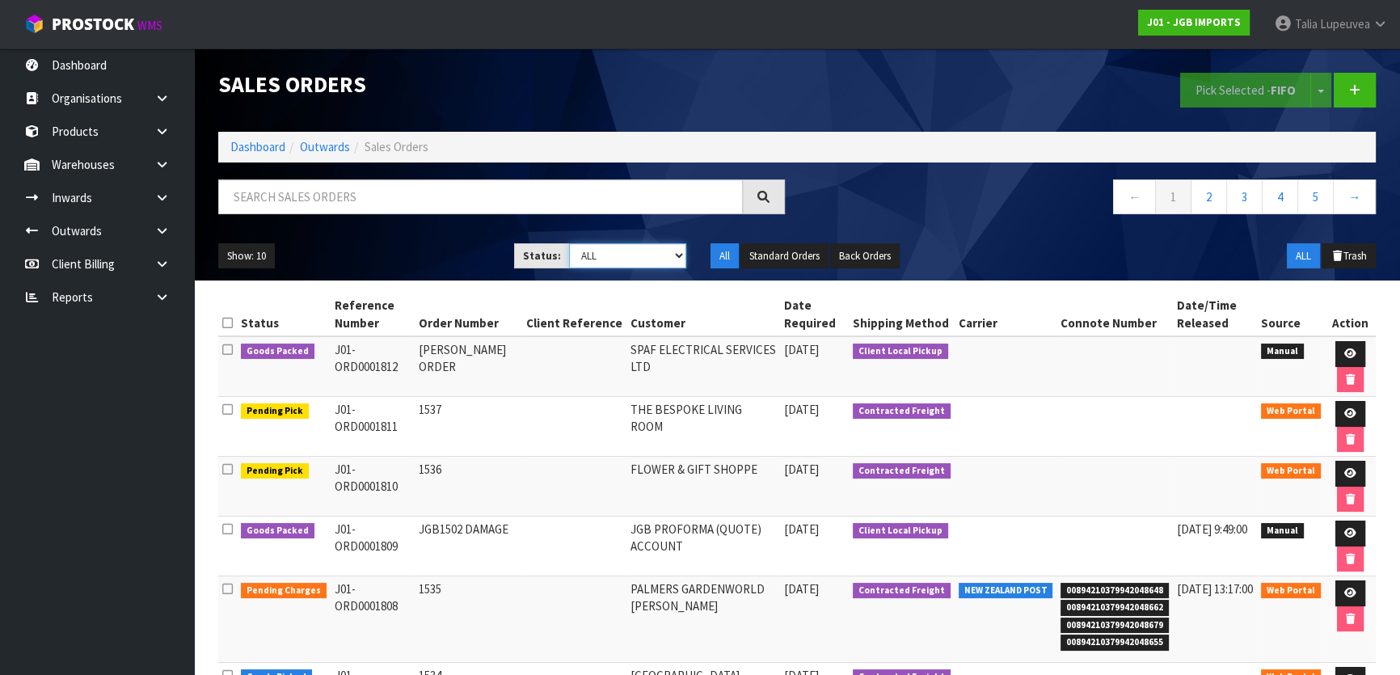
click at [613, 251] on select "Draft Pending Allocated Pending Pick Goods Picked Goods Packed Pending Charges …" at bounding box center [628, 255] width 118 height 25
click at [569, 243] on select "Draft Pending Allocated Pending Pick Goods Picked Goods Packed Pending Charges …" at bounding box center [628, 255] width 118 height 25
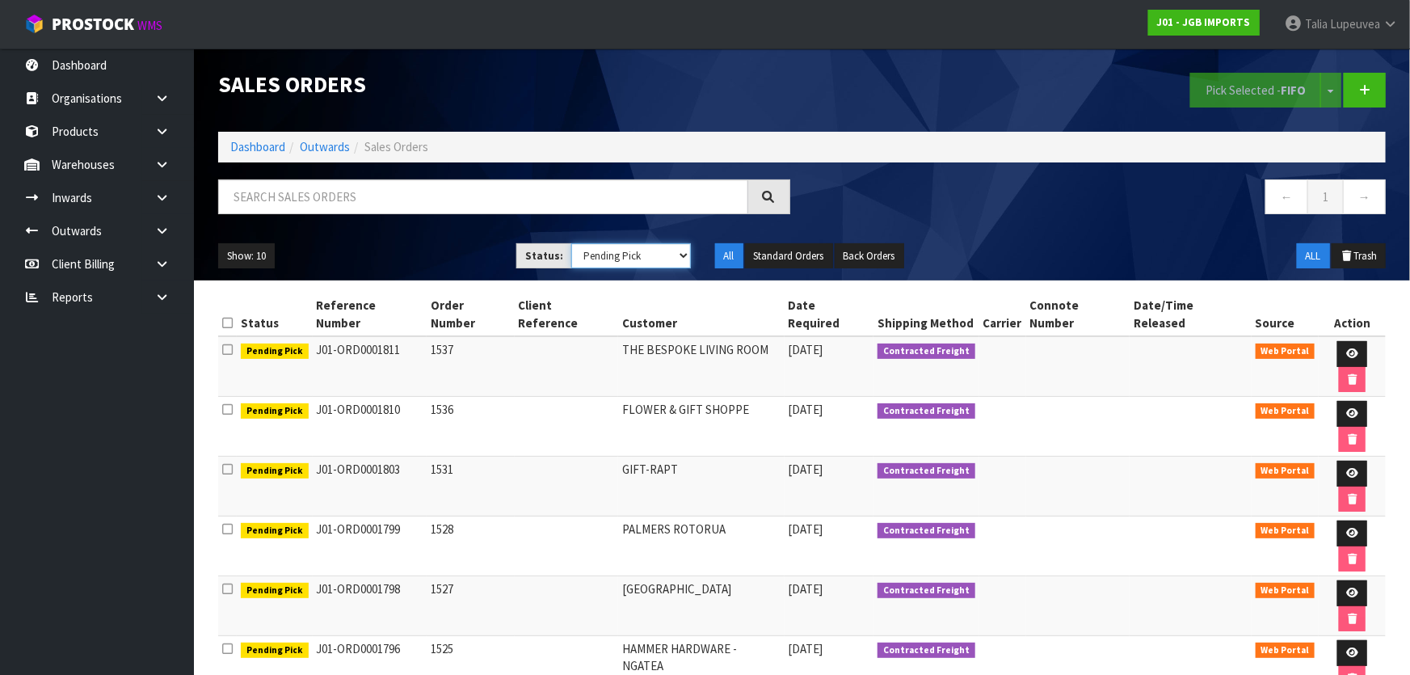
click at [630, 266] on select "Draft Pending Allocated Pending Pick Goods Picked Goods Packed Pending Charges …" at bounding box center [631, 255] width 120 height 25
select select "string:6"
click at [571, 243] on select "Draft Pending Allocated Pending Pick Goods Picked Goods Packed Pending Charges …" at bounding box center [631, 255] width 120 height 25
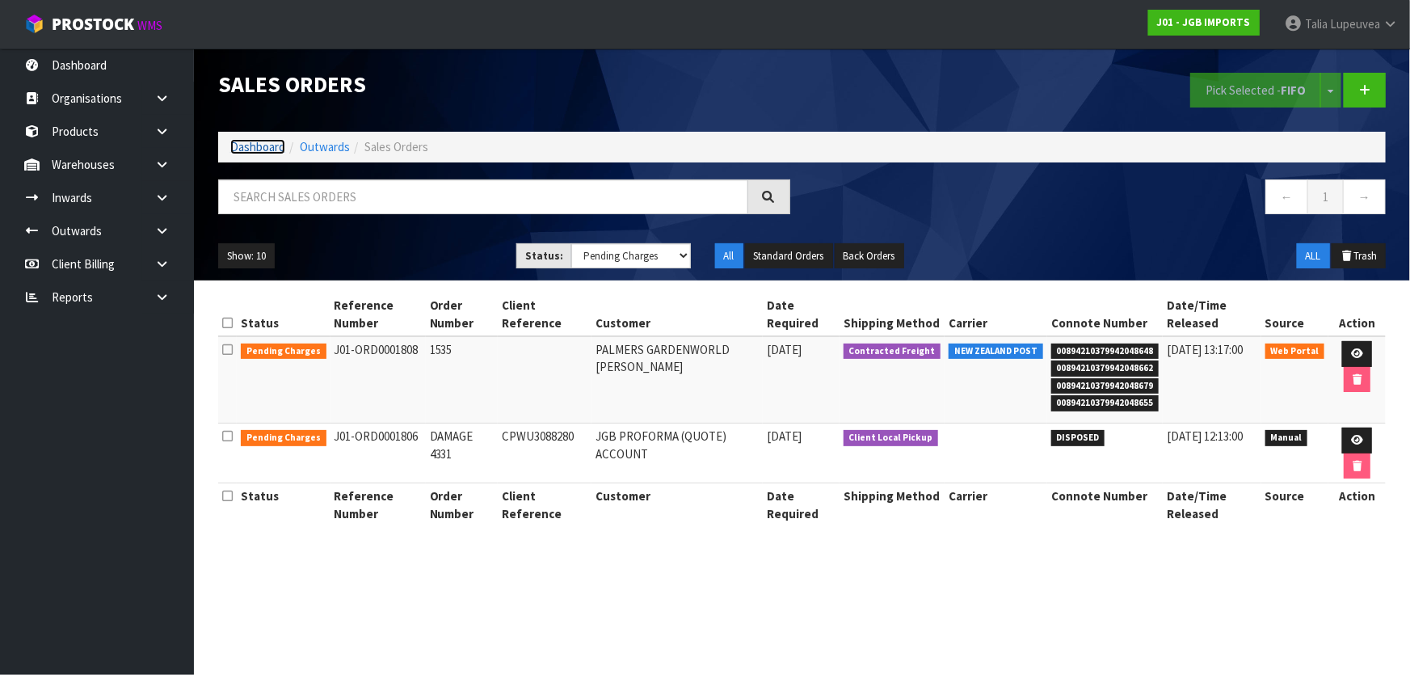
click at [260, 144] on link "Dashboard" at bounding box center [257, 146] width 55 height 15
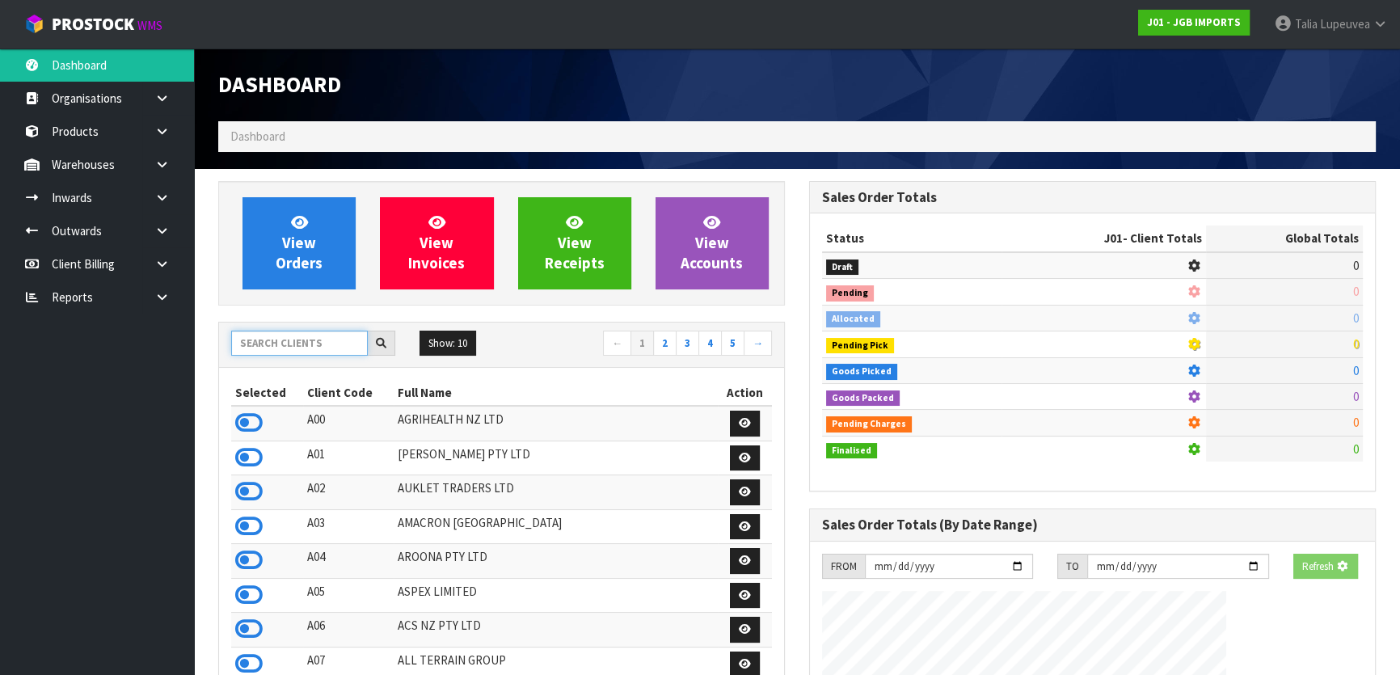
click at [311, 331] on input "text" at bounding box center [299, 343] width 137 height 25
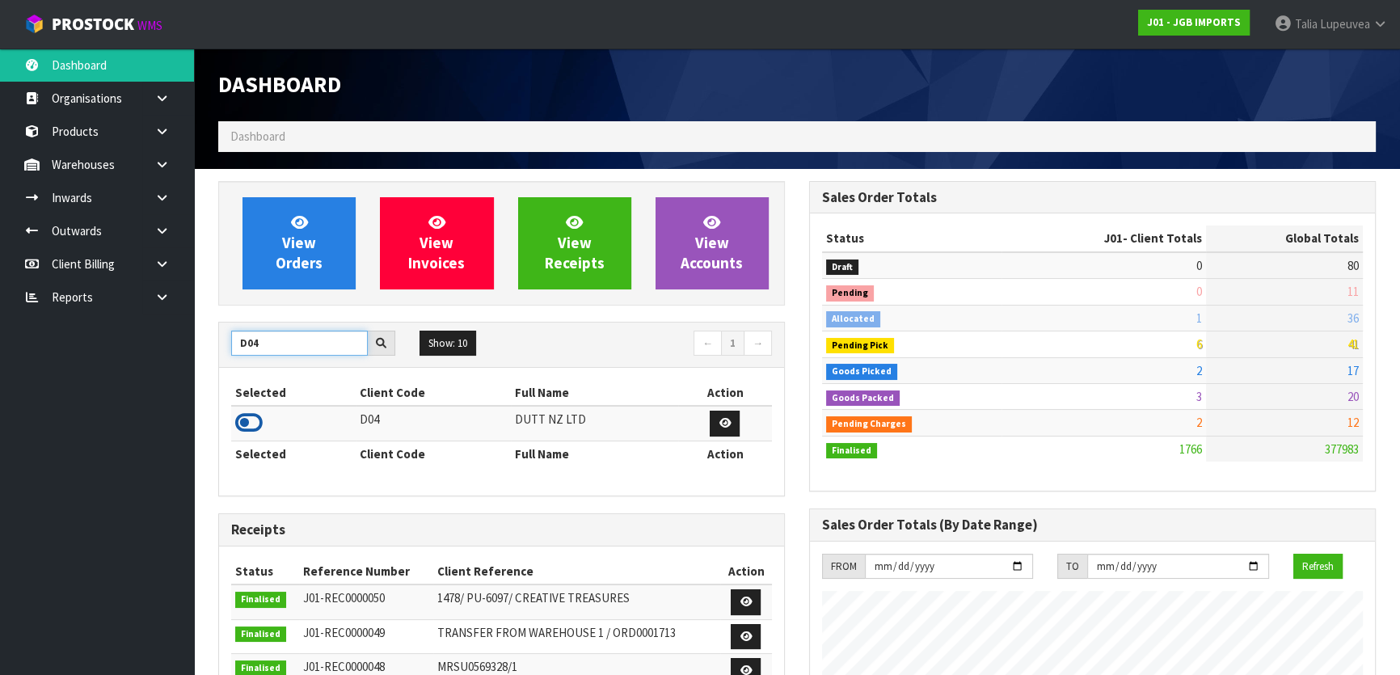
type input "D04"
click at [247, 416] on icon at bounding box center [248, 423] width 27 height 24
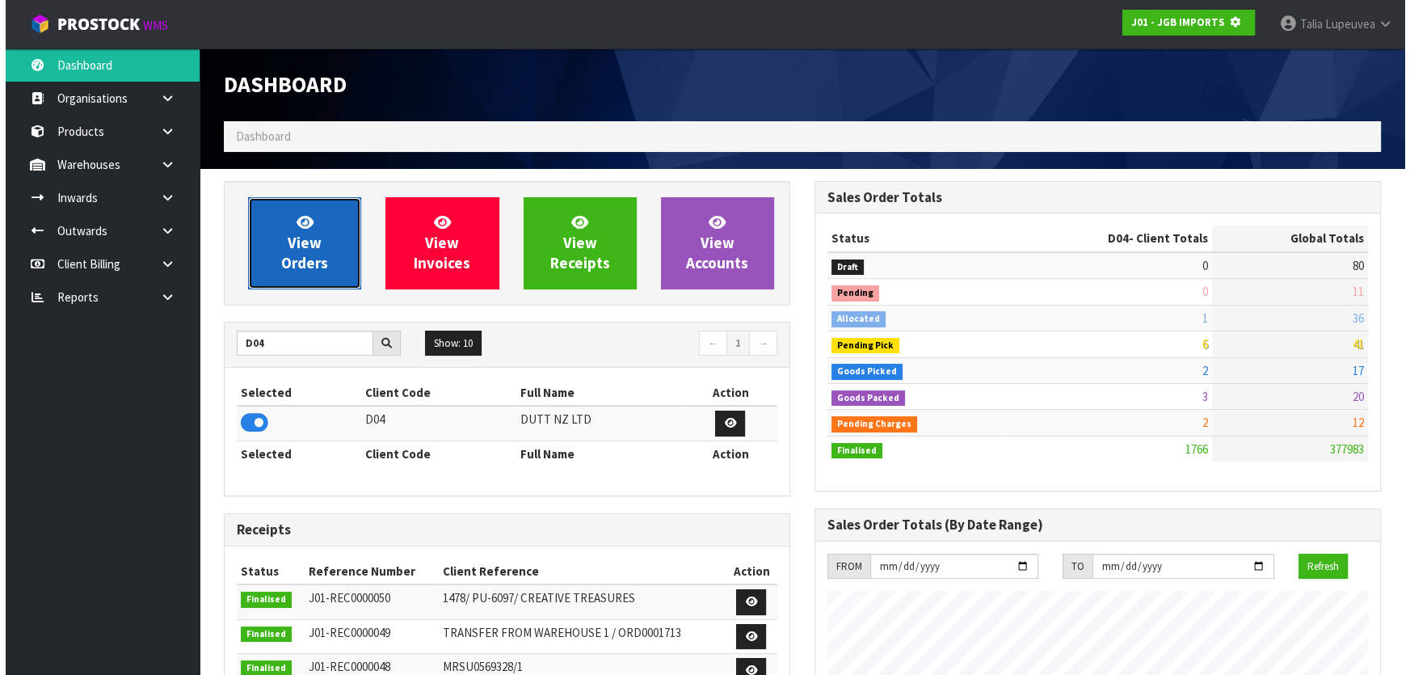
scroll to position [807278, 807693]
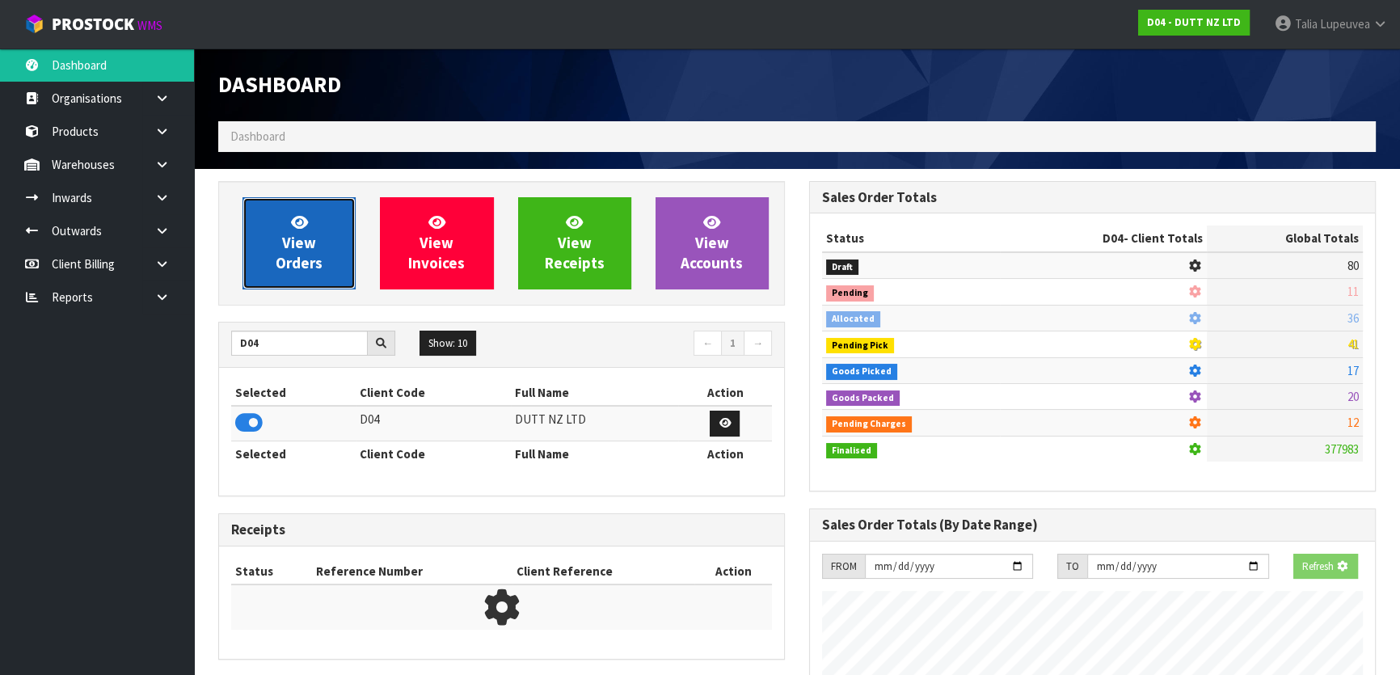
click at [283, 245] on span "View Orders" at bounding box center [299, 243] width 47 height 61
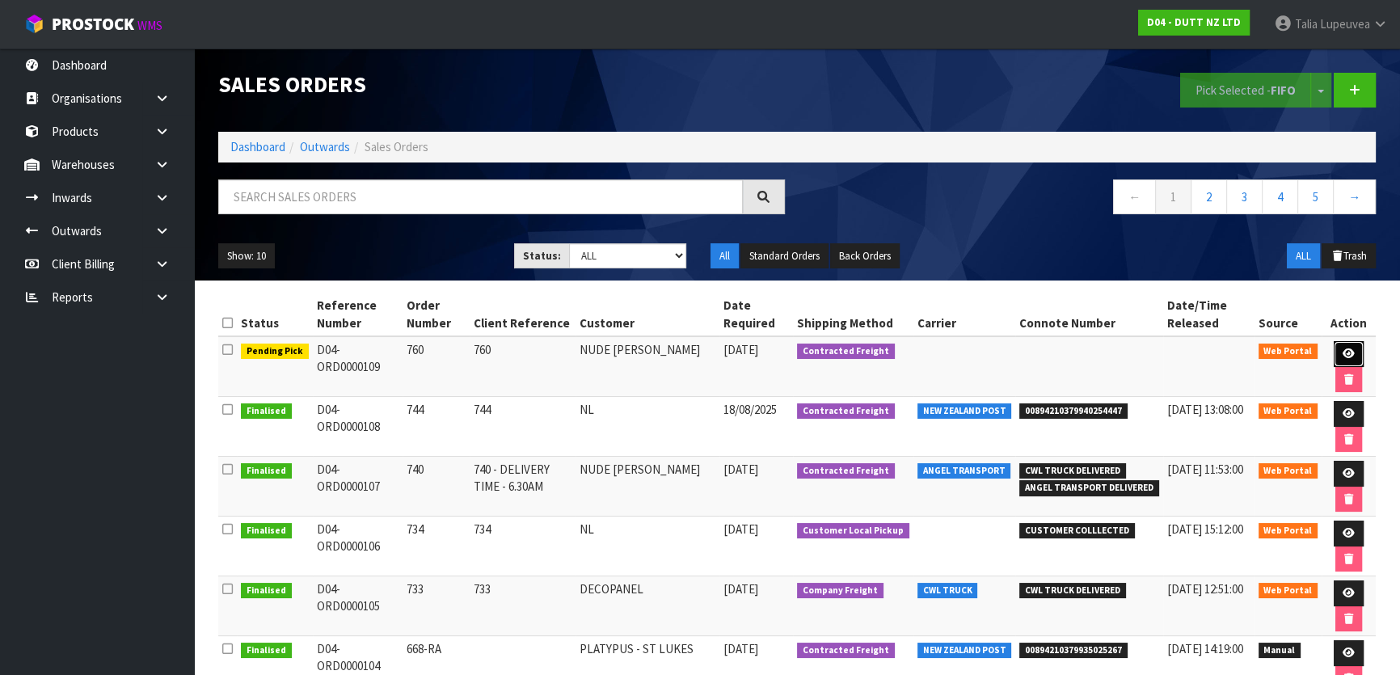
click at [1348, 352] on icon at bounding box center [1349, 353] width 12 height 11
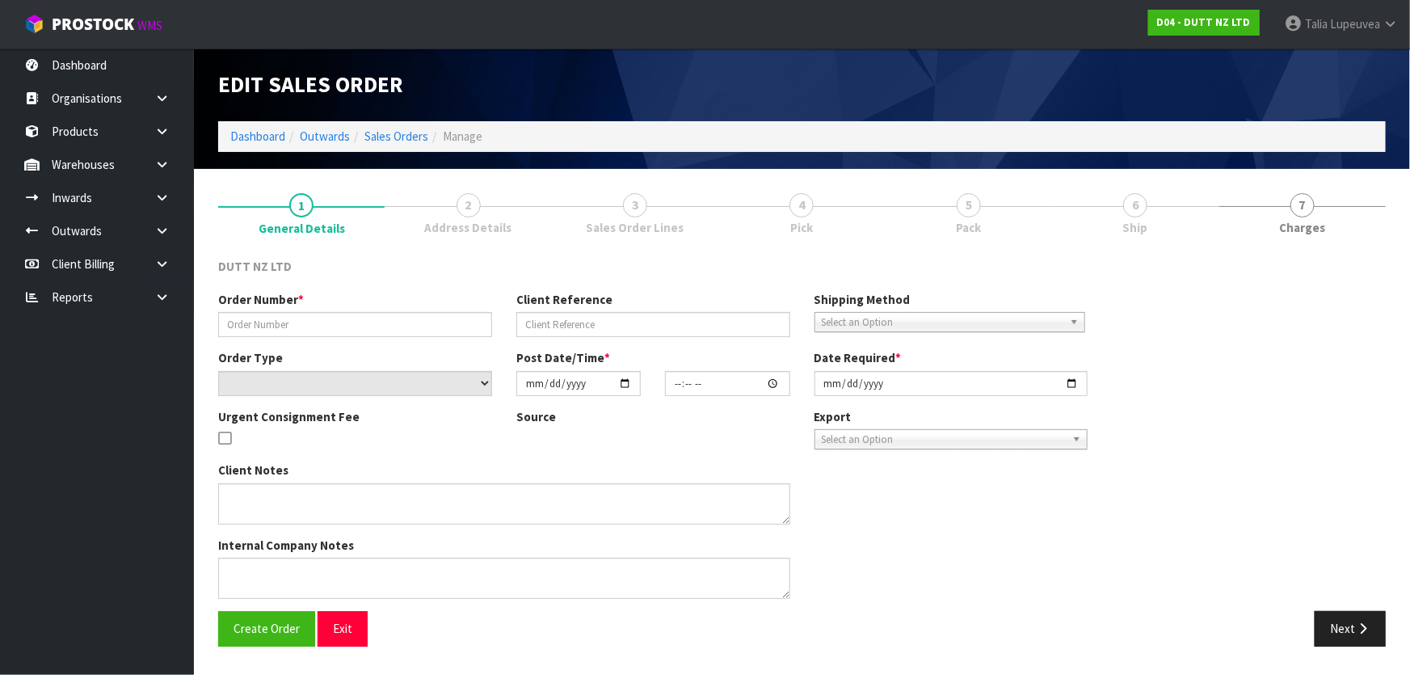
type input "760"
select select "number:0"
type input "[DATE]"
type input "13:10:00.000"
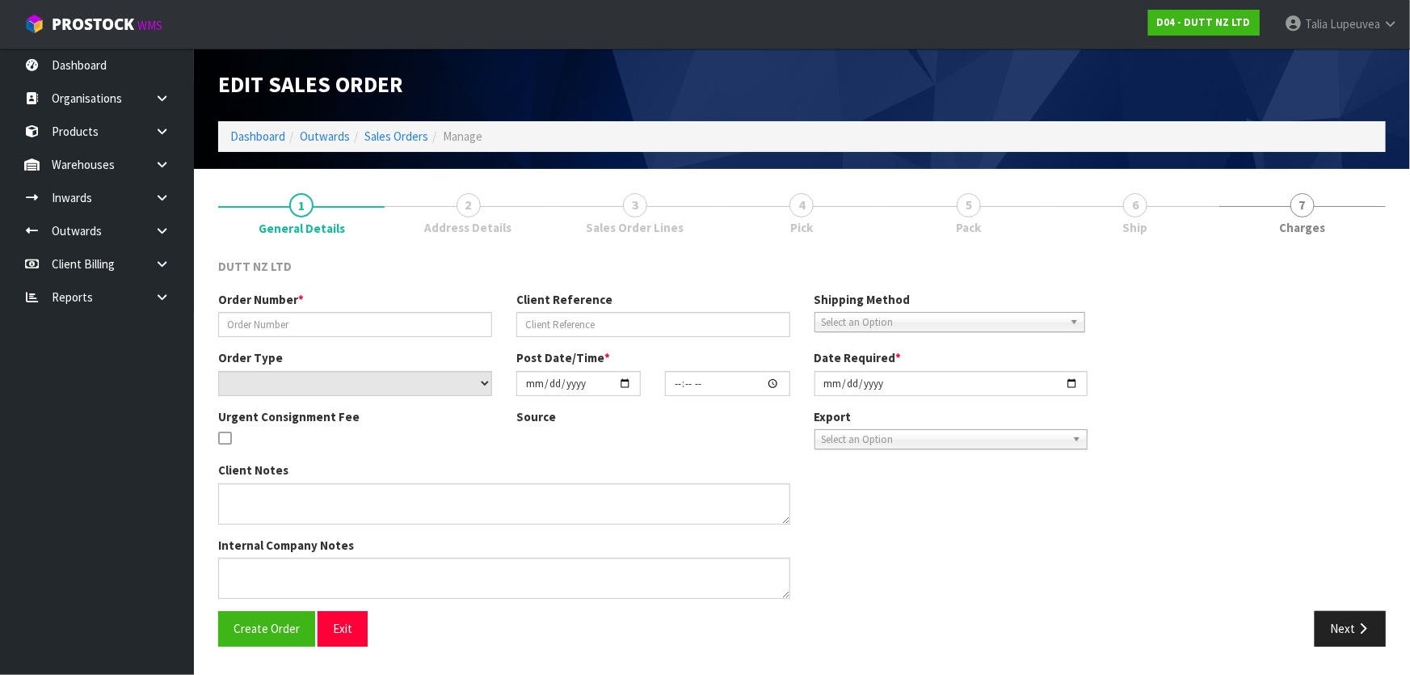
type input "2025-08-27"
type textarea "TAILGATE/ PALLET JACK DELIVERY TOS TORE SITE CONTACT - ANTONIA - +61 421 185 04…"
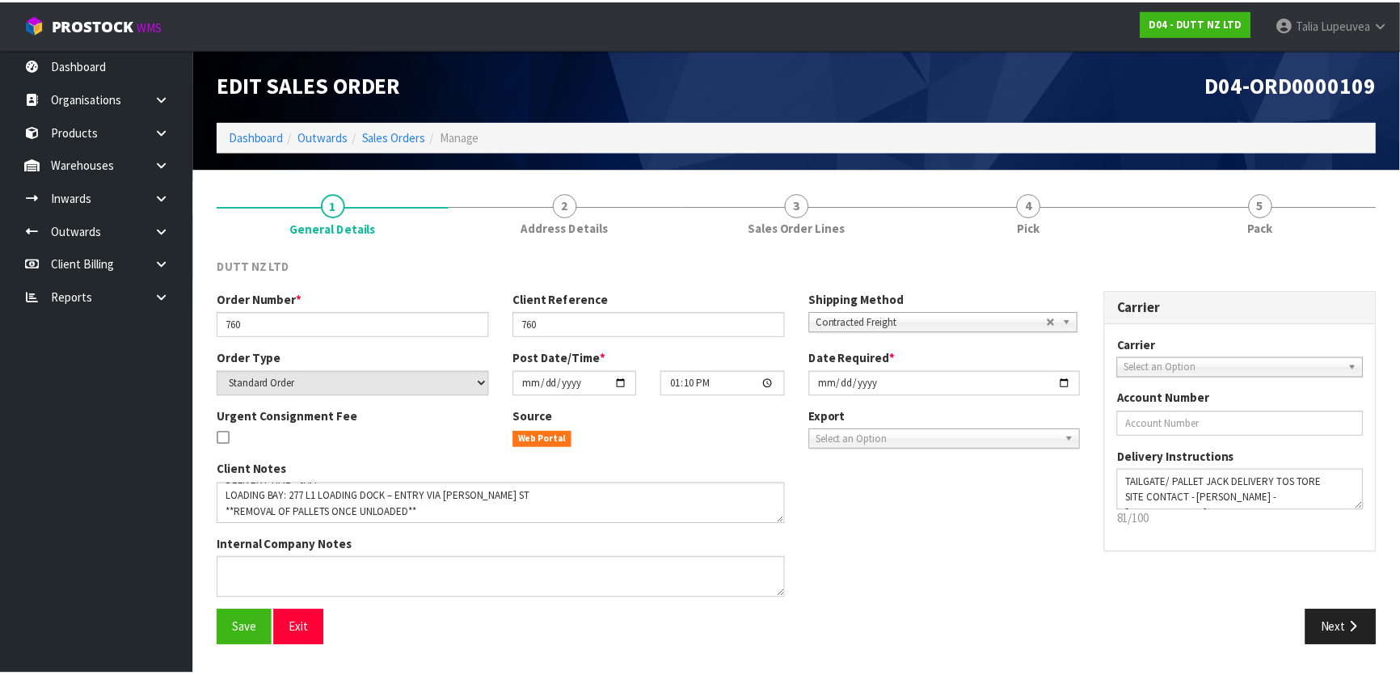
scroll to position [78, 0]
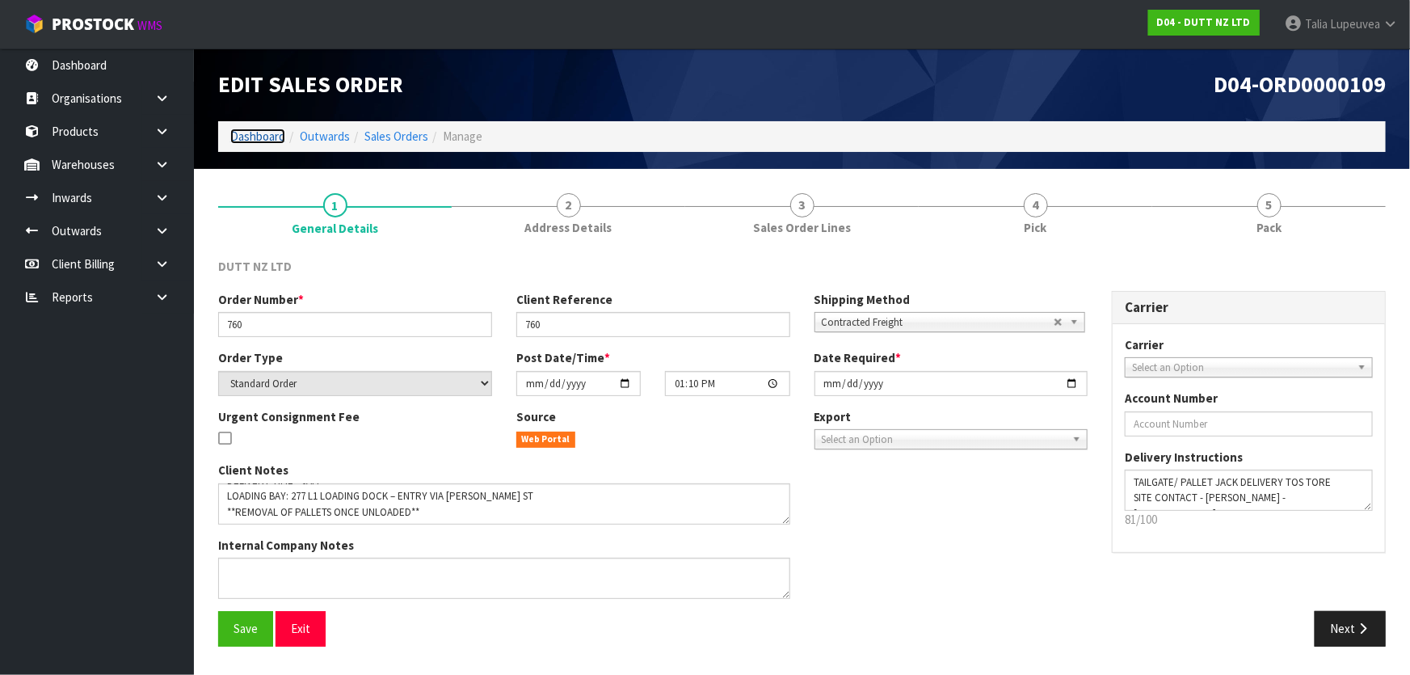
click at [268, 135] on link "Dashboard" at bounding box center [257, 136] width 55 height 15
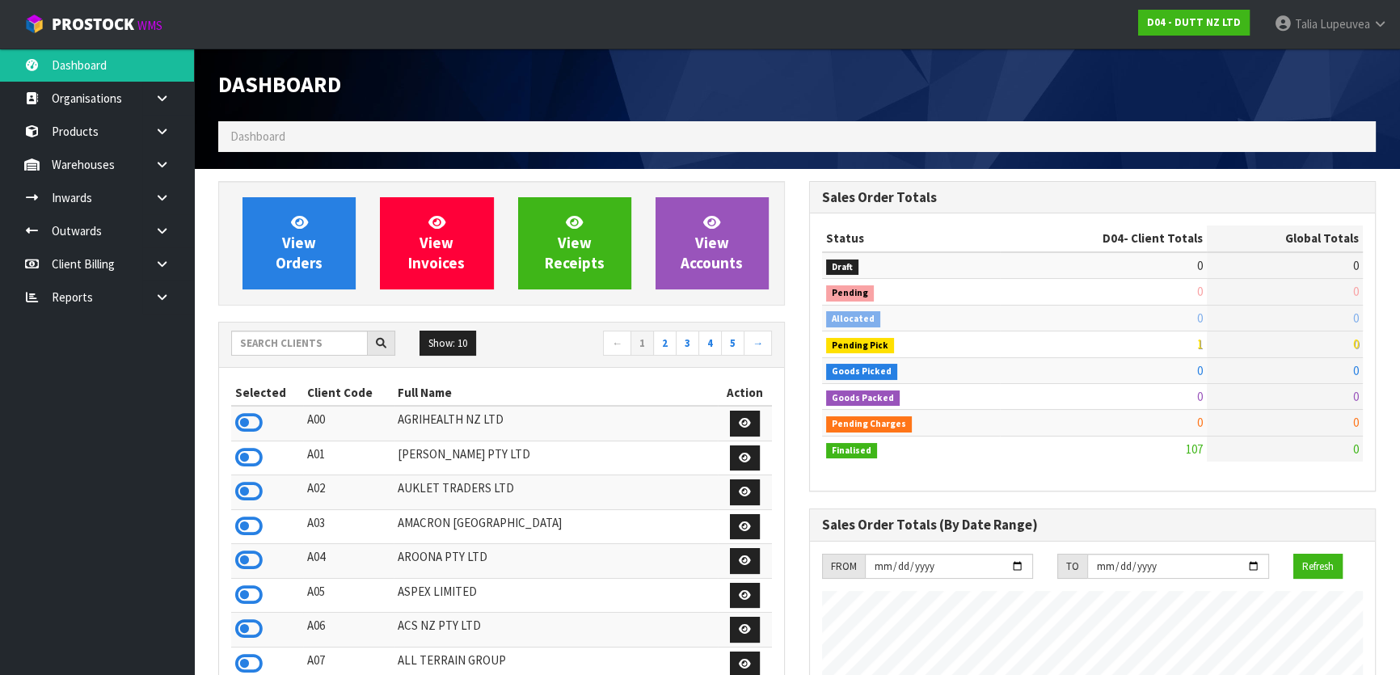
scroll to position [1274, 590]
click at [280, 348] on input "text" at bounding box center [299, 343] width 137 height 25
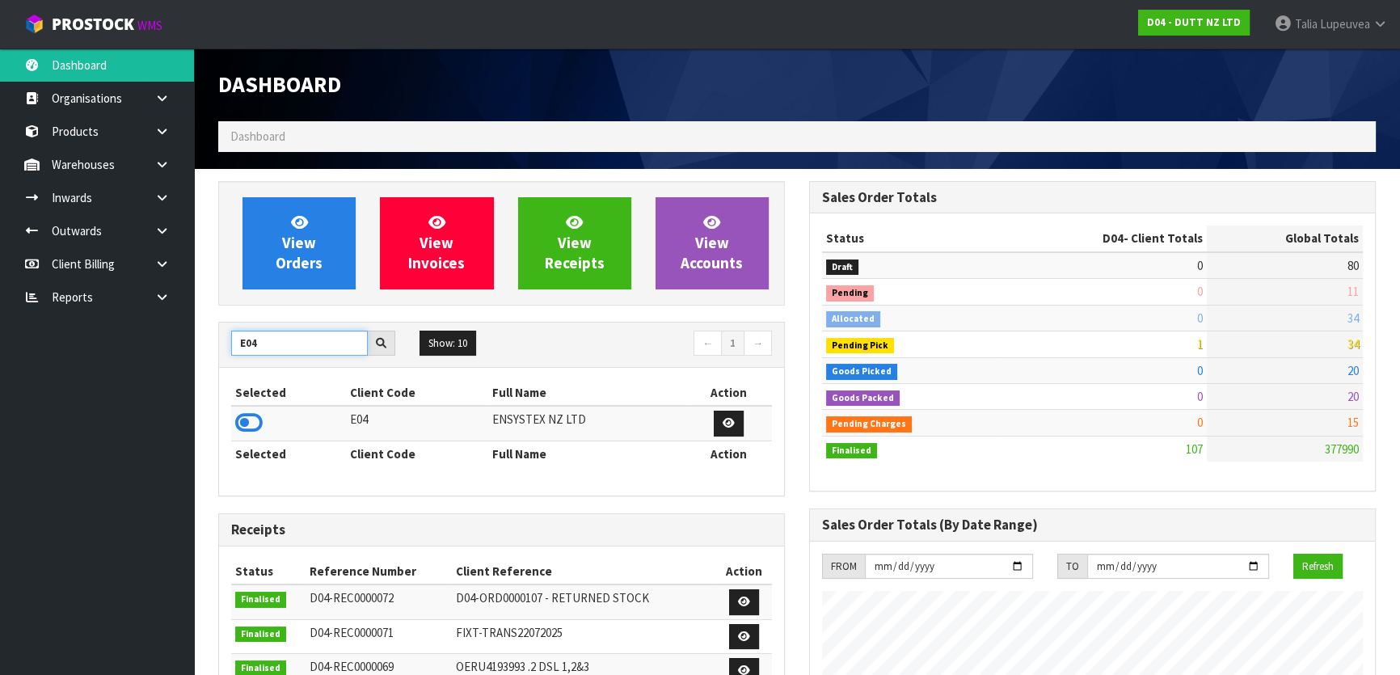
type input "E04"
click at [263, 423] on td at bounding box center [288, 423] width 115 height 35
click at [258, 421] on icon at bounding box center [248, 423] width 27 height 24
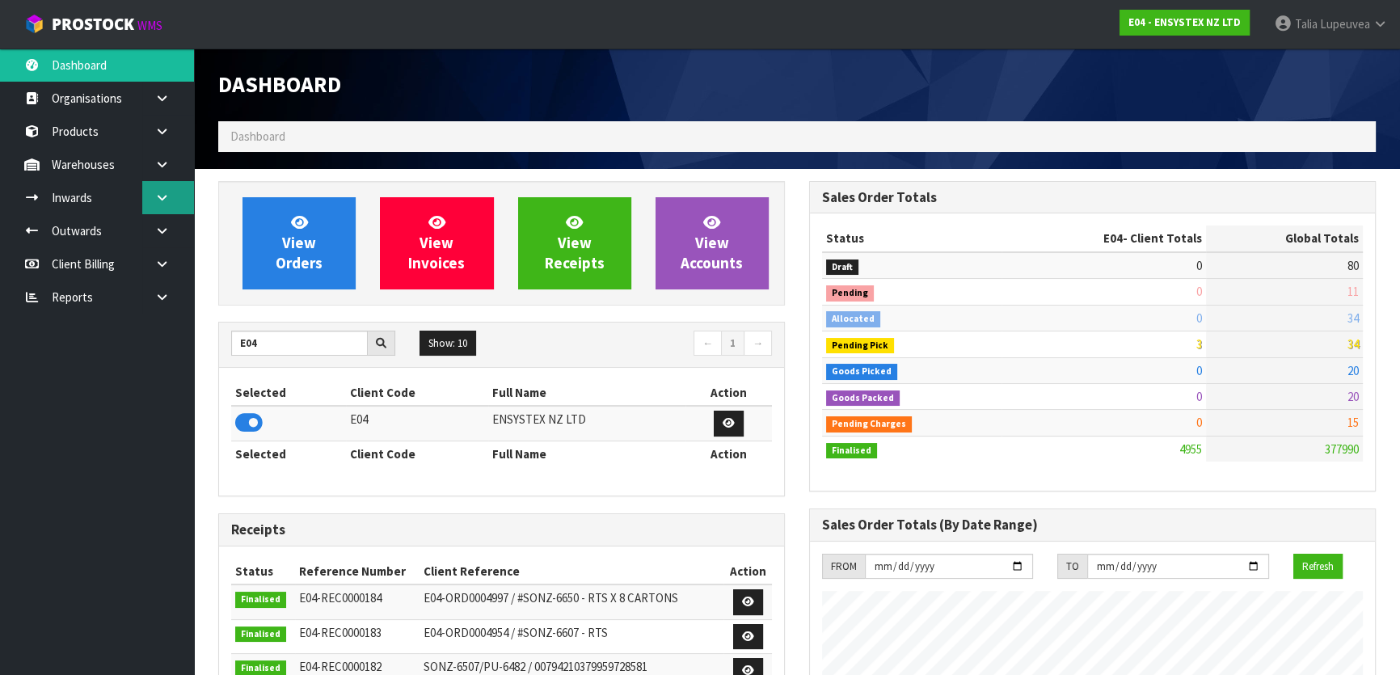
scroll to position [1222, 590]
click at [158, 200] on icon at bounding box center [161, 198] width 15 height 12
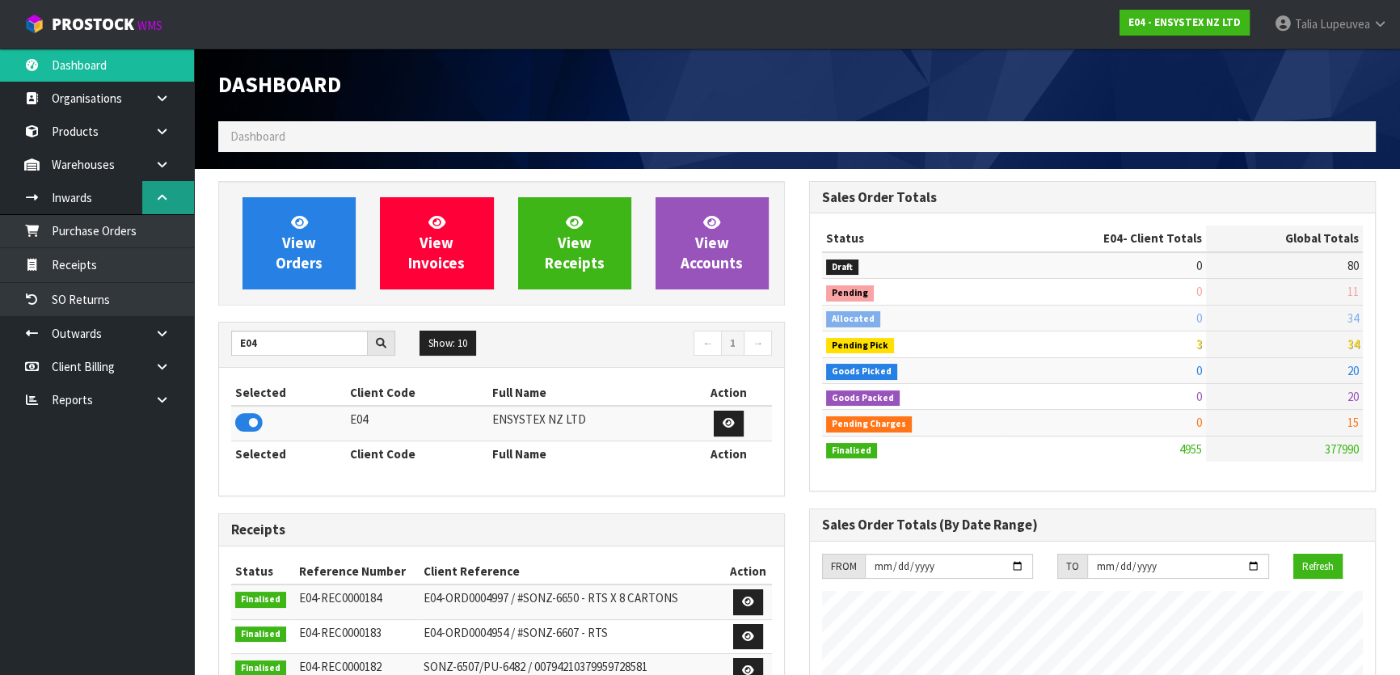
click at [164, 193] on icon at bounding box center [161, 198] width 15 height 12
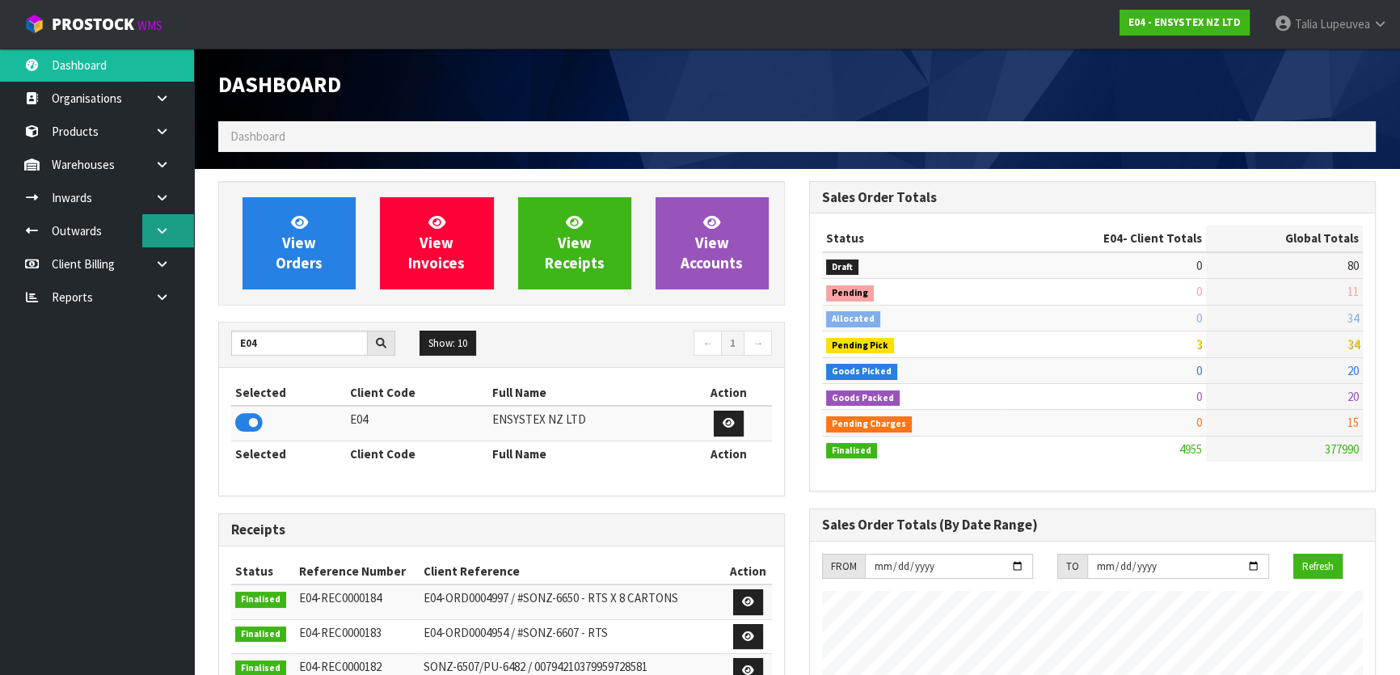
click at [162, 232] on icon at bounding box center [161, 231] width 15 height 12
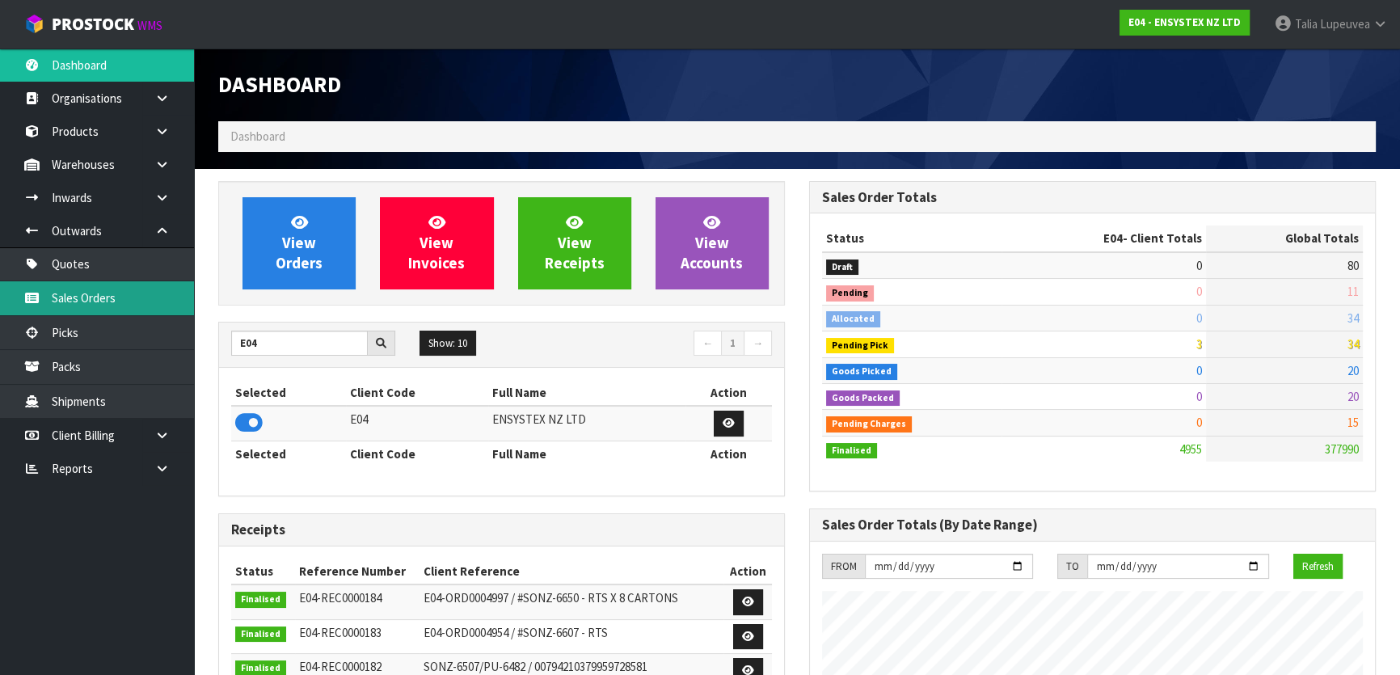
click at [146, 299] on link "Sales Orders" at bounding box center [97, 297] width 194 height 33
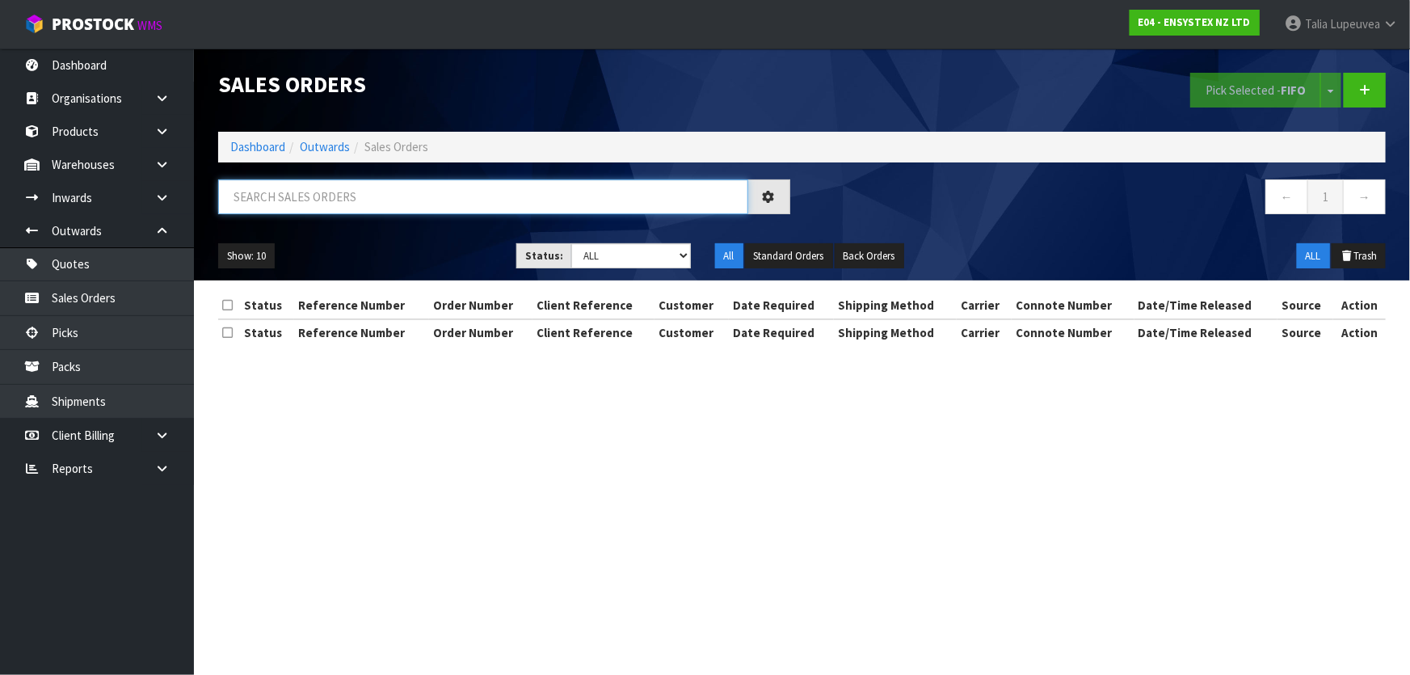
click at [333, 209] on input "text" at bounding box center [483, 196] width 530 height 35
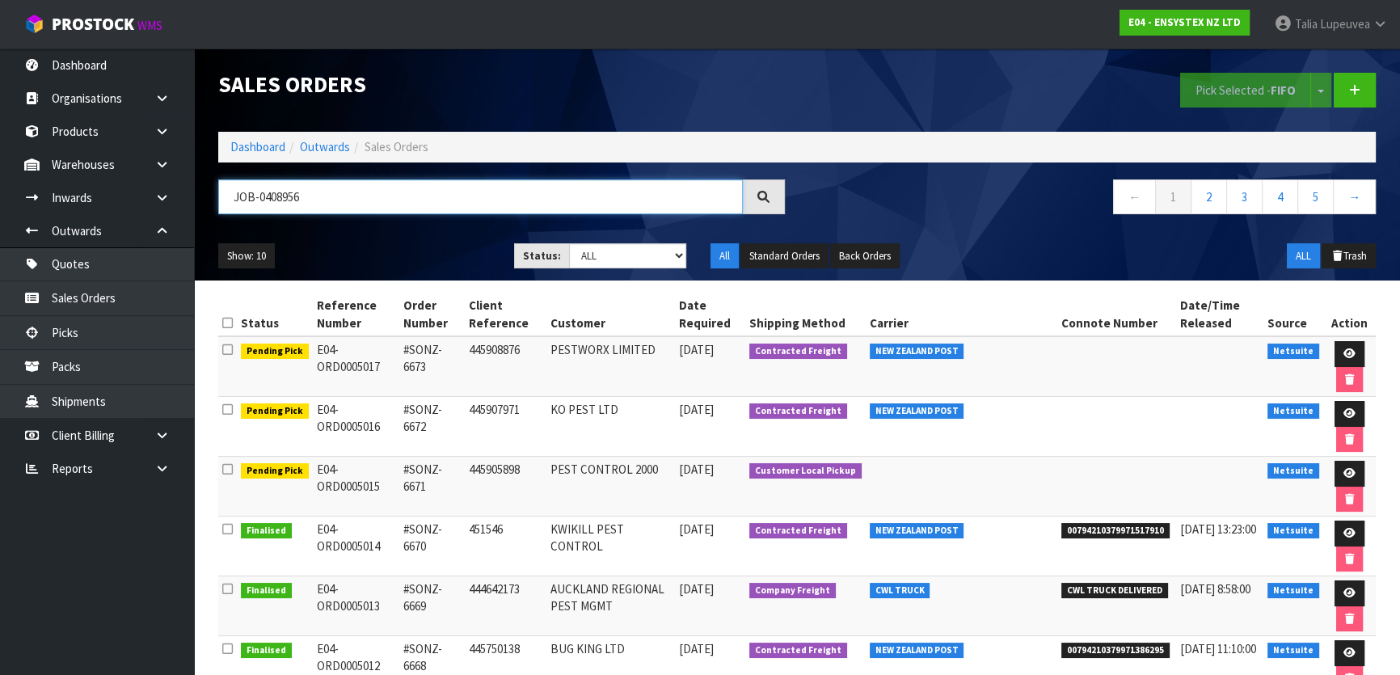
type input "JOB-0408956"
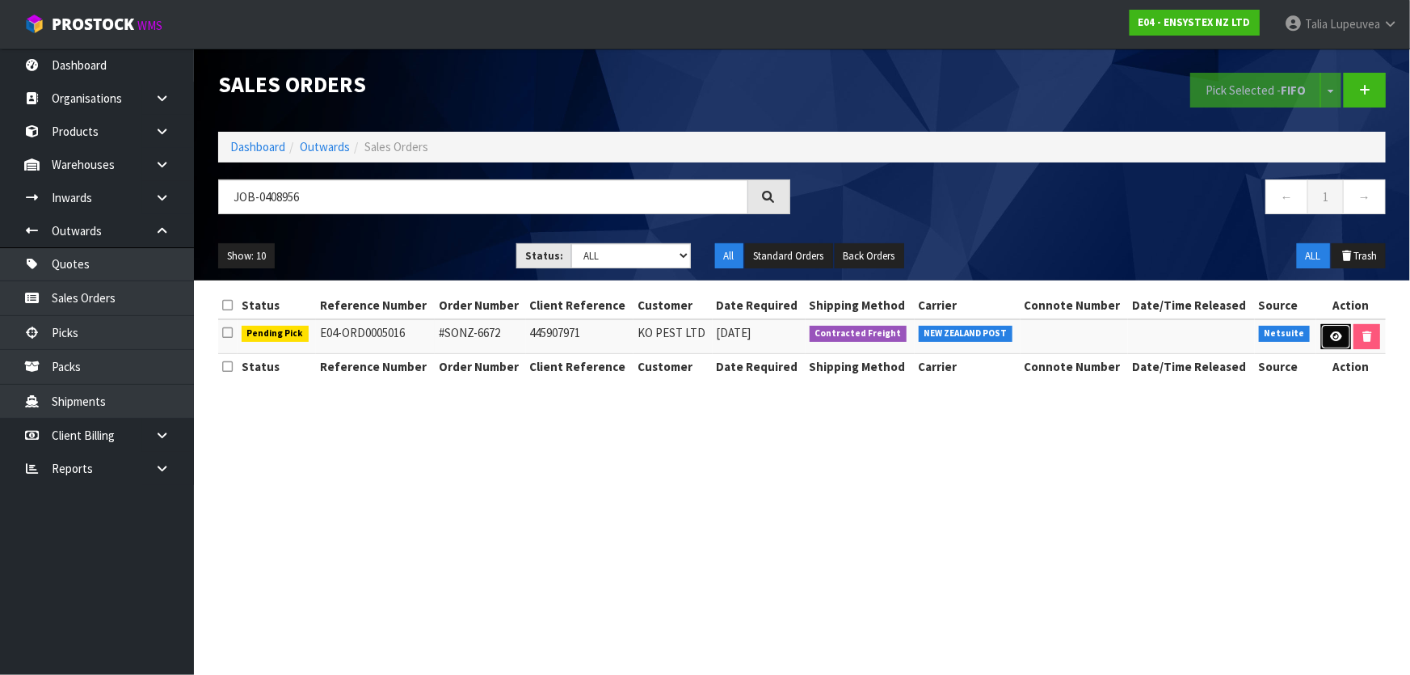
click at [1342, 340] on link at bounding box center [1337, 337] width 30 height 26
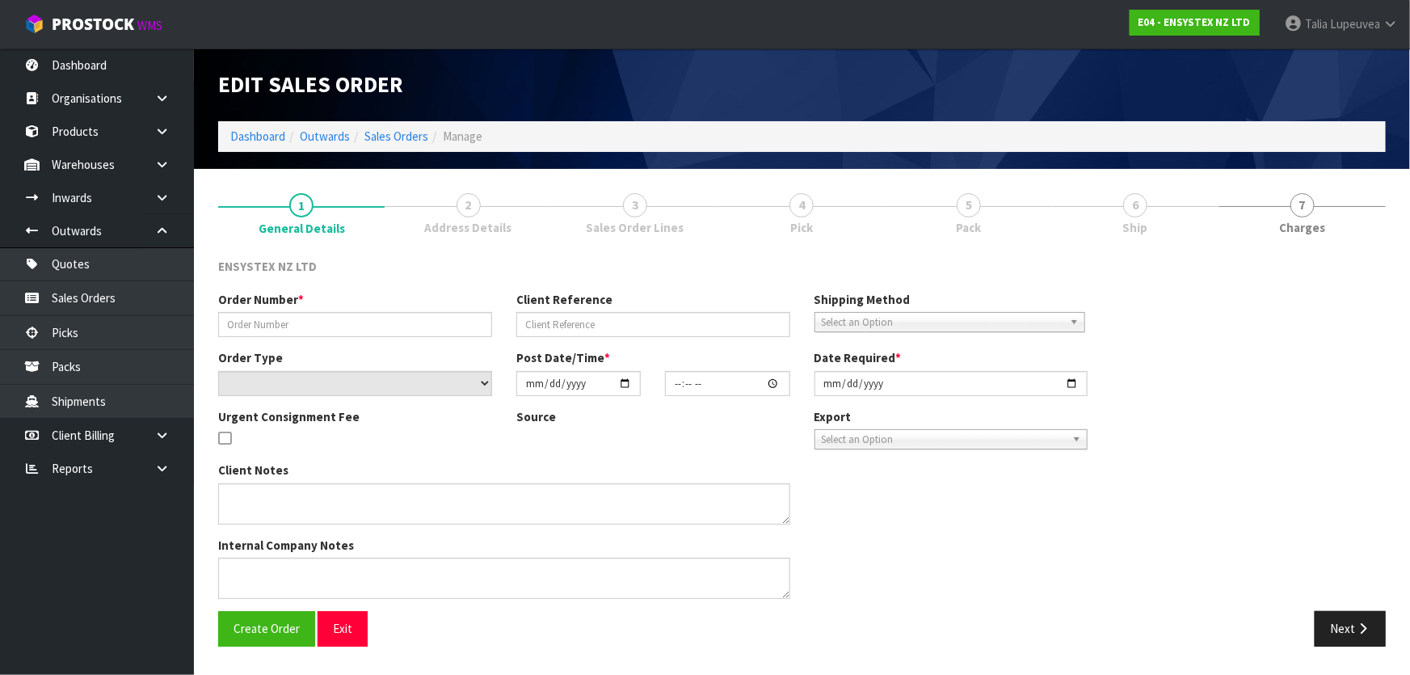
type input "#SONZ-6672"
type input "445907971"
select select "number:0"
type input "[DATE]"
type input "13:30:09.000"
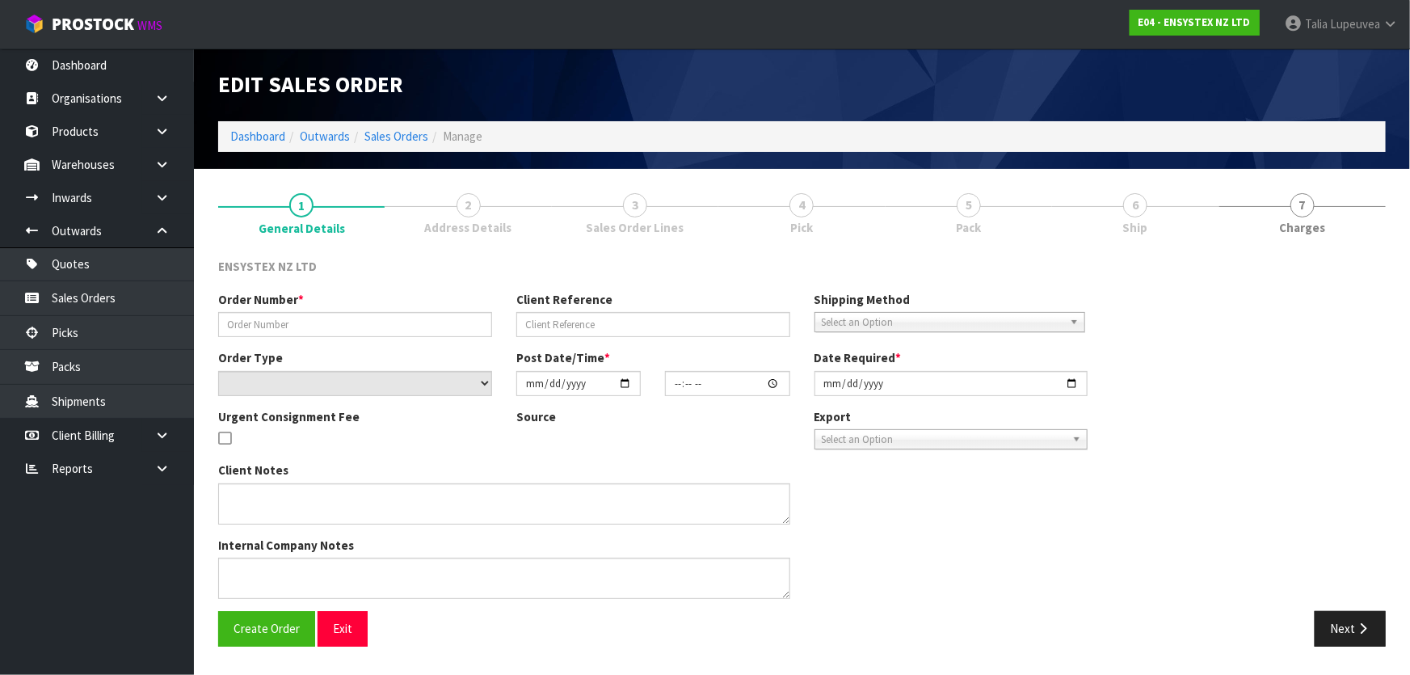
type input "2025-08-25"
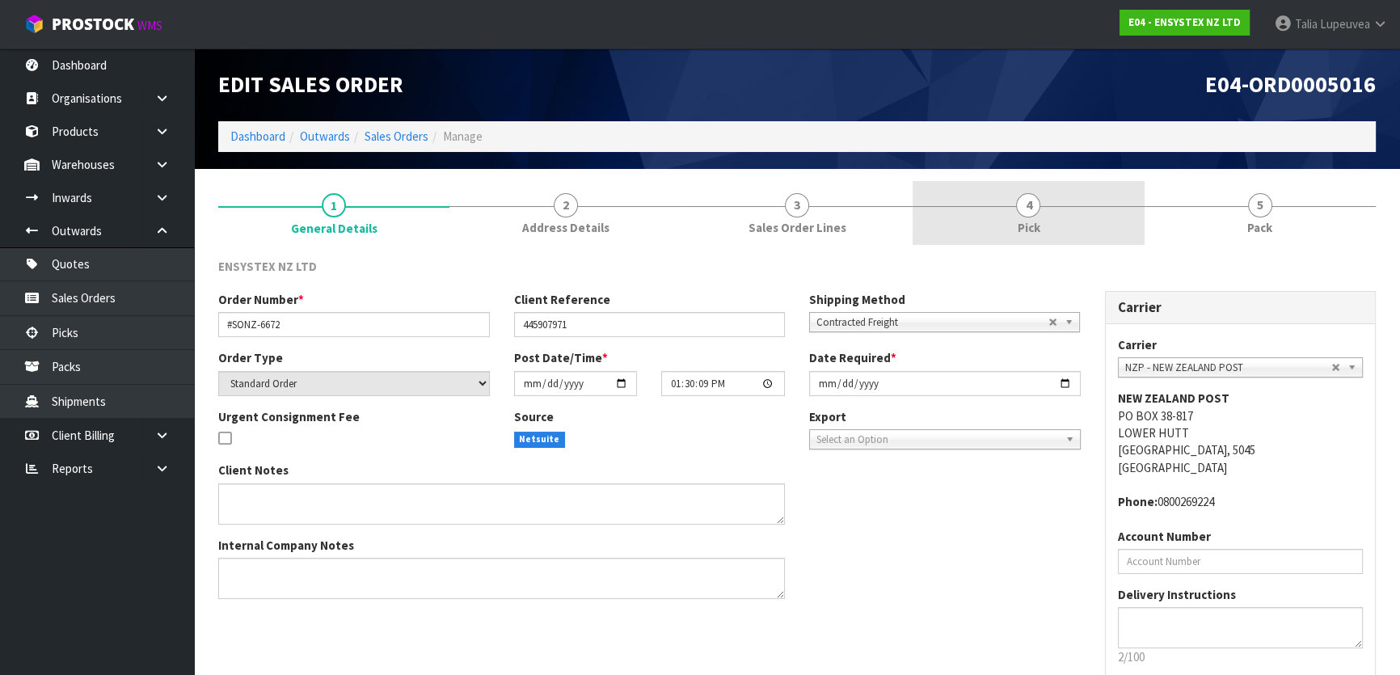
click at [1060, 199] on link "4 Pick" at bounding box center [1028, 213] width 231 height 64
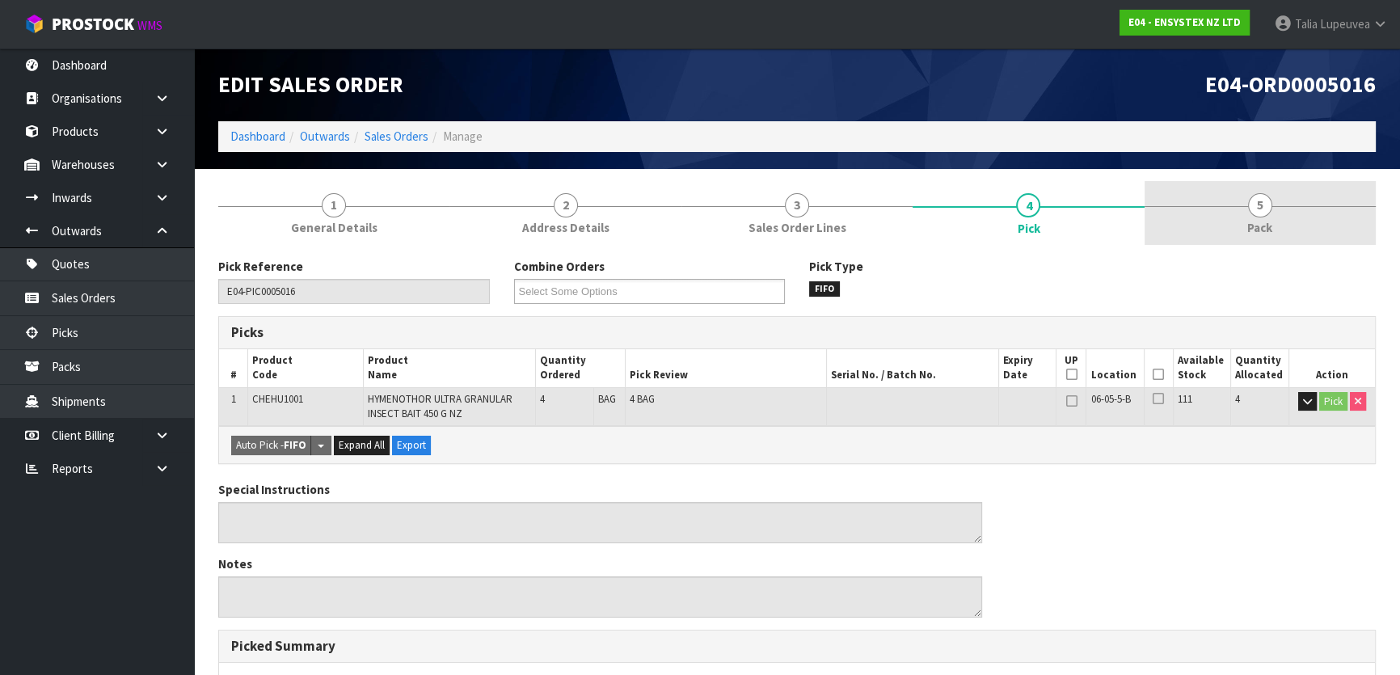
click at [1266, 212] on span "5" at bounding box center [1260, 205] width 24 height 24
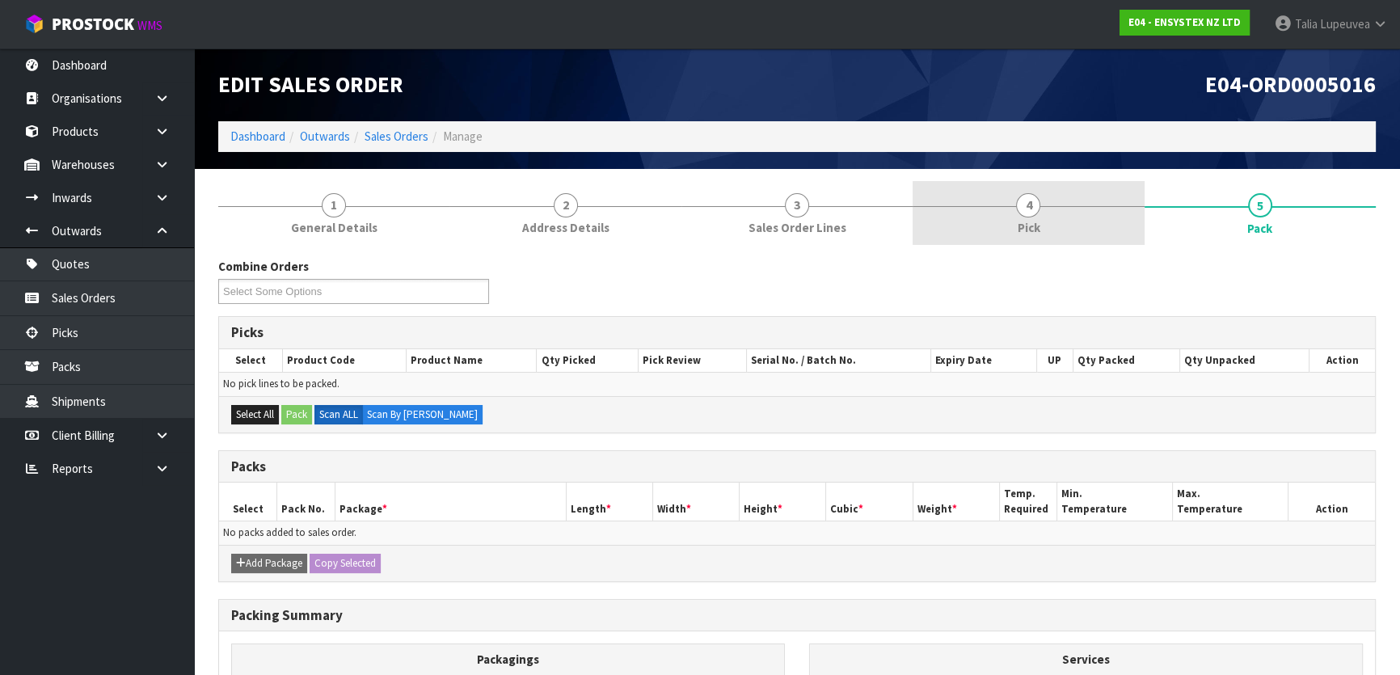
drag, startPoint x: 1076, startPoint y: 201, endPoint x: 1075, endPoint y: 240, distance: 38.8
click at [1075, 201] on link "4 Pick" at bounding box center [1028, 213] width 231 height 64
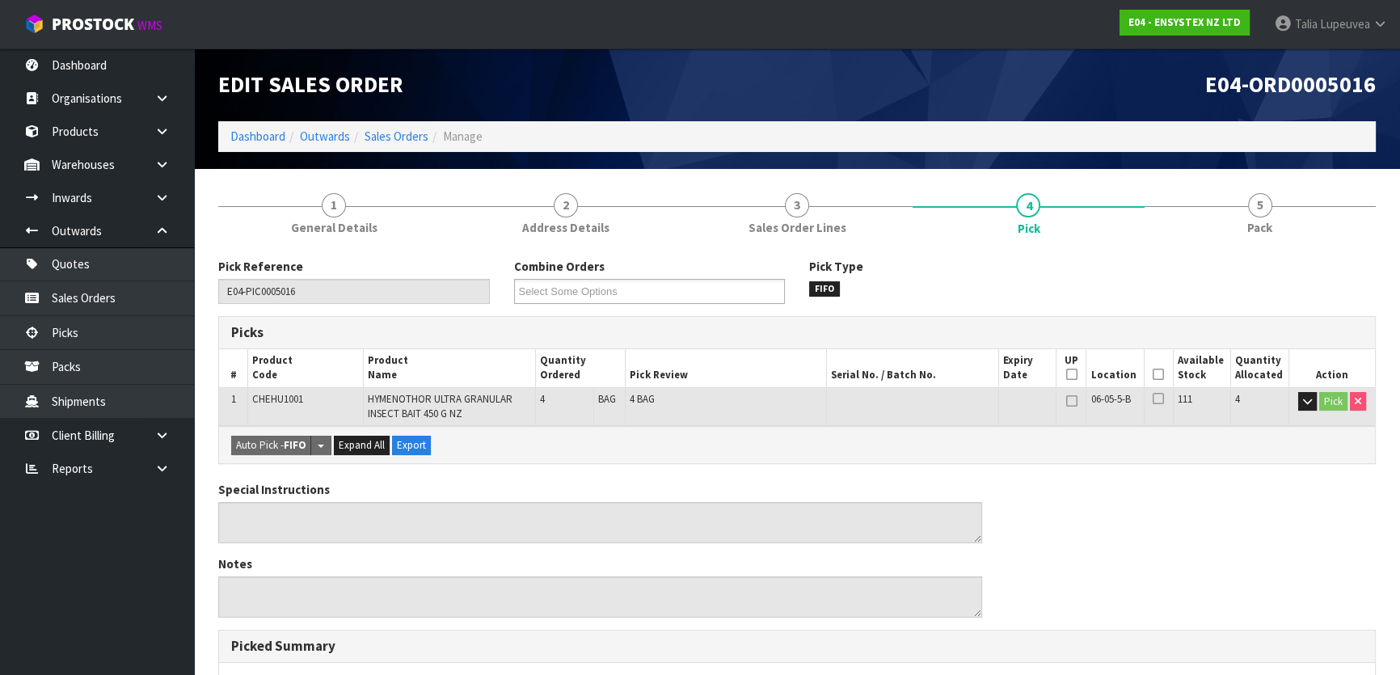
click at [1160, 375] on icon at bounding box center [1158, 374] width 11 height 1
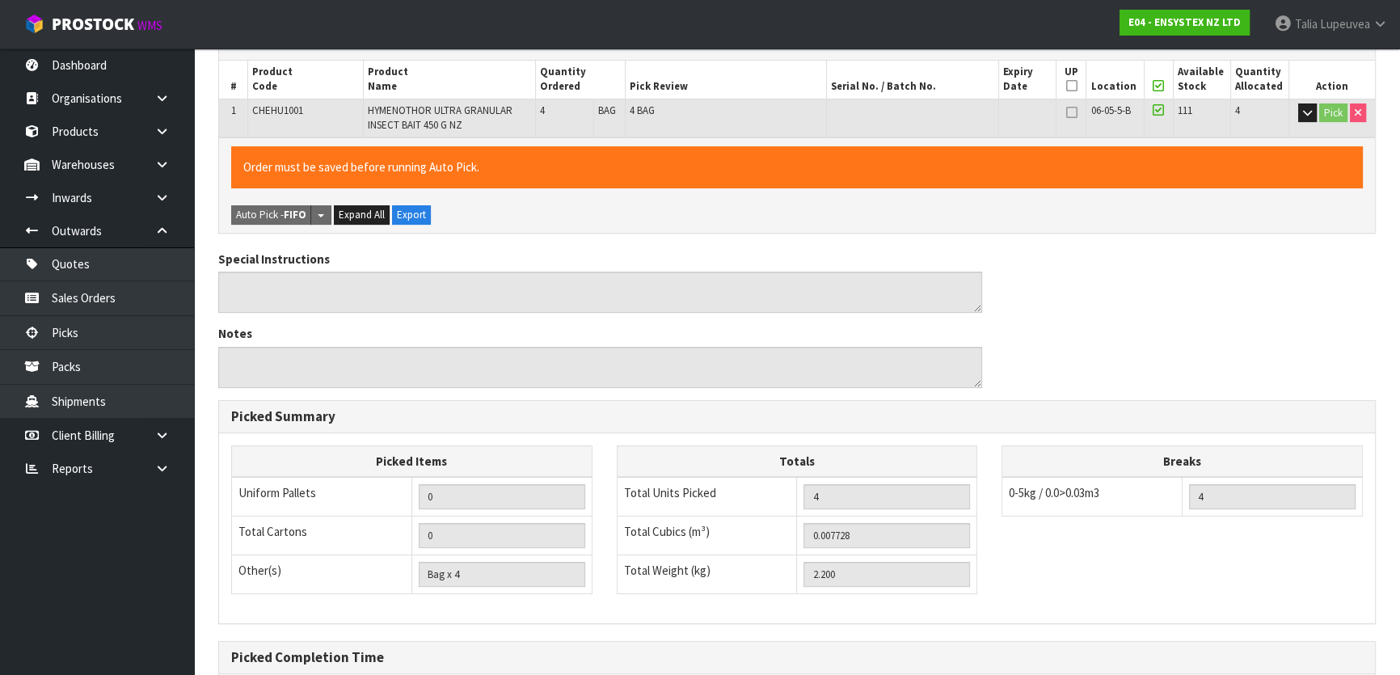
scroll to position [456, 0]
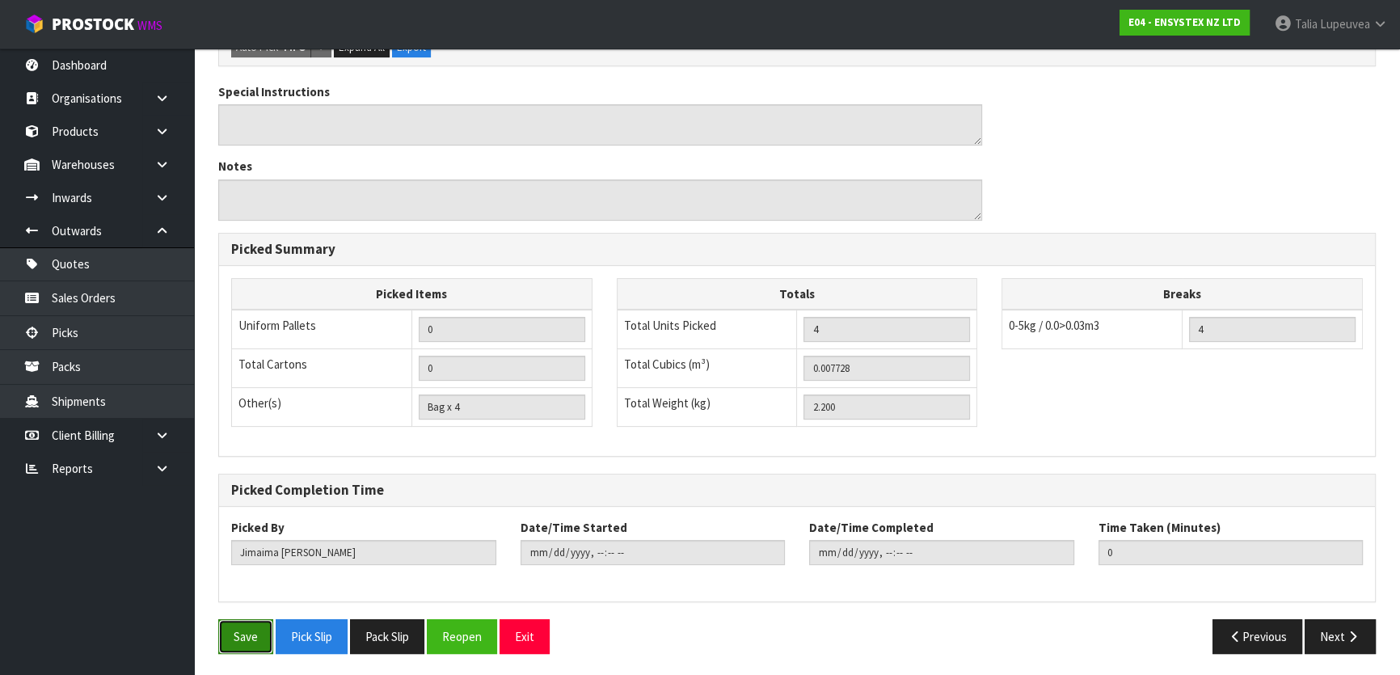
click at [242, 643] on button "Save" at bounding box center [245, 636] width 55 height 35
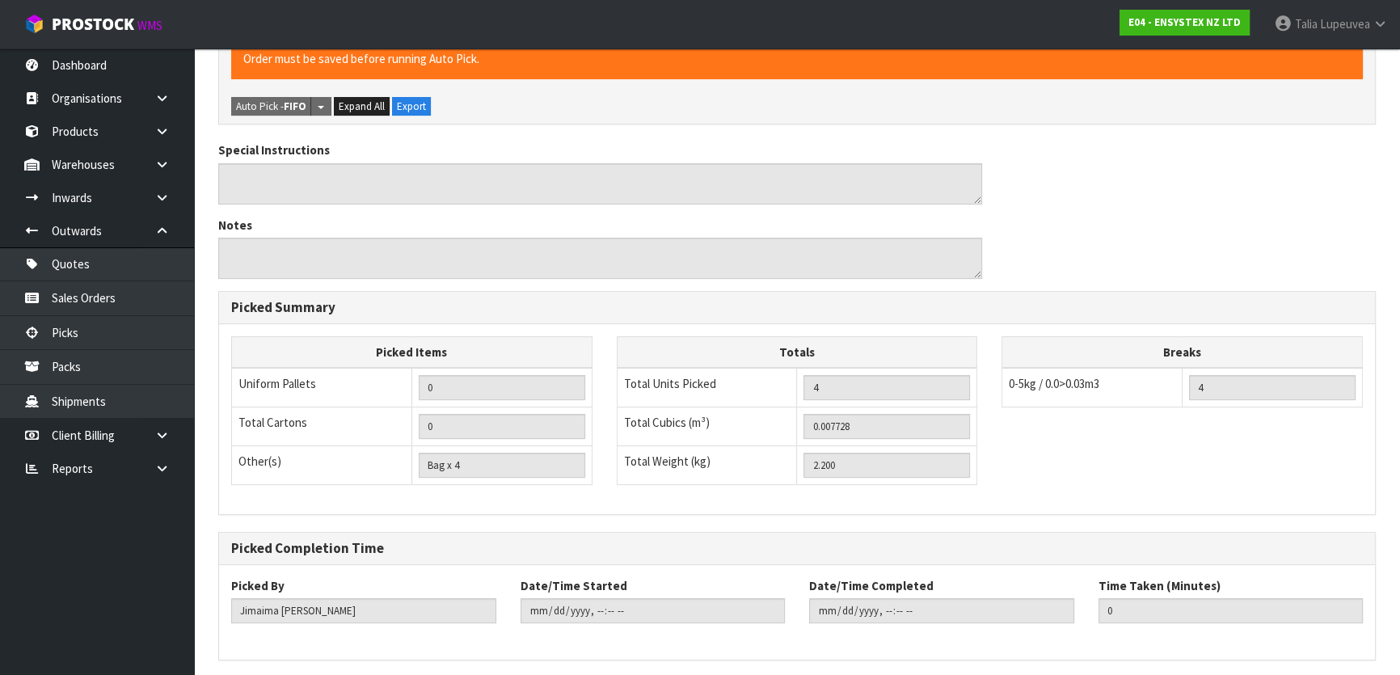
scroll to position [0, 0]
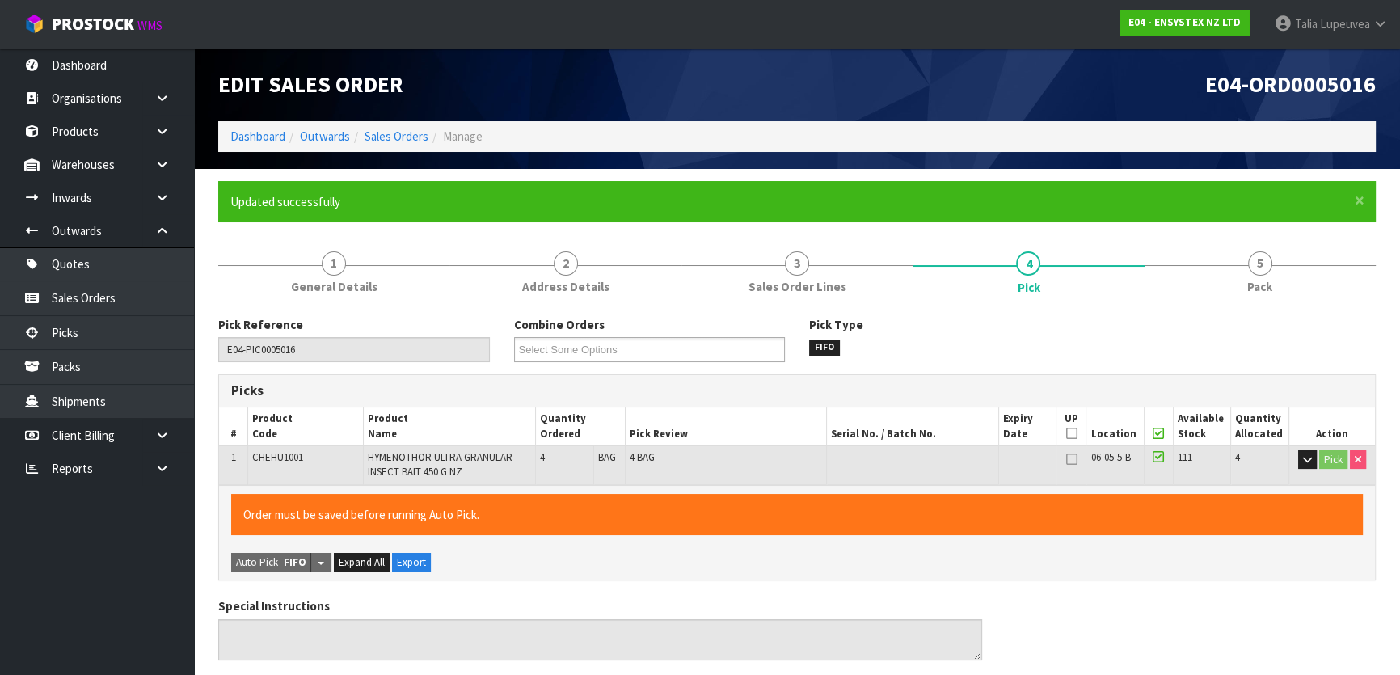
type input "[PERSON_NAME]"
type input "2025-08-22T14:32:47"
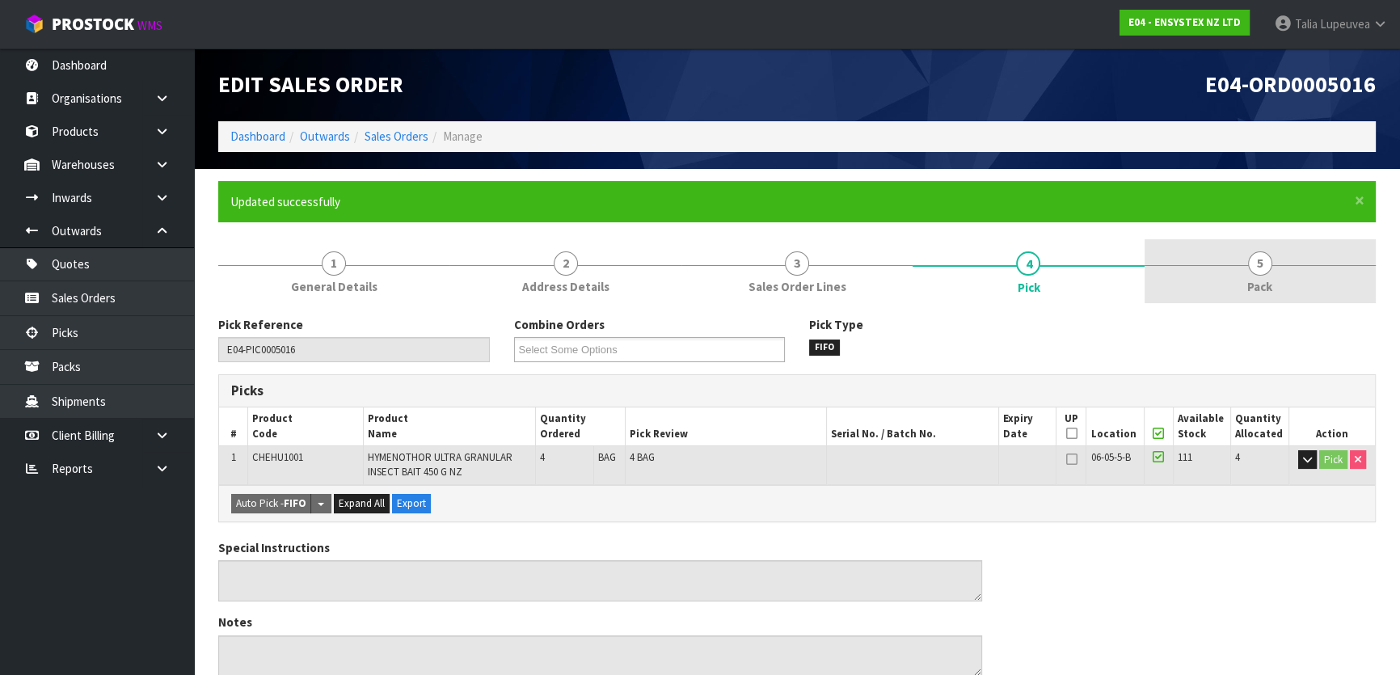
click at [1255, 281] on span "Pack" at bounding box center [1259, 286] width 25 height 17
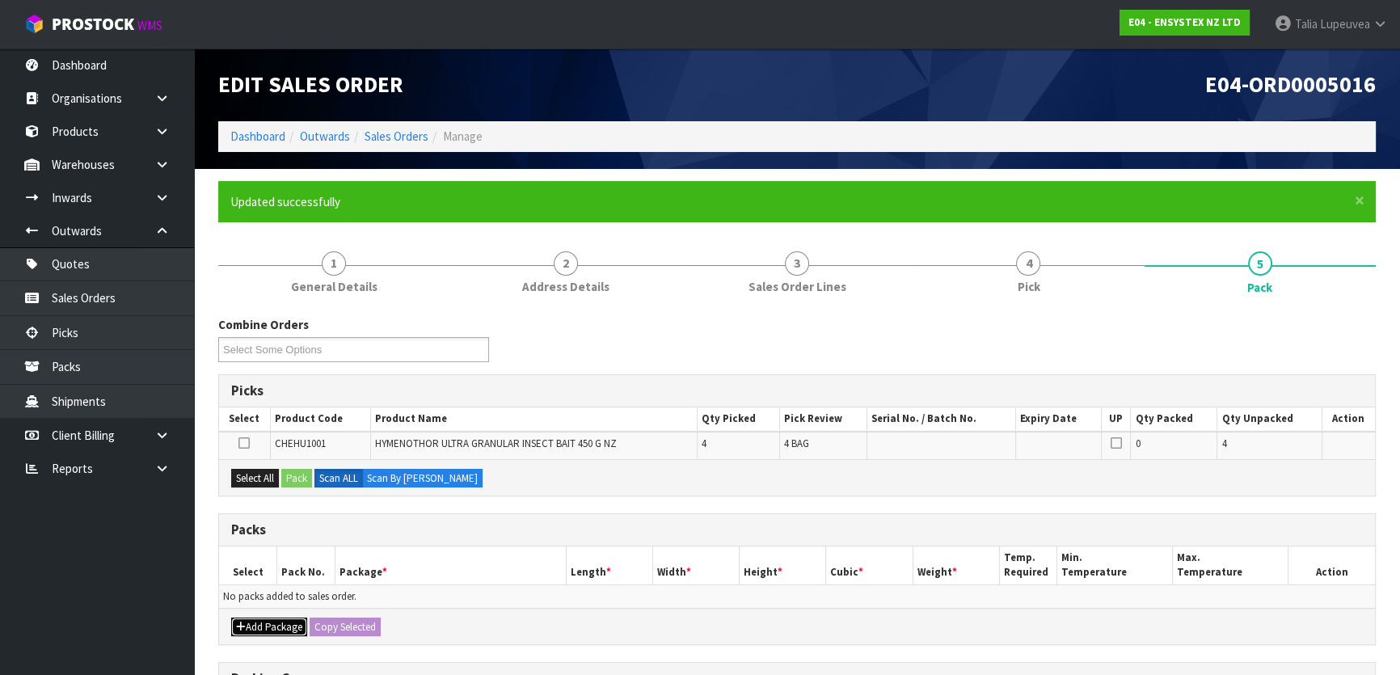
click at [257, 626] on button "Add Package" at bounding box center [269, 627] width 76 height 19
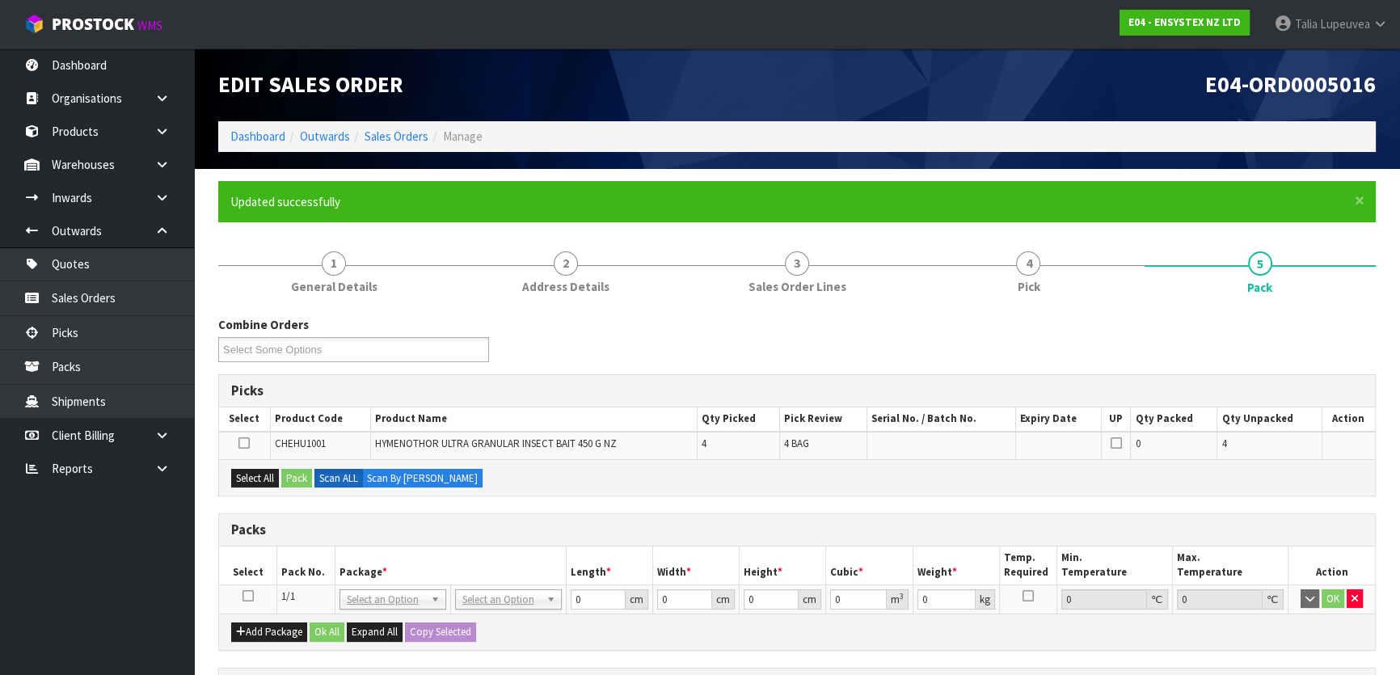
click at [247, 597] on icon at bounding box center [247, 596] width 11 height 1
click at [251, 484] on button "Select All" at bounding box center [255, 478] width 48 height 19
click at [297, 471] on button "Pack" at bounding box center [296, 478] width 31 height 19
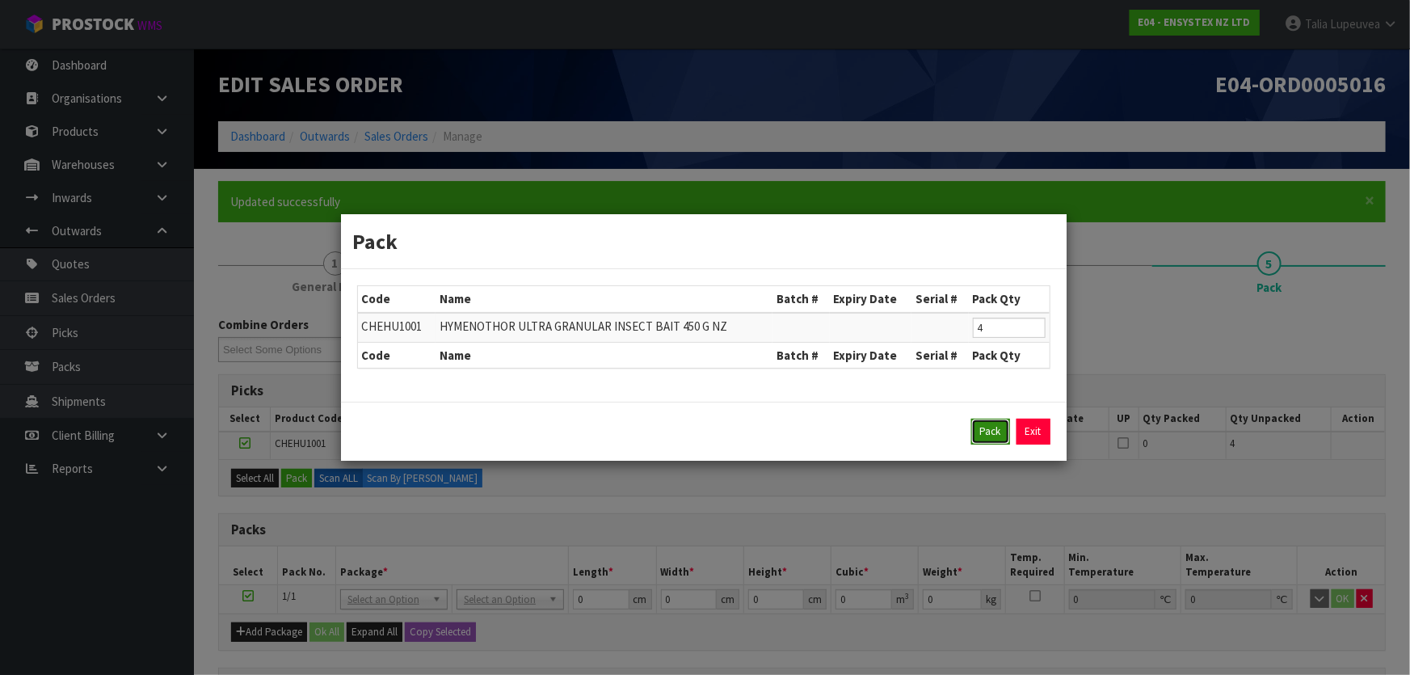
click at [984, 432] on button "Pack" at bounding box center [991, 432] width 39 height 26
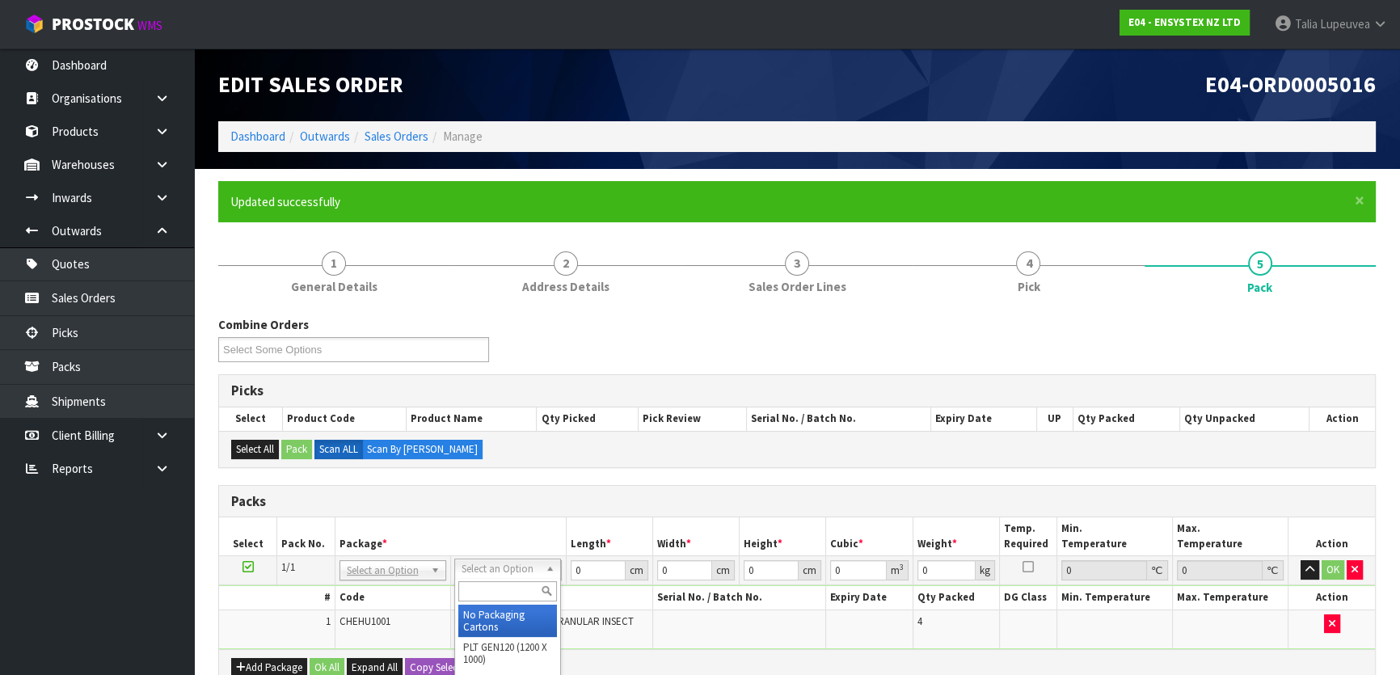
click at [506, 592] on input "text" at bounding box center [507, 591] width 99 height 20
type input "oc"
type input "2.2"
drag, startPoint x: 598, startPoint y: 567, endPoint x: 552, endPoint y: 575, distance: 46.6
click at [553, 575] on tr "1/1 NONE 007-001 007-002 007-004 007-009 007-013 007-014 007-015 007-017 007-01…" at bounding box center [797, 570] width 1156 height 29
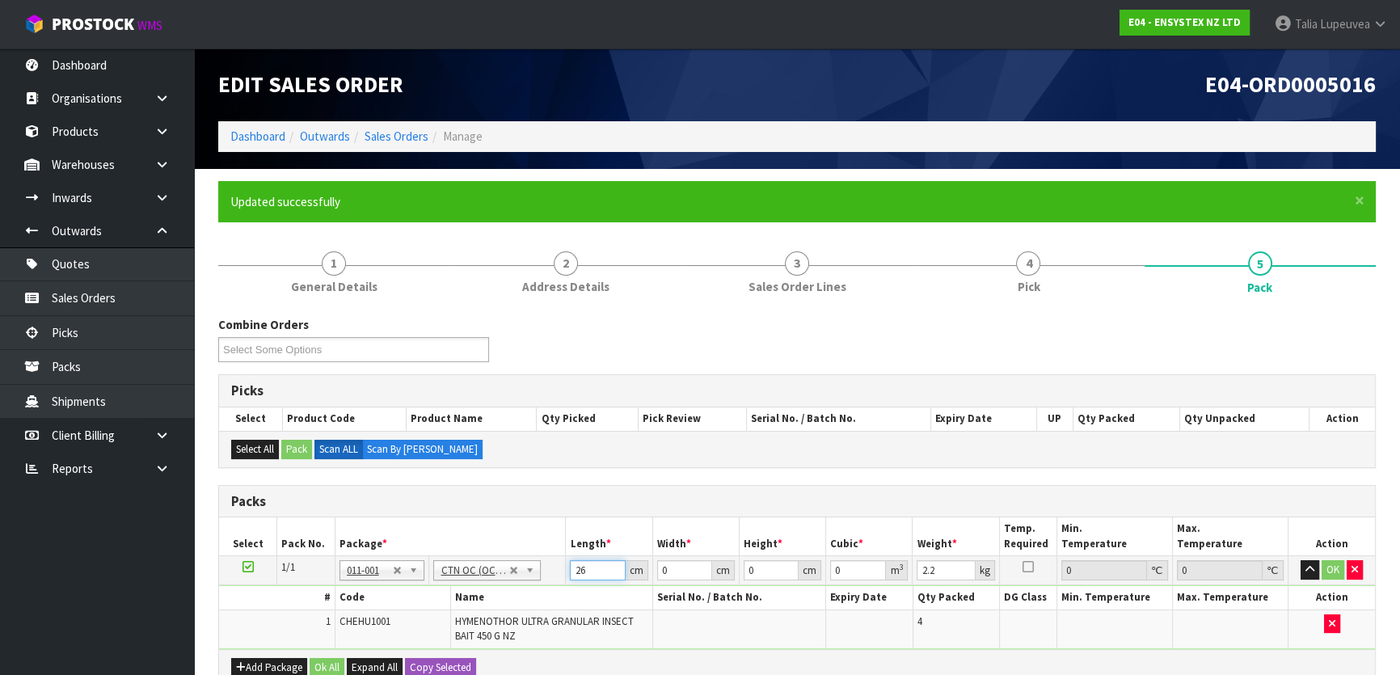
type input "26"
type input "24"
type input "1"
type input "0.000624"
type input "14"
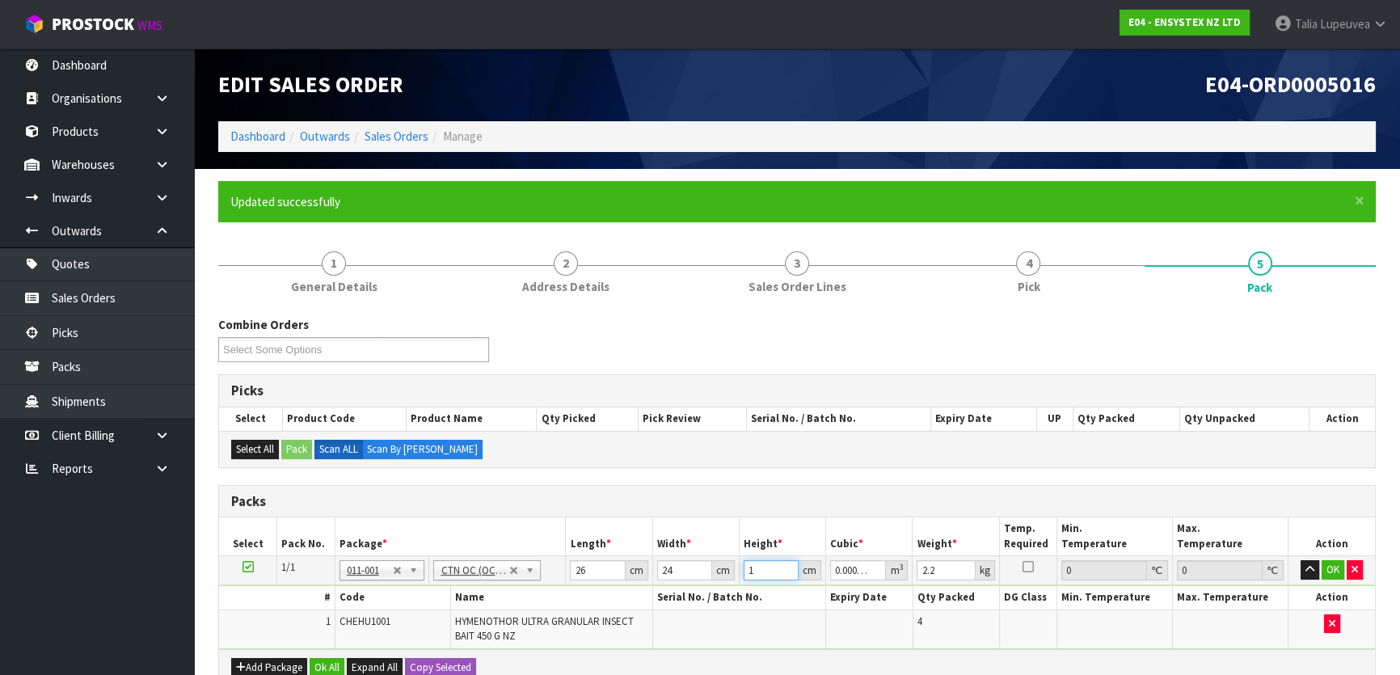
type input "0.008736"
type input "14"
type input "3"
click at [1331, 566] on button "OK" at bounding box center [1333, 569] width 23 height 19
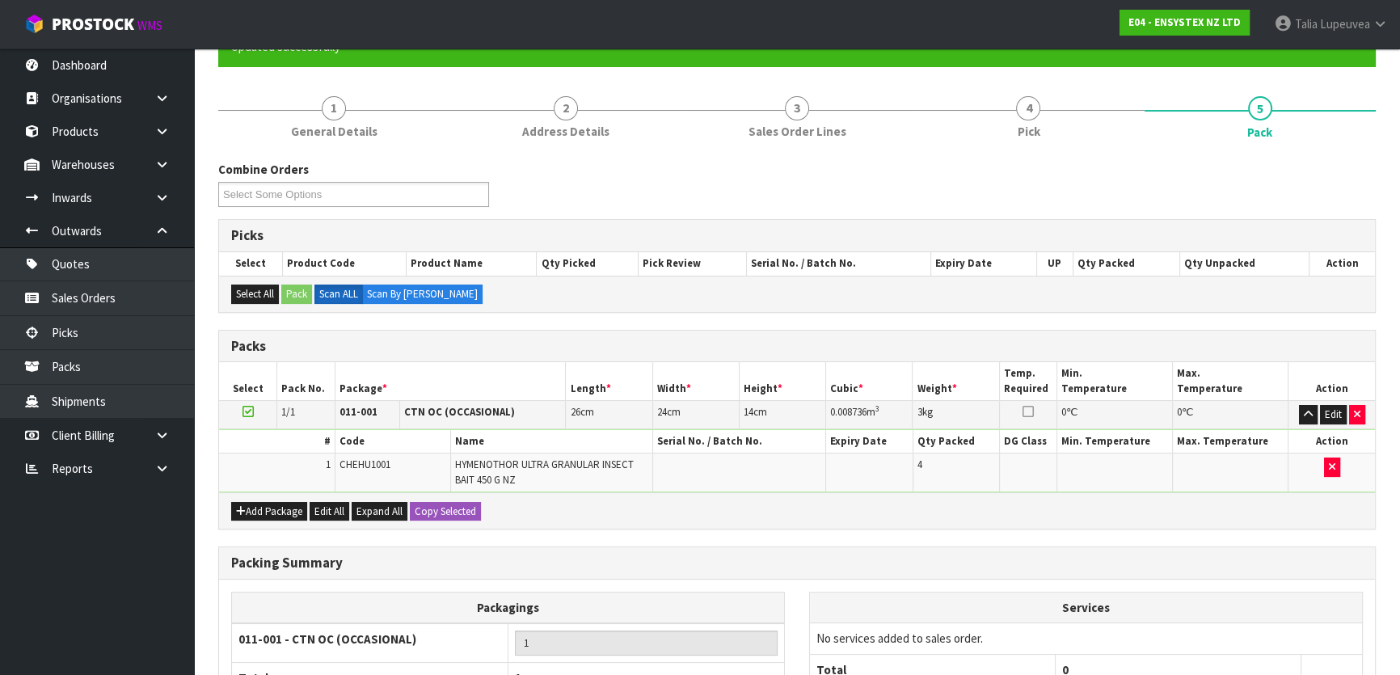
scroll to position [313, 0]
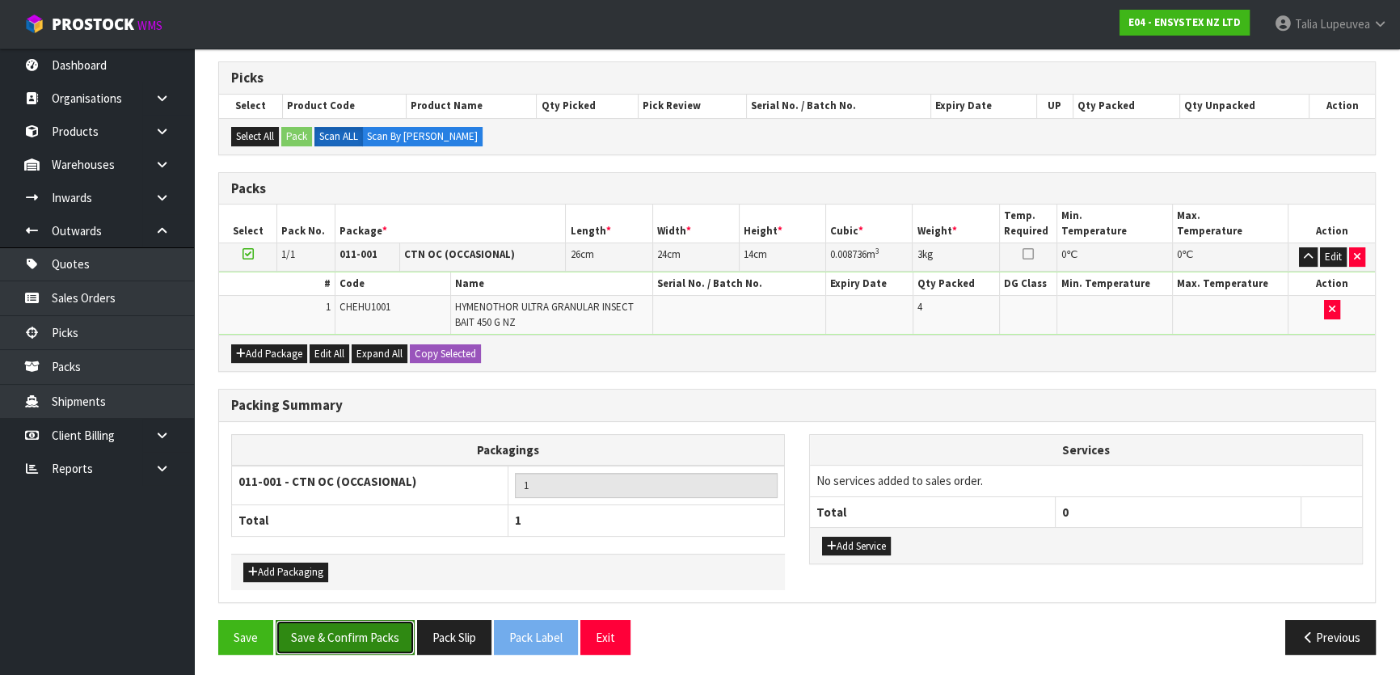
click at [380, 644] on button "Save & Confirm Packs" at bounding box center [345, 637] width 139 height 35
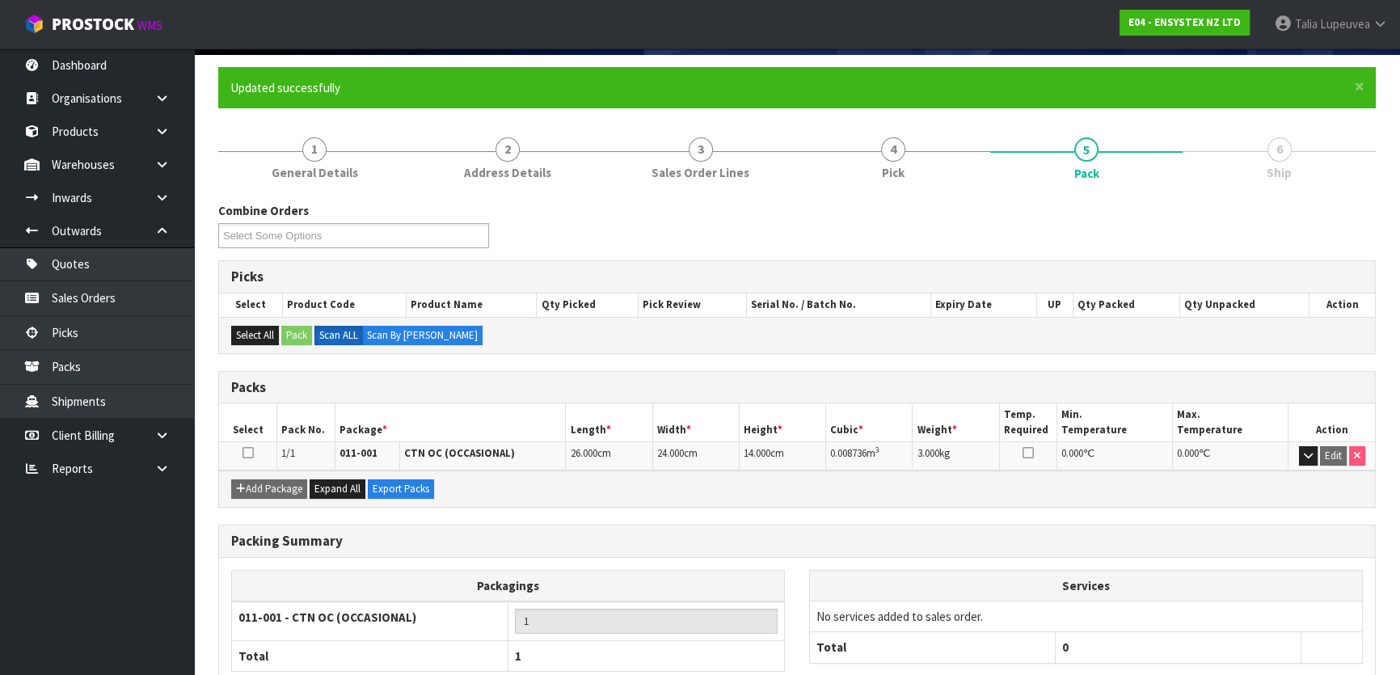
scroll to position [213, 0]
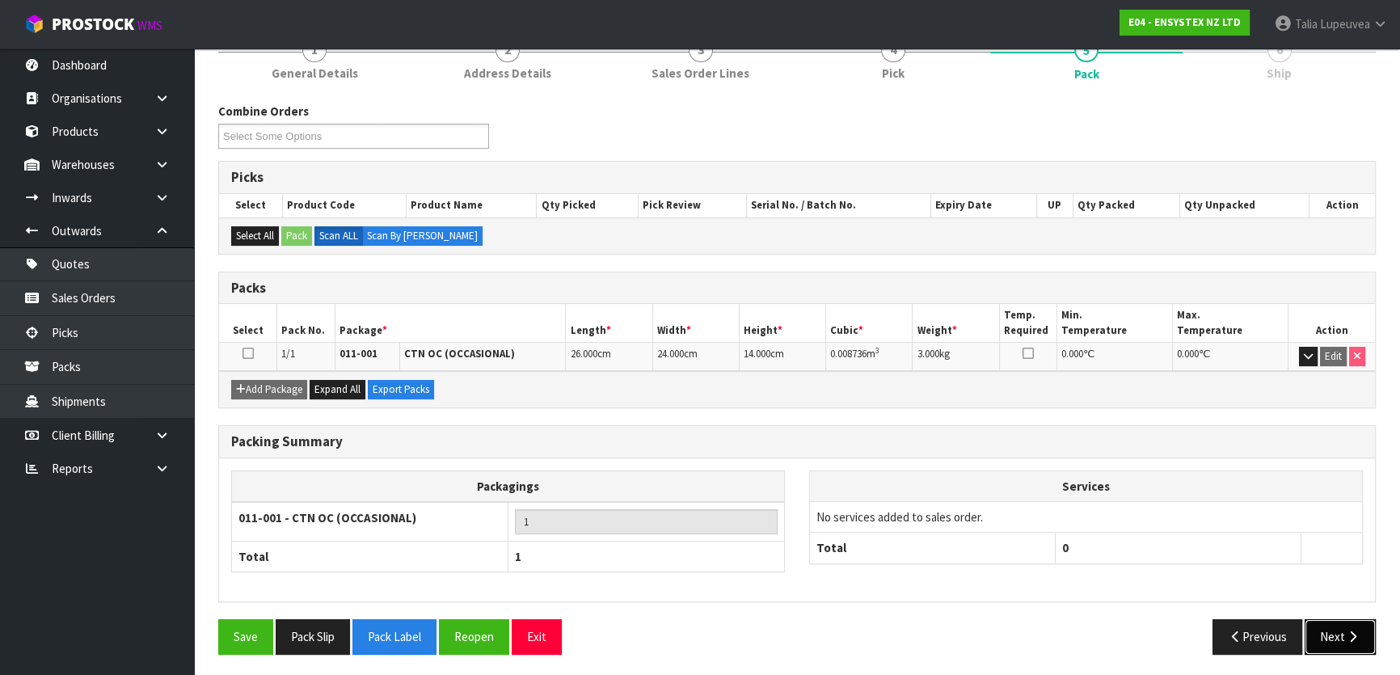
drag, startPoint x: 1343, startPoint y: 622, endPoint x: 1084, endPoint y: 521, distance: 278.4
click at [1343, 622] on button "Next" at bounding box center [1340, 636] width 71 height 35
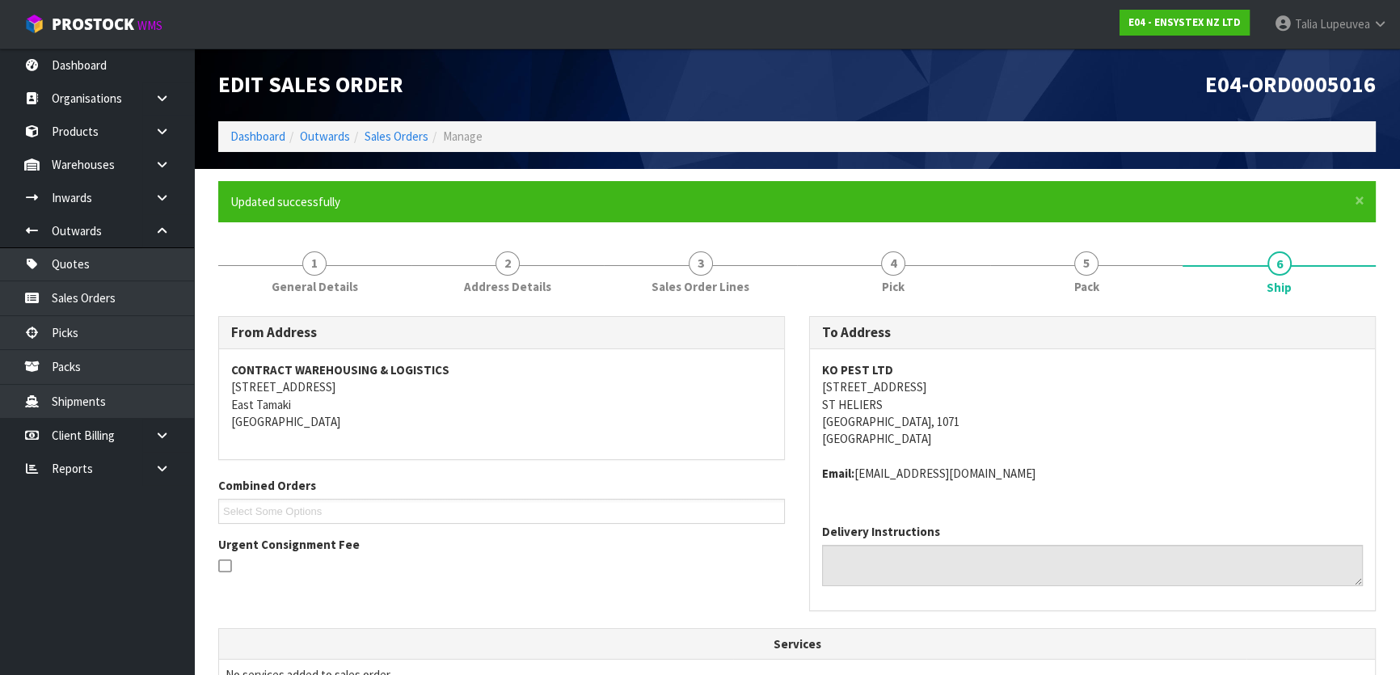
scroll to position [407, 0]
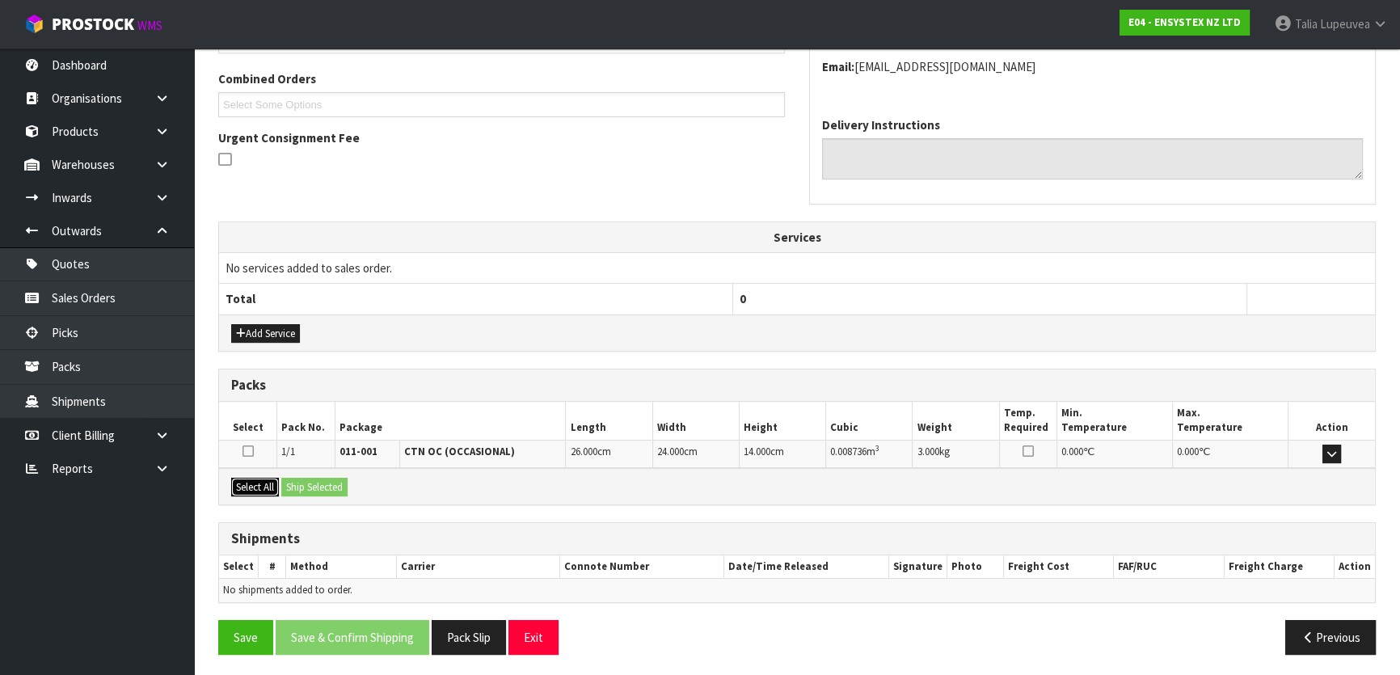
drag, startPoint x: 242, startPoint y: 482, endPoint x: 304, endPoint y: 488, distance: 61.8
click at [242, 482] on button "Select All" at bounding box center [255, 487] width 48 height 19
click at [307, 480] on button "Ship Selected" at bounding box center [314, 487] width 66 height 19
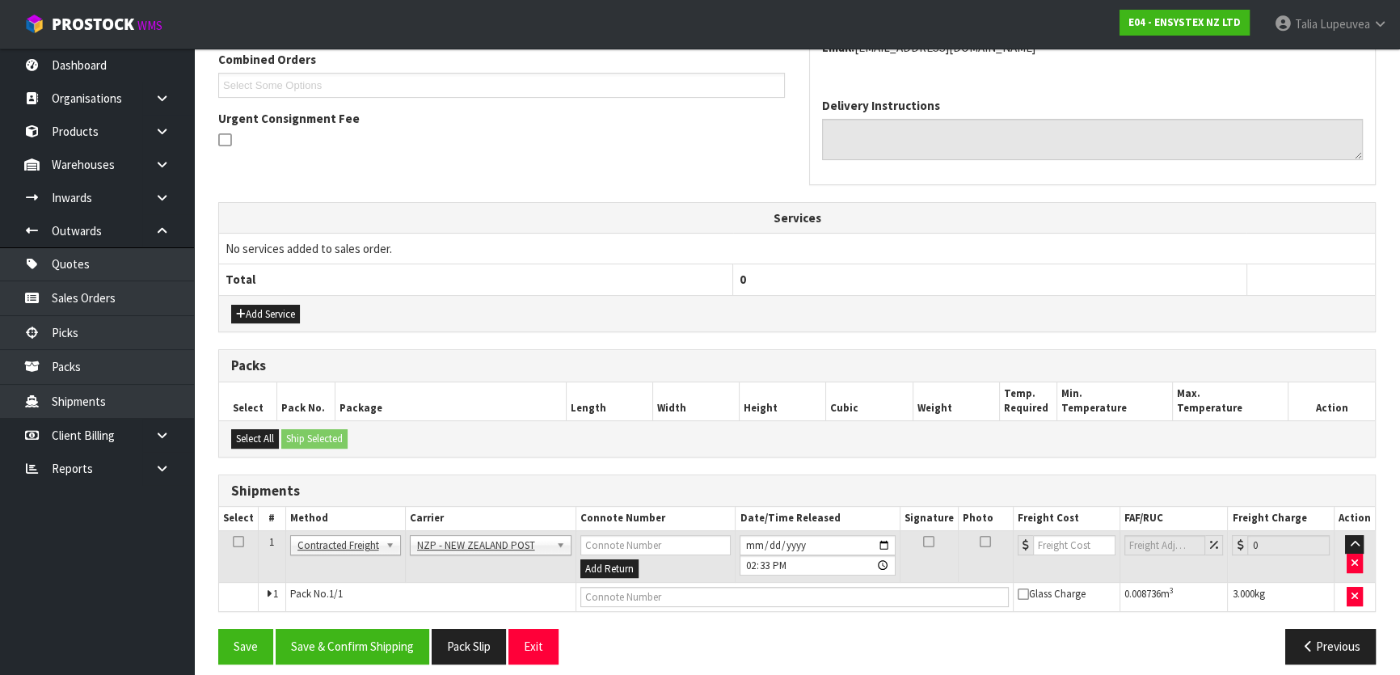
scroll to position [436, 0]
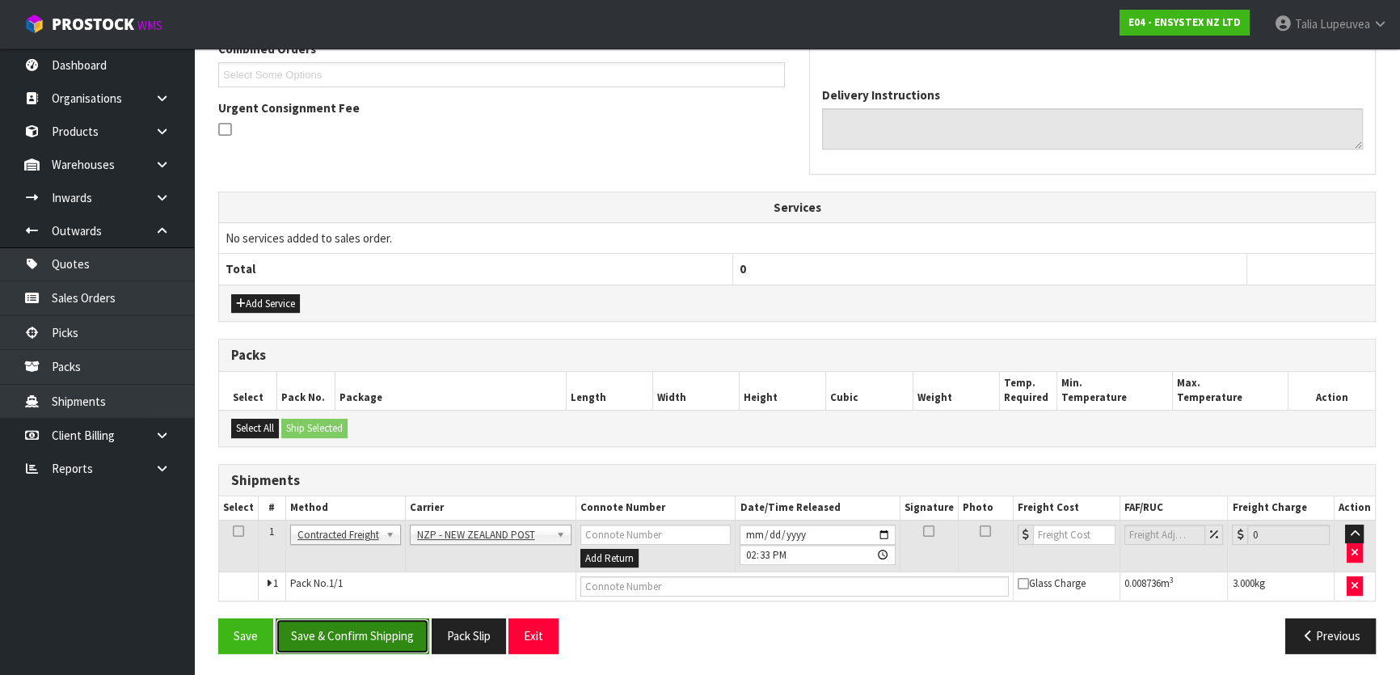
click at [370, 642] on button "Save & Confirm Shipping" at bounding box center [353, 635] width 154 height 35
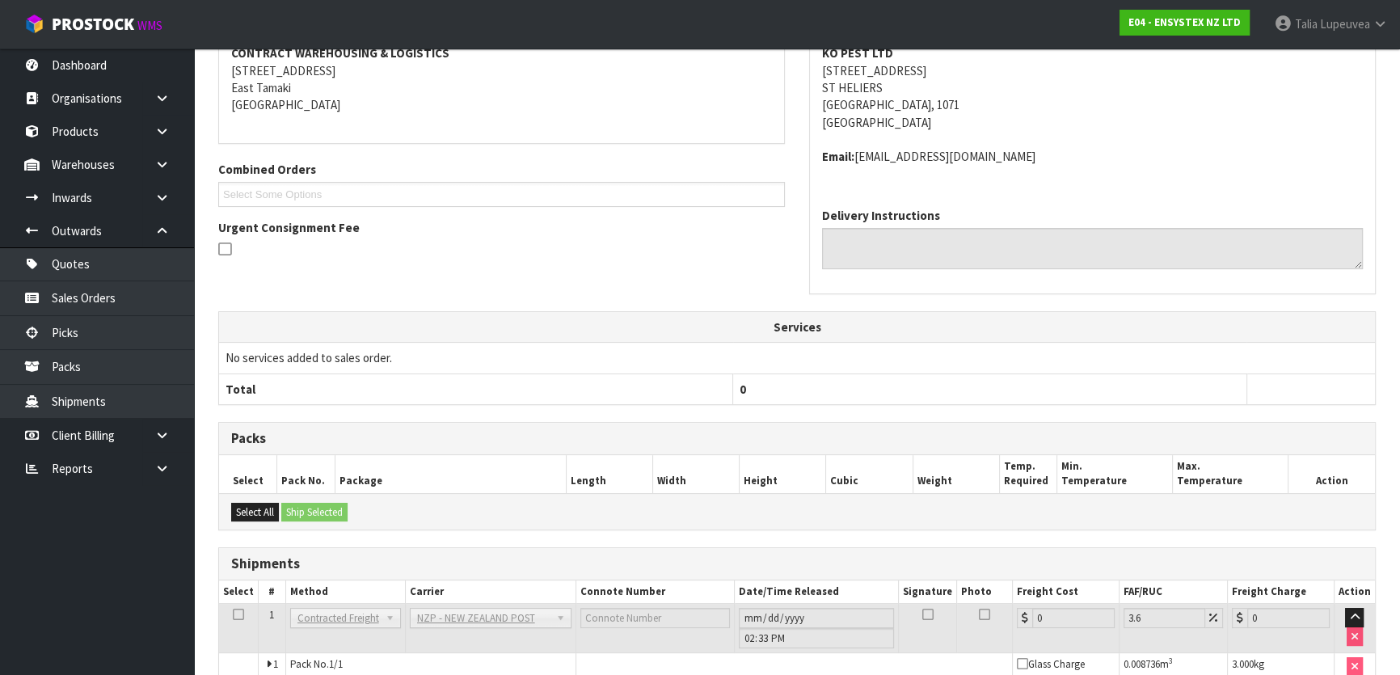
scroll to position [413, 0]
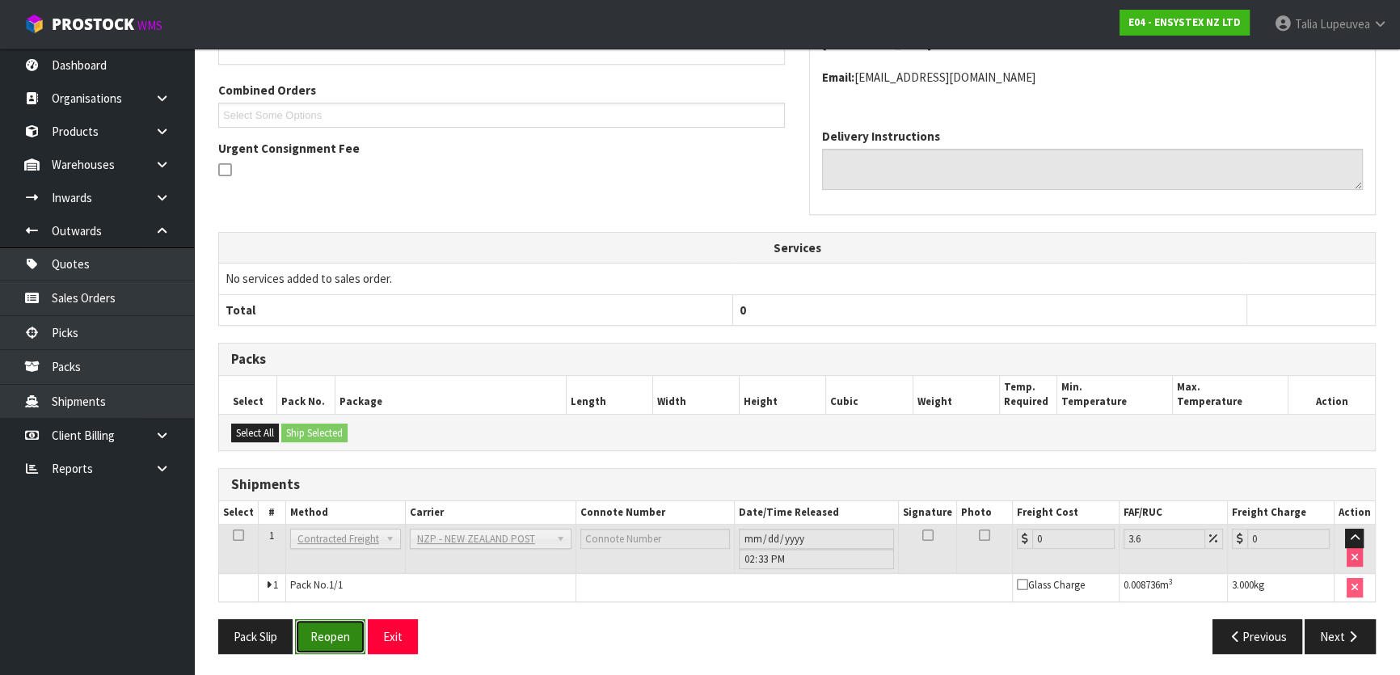
click at [344, 639] on button "Reopen" at bounding box center [330, 636] width 70 height 35
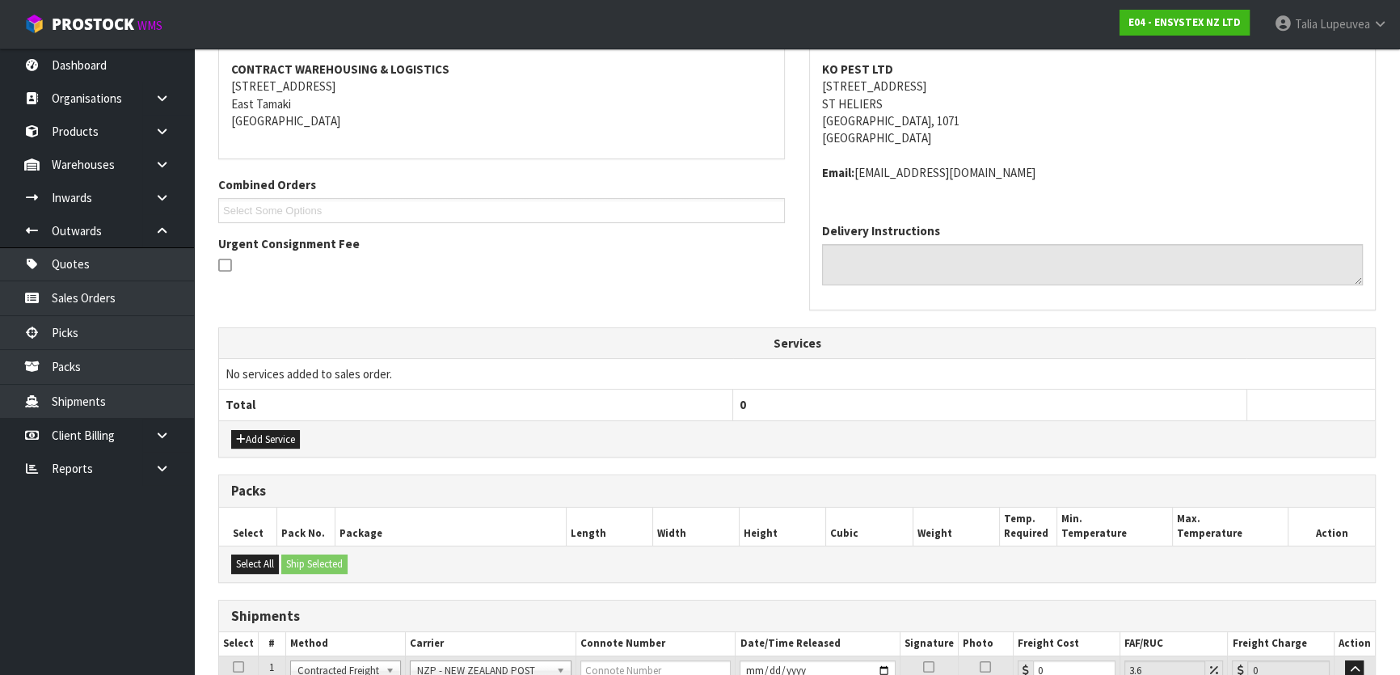
scroll to position [436, 0]
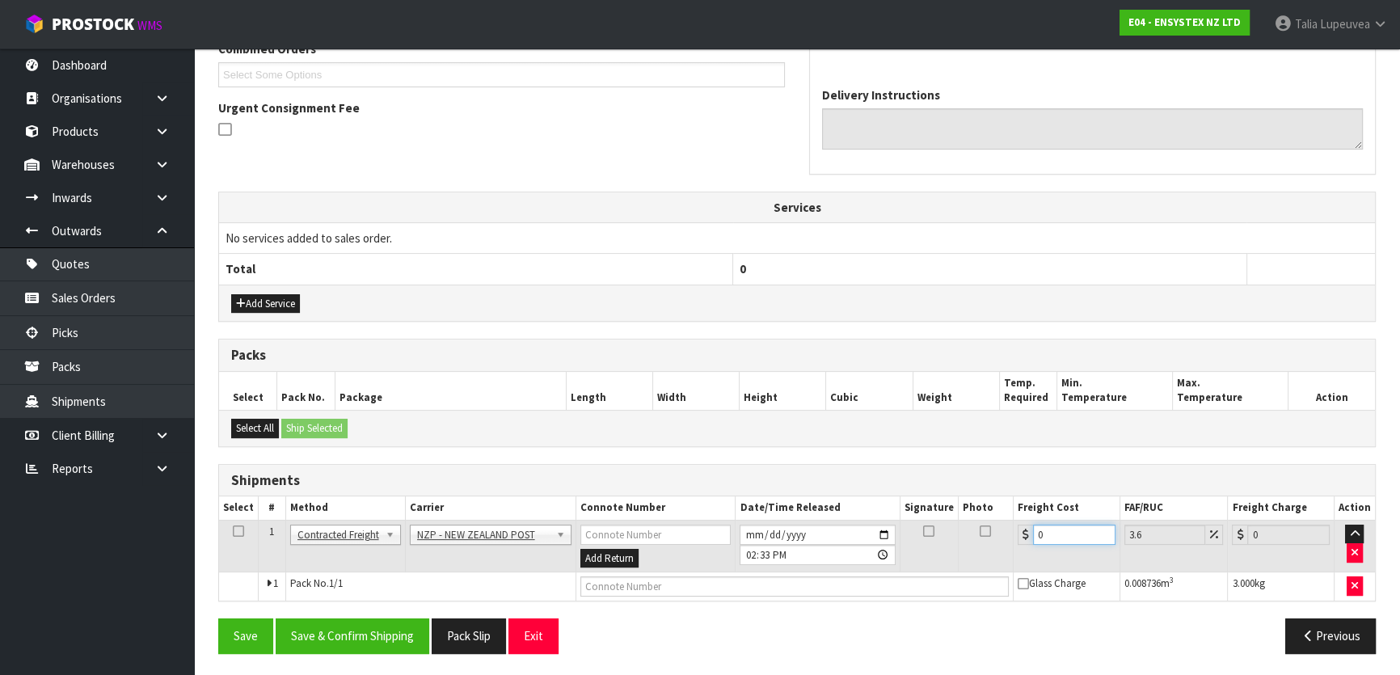
drag, startPoint x: 1056, startPoint y: 534, endPoint x: 1024, endPoint y: 525, distance: 33.5
click at [1024, 525] on div "0" at bounding box center [1067, 535] width 98 height 20
type input "3"
type input "3.11"
type input "3.8"
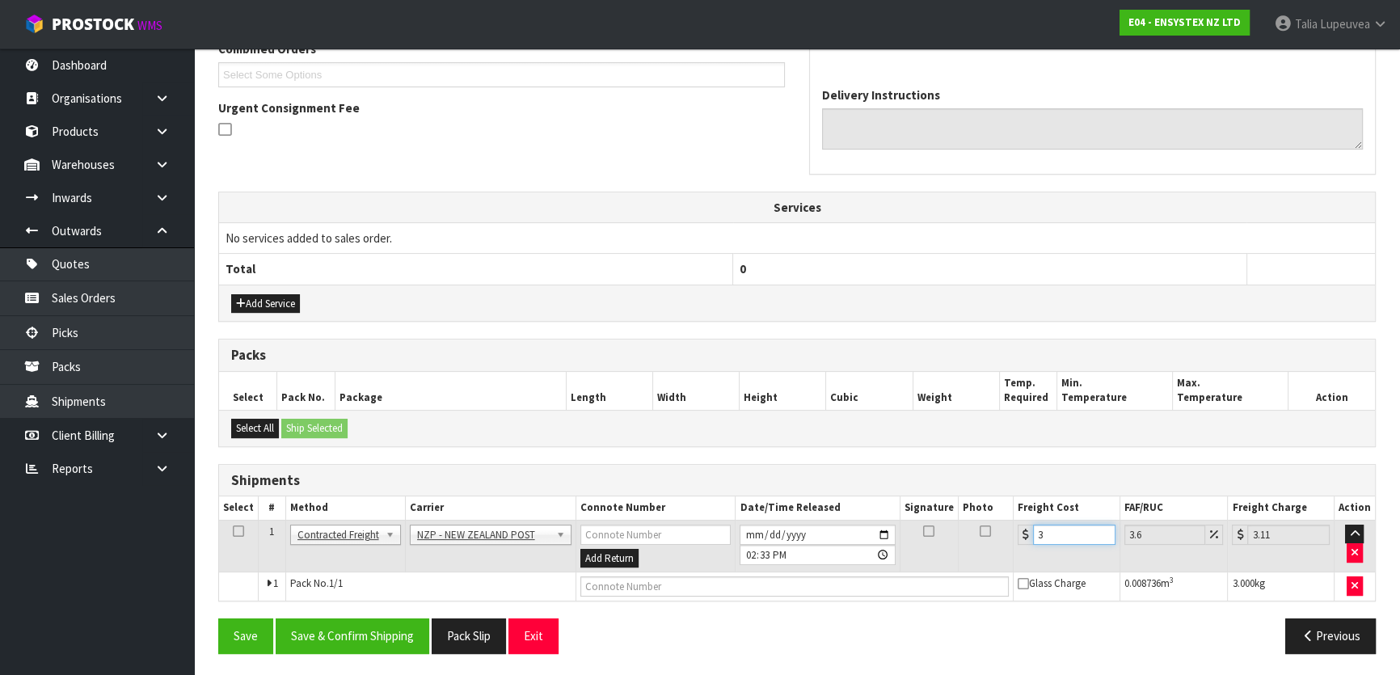
type input "3.94"
type input "3.88"
type input "4.02"
type input "3.88"
click at [369, 622] on button "Save & Confirm Shipping" at bounding box center [353, 635] width 154 height 35
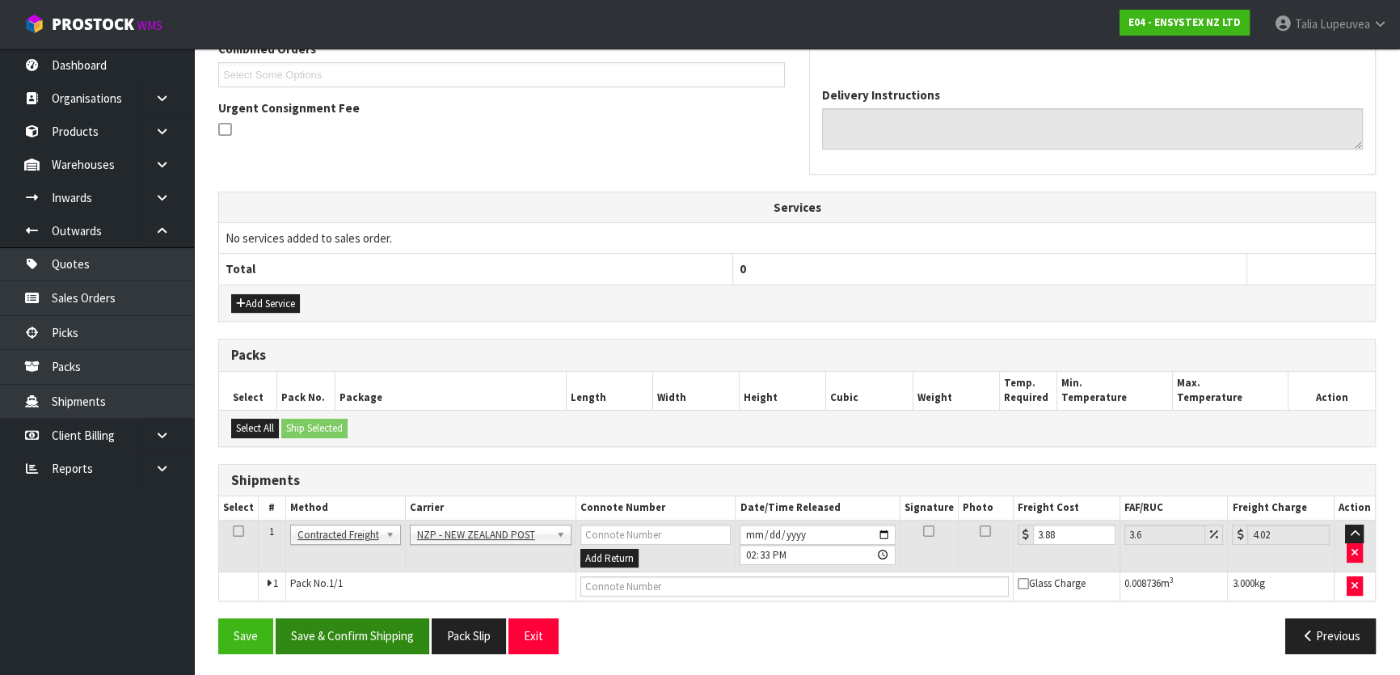
scroll to position [0, 0]
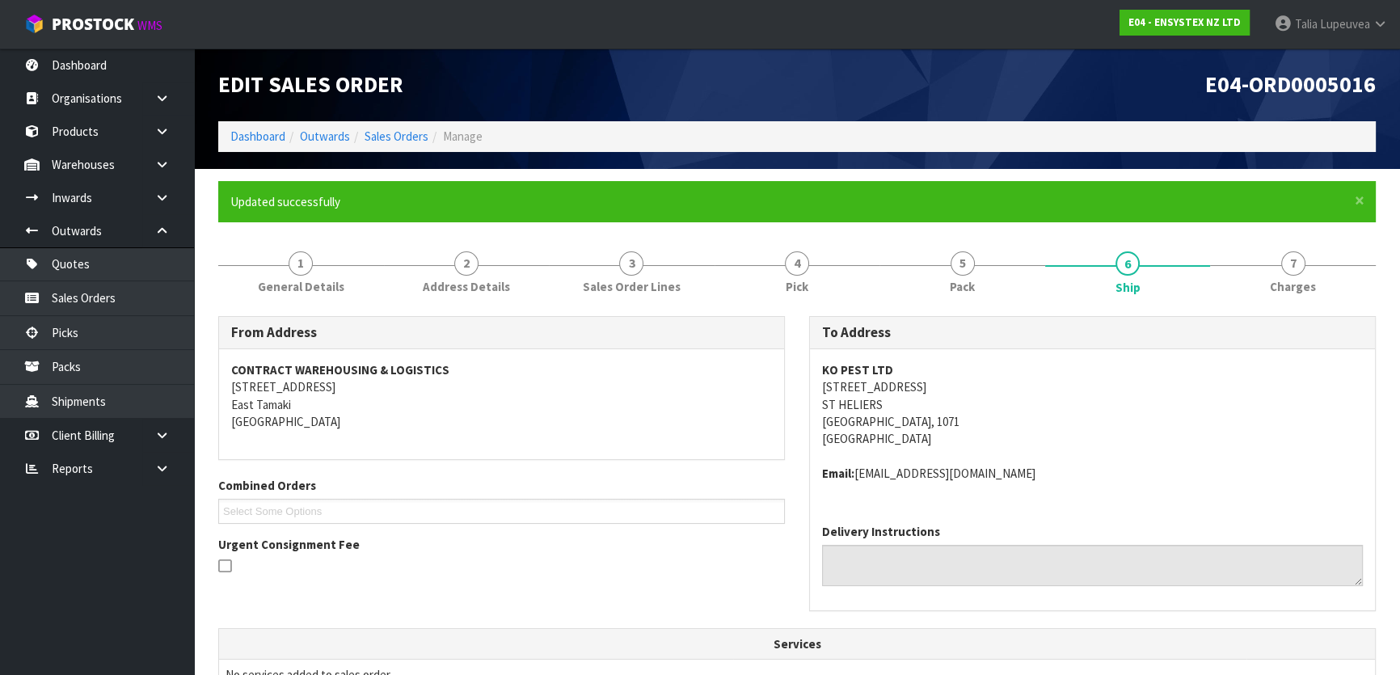
drag, startPoint x: 429, startPoint y: 550, endPoint x: 972, endPoint y: 387, distance: 566.4
click at [972, 387] on address "KO PEST LTD 10 BROOKFIELD STREET ST HELIERS AUCKLAND, 1071 New Zealand" at bounding box center [1092, 404] width 541 height 86
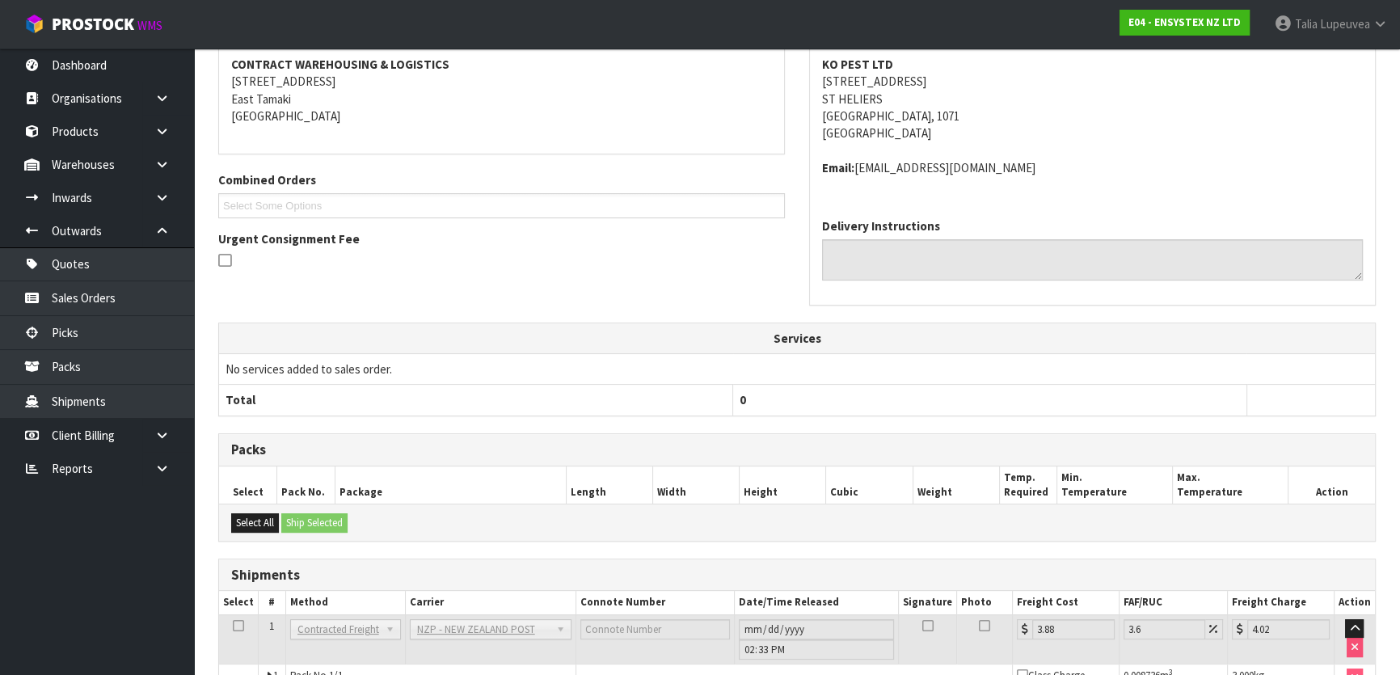
scroll to position [396, 0]
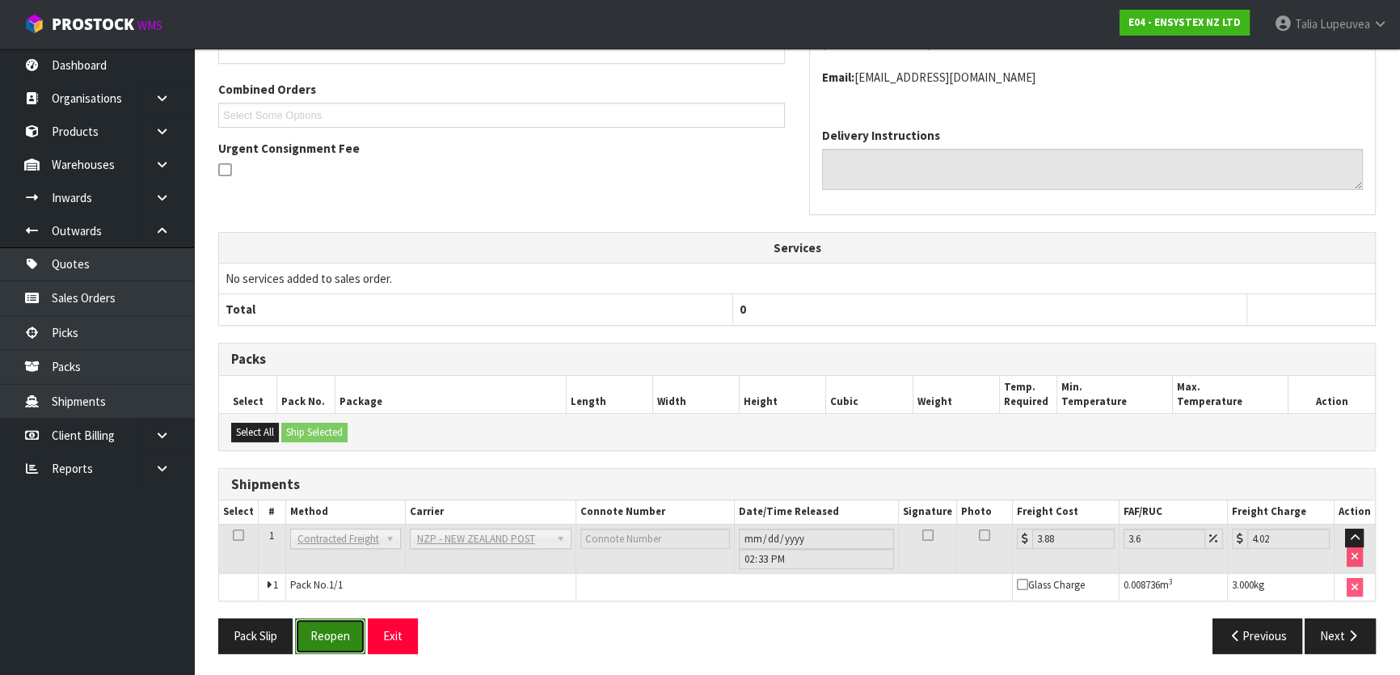
click at [355, 639] on button "Reopen" at bounding box center [330, 635] width 70 height 35
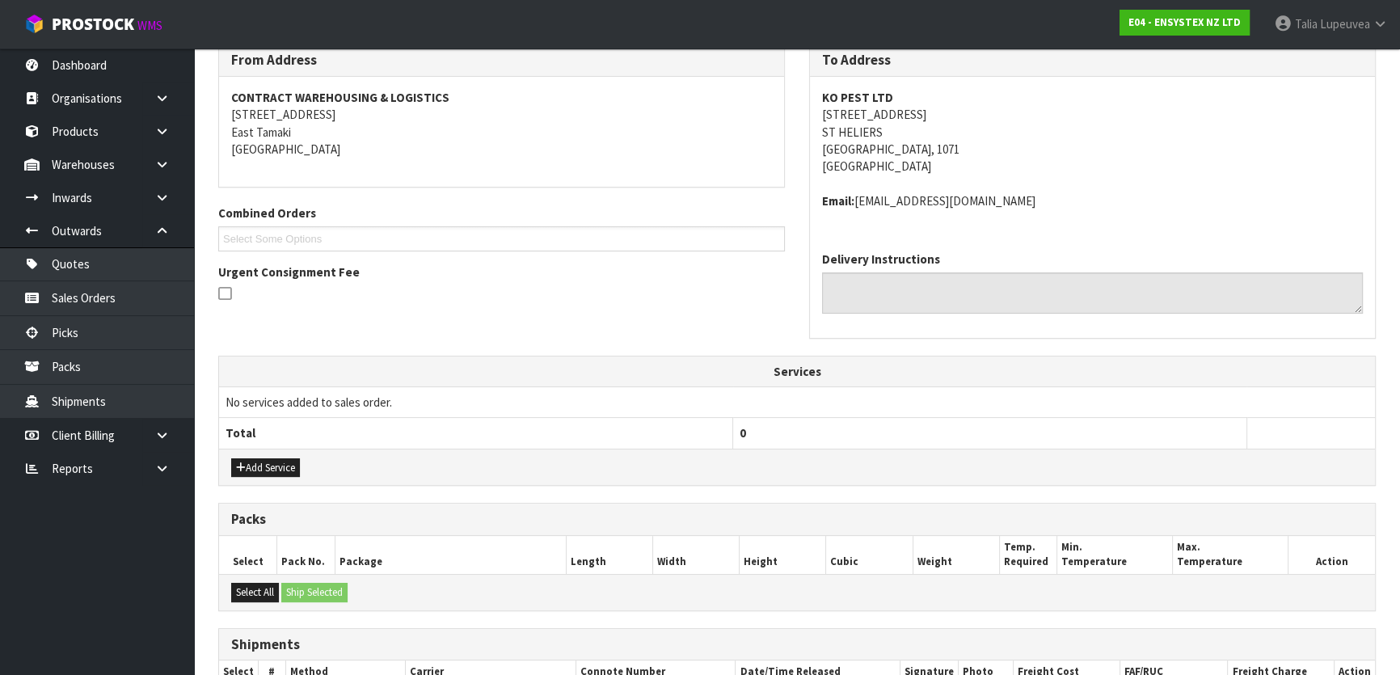
scroll to position [436, 0]
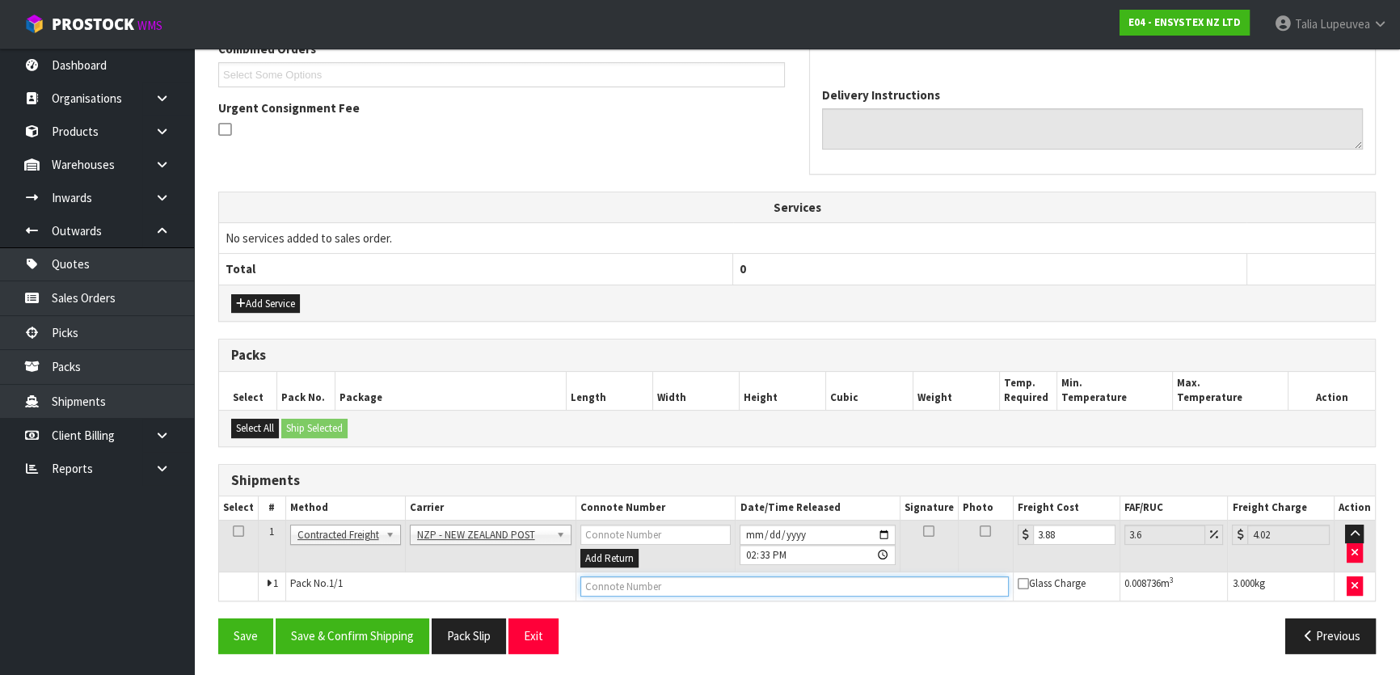
click at [629, 583] on input "text" at bounding box center [794, 586] width 428 height 20
type input "00794210379971581348"
click at [218, 618] on button "Save" at bounding box center [245, 635] width 55 height 35
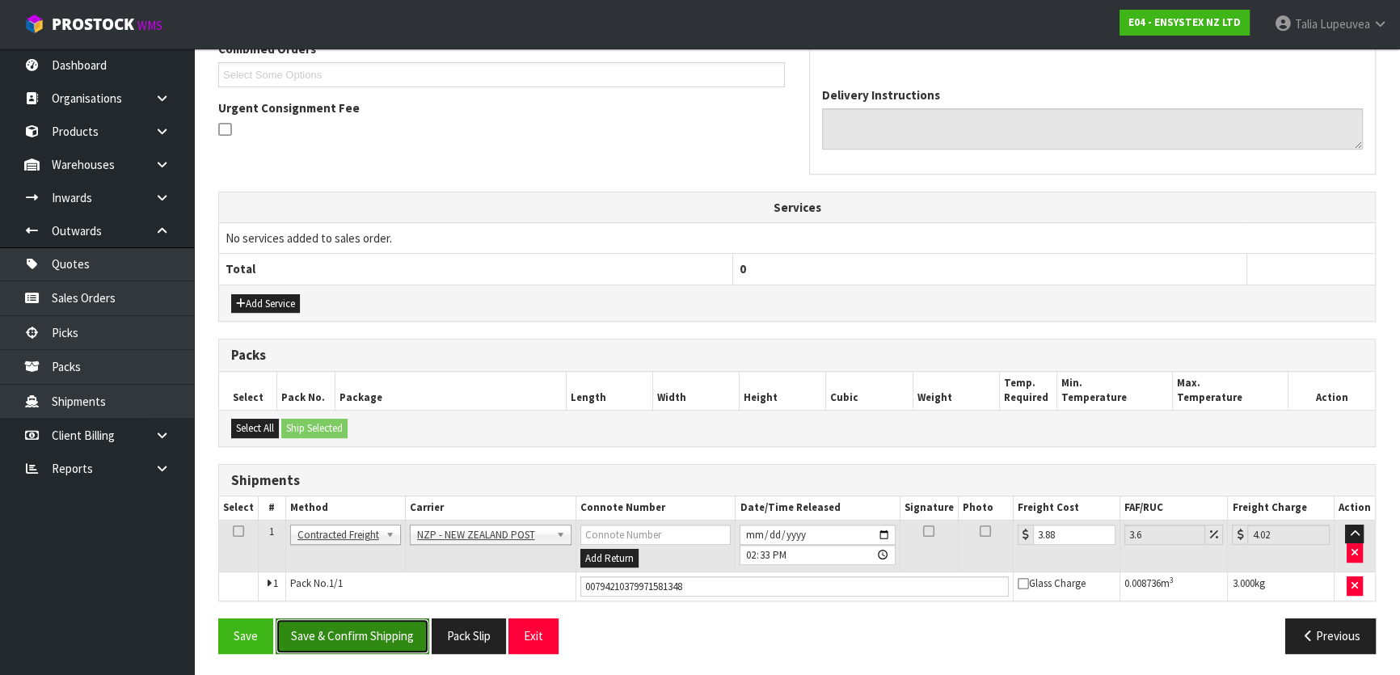
click at [390, 637] on button "Save & Confirm Shipping" at bounding box center [353, 635] width 154 height 35
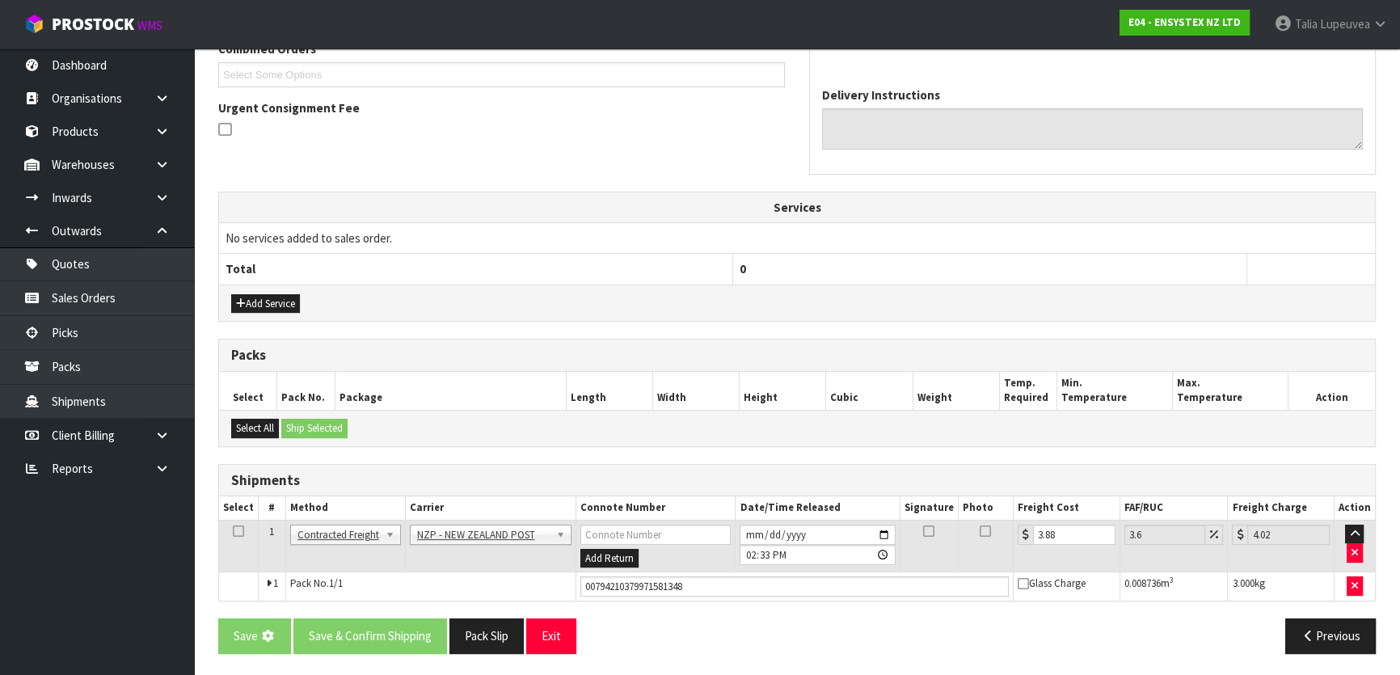
scroll to position [0, 0]
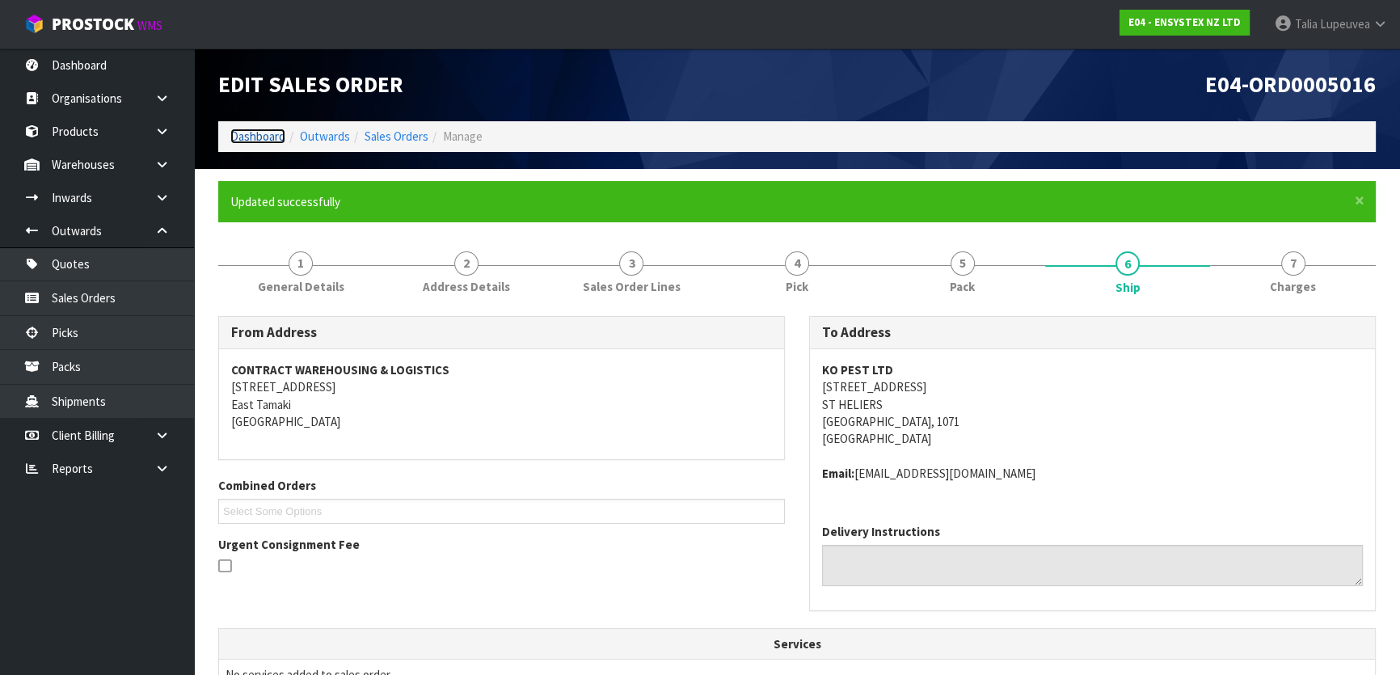
click at [251, 140] on link "Dashboard" at bounding box center [257, 136] width 55 height 15
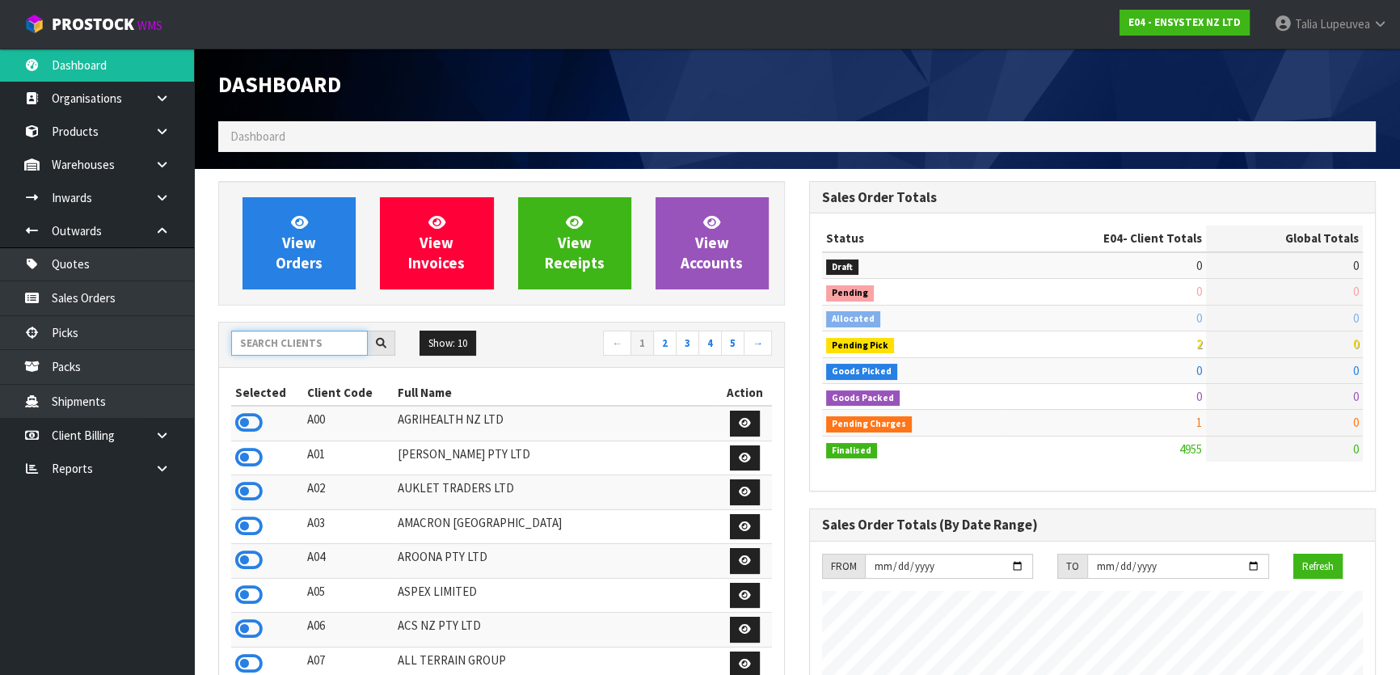
scroll to position [1222, 590]
click at [304, 338] on input "text" at bounding box center [299, 343] width 137 height 25
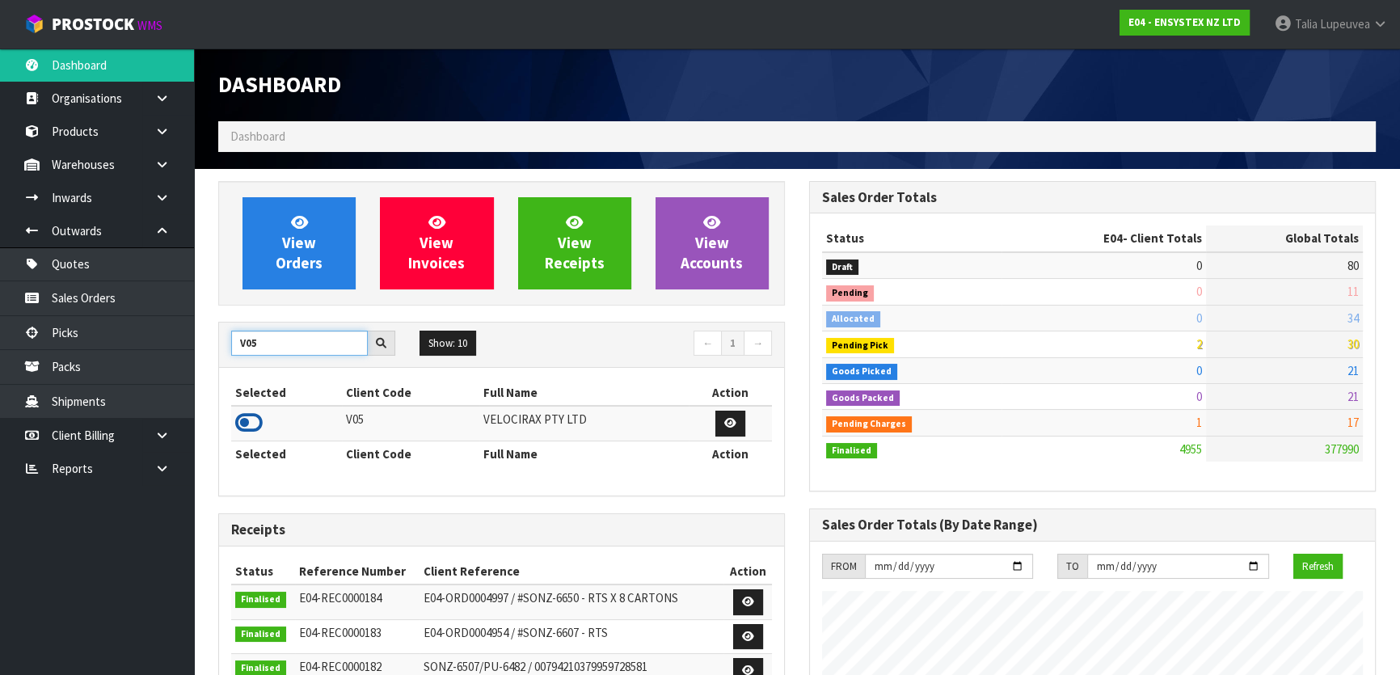
type input "V05"
click at [257, 420] on icon at bounding box center [248, 423] width 27 height 24
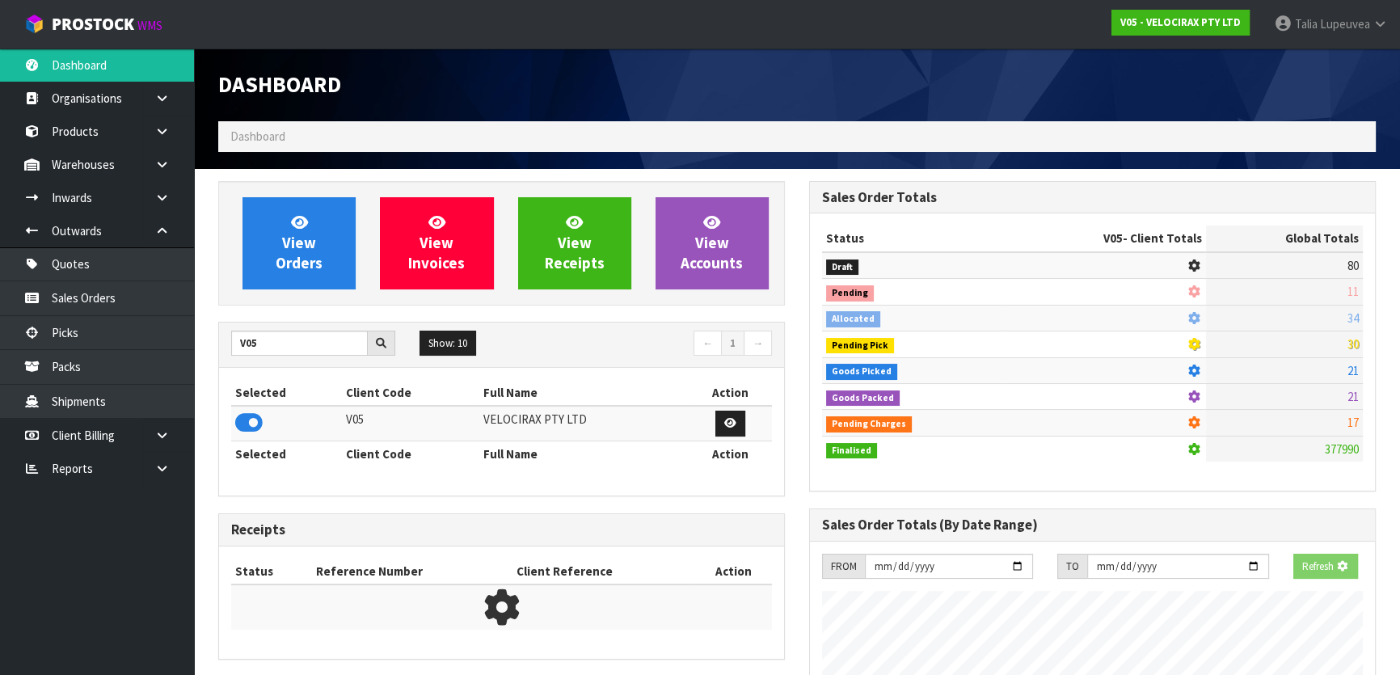
scroll to position [1257, 590]
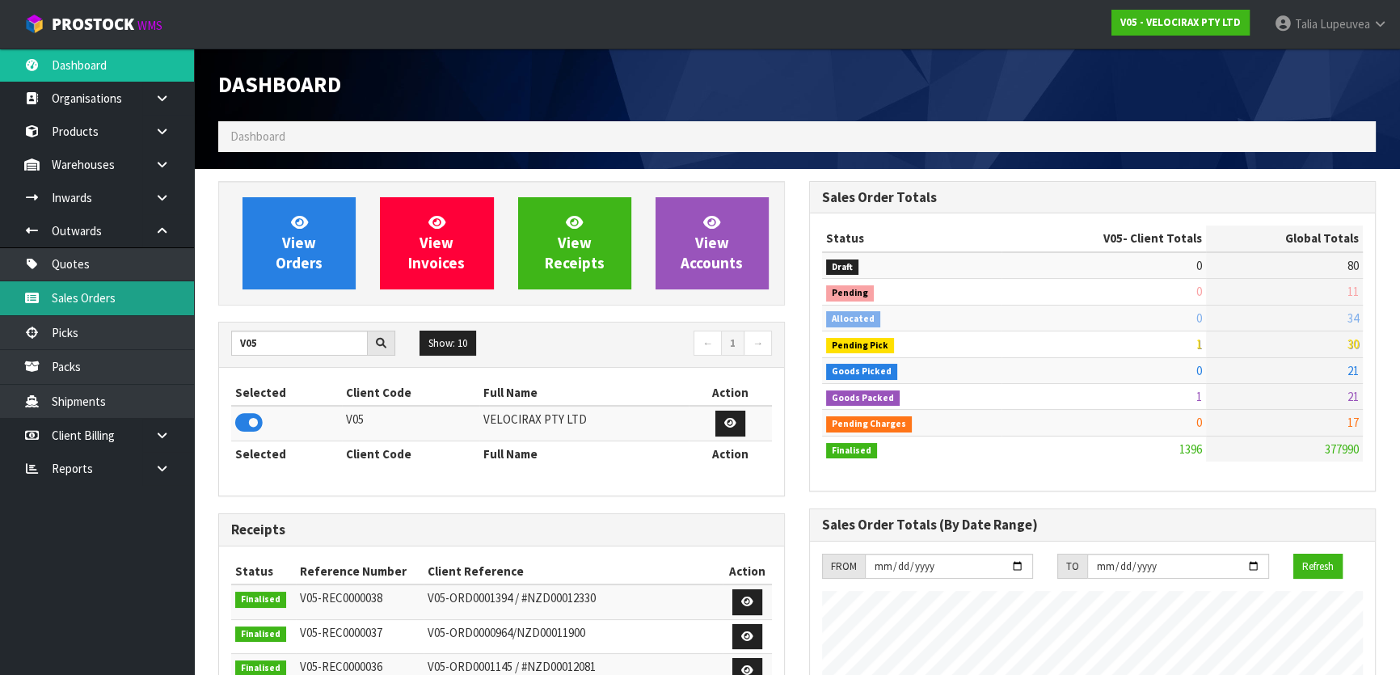
click at [154, 291] on link "Sales Orders" at bounding box center [97, 297] width 194 height 33
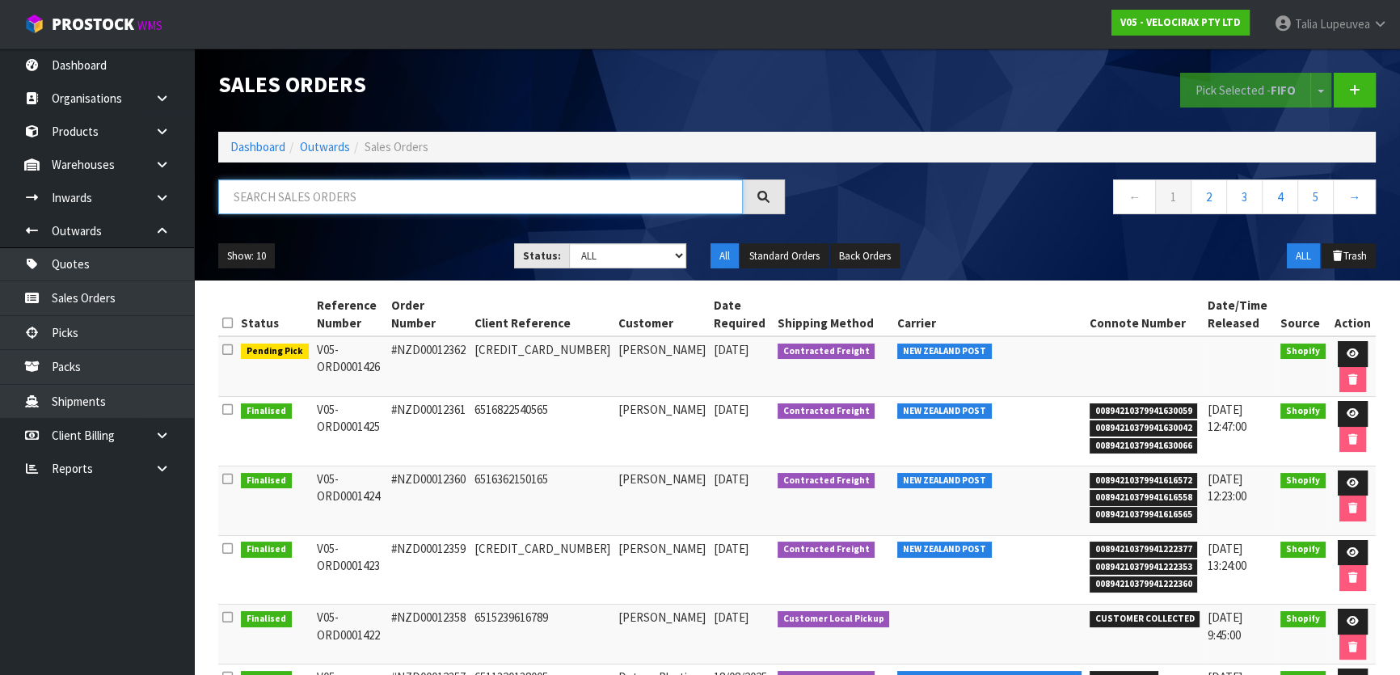
click at [352, 199] on input "text" at bounding box center [480, 196] width 525 height 35
type input "JOB-0408936"
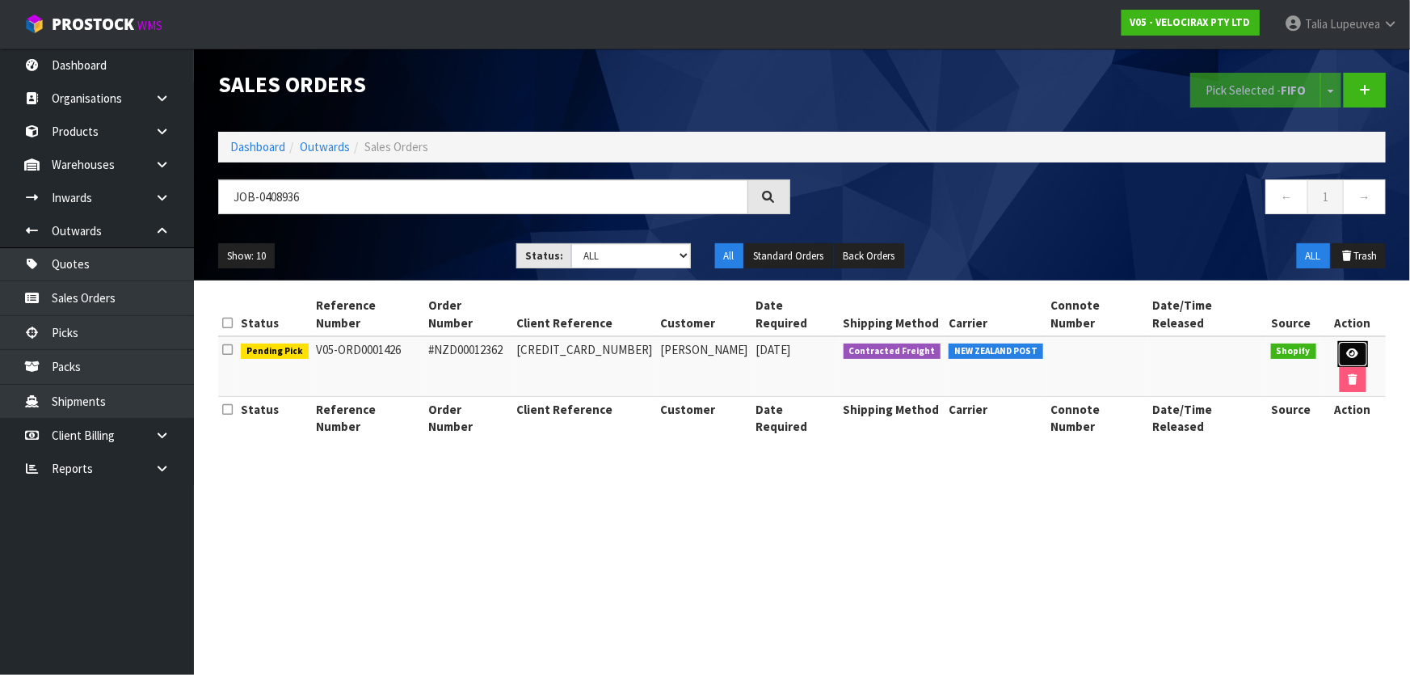
click at [1339, 341] on link at bounding box center [1354, 354] width 30 height 26
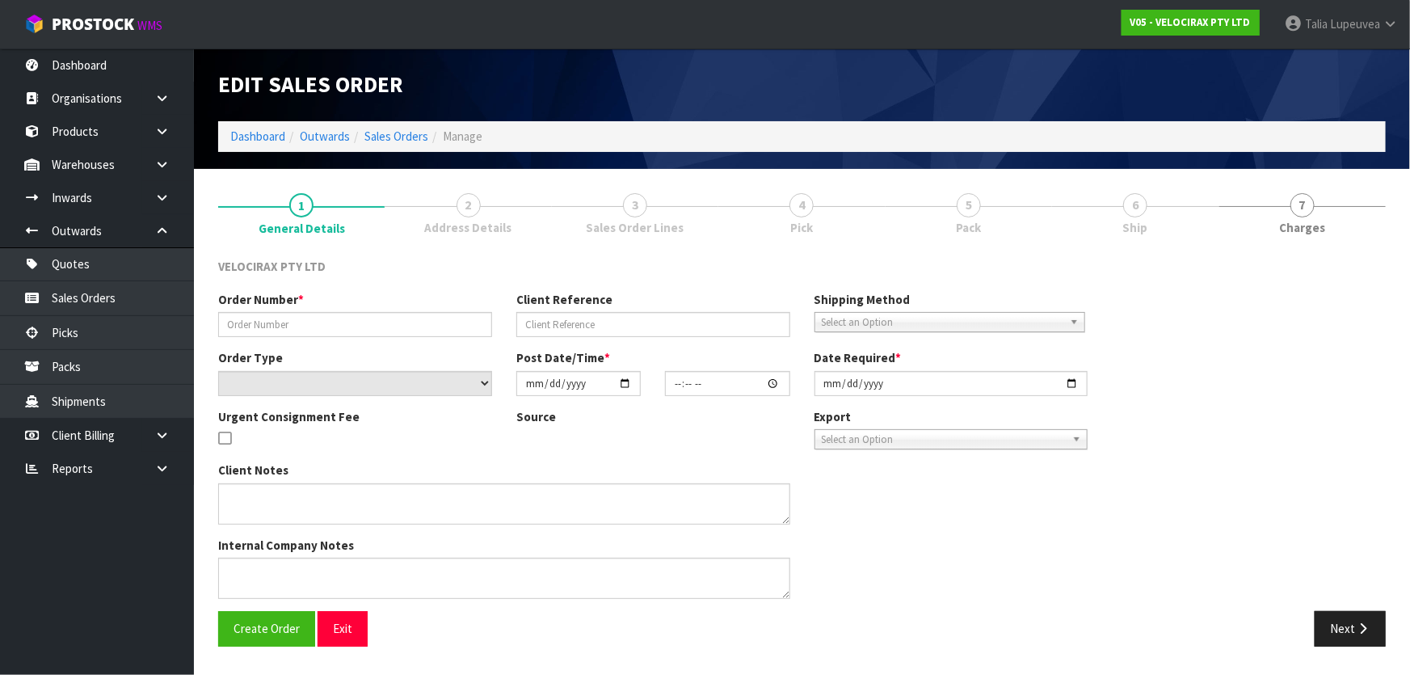
type input "#NZD00012362"
type input "[CREDIT_CARD_NUMBER]"
select select "number:0"
type input "[DATE]"
type input "12:15:40.000"
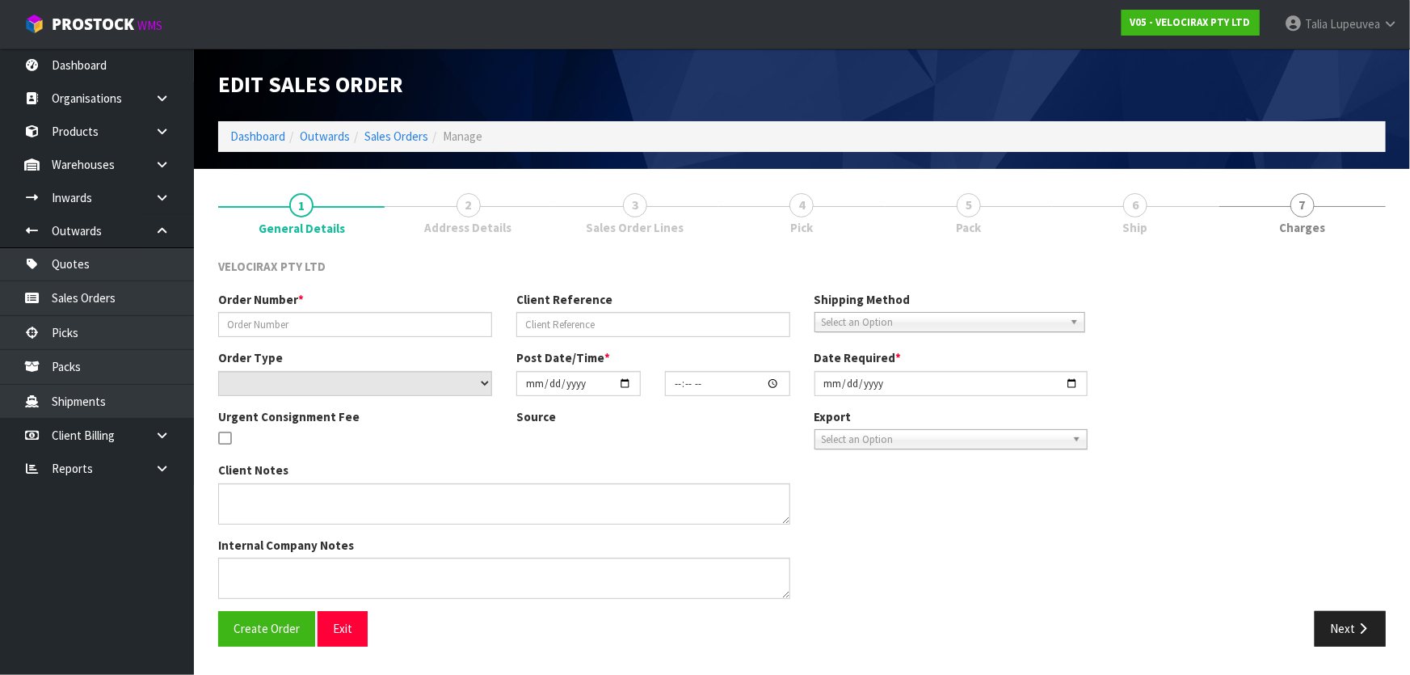
type input "[DATE]"
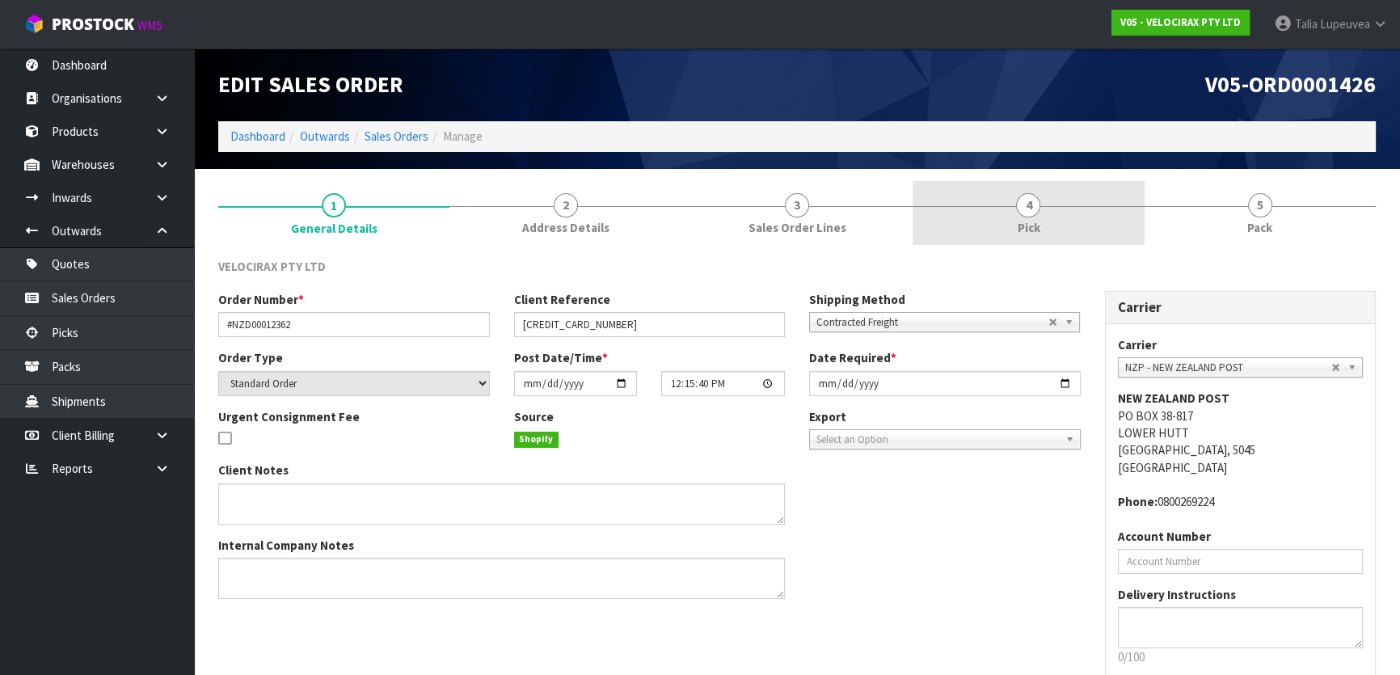
click at [1059, 216] on link "4 Pick" at bounding box center [1028, 213] width 231 height 64
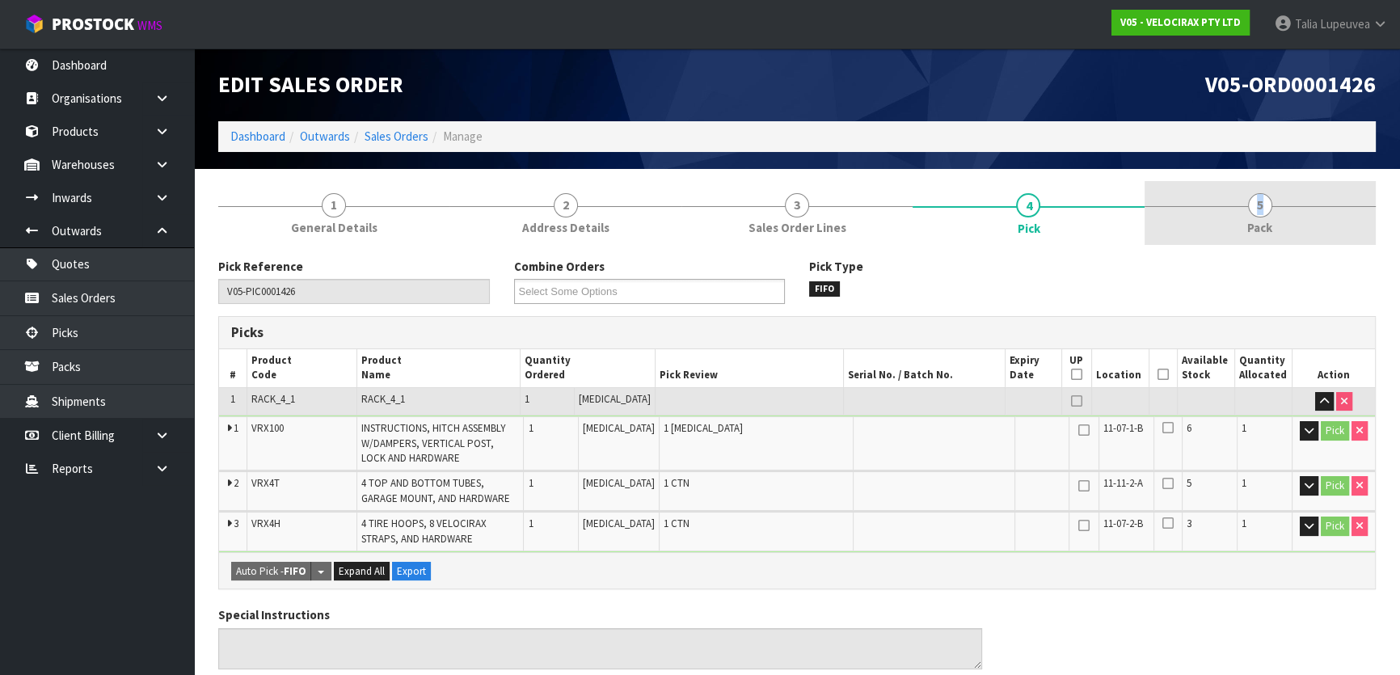
click at [1260, 199] on span "5" at bounding box center [1260, 205] width 24 height 24
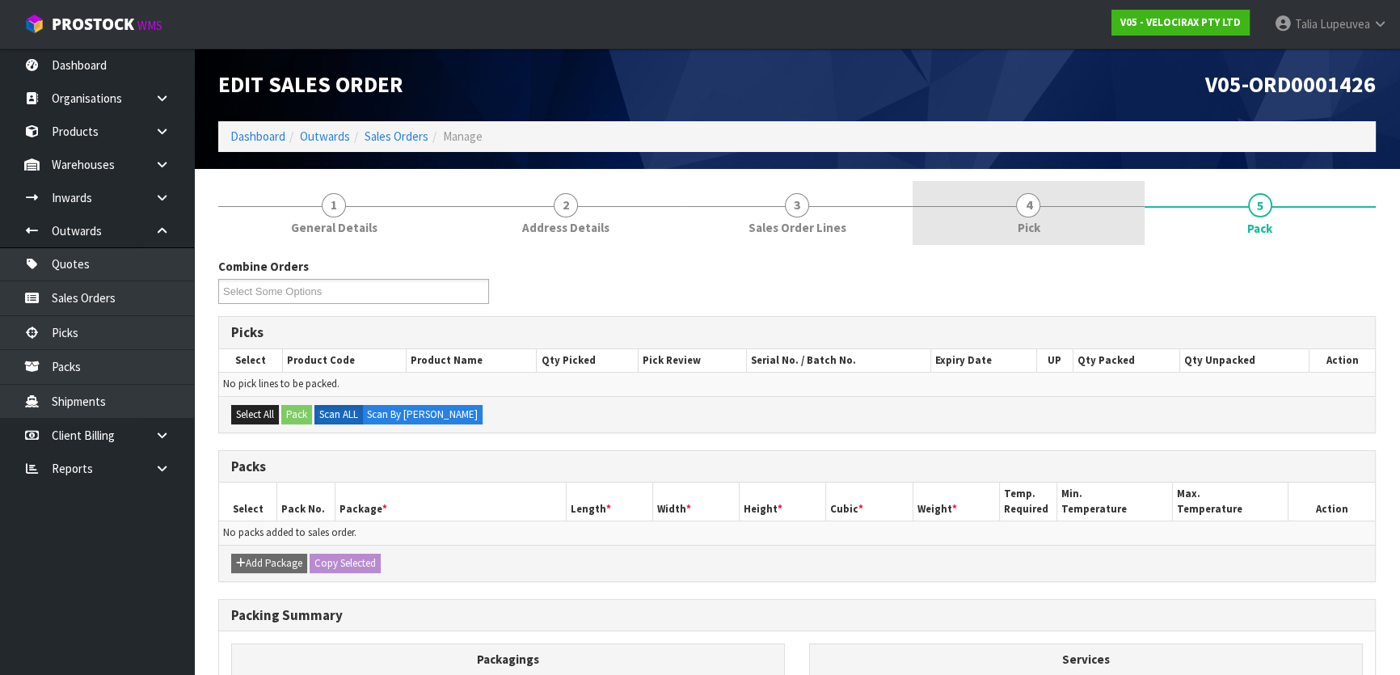
click at [1056, 223] on link "4 Pick" at bounding box center [1028, 213] width 231 height 64
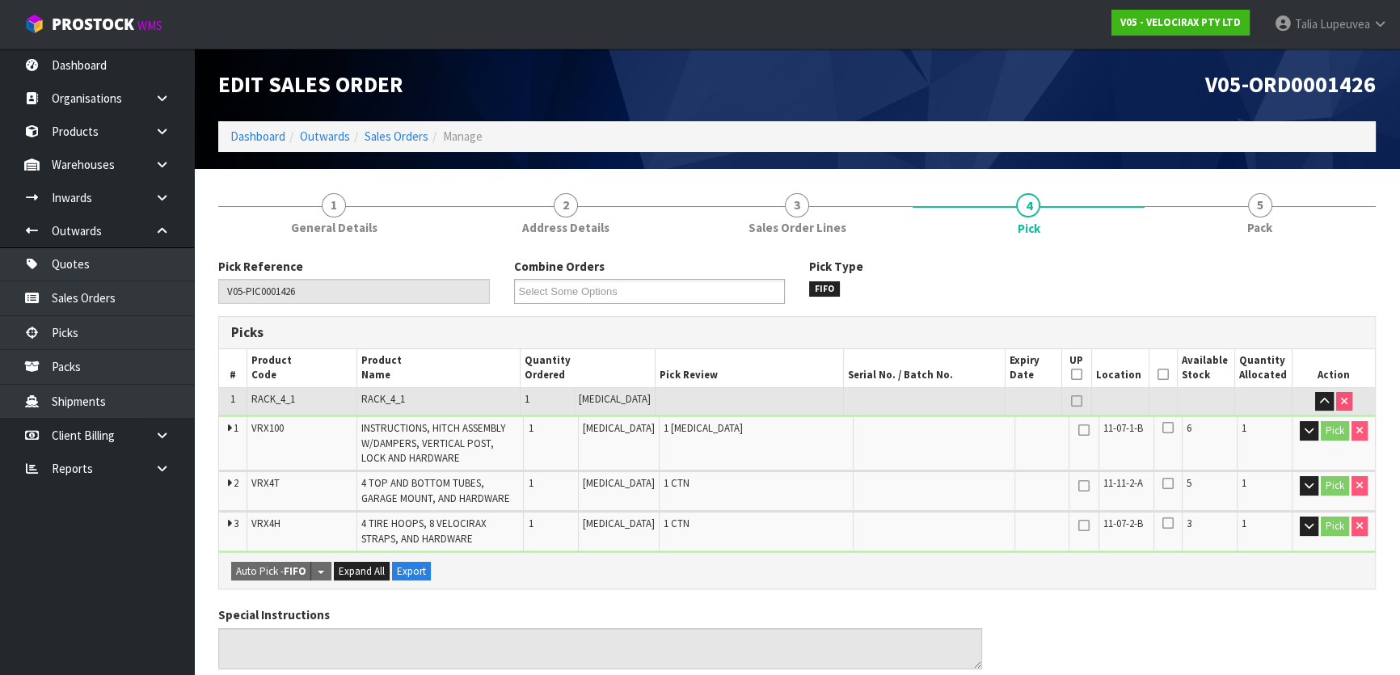
click at [1157, 374] on icon at bounding box center [1162, 374] width 11 height 1
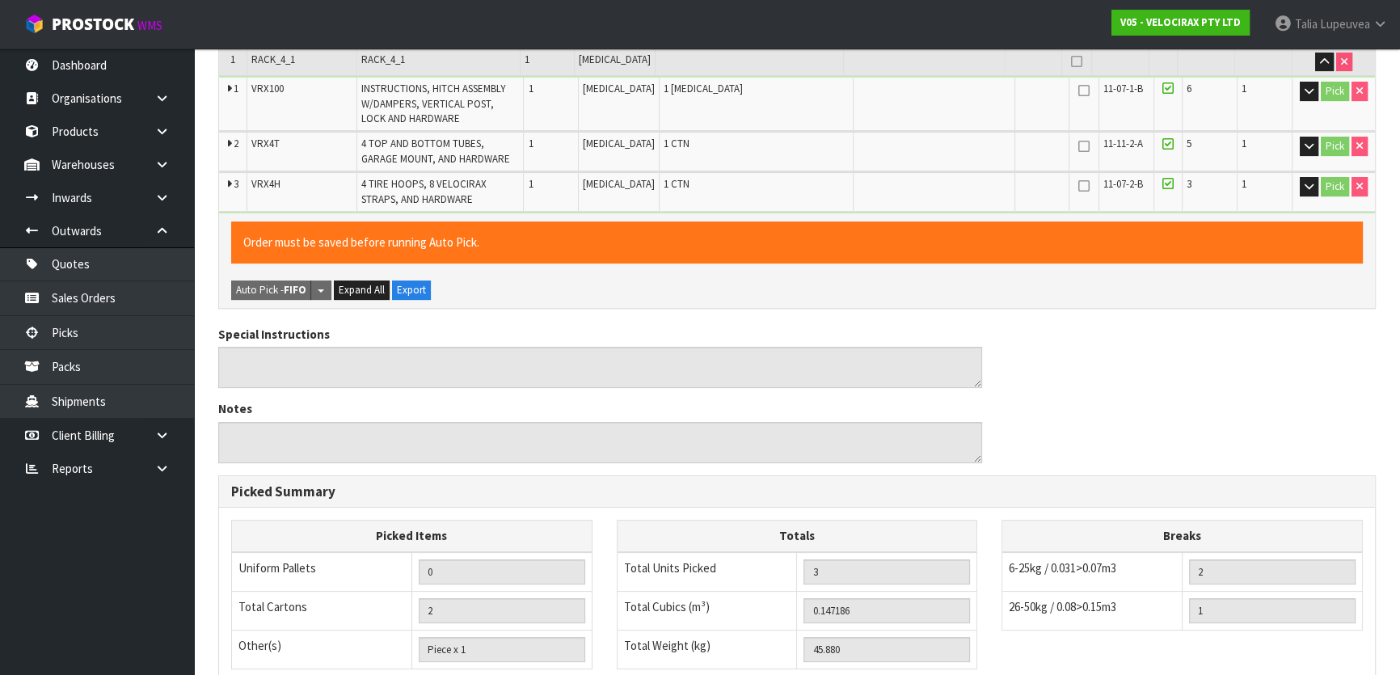
scroll to position [581, 0]
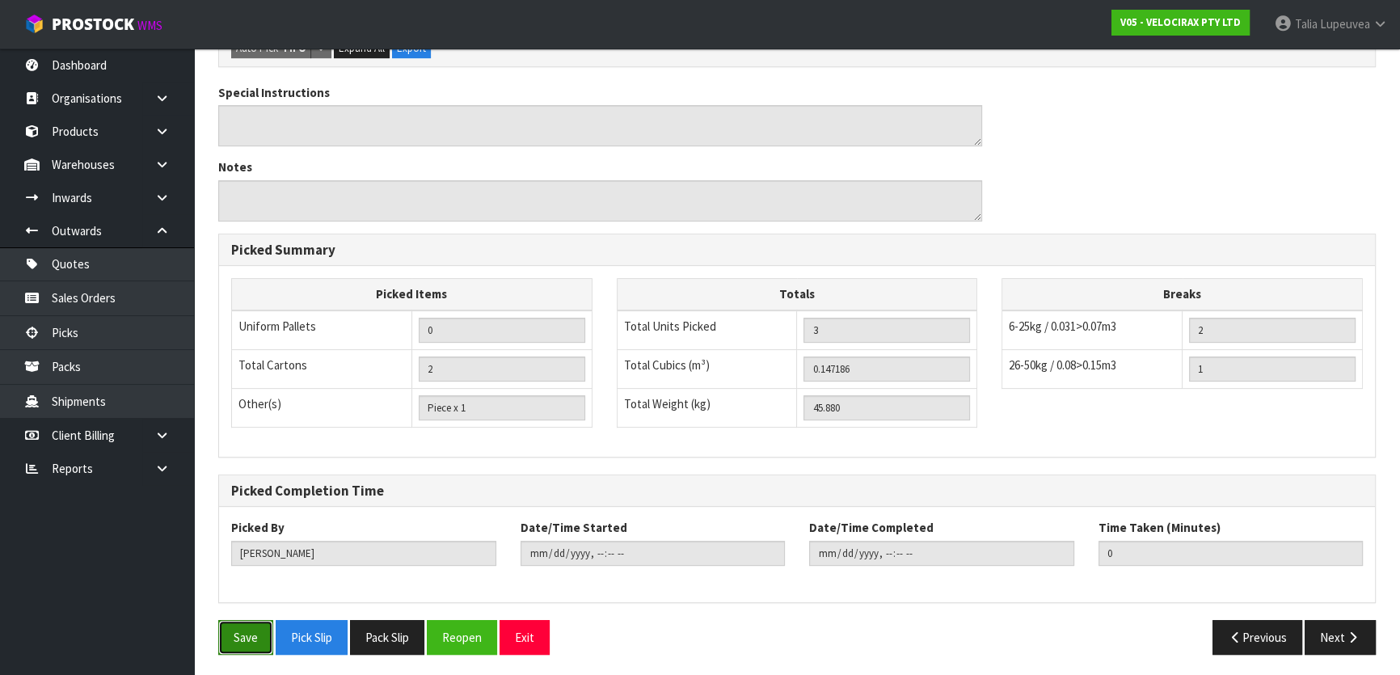
click at [246, 631] on button "Save" at bounding box center [245, 637] width 55 height 35
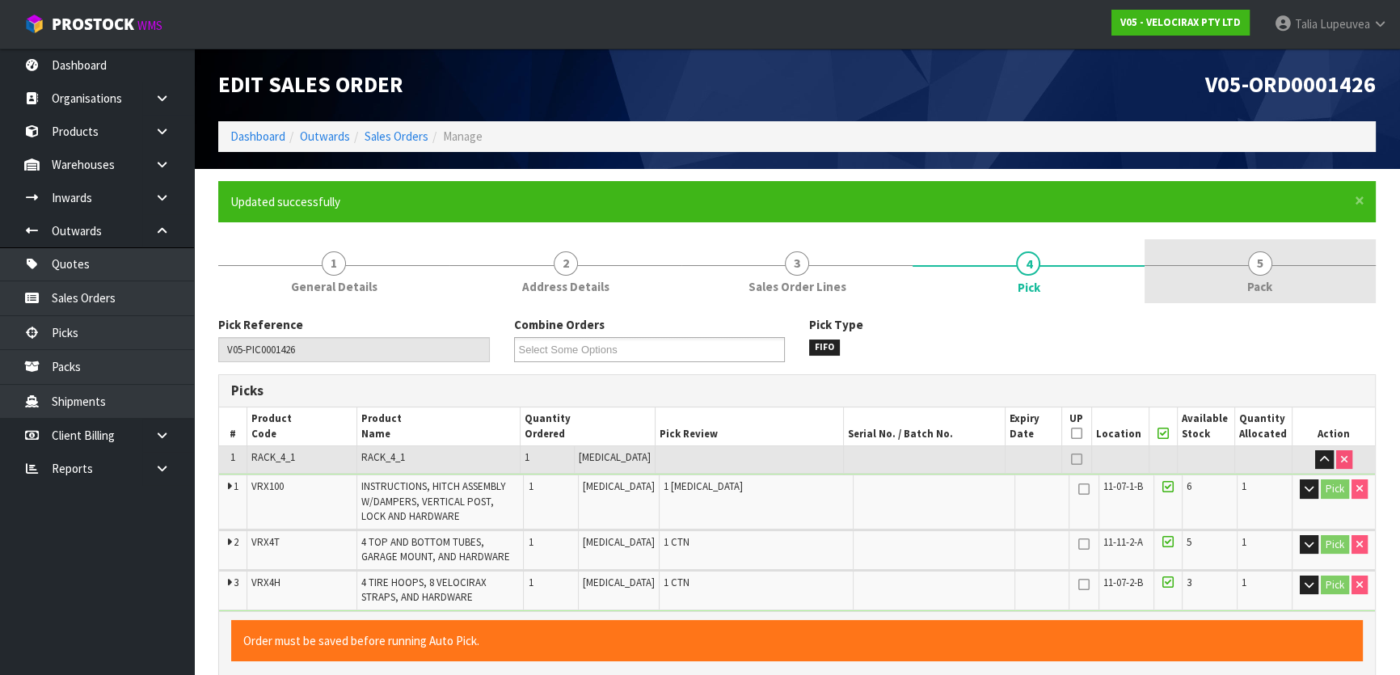
type input "[PERSON_NAME]"
type input "2025-08-22T14:37:07"
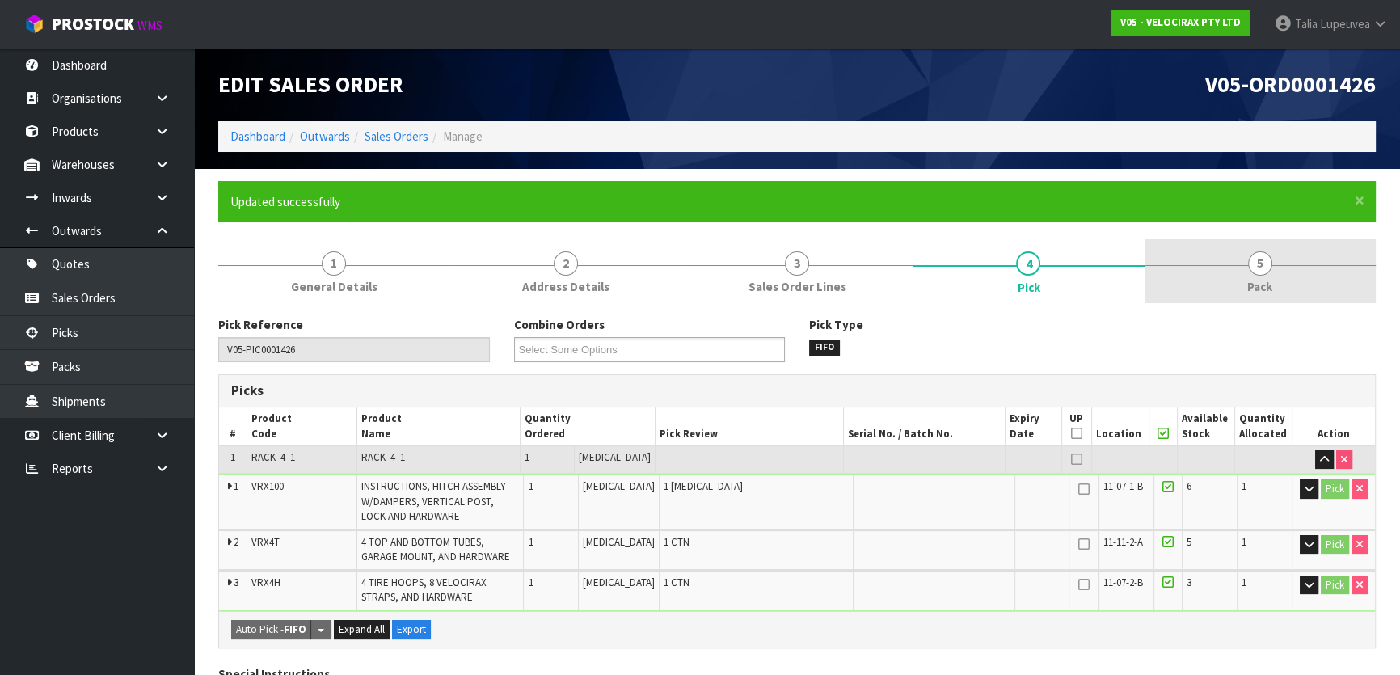
click at [1230, 266] on link "5 Pack" at bounding box center [1260, 271] width 231 height 64
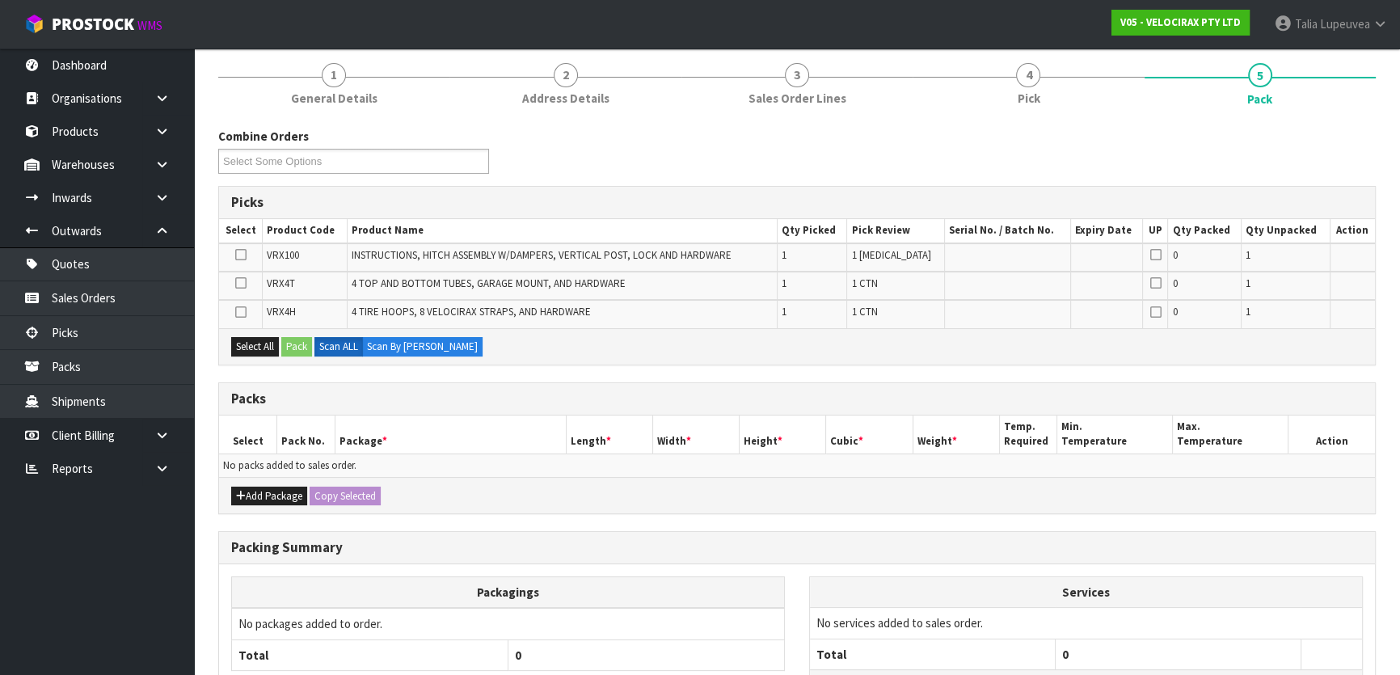
scroll to position [175, 0]
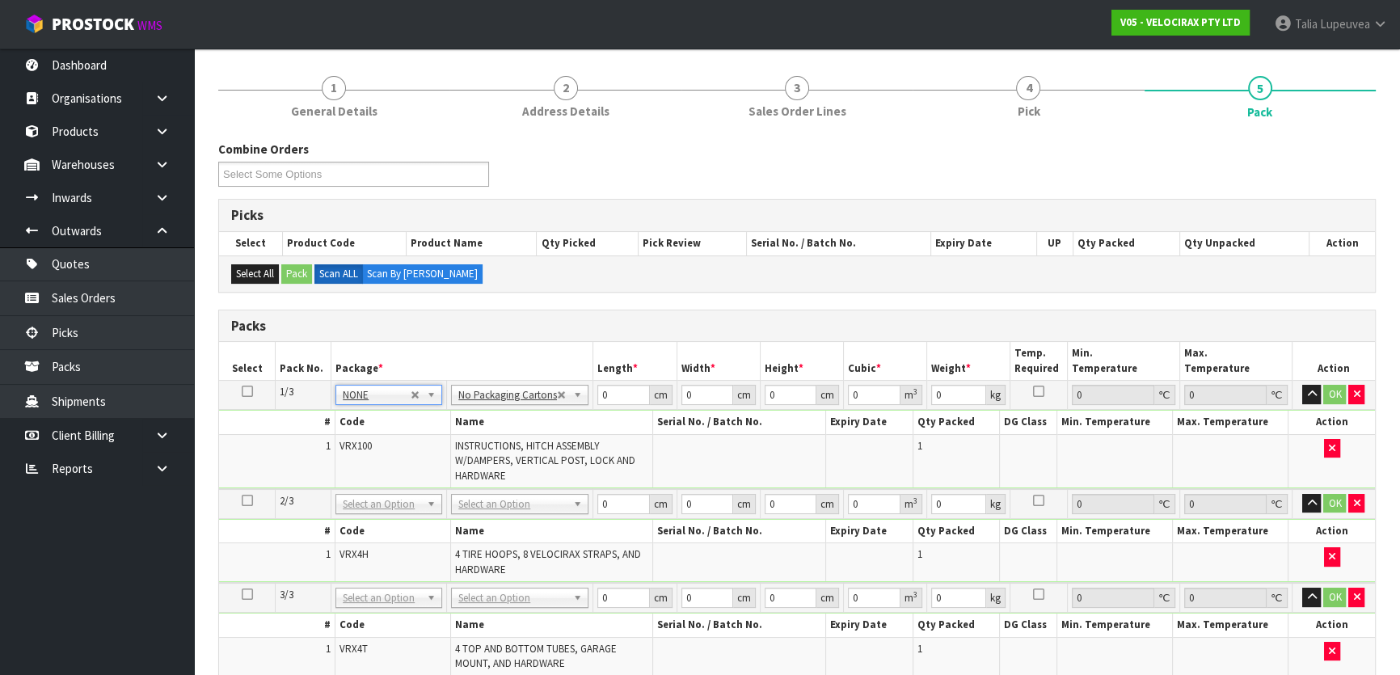
click at [409, 491] on td "NONE 007-001 007-002 007-004 007-009 007-013 007-014 007-015 007-017 007-018 00…" at bounding box center [389, 504] width 116 height 30
type input "3"
click at [630, 390] on input "0.001" at bounding box center [623, 395] width 52 height 20
drag, startPoint x: 624, startPoint y: 390, endPoint x: 546, endPoint y: 387, distance: 78.4
click at [550, 390] on tr "1/3 NONE 007-001 007-002 007-004 007-009 007-013 007-014 007-015 007-017 007-01…" at bounding box center [797, 395] width 1156 height 29
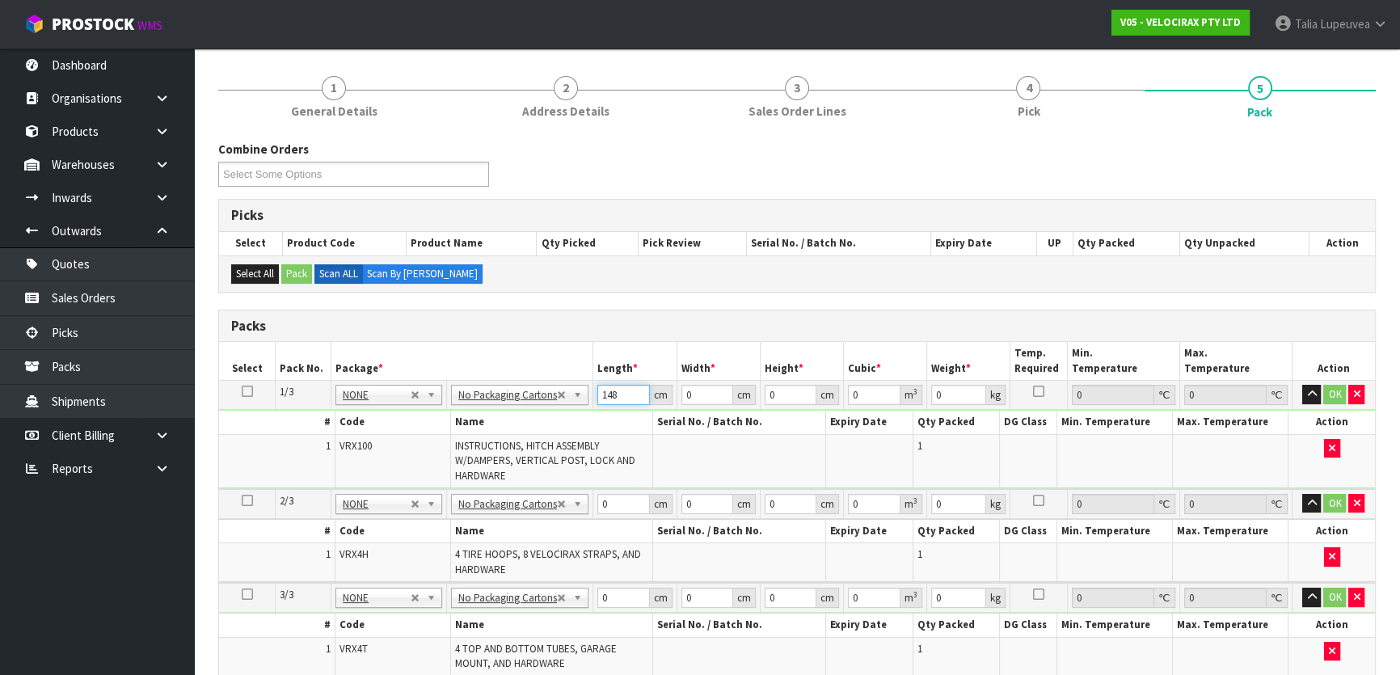
type input "148"
type input "31"
type input "1"
type input "0.004588"
type input "17"
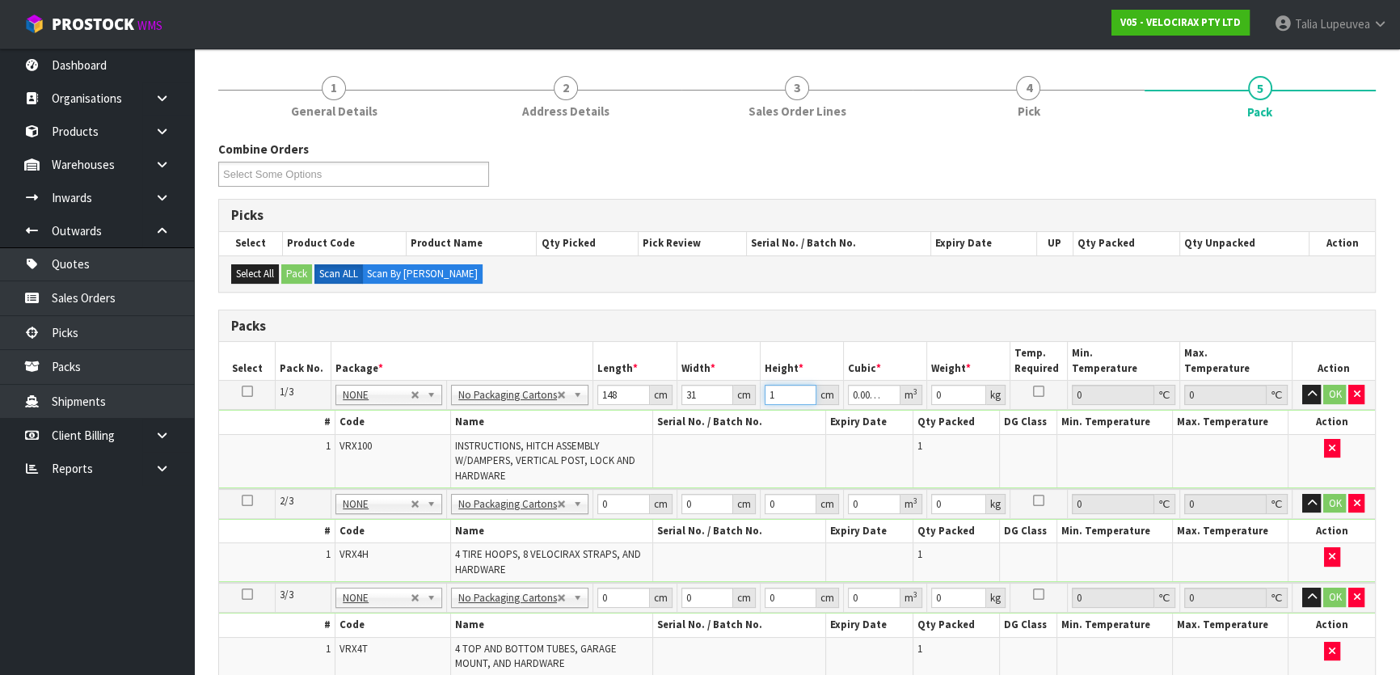
type input "0.077996"
type input "17"
type input "24"
drag, startPoint x: 606, startPoint y: 500, endPoint x: 597, endPoint y: 496, distance: 10.2
drag, startPoint x: 597, startPoint y: 496, endPoint x: 614, endPoint y: 501, distance: 18.4
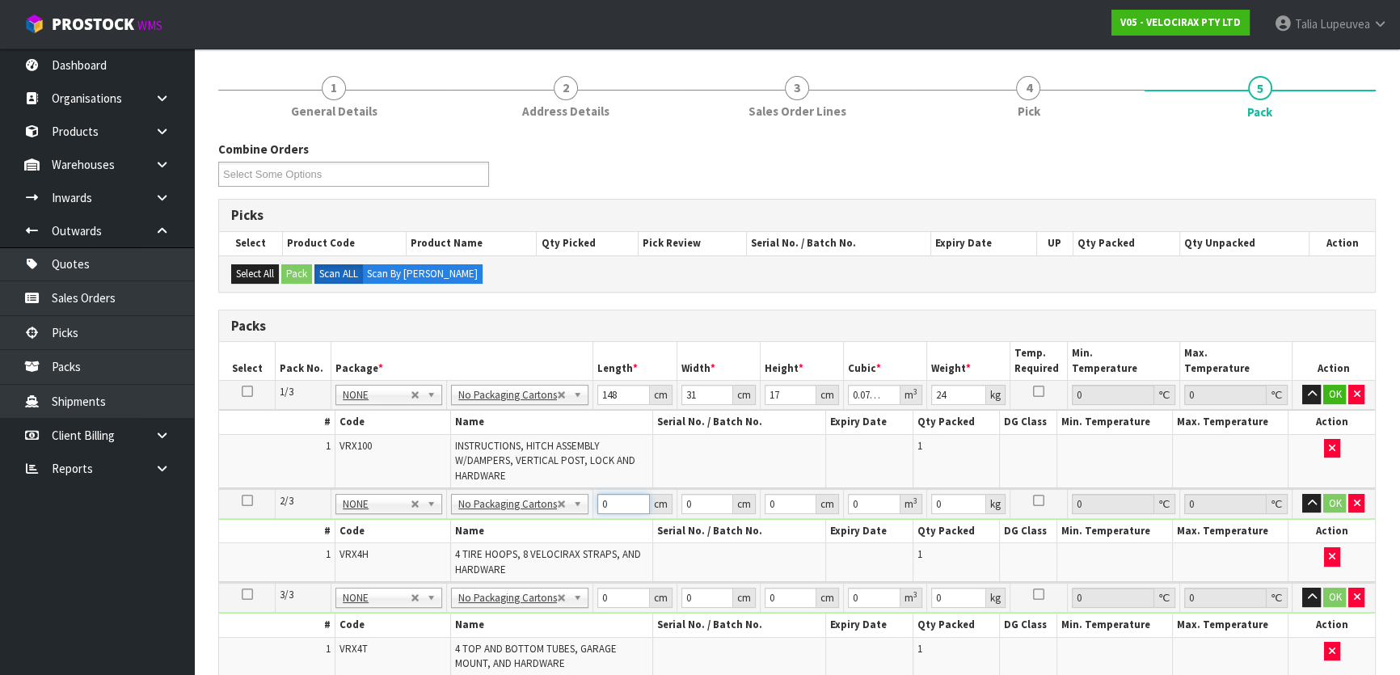
click at [614, 501] on input "0" at bounding box center [623, 504] width 52 height 20
drag, startPoint x: 611, startPoint y: 501, endPoint x: 586, endPoint y: 494, distance: 26.1
click at [586, 494] on tr "2/3 NONE 007-001 007-002 007-004 007-009 007-013 007-014 007-015 007-017 007-01…" at bounding box center [797, 504] width 1156 height 30
type input "69"
type input "33"
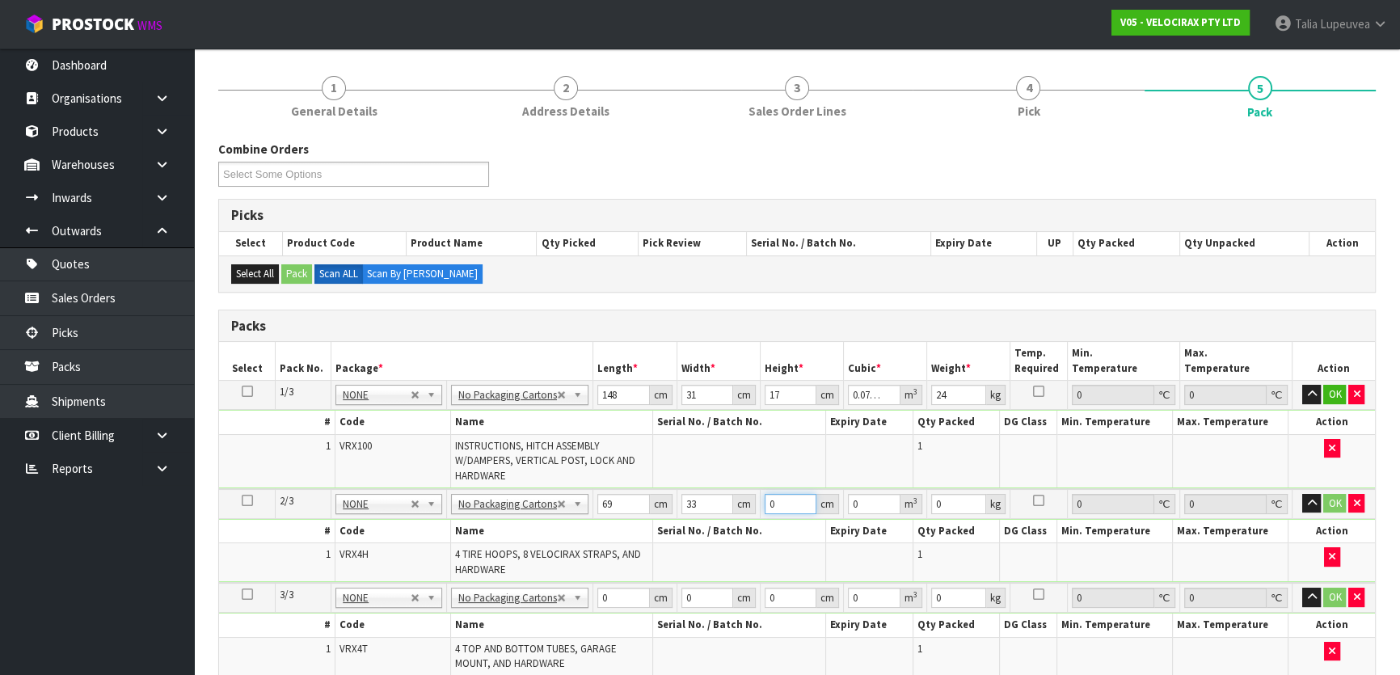
type input "2"
type input "0.004554"
type input "21"
type input "0.047817"
type input "21"
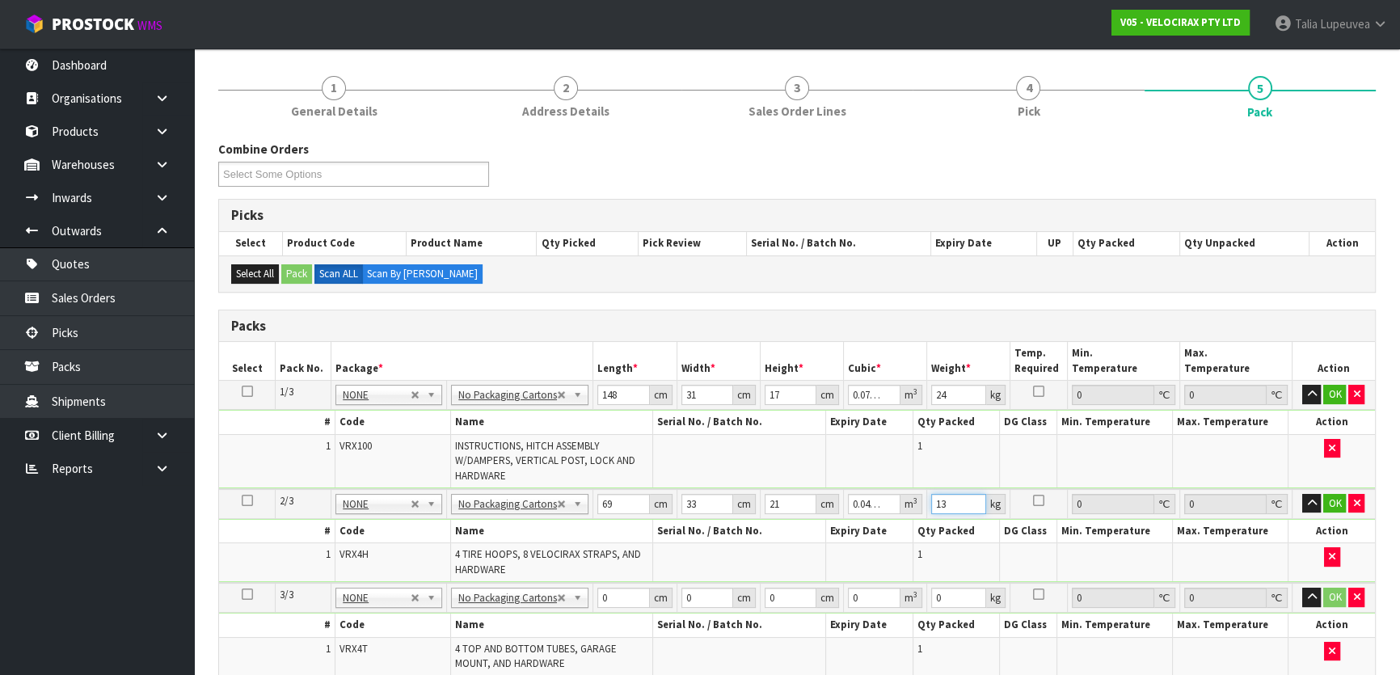
type input "13"
drag, startPoint x: 609, startPoint y: 590, endPoint x: 588, endPoint y: 588, distance: 21.1
click at [588, 588] on tr "3/3 NONE 007-001 007-002 007-004 007-009 007-013 007-014 007-015 007-017 007-01…" at bounding box center [797, 598] width 1156 height 30
type input "120"
type input "16"
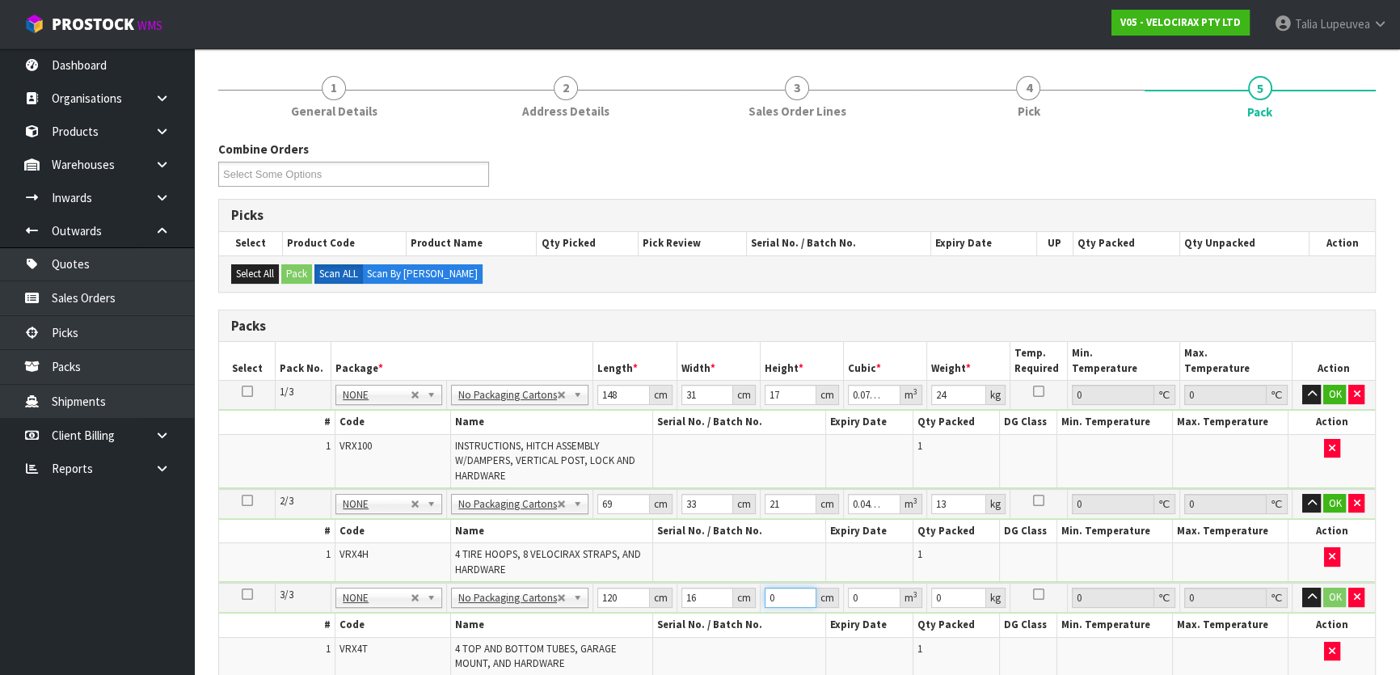
type input "1"
type input "0.00192"
type input "15"
type input "0.0288"
type input "15"
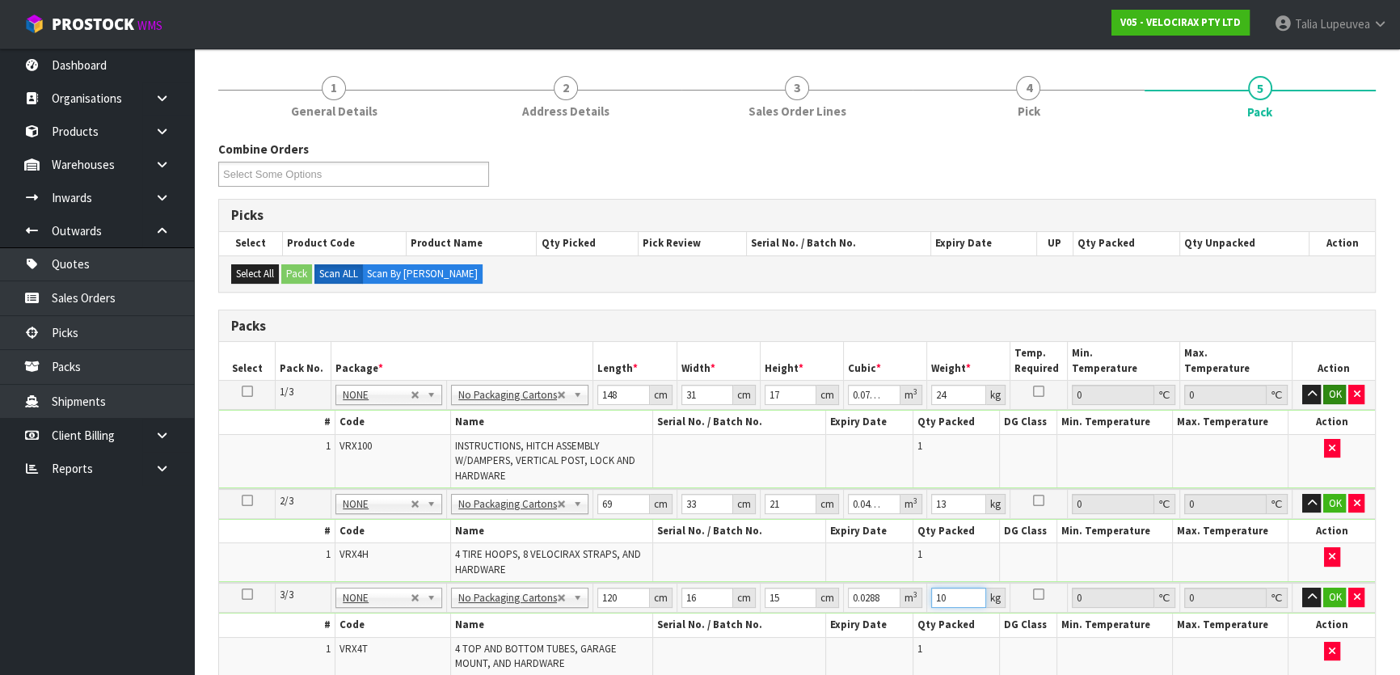
type input "10"
drag, startPoint x: 1334, startPoint y: 384, endPoint x: 1343, endPoint y: 426, distance: 43.1
click at [1334, 385] on button "OK" at bounding box center [1334, 394] width 23 height 19
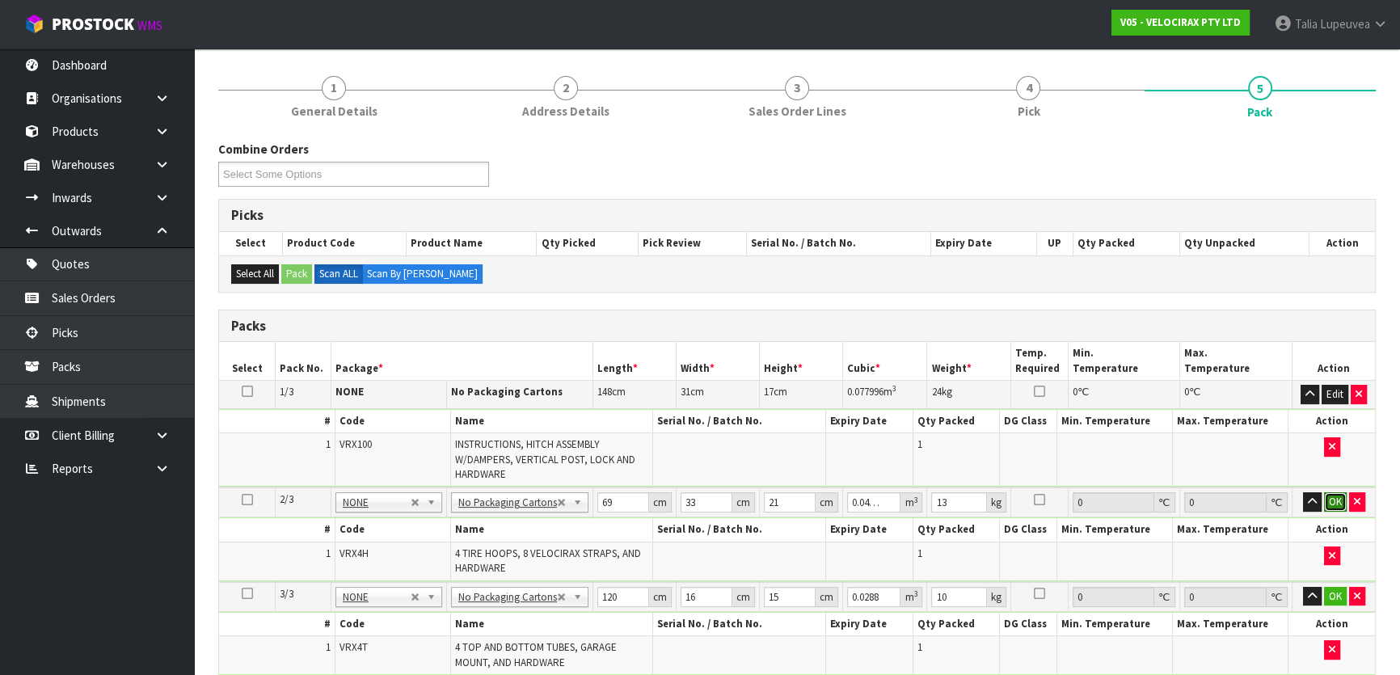
click at [1341, 497] on button "OK" at bounding box center [1335, 501] width 23 height 19
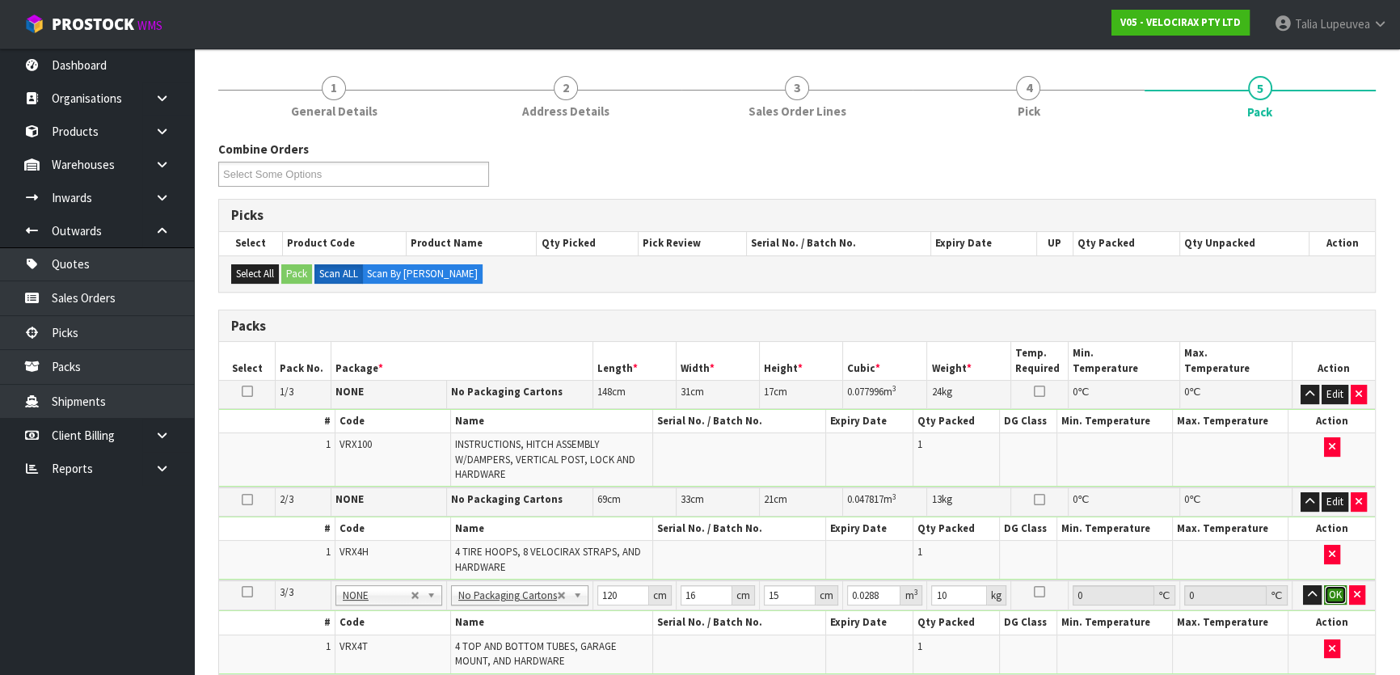
click at [1342, 585] on button "OK" at bounding box center [1335, 594] width 23 height 19
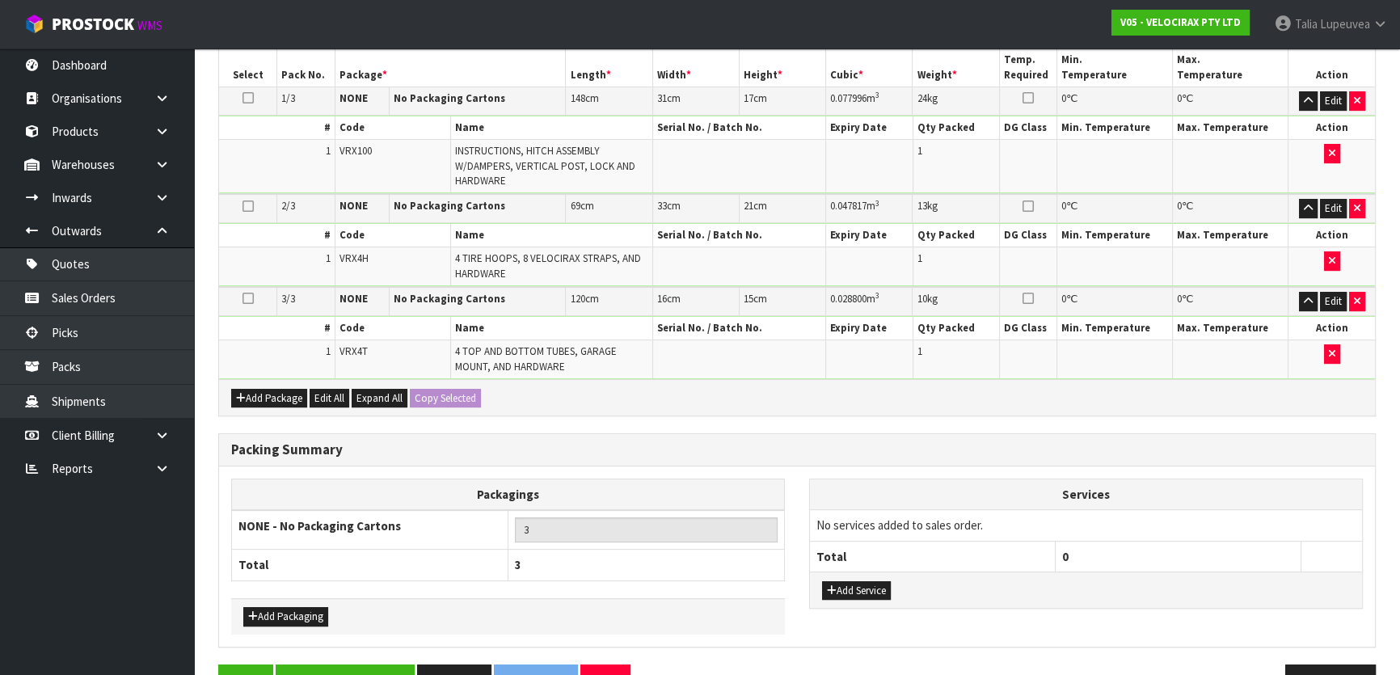
scroll to position [512, 0]
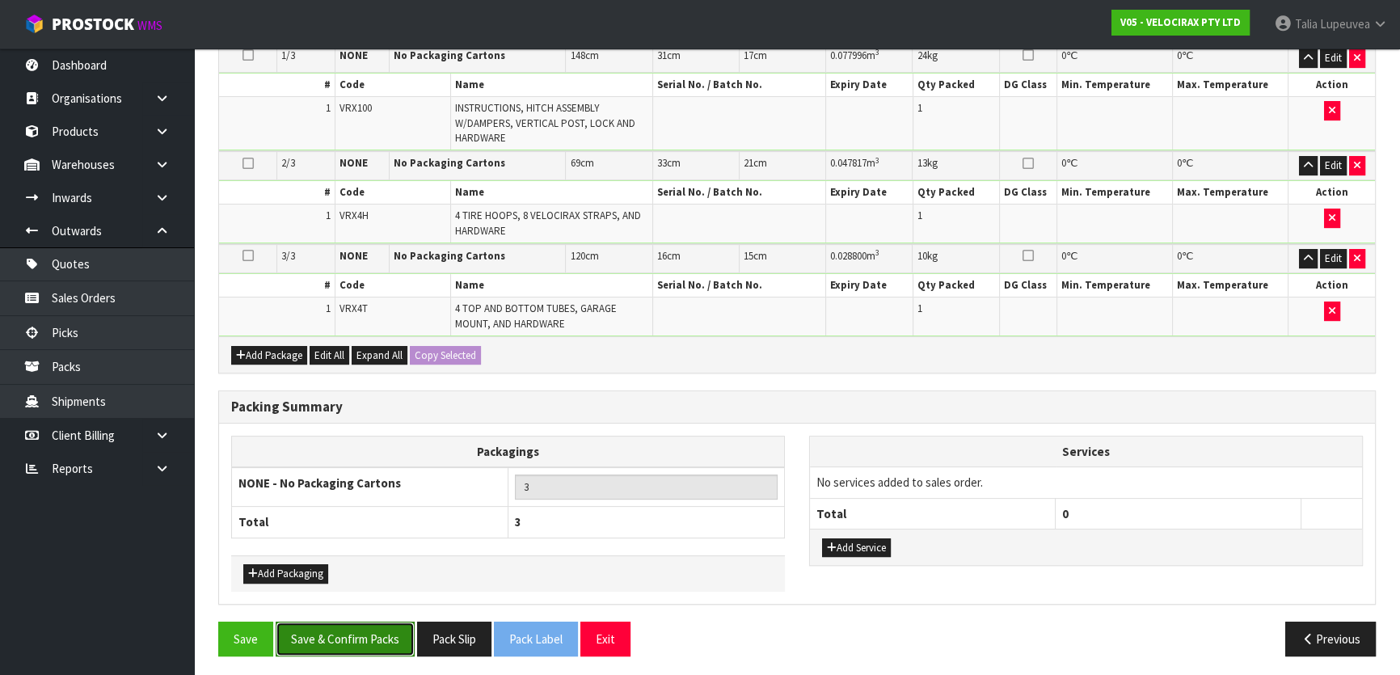
click at [342, 631] on button "Save & Confirm Packs" at bounding box center [345, 639] width 139 height 35
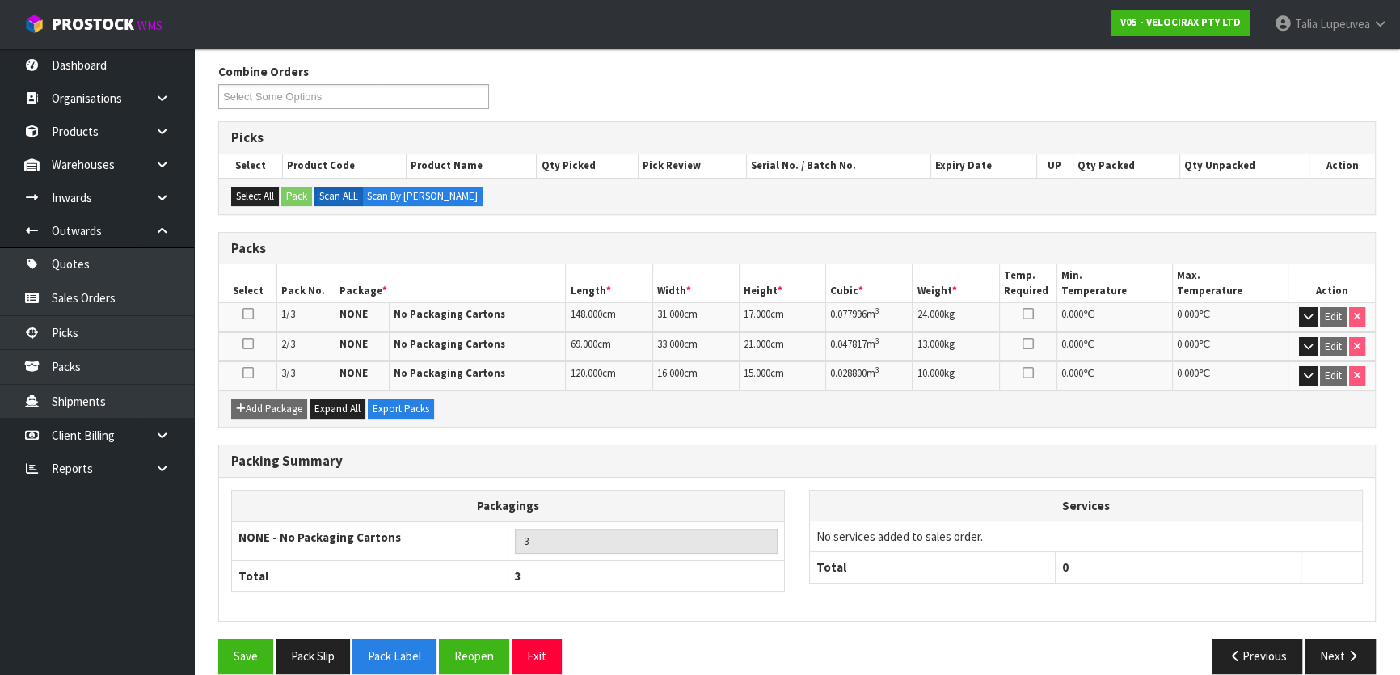
scroll to position [272, 0]
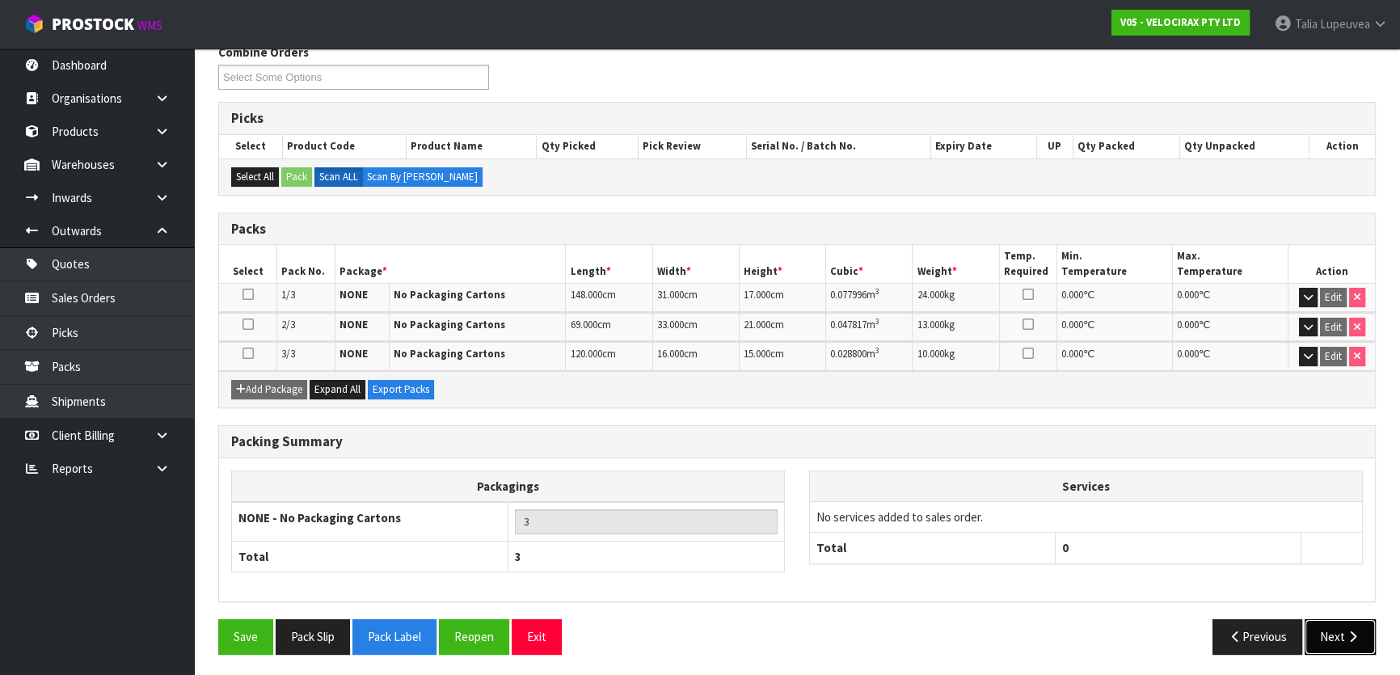
click at [1350, 626] on button "Next" at bounding box center [1340, 636] width 71 height 35
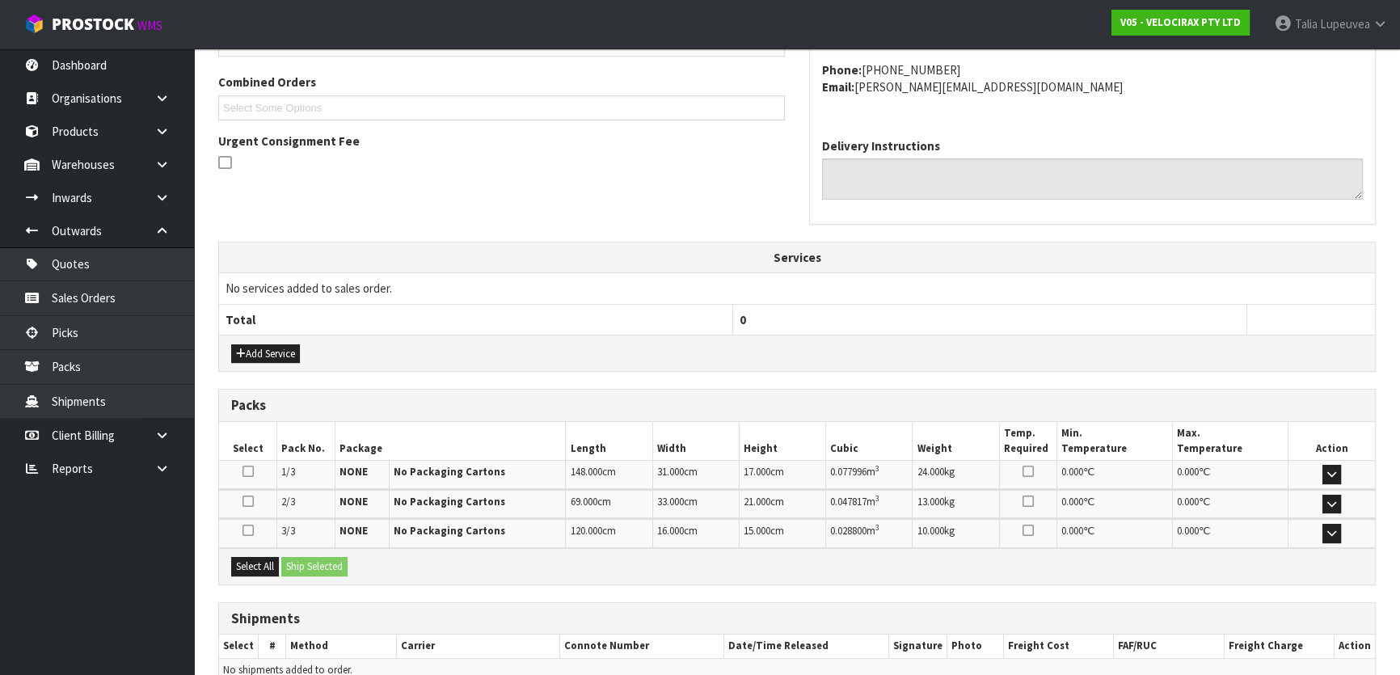
scroll to position [483, 0]
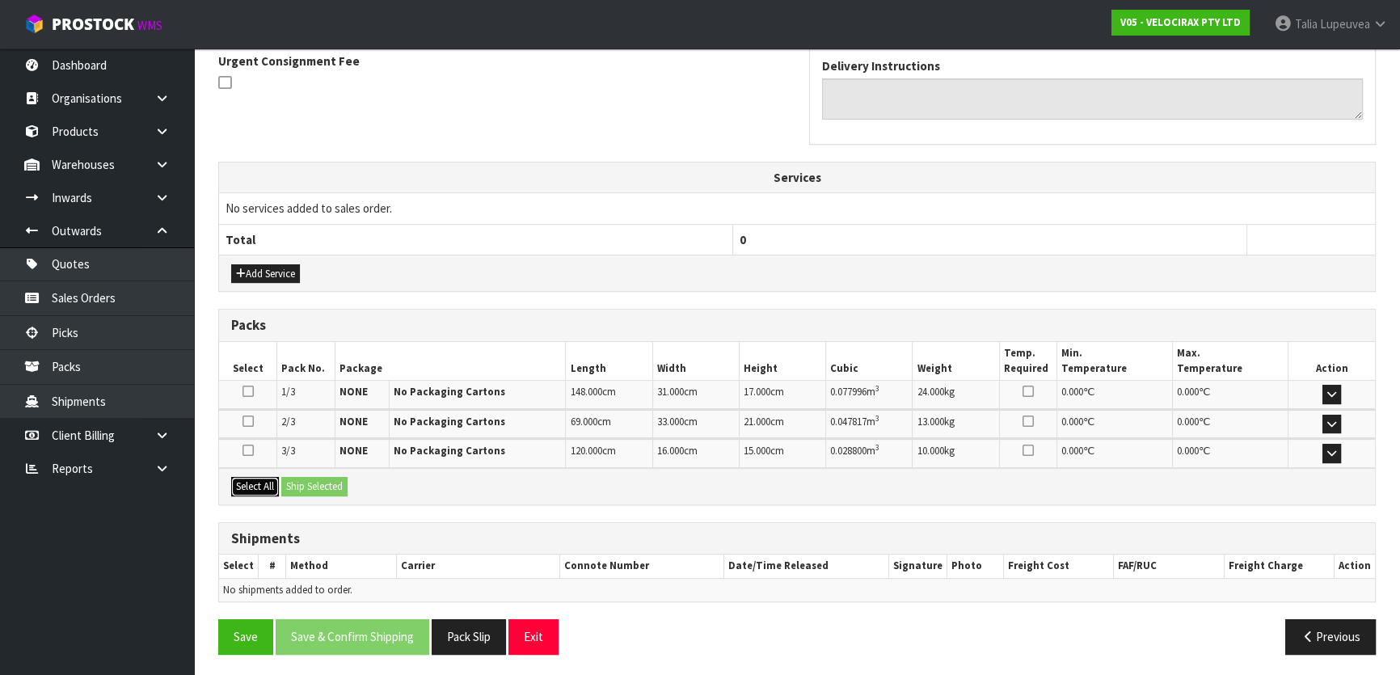
click at [264, 487] on button "Select All" at bounding box center [255, 486] width 48 height 19
click at [301, 480] on button "Ship Selected" at bounding box center [314, 486] width 66 height 19
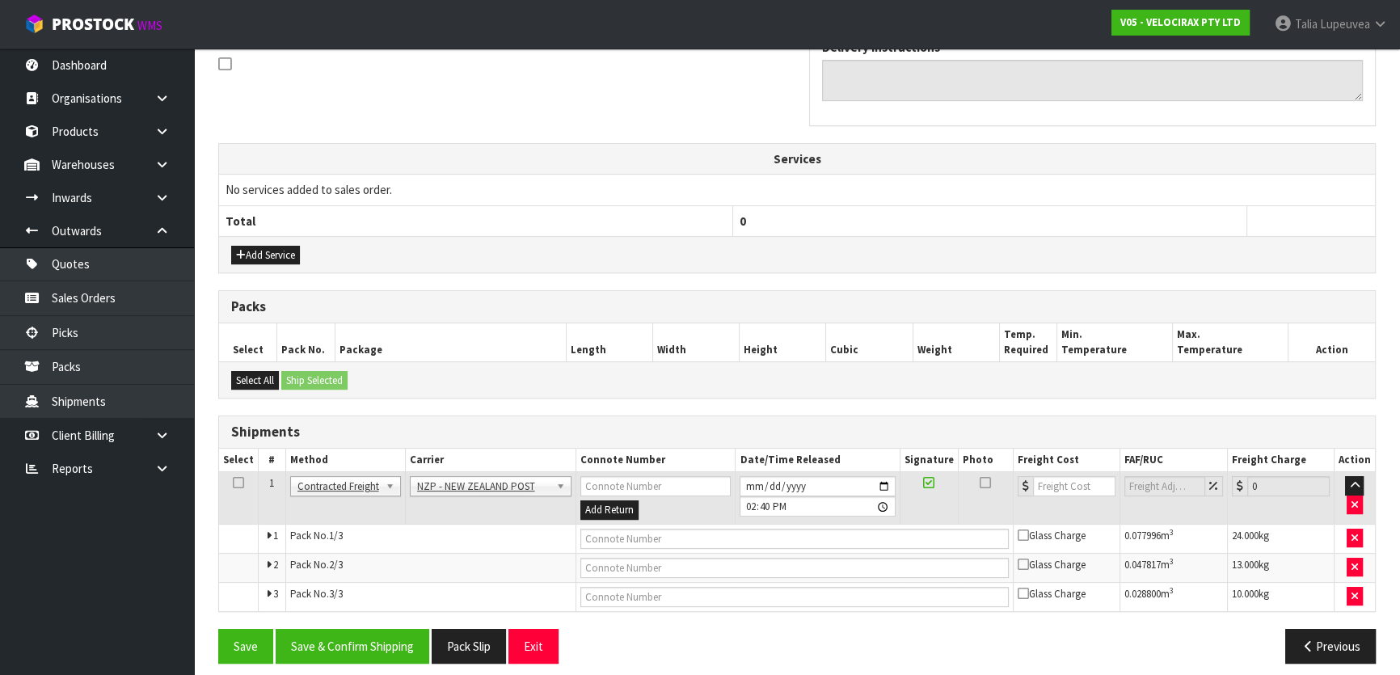
scroll to position [511, 0]
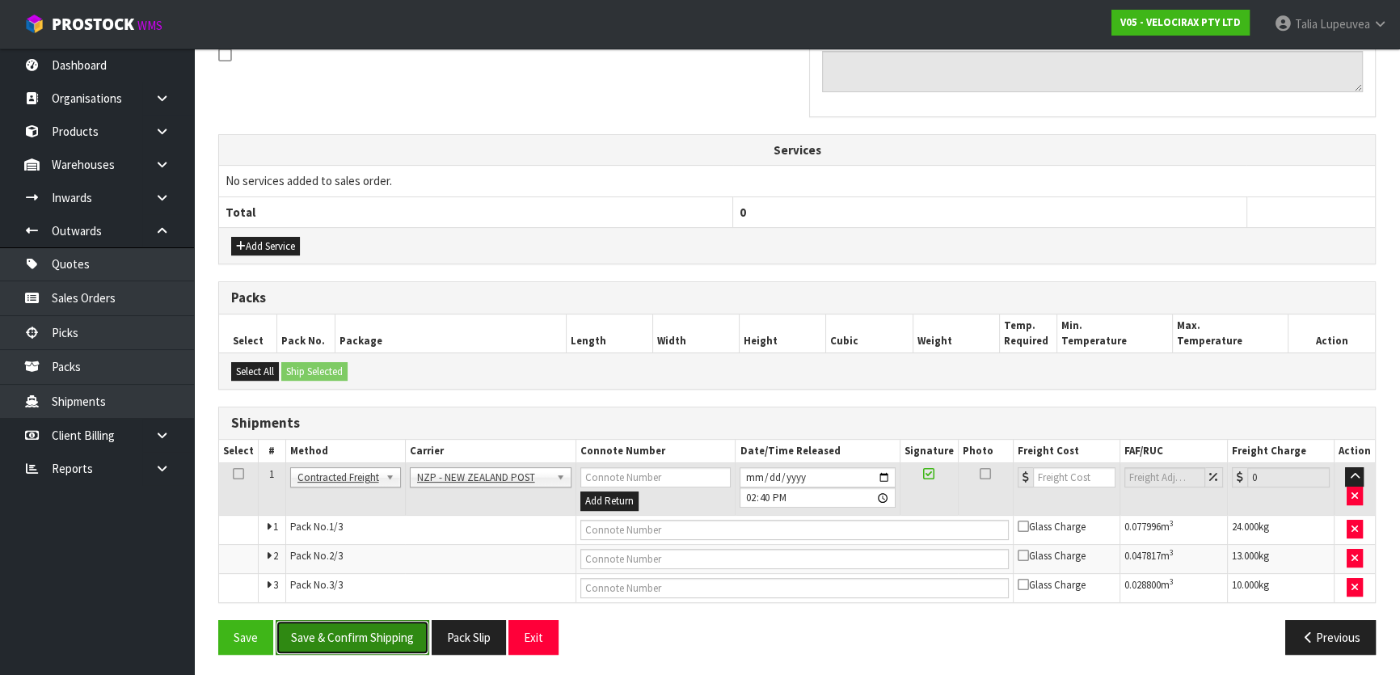
click at [390, 620] on button "Save & Confirm Shipping" at bounding box center [353, 637] width 154 height 35
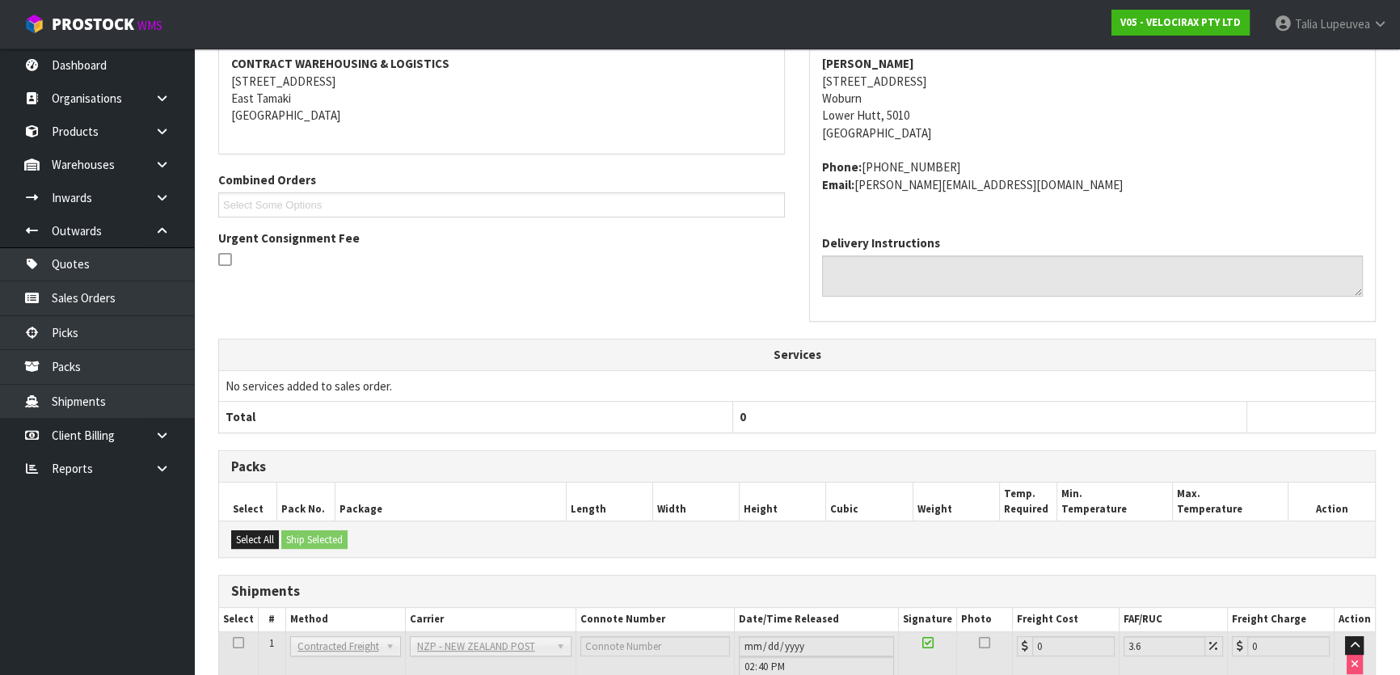
scroll to position [486, 0]
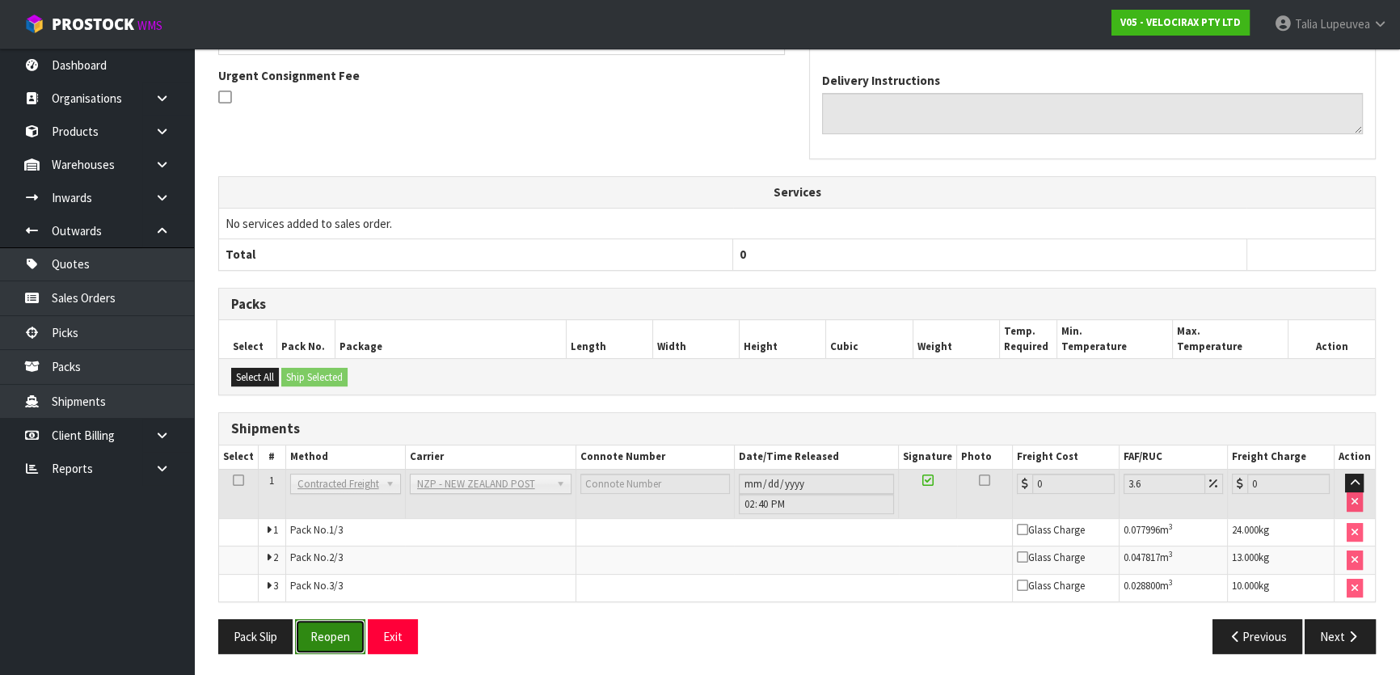
click at [334, 625] on button "Reopen" at bounding box center [330, 636] width 70 height 35
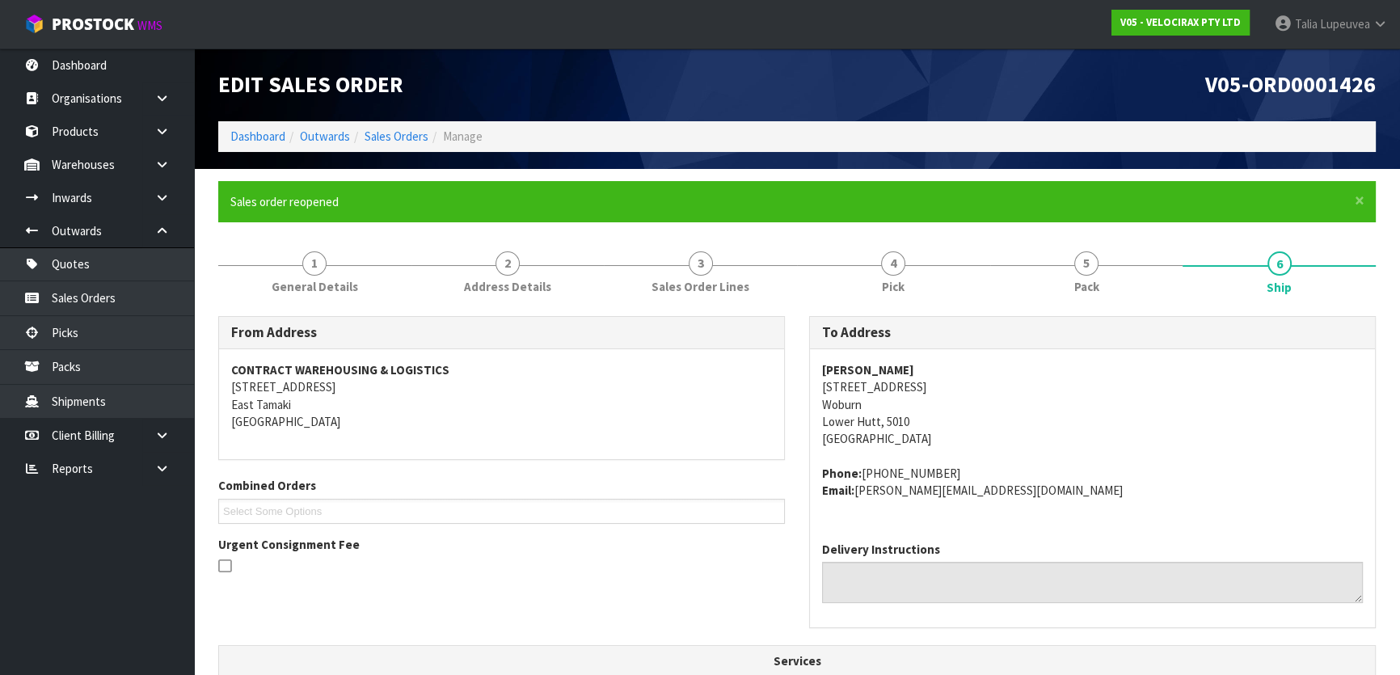
scroll to position [469, 0]
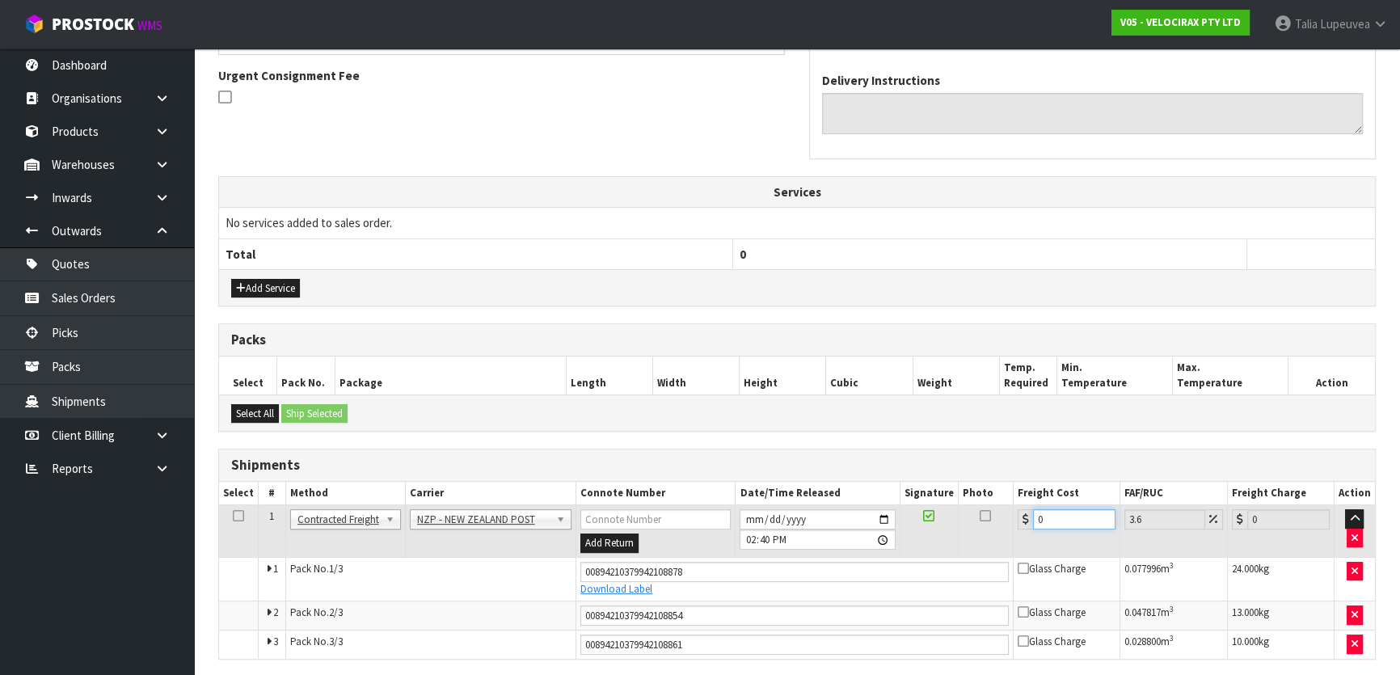
drag, startPoint x: 1051, startPoint y: 514, endPoint x: 1002, endPoint y: 526, distance: 50.0
click at [1002, 526] on tr "1 Client Local Pickup Customer Local Pickup Company Freight Contracted Freight …" at bounding box center [797, 531] width 1156 height 53
type input "3"
type input "3.11"
type input "39"
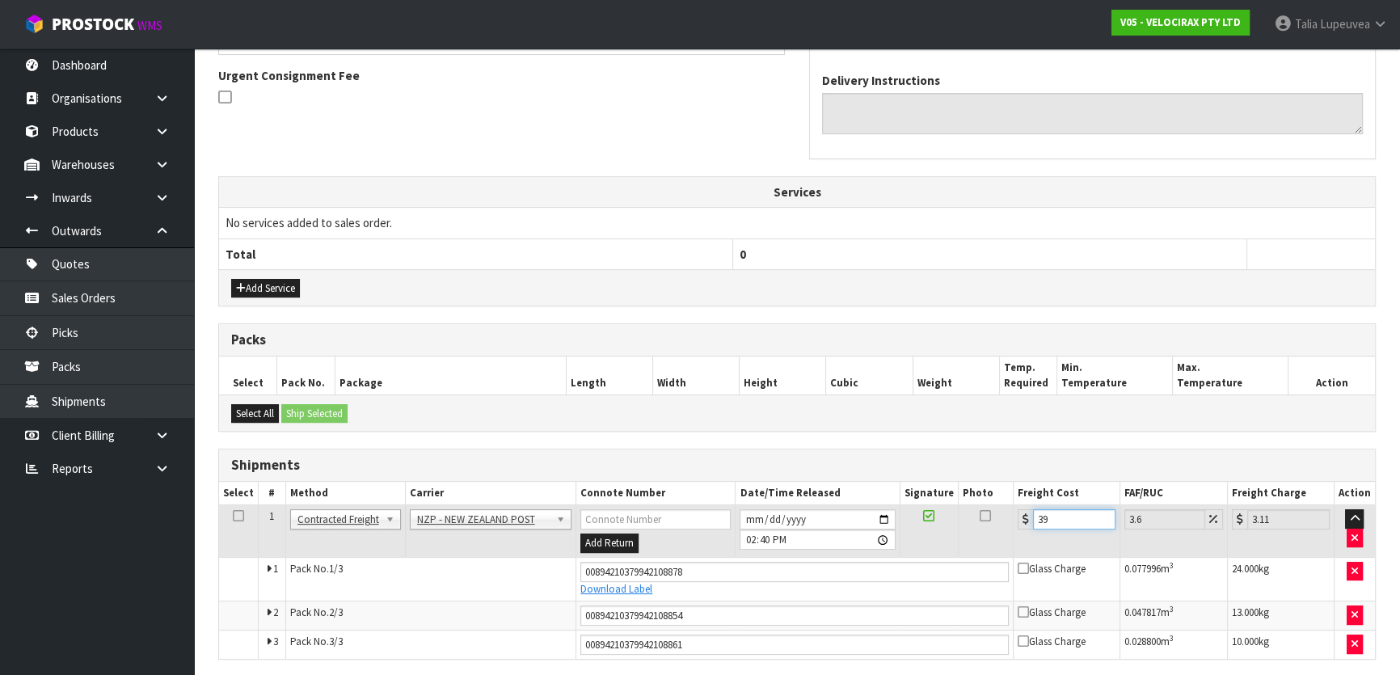
type input "40.4"
type input "39.1"
type input "40.51"
type input "39.17"
type input "40.58"
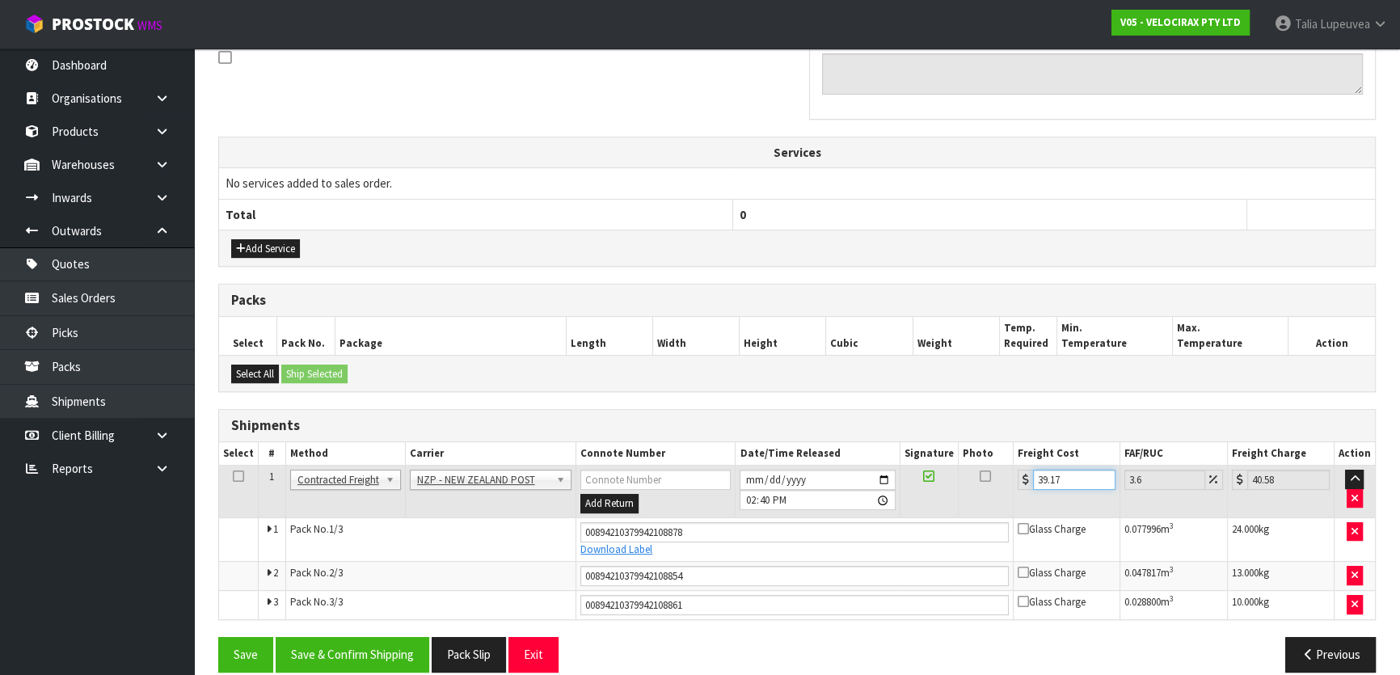
scroll to position [525, 0]
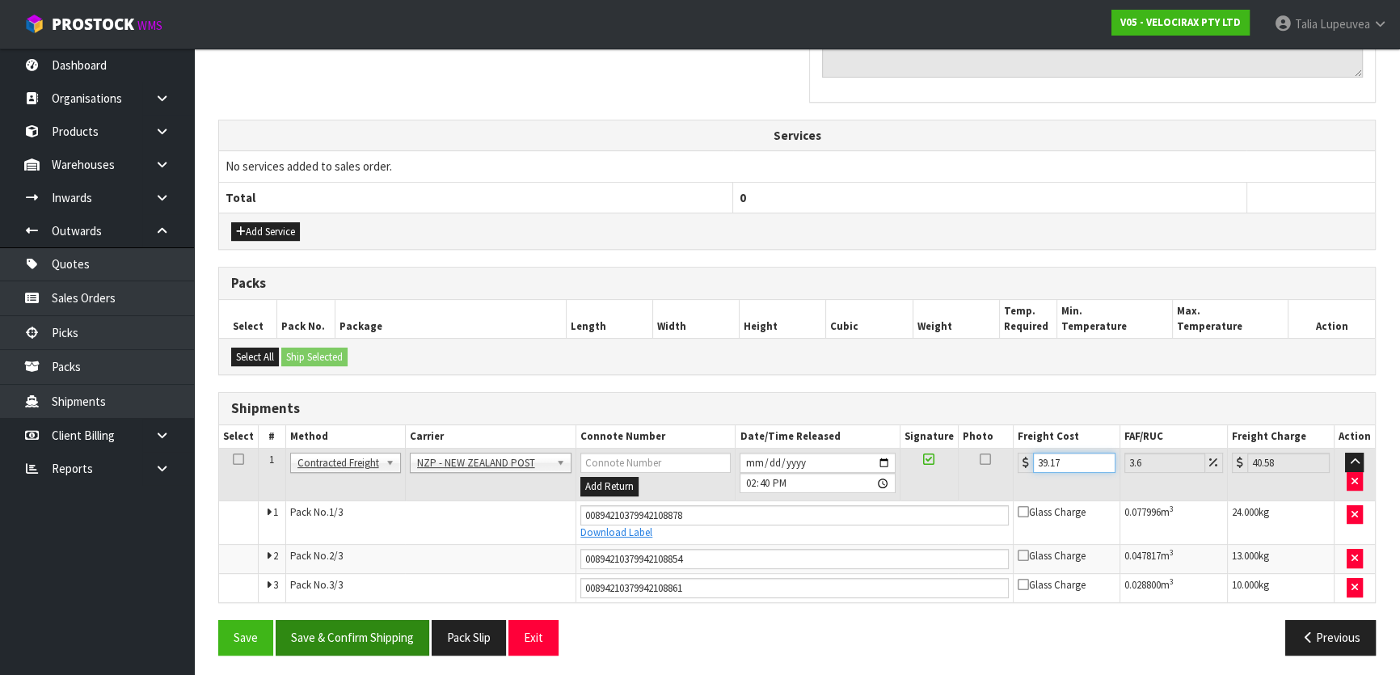
type input "39.17"
drag, startPoint x: 351, startPoint y: 631, endPoint x: 359, endPoint y: 630, distance: 8.1
click at [352, 630] on button "Save & Confirm Shipping" at bounding box center [353, 637] width 154 height 35
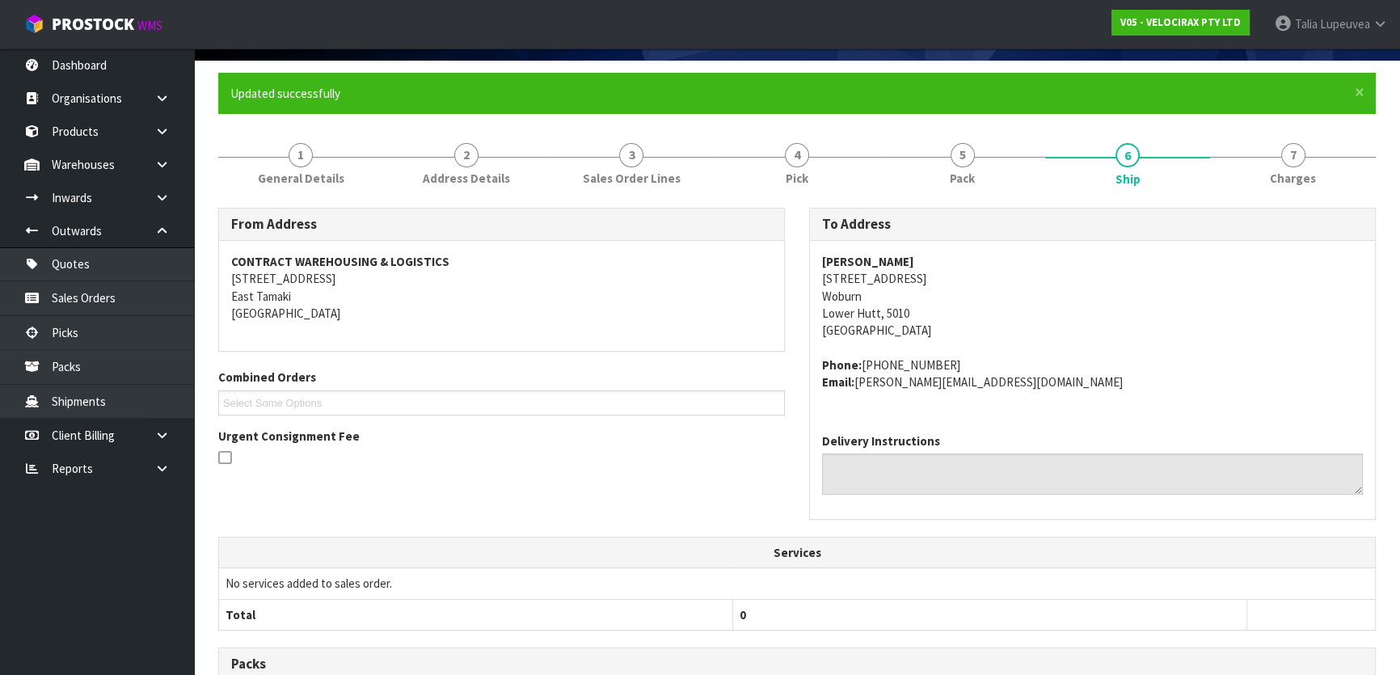
scroll to position [39, 0]
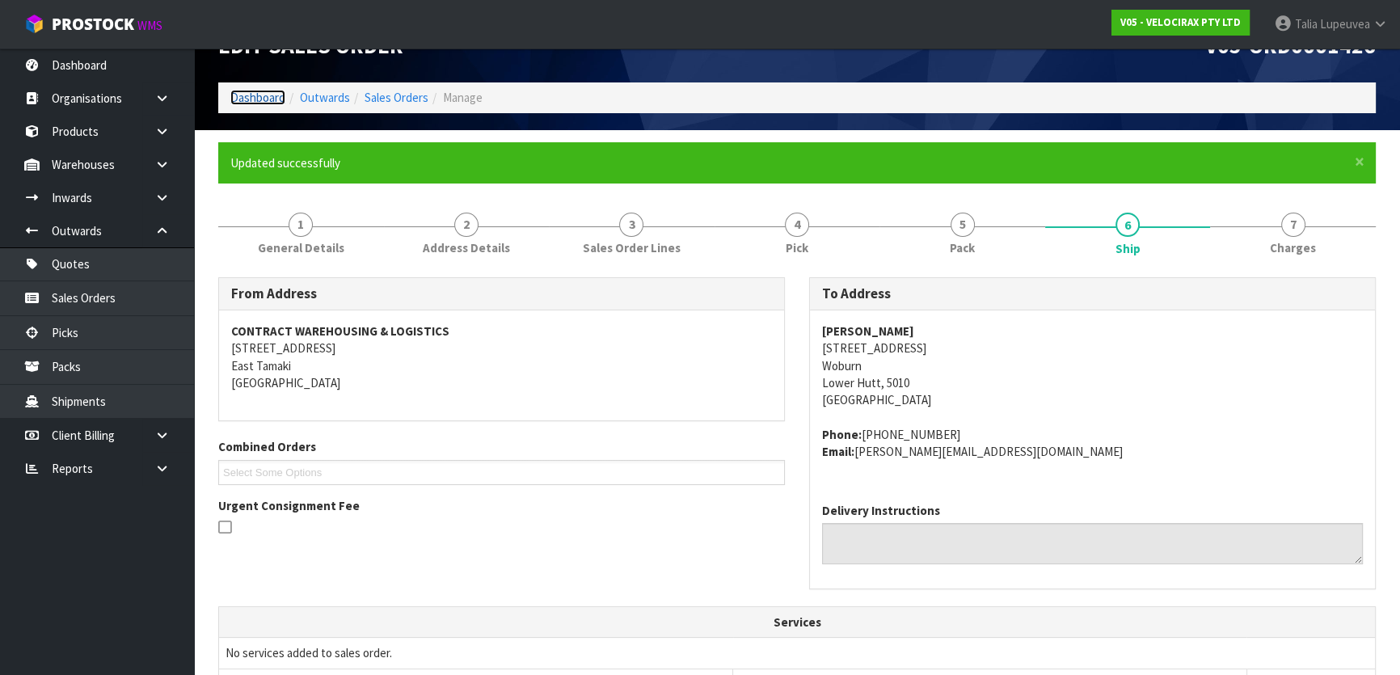
click at [258, 91] on link "Dashboard" at bounding box center [257, 97] width 55 height 15
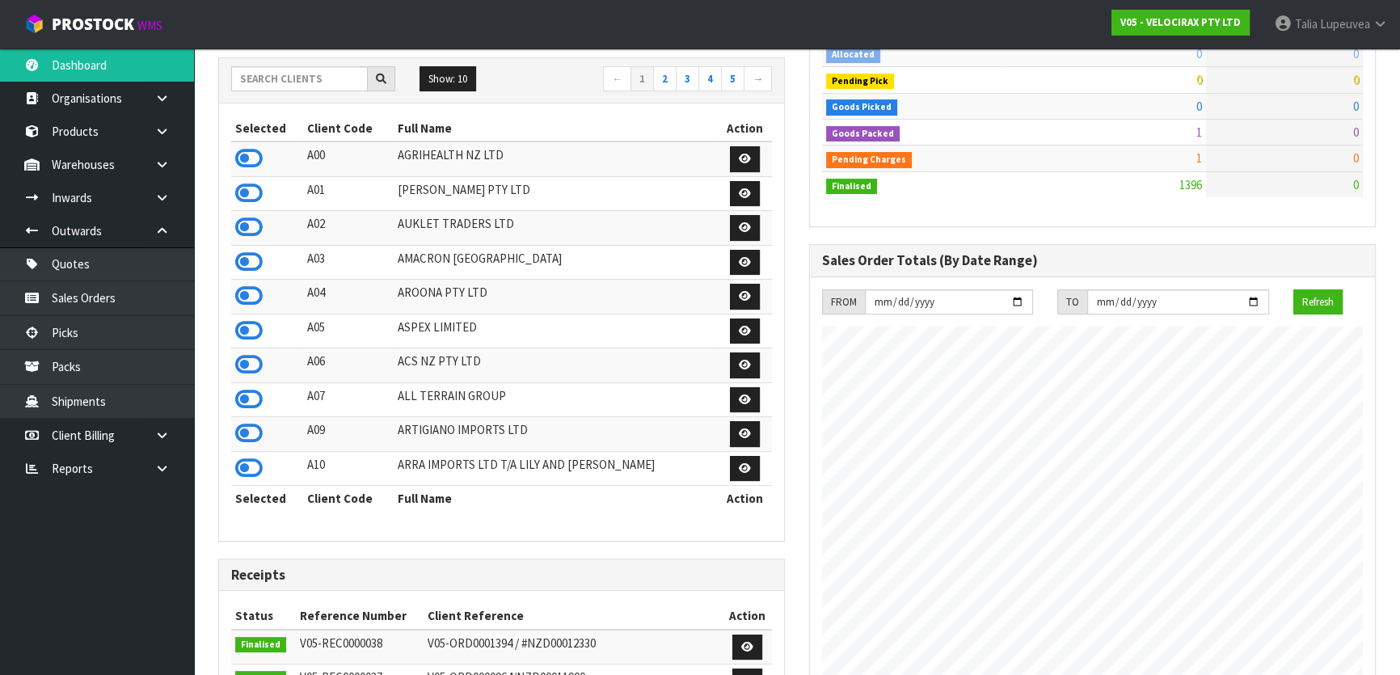
scroll to position [235, 0]
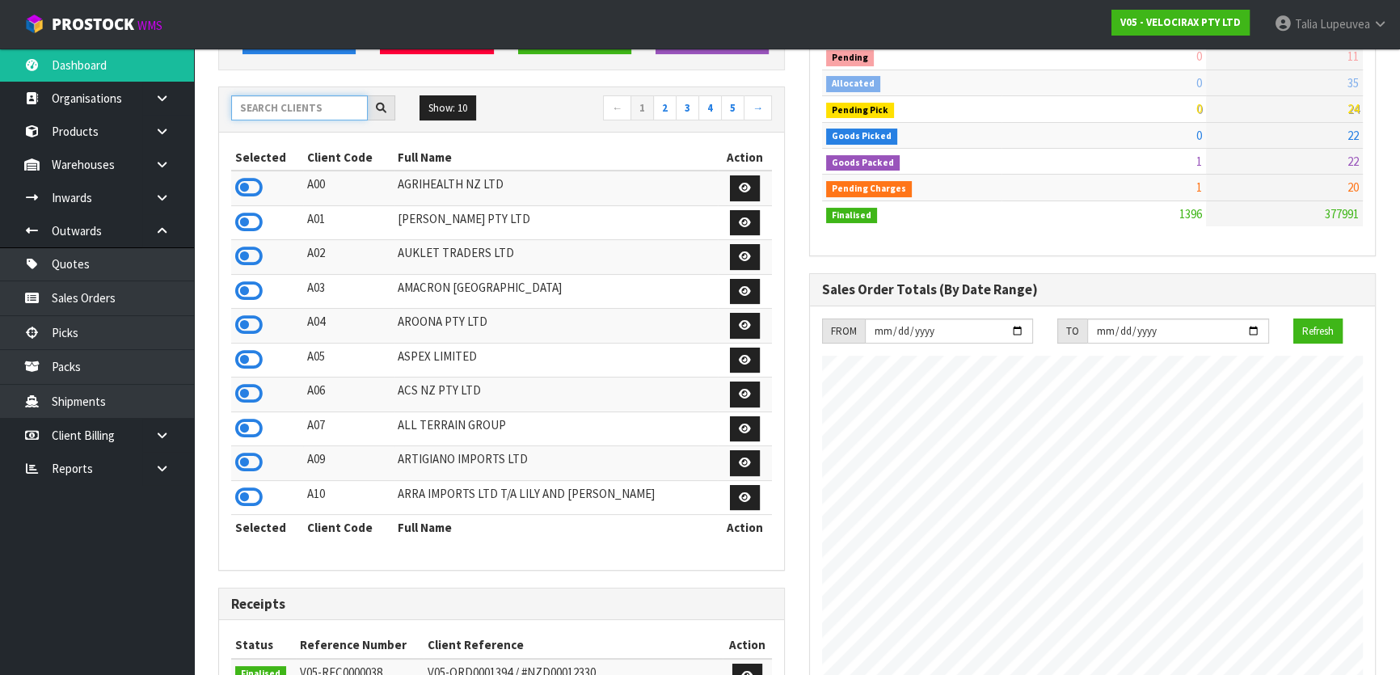
click at [293, 113] on input "text" at bounding box center [299, 107] width 137 height 25
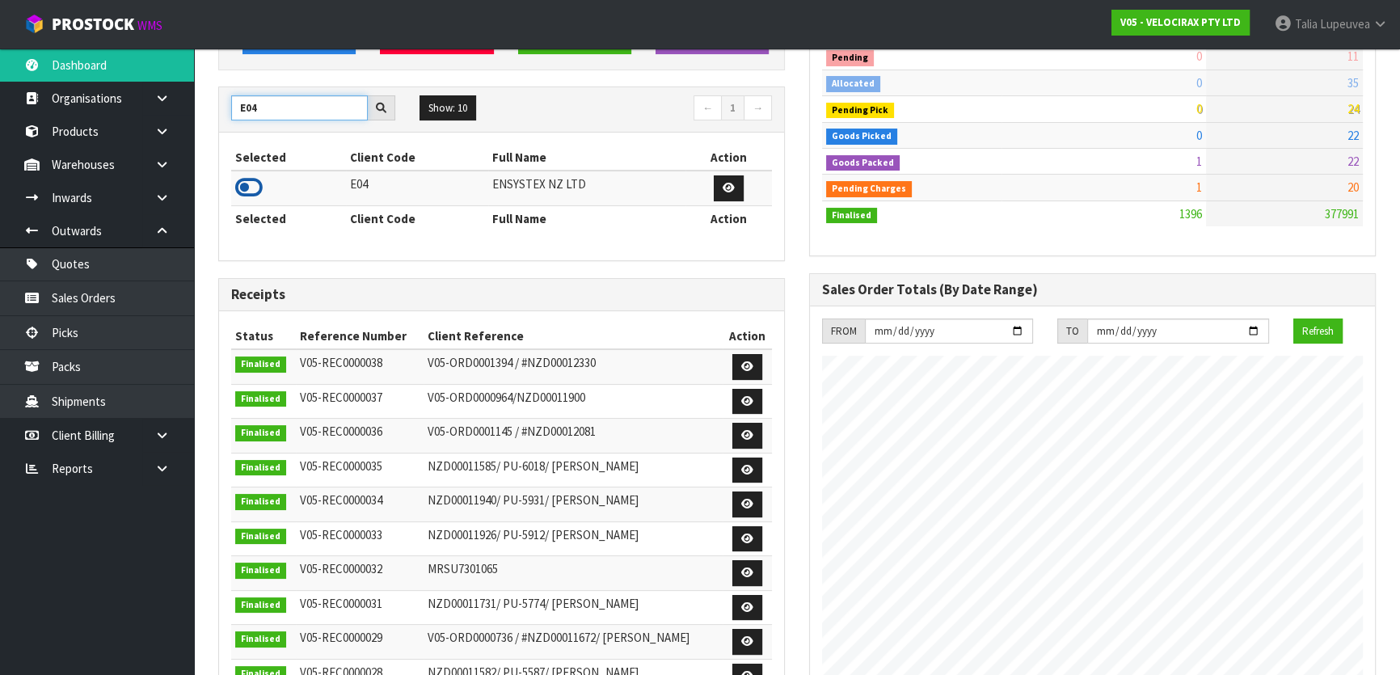
type input "E04"
click at [250, 183] on icon at bounding box center [248, 187] width 27 height 24
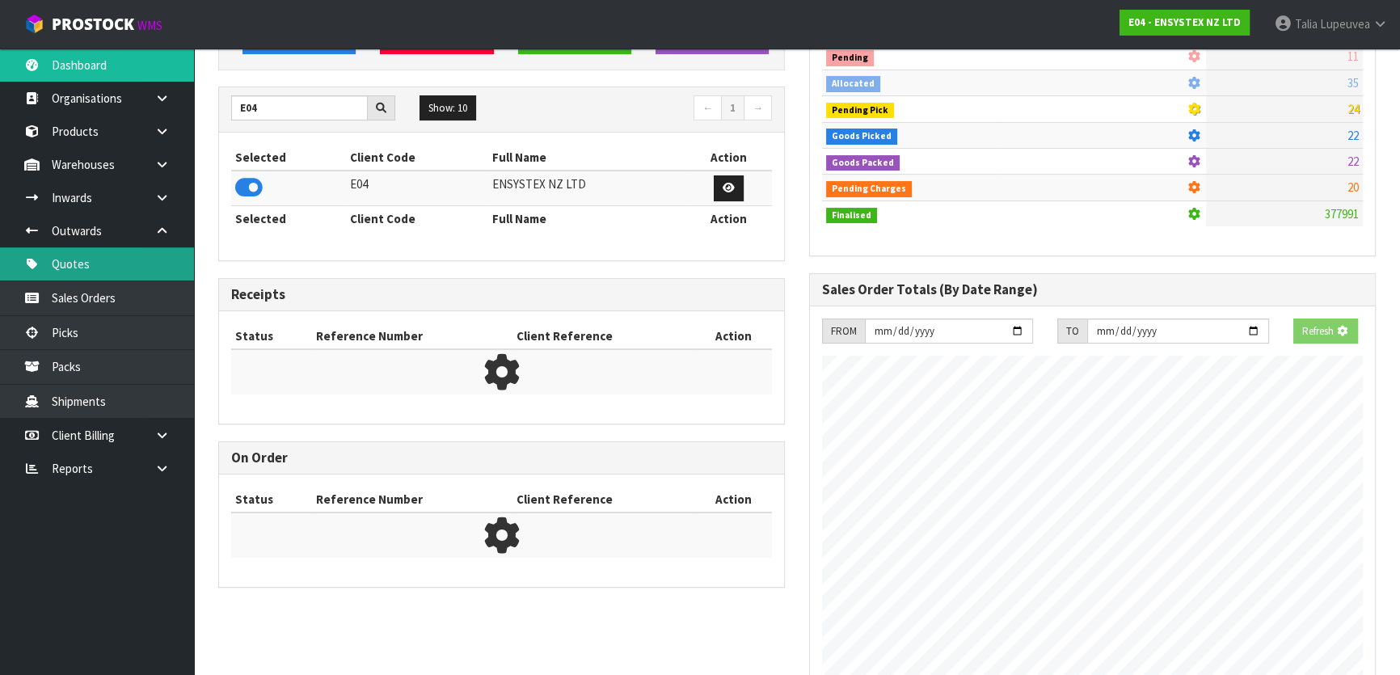
scroll to position [1222, 590]
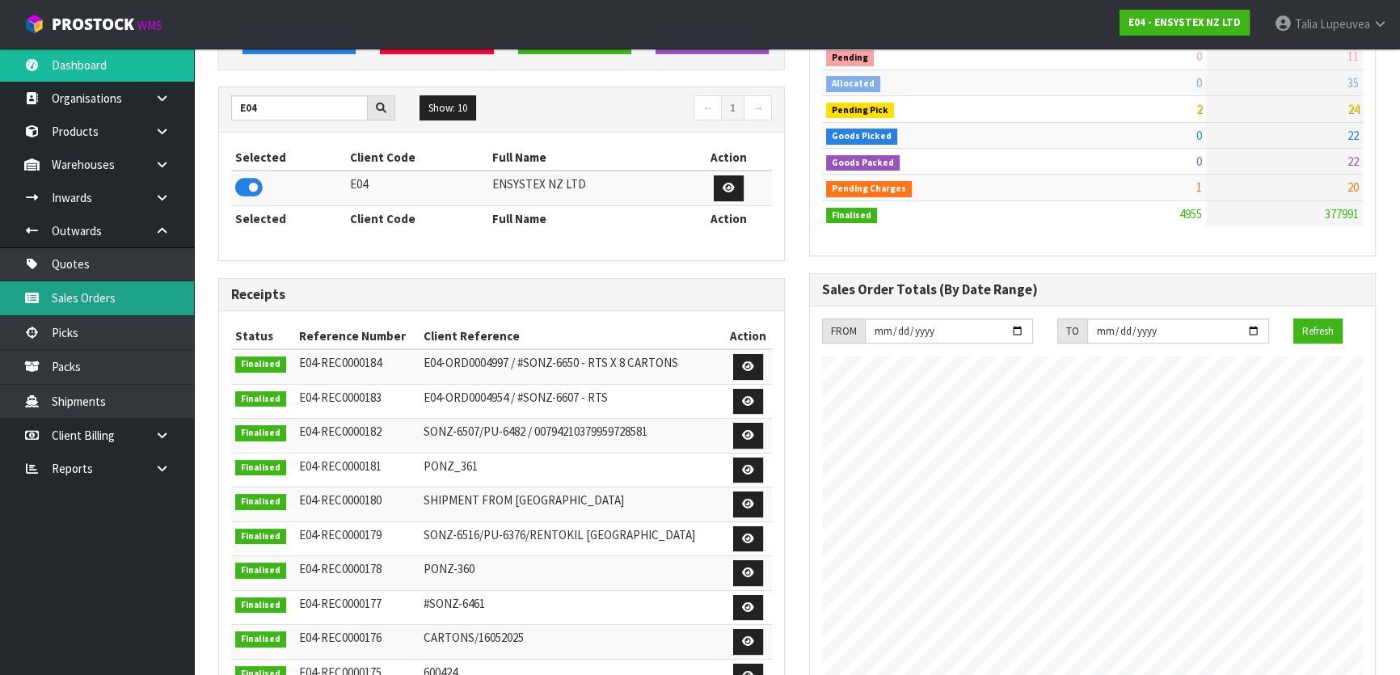
click at [140, 300] on link "Sales Orders" at bounding box center [97, 297] width 194 height 33
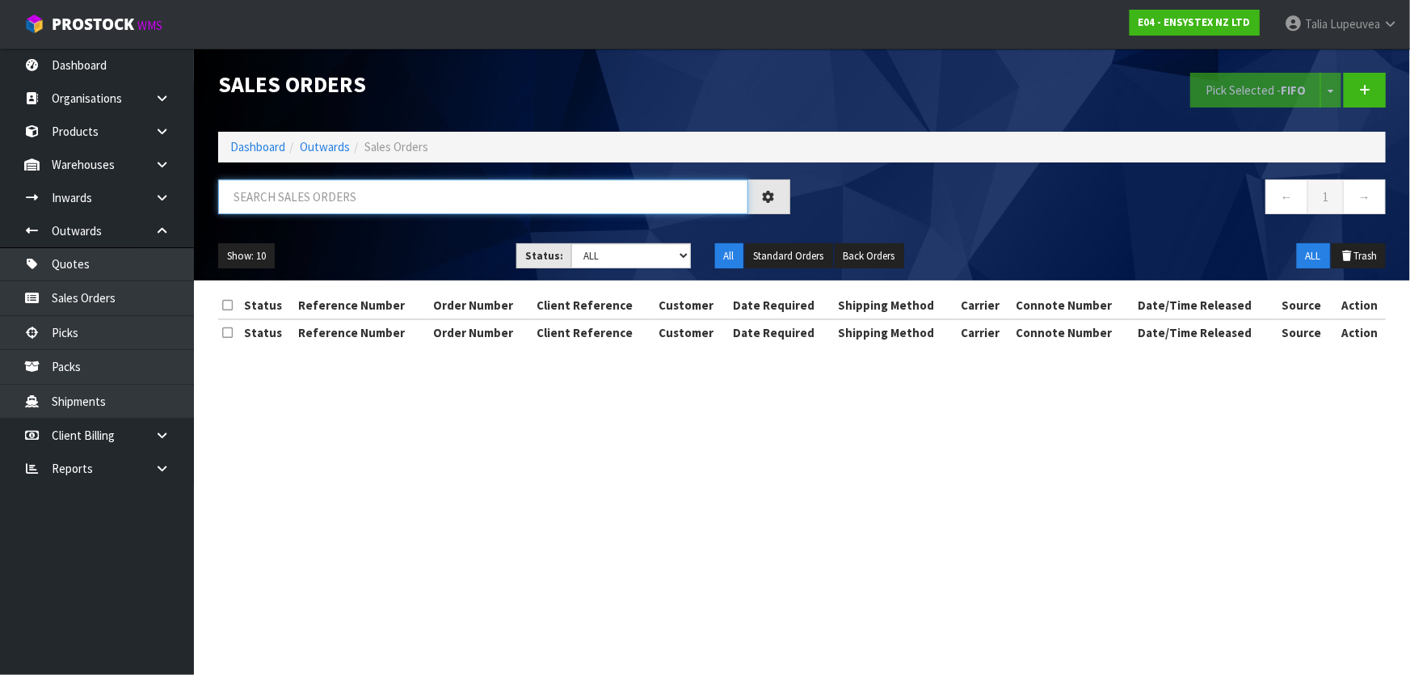
click at [367, 201] on input "text" at bounding box center [483, 196] width 530 height 35
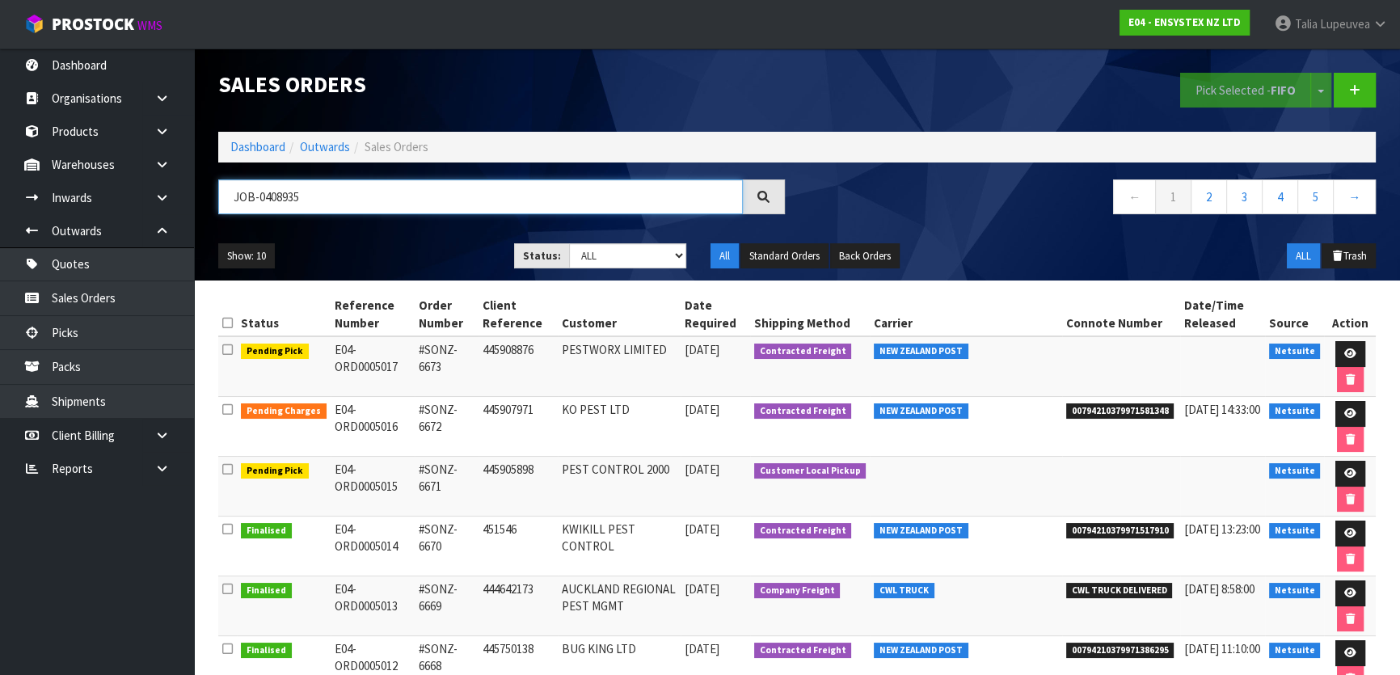
type input "JOB-0408935"
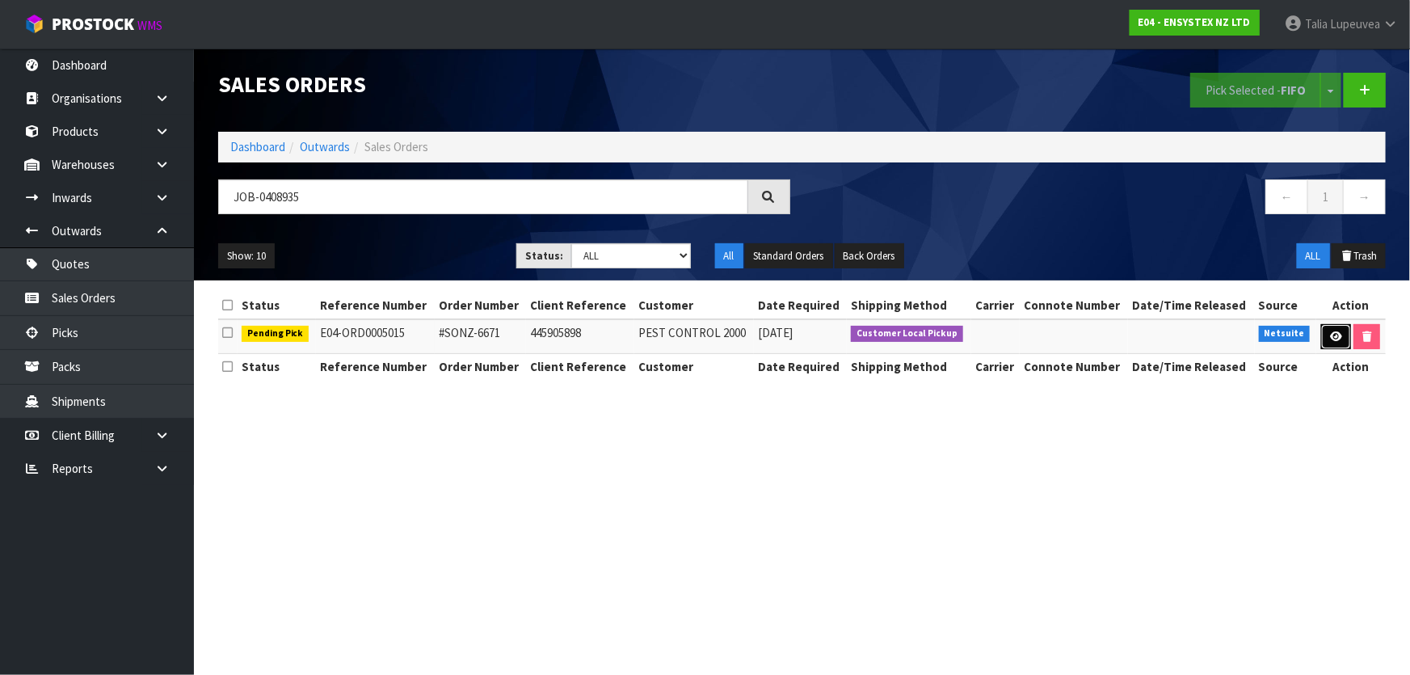
click at [1330, 336] on icon at bounding box center [1336, 336] width 12 height 11
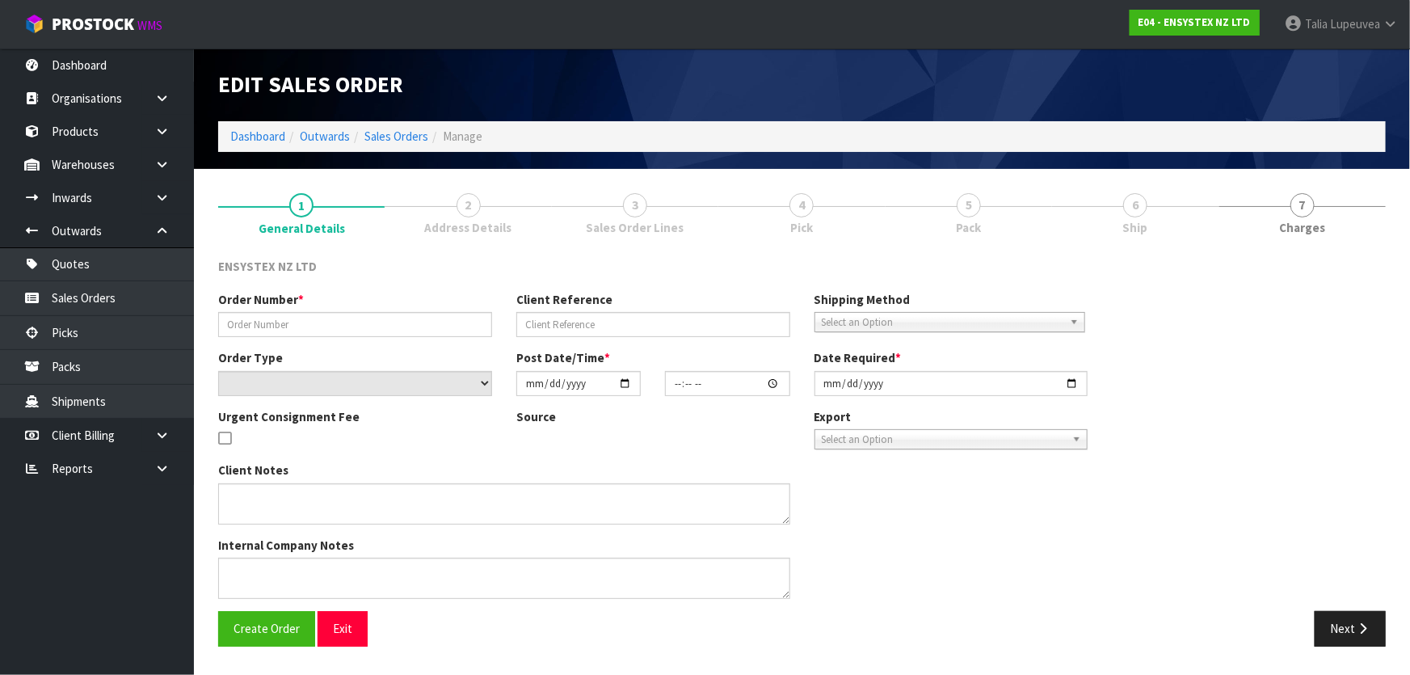
type input "#SONZ-6671"
type input "445905898"
select select "number:0"
type input "[DATE]"
type input "12:15:07.000"
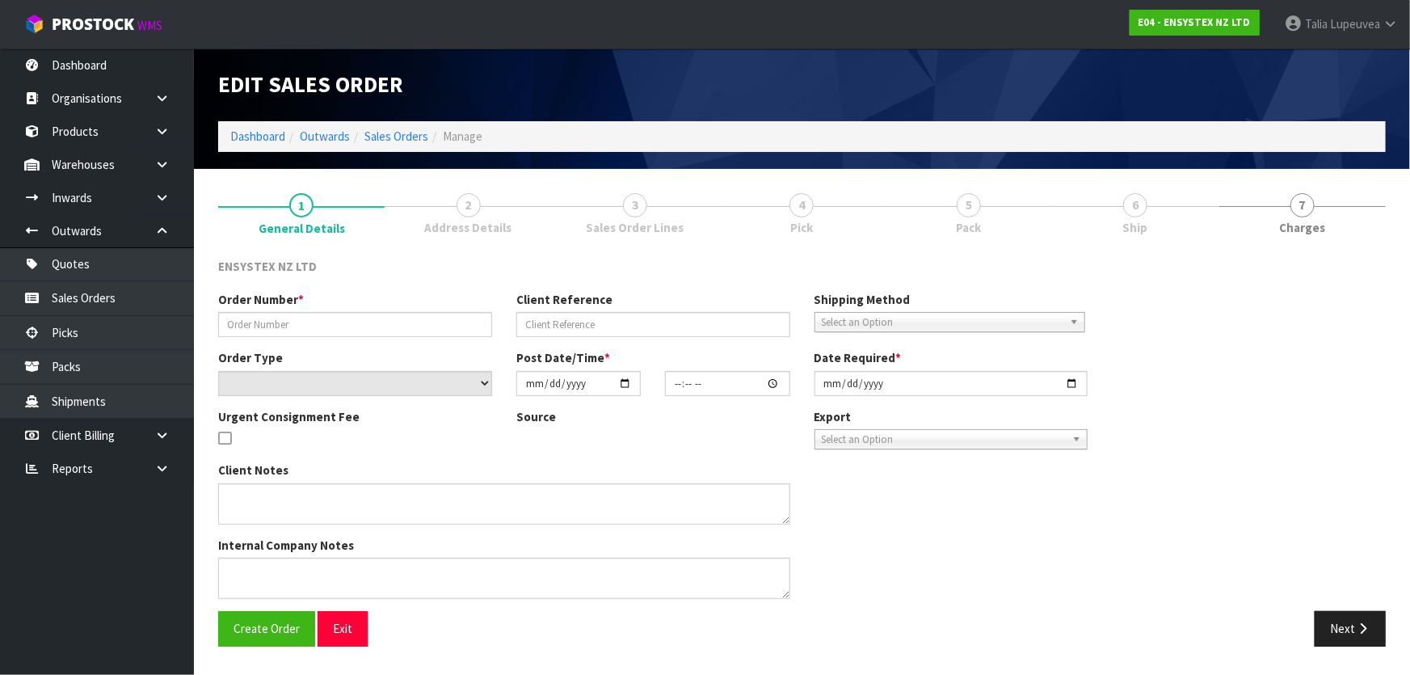
type input "2025-08-25"
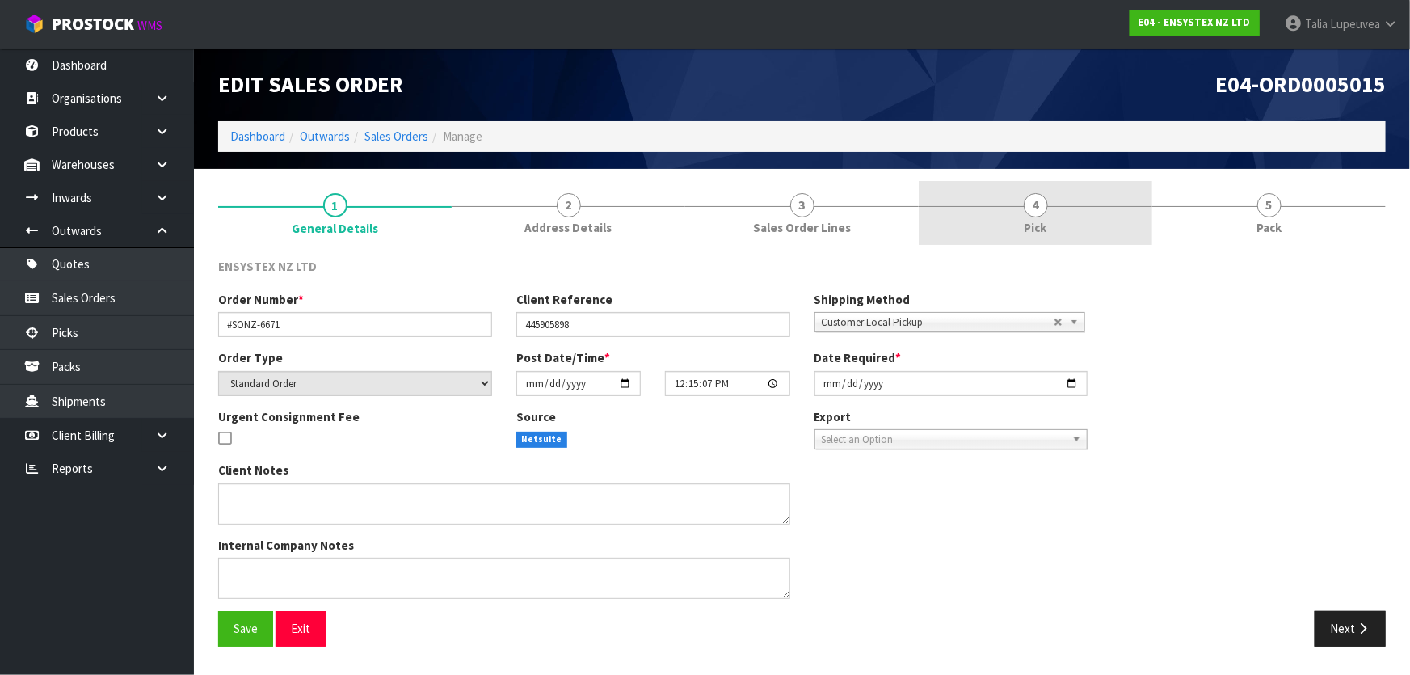
click at [1111, 230] on link "4 Pick" at bounding box center [1036, 213] width 234 height 64
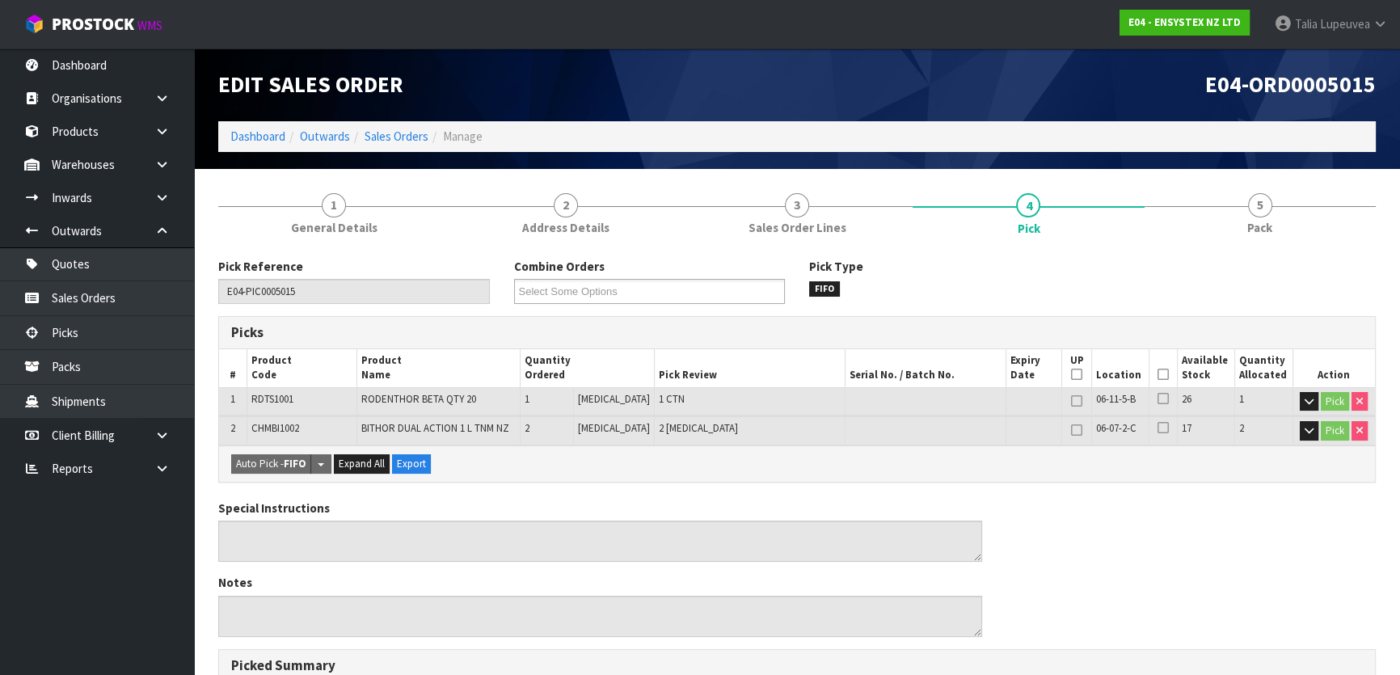
click at [1157, 374] on icon at bounding box center [1162, 374] width 11 height 1
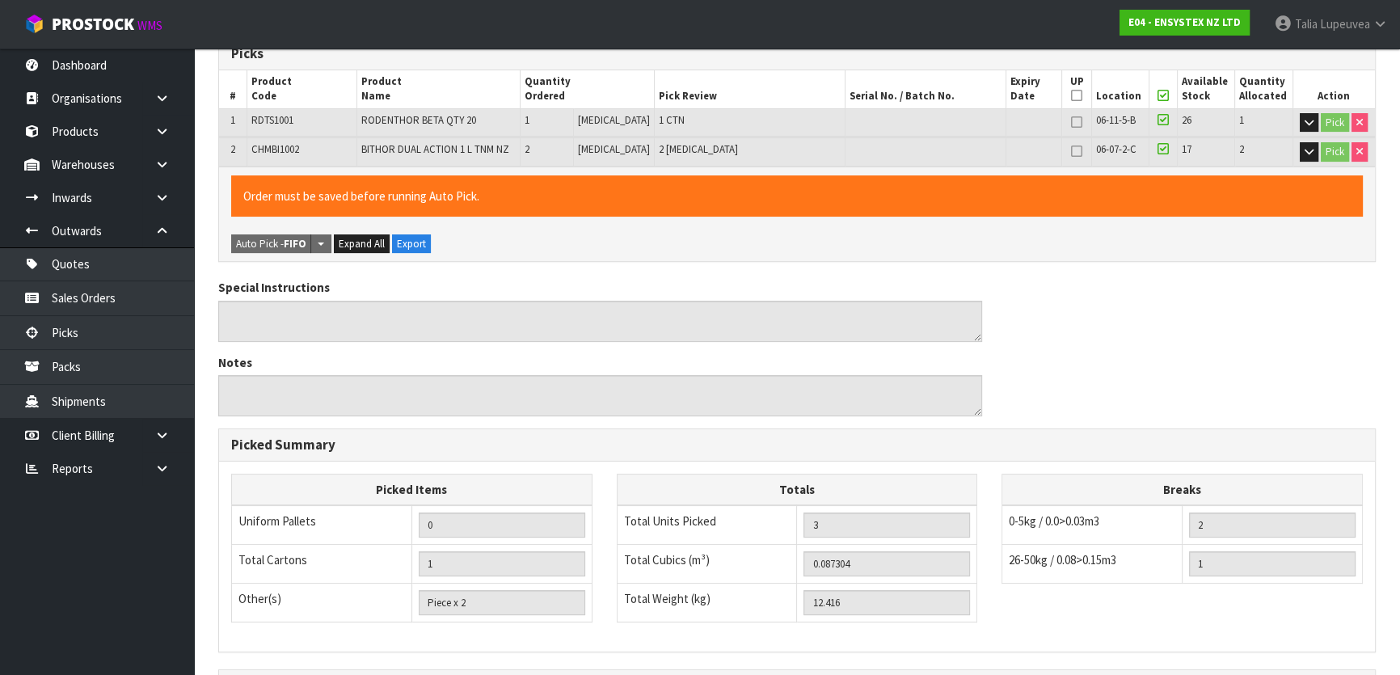
scroll to position [474, 0]
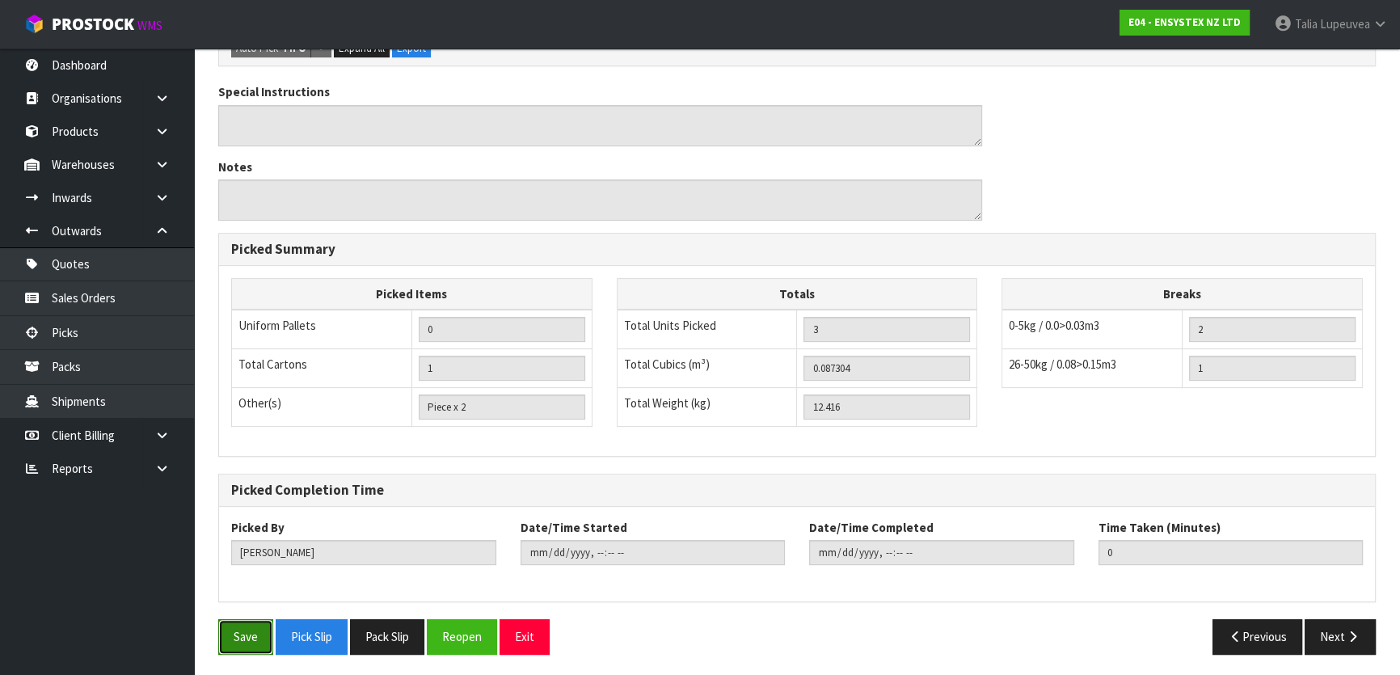
click at [255, 619] on button "Save" at bounding box center [245, 636] width 55 height 35
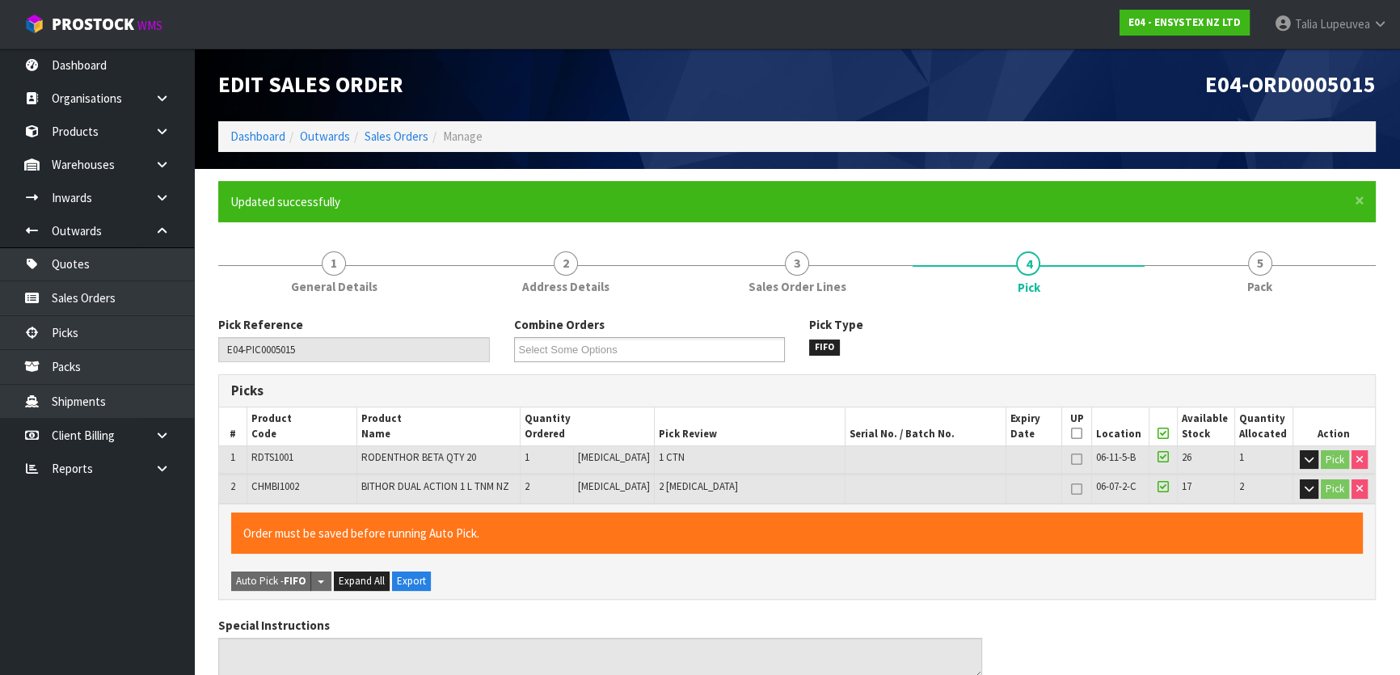
type input "[PERSON_NAME]"
type input "2025-08-22T14:50:11"
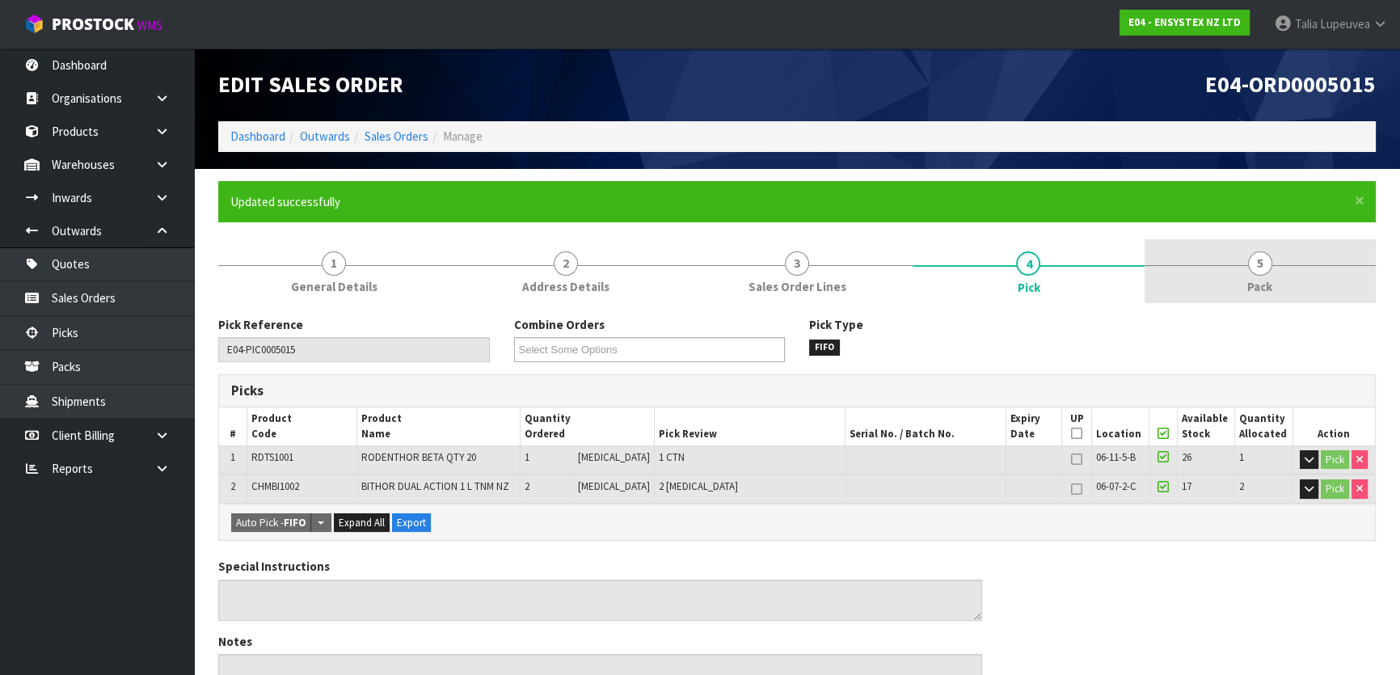
click at [1296, 279] on link "5 Pack" at bounding box center [1260, 271] width 231 height 64
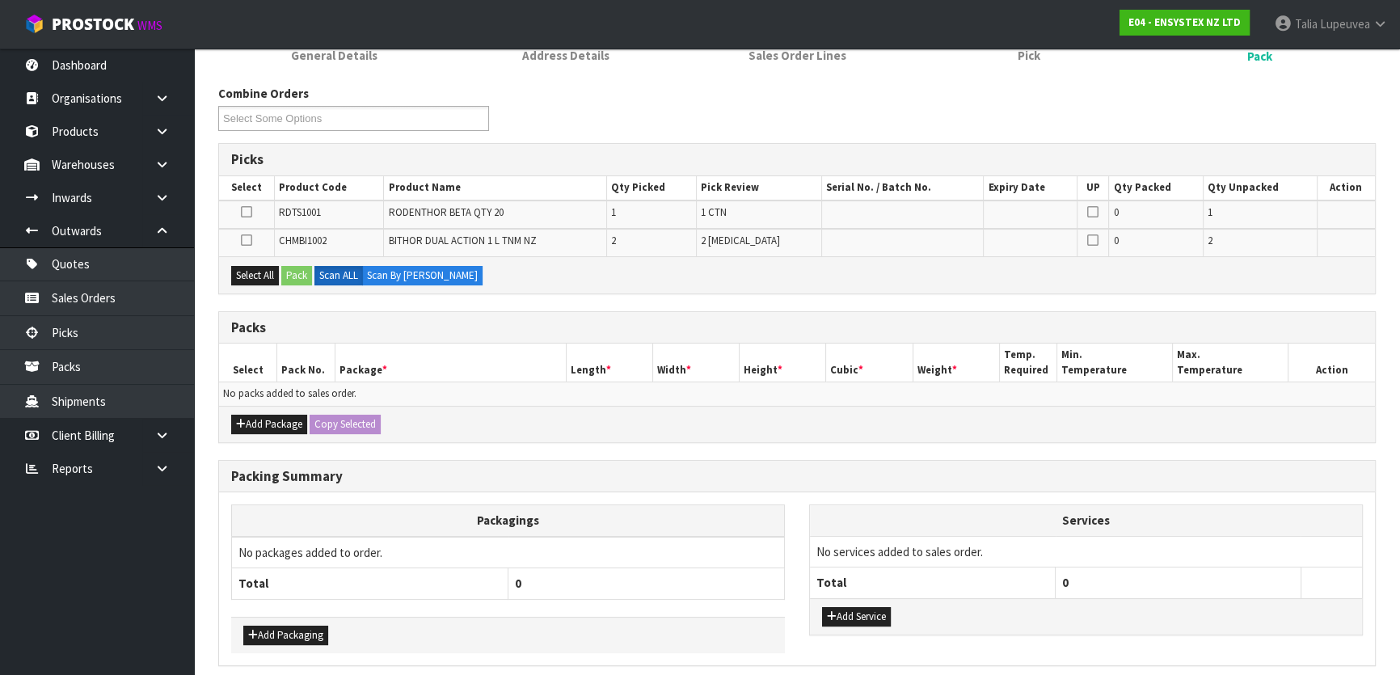
scroll to position [146, 0]
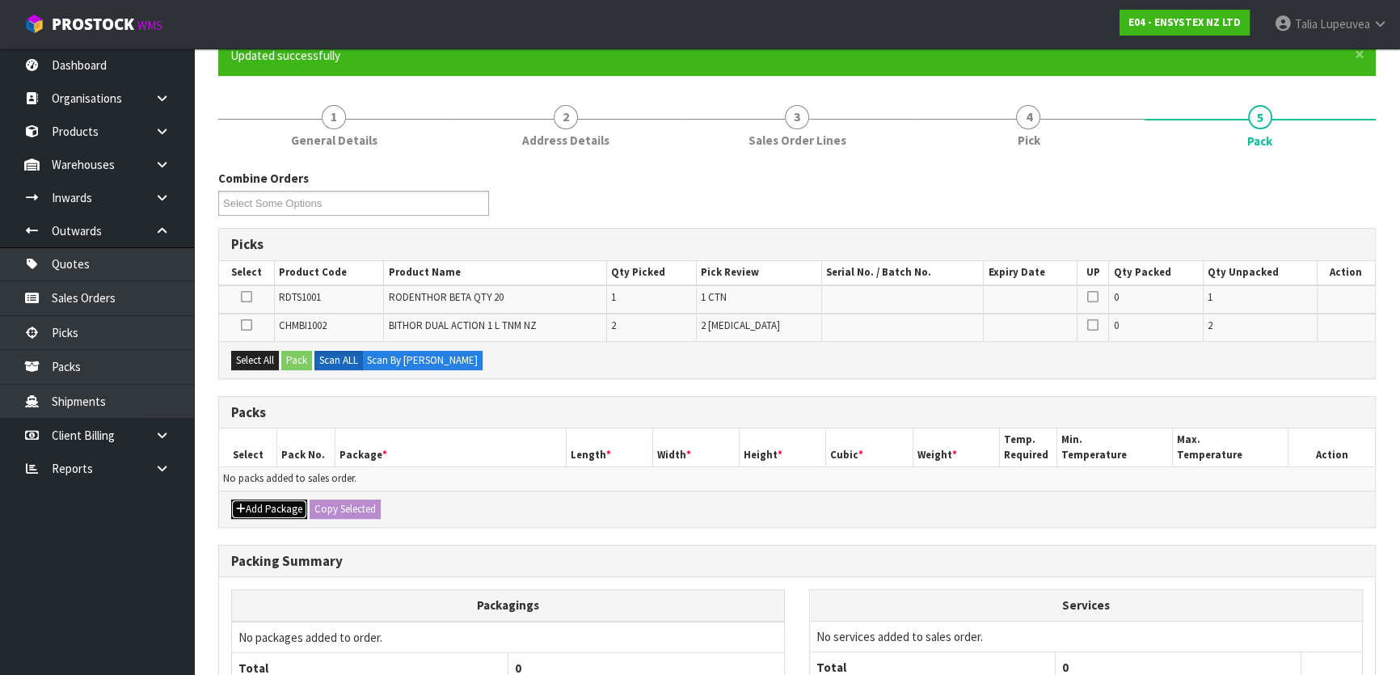
click at [264, 509] on button "Add Package" at bounding box center [269, 509] width 76 height 19
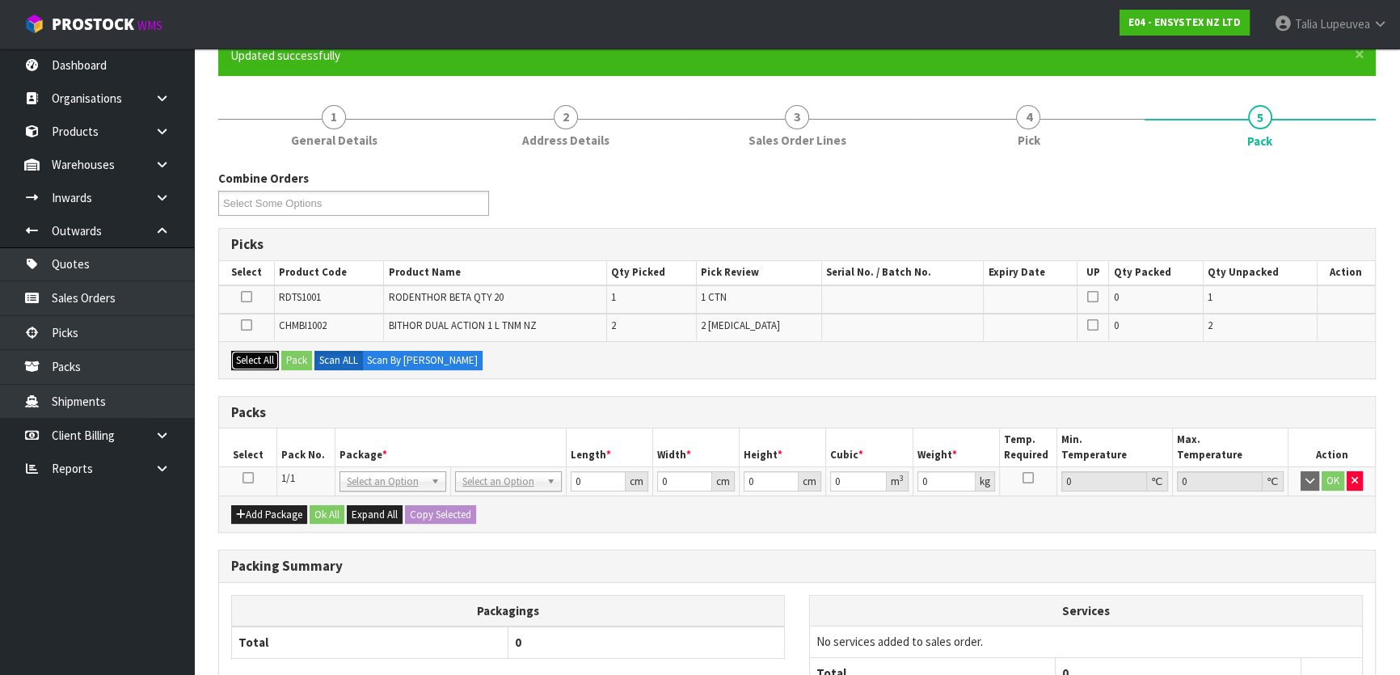
click at [239, 360] on button "Select All" at bounding box center [255, 360] width 48 height 19
click at [304, 361] on button "Pack" at bounding box center [296, 360] width 31 height 19
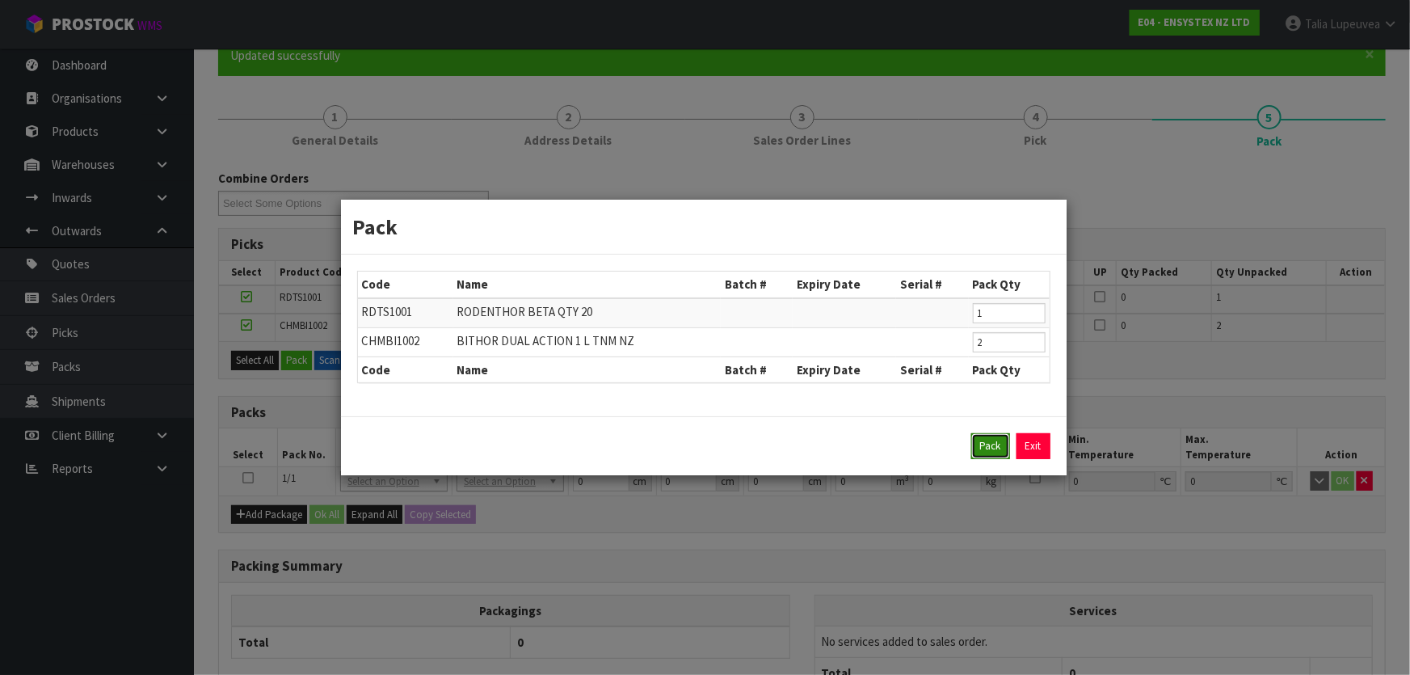
click at [984, 448] on button "Pack" at bounding box center [991, 446] width 39 height 26
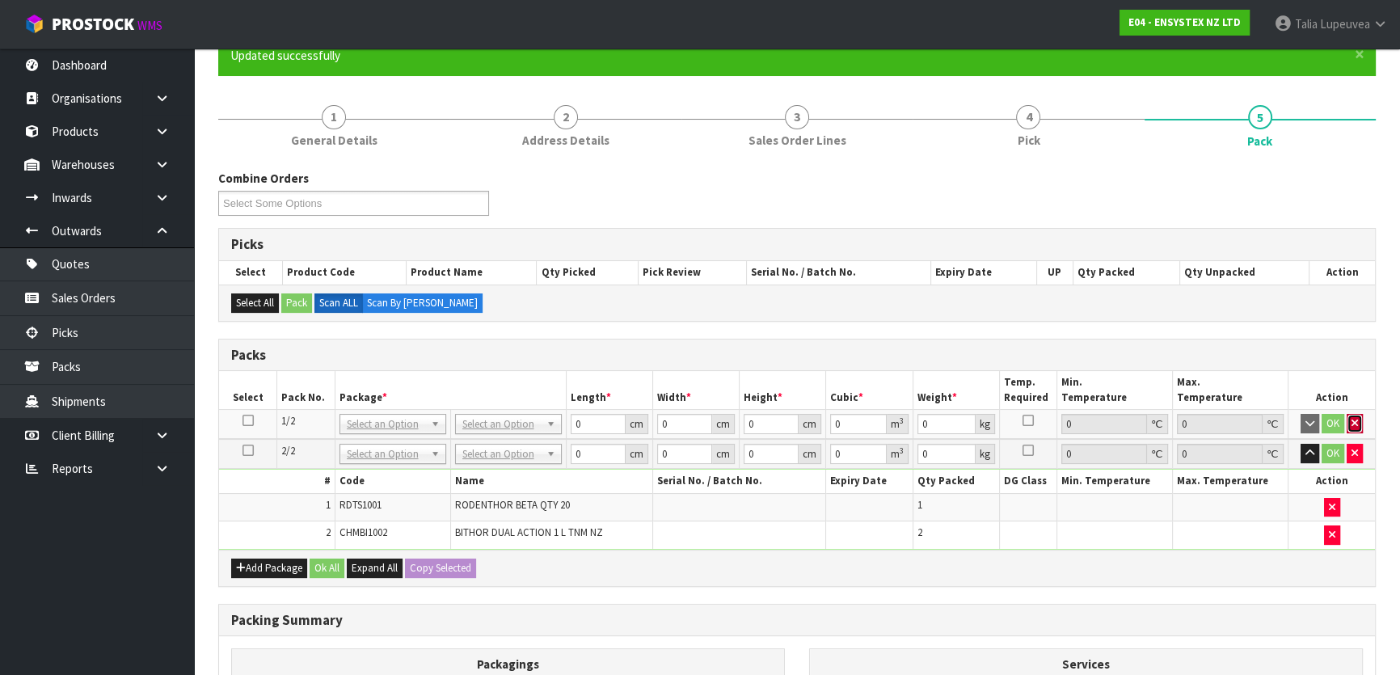
click at [1353, 414] on button "button" at bounding box center [1355, 423] width 16 height 19
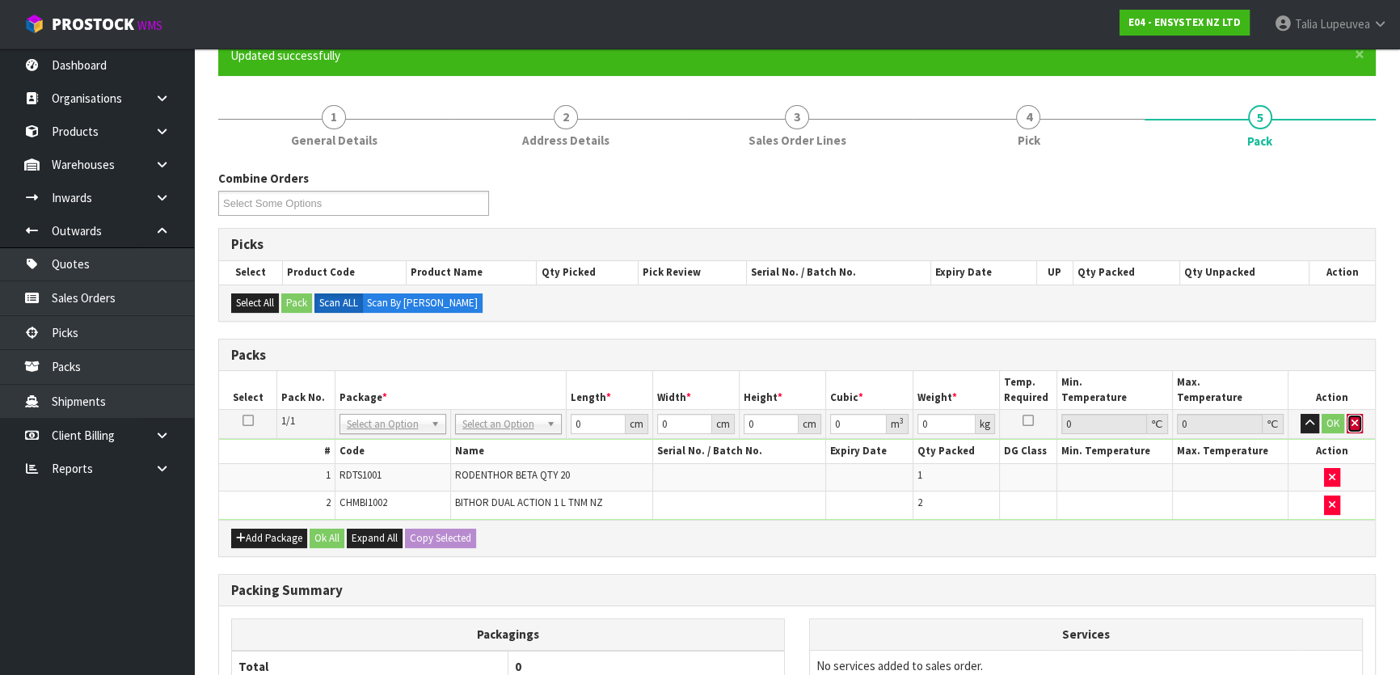
click at [1353, 418] on icon "button" at bounding box center [1354, 423] width 6 height 11
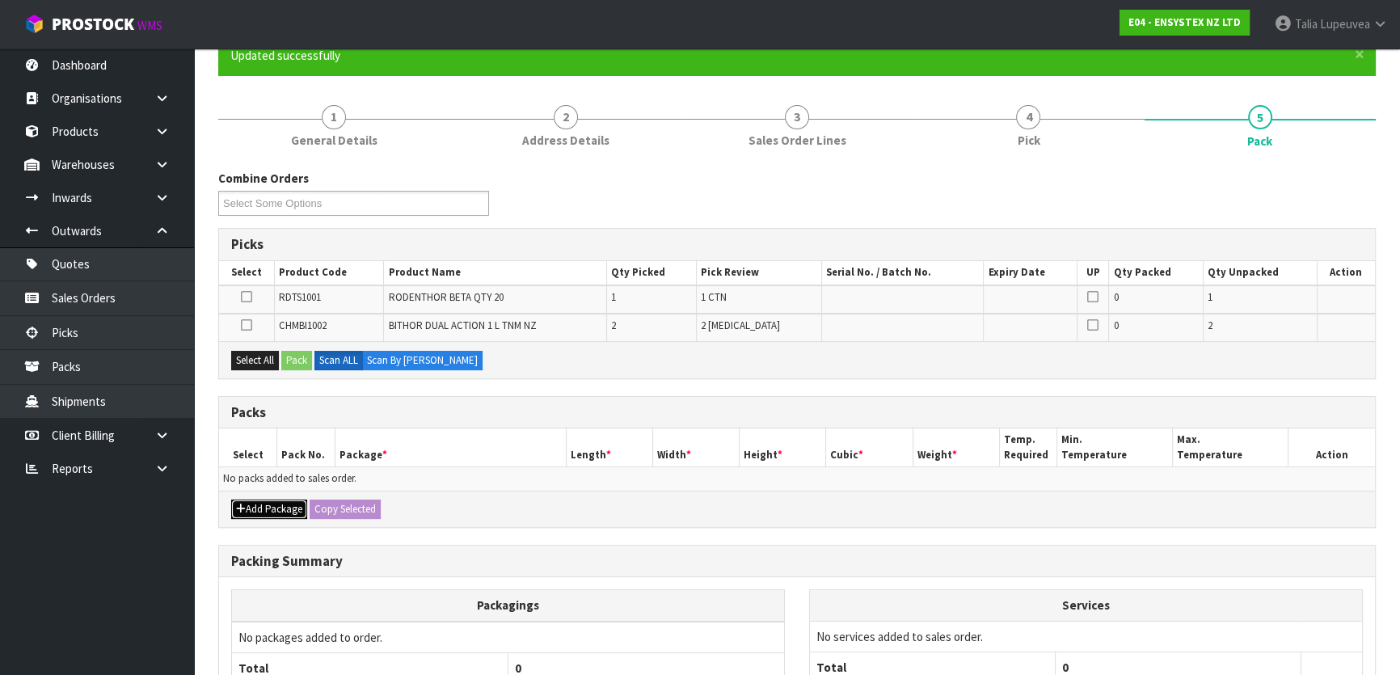
click at [281, 503] on button "Add Package" at bounding box center [269, 509] width 76 height 19
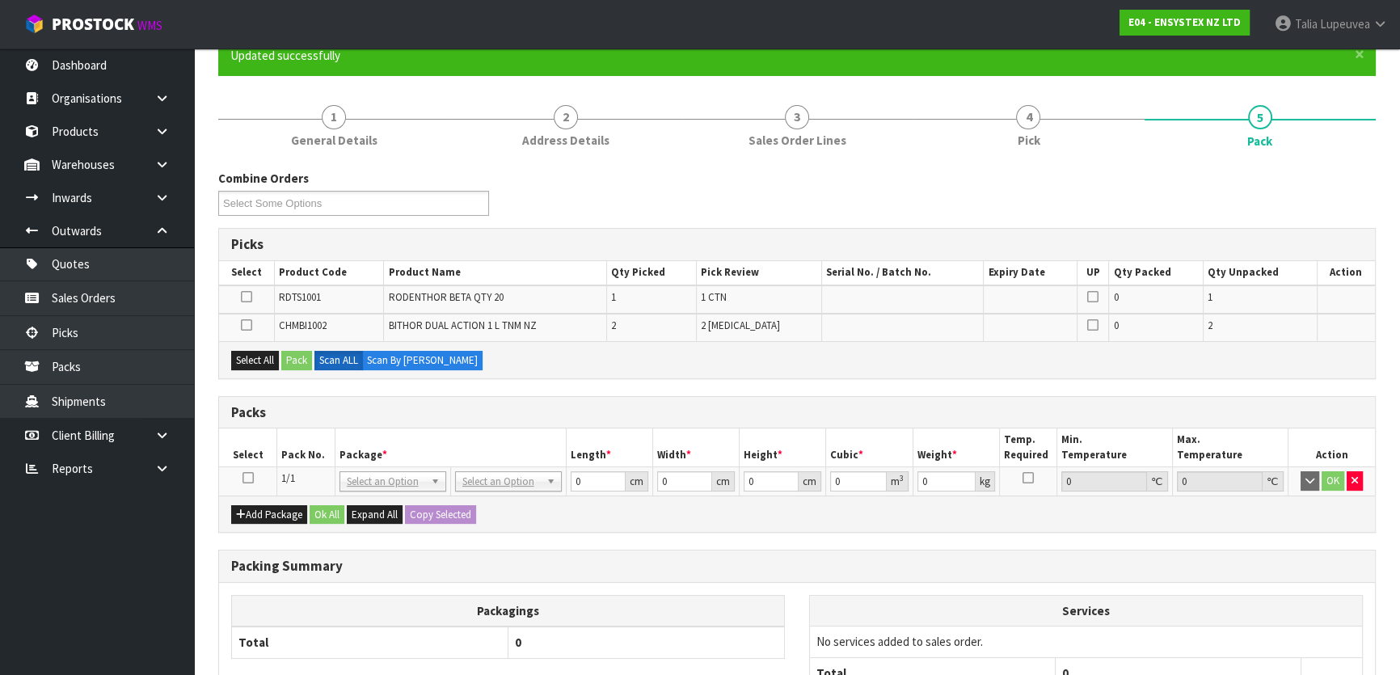
click at [245, 325] on icon at bounding box center [246, 325] width 11 height 1
click at [0, 0] on input "checkbox" at bounding box center [0, 0] width 0 height 0
click at [304, 356] on button "Pack" at bounding box center [296, 360] width 31 height 19
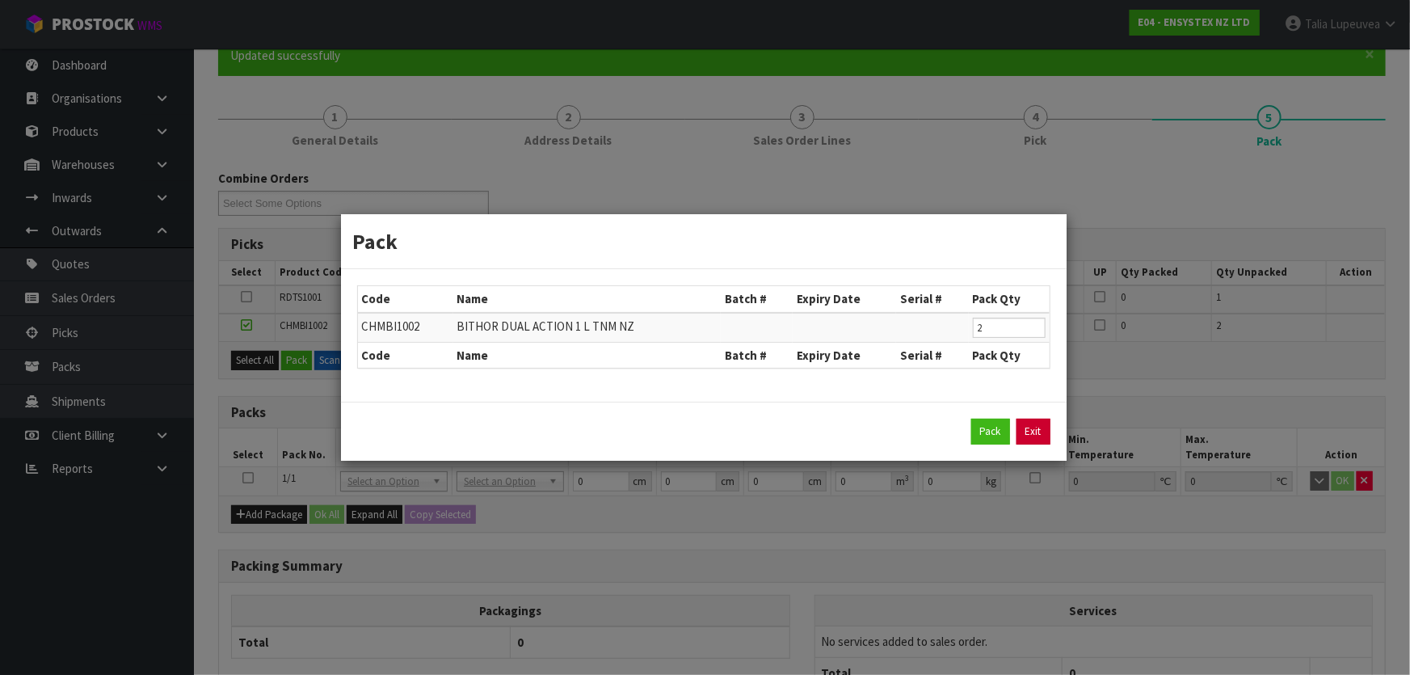
drag, startPoint x: 1024, startPoint y: 427, endPoint x: 805, endPoint y: 403, distance: 220.3
click at [1025, 427] on link "Exit" at bounding box center [1034, 432] width 34 height 26
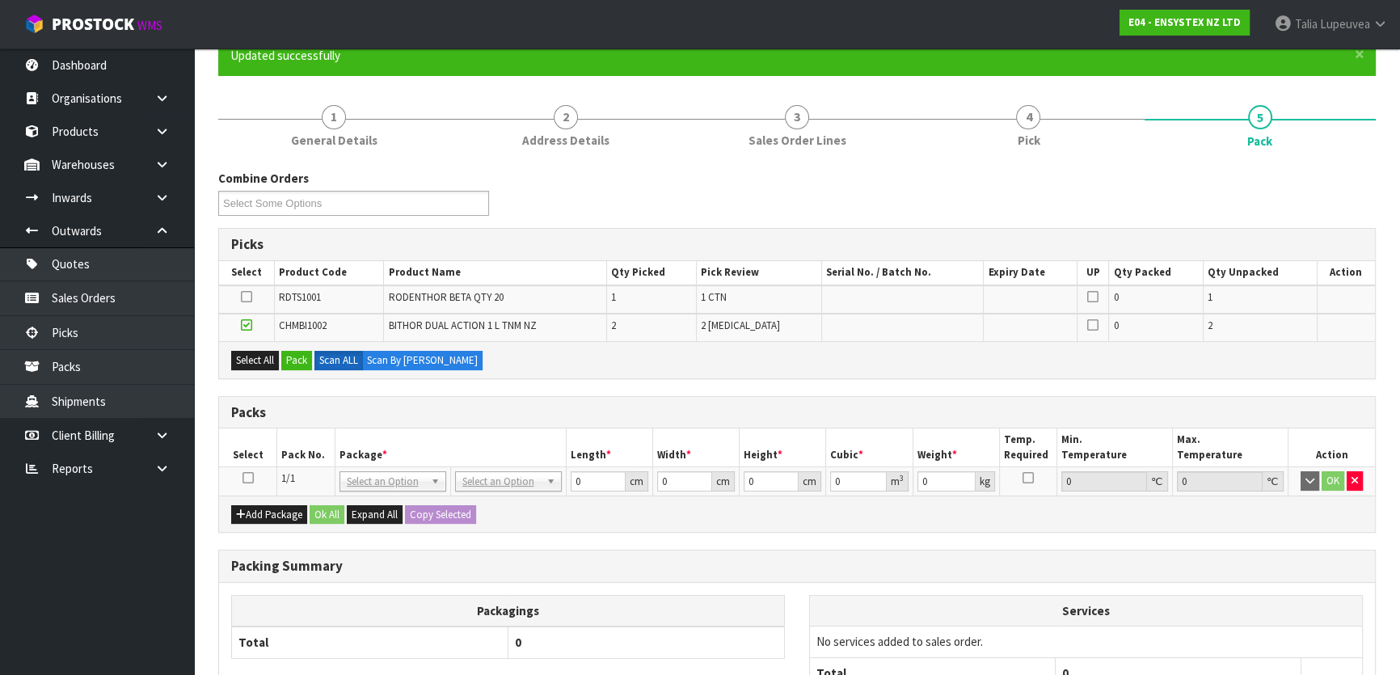
click at [760, 194] on div "Combine Orders E04-ORD0005015 E04-ORD0005017 Select Some Options" at bounding box center [797, 199] width 1182 height 58
click at [289, 356] on button "Pack" at bounding box center [296, 360] width 31 height 19
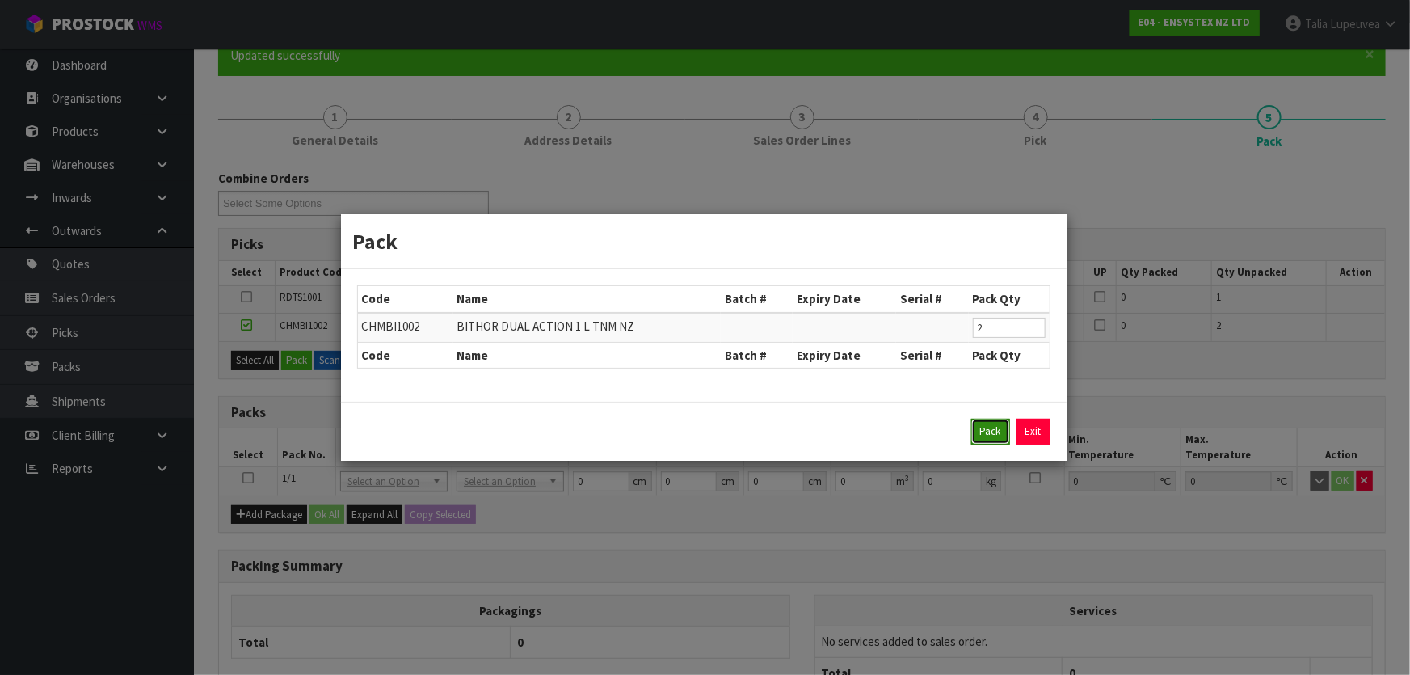
click at [985, 429] on button "Pack" at bounding box center [991, 432] width 39 height 26
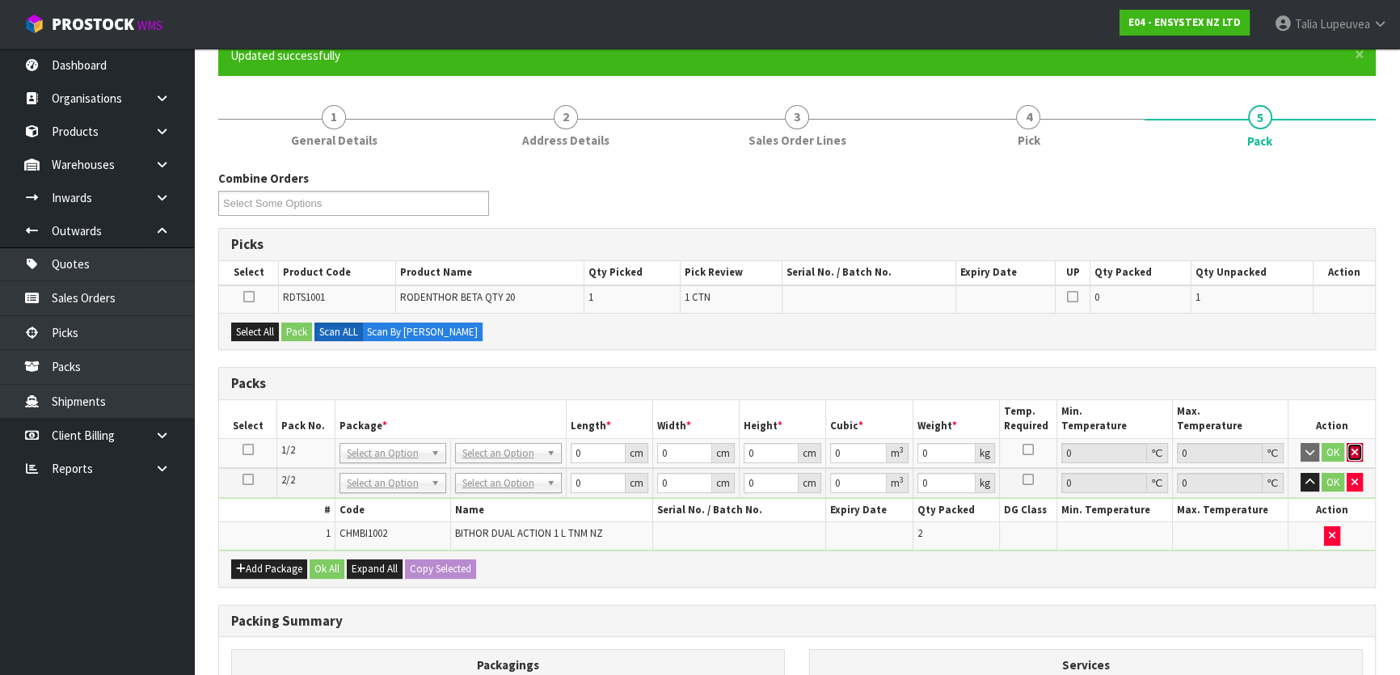
click at [1355, 451] on icon "button" at bounding box center [1354, 452] width 6 height 11
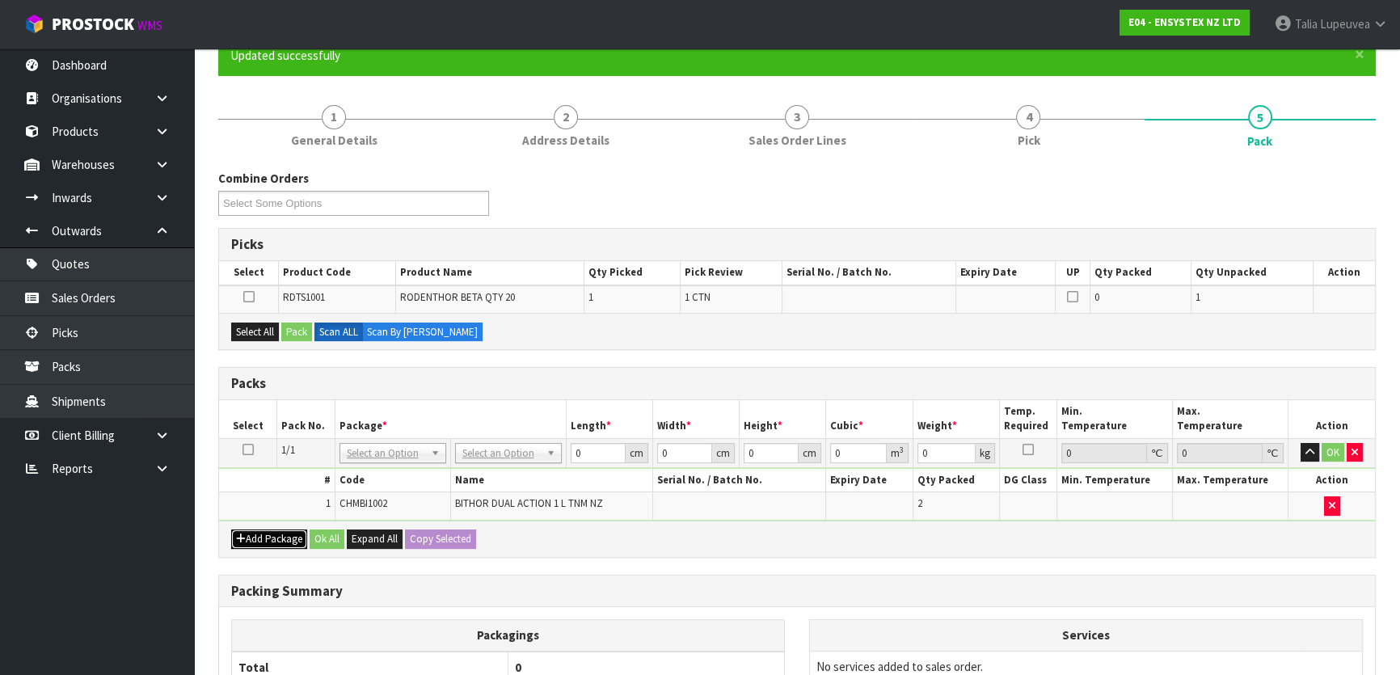
click at [278, 533] on button "Add Package" at bounding box center [269, 538] width 76 height 19
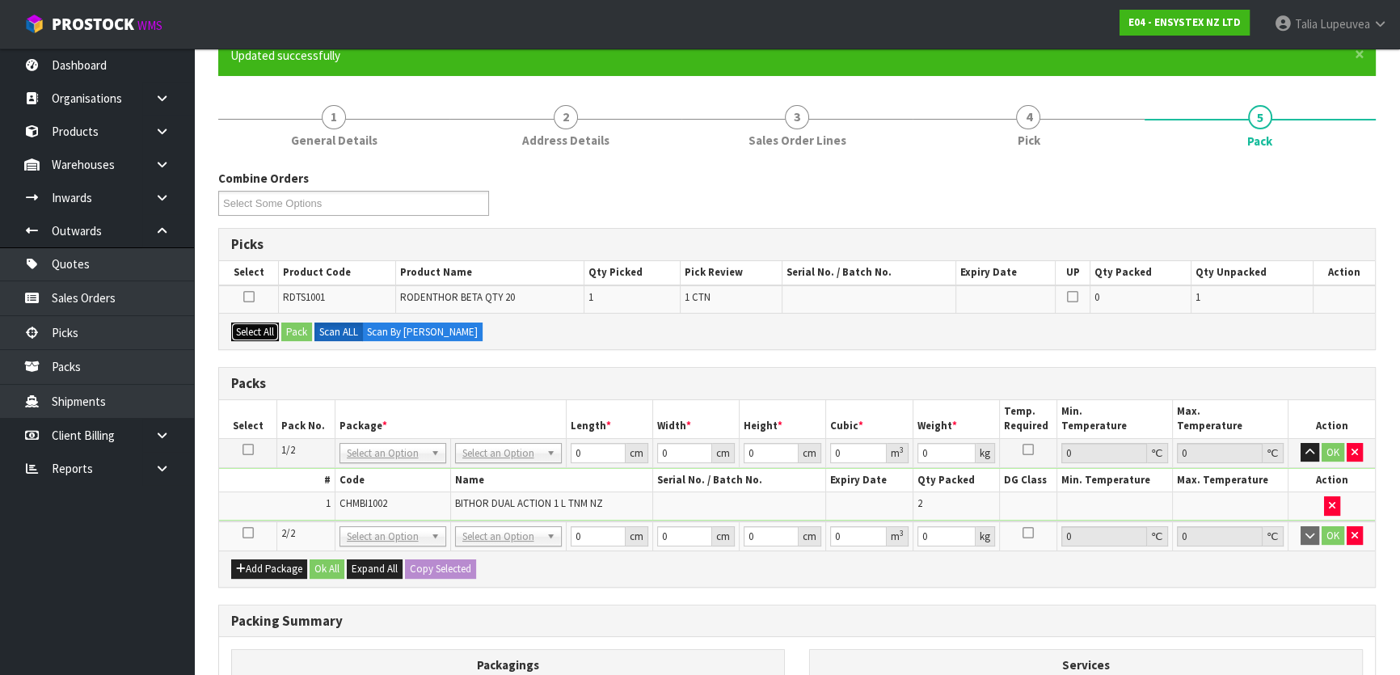
click at [259, 332] on button "Select All" at bounding box center [255, 332] width 48 height 19
click at [285, 325] on button "Pack" at bounding box center [296, 332] width 31 height 19
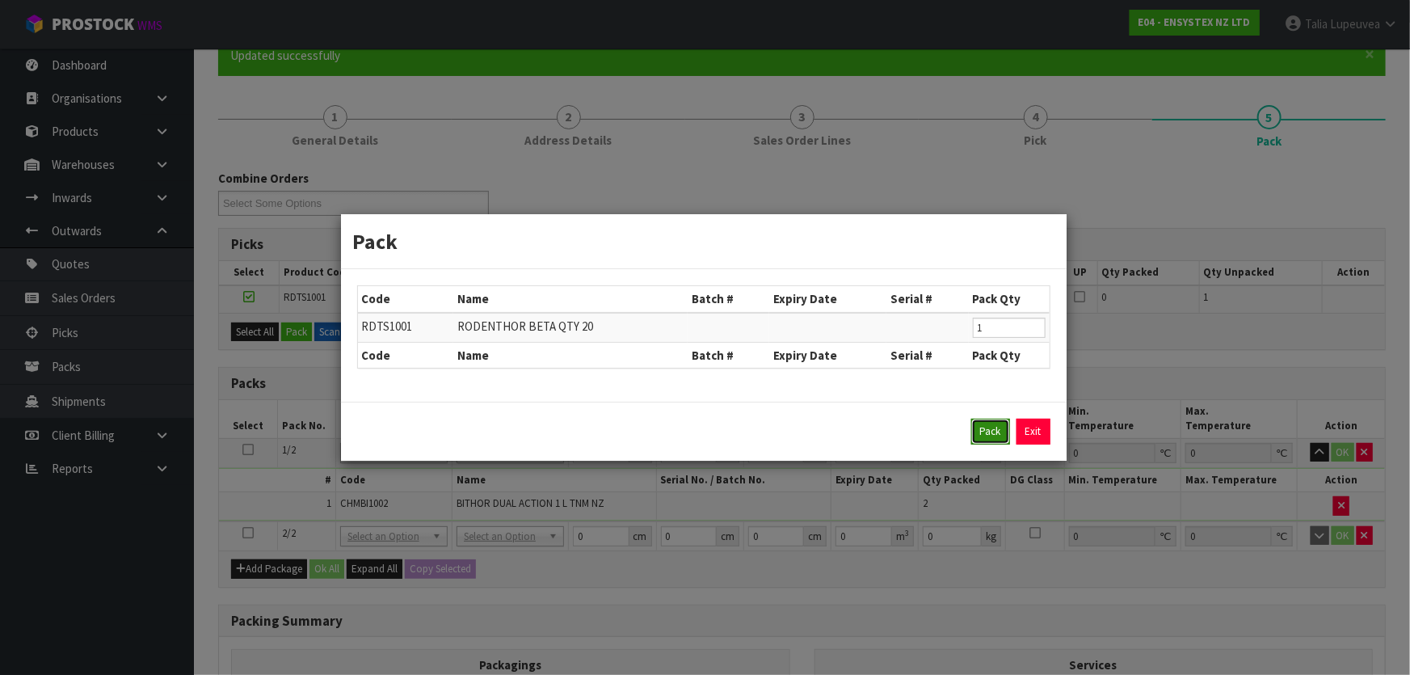
click at [979, 430] on button "Pack" at bounding box center [991, 432] width 39 height 26
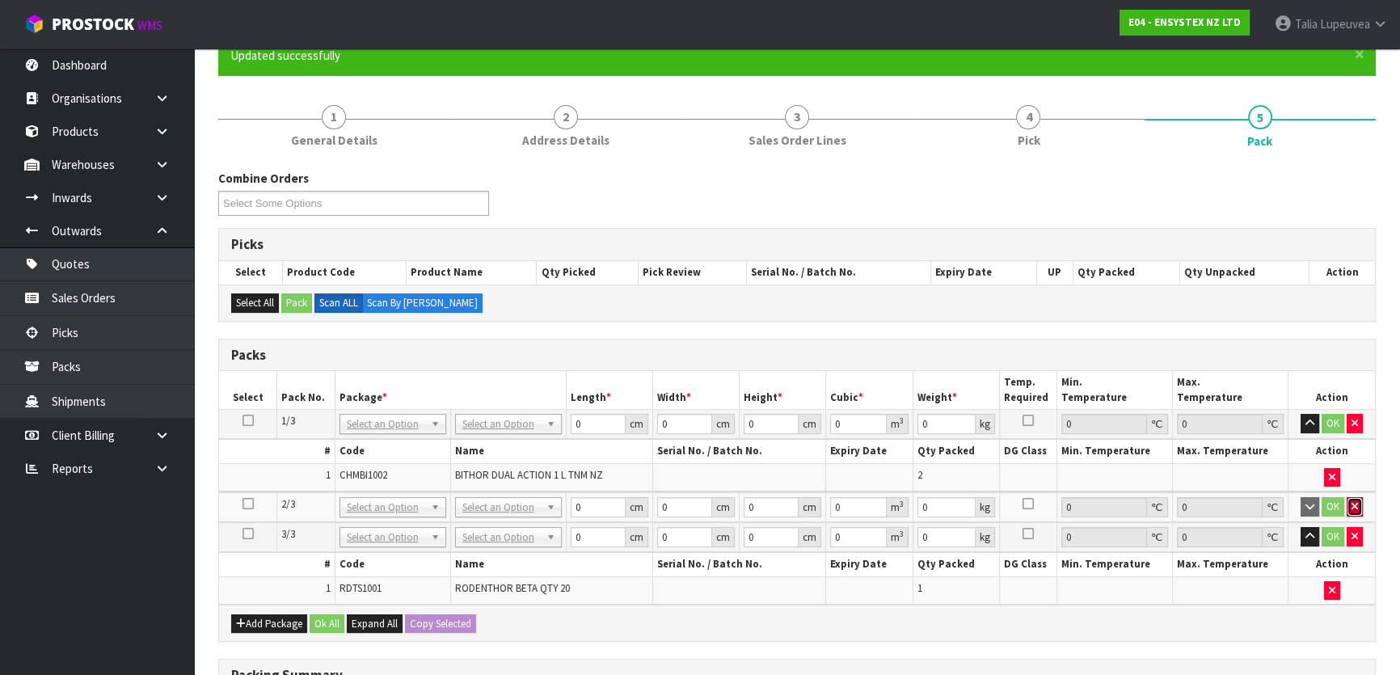
click at [1352, 507] on icon "button" at bounding box center [1354, 506] width 6 height 11
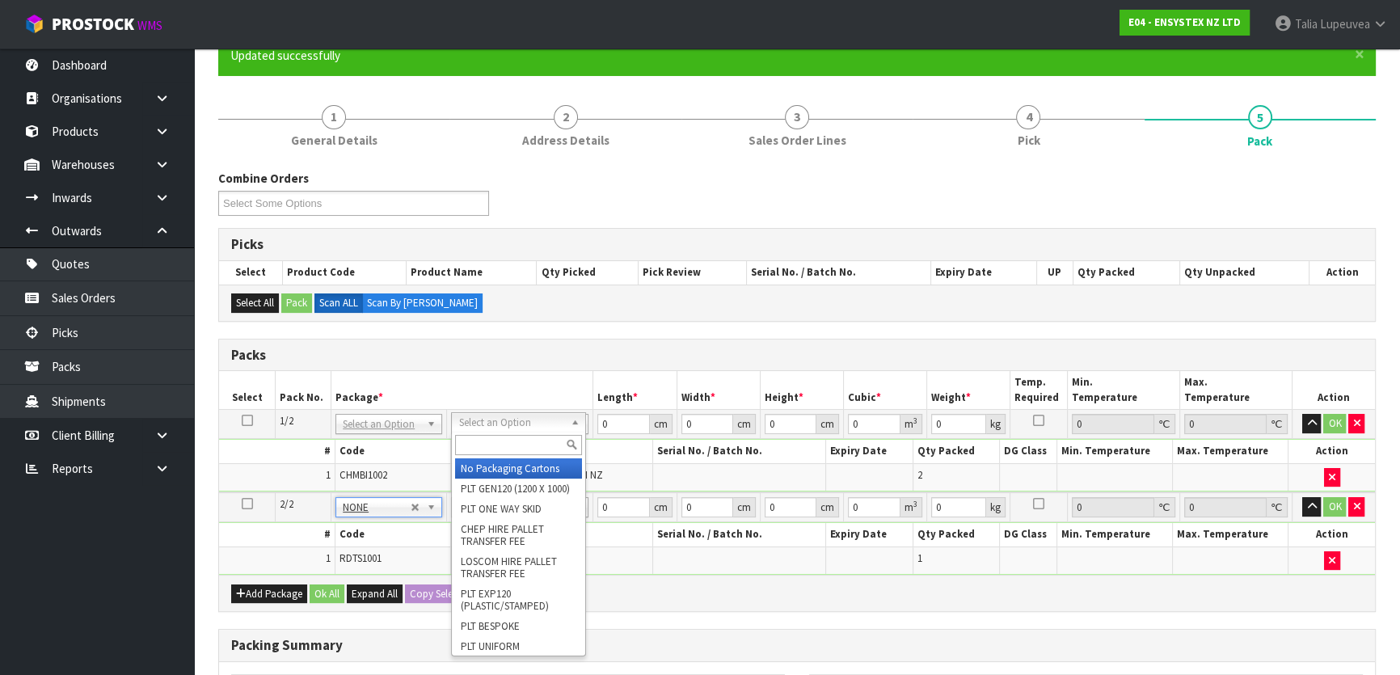
click at [514, 449] on input "text" at bounding box center [518, 445] width 126 height 20
type input "OC"
type input "2.416"
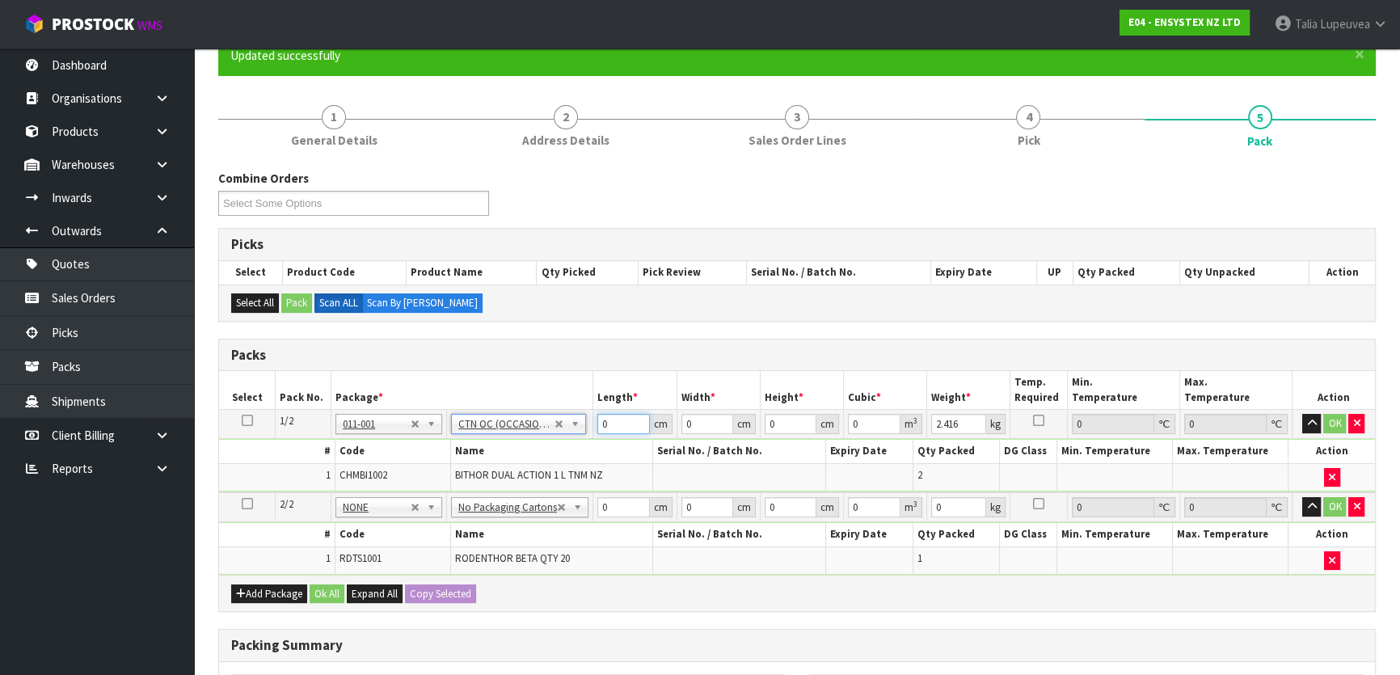
drag, startPoint x: 617, startPoint y: 426, endPoint x: 574, endPoint y: 434, distance: 43.6
click at [574, 434] on tr "1/2 NONE 007-001 007-002 007-004 007-009 007-013 007-014 007-015 007-017 007-01…" at bounding box center [797, 424] width 1156 height 29
type input "27"
type input "22"
type input "2"
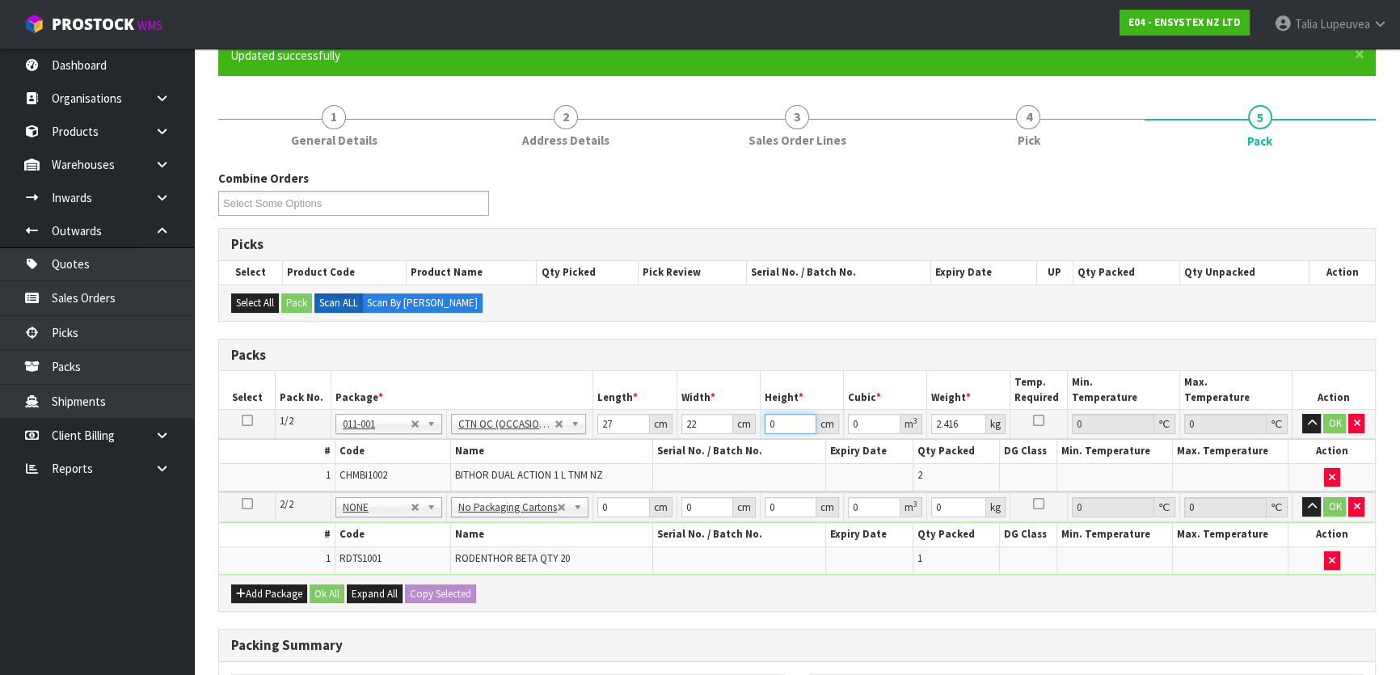
type input "0.001188"
type input "22"
type input "0.013068"
type input "22"
type input "3"
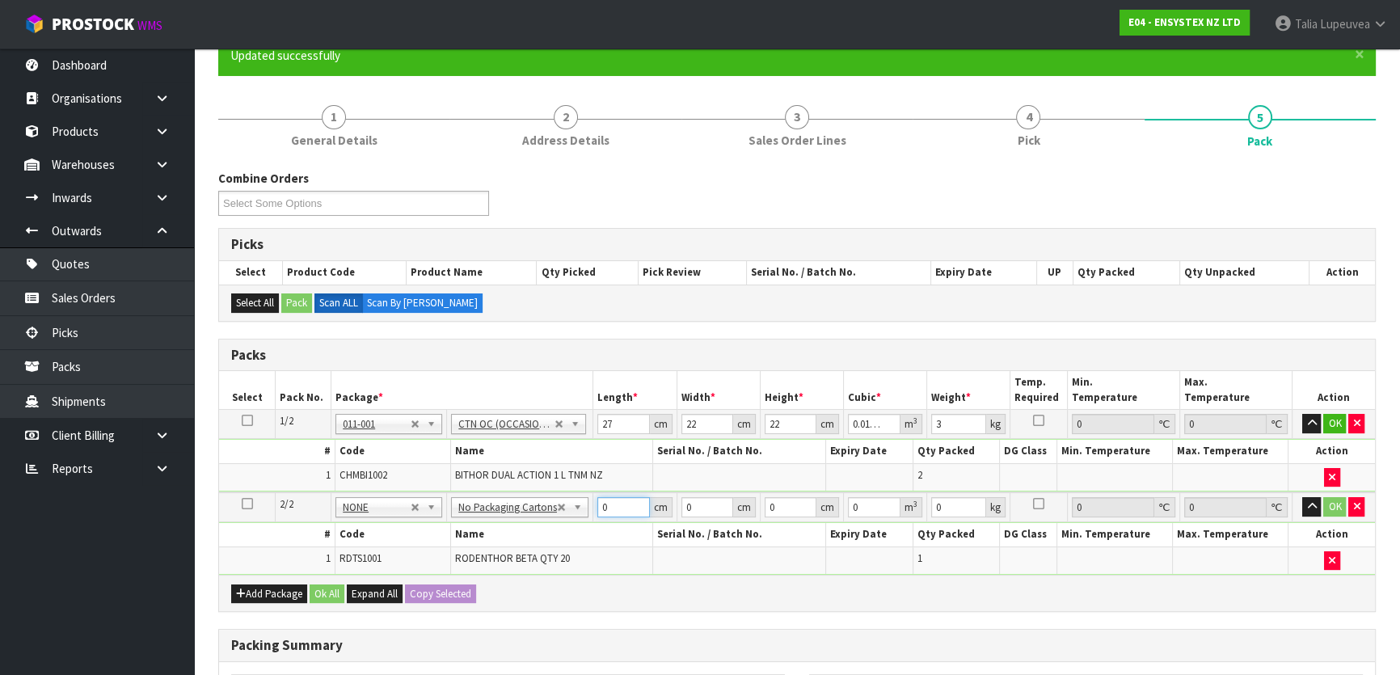
drag, startPoint x: 617, startPoint y: 503, endPoint x: 598, endPoint y: 504, distance: 18.6
click at [598, 504] on input "0" at bounding box center [623, 507] width 52 height 20
type input "49"
type input "39"
type input "4"
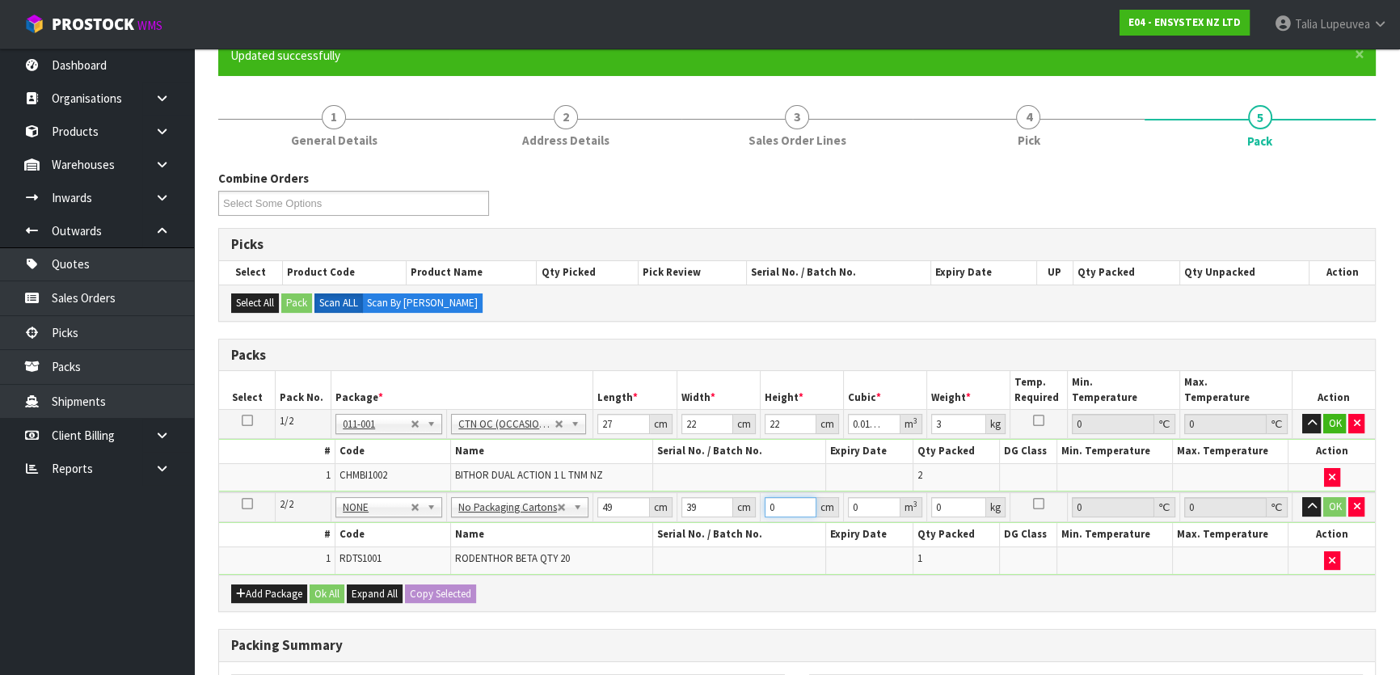
type input "0.007644"
type input "46"
type input "0.087906"
type input "46"
type input "10"
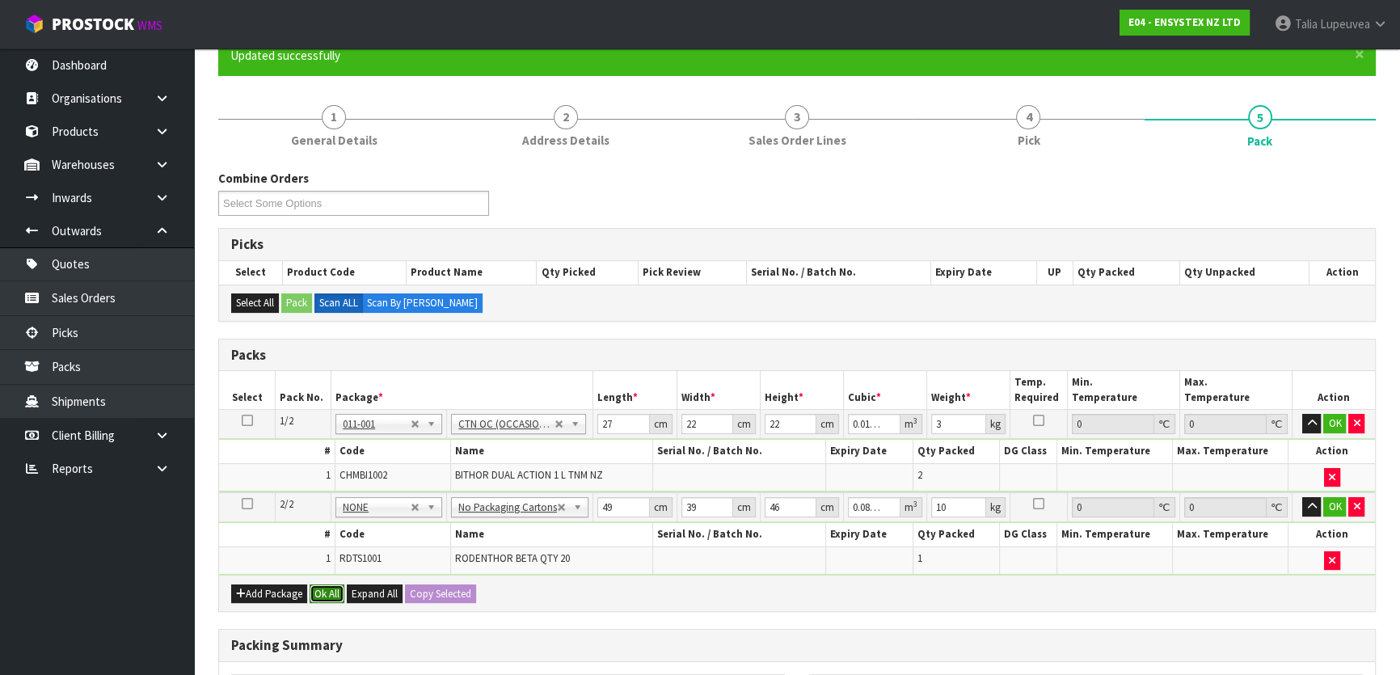
click at [323, 592] on button "Ok All" at bounding box center [327, 593] width 35 height 19
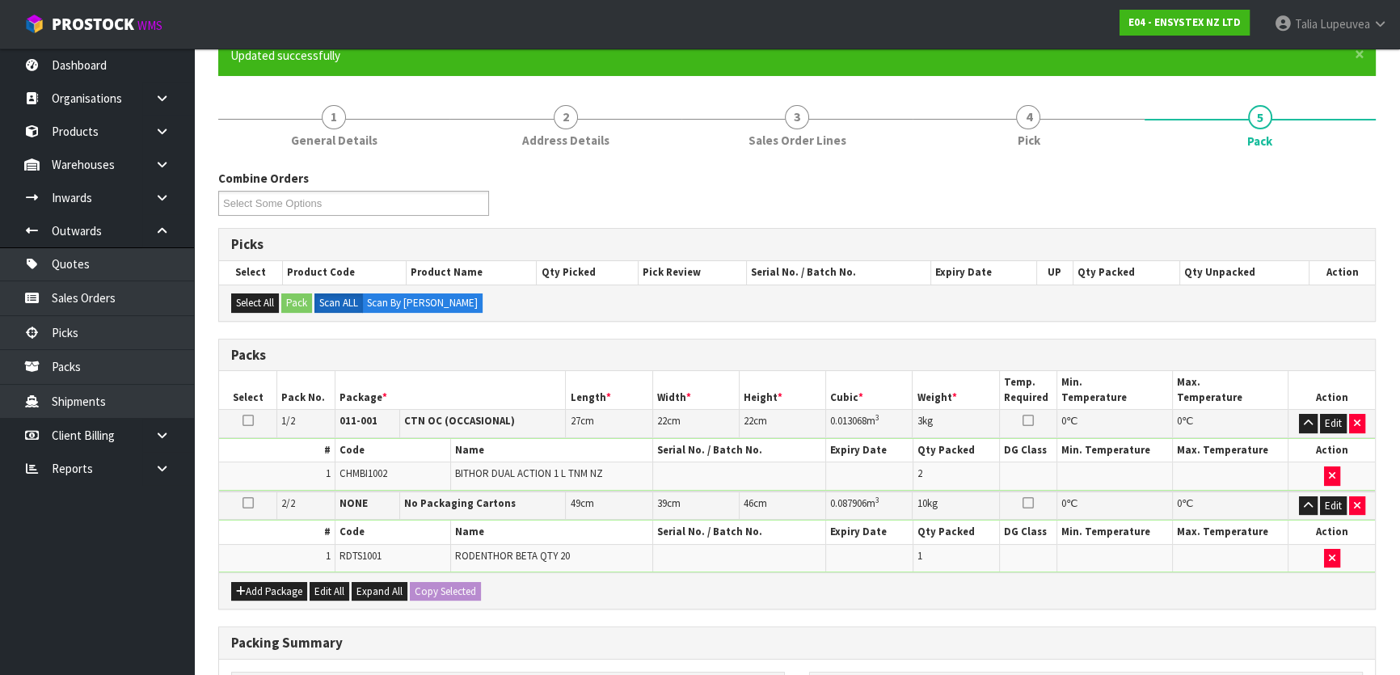
scroll to position [421, 0]
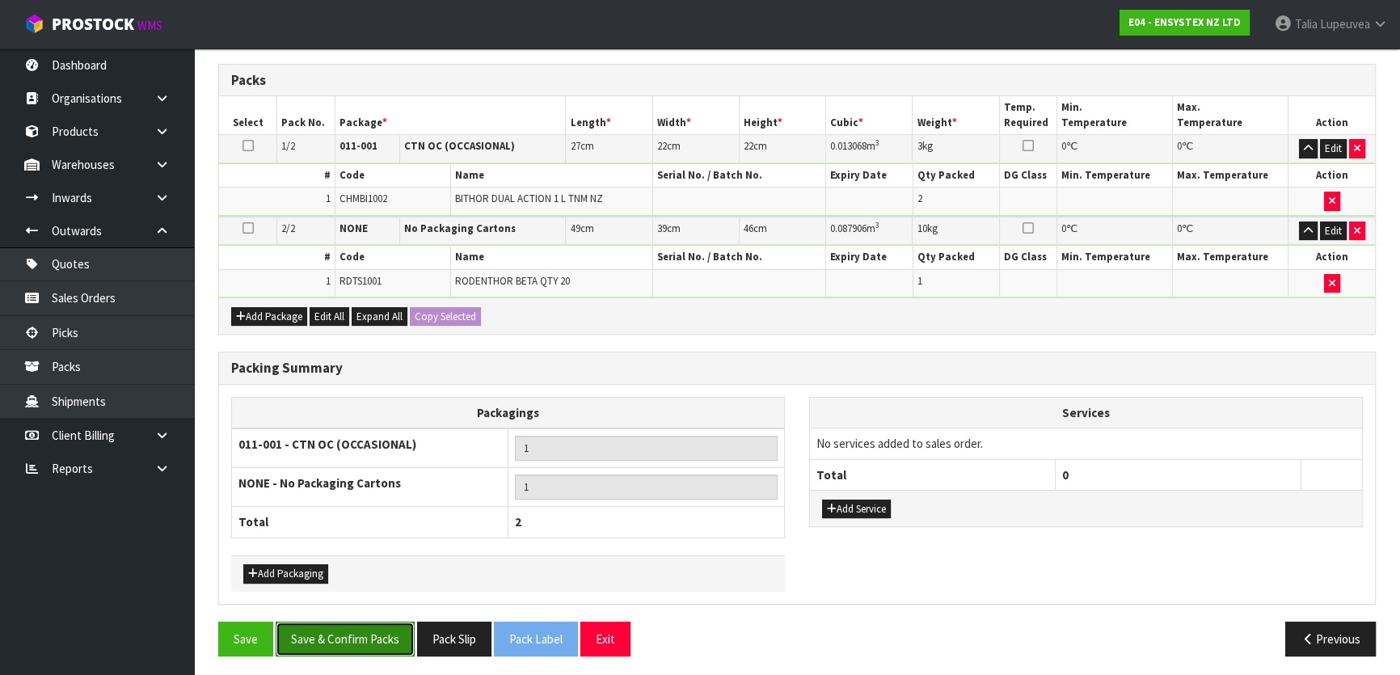
click at [336, 626] on button "Save & Confirm Packs" at bounding box center [345, 639] width 139 height 35
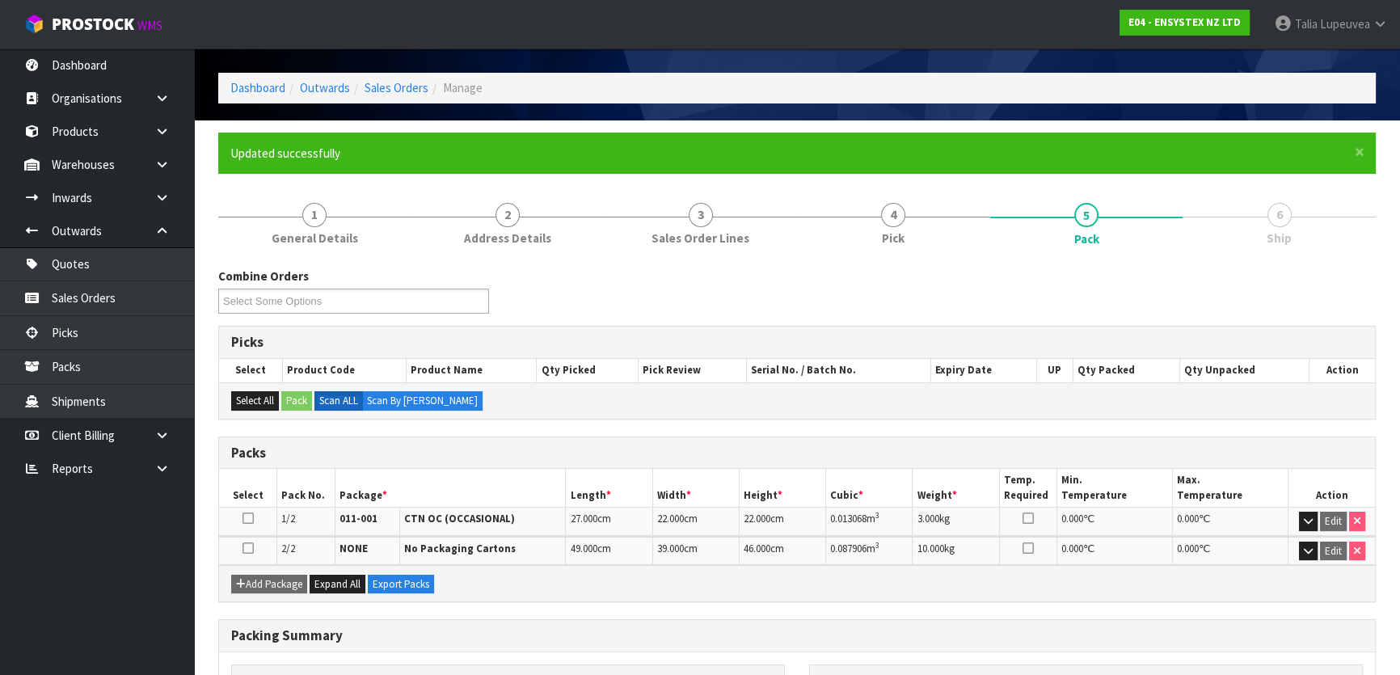
scroll to position [282, 0]
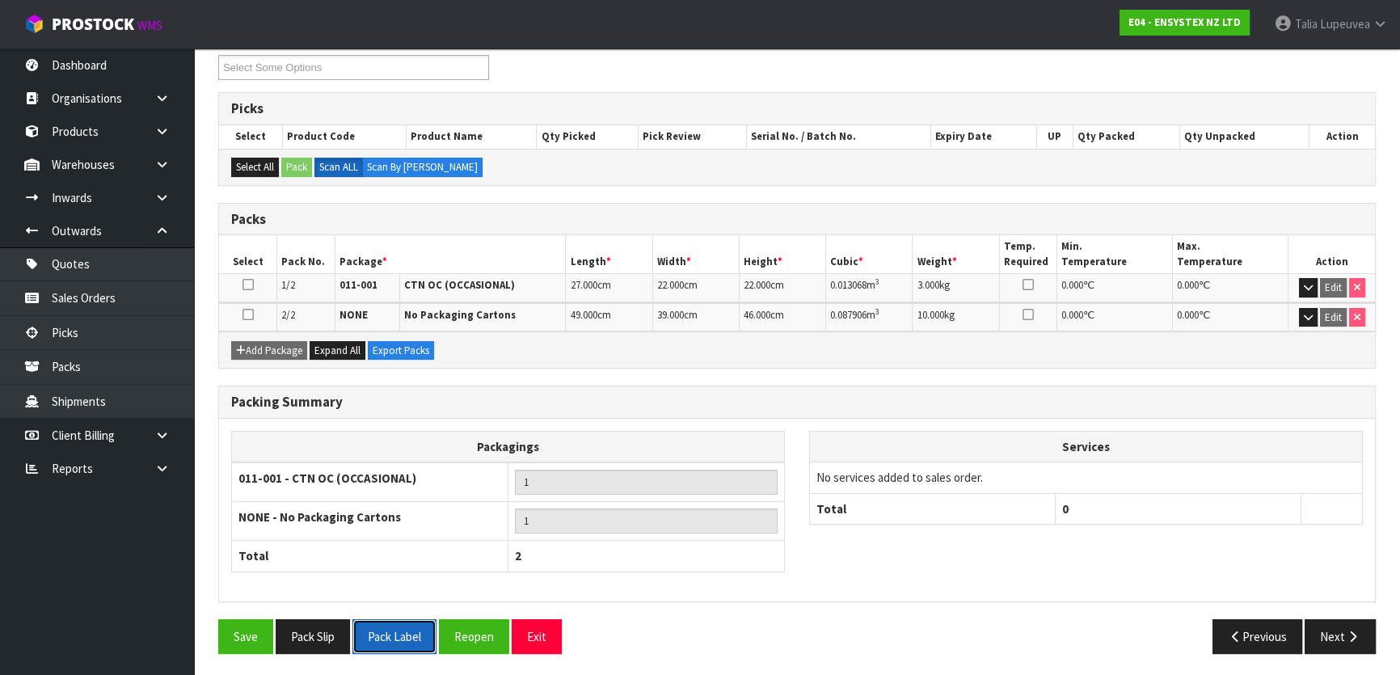
click at [411, 635] on button "Pack Label" at bounding box center [394, 636] width 84 height 35
click at [306, 622] on button "Pack Slip" at bounding box center [313, 636] width 74 height 35
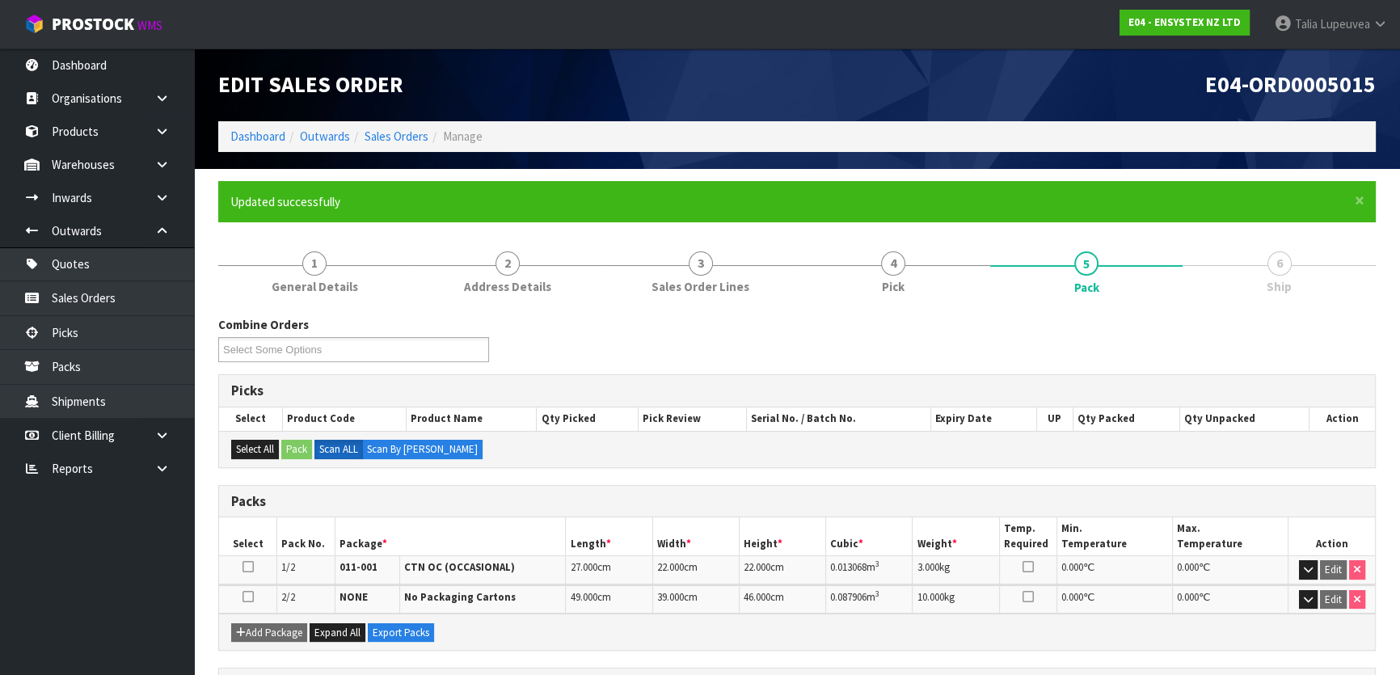
click at [382, 131] on link "Sales Orders" at bounding box center [397, 136] width 64 height 15
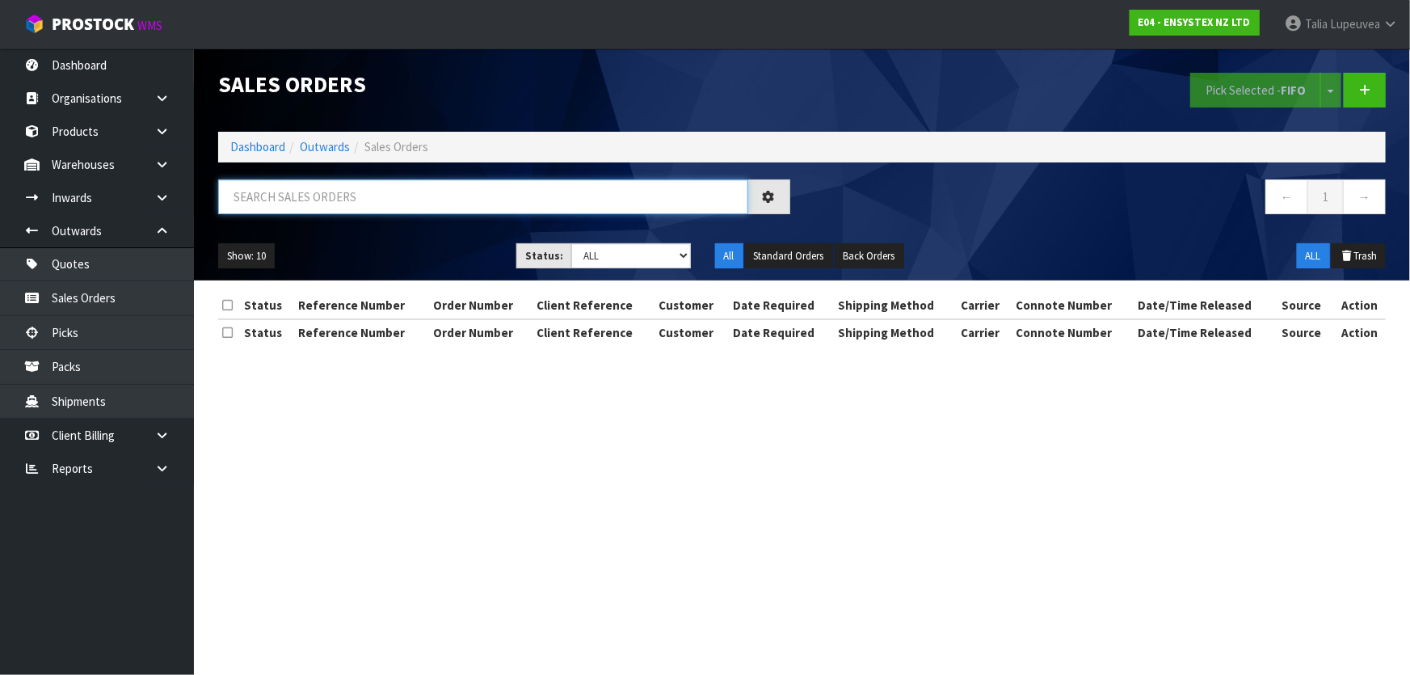
click at [362, 209] on input "text" at bounding box center [483, 196] width 530 height 35
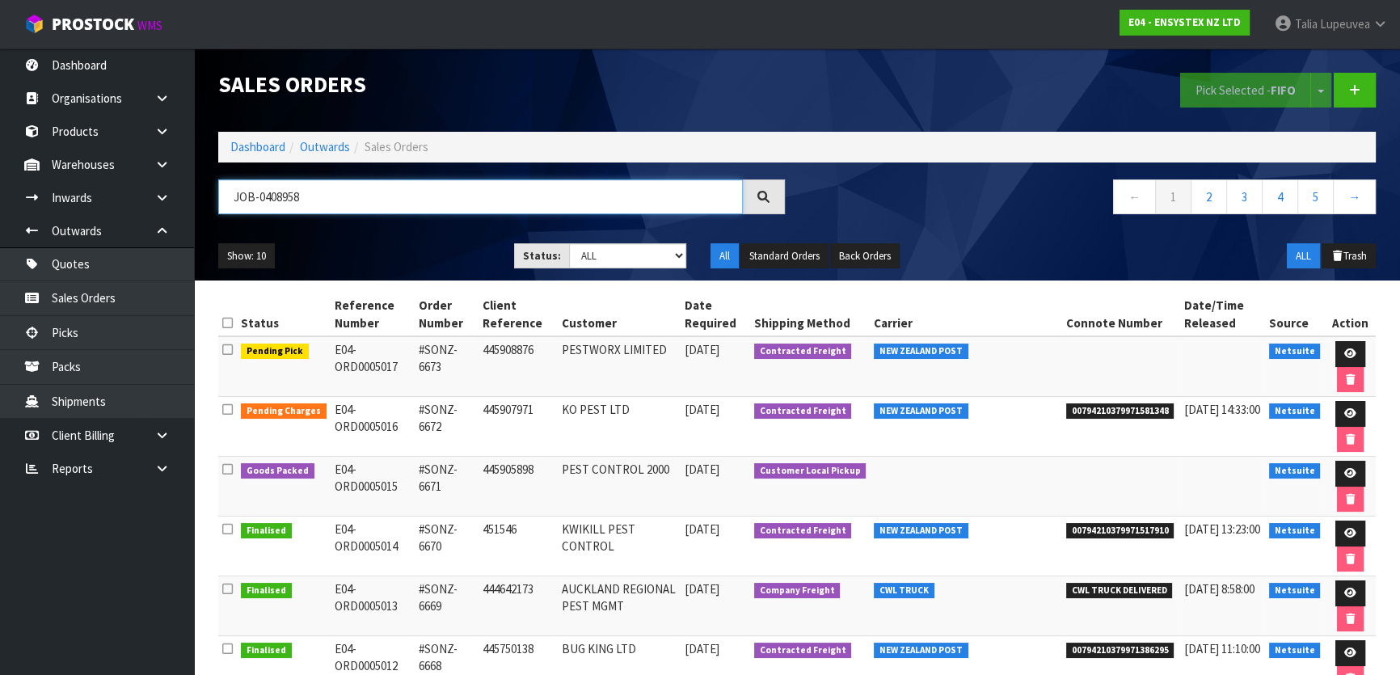
type input "JOB-0408958"
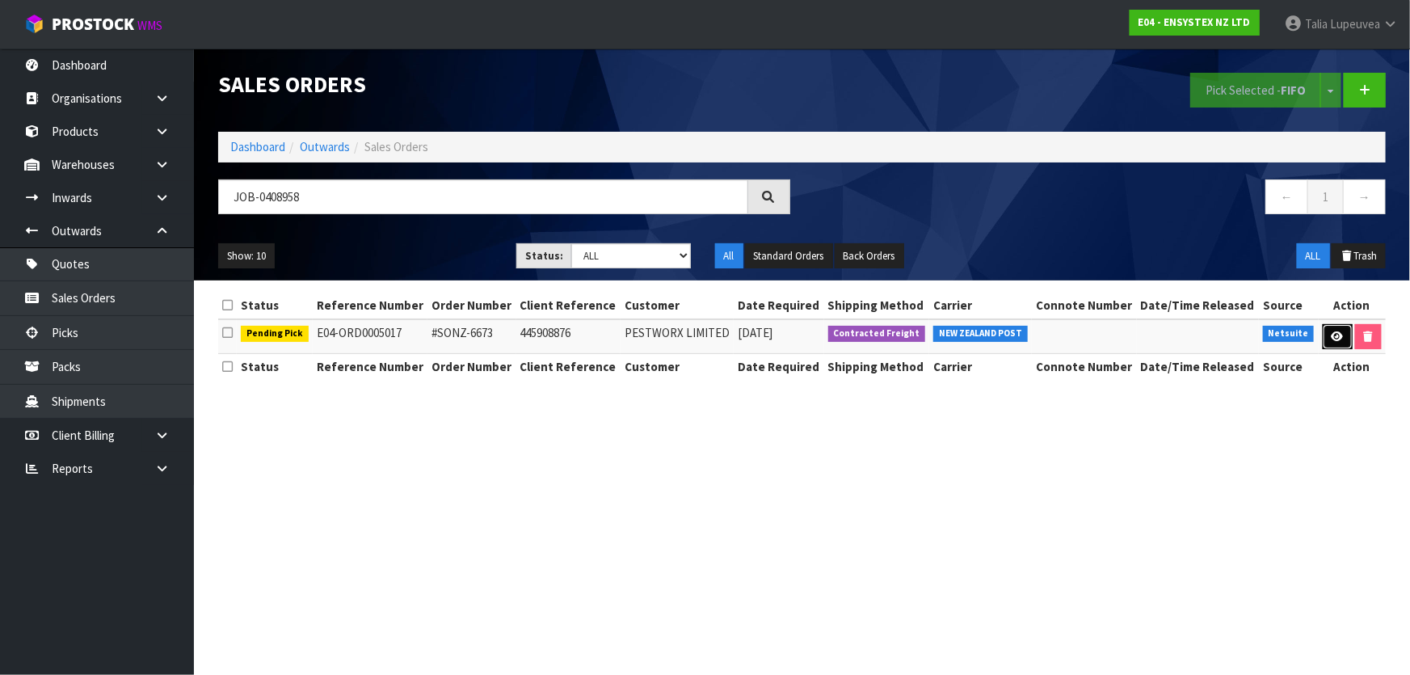
click at [1344, 344] on link at bounding box center [1338, 337] width 30 height 26
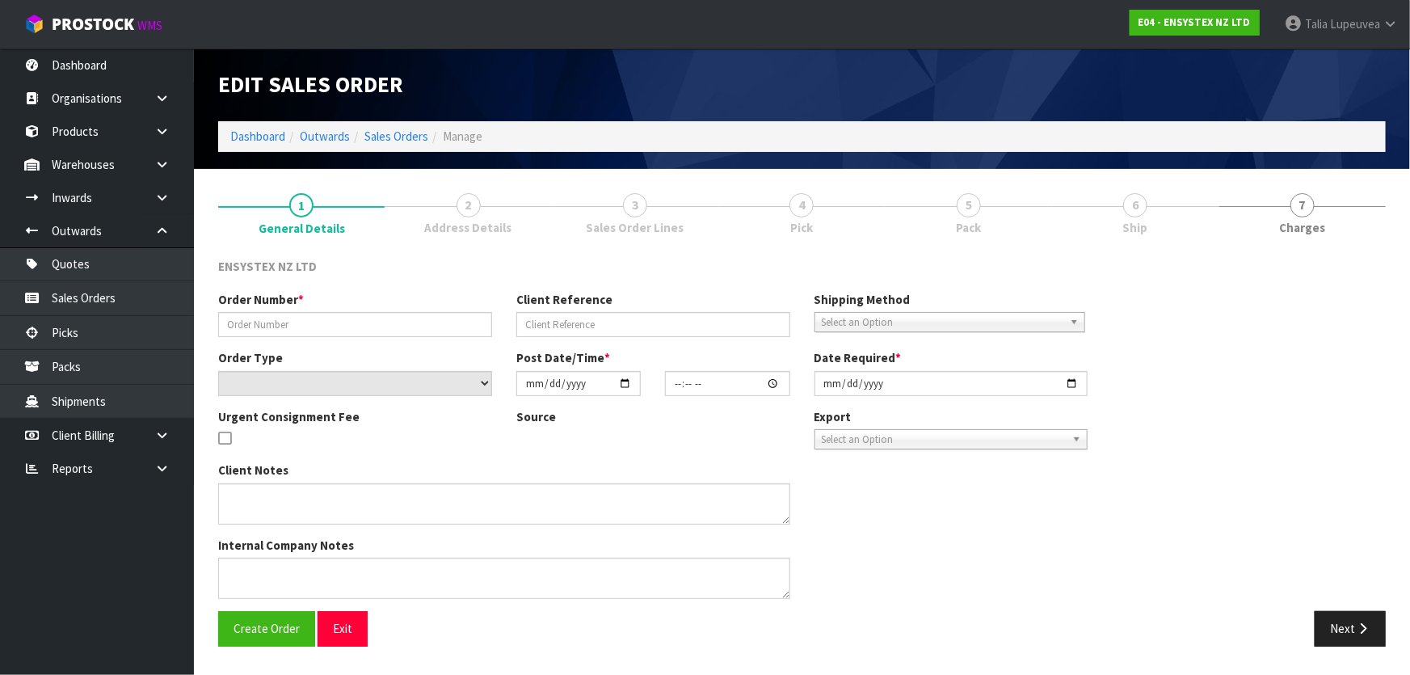
type input "#SONZ-6673"
type input "445908876"
select select "number:0"
type input "[DATE]"
type input "13:30:10.000"
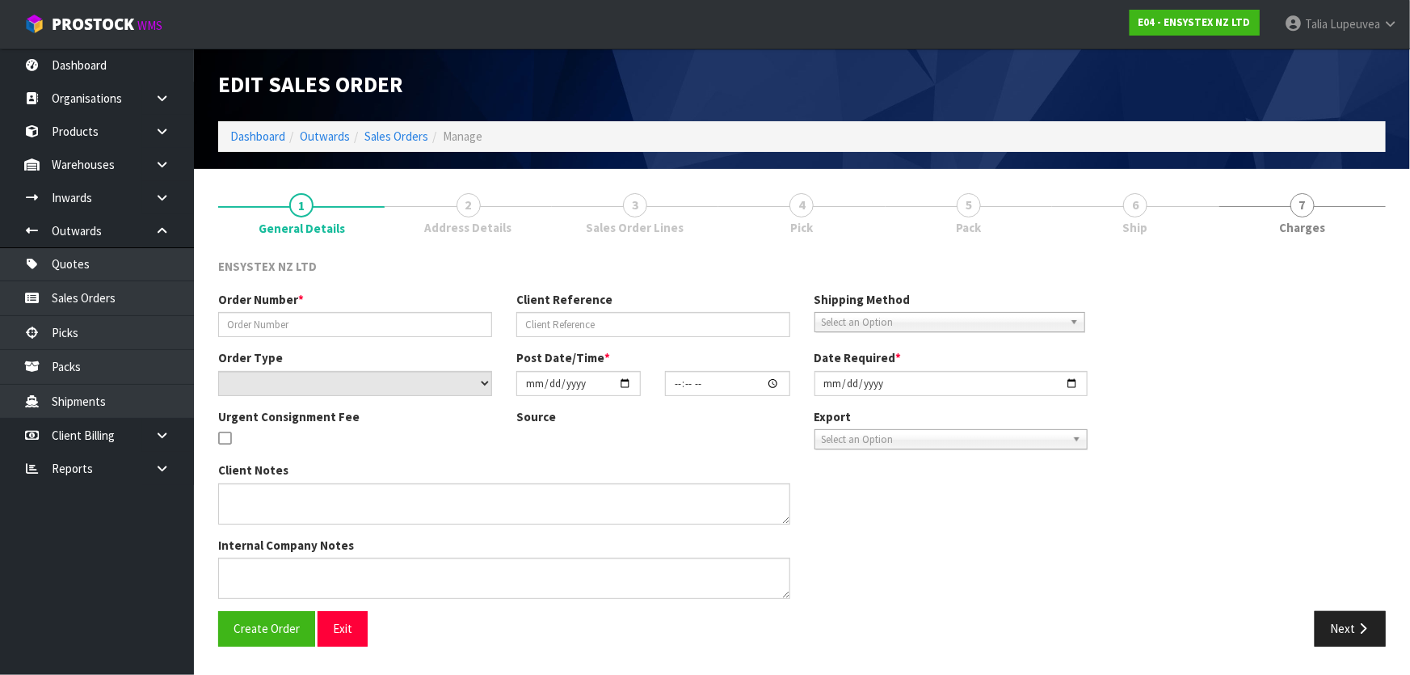
type input "2025-08-25"
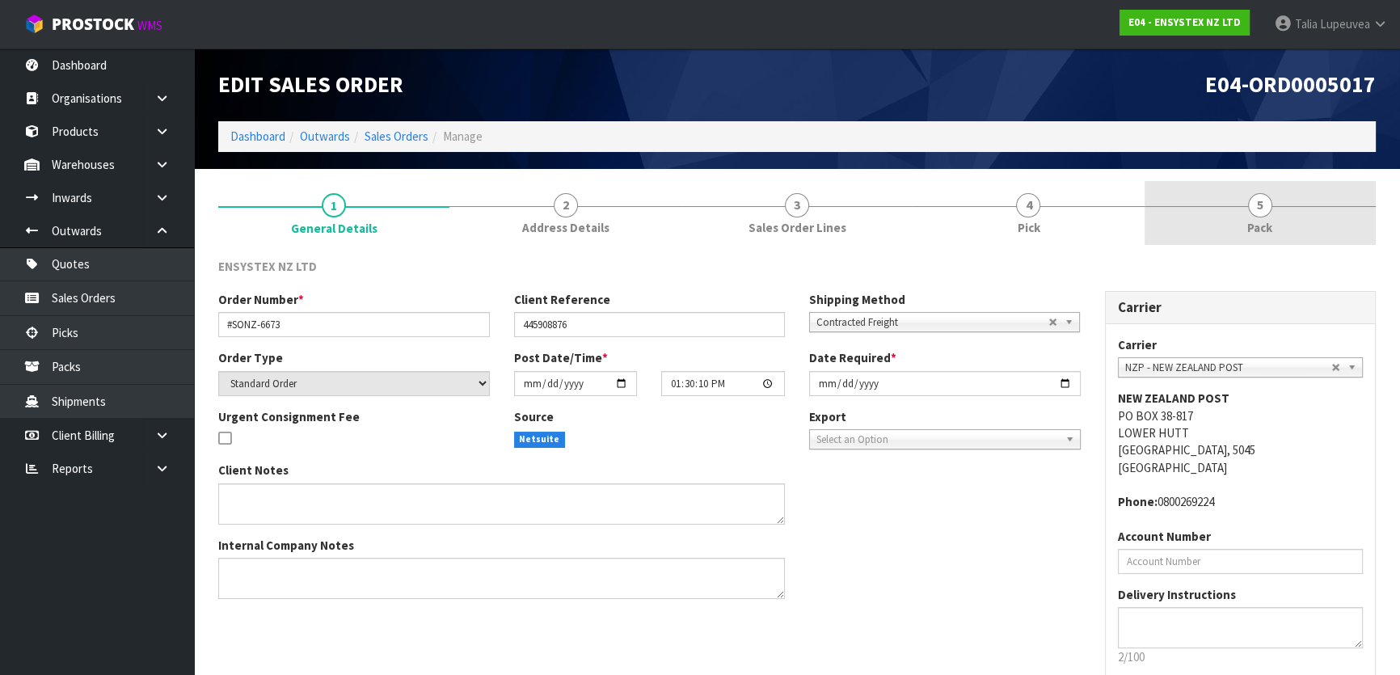
click at [1268, 203] on span "5" at bounding box center [1260, 205] width 24 height 24
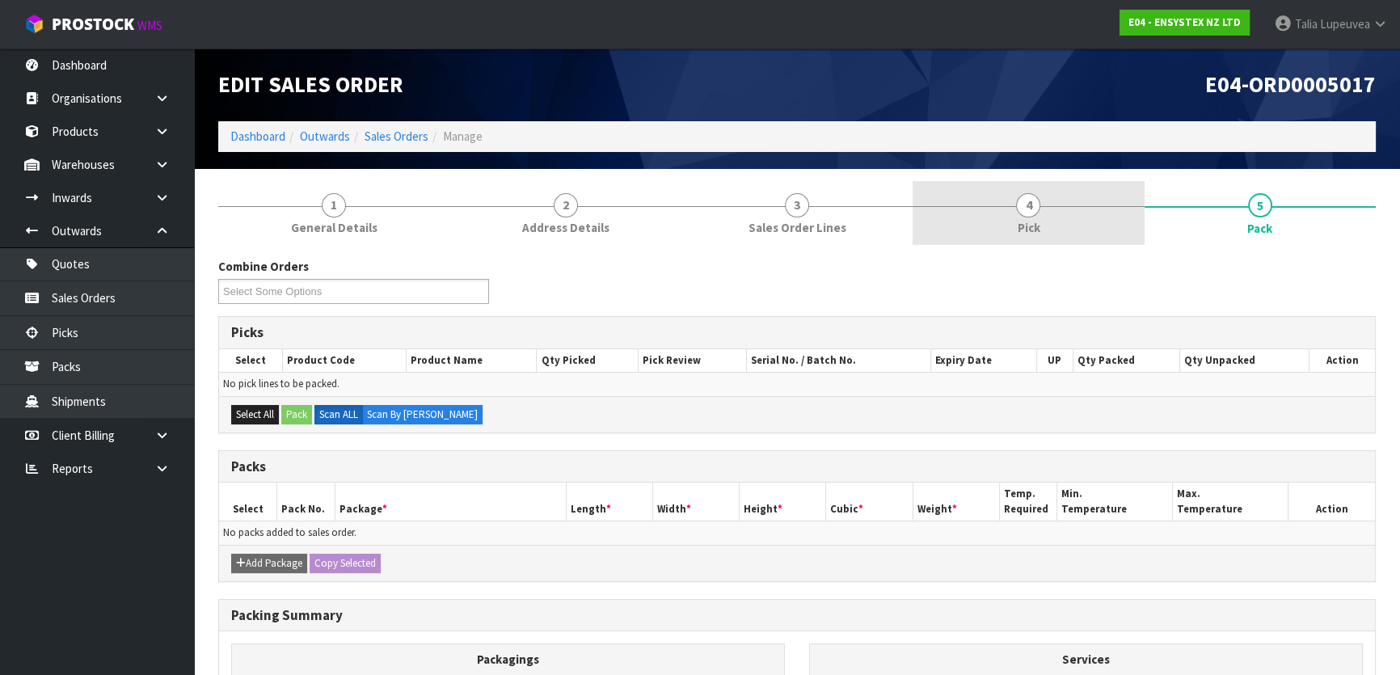
drag, startPoint x: 1067, startPoint y: 209, endPoint x: 1075, endPoint y: 241, distance: 33.3
click at [1065, 209] on link "4 Pick" at bounding box center [1028, 213] width 231 height 64
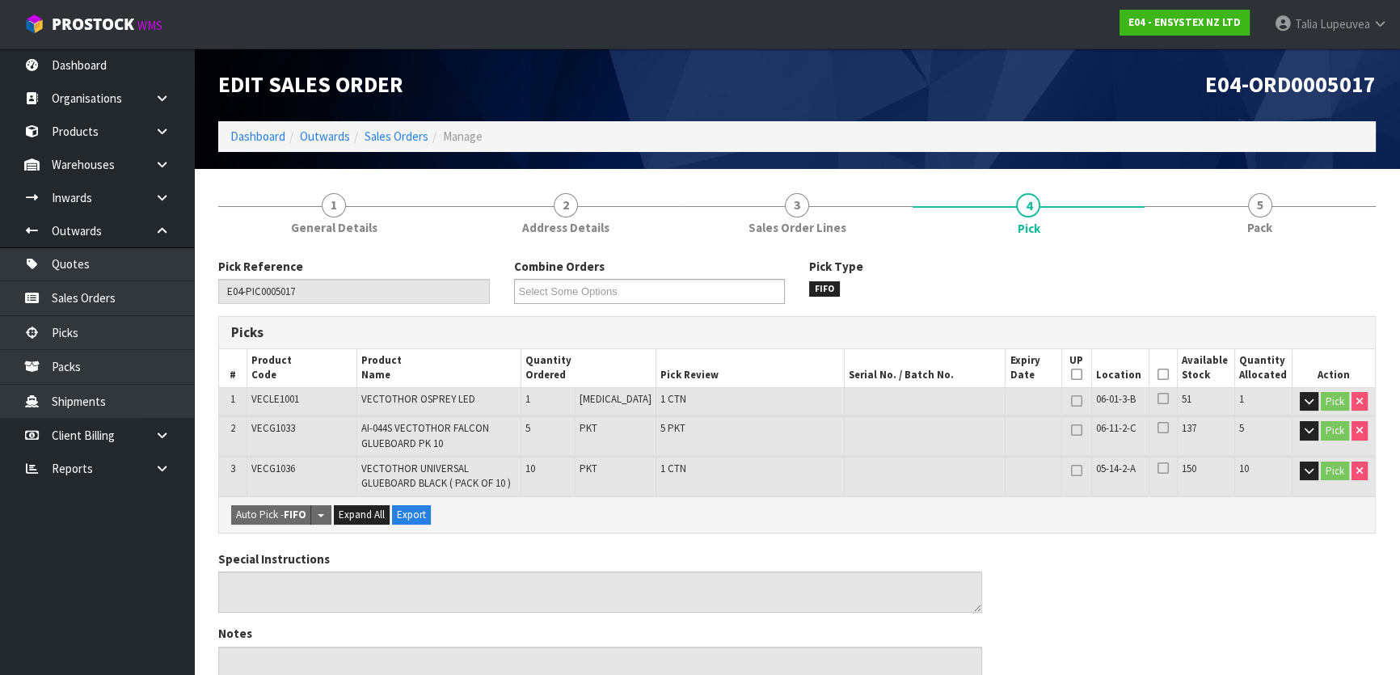
click at [1157, 374] on icon at bounding box center [1162, 374] width 11 height 1
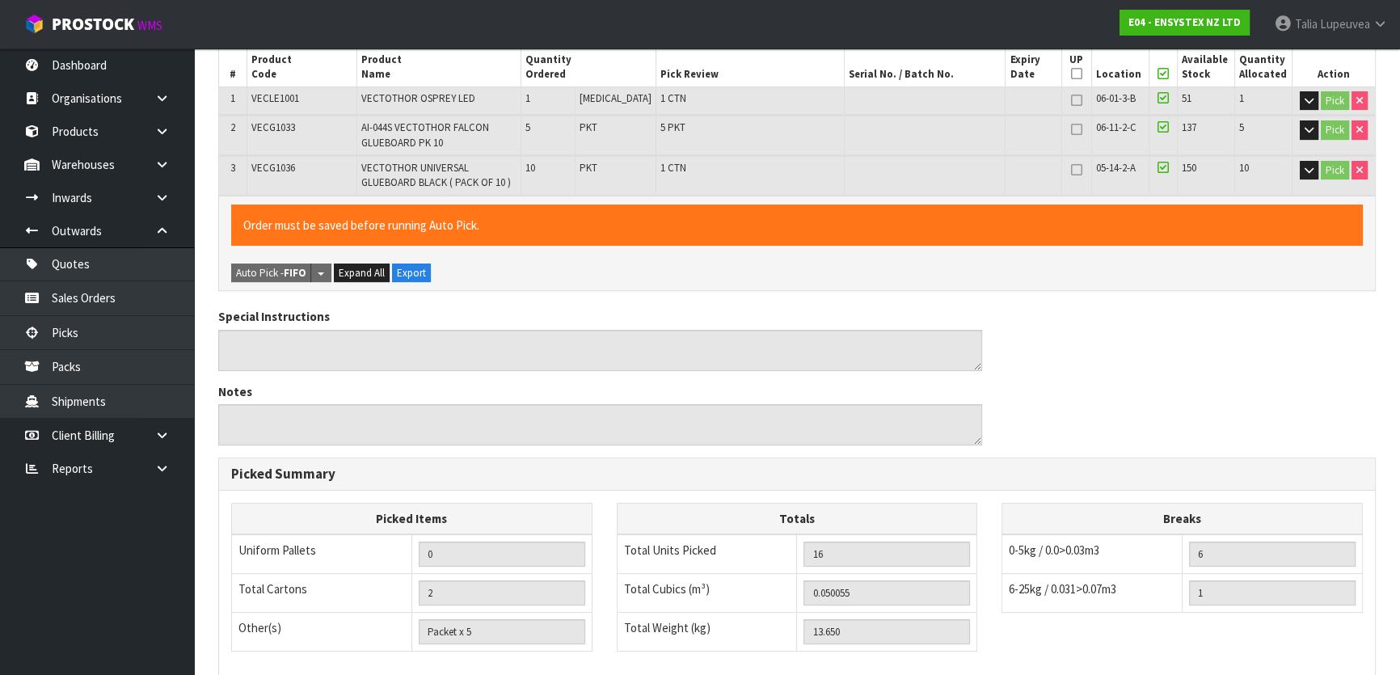
scroll to position [525, 0]
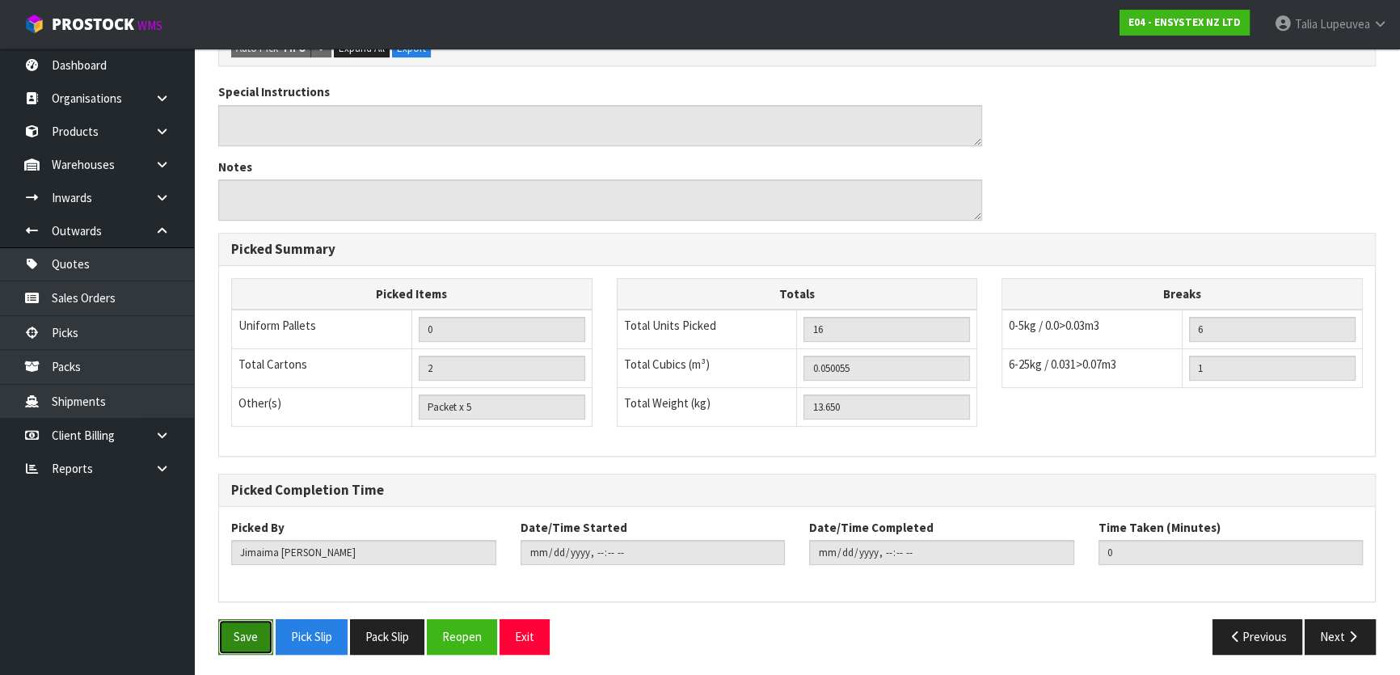
click at [247, 638] on button "Save" at bounding box center [245, 636] width 55 height 35
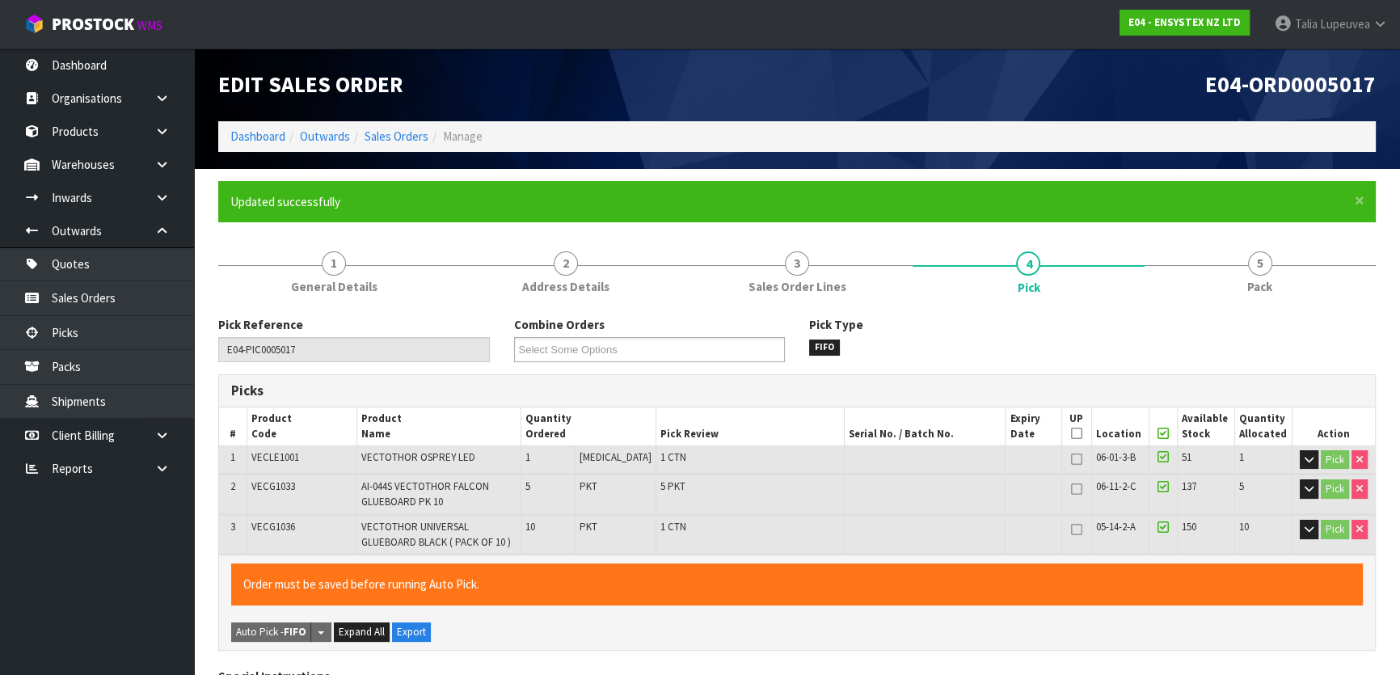
type input "[PERSON_NAME]"
type input "2025-08-22T15:17:48"
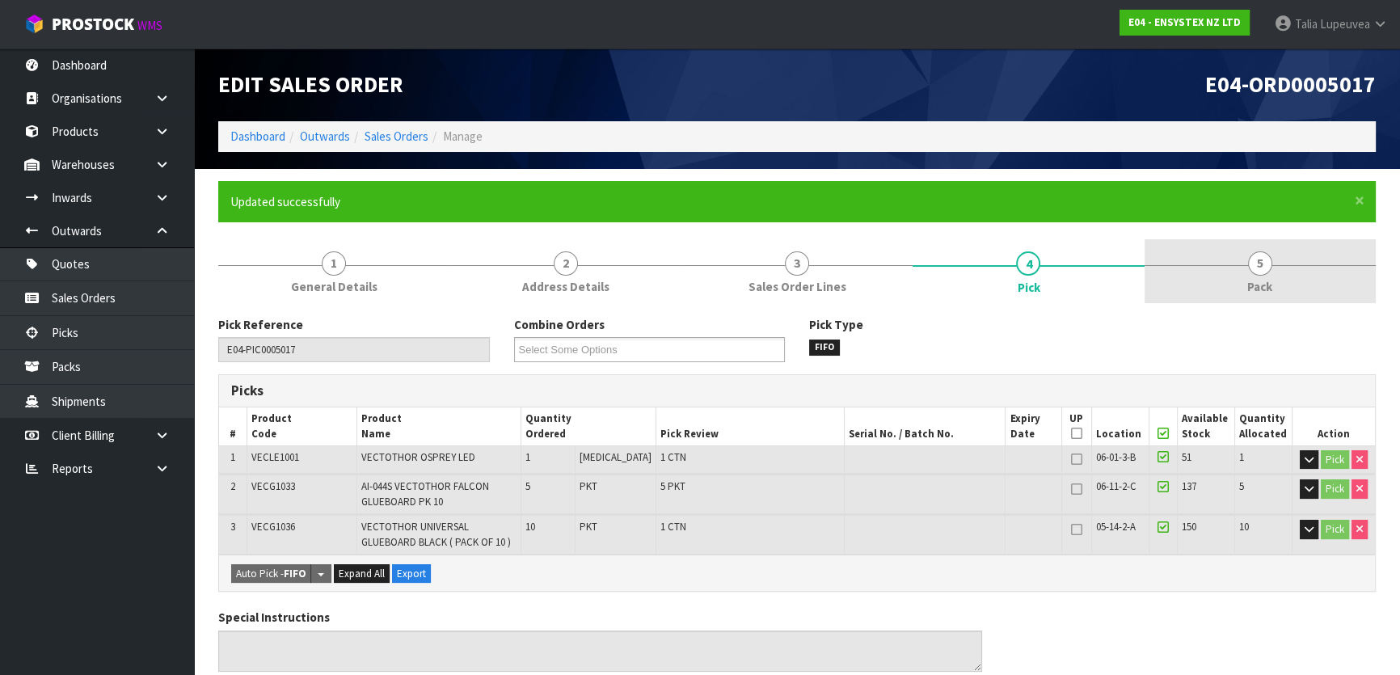
click at [1263, 291] on span "Pack" at bounding box center [1259, 286] width 25 height 17
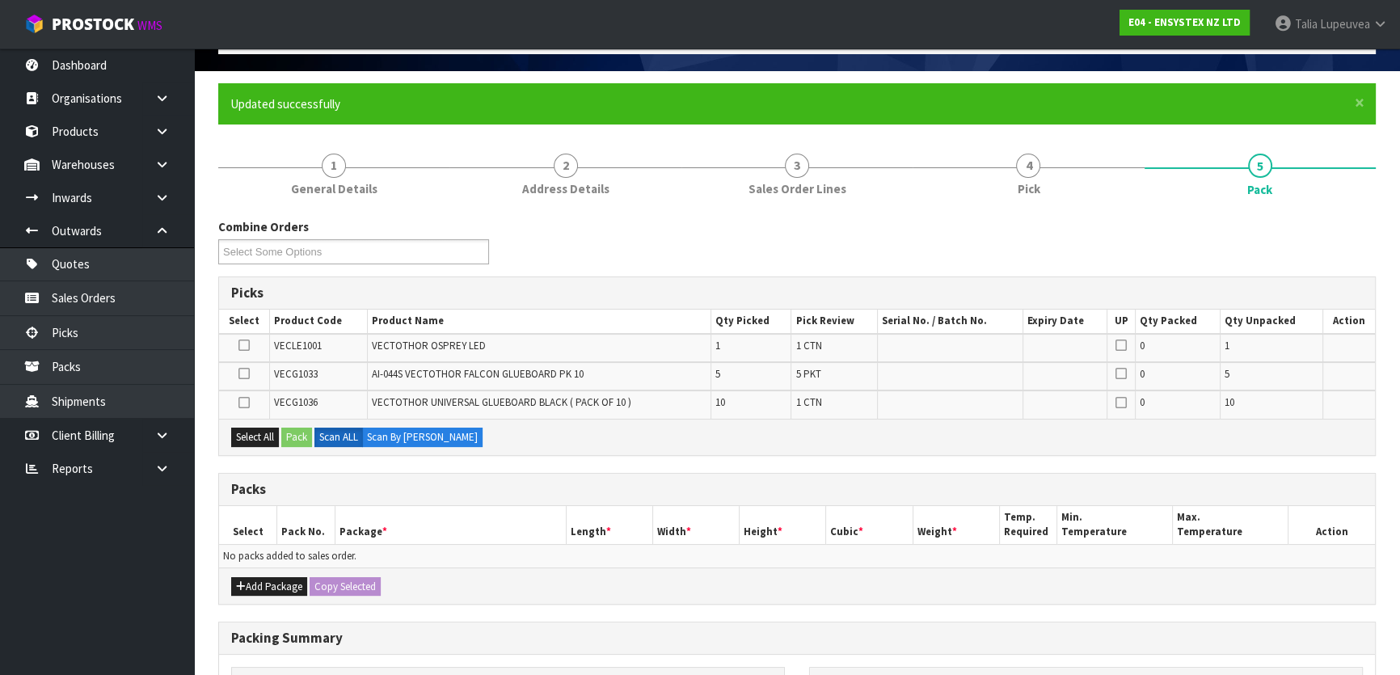
scroll to position [220, 0]
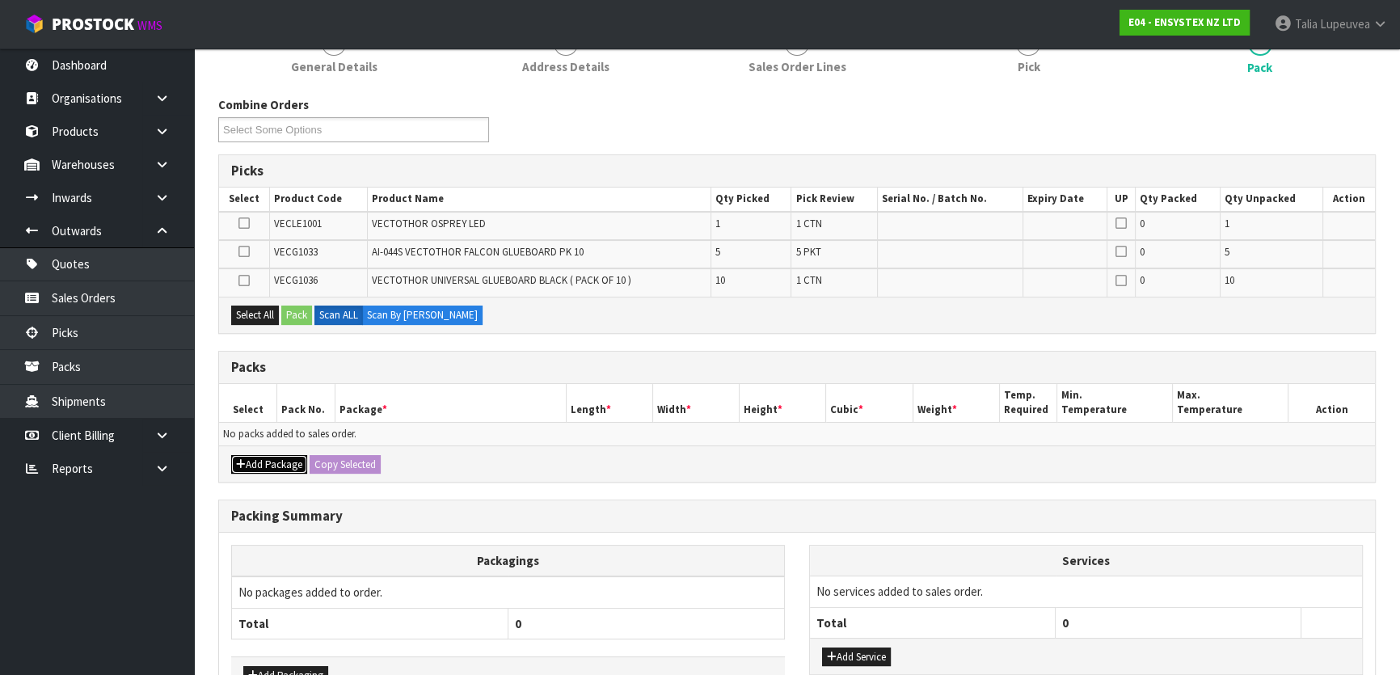
click at [251, 456] on button "Add Package" at bounding box center [269, 464] width 76 height 19
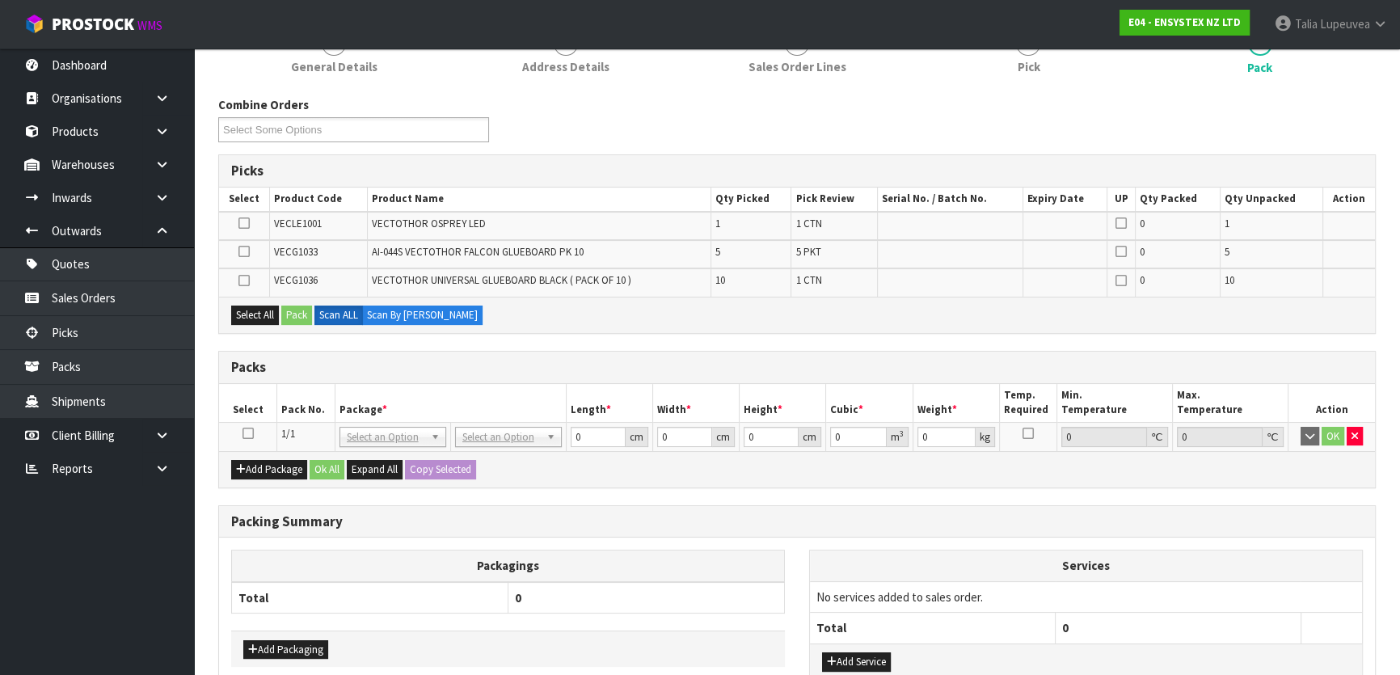
click at [249, 433] on icon at bounding box center [247, 433] width 11 height 1
click at [259, 309] on button "Select All" at bounding box center [255, 315] width 48 height 19
click at [301, 313] on button "Pack" at bounding box center [296, 315] width 31 height 19
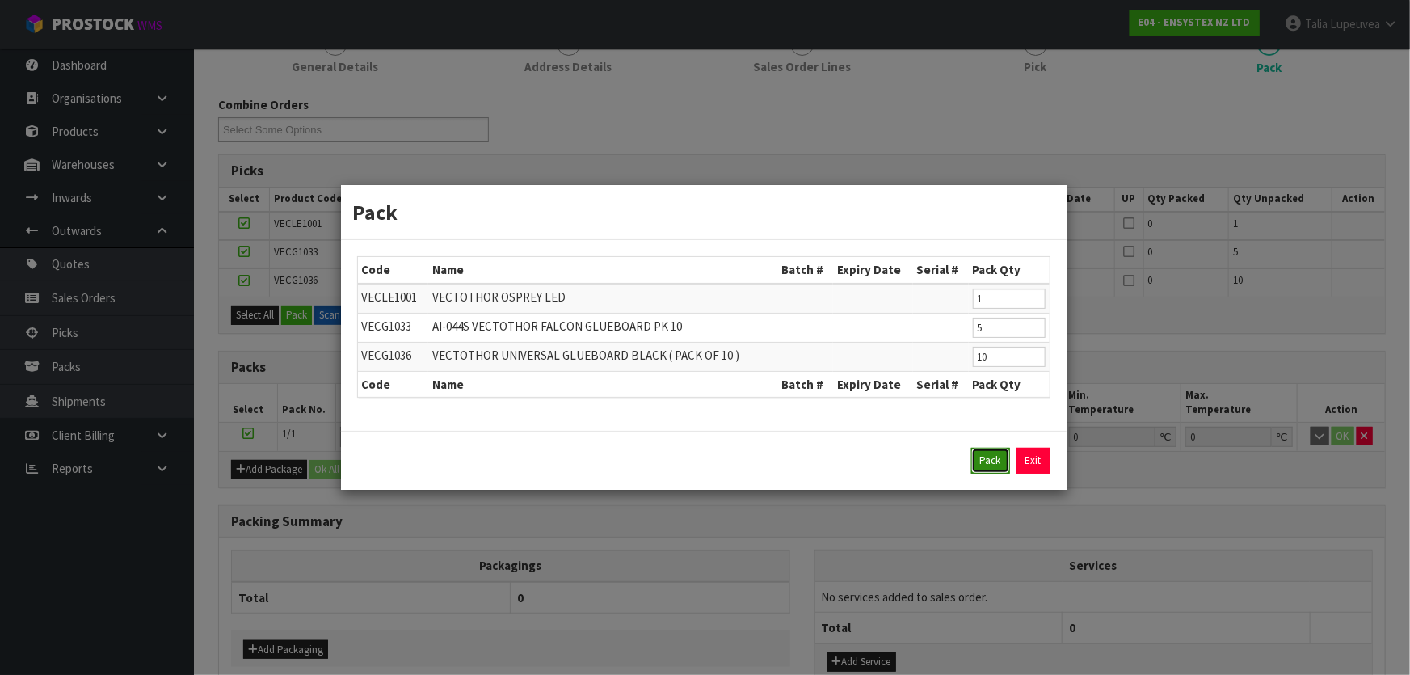
click at [1001, 461] on button "Pack" at bounding box center [991, 461] width 39 height 26
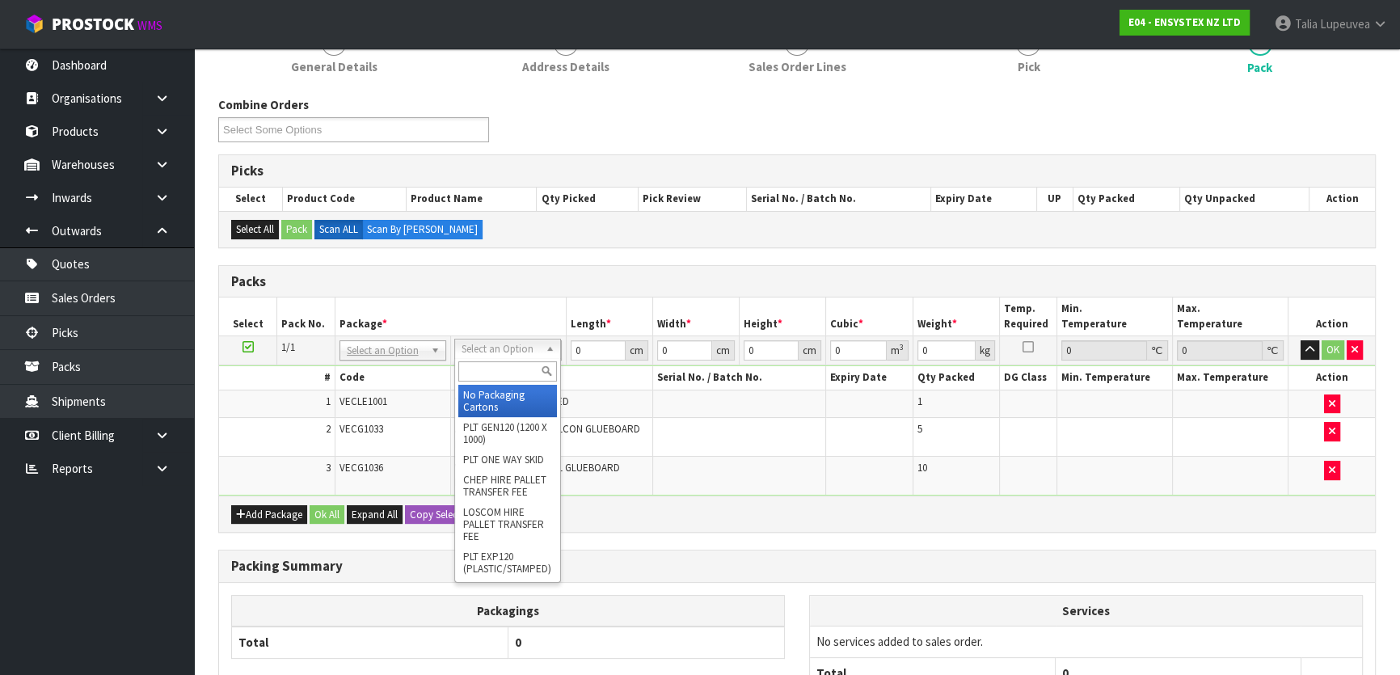
click at [496, 371] on input "text" at bounding box center [507, 371] width 99 height 20
type input "OC"
drag, startPoint x: 512, startPoint y: 411, endPoint x: 489, endPoint y: 409, distance: 23.5
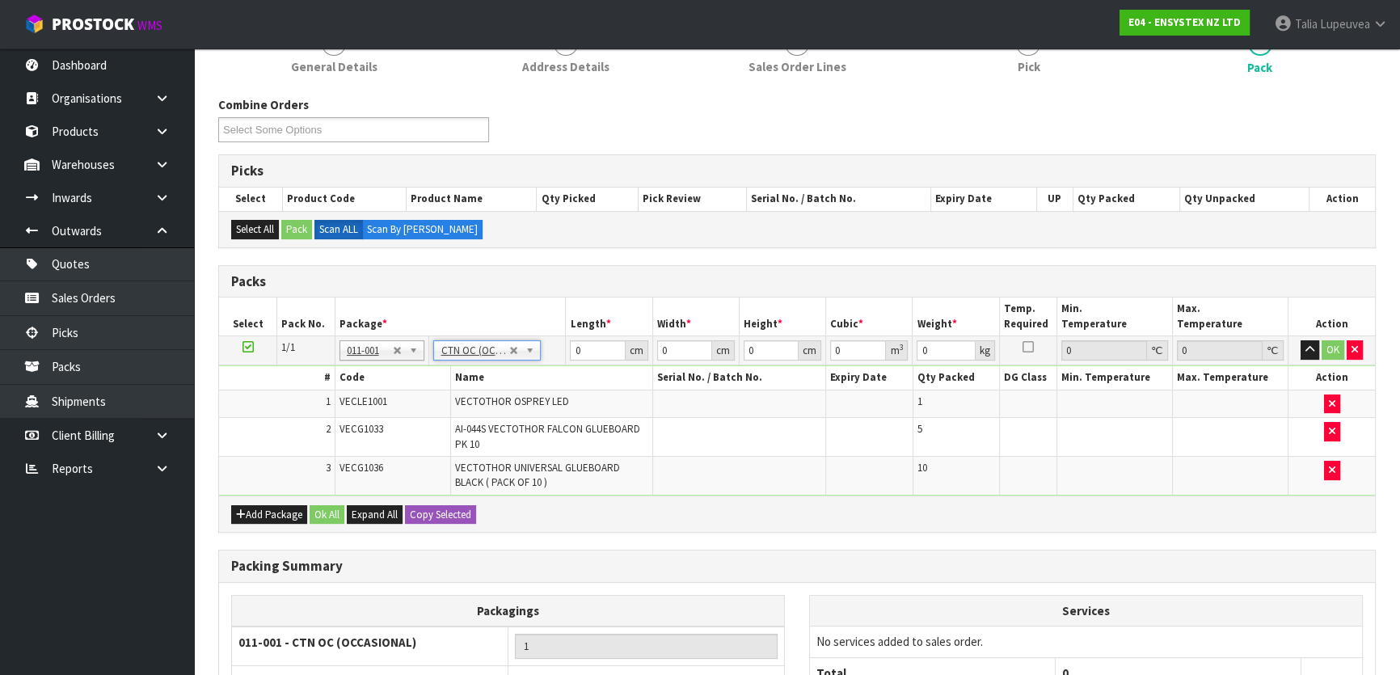
type input "13.65"
drag, startPoint x: 590, startPoint y: 348, endPoint x: 551, endPoint y: 356, distance: 39.6
click at [551, 356] on tr "1/1 NONE 007-001 007-002 007-004 007-009 007-013 007-014 007-015 007-017 007-01…" at bounding box center [797, 350] width 1156 height 29
type input "45"
type input "42"
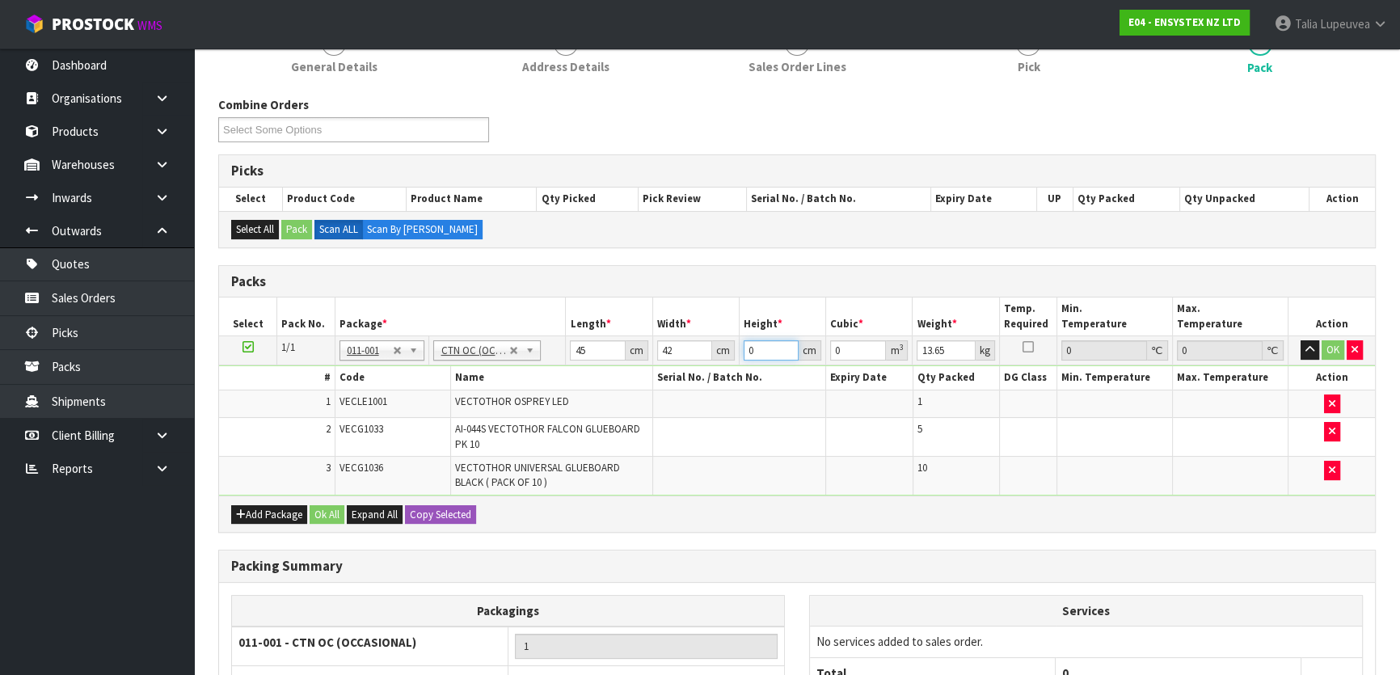
type input "5"
type input "0.00945"
type input "59"
type input "0.11151"
type input "59"
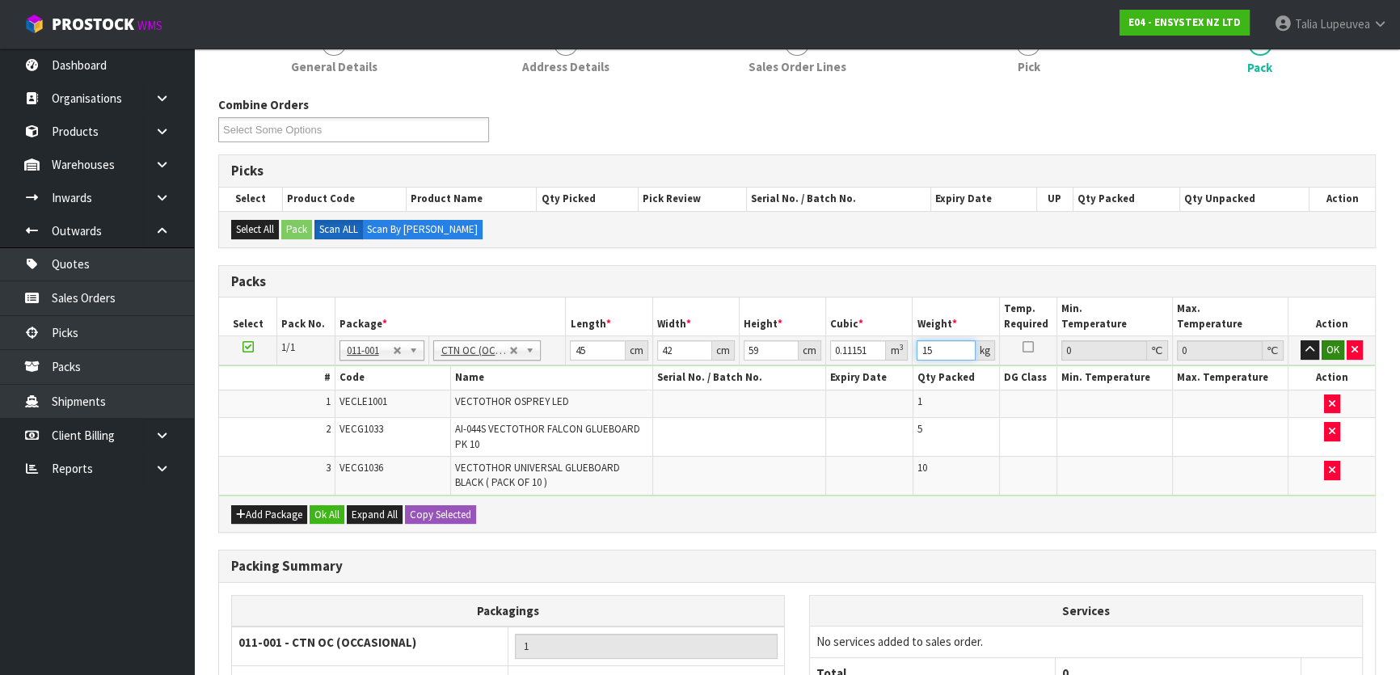
type input "15"
click at [1332, 348] on button "OK" at bounding box center [1333, 349] width 23 height 19
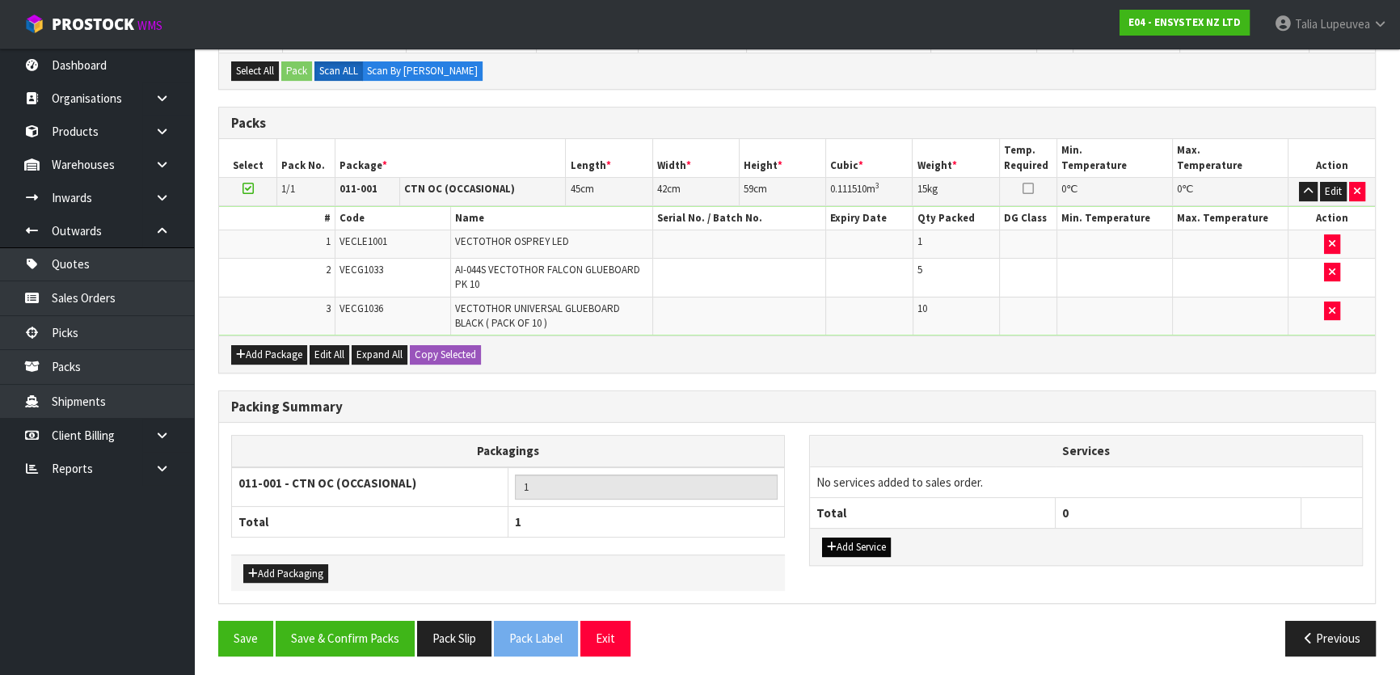
scroll to position [379, 0]
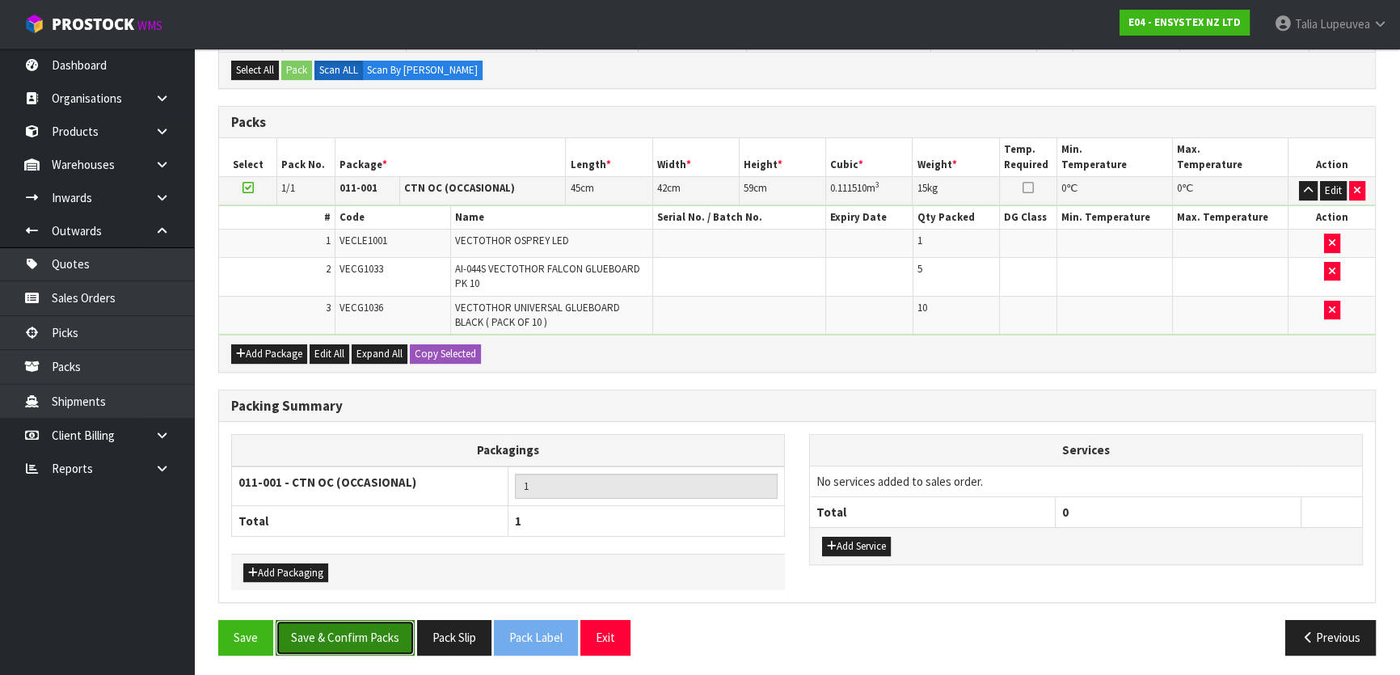
click at [318, 629] on button "Save & Confirm Packs" at bounding box center [345, 637] width 139 height 35
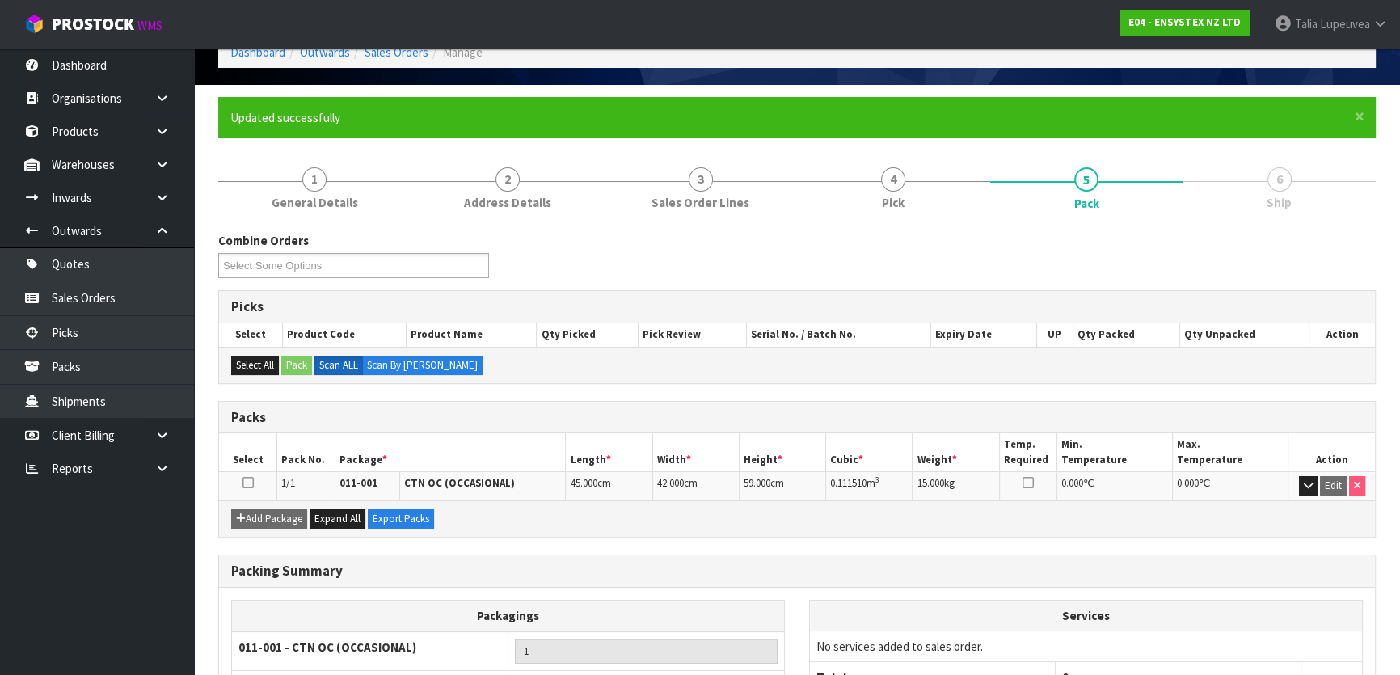
scroll to position [213, 0]
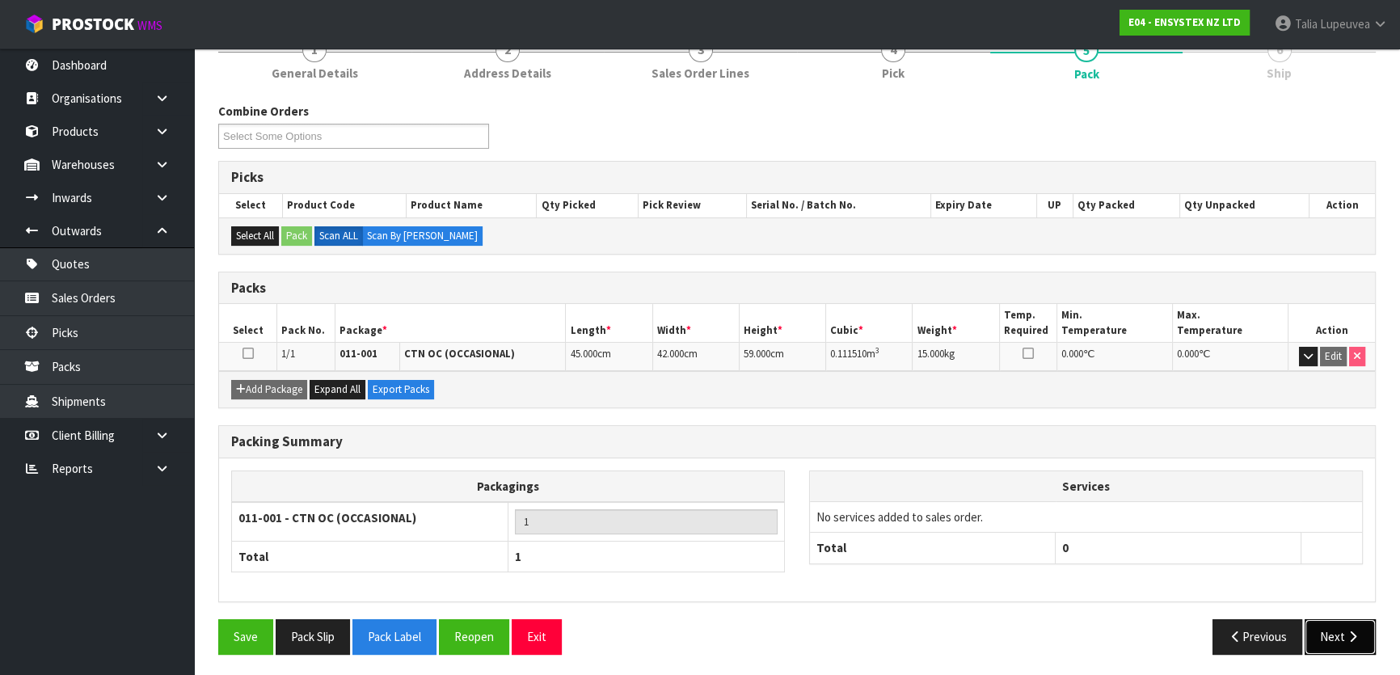
click at [1337, 619] on button "Next" at bounding box center [1340, 636] width 71 height 35
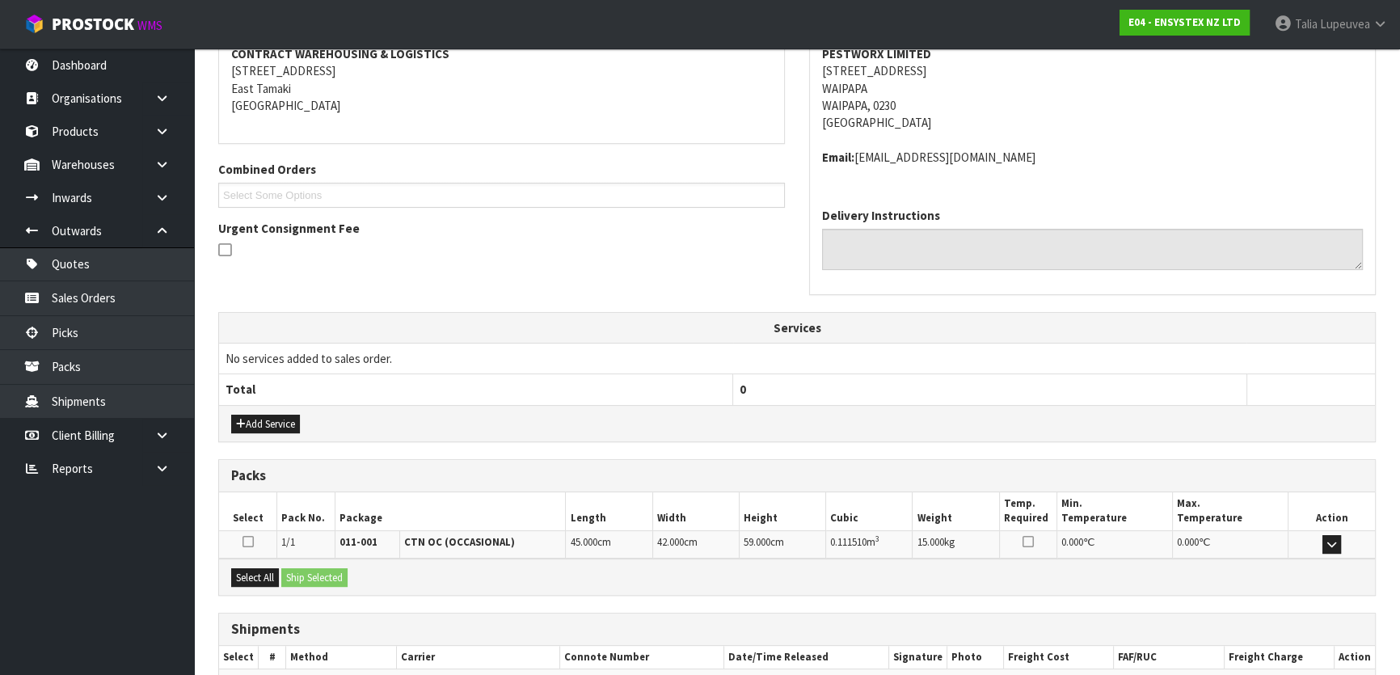
scroll to position [407, 0]
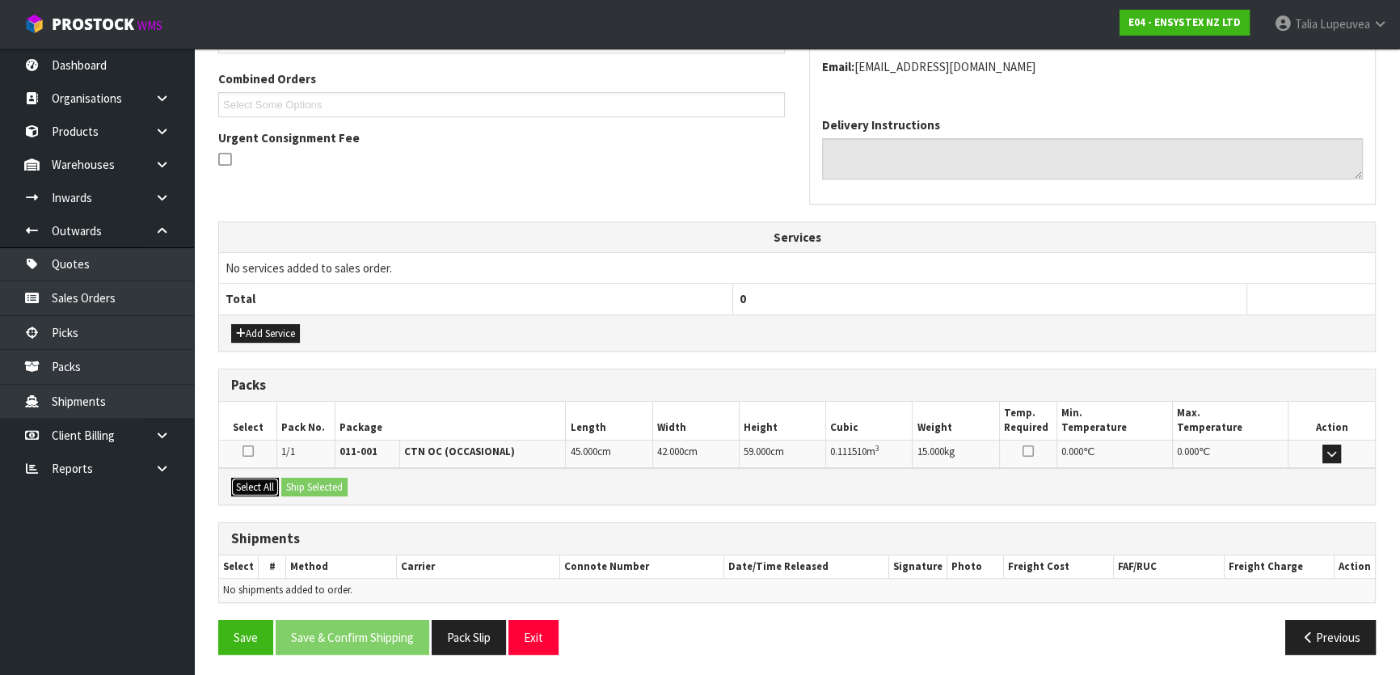
click at [253, 478] on button "Select All" at bounding box center [255, 487] width 48 height 19
click at [282, 479] on div "Select All Ship Selected" at bounding box center [797, 486] width 1156 height 36
click at [335, 482] on button "Ship Selected" at bounding box center [314, 487] width 66 height 19
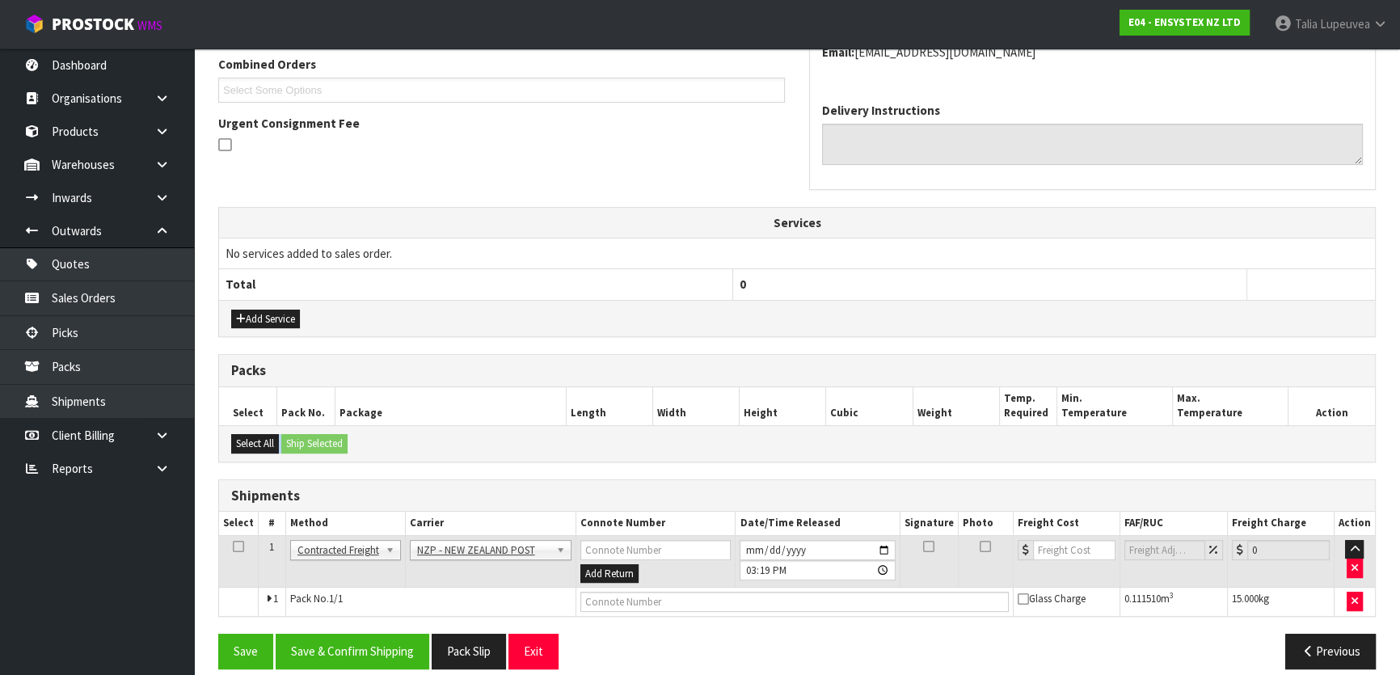
scroll to position [436, 0]
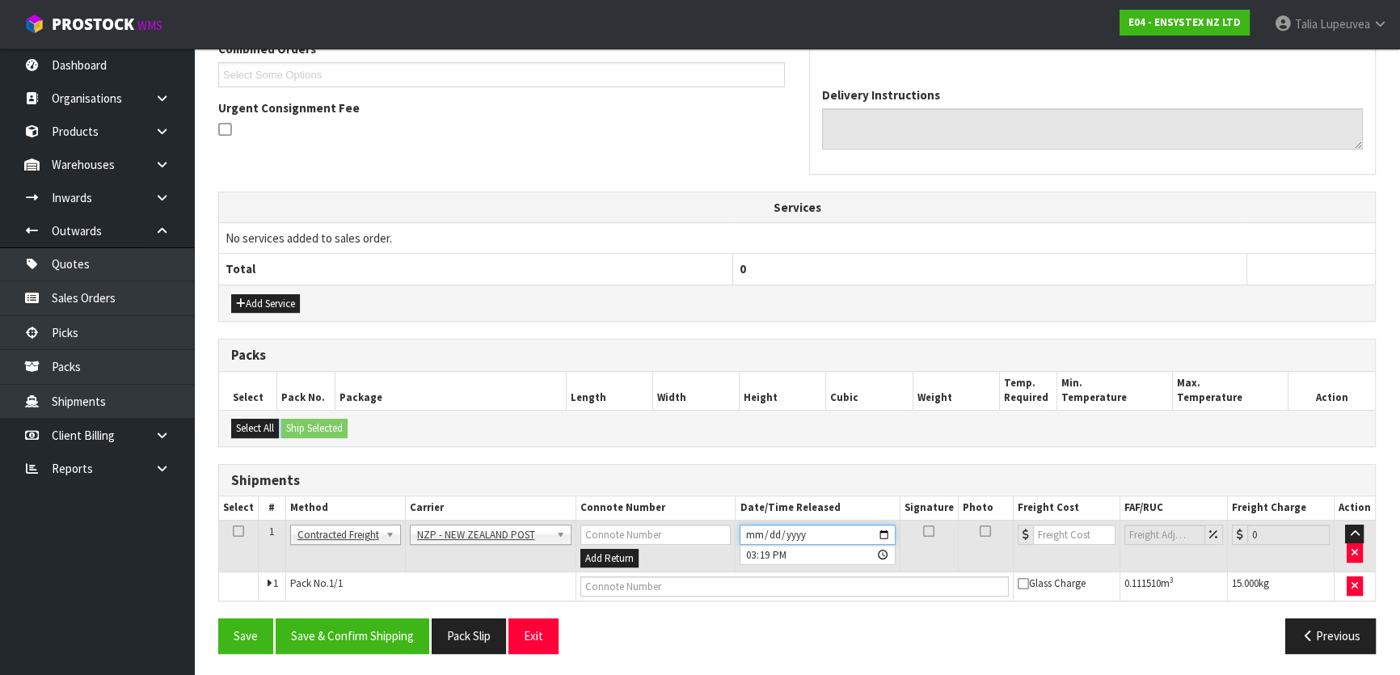
click at [879, 533] on input "[DATE]" at bounding box center [817, 535] width 155 height 20
type input "2025-08-25"
click at [352, 637] on button "Save & Confirm Shipping" at bounding box center [353, 635] width 154 height 35
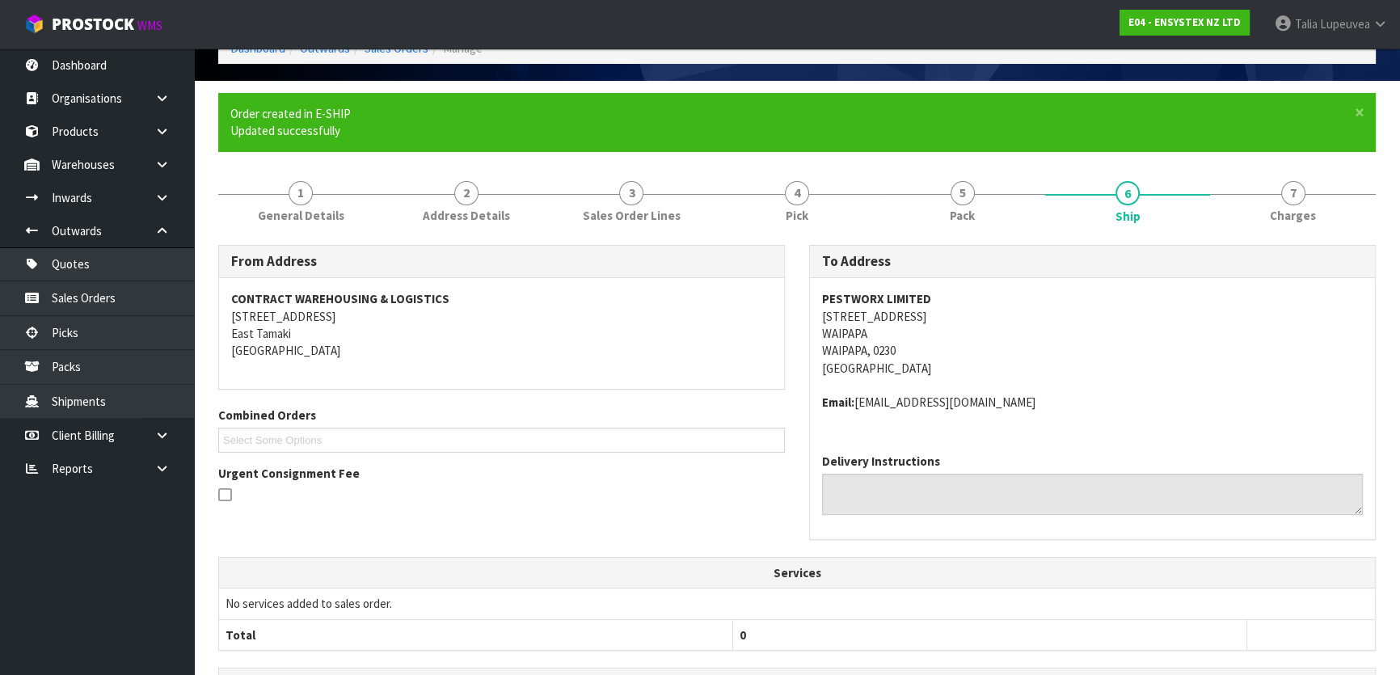
scroll to position [413, 0]
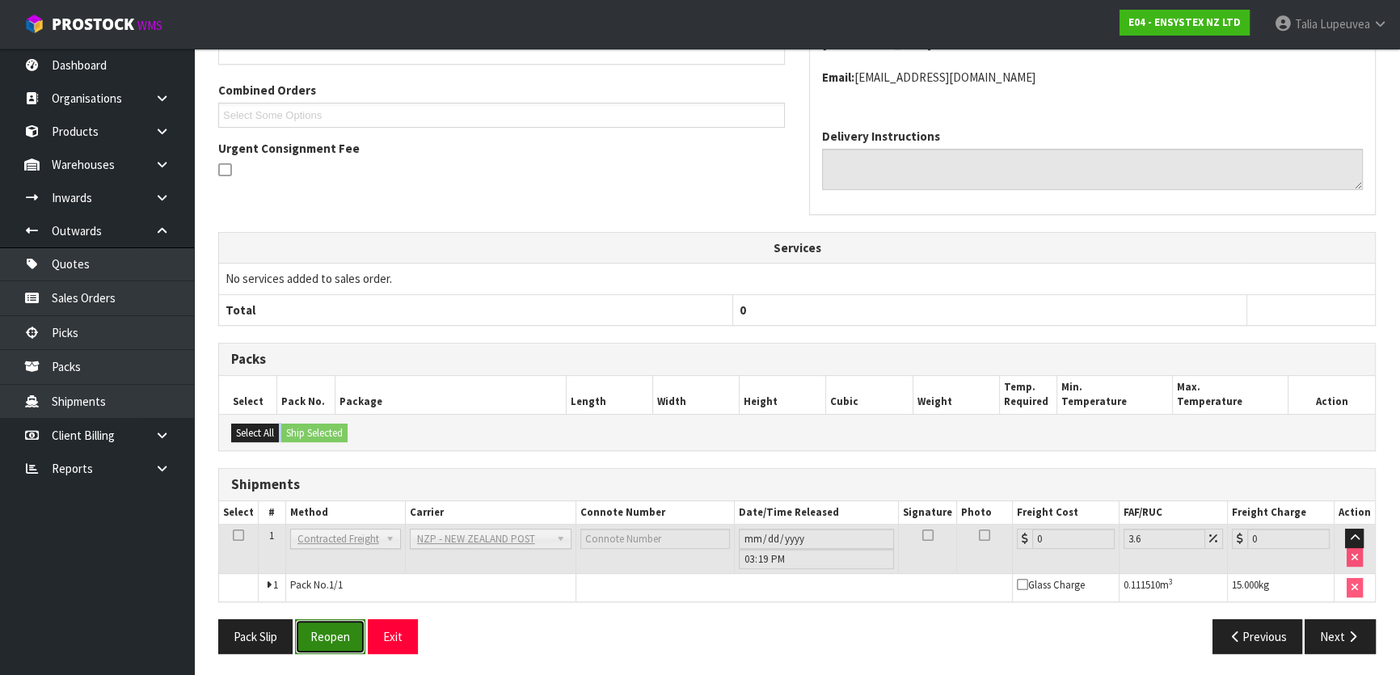
click at [331, 628] on button "Reopen" at bounding box center [330, 636] width 70 height 35
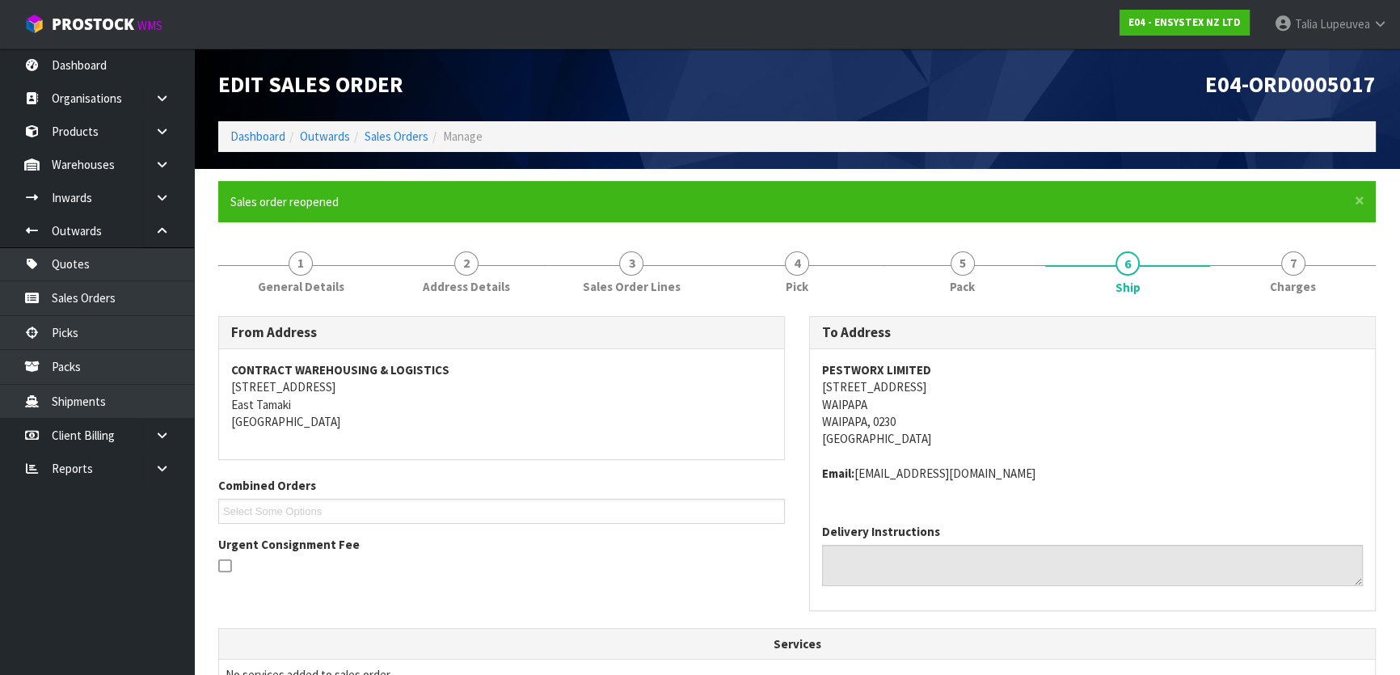
scroll to position [396, 0]
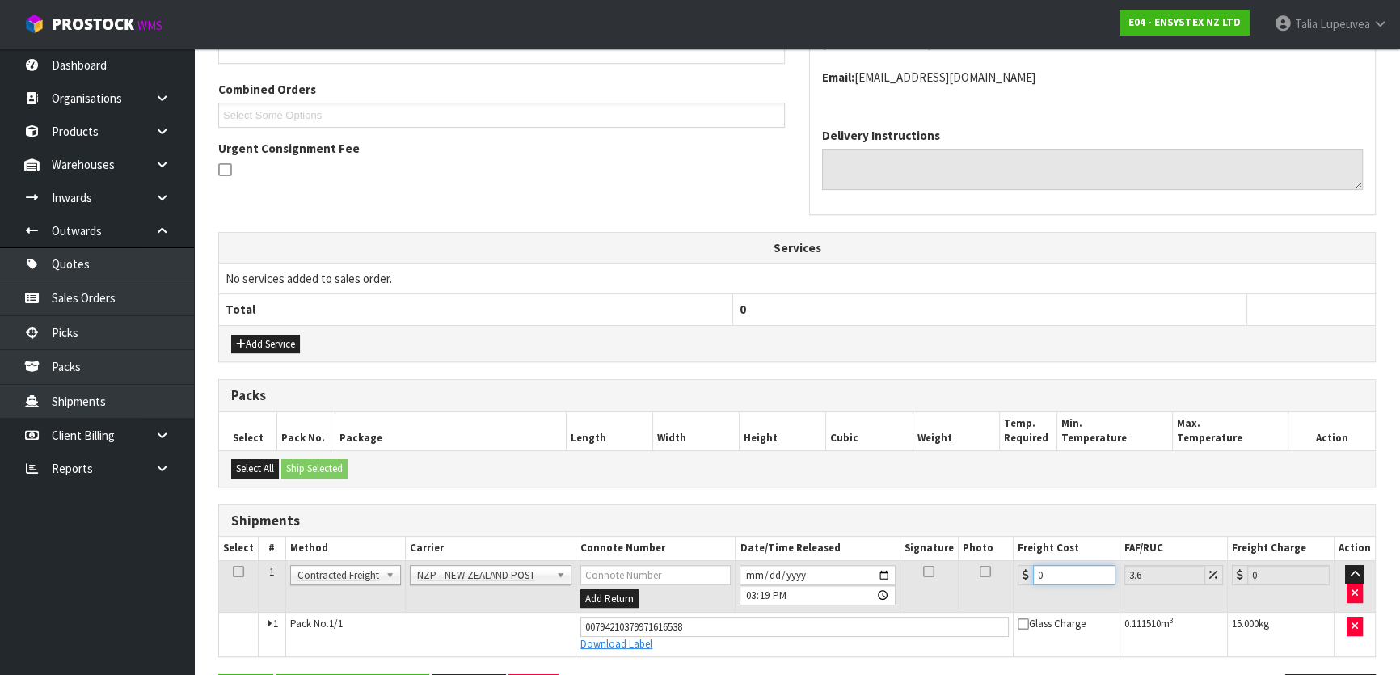
drag, startPoint x: 1040, startPoint y: 572, endPoint x: 1051, endPoint y: 572, distance: 10.5
click at [1051, 572] on input "0" at bounding box center [1074, 575] width 82 height 20
drag, startPoint x: 1054, startPoint y: 572, endPoint x: 1010, endPoint y: 585, distance: 46.3
click at [1010, 585] on tr "1 Client Local Pickup Customer Local Pickup Company Freight Contracted Freight …" at bounding box center [797, 586] width 1156 height 53
type input "1"
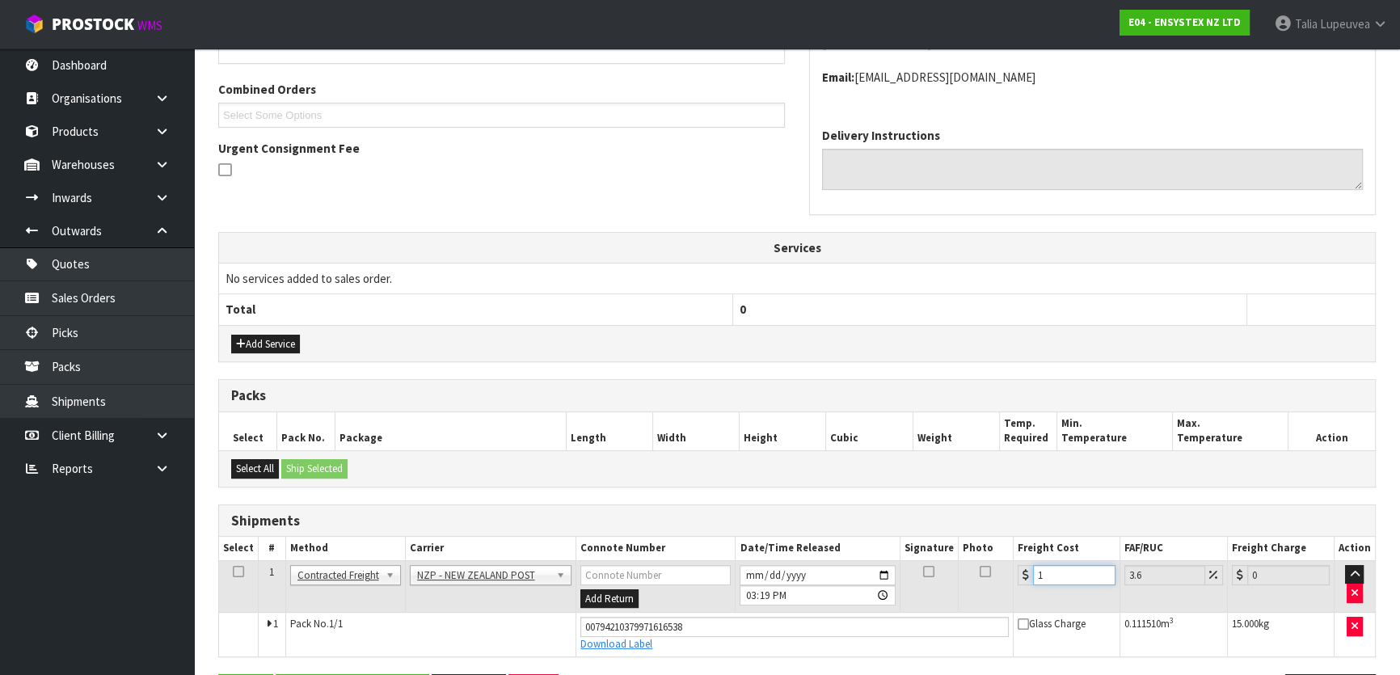
type input "1.04"
type input "18"
type input "18.65"
type input "18.5"
type input "19.17"
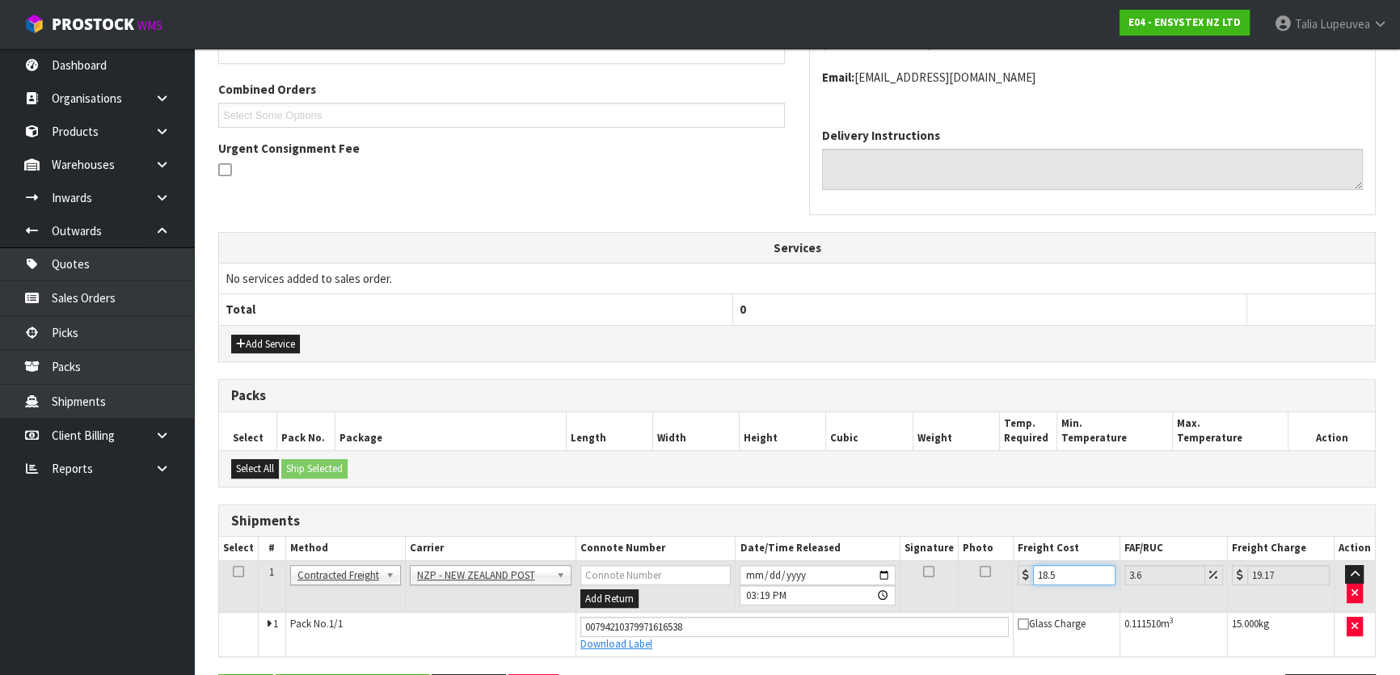
type input "18.57"
type input "19.24"
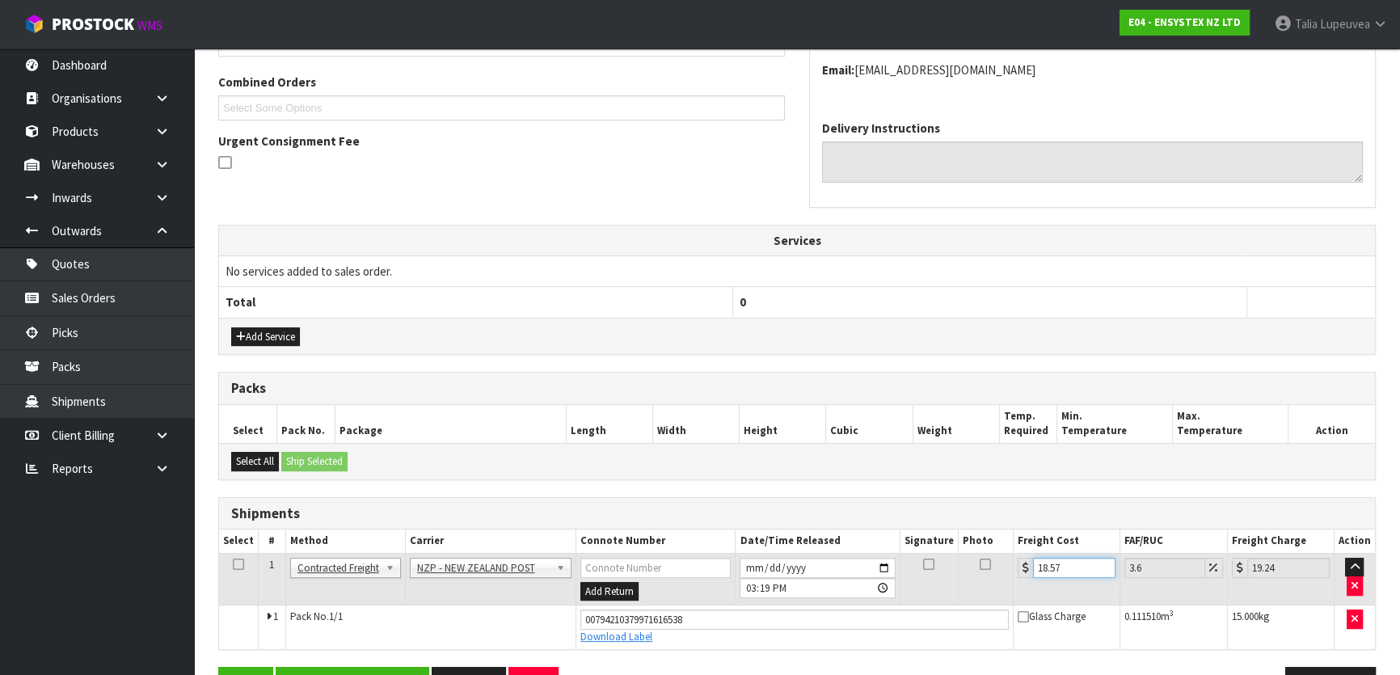
scroll to position [451, 0]
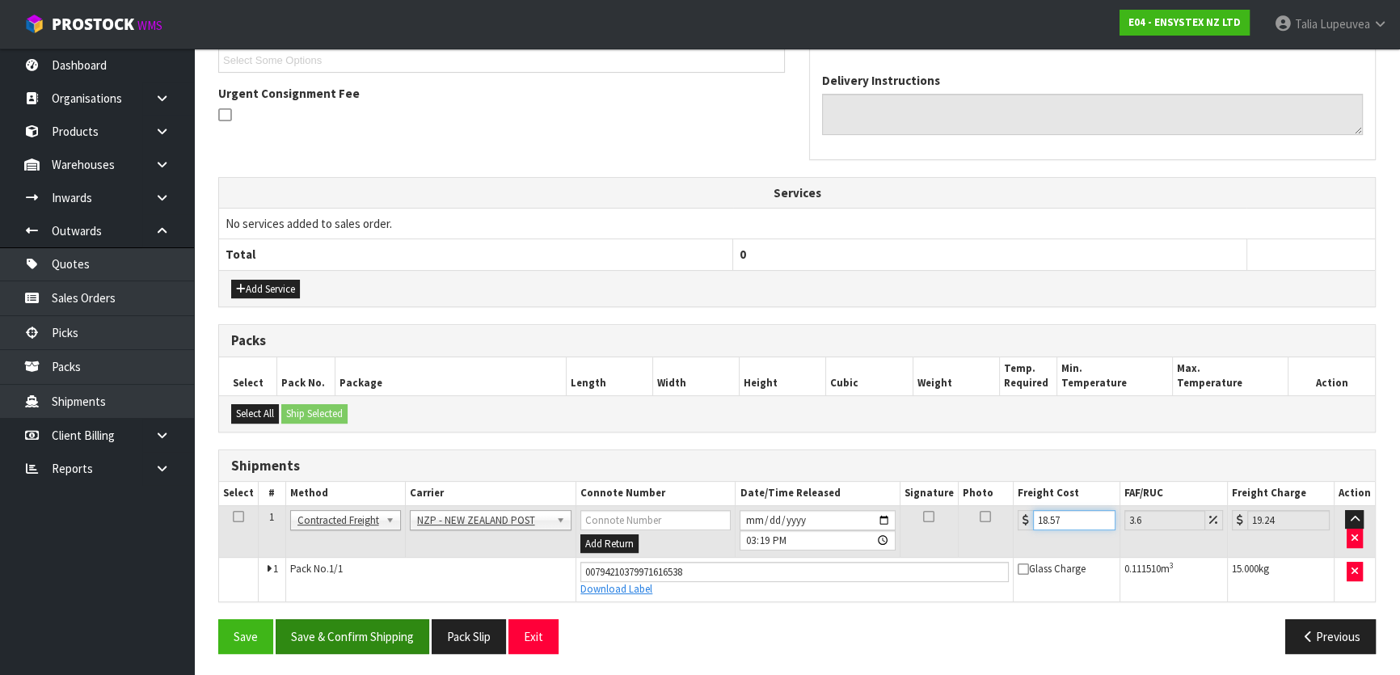
type input "18.57"
click at [373, 639] on button "Save & Confirm Shipping" at bounding box center [353, 636] width 154 height 35
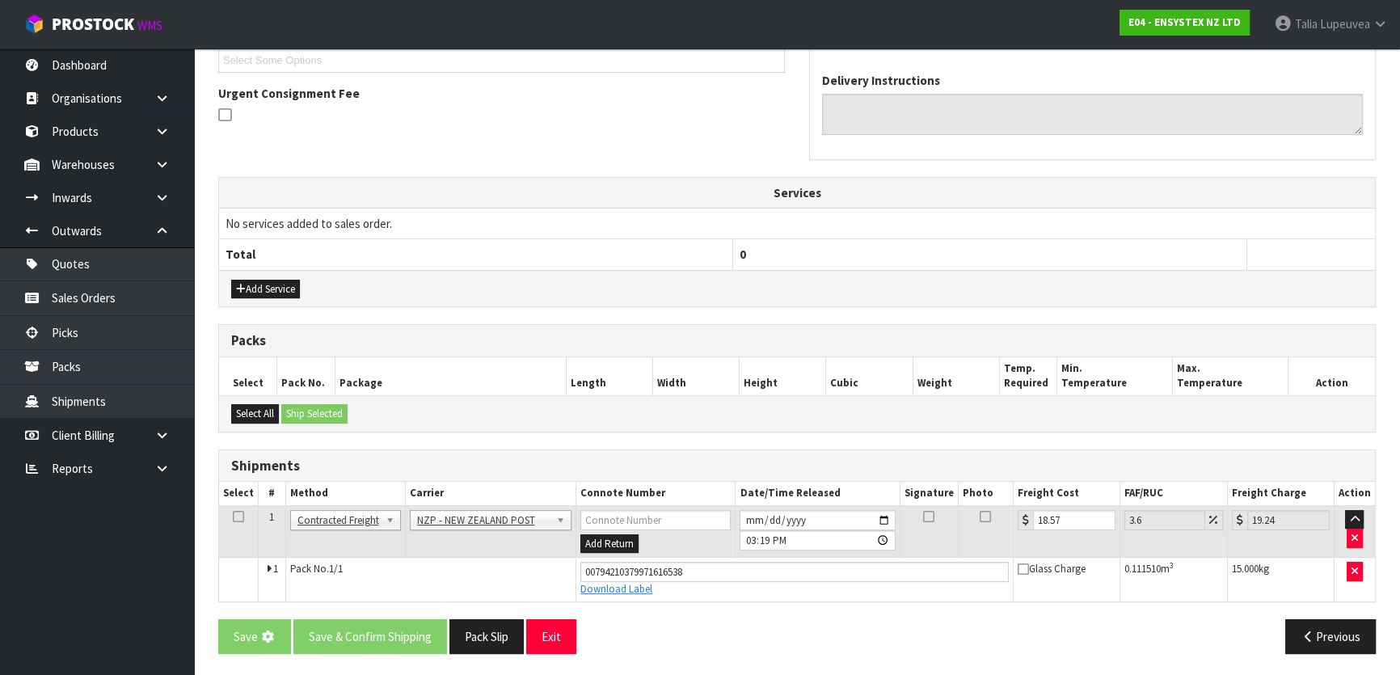
scroll to position [0, 0]
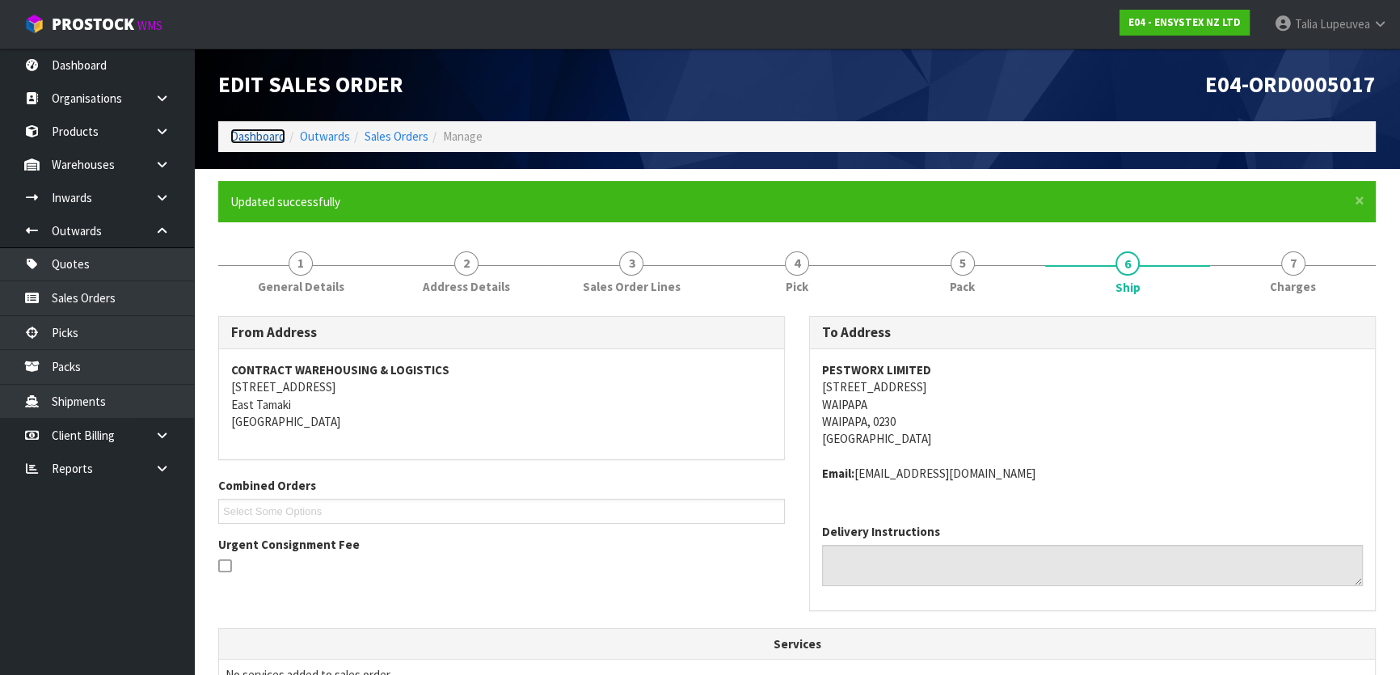
click at [268, 139] on link "Dashboard" at bounding box center [257, 136] width 55 height 15
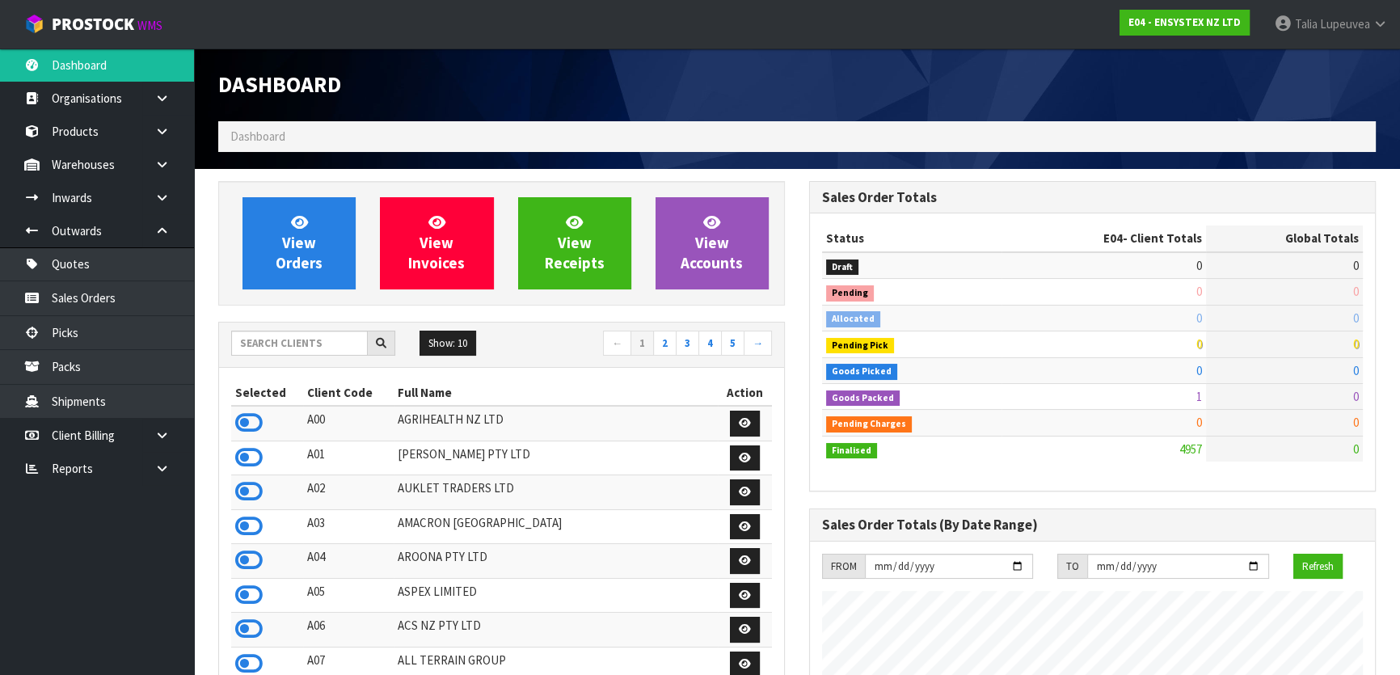
scroll to position [1222, 590]
click at [274, 336] on input "text" at bounding box center [299, 343] width 137 height 25
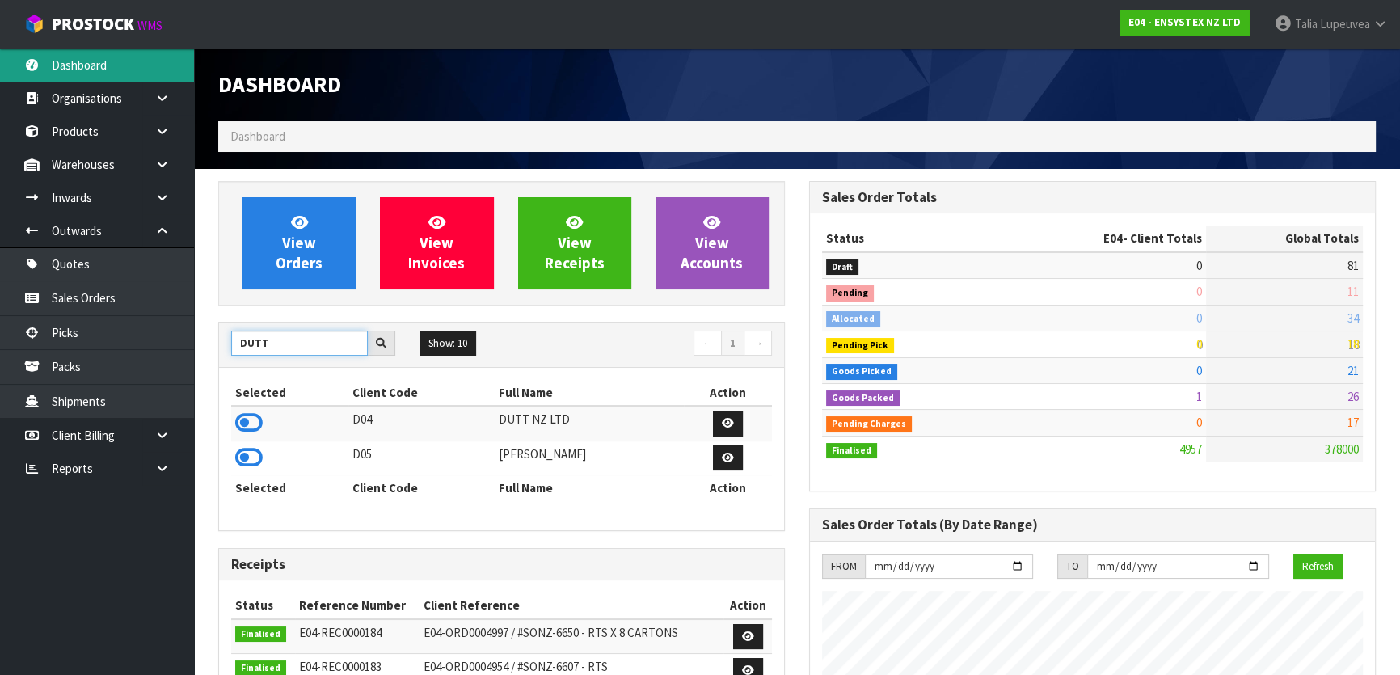
type input "DUTT"
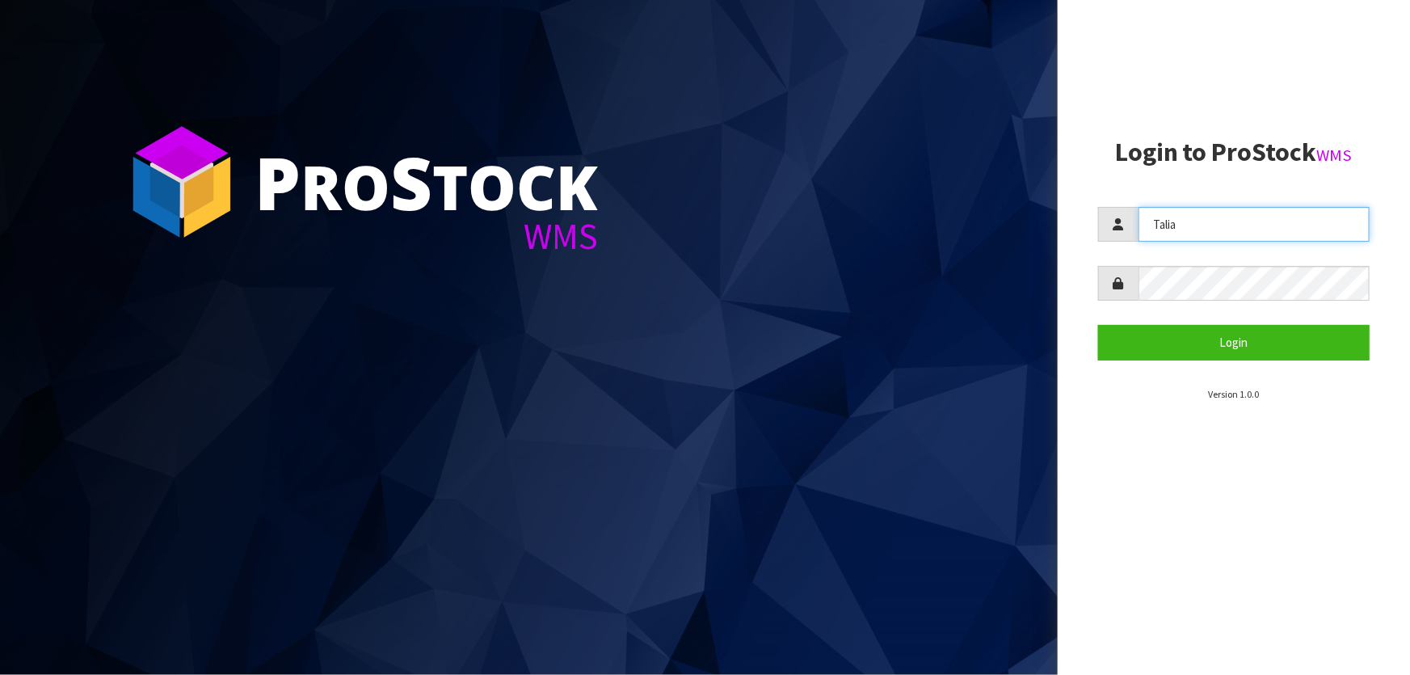
click at [1212, 236] on input "Talia" at bounding box center [1254, 224] width 231 height 35
type input "Lalisha"
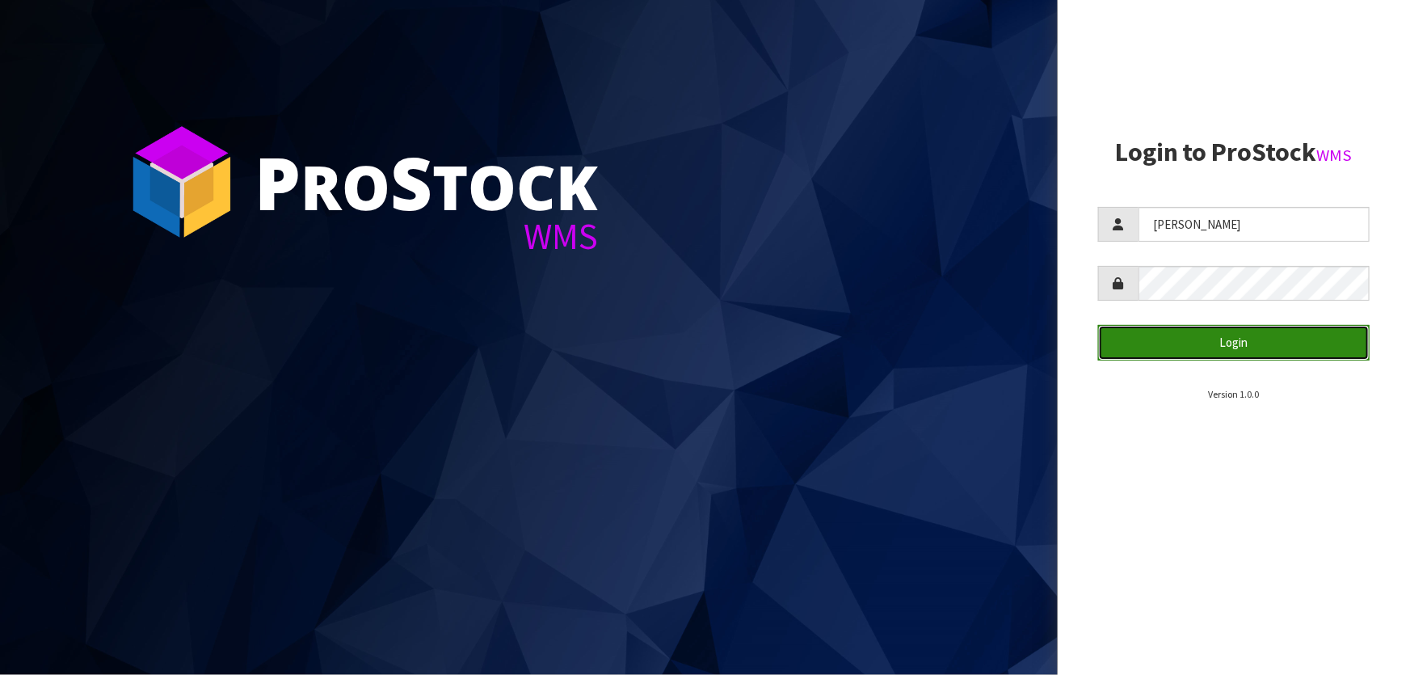
click at [1154, 352] on button "Login" at bounding box center [1234, 342] width 272 height 35
